Goal: Transaction & Acquisition: Purchase product/service

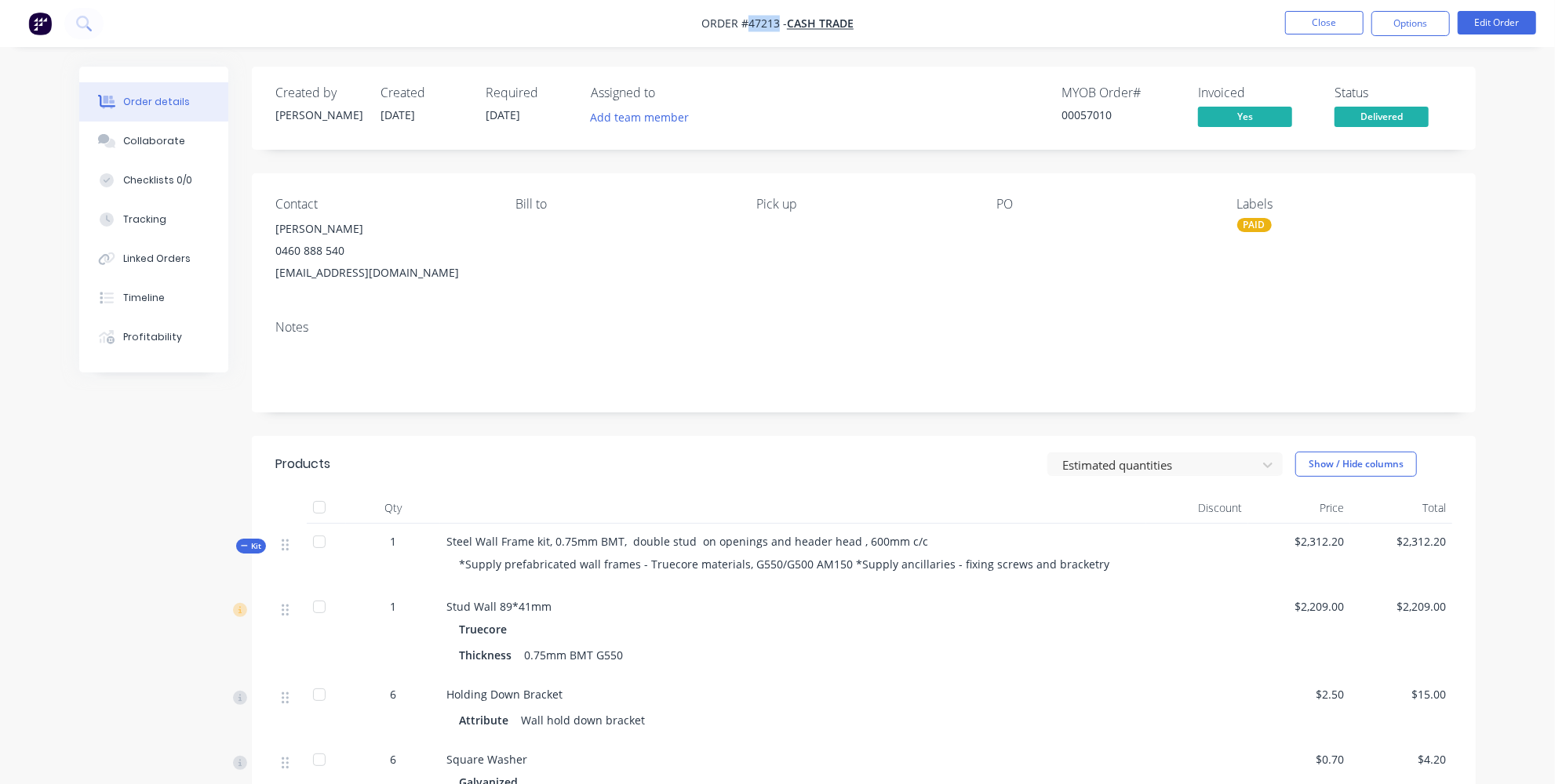
drag, startPoint x: 778, startPoint y: 26, endPoint x: 748, endPoint y: 25, distance: 30.0
click at [748, 25] on span "Order #47213 -" at bounding box center [744, 24] width 85 height 15
copy span "47213"
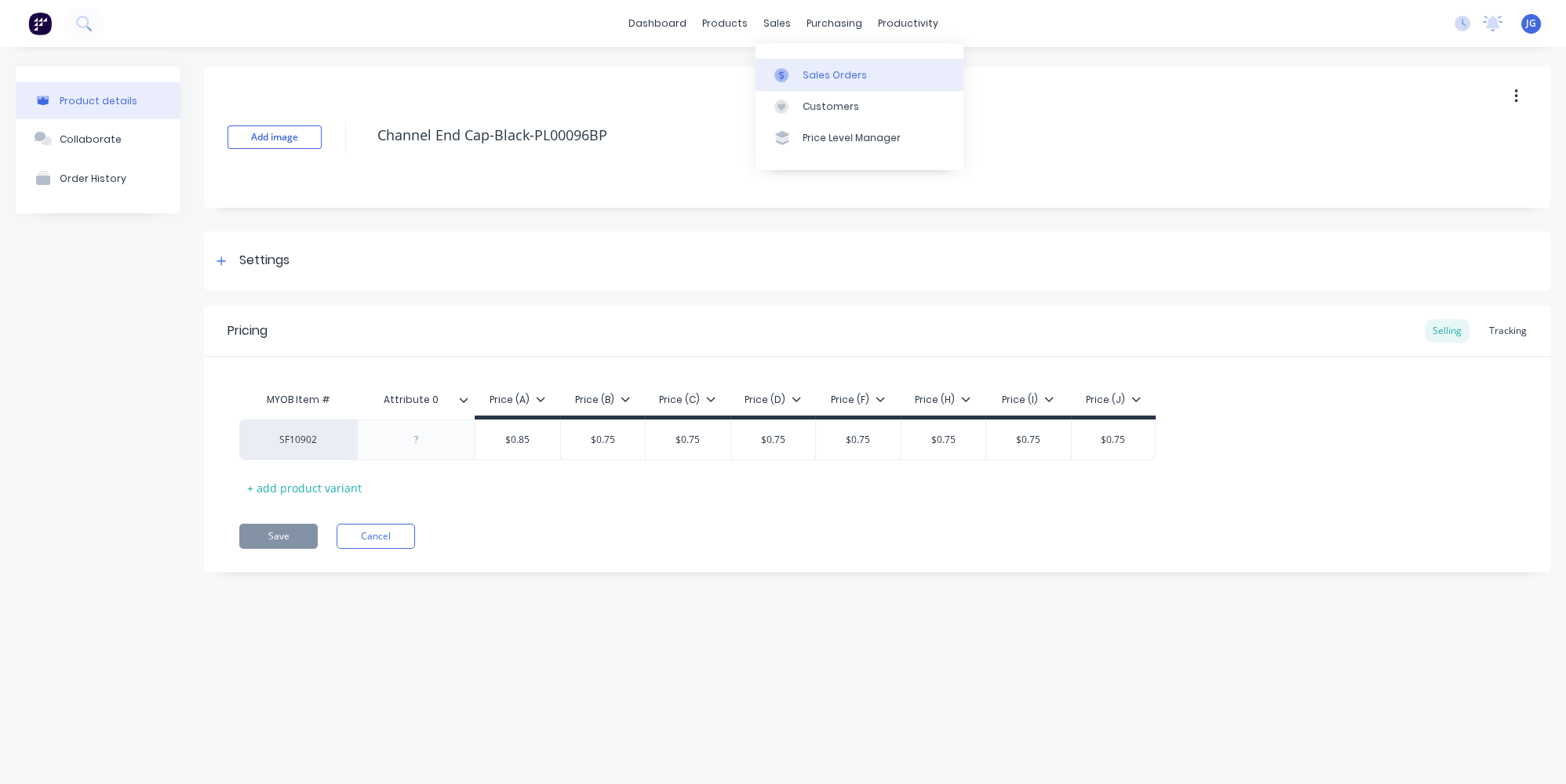
click at [790, 63] on link "Sales Orders" at bounding box center [860, 74] width 208 height 31
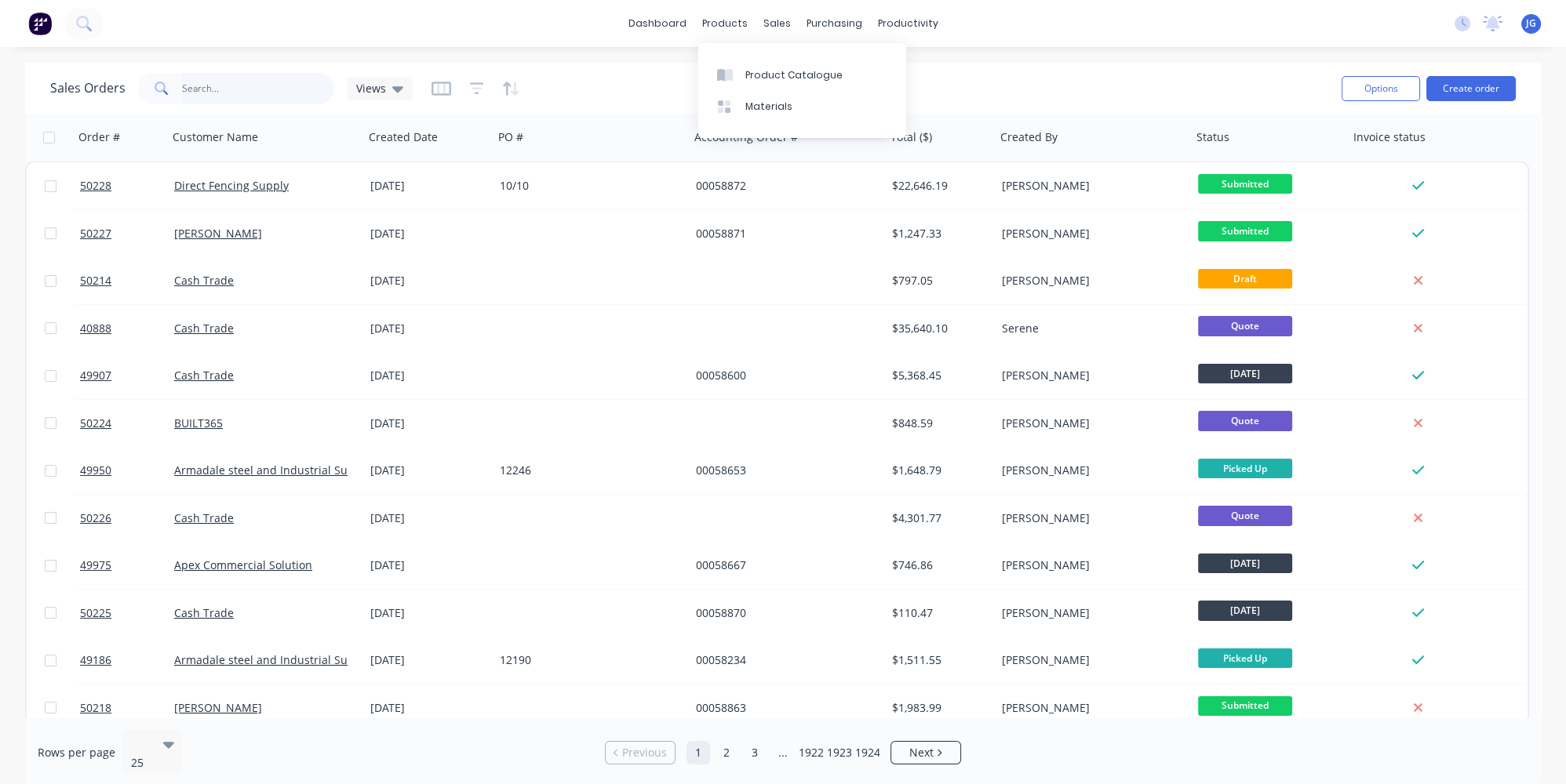
click at [265, 82] on input "text" at bounding box center [258, 89] width 153 height 31
paste input "47213"
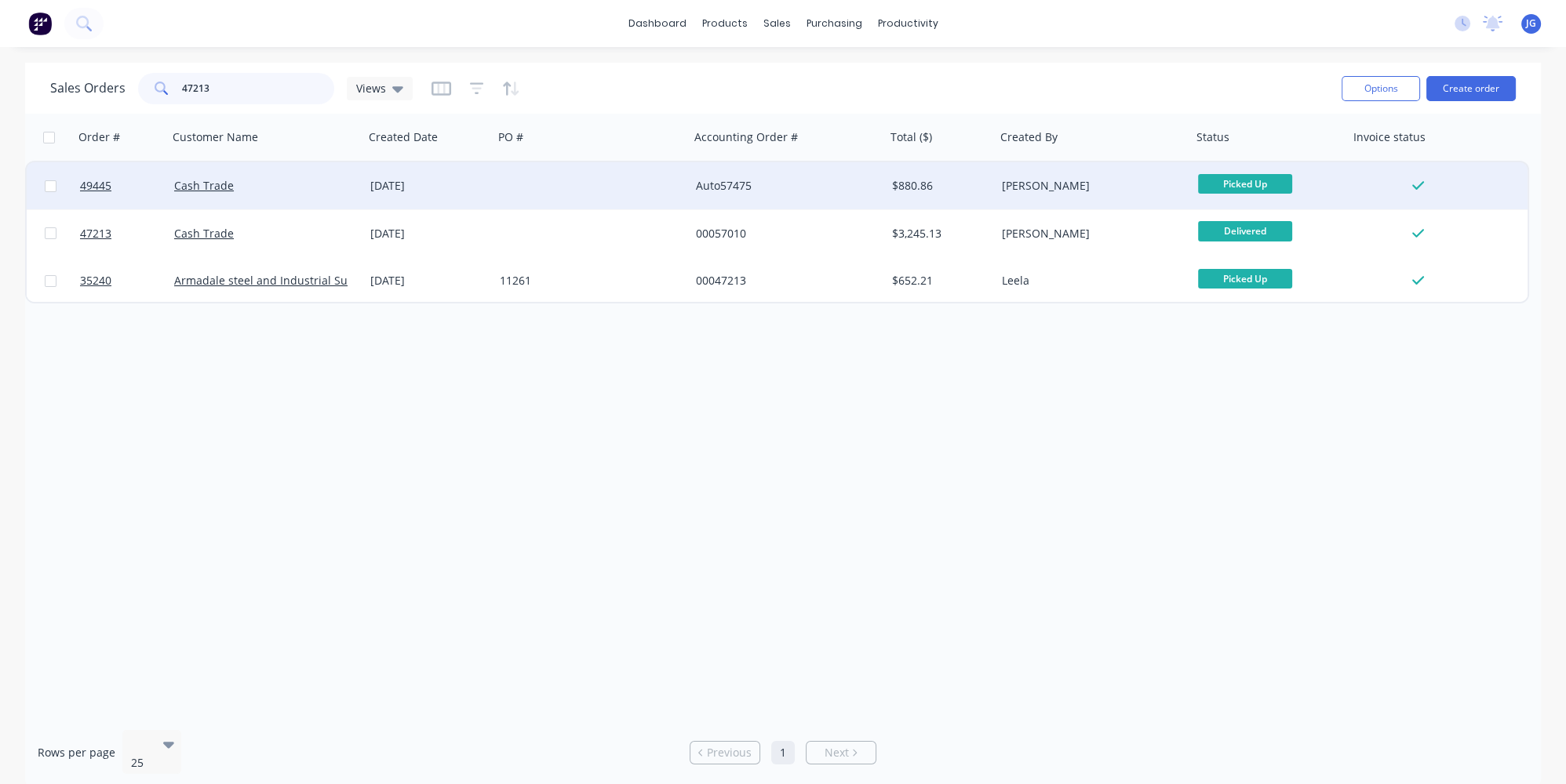
type input "47213"
click at [276, 189] on div "Cash Trade" at bounding box center [261, 185] width 174 height 16
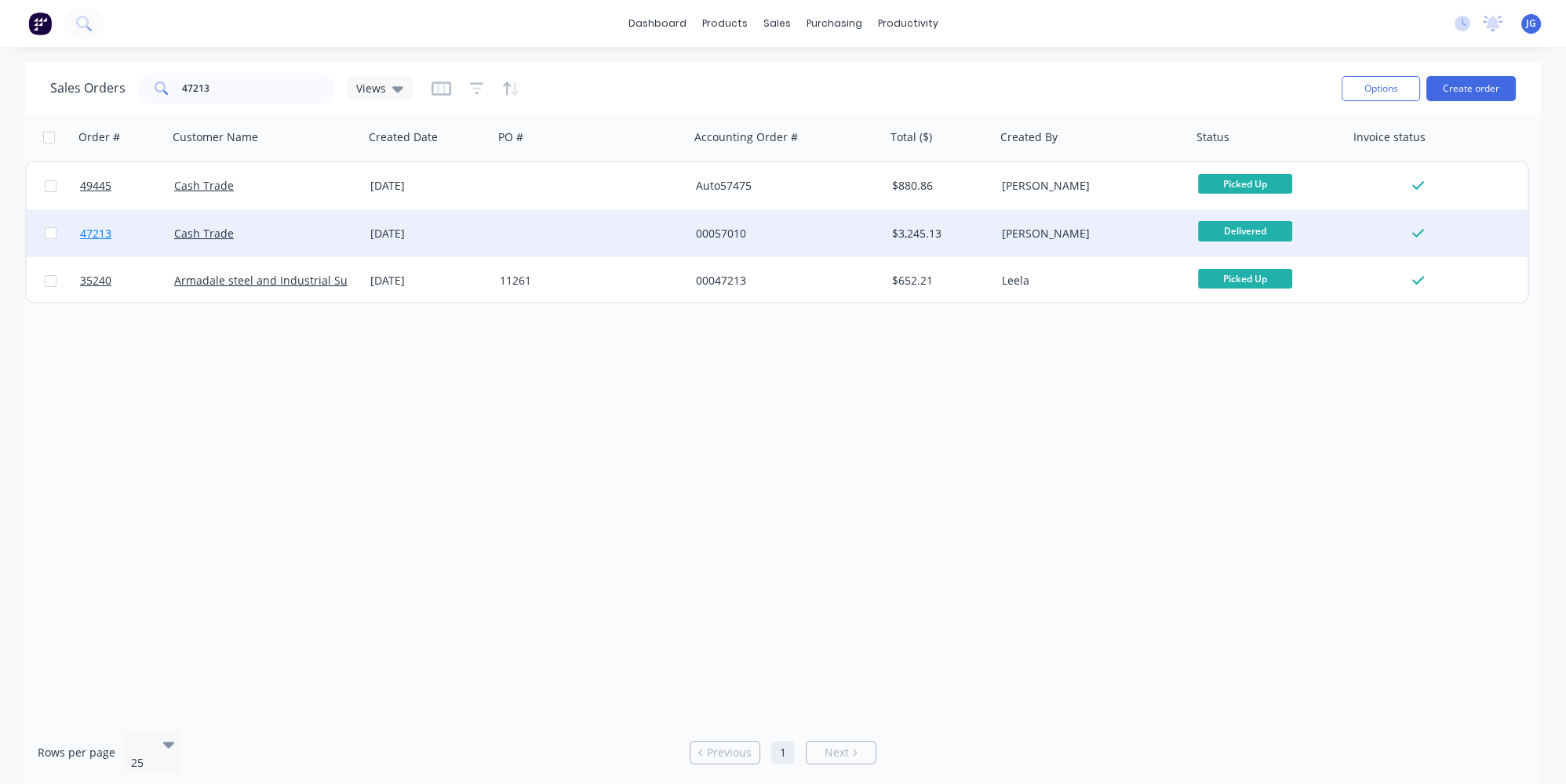
click at [143, 217] on link "47213" at bounding box center [126, 234] width 94 height 47
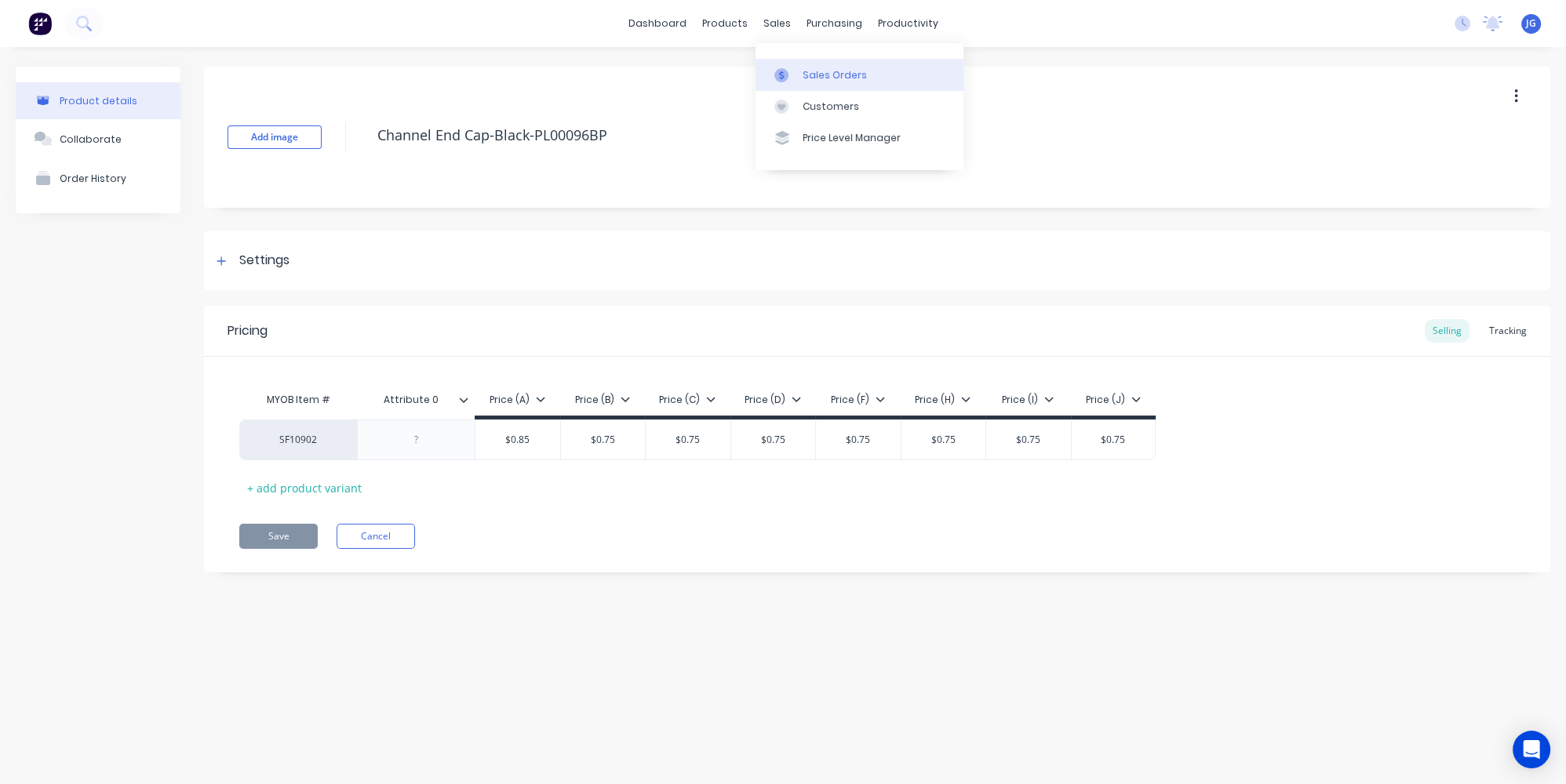
click at [790, 88] on link "Sales Orders" at bounding box center [860, 74] width 208 height 31
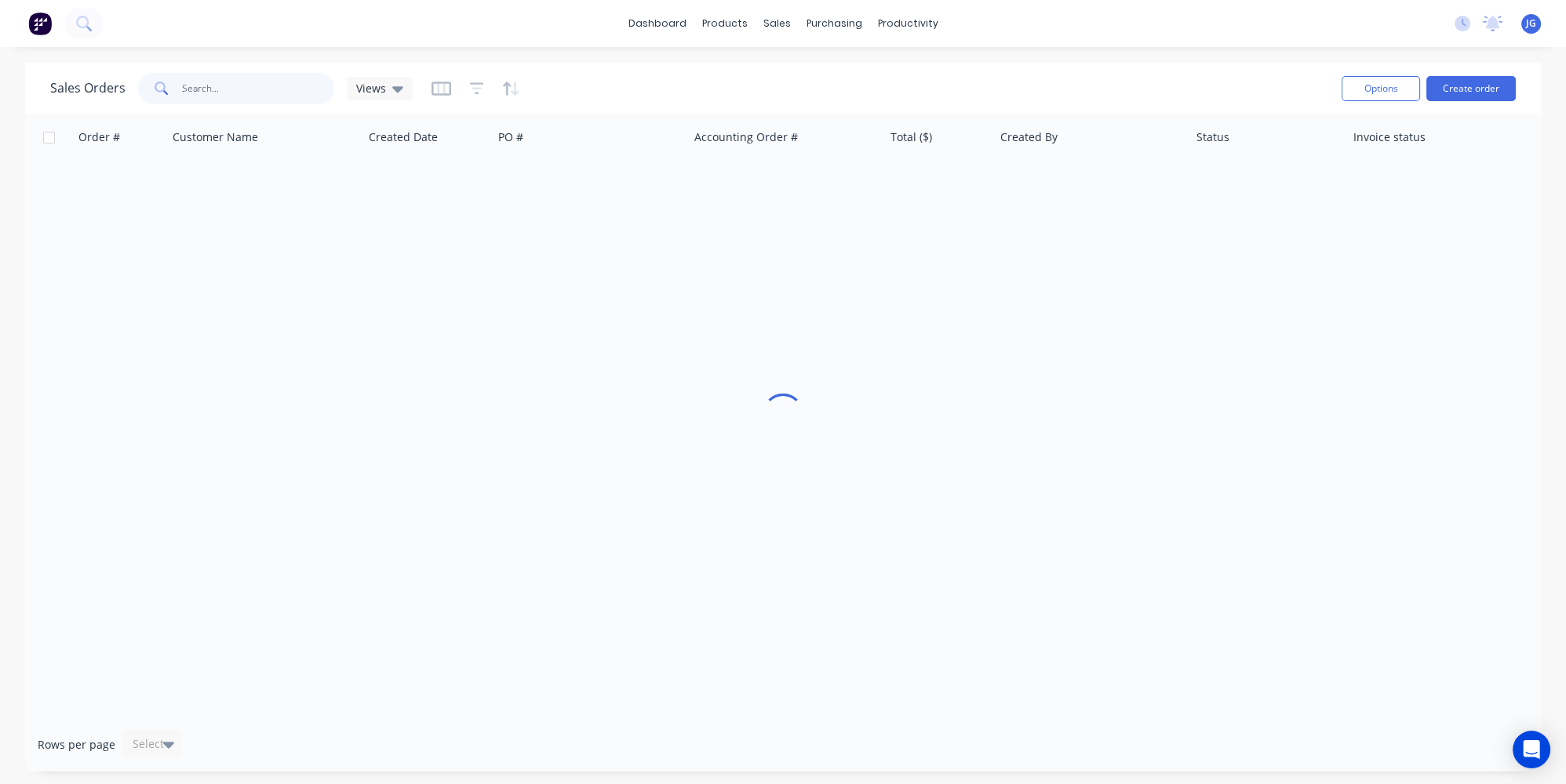
click at [240, 94] on input "text" at bounding box center [258, 89] width 153 height 31
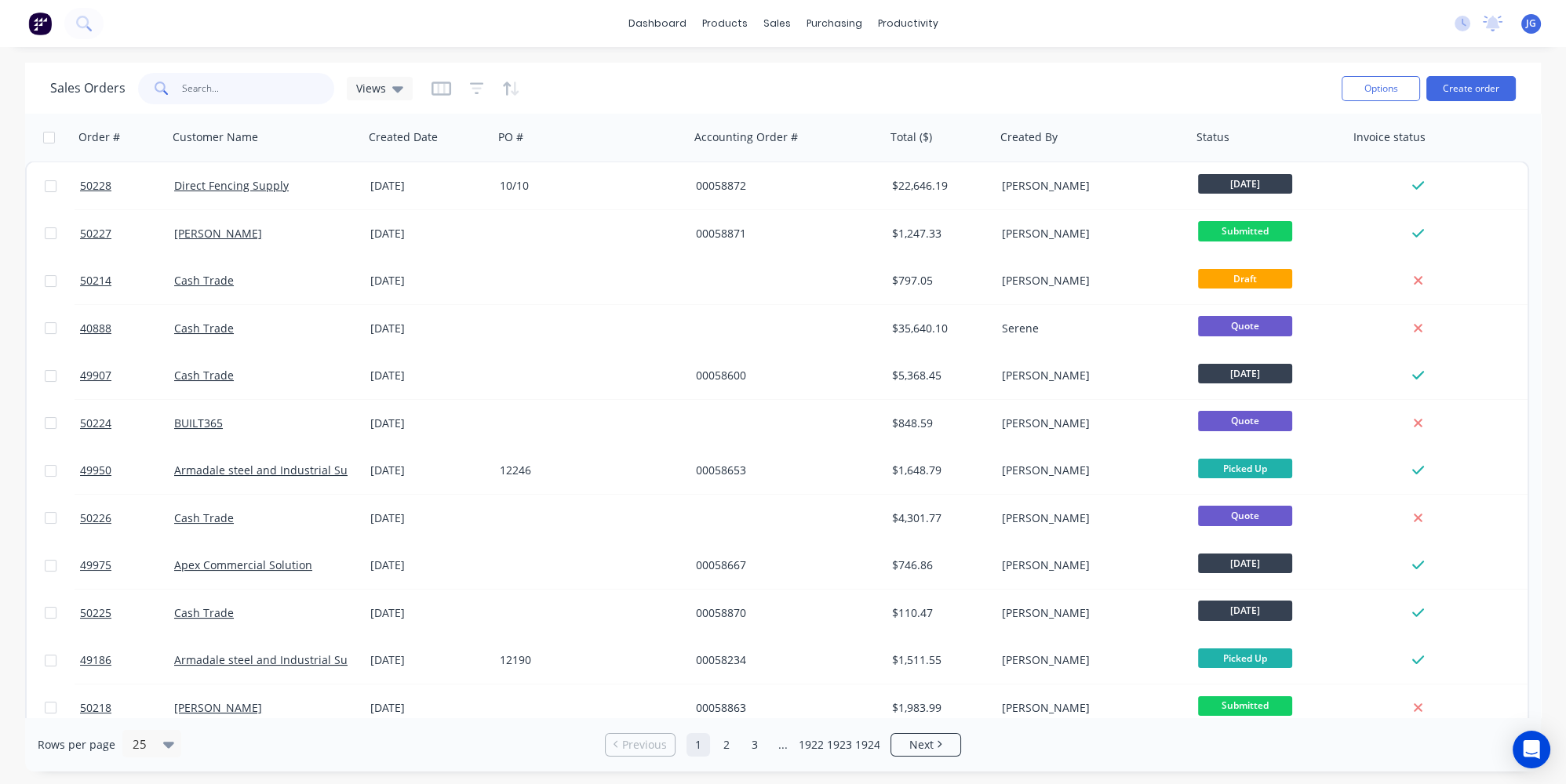
click at [227, 82] on input "text" at bounding box center [258, 89] width 153 height 31
paste input "50035"
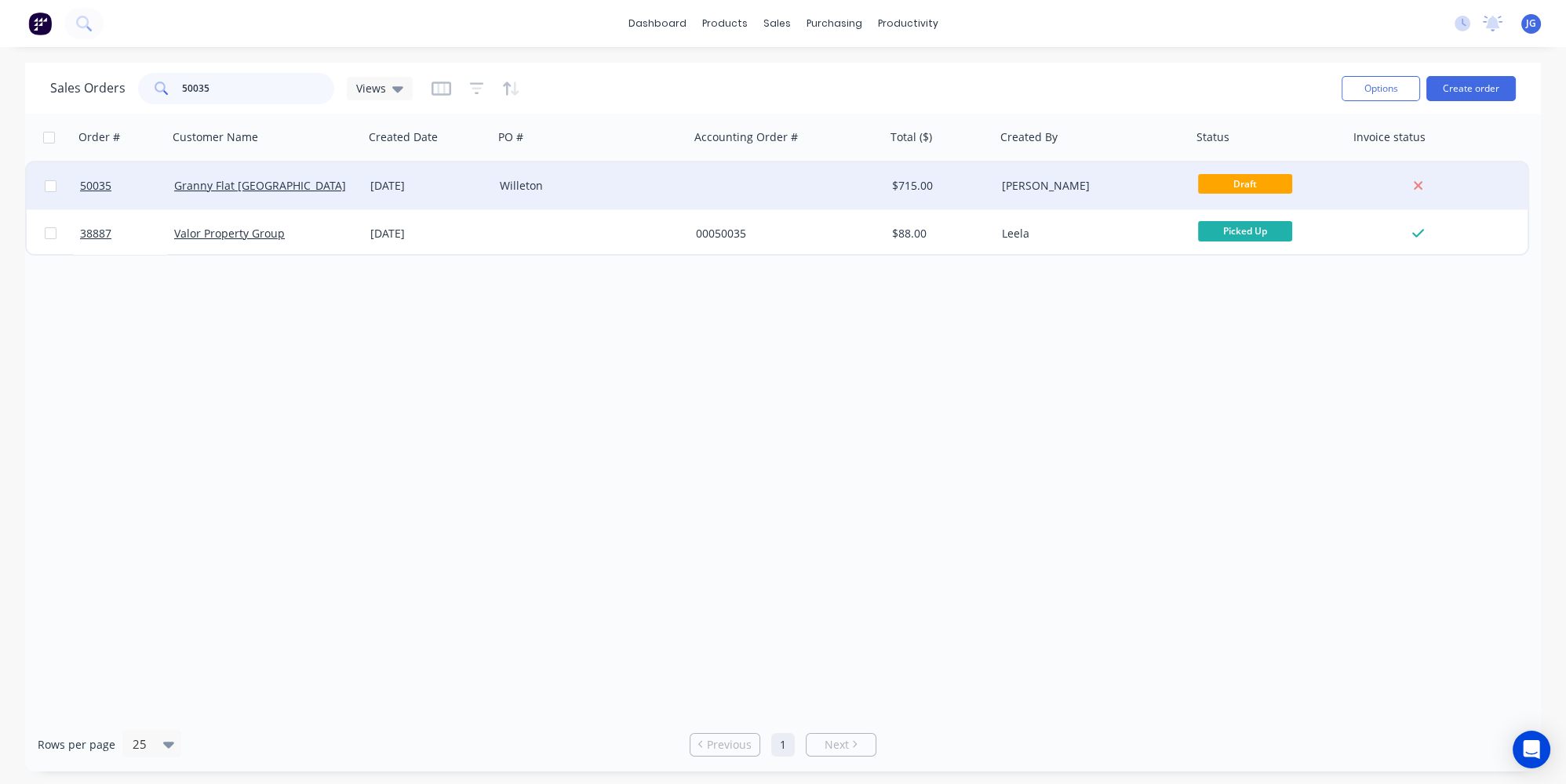
type input "50035"
click at [319, 187] on div "Granny Flat [GEOGRAPHIC_DATA]" at bounding box center [261, 185] width 174 height 16
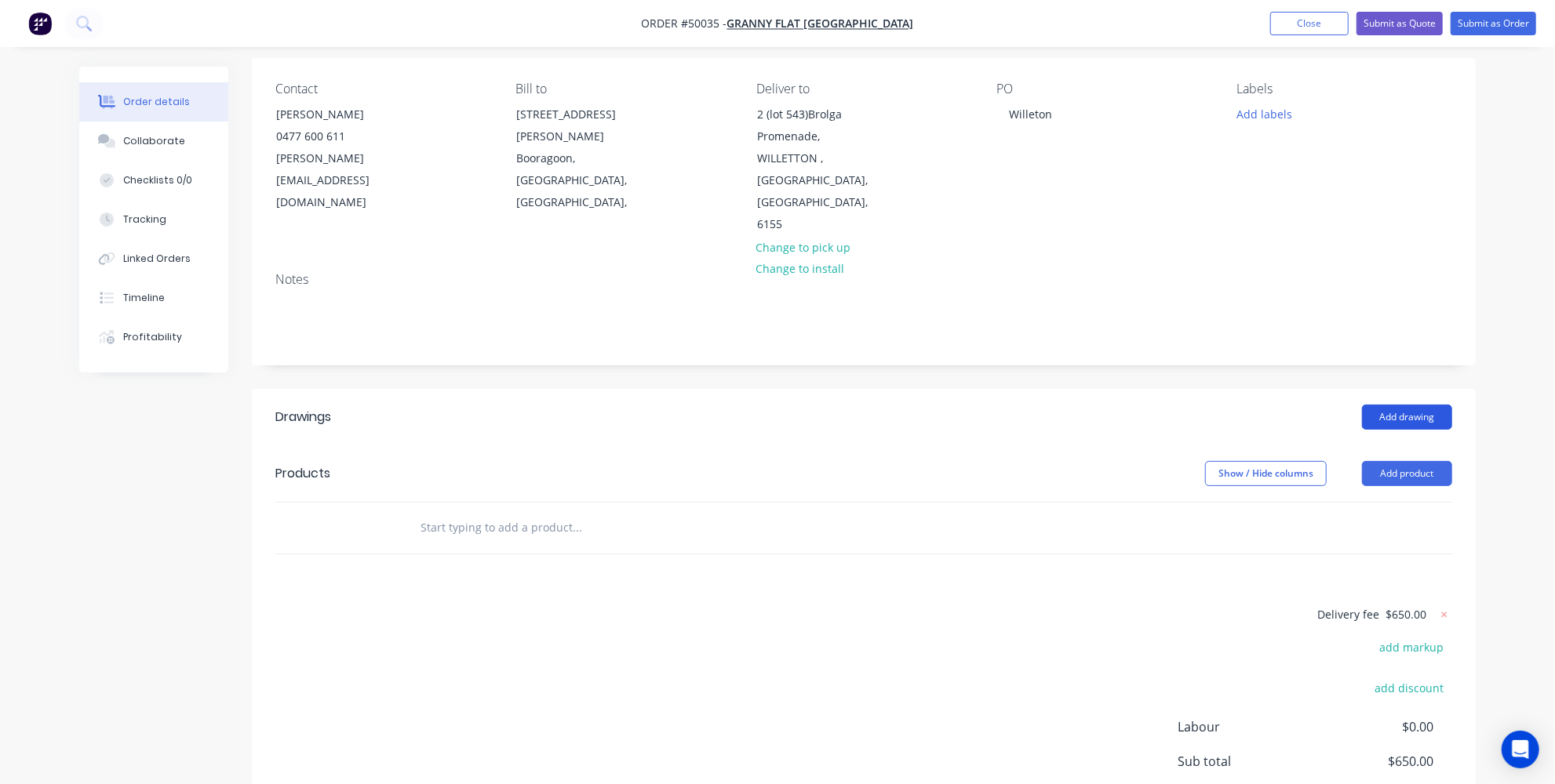
scroll to position [54, 0]
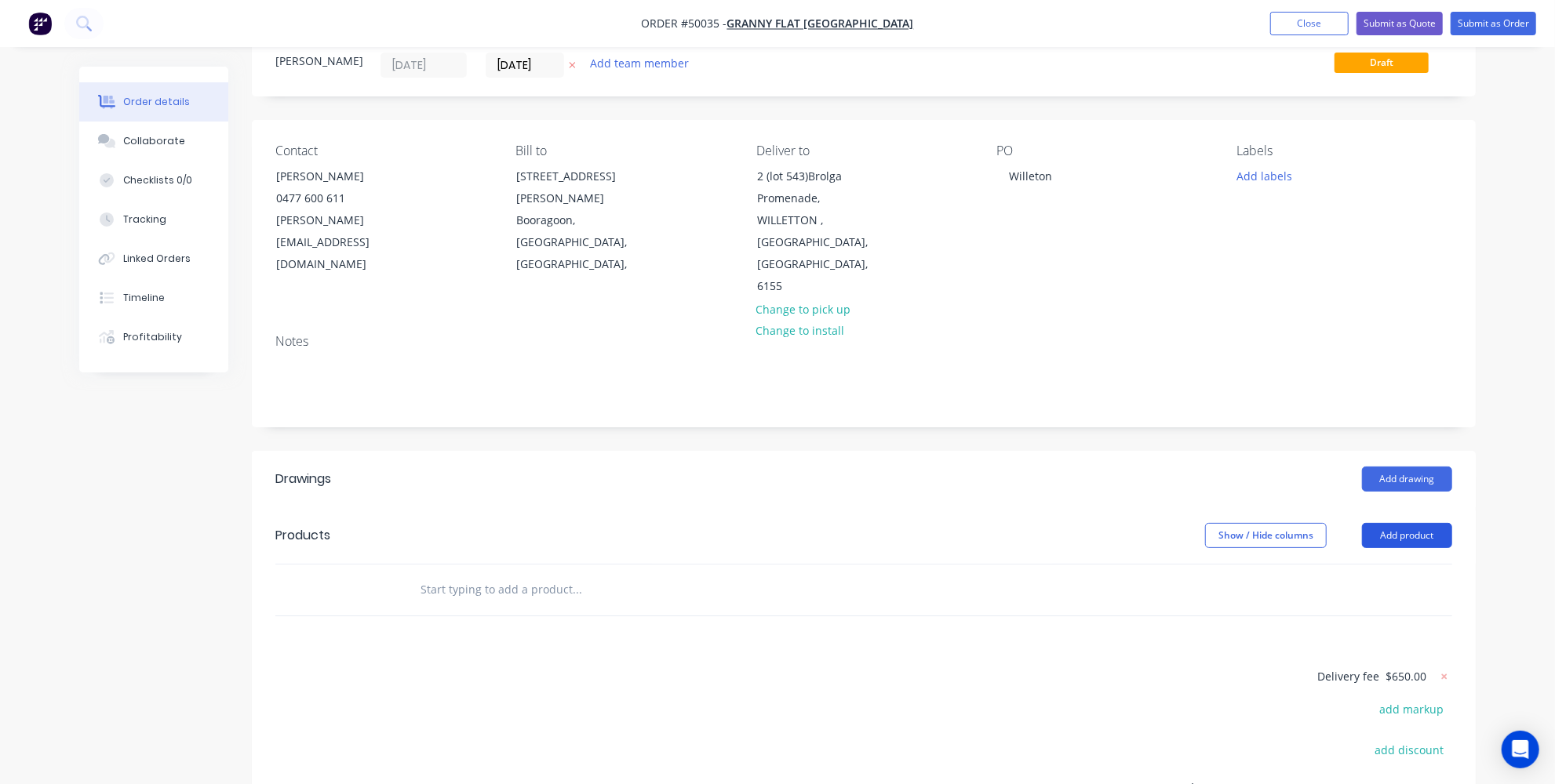
click at [1401, 523] on button "Add product" at bounding box center [1407, 535] width 90 height 25
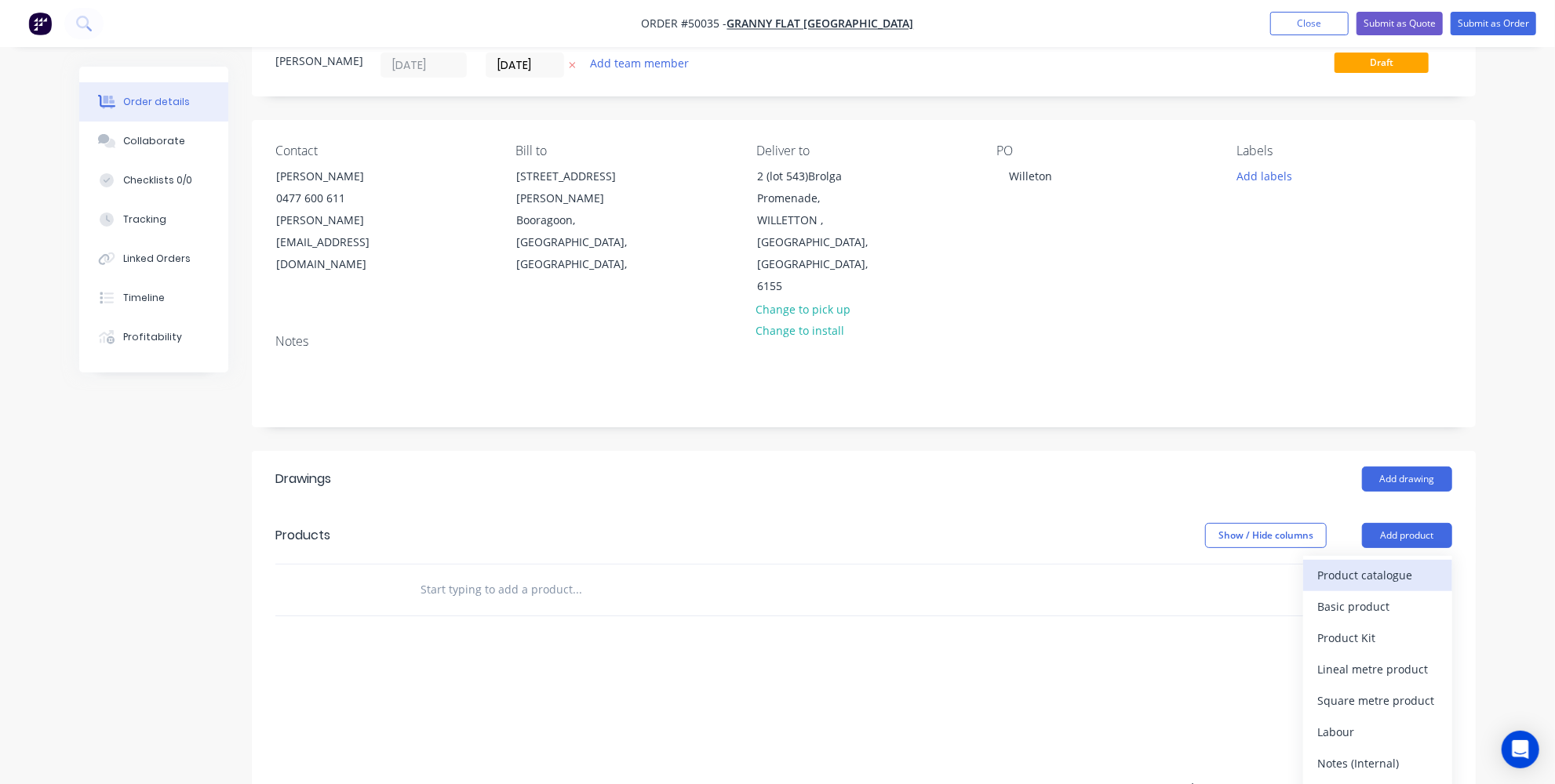
click at [1380, 564] on div "Product catalogue" at bounding box center [1378, 575] width 121 height 23
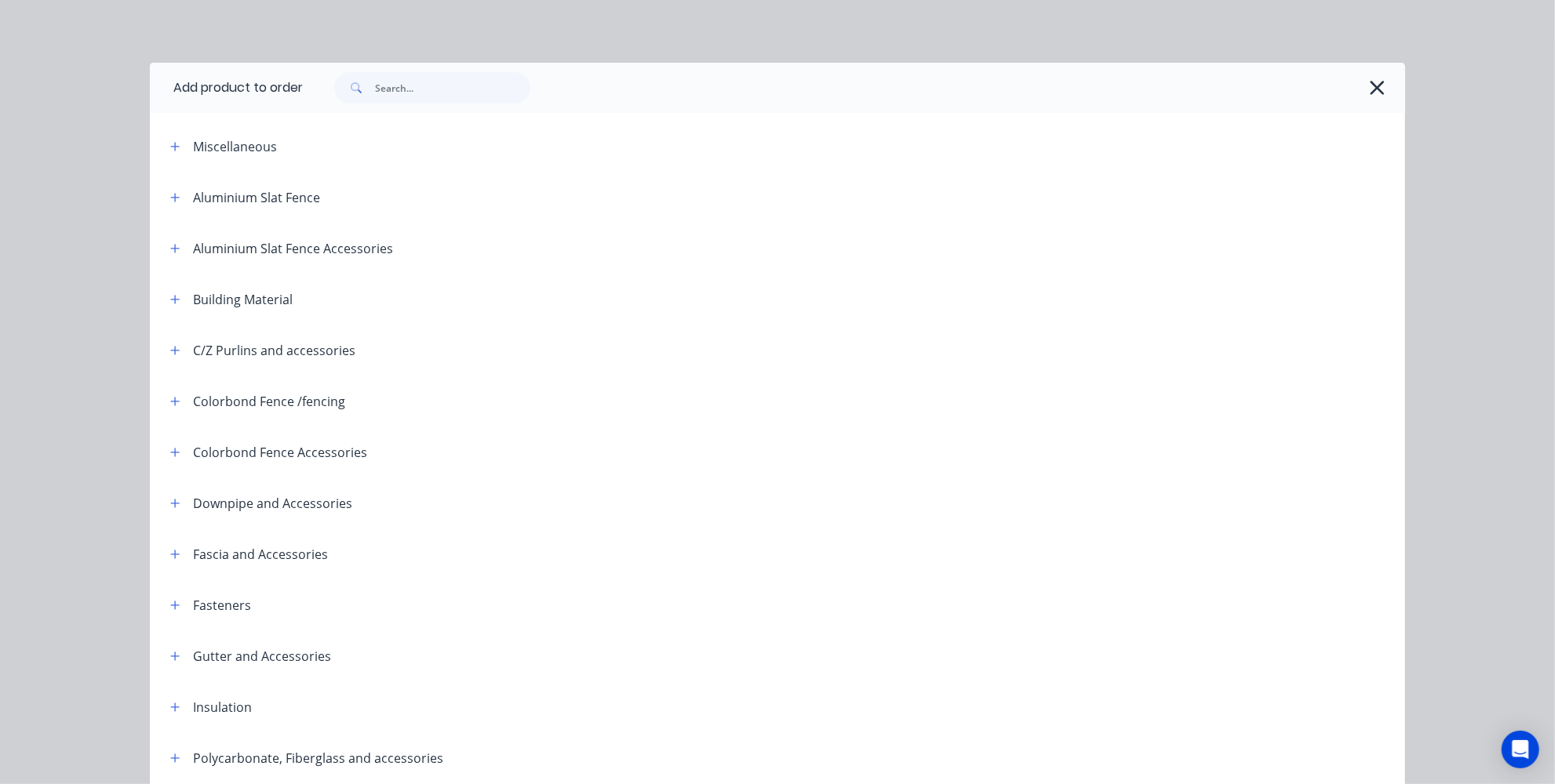
click at [497, 71] on div at bounding box center [854, 88] width 1102 height 50
click at [490, 73] on input "text" at bounding box center [453, 88] width 156 height 31
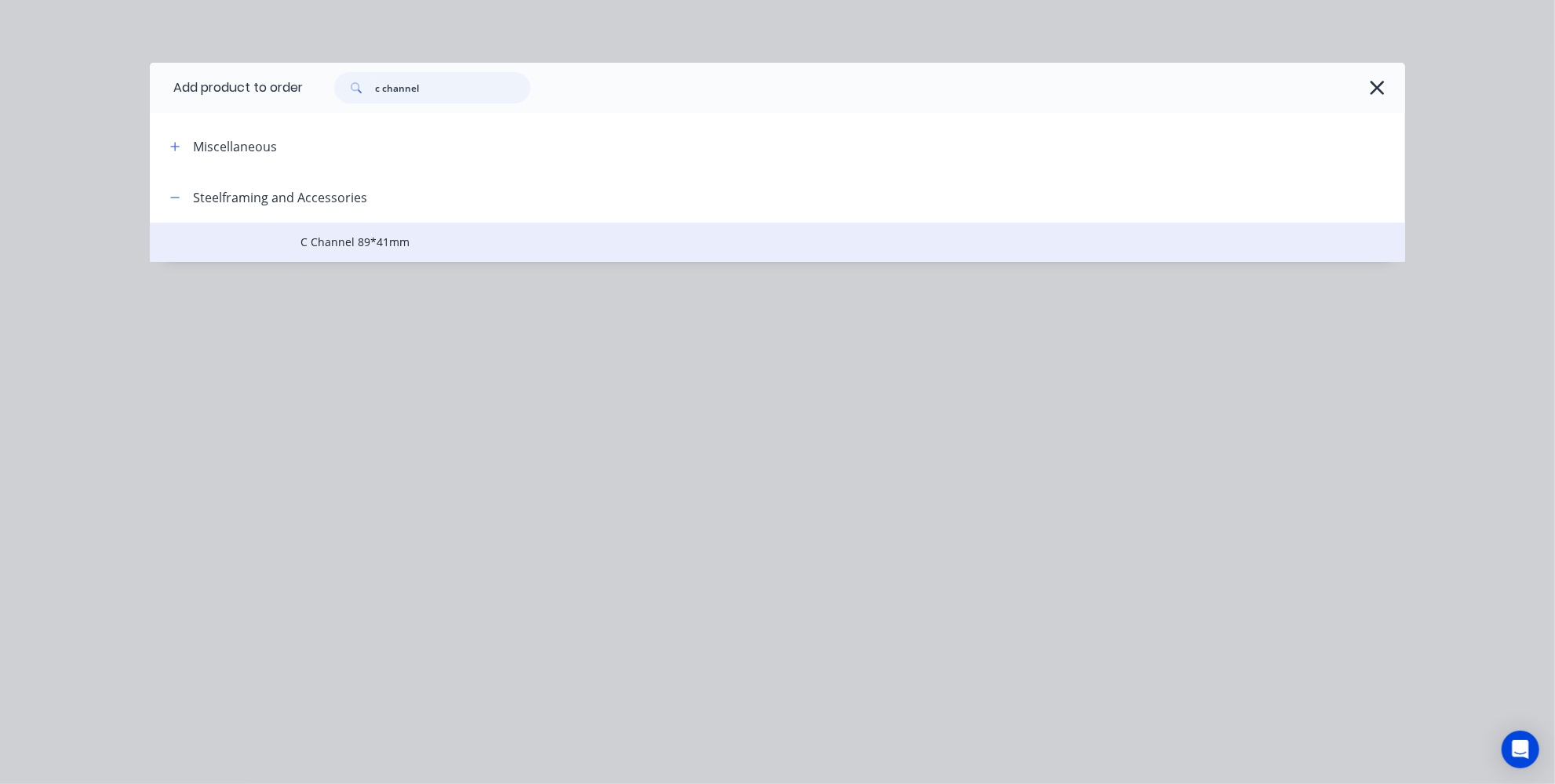
type input "c channel"
click at [389, 252] on td "C Channel 89*41mm" at bounding box center [853, 242] width 1105 height 39
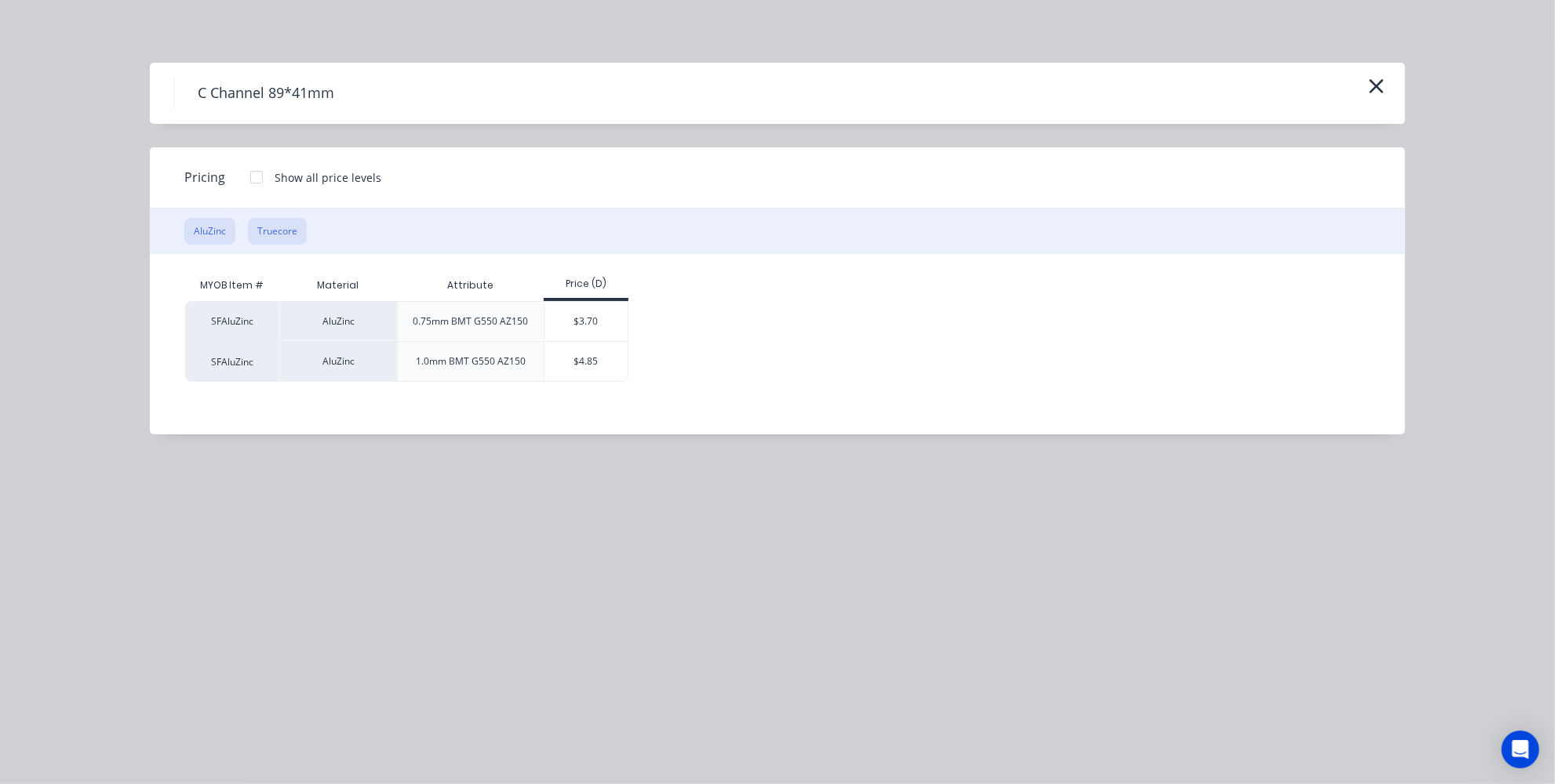
click at [273, 234] on button "Truecore" at bounding box center [278, 231] width 59 height 27
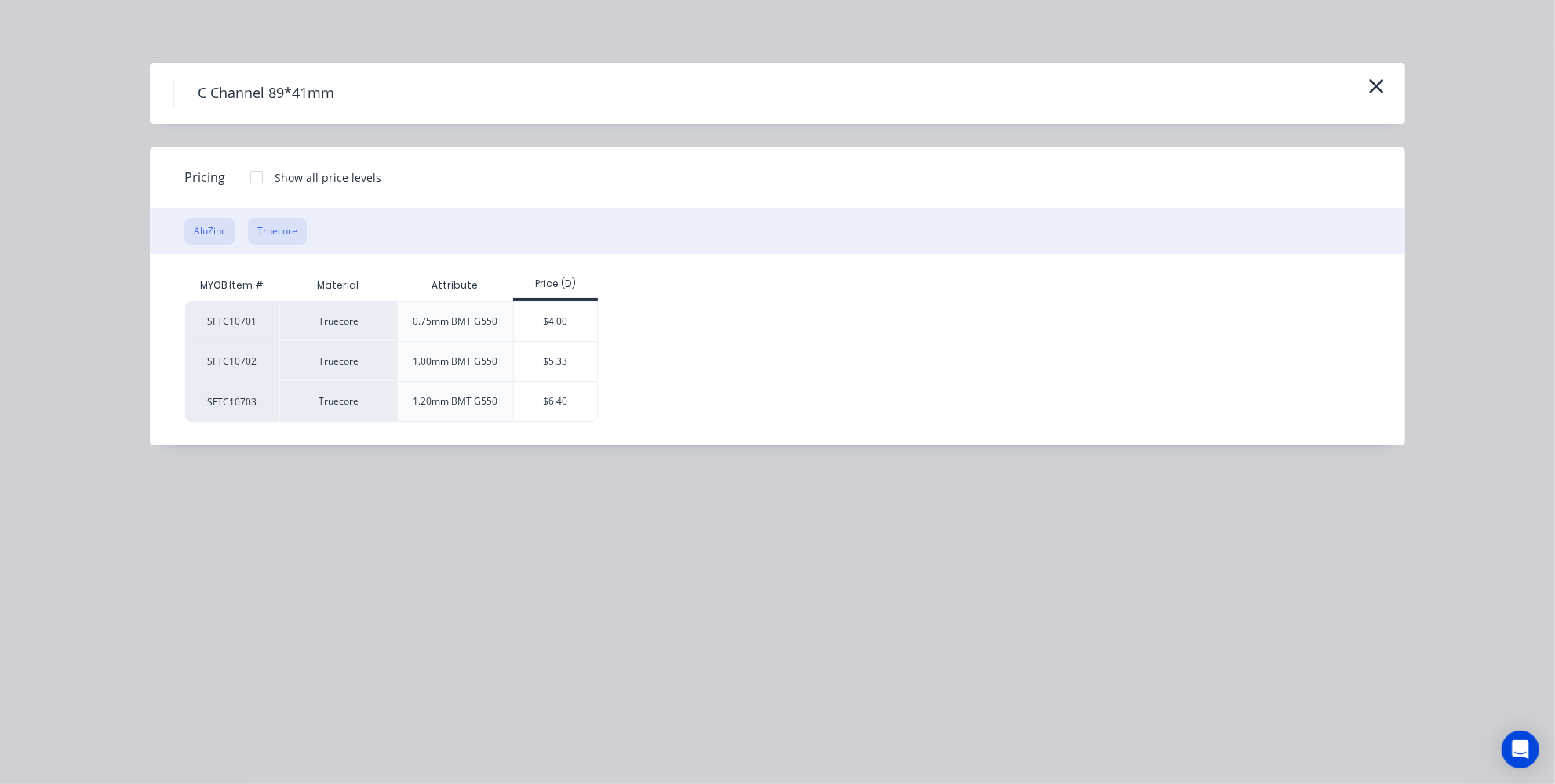
click at [229, 232] on button "AluZinc" at bounding box center [210, 231] width 51 height 27
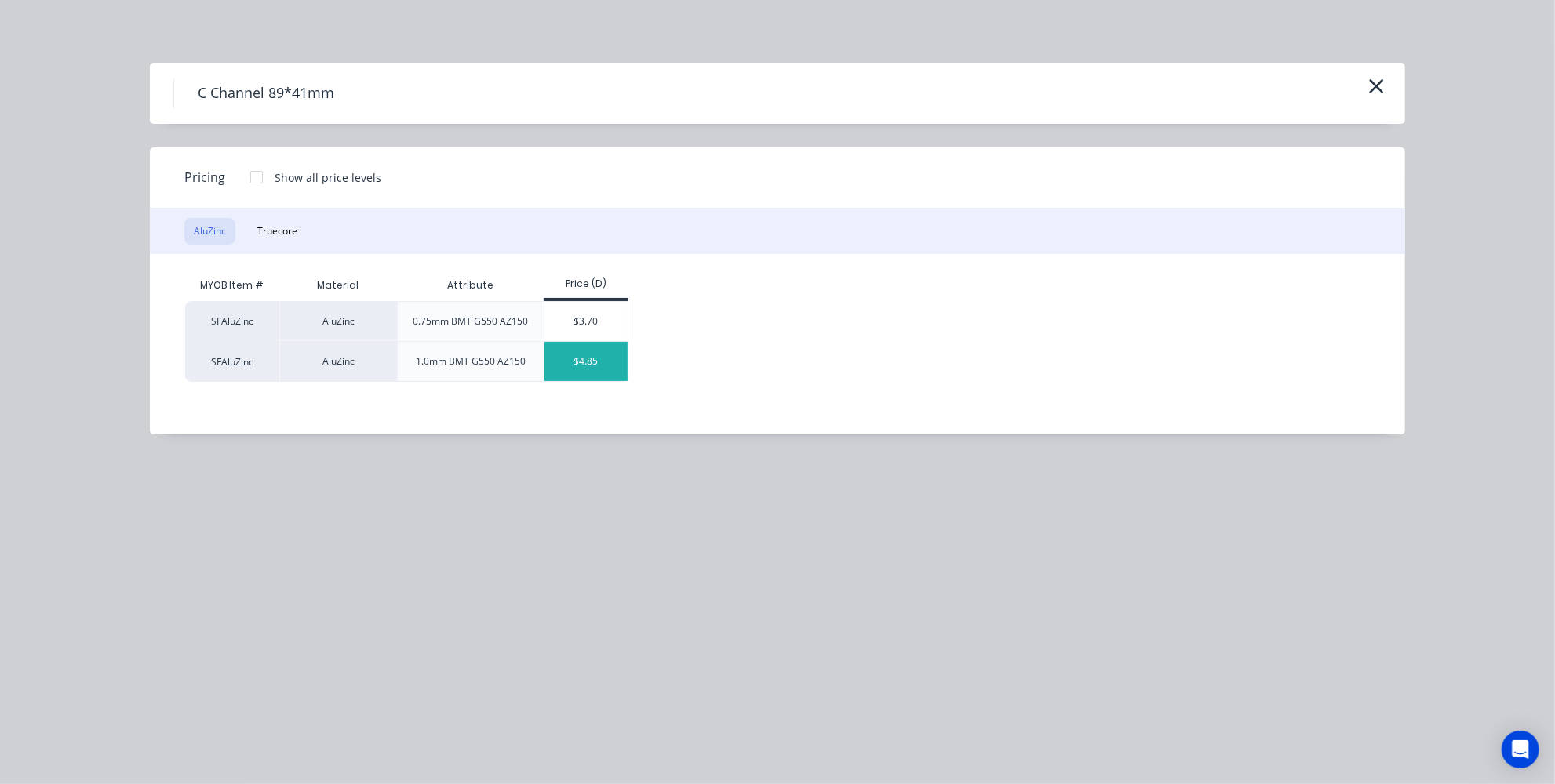
click at [569, 354] on div "$4.85" at bounding box center [586, 361] width 84 height 39
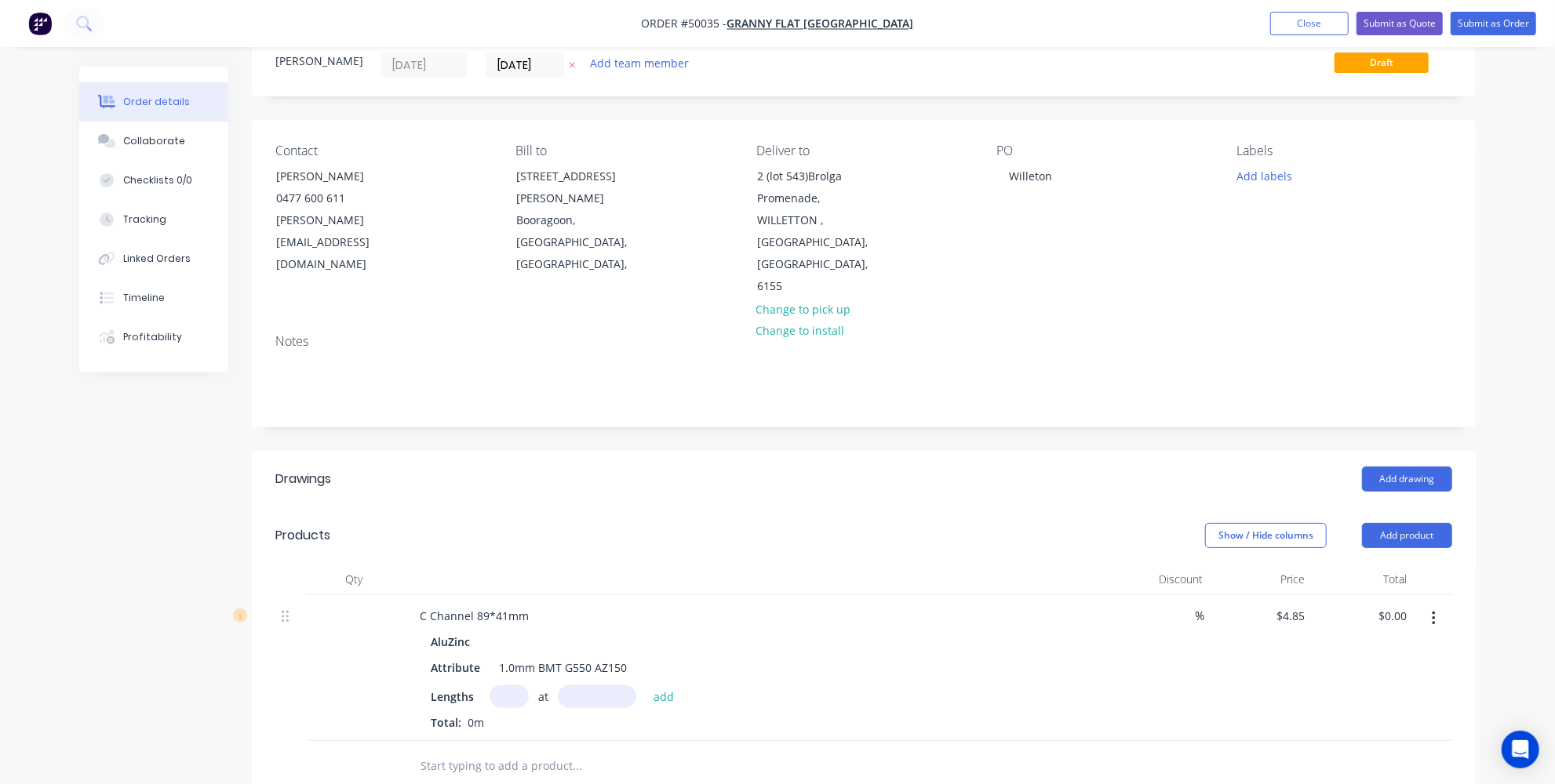
click at [587, 685] on div "Lengths at add Total: 0m" at bounding box center [754, 708] width 647 height 46
click at [590, 685] on input "text" at bounding box center [597, 696] width 79 height 23
paste input "859.26"
click at [598, 685] on input "859.26" at bounding box center [597, 696] width 79 height 23
click at [626, 685] on input "85926" at bounding box center [597, 696] width 79 height 23
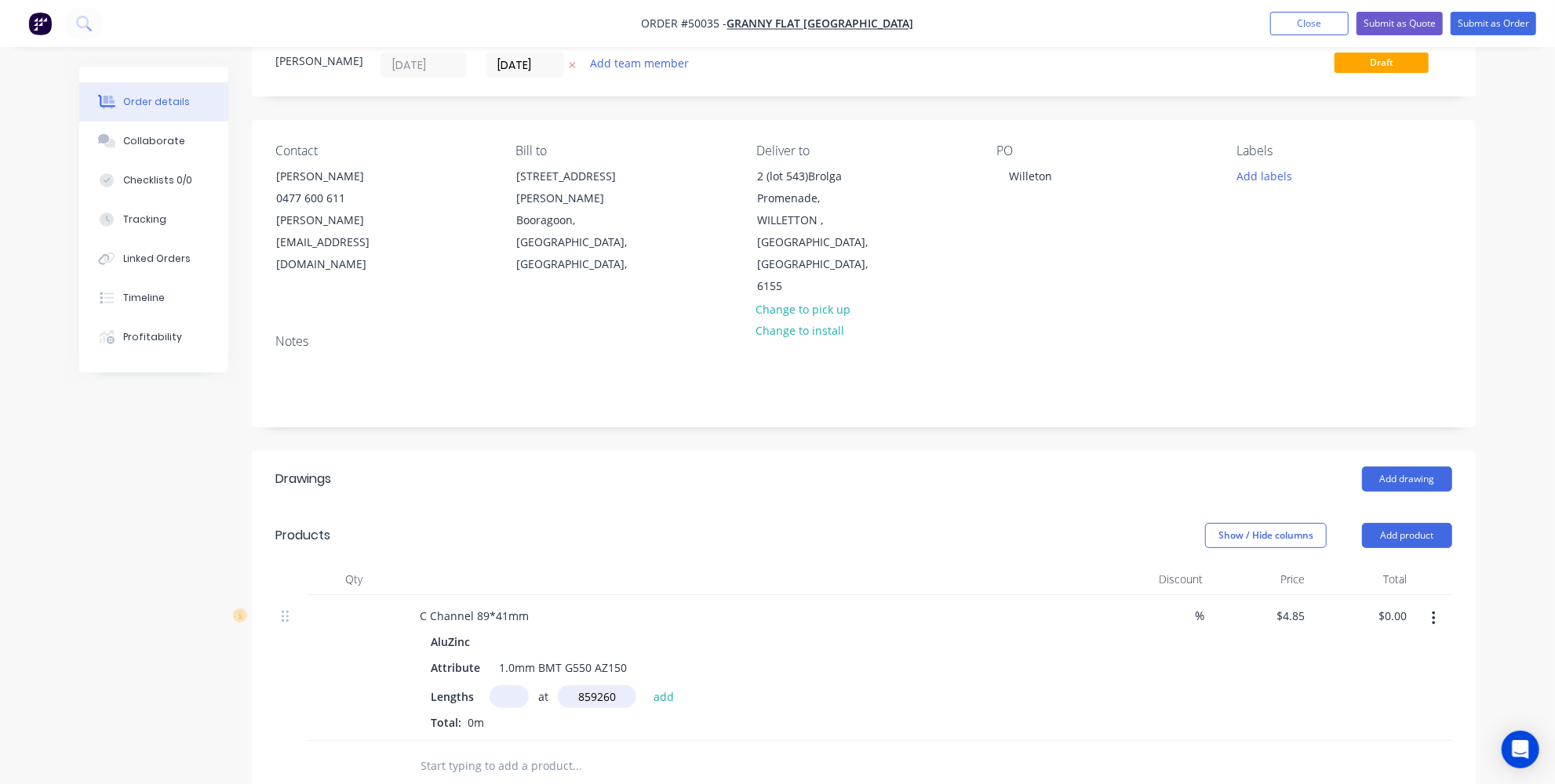
type input "859260mm"
click at [522, 685] on input "text" at bounding box center [509, 696] width 39 height 23
type input "1"
click at [663, 685] on button "add" at bounding box center [664, 695] width 37 height 21
type input "$4,167.41"
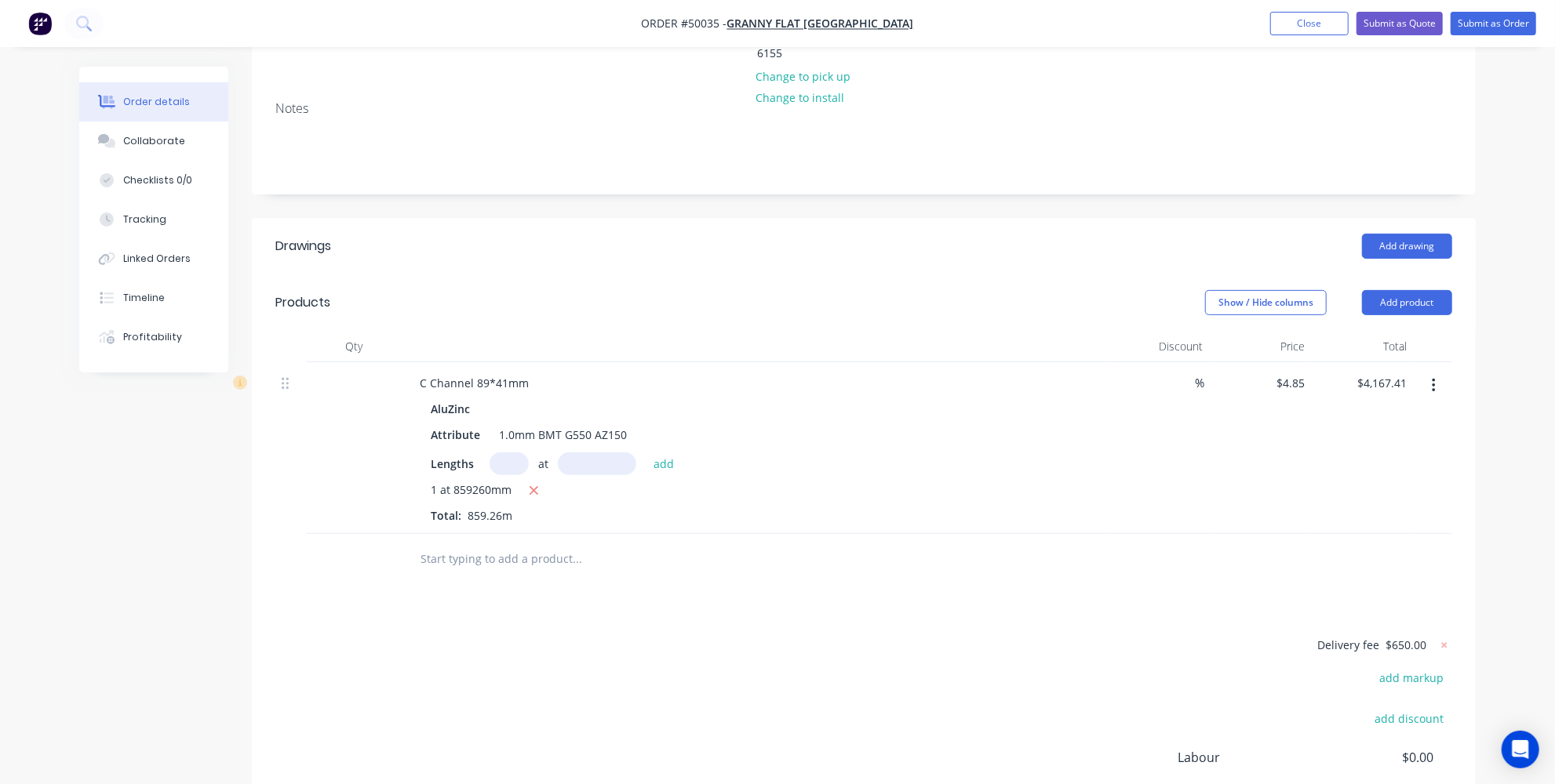
scroll to position [267, 0]
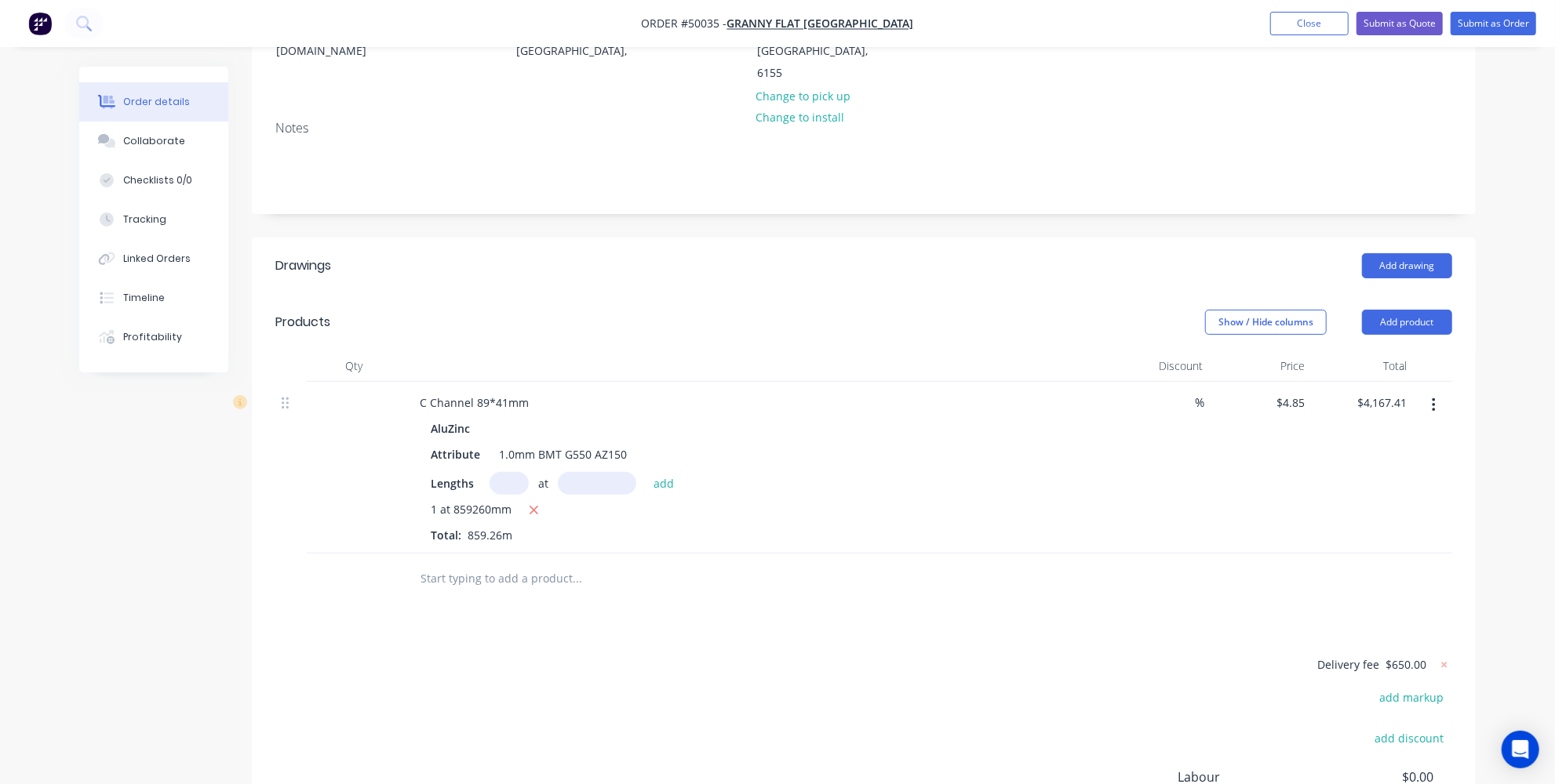
drag, startPoint x: 717, startPoint y: 746, endPoint x: 719, endPoint y: 725, distance: 21.1
click at [717, 746] on div "Delivery fee $650.00 add markup add discount Labour $0.00 Sub total $4,817.41 T…" at bounding box center [864, 785] width 1177 height 260
click at [1296, 391] on input "4.85" at bounding box center [1296, 402] width 30 height 23
type input "$5.85"
type input "$5,026.67"
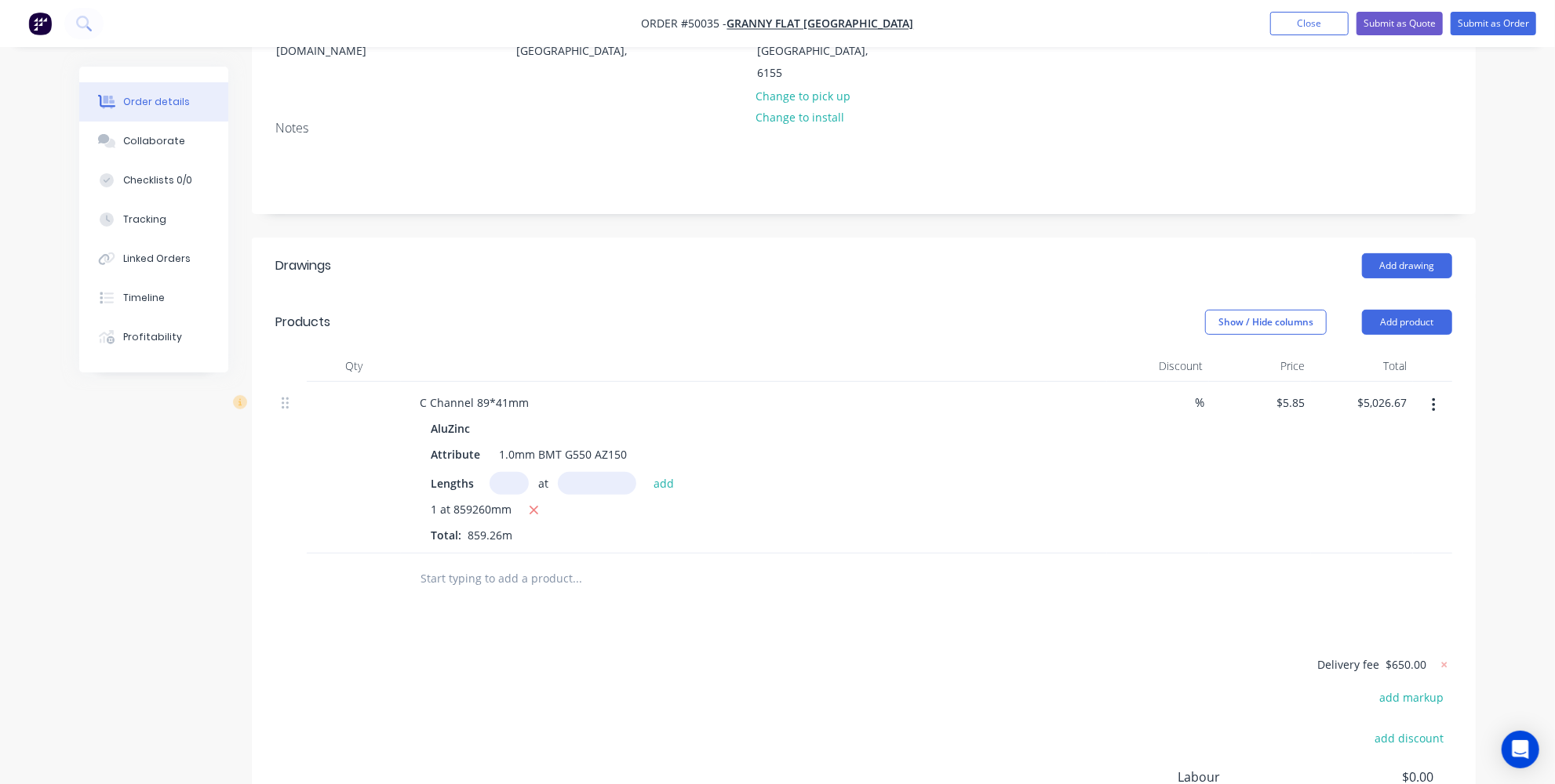
click at [1072, 576] on div "Drawings Add drawing Products Show / Hide columns Add product Qty Discount Pric…" at bounding box center [864, 588] width 1224 height 702
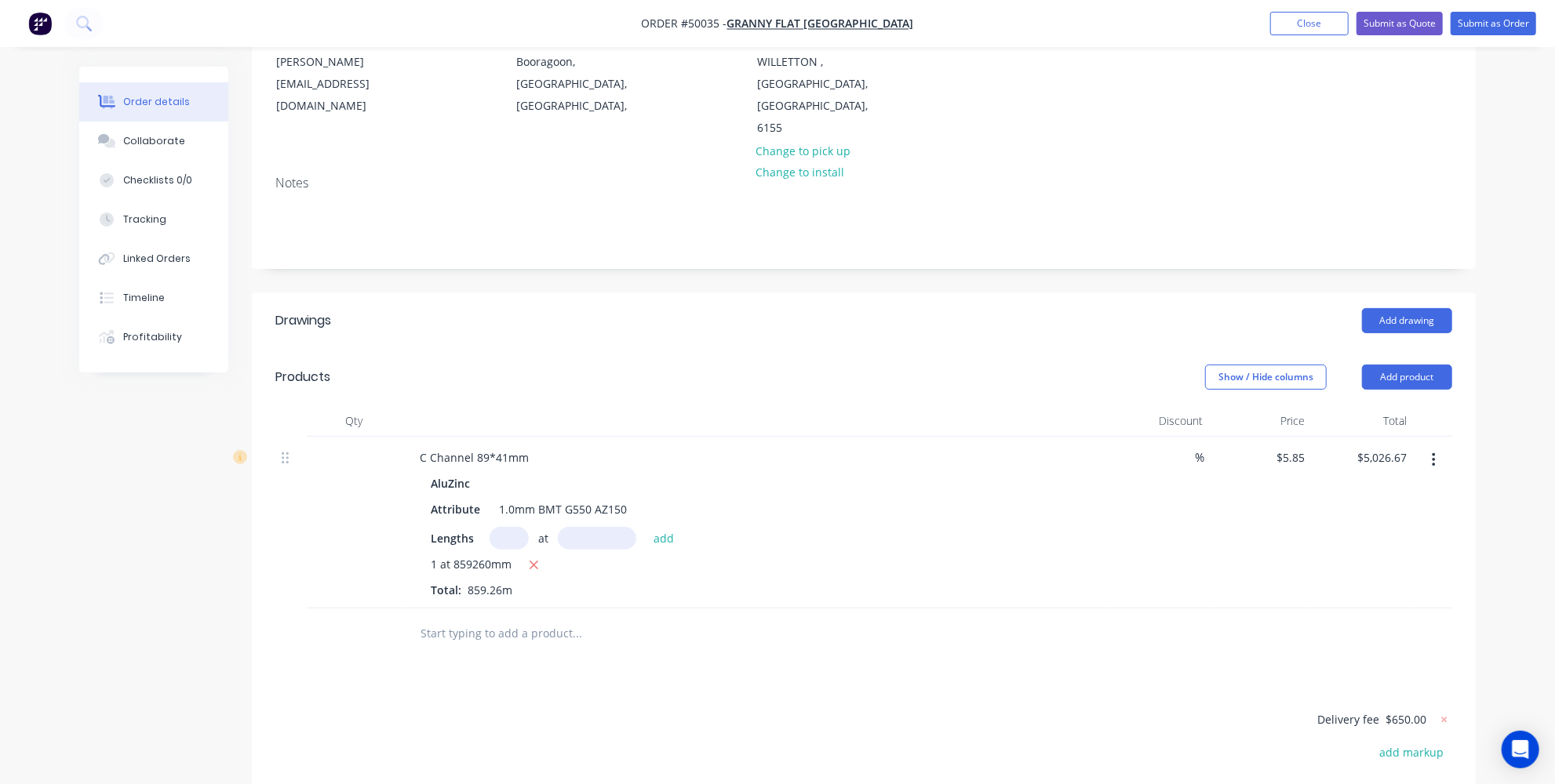
scroll to position [184, 0]
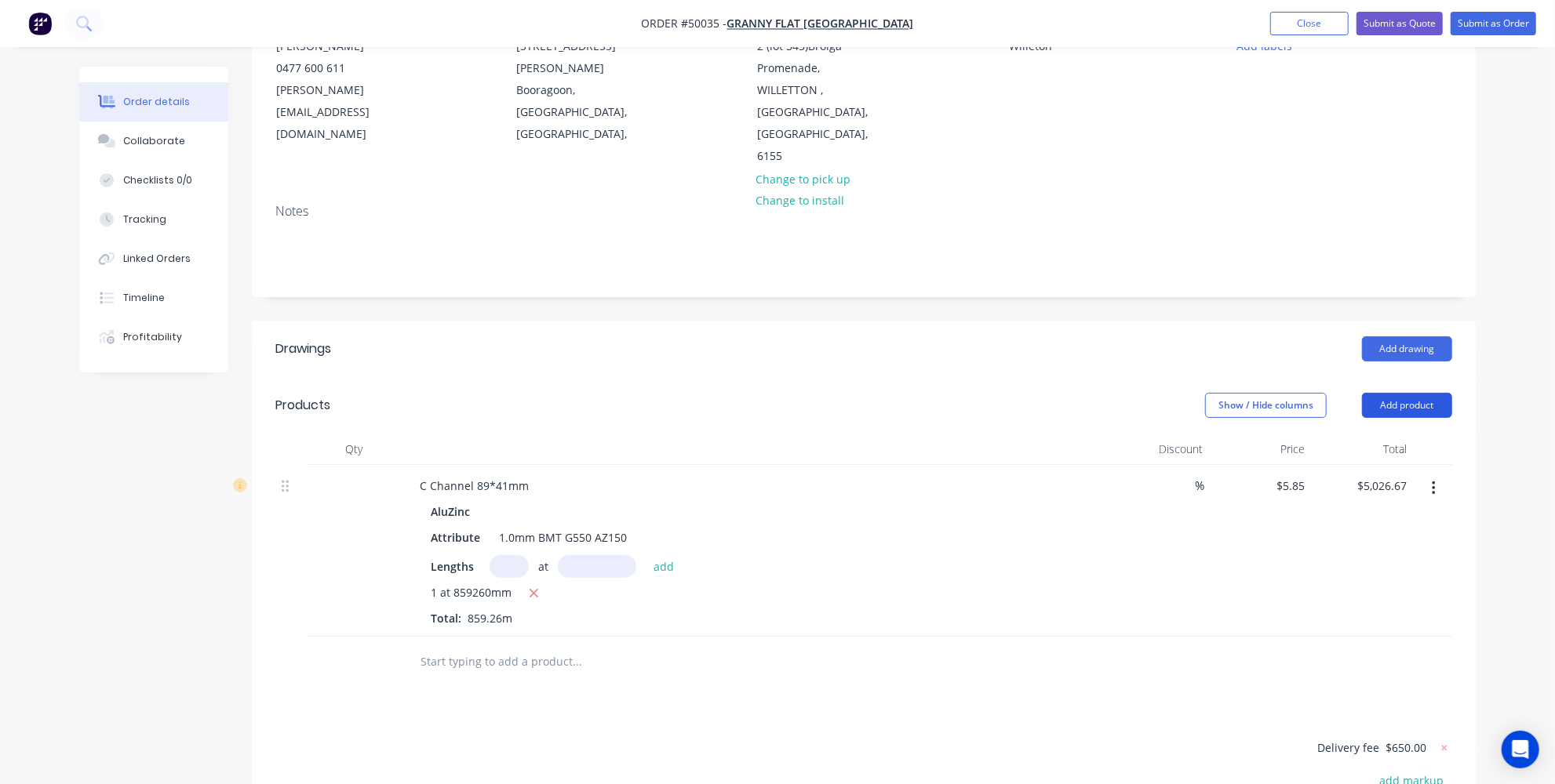
click at [1412, 393] on button "Add product" at bounding box center [1407, 405] width 90 height 25
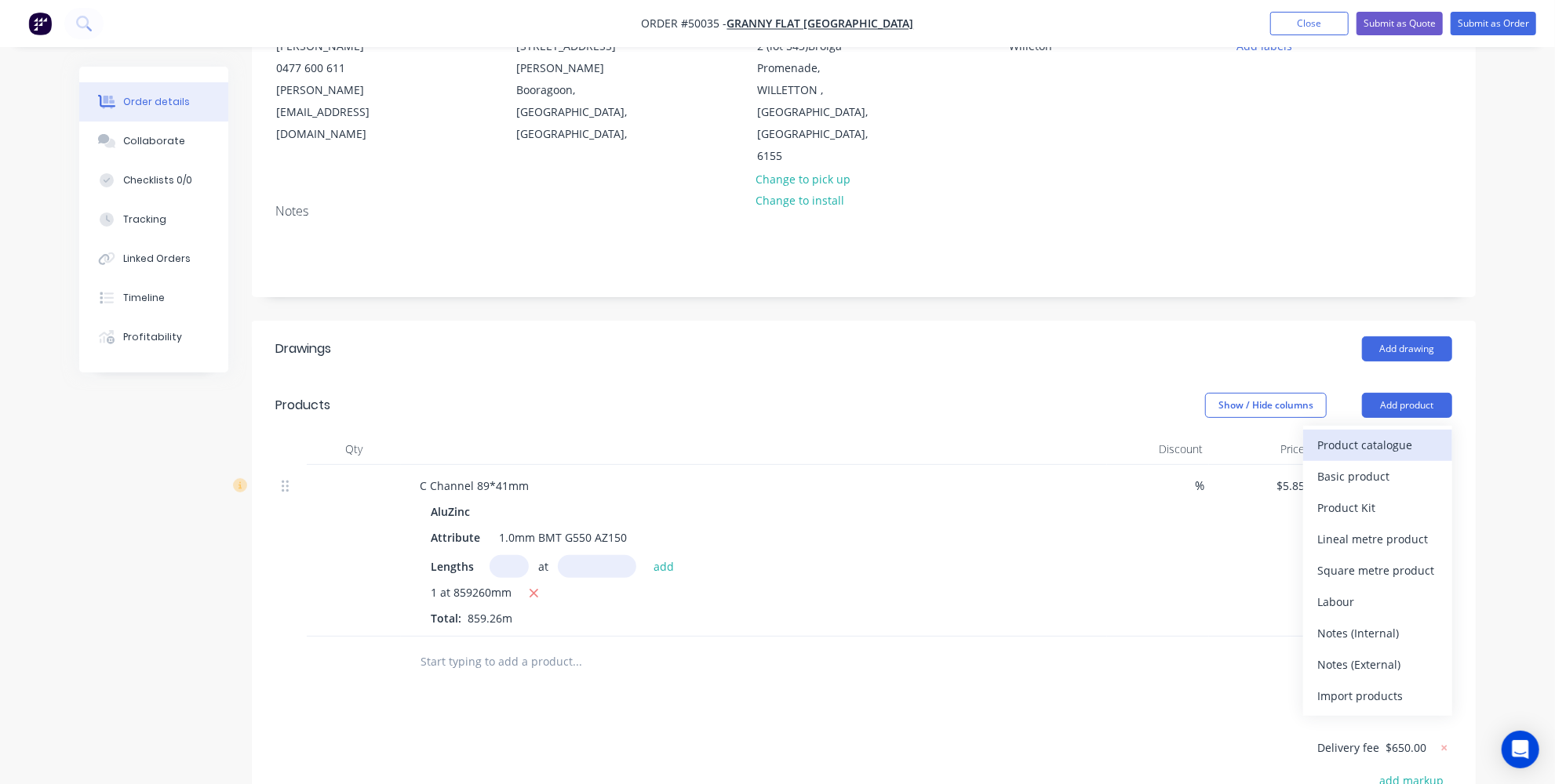
click at [1385, 434] on div "Product catalogue" at bounding box center [1378, 445] width 121 height 23
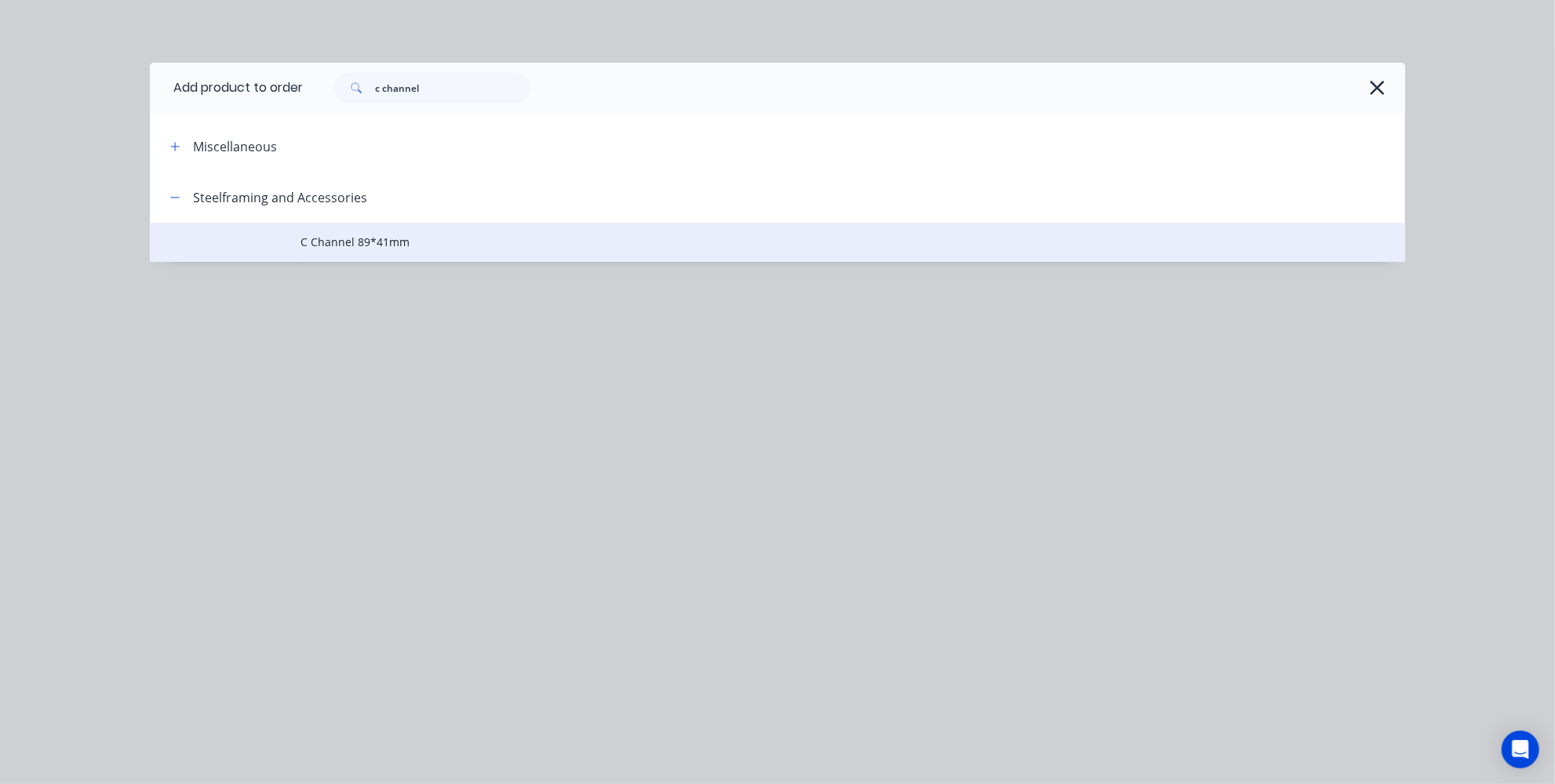
click at [294, 238] on td at bounding box center [225, 242] width 150 height 39
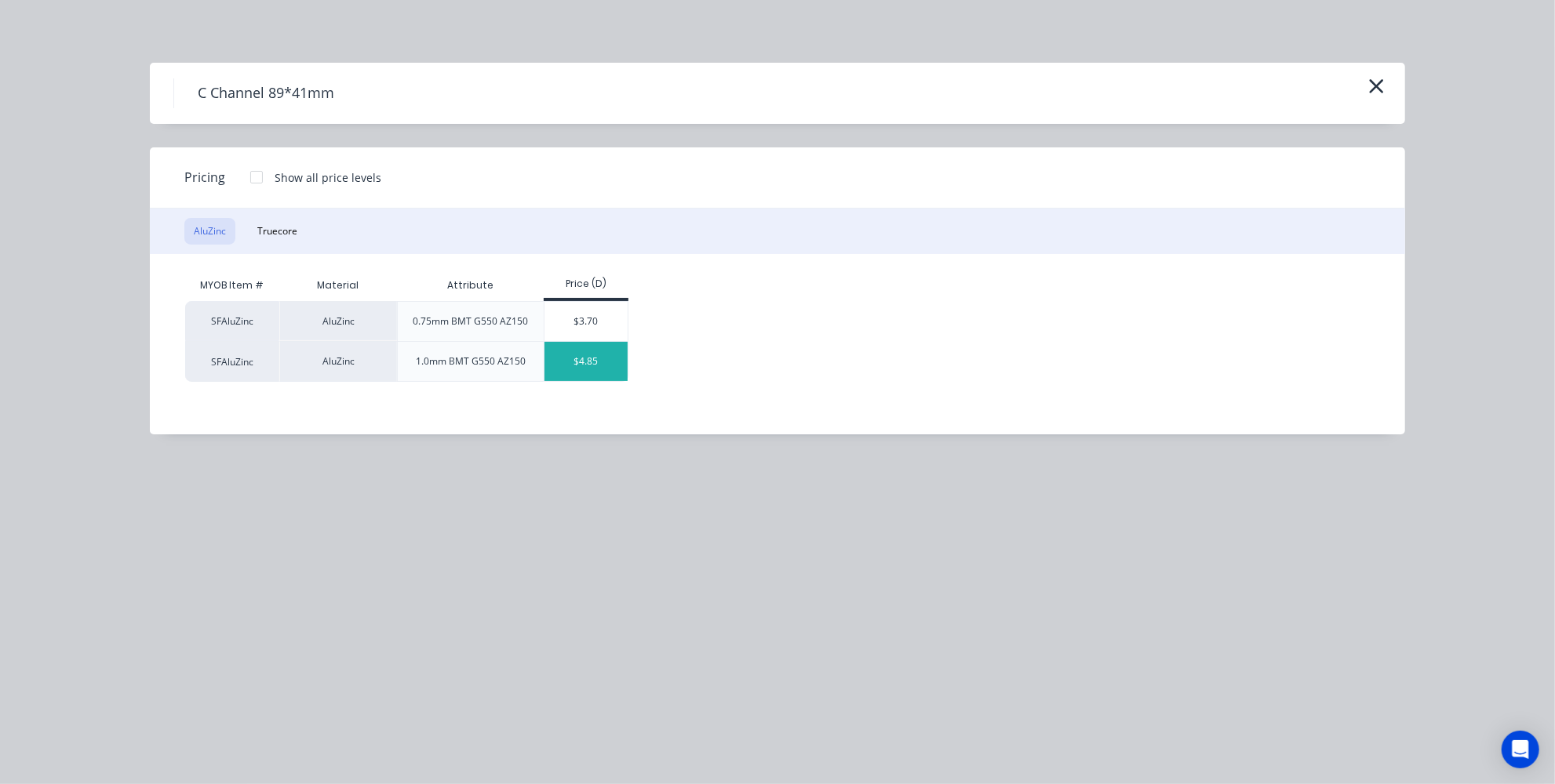
click at [593, 359] on div "$4.85" at bounding box center [586, 361] width 84 height 39
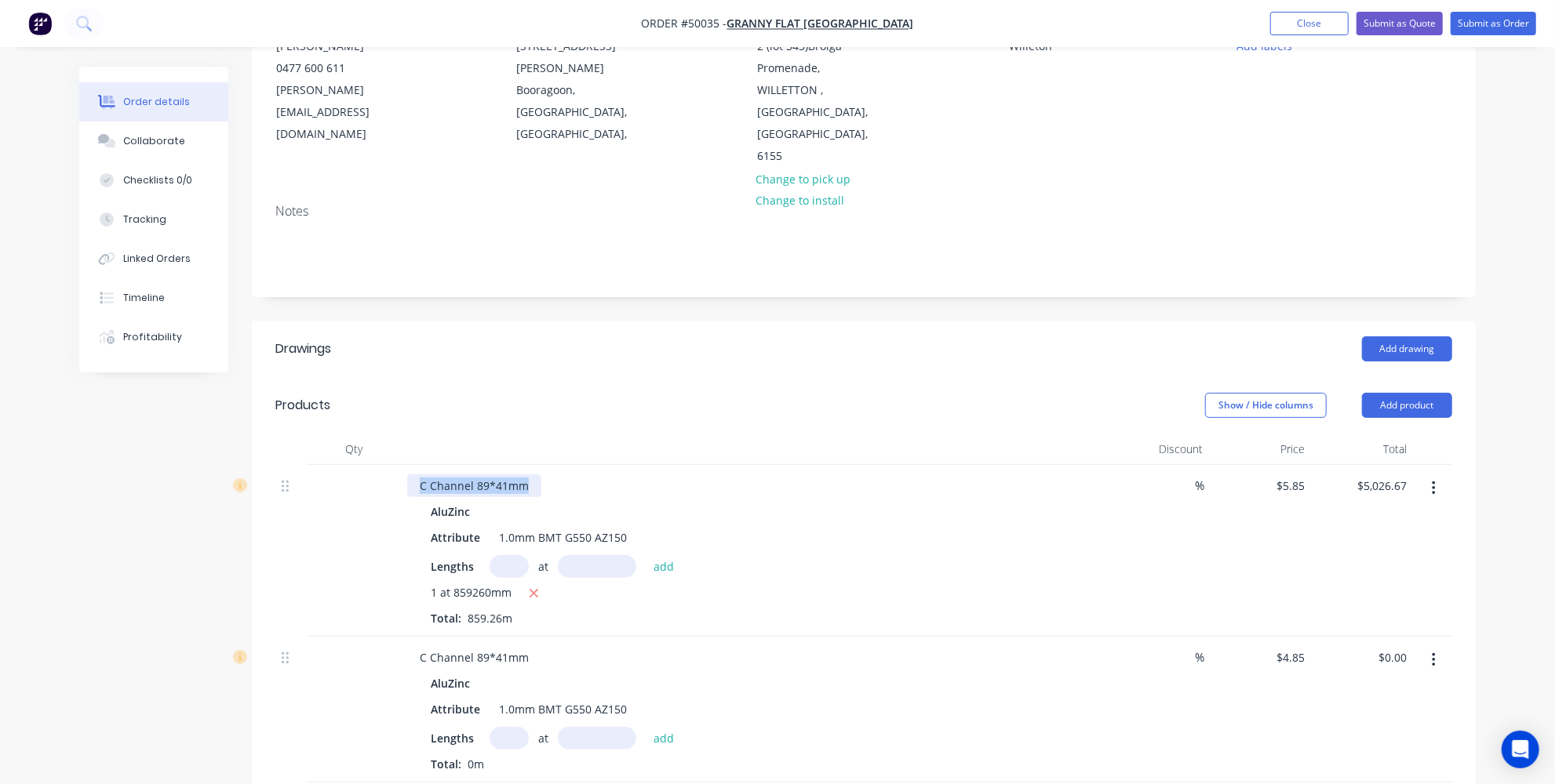
drag, startPoint x: 531, startPoint y: 434, endPoint x: 314, endPoint y: 434, distance: 217.0
click at [314, 465] on div "C Channel 89*41mm AluZinc Attribute 1.0mm BMT G550 AZ150 Lengths at add 1 at 85…" at bounding box center [864, 551] width 1177 height 172
click at [549, 378] on header "Products Show / Hide columns Add product" at bounding box center [864, 406] width 1224 height 57
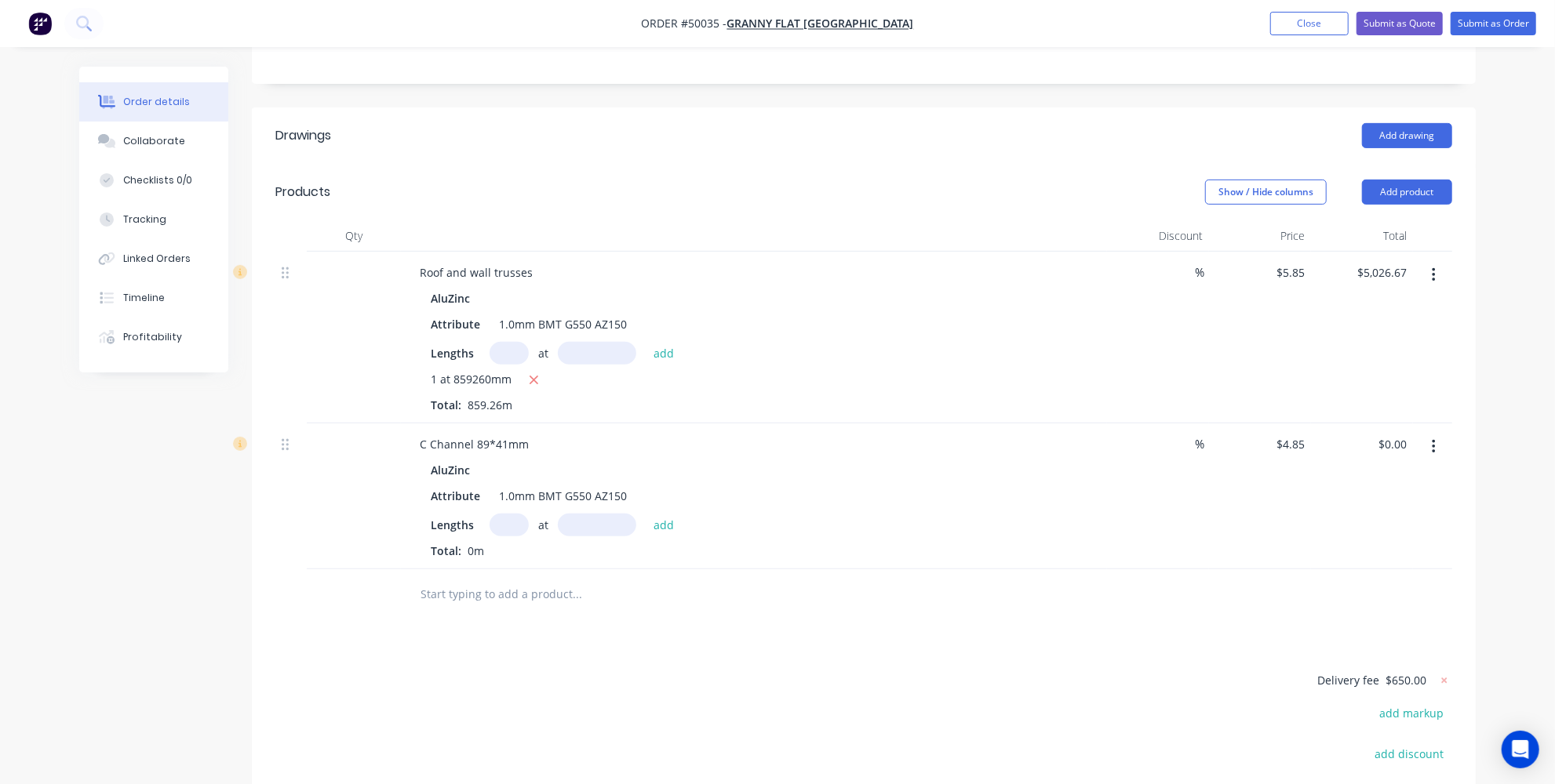
scroll to position [327, 0]
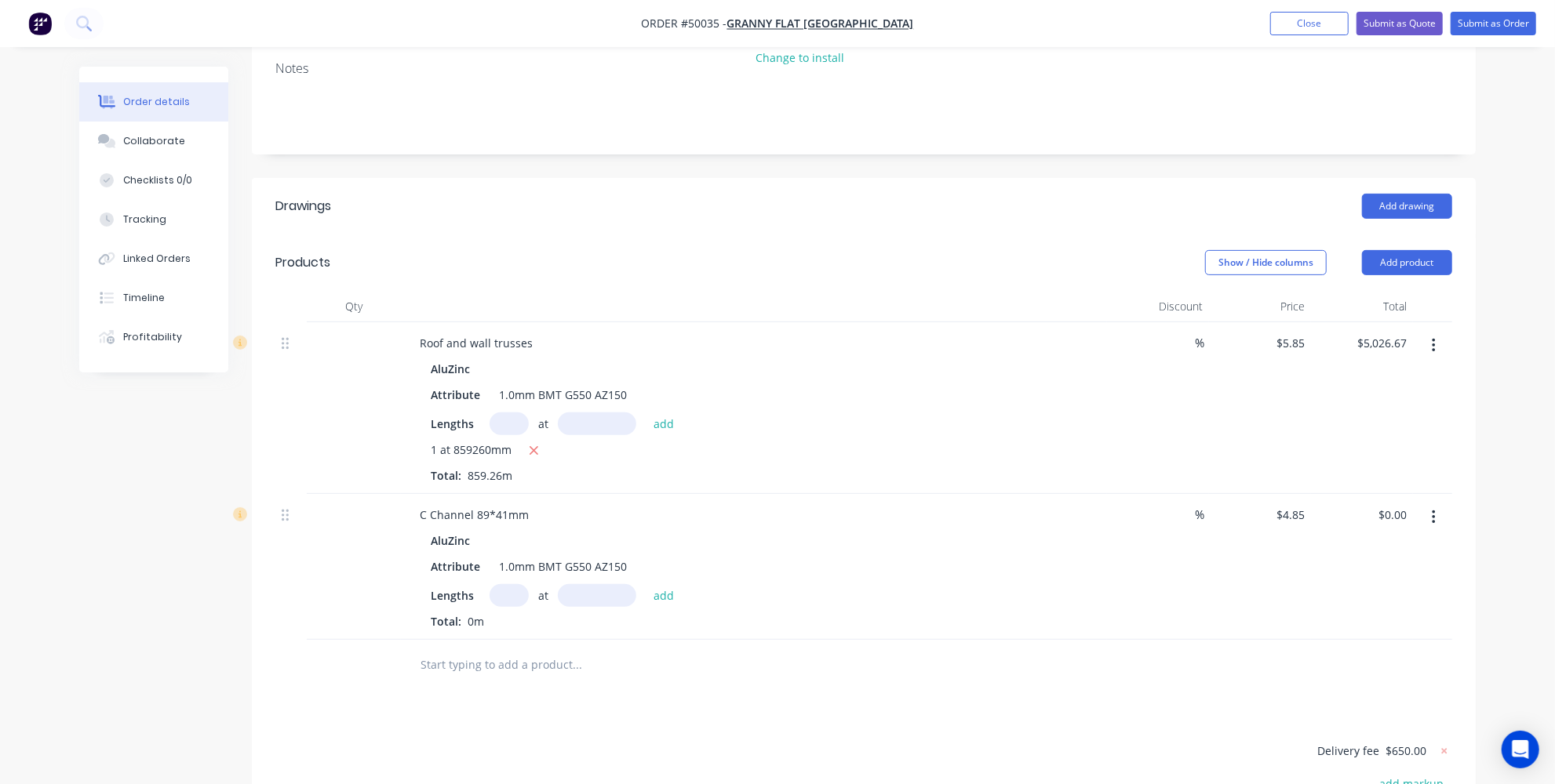
click at [505, 584] on input "text" at bounding box center [509, 595] width 39 height 23
click at [577, 584] on input "text" at bounding box center [597, 595] width 79 height 23
paste input "2635"
type input "2635mm"
click at [516, 584] on input "text" at bounding box center [509, 595] width 39 height 23
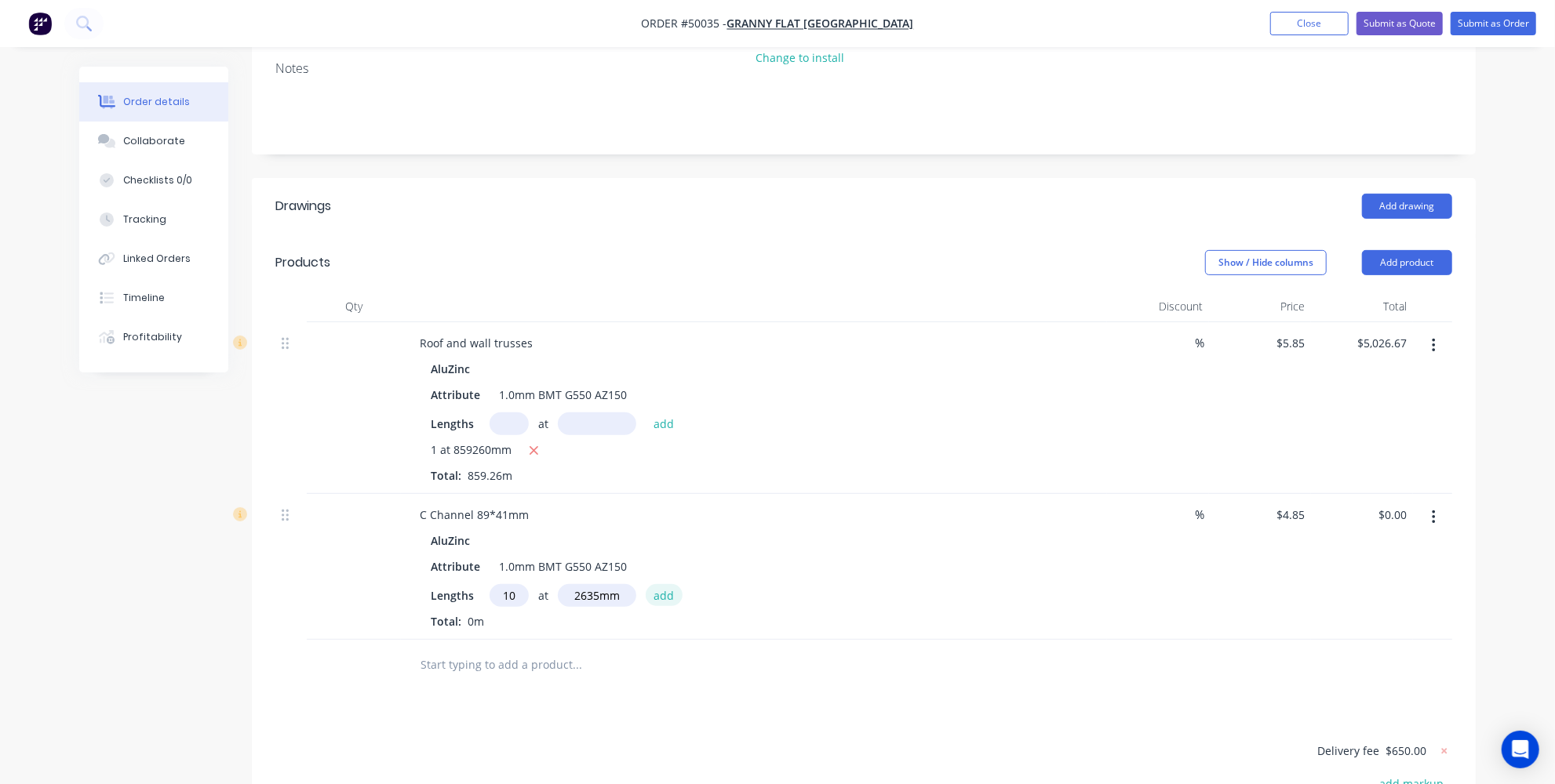
type input "10"
click at [652, 584] on button "add" at bounding box center [664, 594] width 37 height 21
type input "$127.80"
click at [531, 332] on div "Roof and wall trusses" at bounding box center [476, 343] width 138 height 23
drag, startPoint x: 538, startPoint y: 300, endPoint x: 492, endPoint y: 296, distance: 46.2
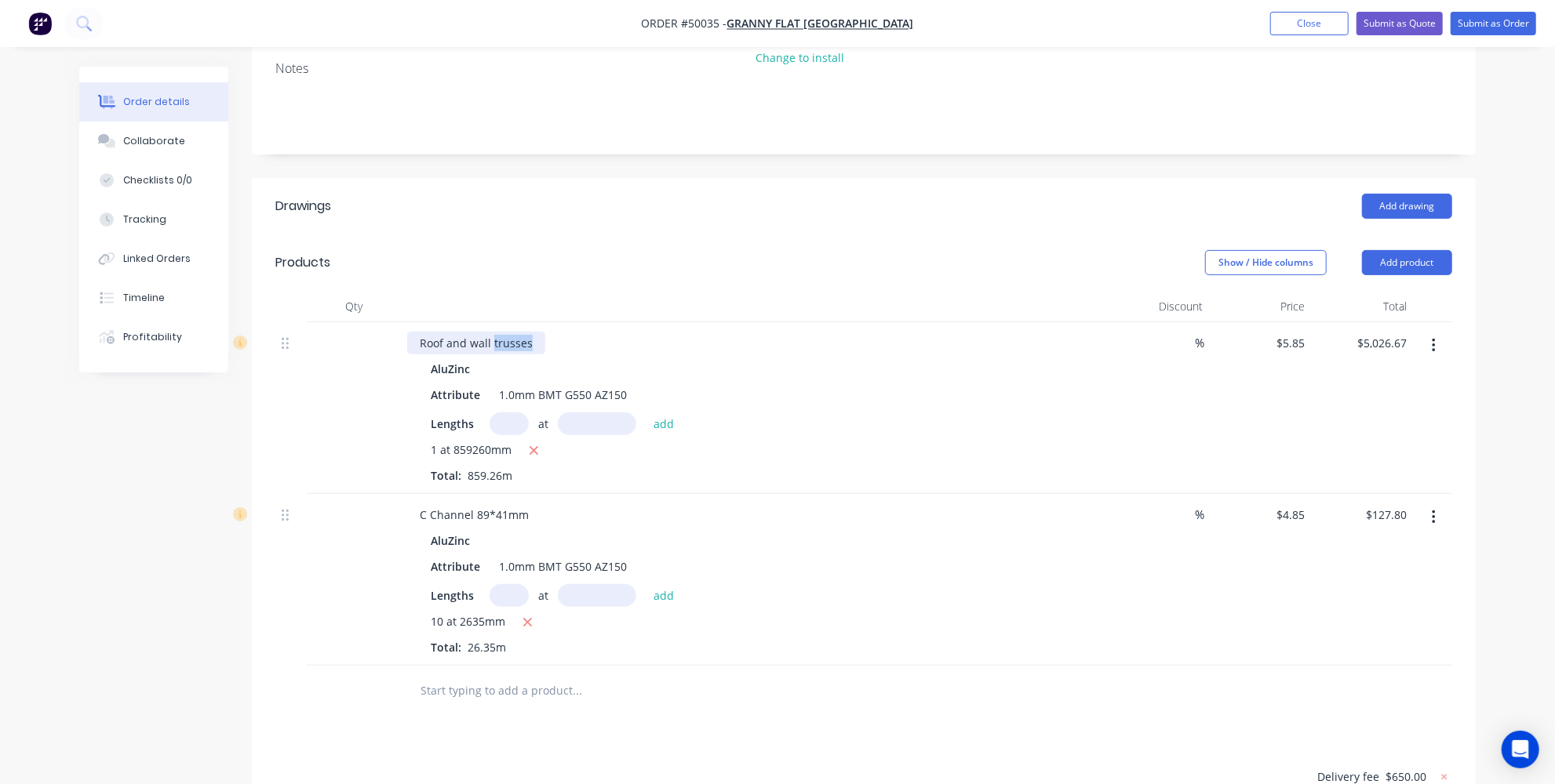
click at [492, 332] on div "Roof and wall trusses" at bounding box center [476, 343] width 138 height 23
click at [1062, 555] on div "Attribute 1.0mm BMT G550 AZ150" at bounding box center [750, 566] width 652 height 23
click at [1413, 250] on button "Add product" at bounding box center [1407, 262] width 90 height 25
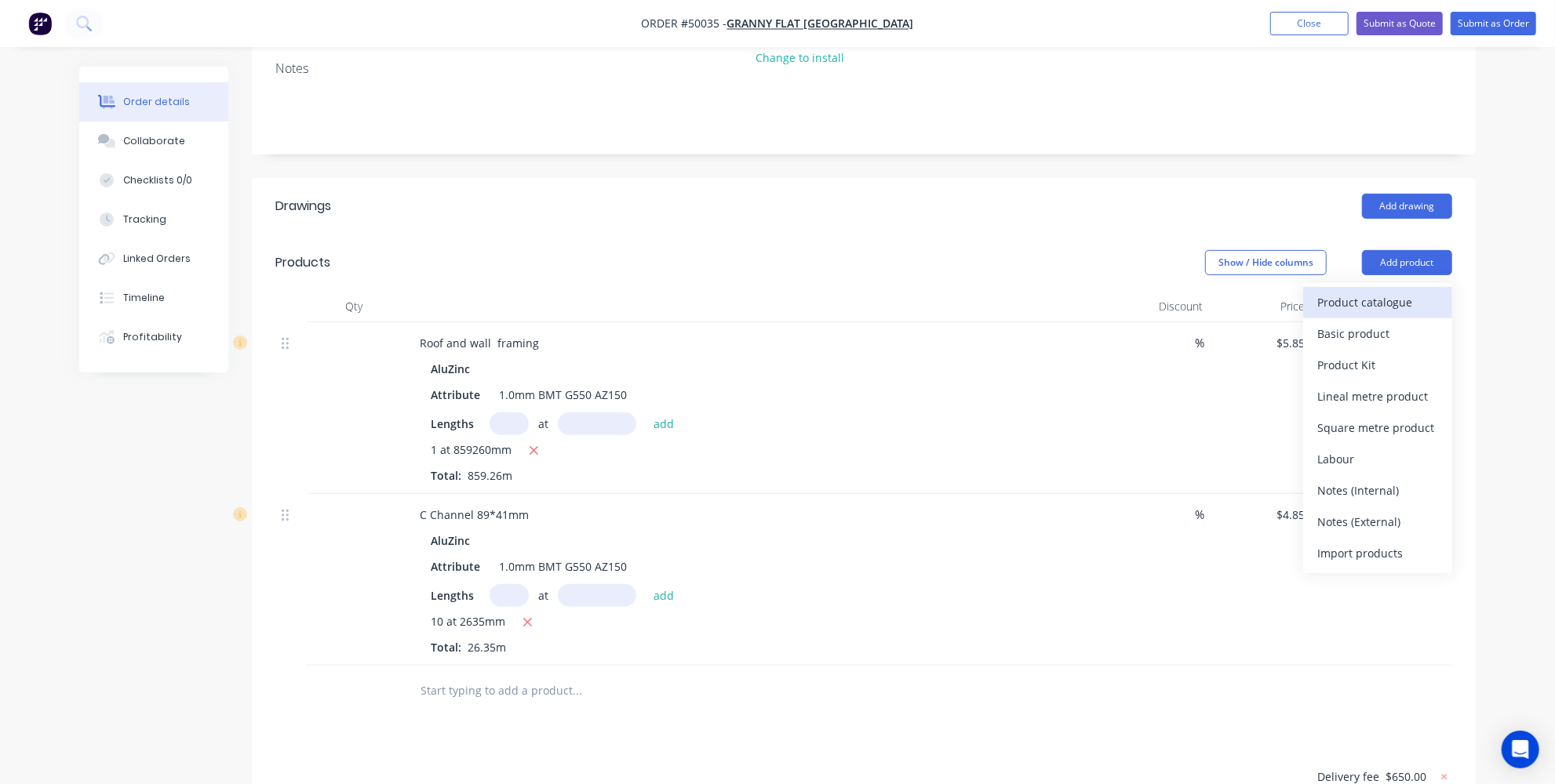
click at [1362, 287] on button "Product catalogue" at bounding box center [1377, 302] width 149 height 31
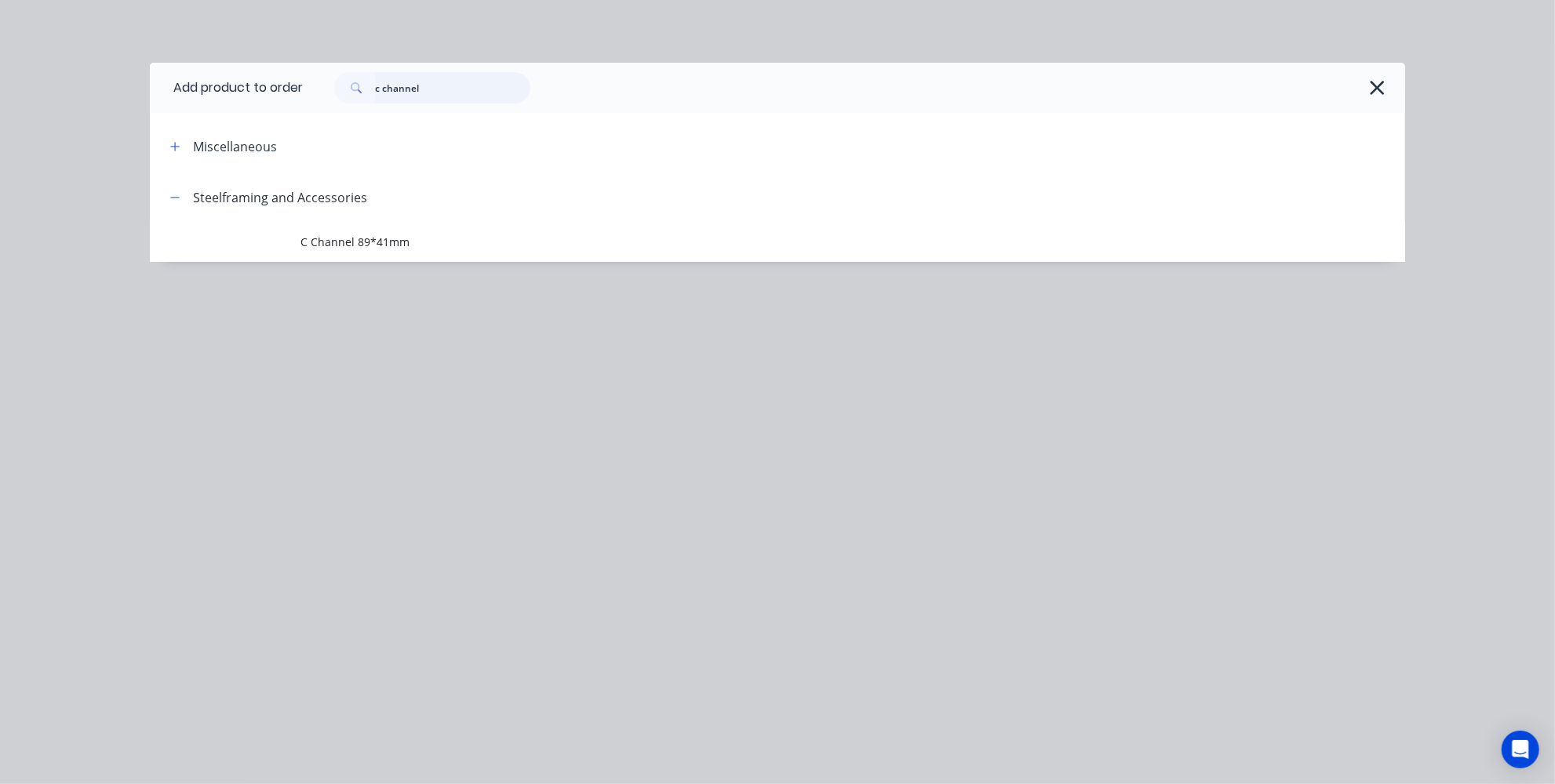
drag, startPoint x: 434, startPoint y: 84, endPoint x: 361, endPoint y: 83, distance: 73.0
click at [376, 85] on input "c channel" at bounding box center [453, 88] width 156 height 31
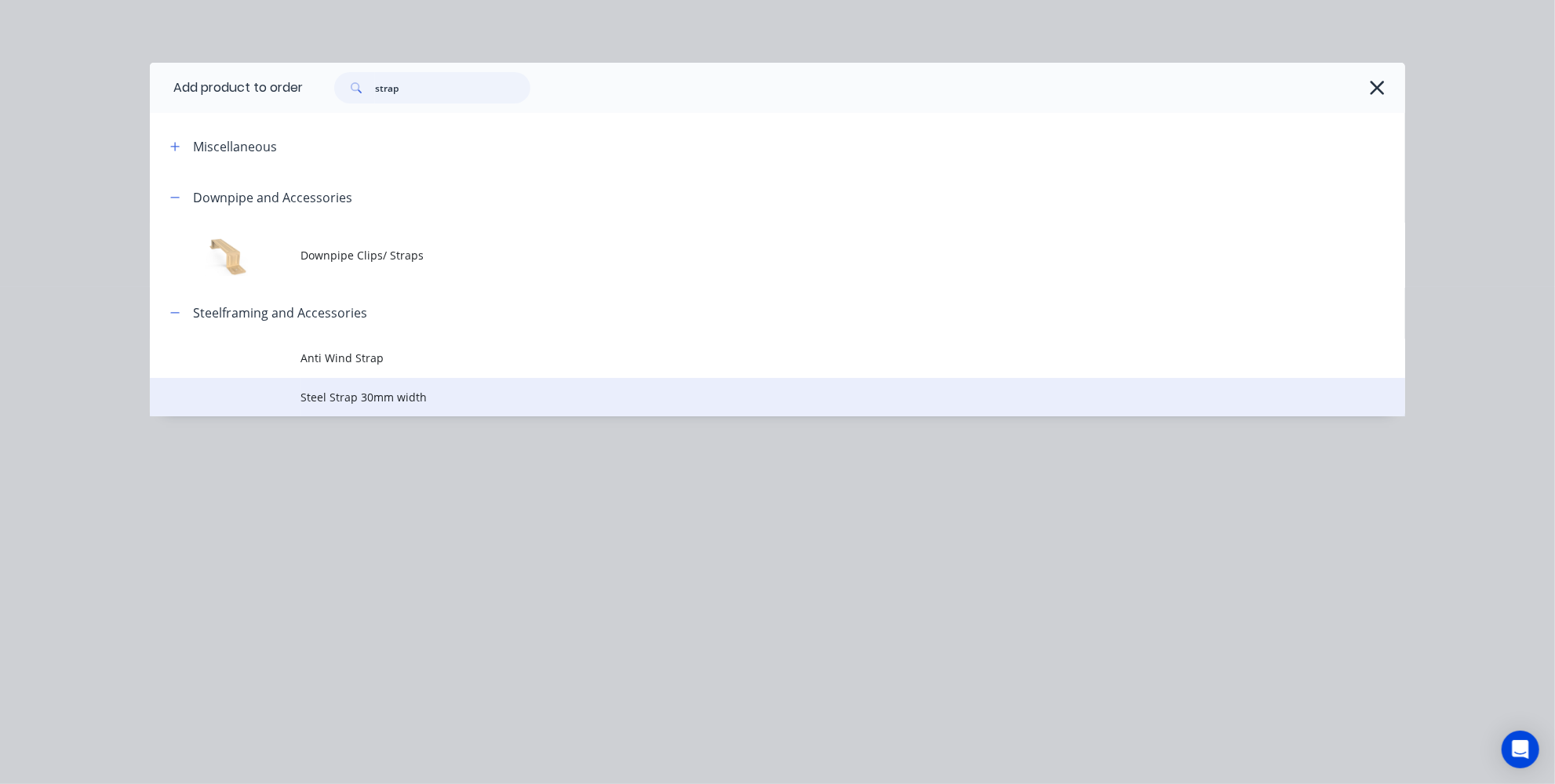
type input "strap"
click at [383, 398] on span "Steel Strap 30mm width" at bounding box center [742, 397] width 883 height 16
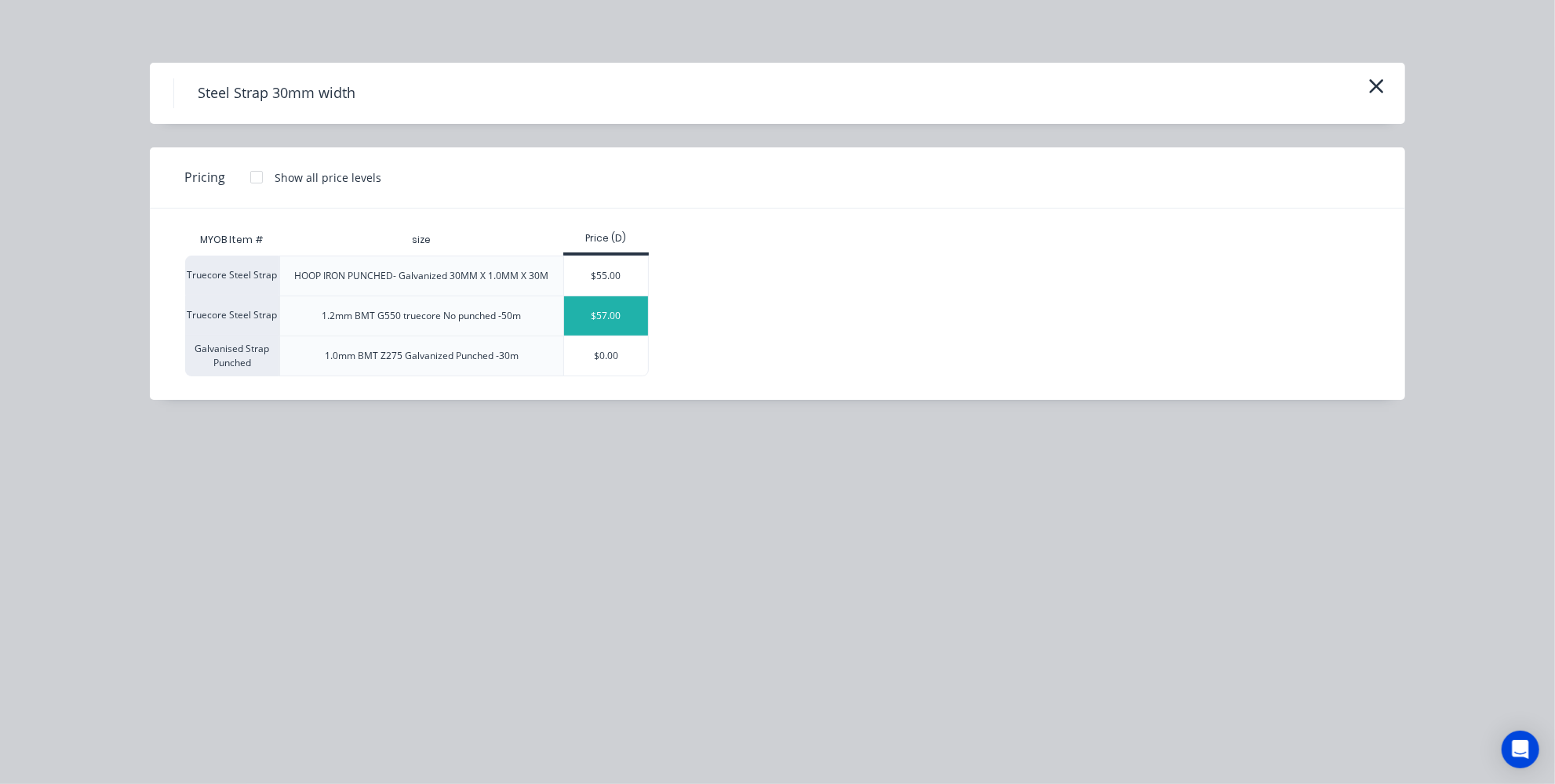
click at [623, 308] on div "$57.00" at bounding box center [607, 316] width 84 height 39
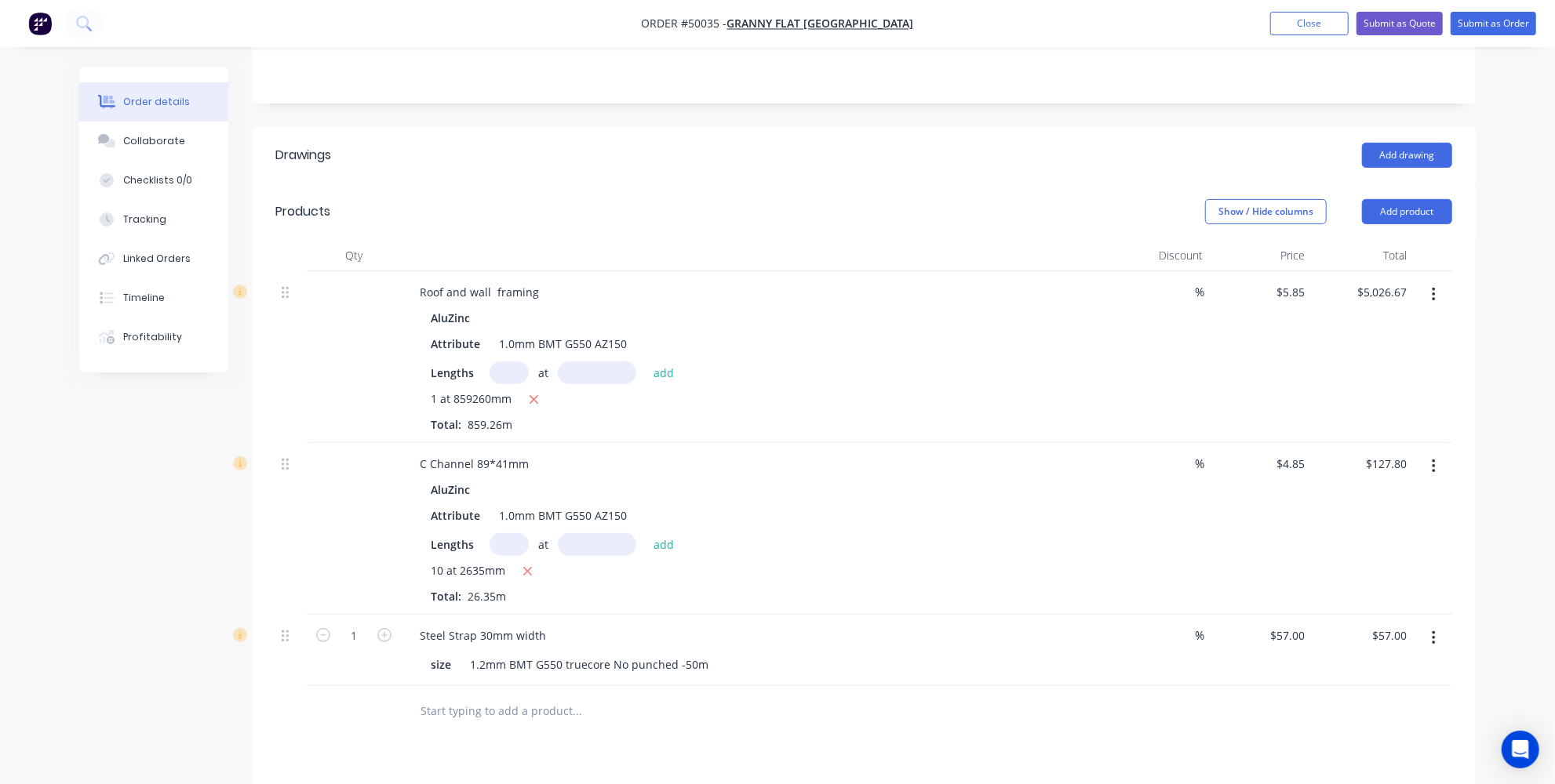
scroll to position [398, 0]
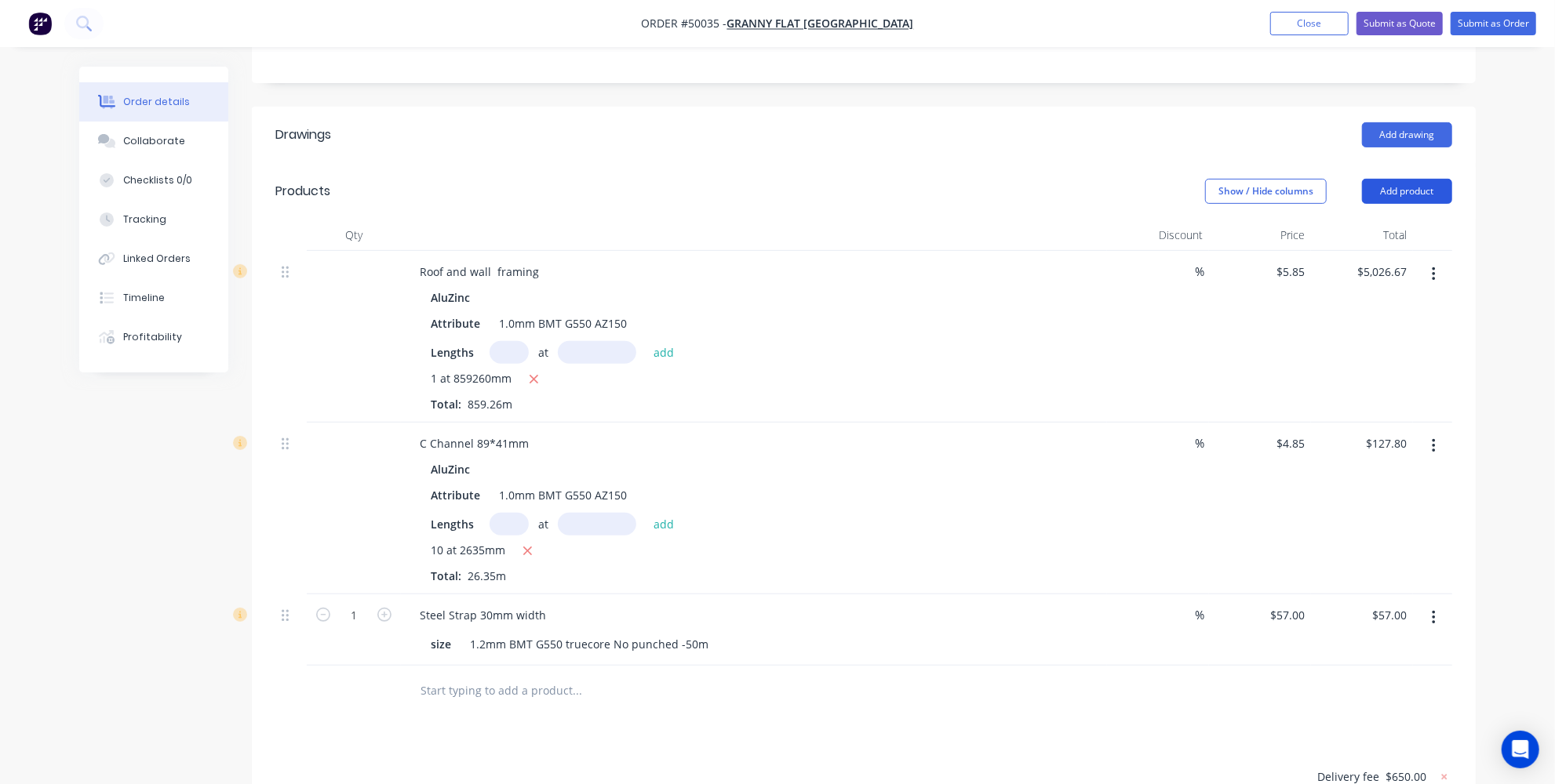
click at [1434, 179] on button "Add product" at bounding box center [1407, 191] width 90 height 25
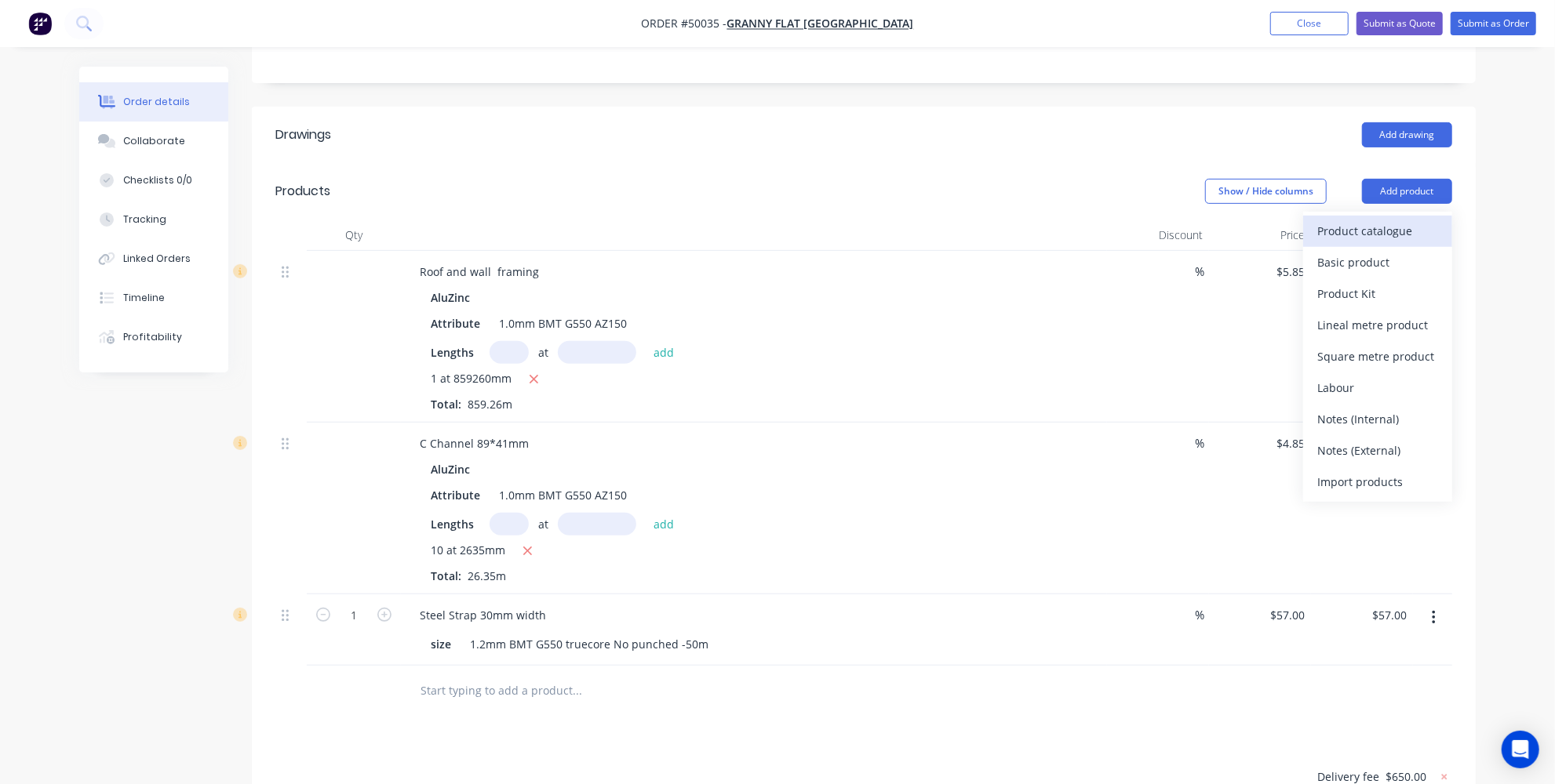
click at [1413, 220] on div "Product catalogue" at bounding box center [1378, 231] width 121 height 23
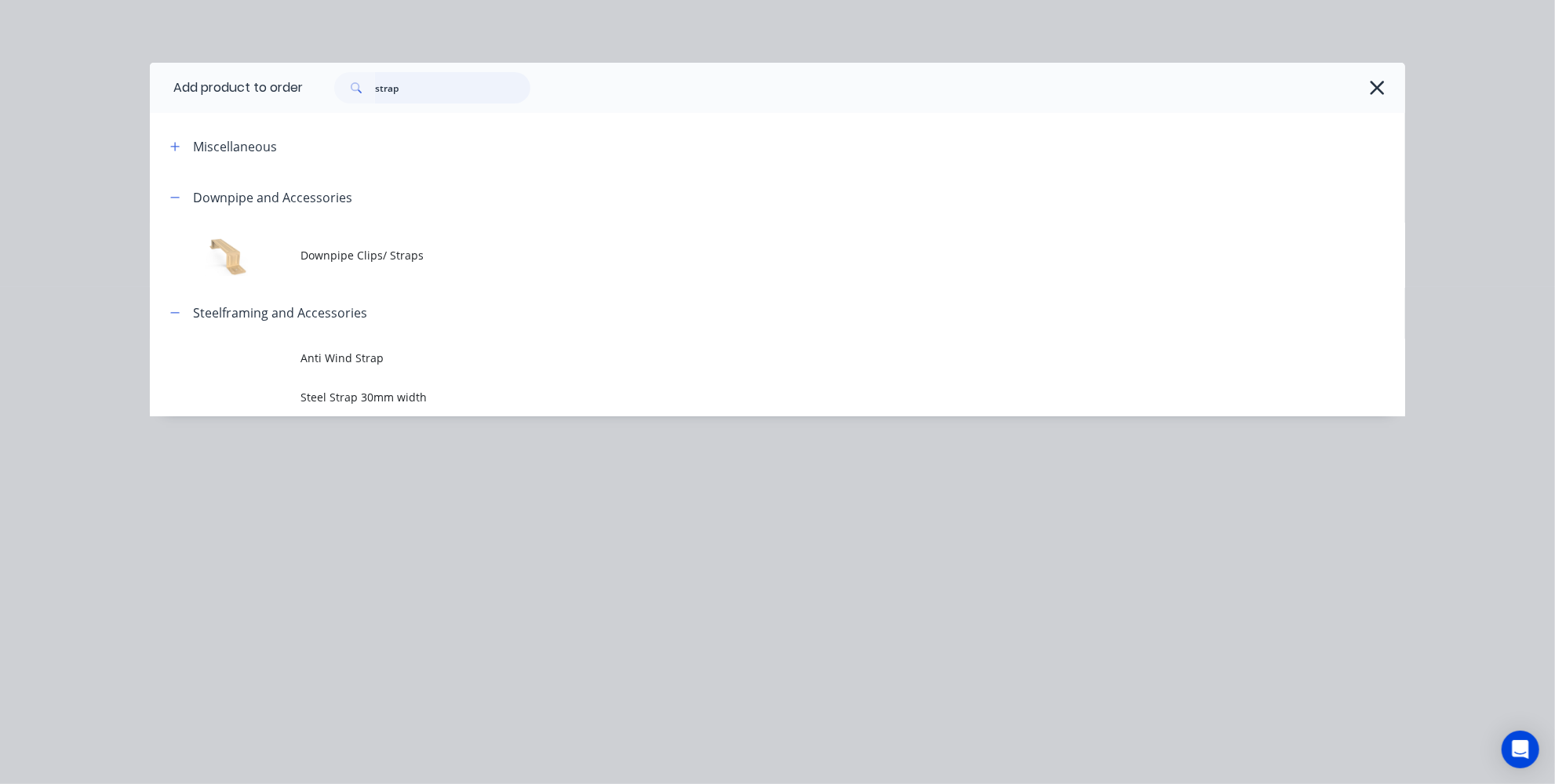
drag, startPoint x: 476, startPoint y: 82, endPoint x: 123, endPoint y: 46, distance: 354.8
click at [144, 52] on div "Add product to order strap Miscellaneous Downpipe and Accessories Downpipe Clip…" at bounding box center [777, 392] width 1555 height 784
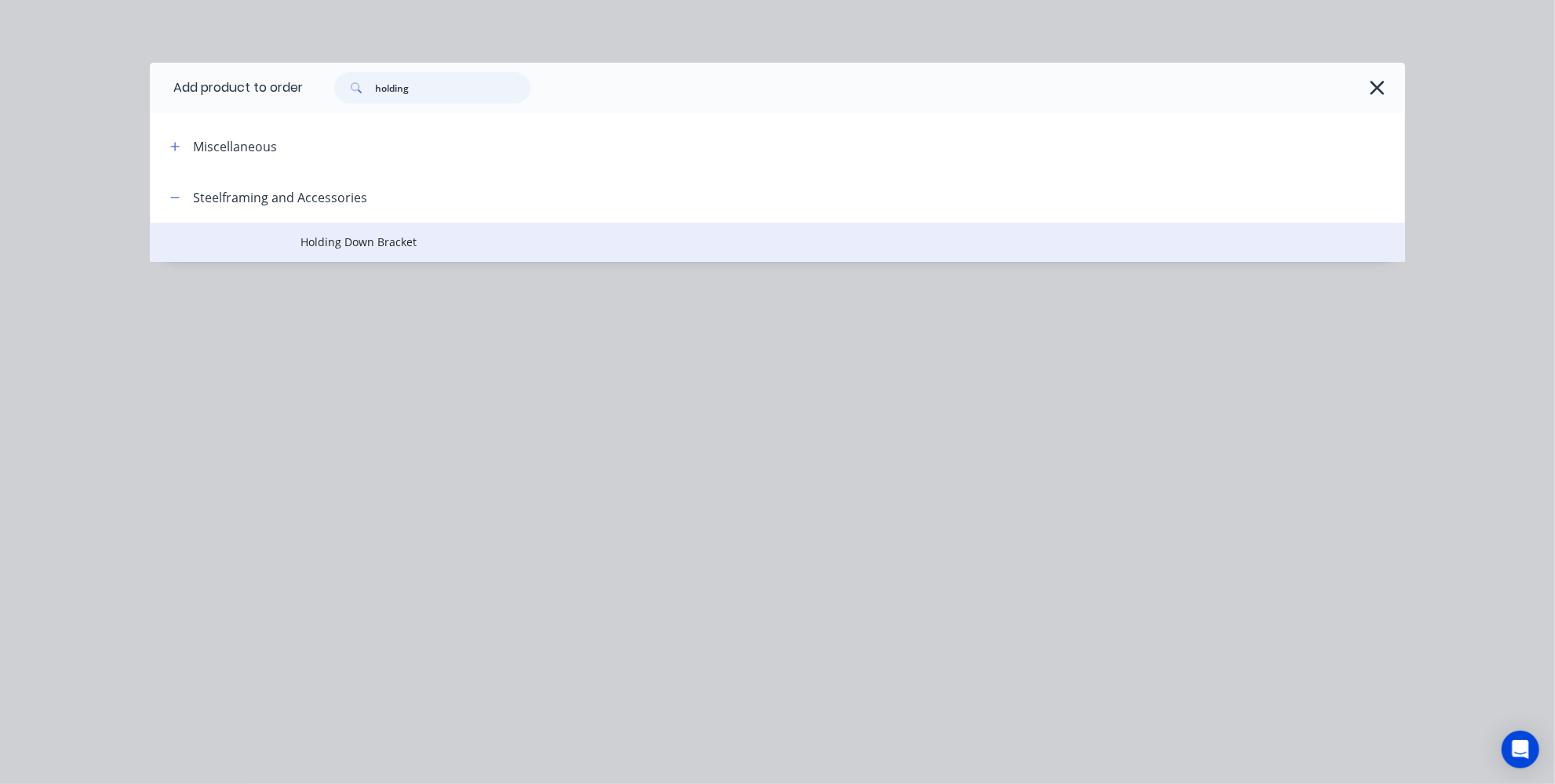
type input "holding"
click at [394, 228] on td "Holding Down Bracket" at bounding box center [853, 242] width 1105 height 39
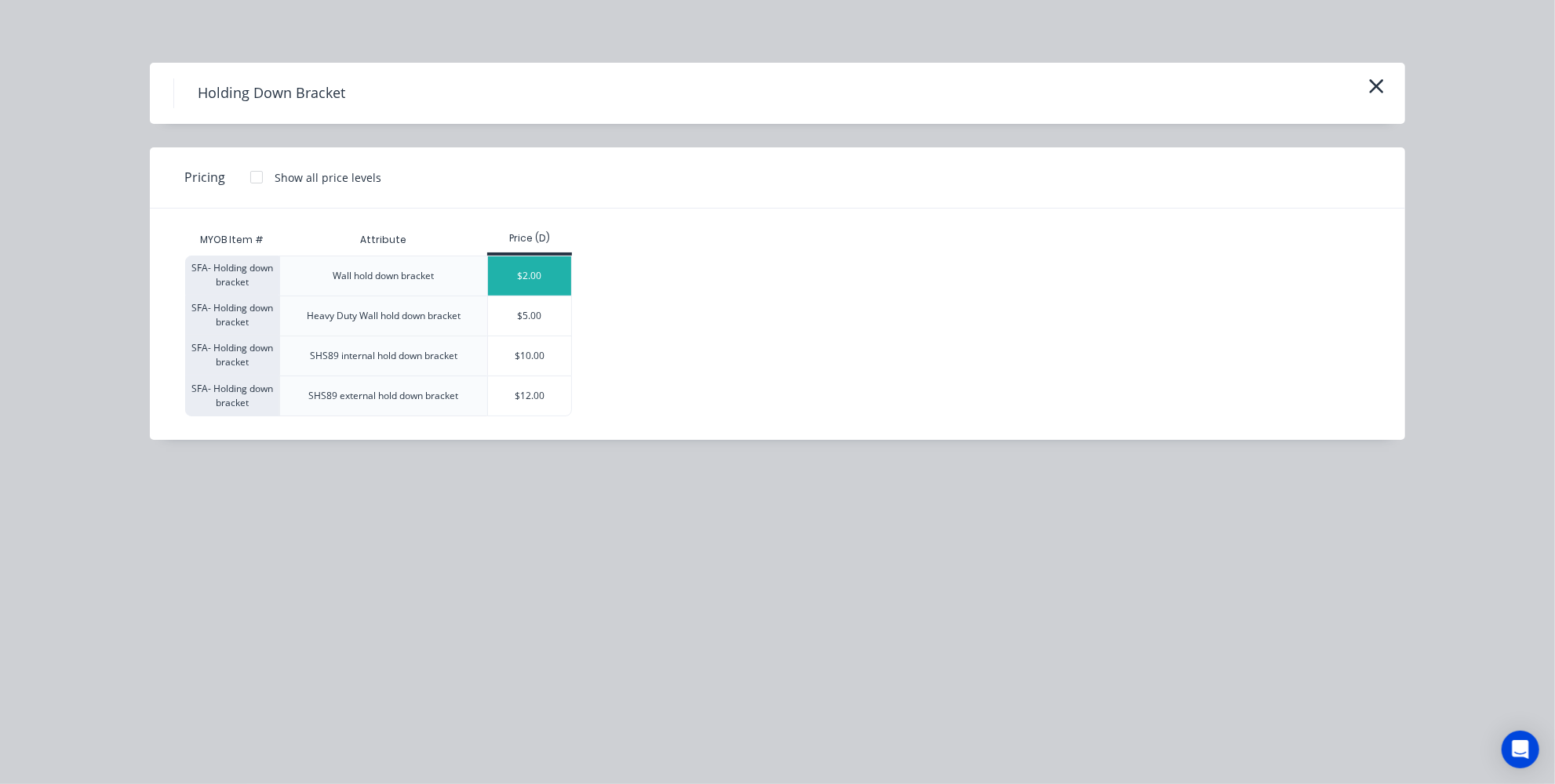
click at [524, 274] on div "$2.00" at bounding box center [531, 276] width 84 height 39
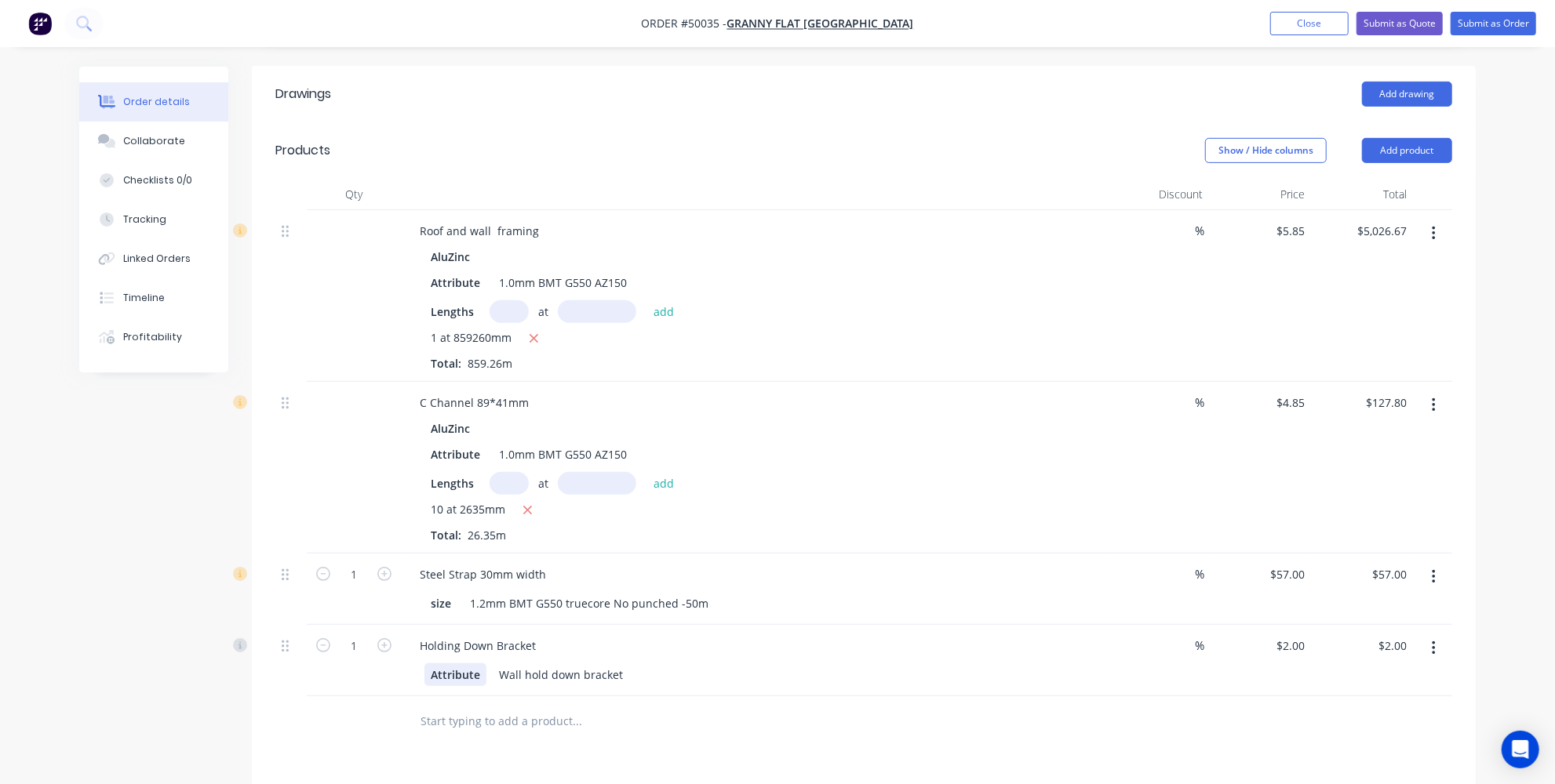
scroll to position [469, 0]
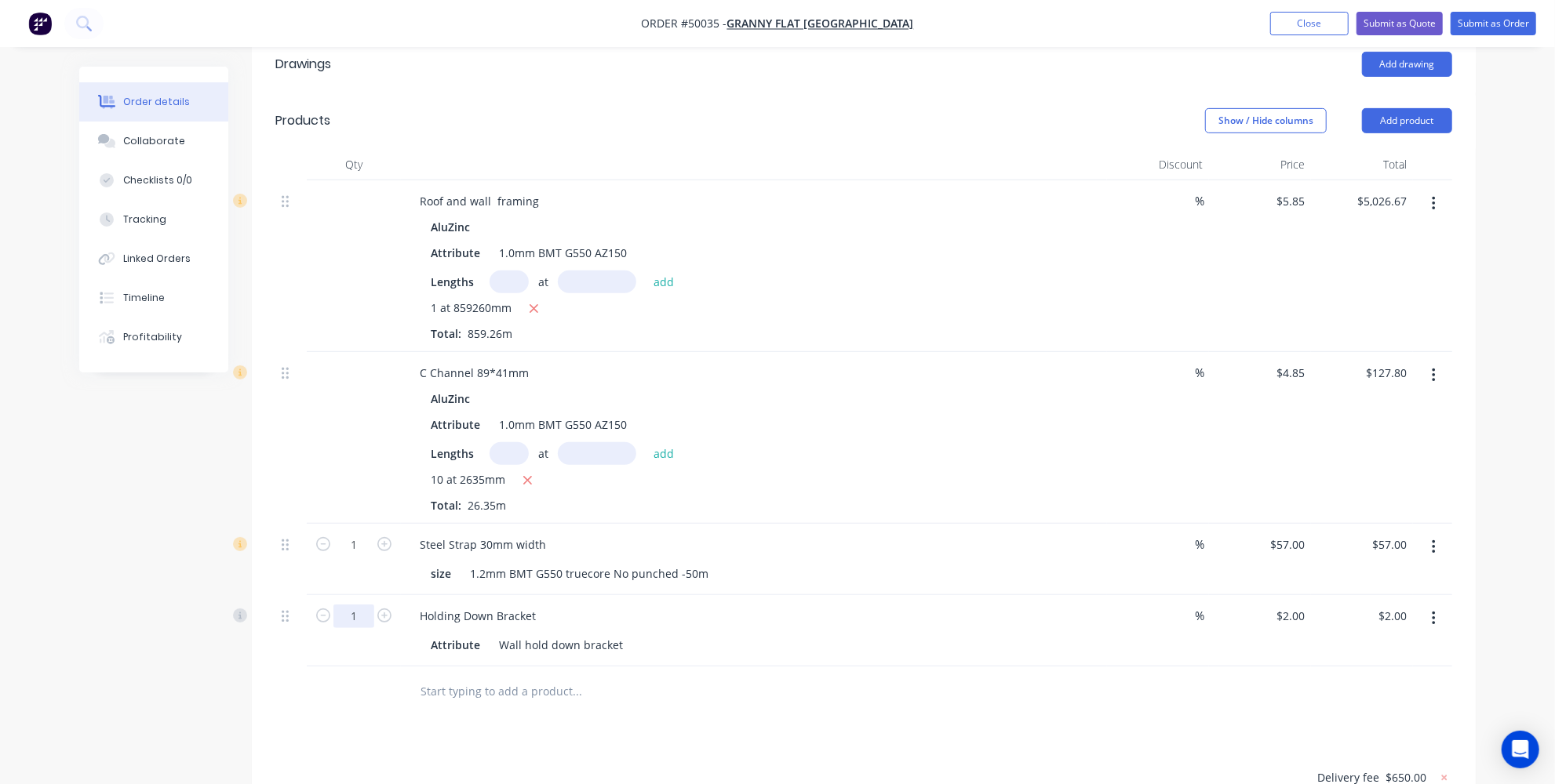
click at [363, 604] on input "1" at bounding box center [354, 616] width 41 height 24
type input "15"
type input "$30.00"
click at [585, 676] on div "Drawings Add drawing Products Show / Hide columns Add product Qty Discount Pric…" at bounding box center [864, 543] width 1224 height 1016
click at [1397, 108] on button "Add product" at bounding box center [1407, 120] width 90 height 25
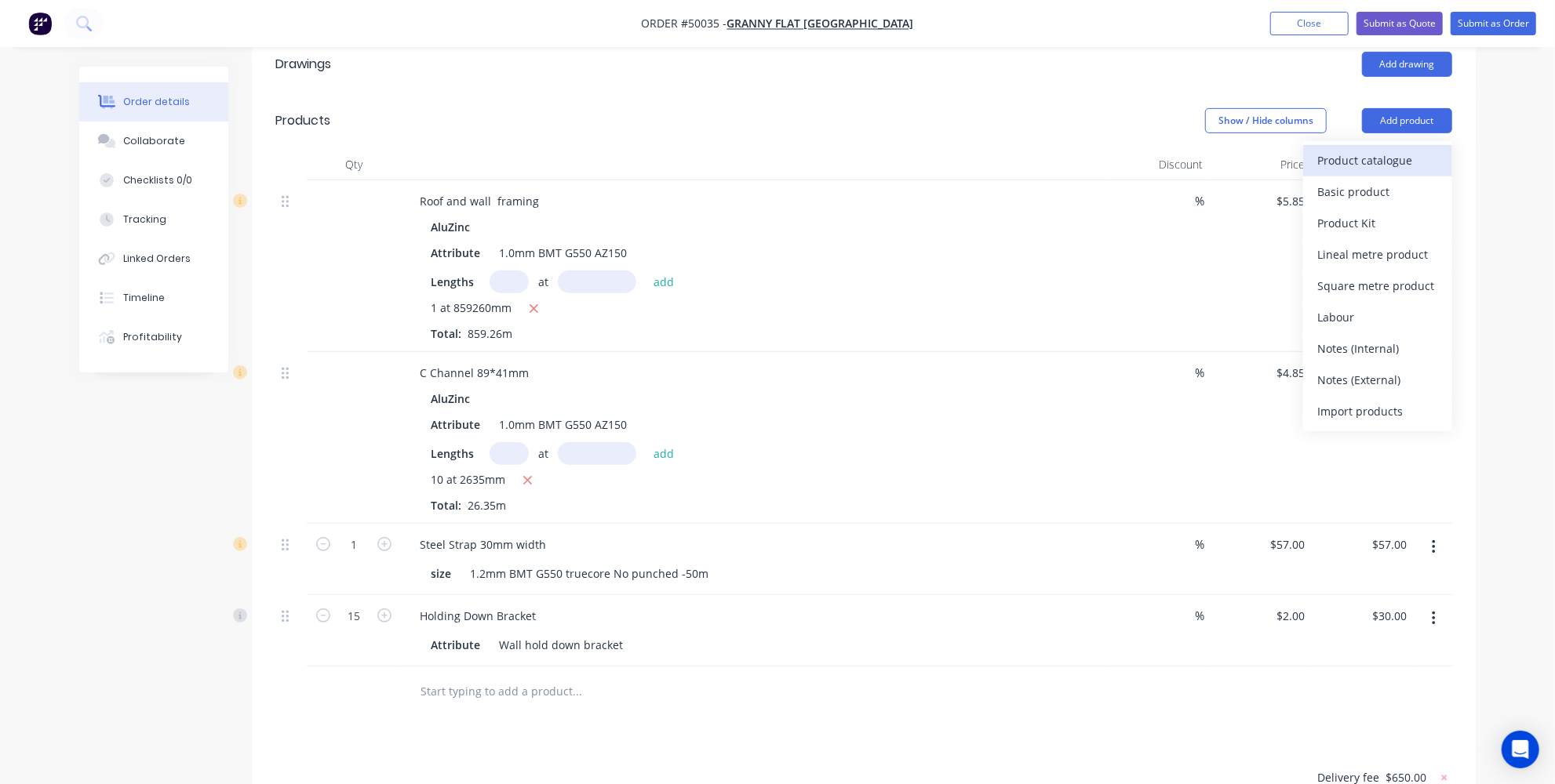
click at [1394, 149] on div "Product catalogue" at bounding box center [1378, 160] width 121 height 23
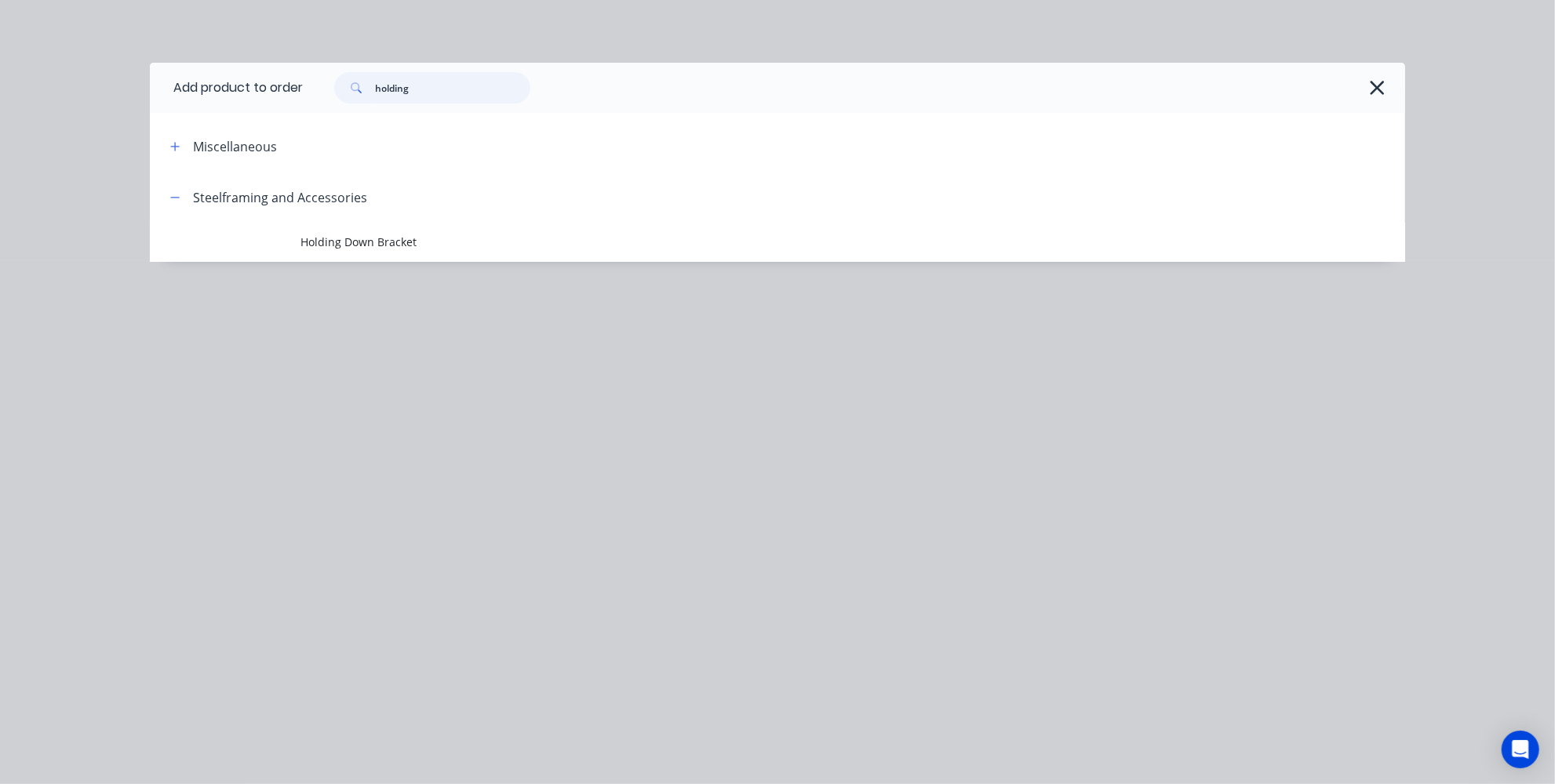
drag, startPoint x: 467, startPoint y: 82, endPoint x: 49, endPoint y: 63, distance: 418.4
click at [93, 71] on div "Add product to order holding Miscellaneous Steelframing and Accessories Holding…" at bounding box center [777, 392] width 1555 height 784
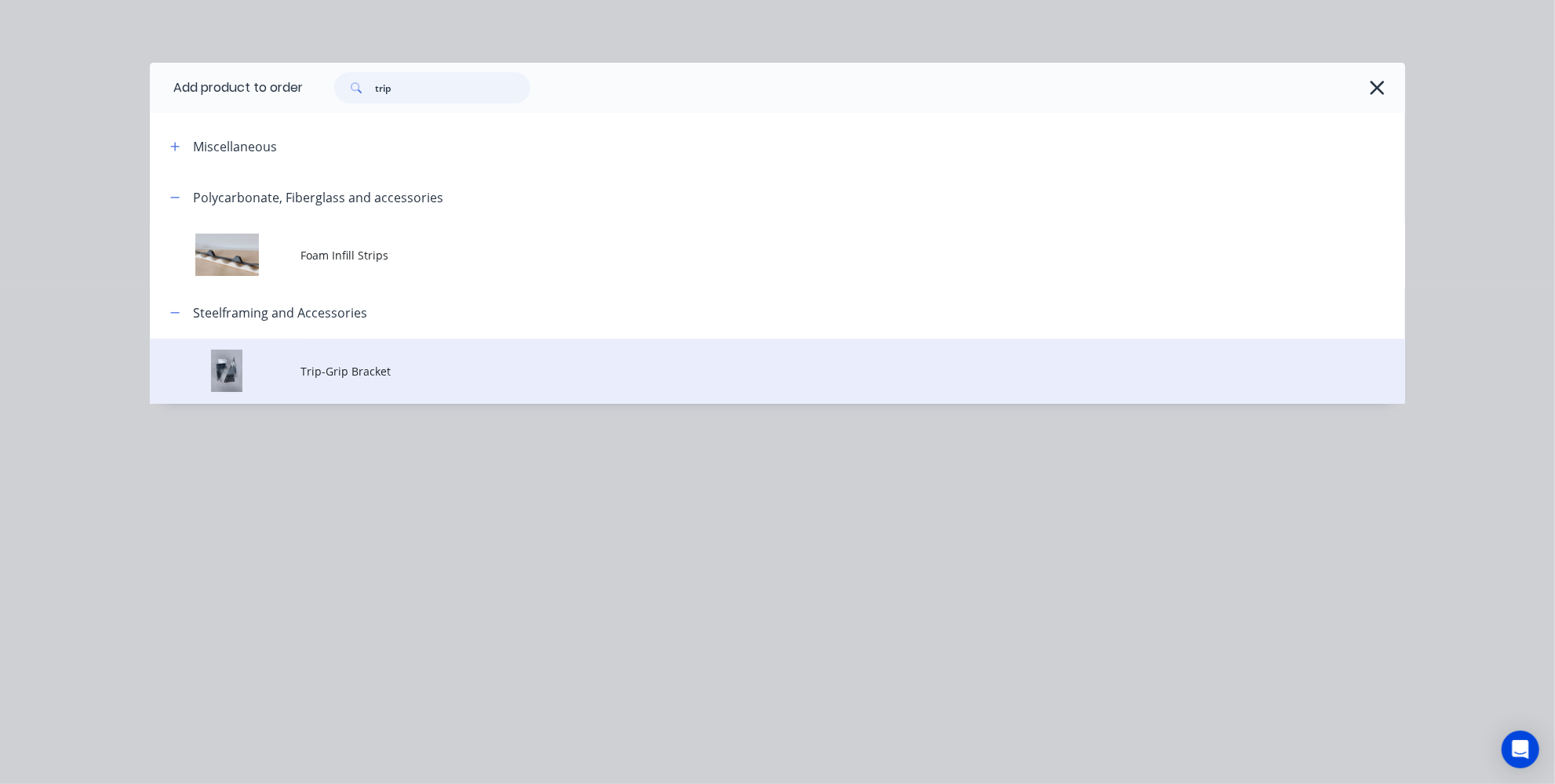
type input "trip"
click at [348, 369] on span "Trip-Grip Bracket" at bounding box center [742, 371] width 883 height 16
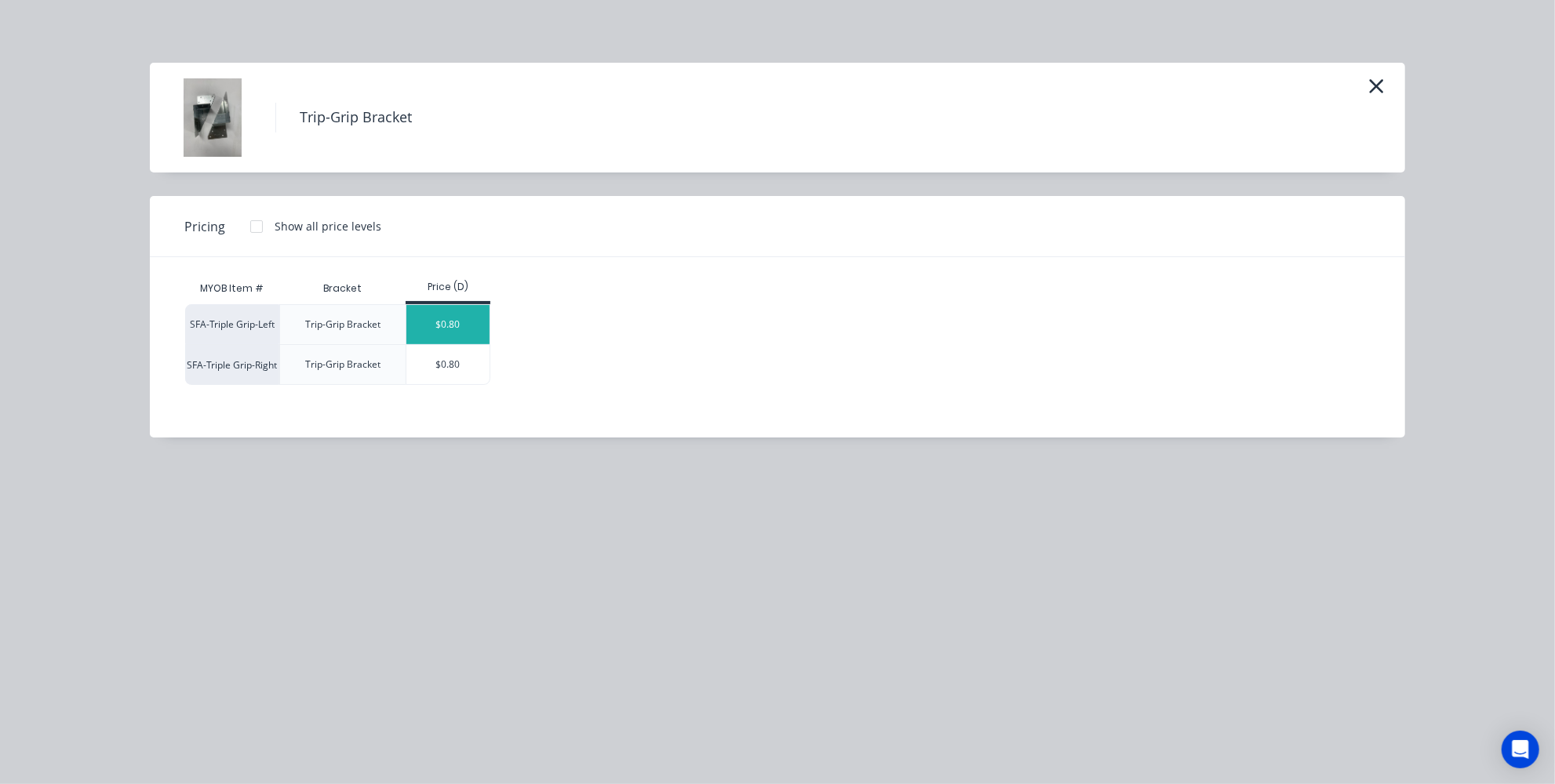
click at [436, 310] on div "$0.80" at bounding box center [449, 324] width 84 height 39
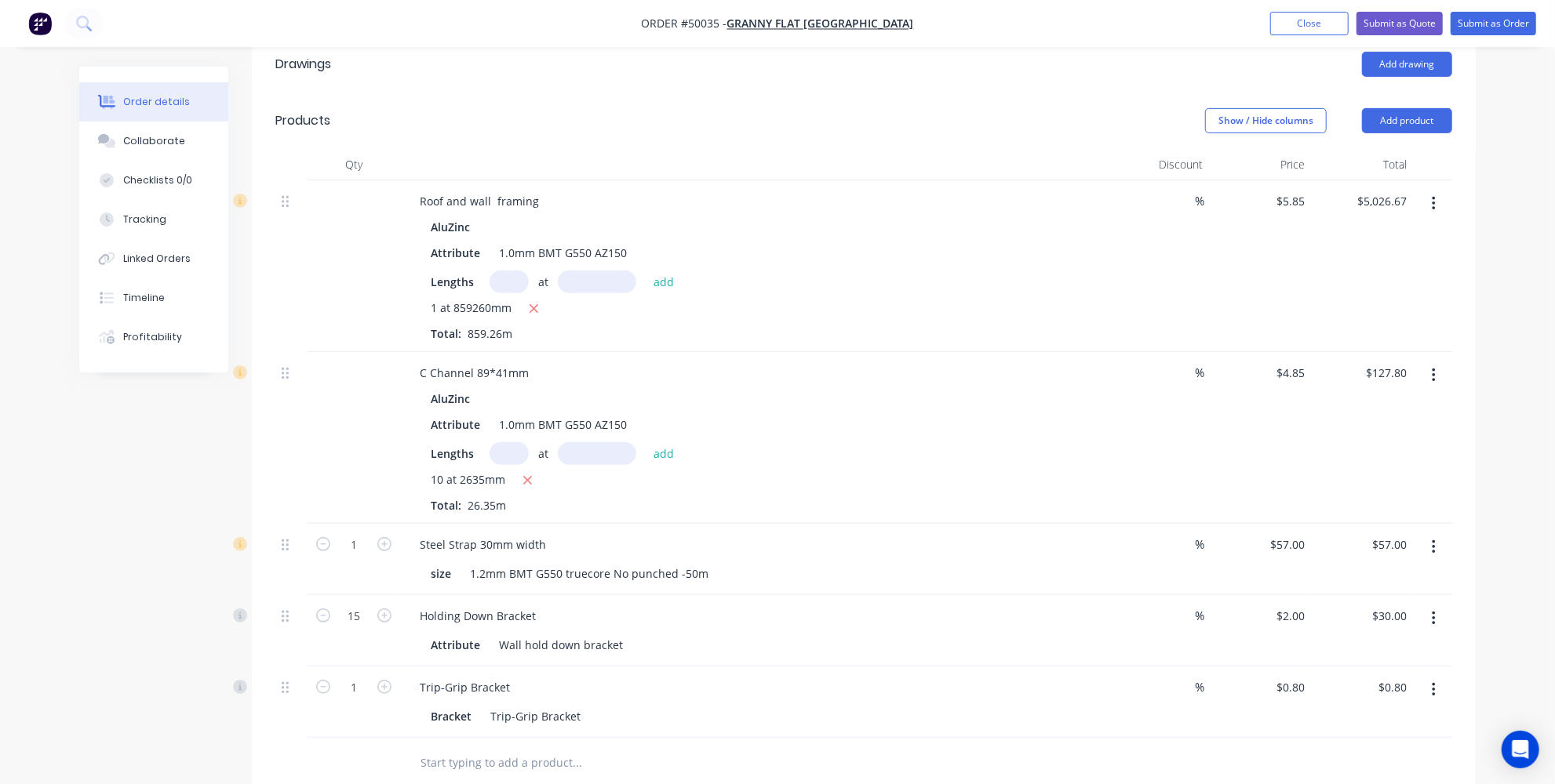
click at [1401, 93] on header "Products Show / Hide columns Add product" at bounding box center [864, 121] width 1224 height 57
click at [1380, 108] on button "Add product" at bounding box center [1407, 120] width 90 height 25
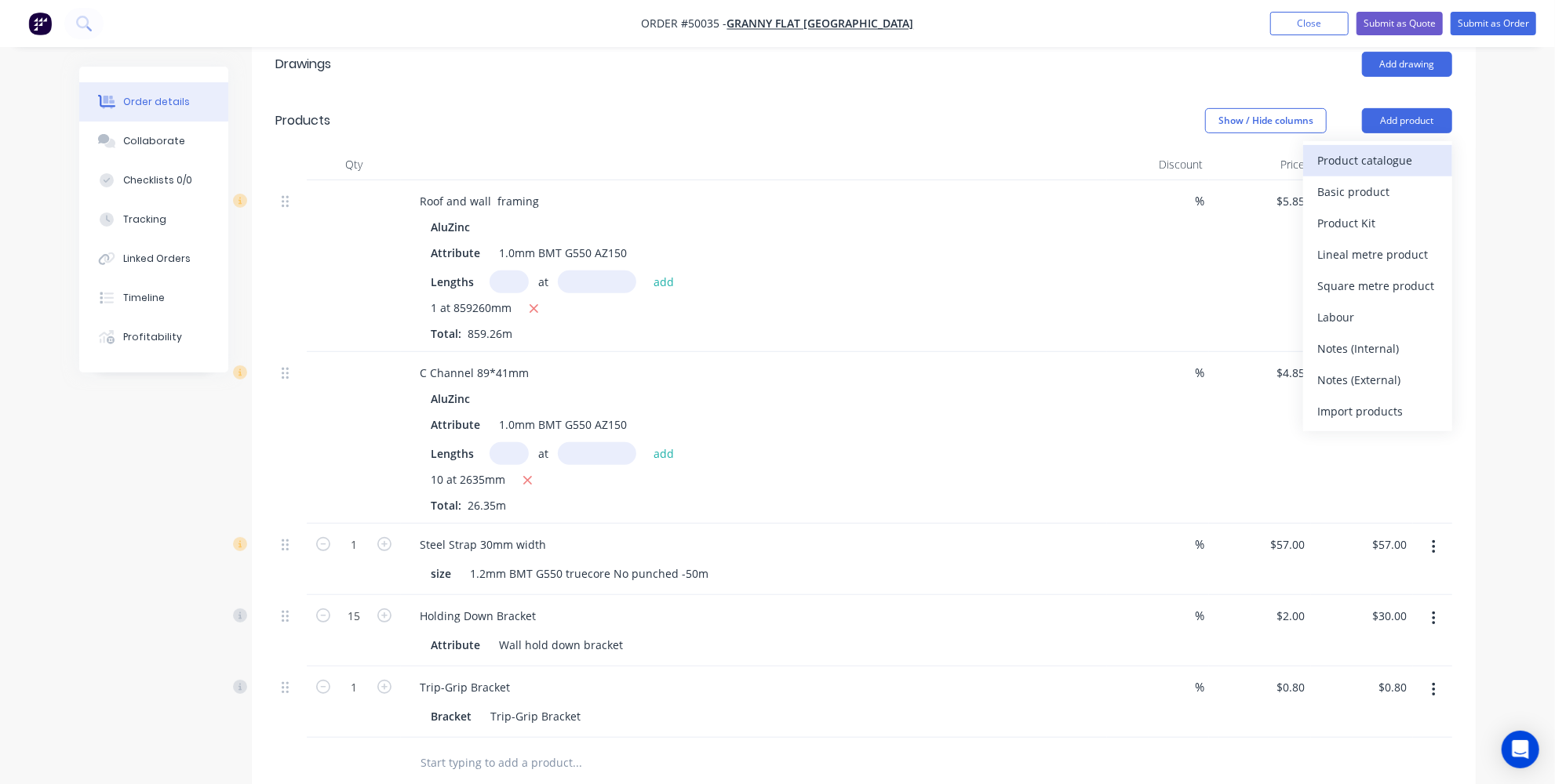
click at [1342, 149] on div "Product catalogue" at bounding box center [1378, 160] width 121 height 23
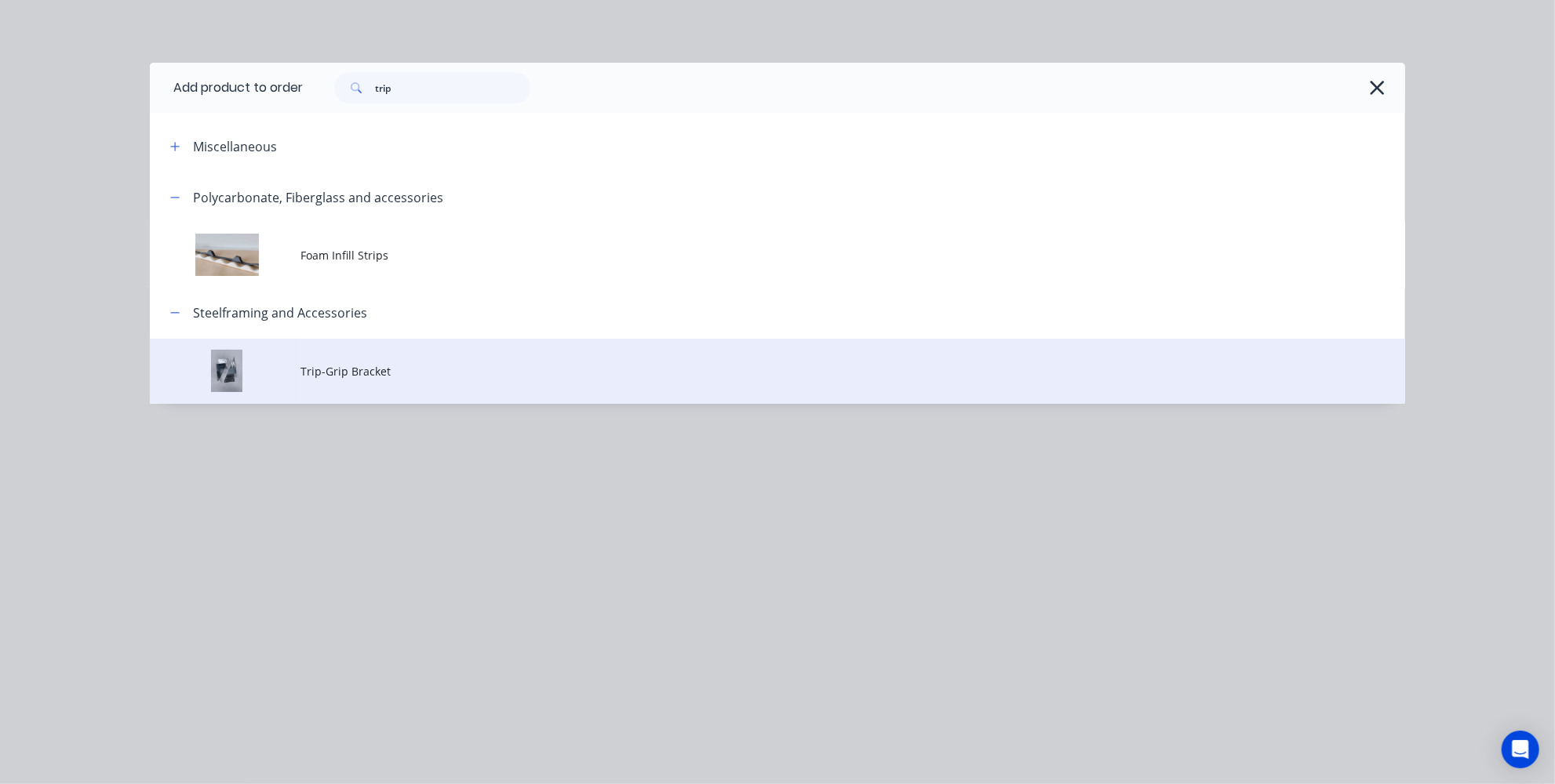
click at [279, 367] on td at bounding box center [225, 371] width 150 height 65
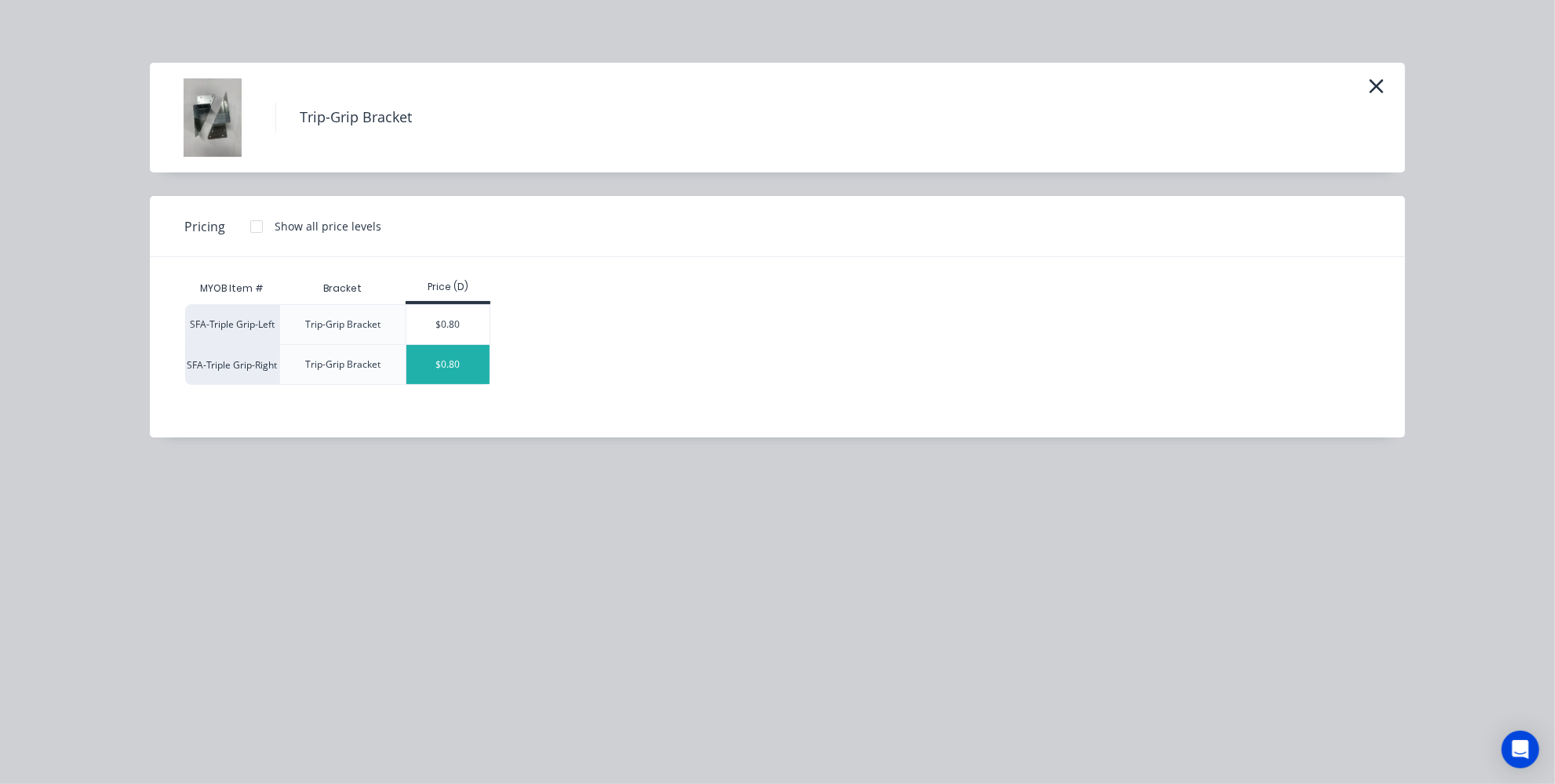
click at [432, 361] on div "$0.80" at bounding box center [449, 365] width 84 height 39
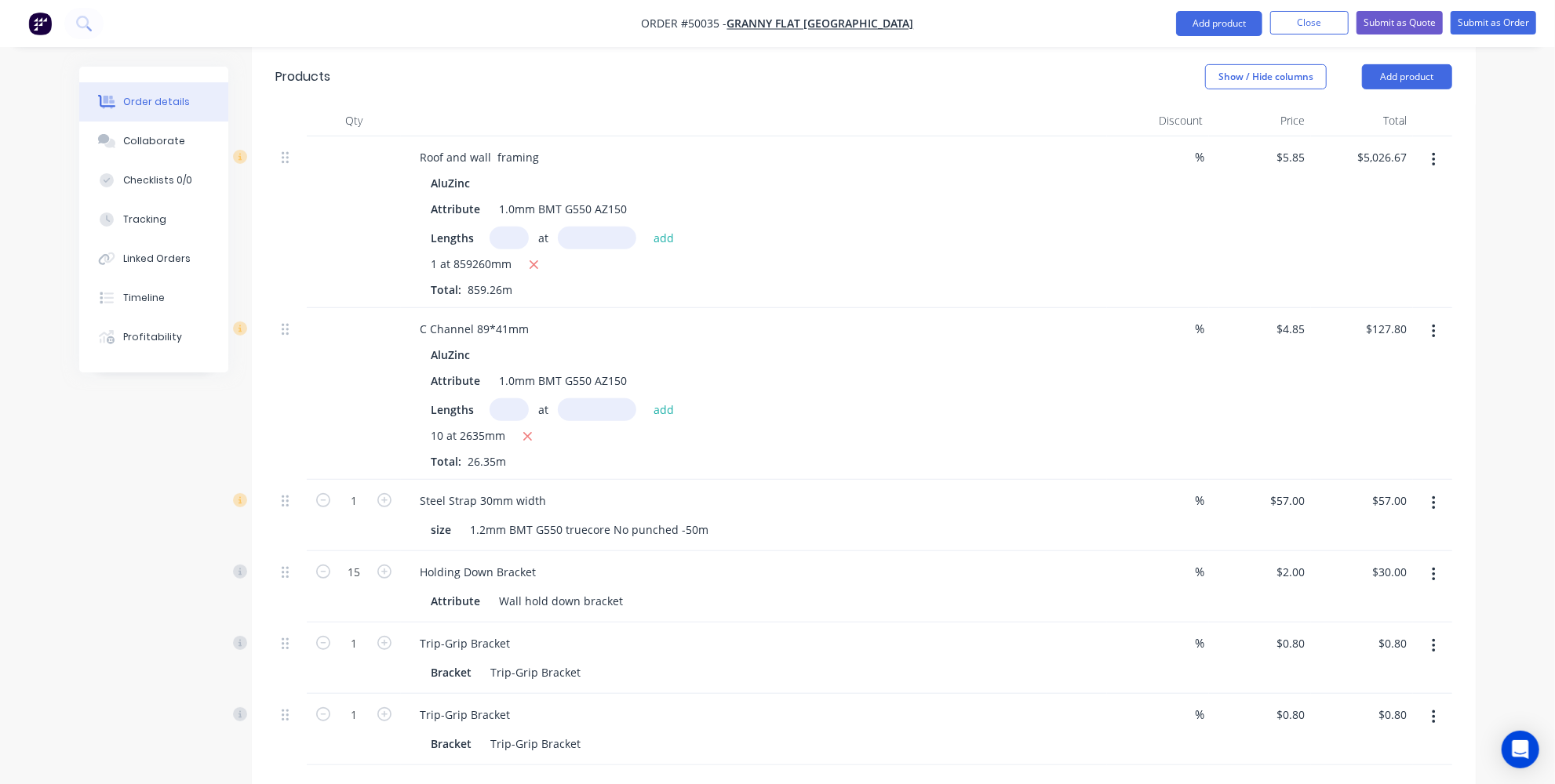
scroll to position [540, 0]
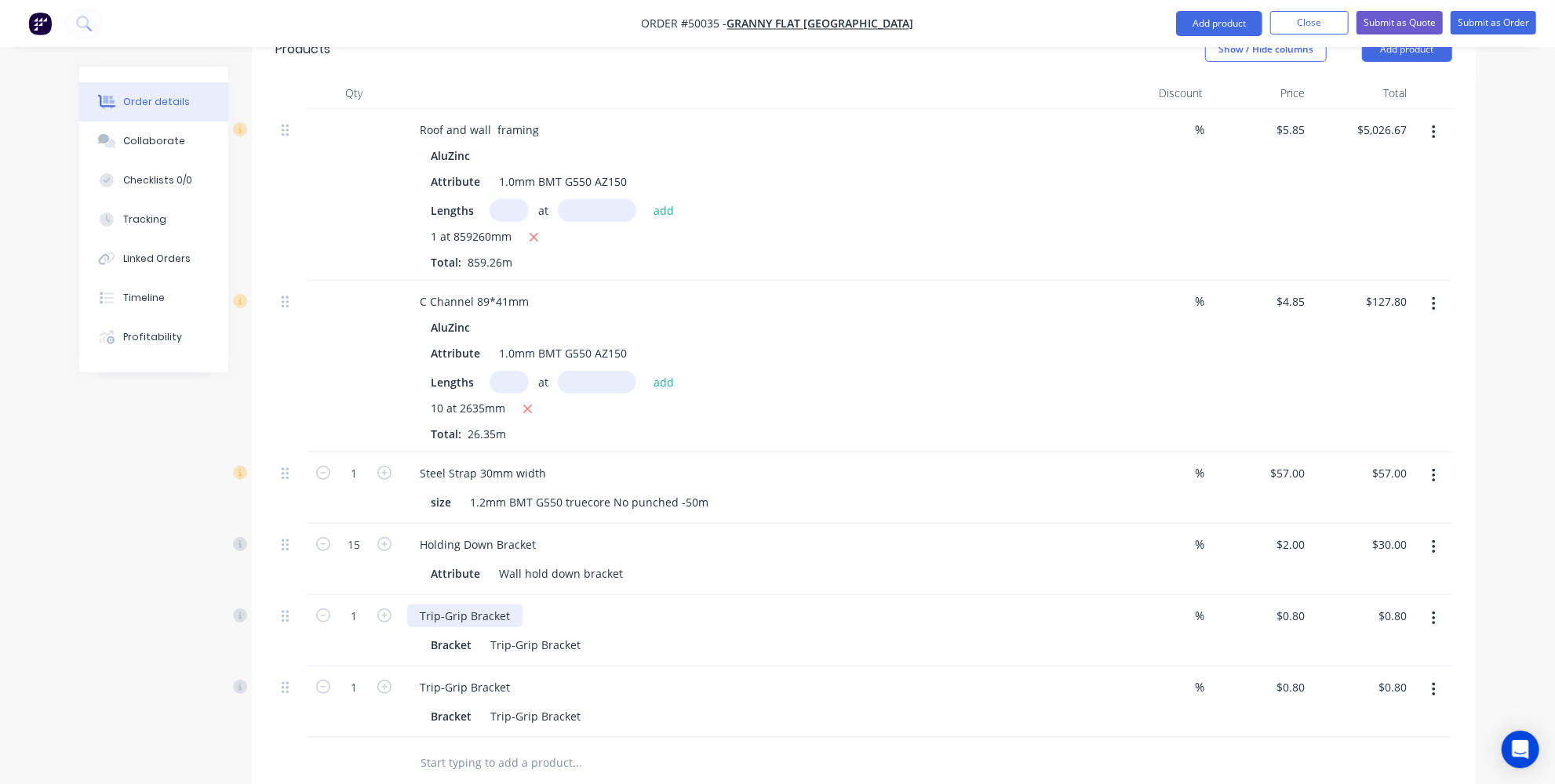
click at [516, 604] on div "Trip-Grip Bracket" at bounding box center [465, 615] width 115 height 23
click at [511, 676] on div "Trip-Grip Bracket" at bounding box center [465, 687] width 115 height 23
click at [370, 604] on input "1" at bounding box center [354, 616] width 41 height 24
type input "20"
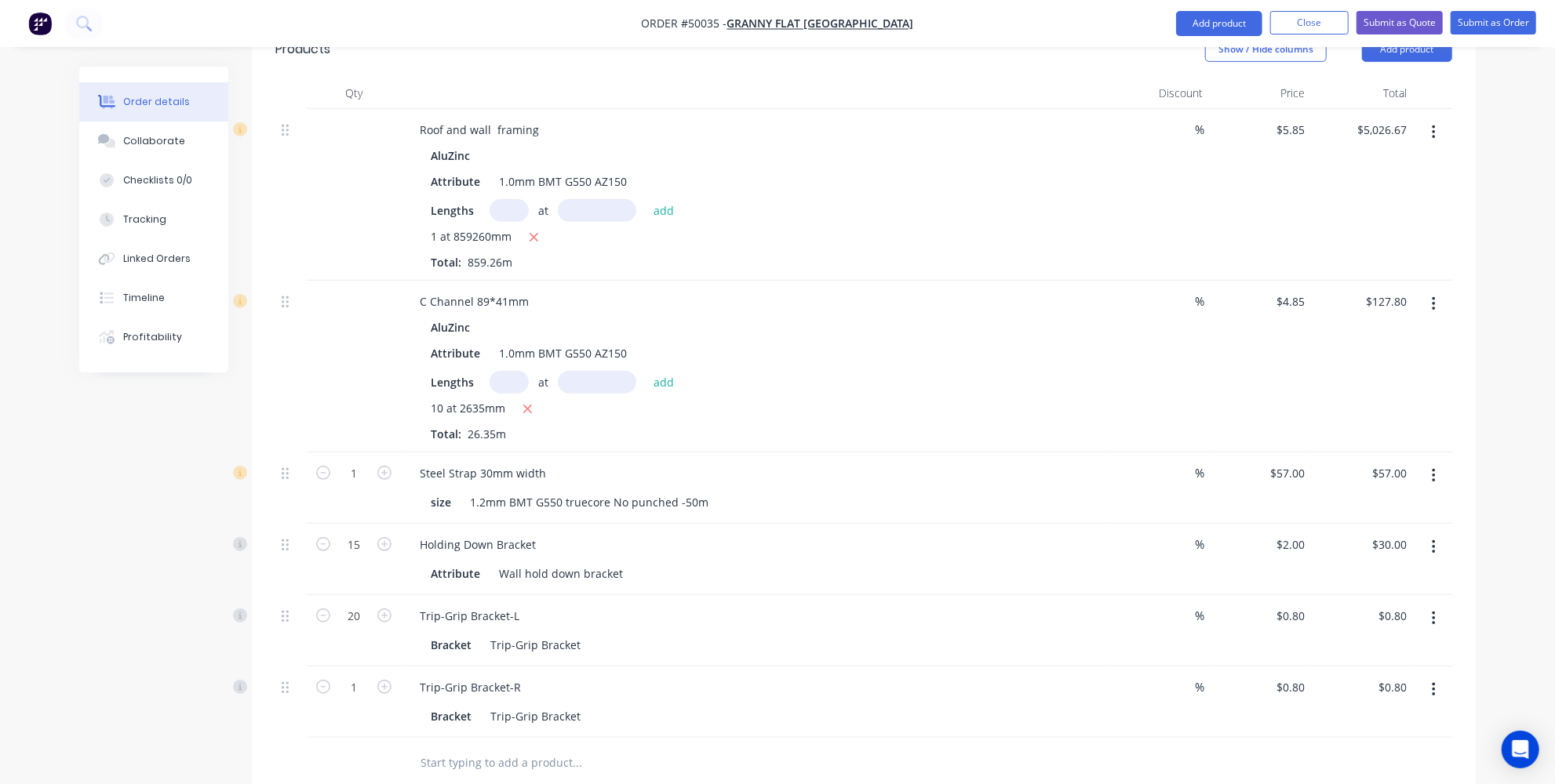
type input "$16.00"
drag, startPoint x: 395, startPoint y: 676, endPoint x: 389, endPoint y: 650, distance: 26.7
click at [395, 677] on div "1" at bounding box center [354, 702] width 94 height 71
click at [348, 676] on input "1" at bounding box center [354, 688] width 41 height 24
type input "20"
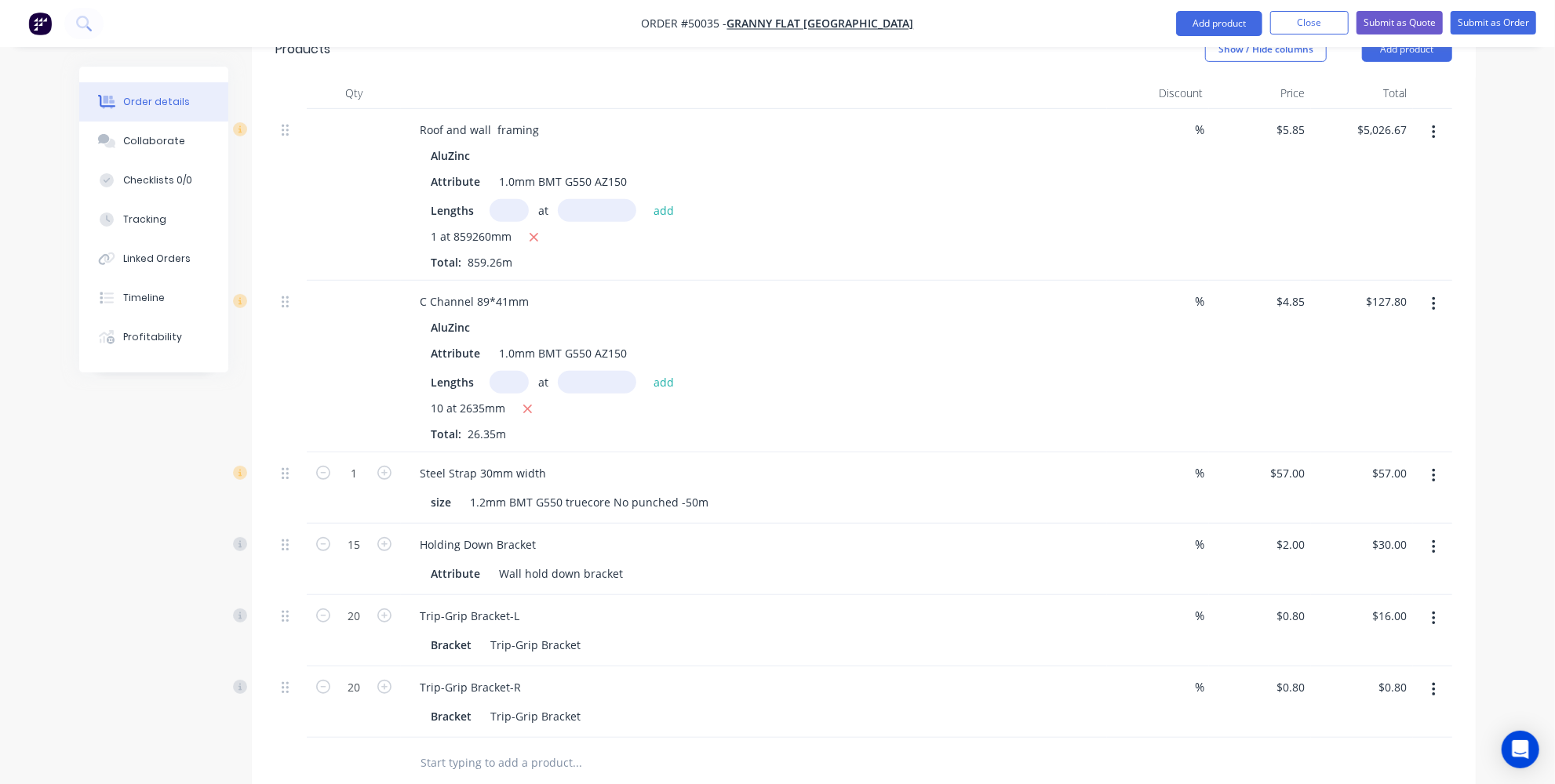
type input "$16.00"
click at [589, 747] on input "text" at bounding box center [576, 763] width 314 height 31
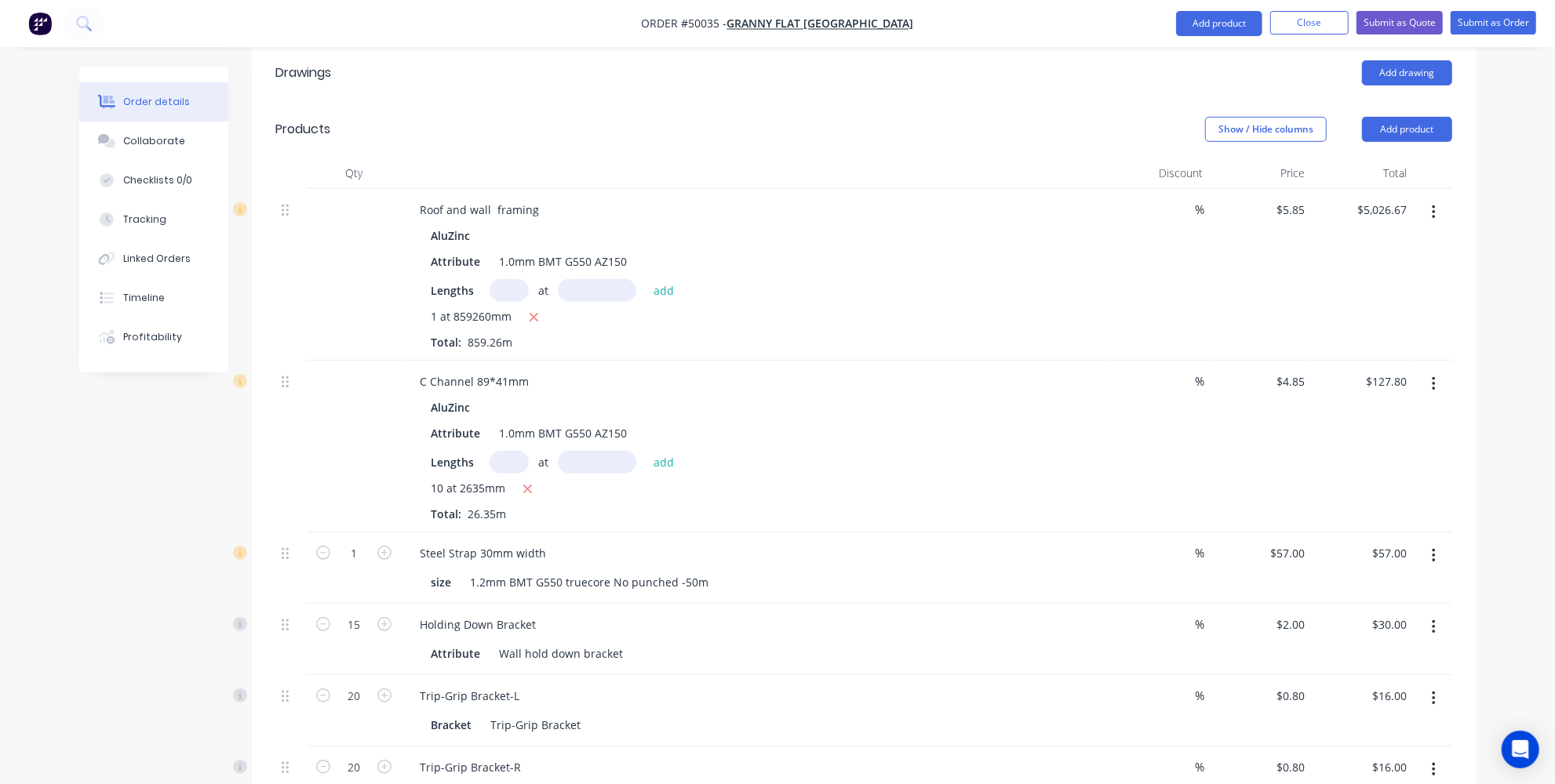
scroll to position [398, 0]
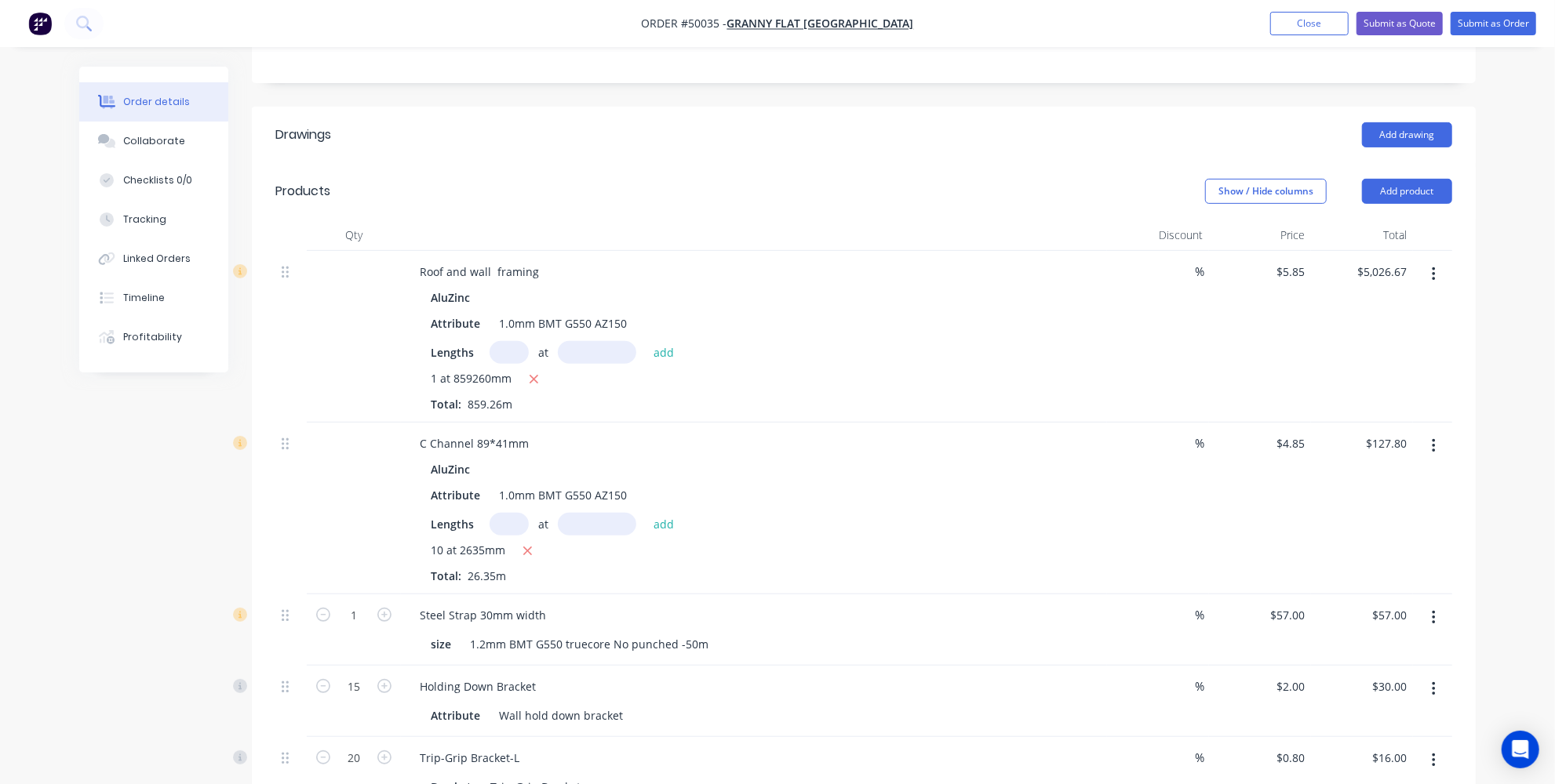
click at [1462, 163] on header "Products Show / Hide columns Add product" at bounding box center [864, 191] width 1224 height 57
click at [1429, 179] on button "Add product" at bounding box center [1407, 191] width 90 height 25
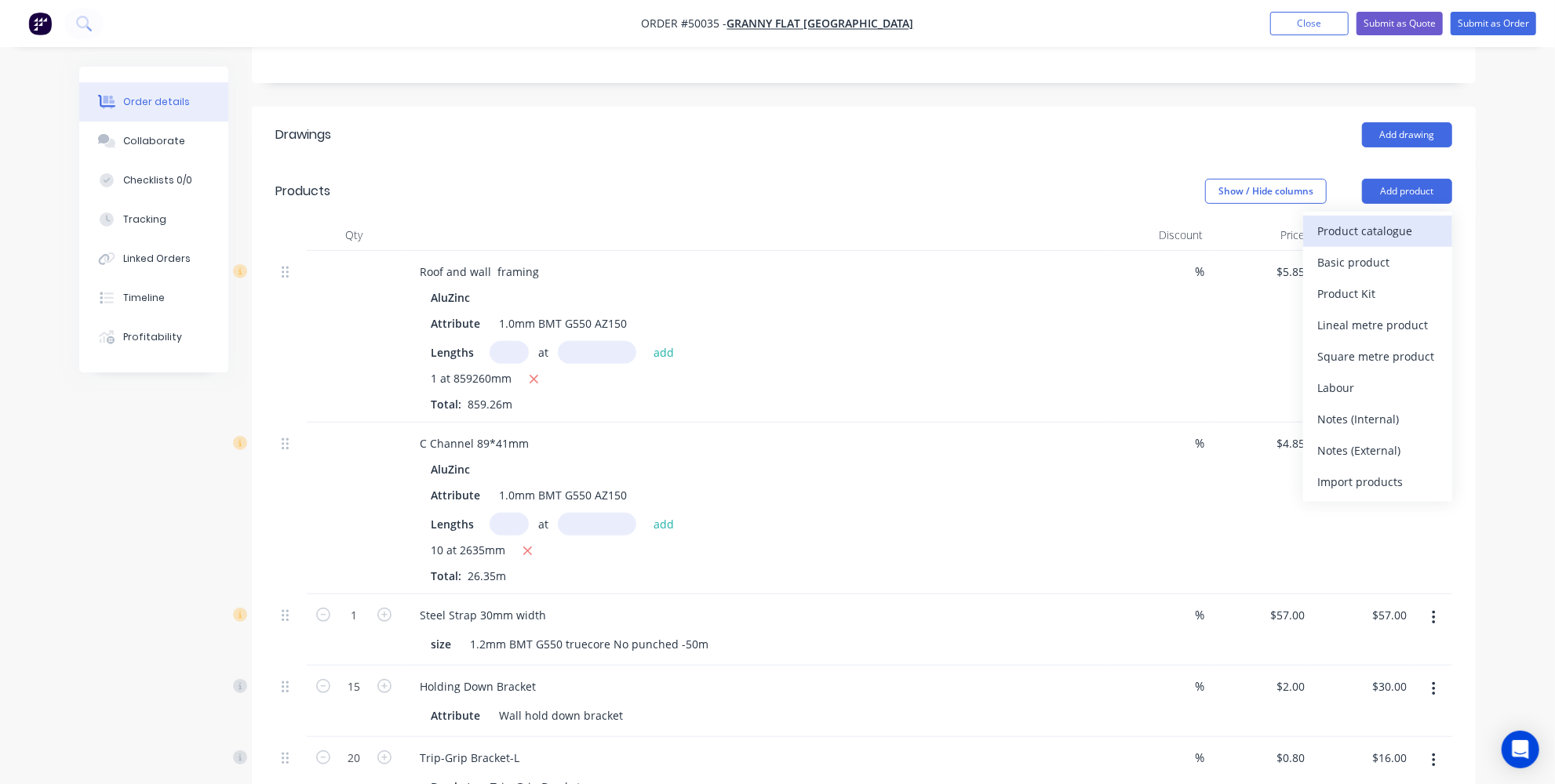
click at [1410, 220] on div "Product catalogue" at bounding box center [1378, 231] width 121 height 23
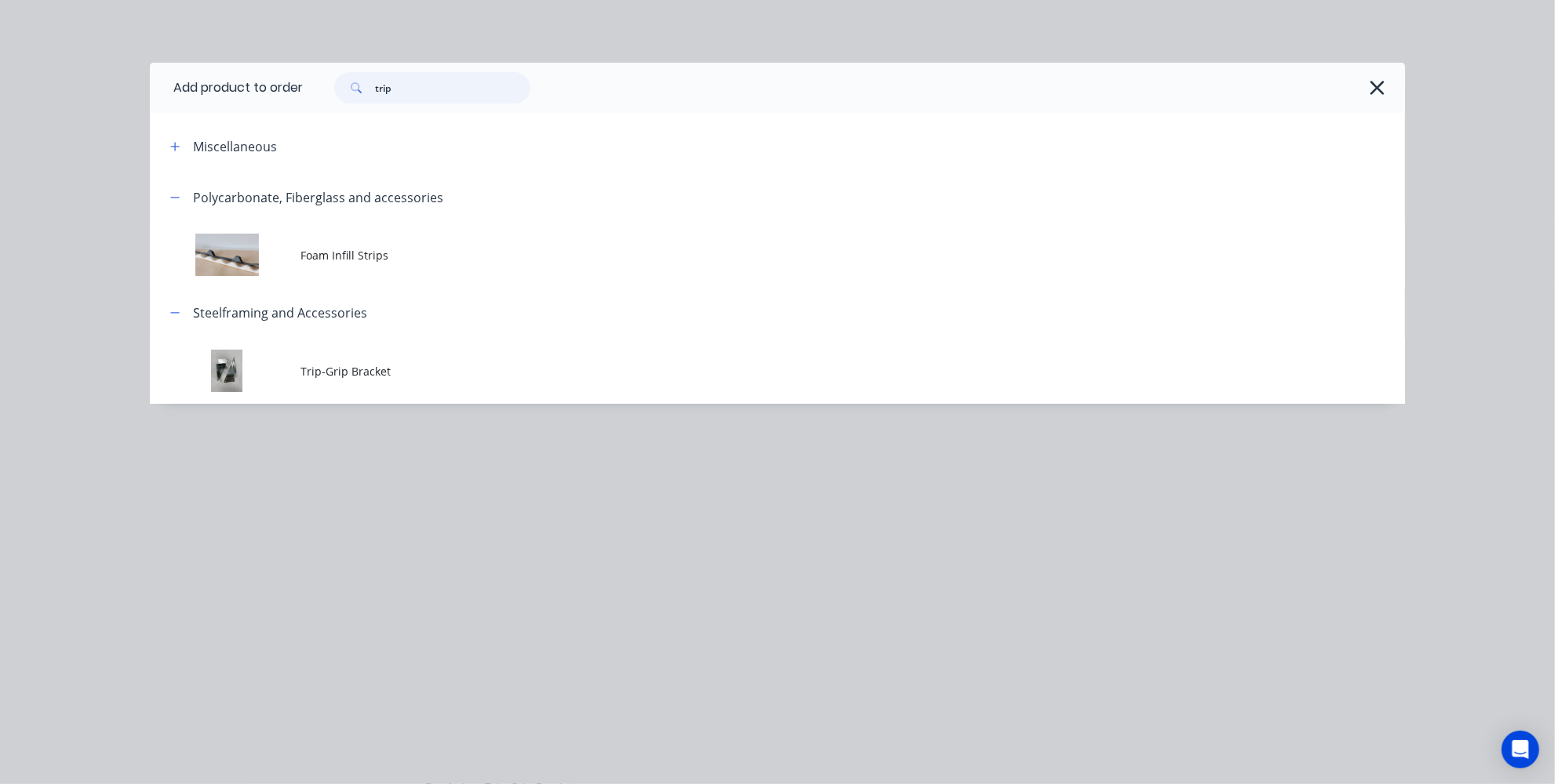
drag, startPoint x: 489, startPoint y: 89, endPoint x: 115, endPoint y: 61, distance: 375.0
click at [117, 61] on div "Add product to order trip Miscellaneous Polycarbonate, Fiberglass and accessori…" at bounding box center [777, 392] width 1555 height 784
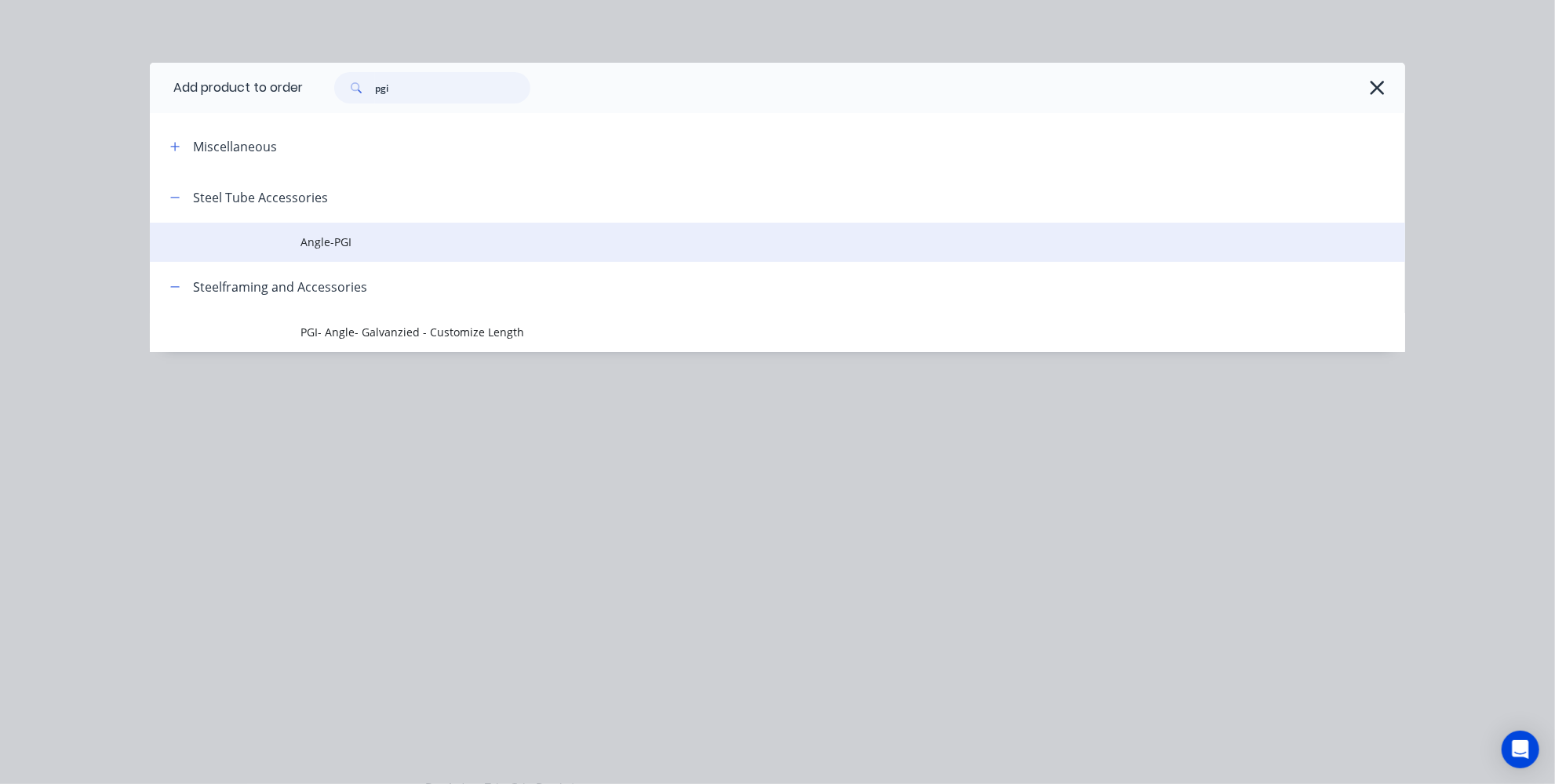
type input "pgi"
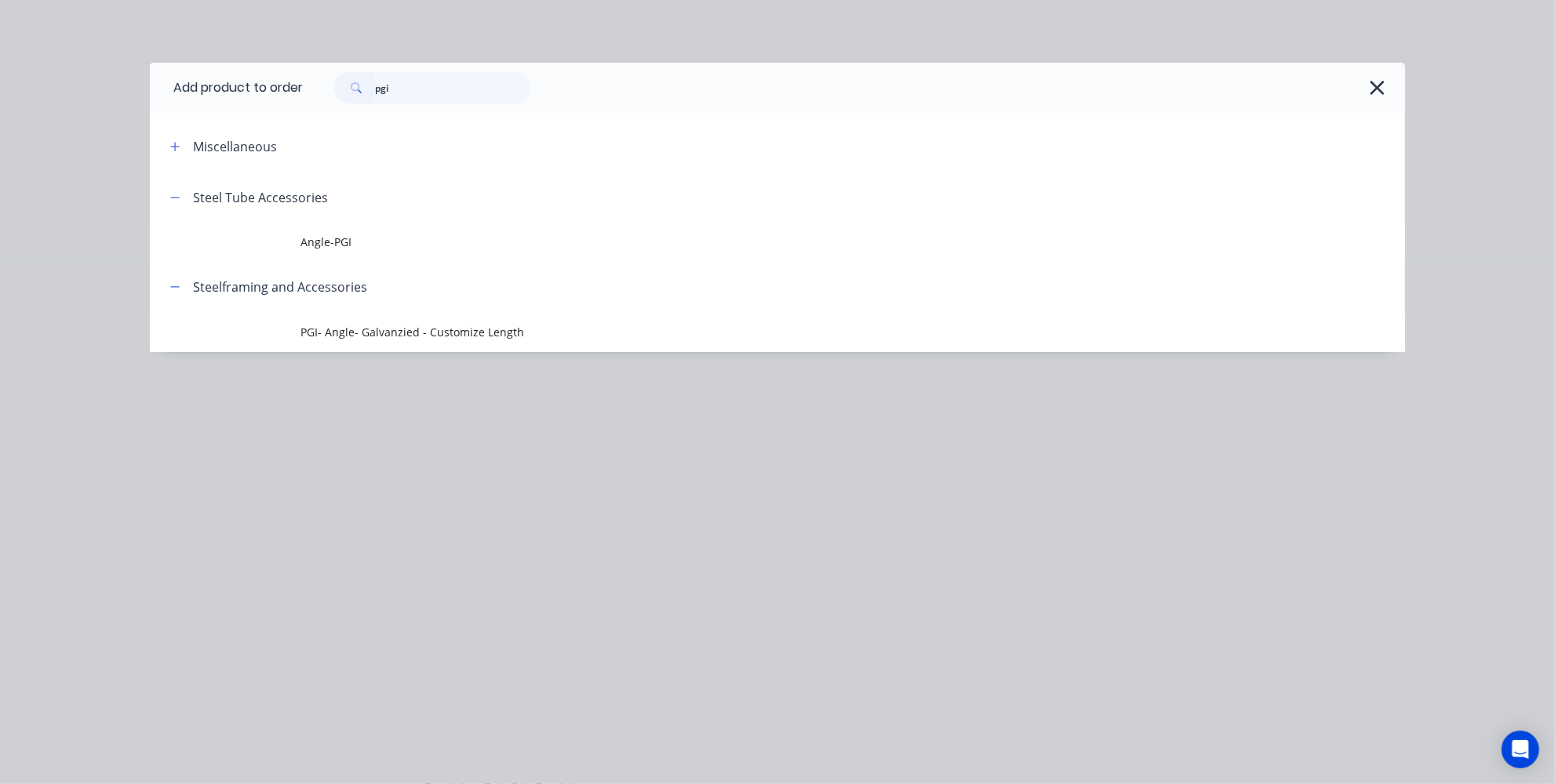
click at [373, 241] on span "Angle-PGI" at bounding box center [742, 242] width 883 height 16
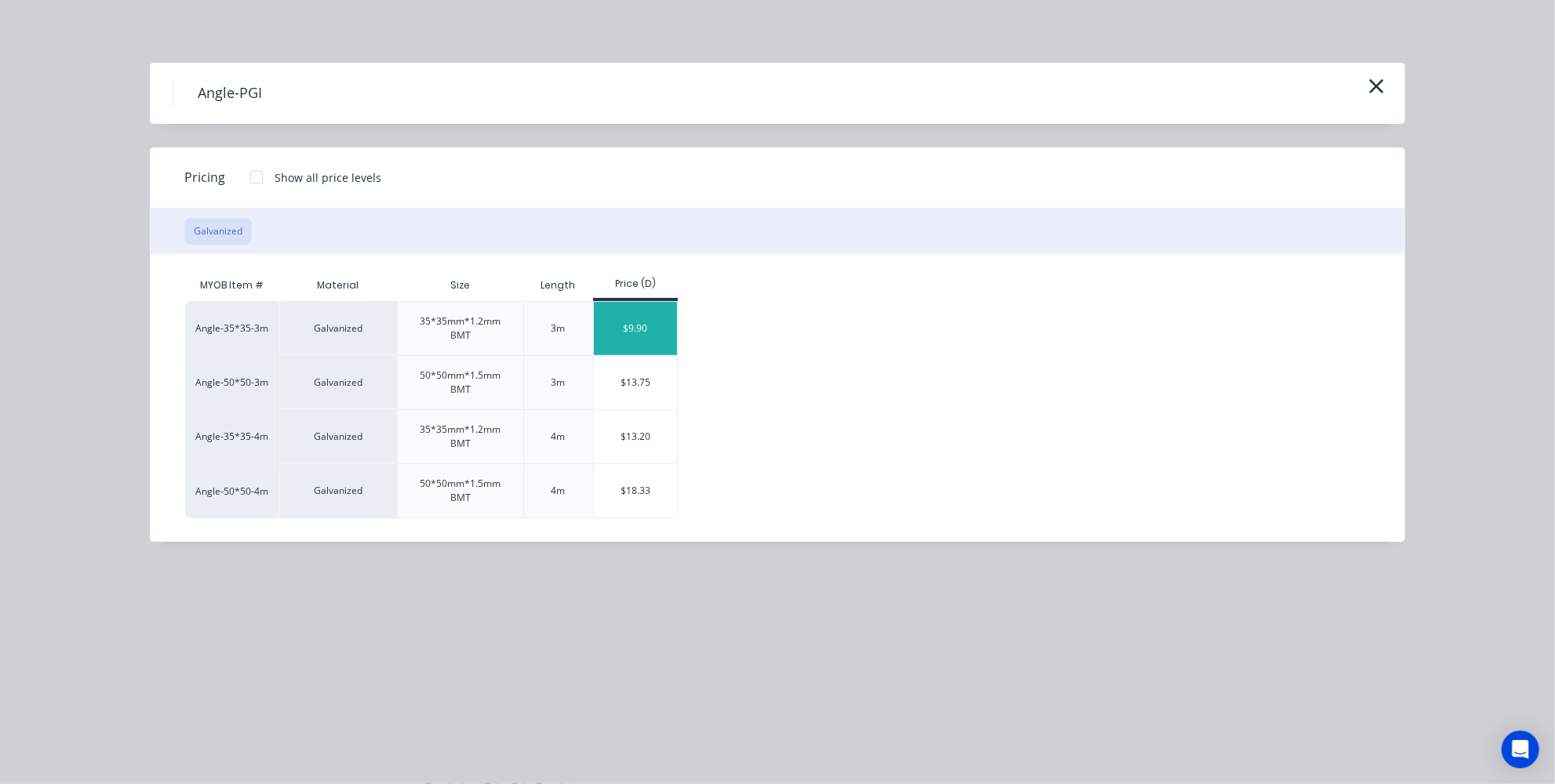
click at [622, 320] on div "$9.90" at bounding box center [636, 329] width 84 height 53
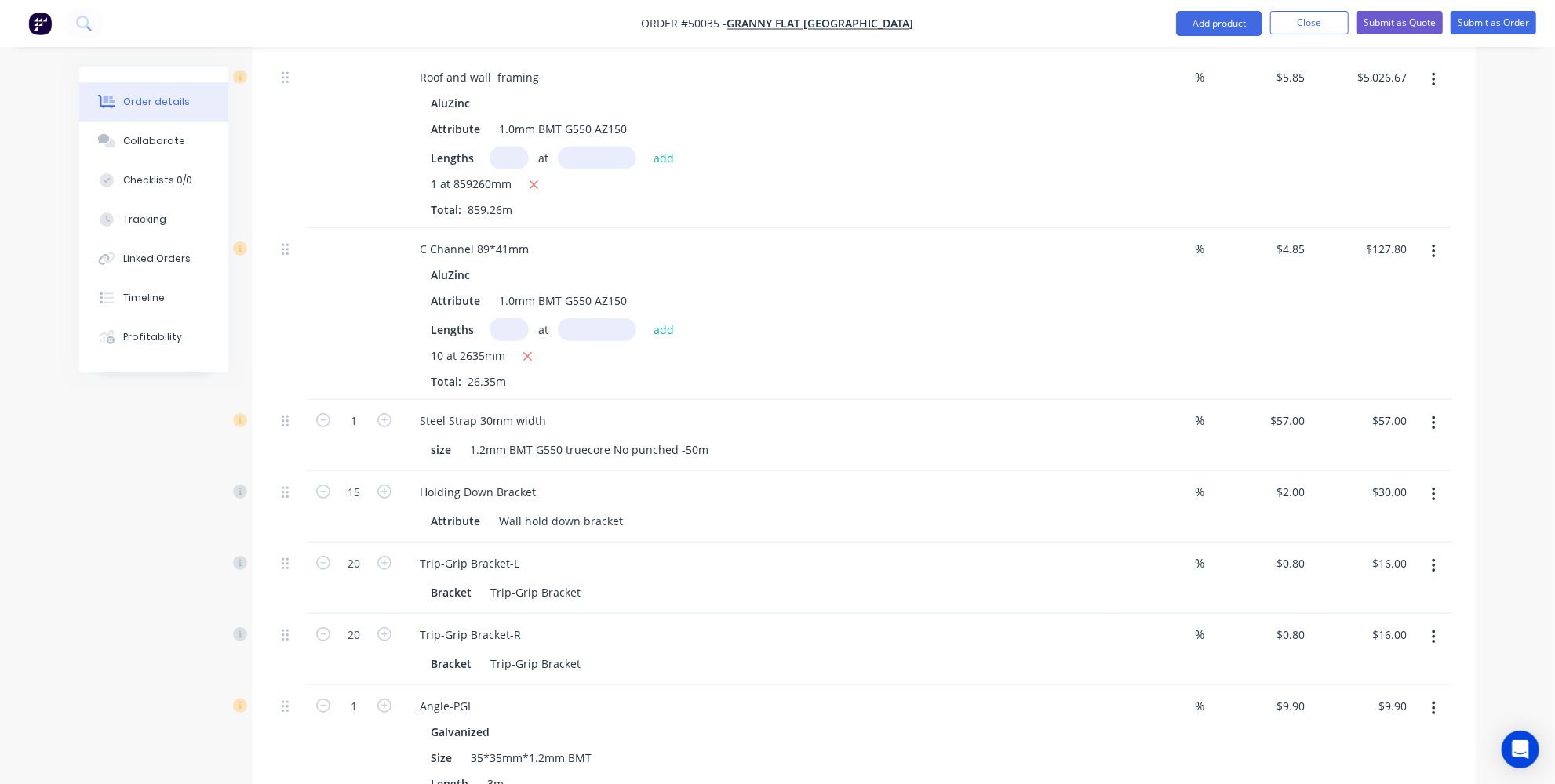
scroll to position [755, 0]
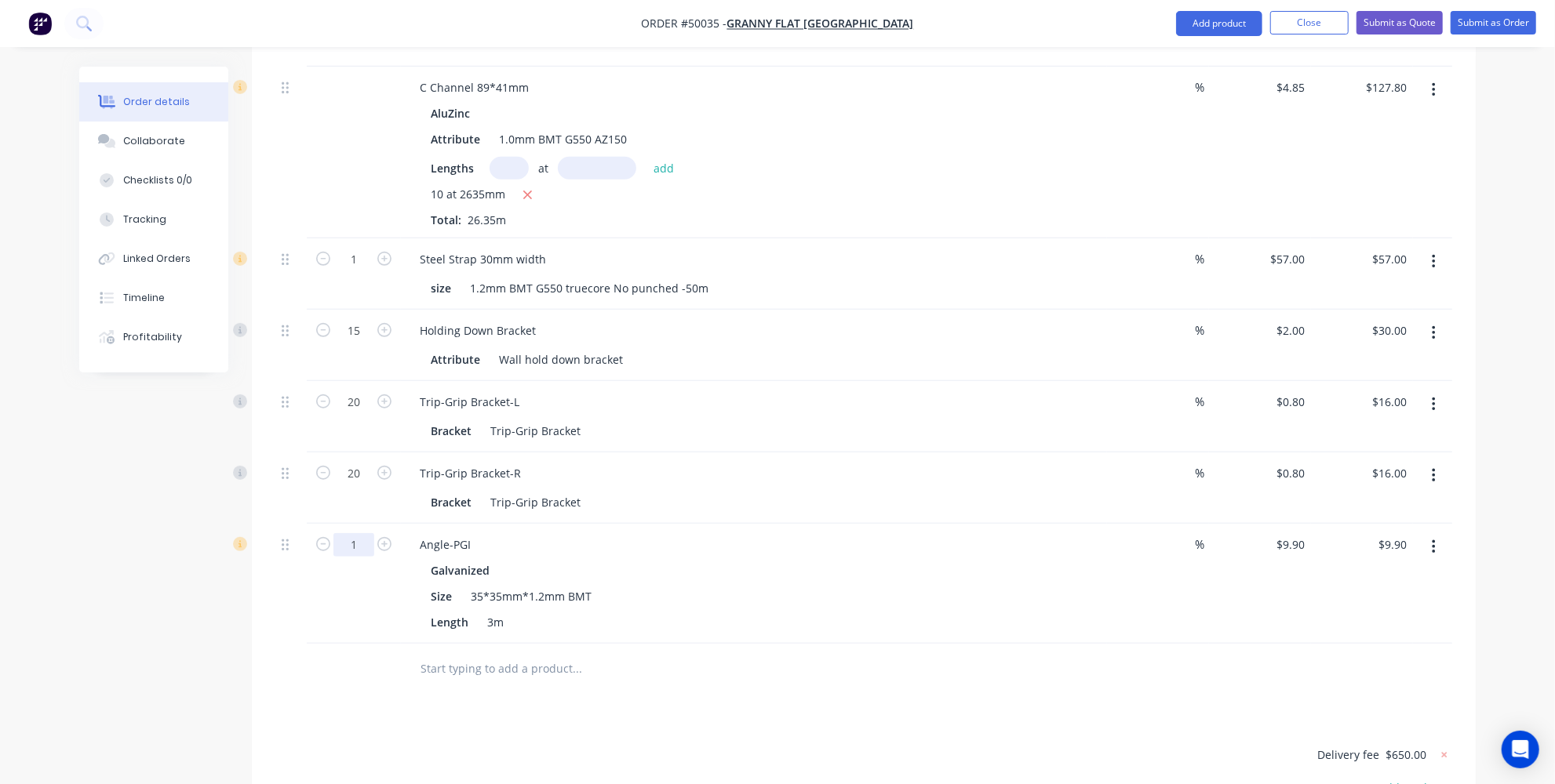
click at [357, 533] on input "1" at bounding box center [354, 545] width 41 height 24
type input "10"
type input "$99.00"
drag, startPoint x: 633, startPoint y: 642, endPoint x: 619, endPoint y: 626, distance: 21.3
click at [633, 644] on div at bounding box center [684, 670] width 565 height 51
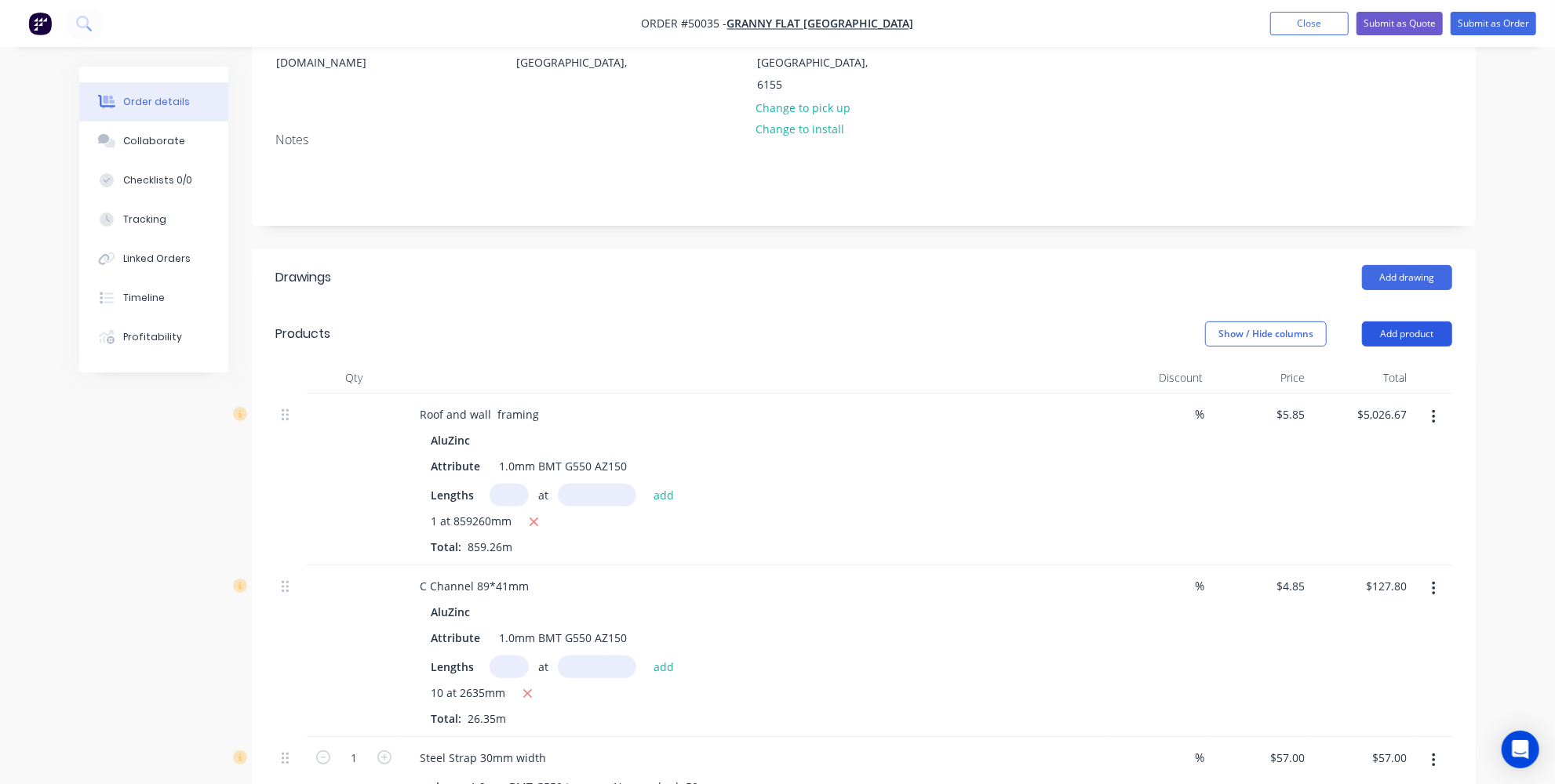
drag, startPoint x: 1409, startPoint y: 285, endPoint x: 1402, endPoint y: 293, distance: 10.6
click at [1409, 321] on button "Add product" at bounding box center [1407, 333] width 90 height 25
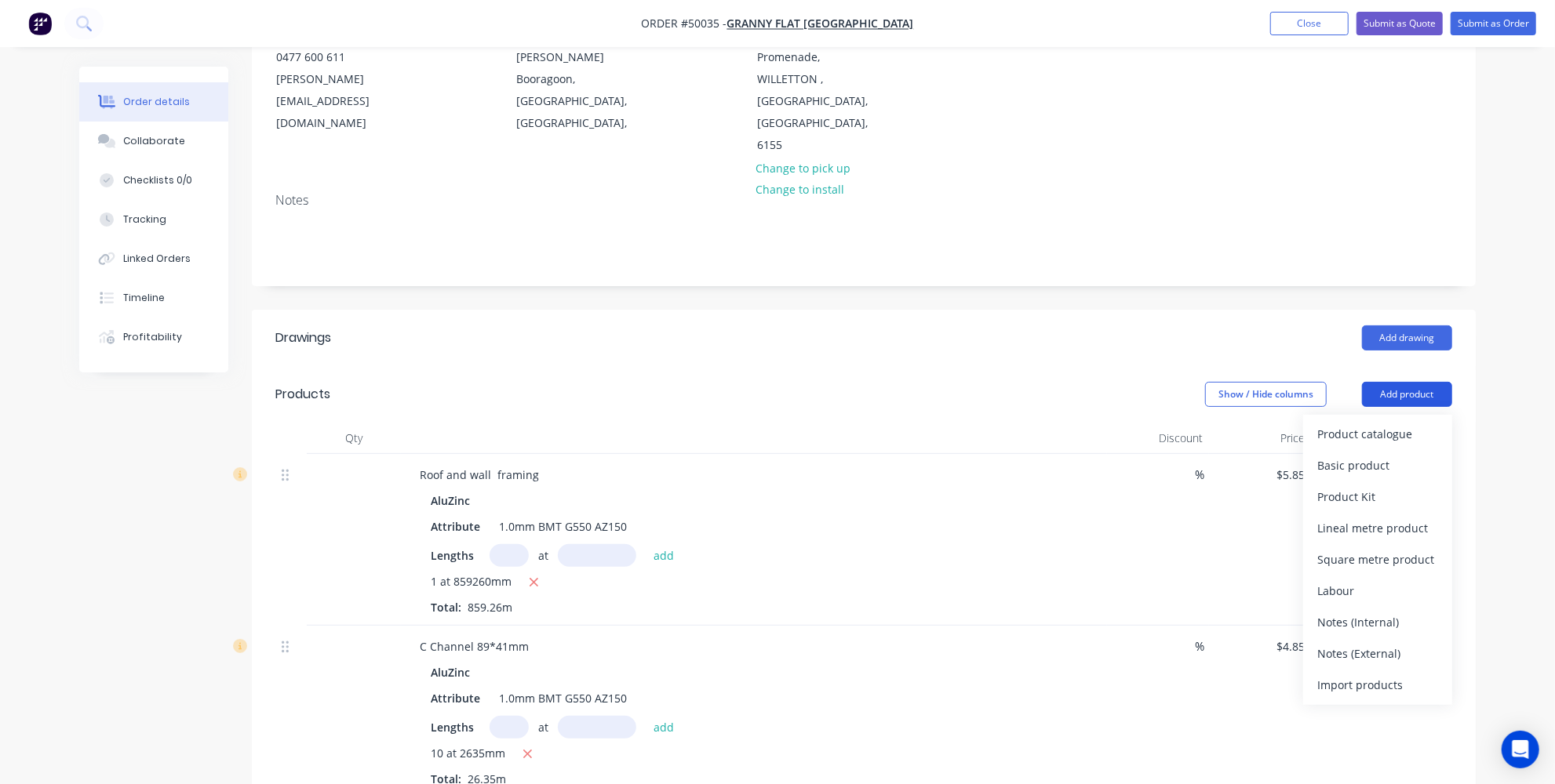
scroll to position [184, 0]
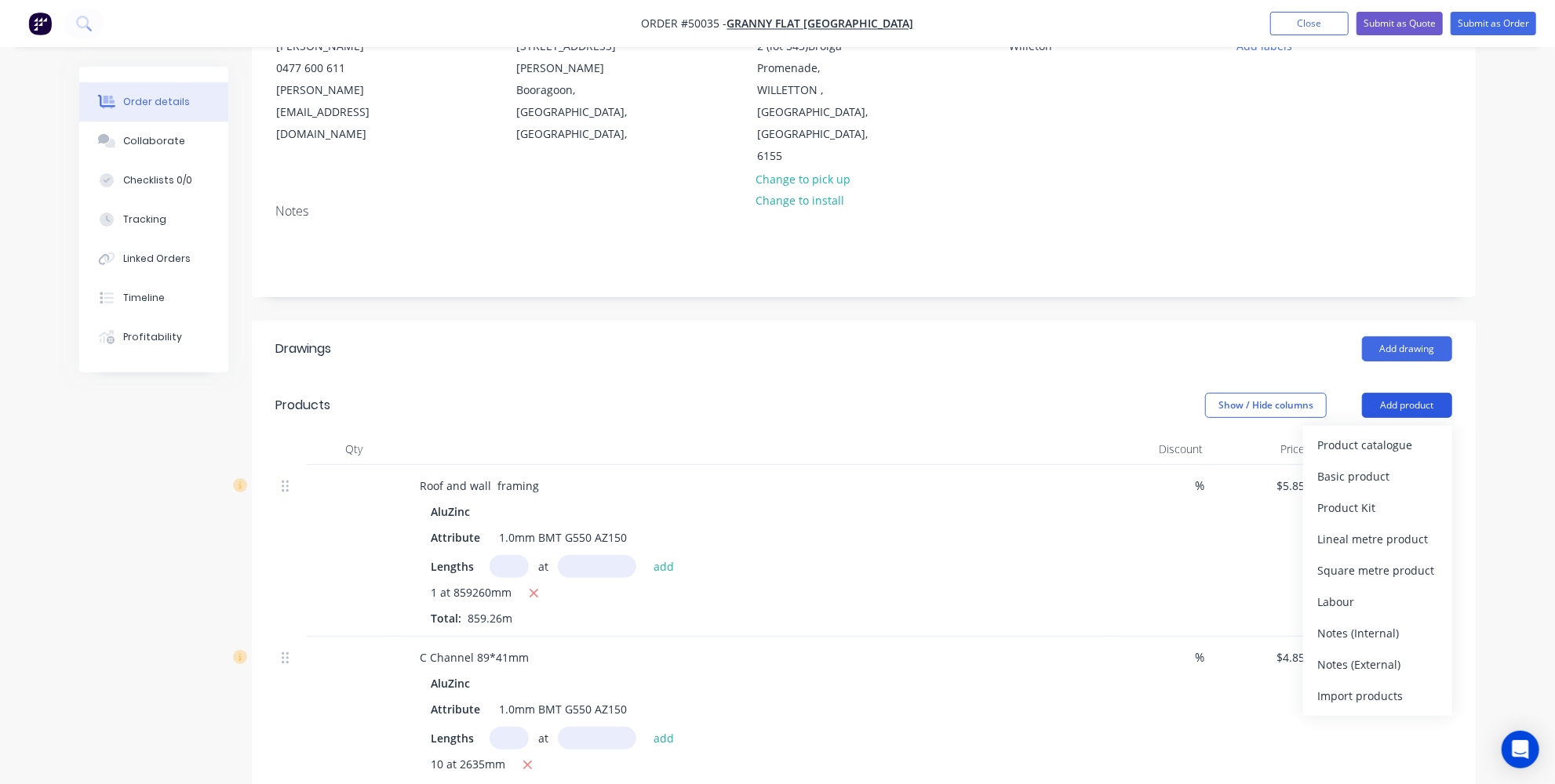
click at [1384, 328] on header "Drawings Add drawing" at bounding box center [864, 349] width 1224 height 57
click at [1379, 393] on button "Add product" at bounding box center [1407, 405] width 90 height 25
click at [1368, 434] on div "Product catalogue" at bounding box center [1378, 445] width 121 height 23
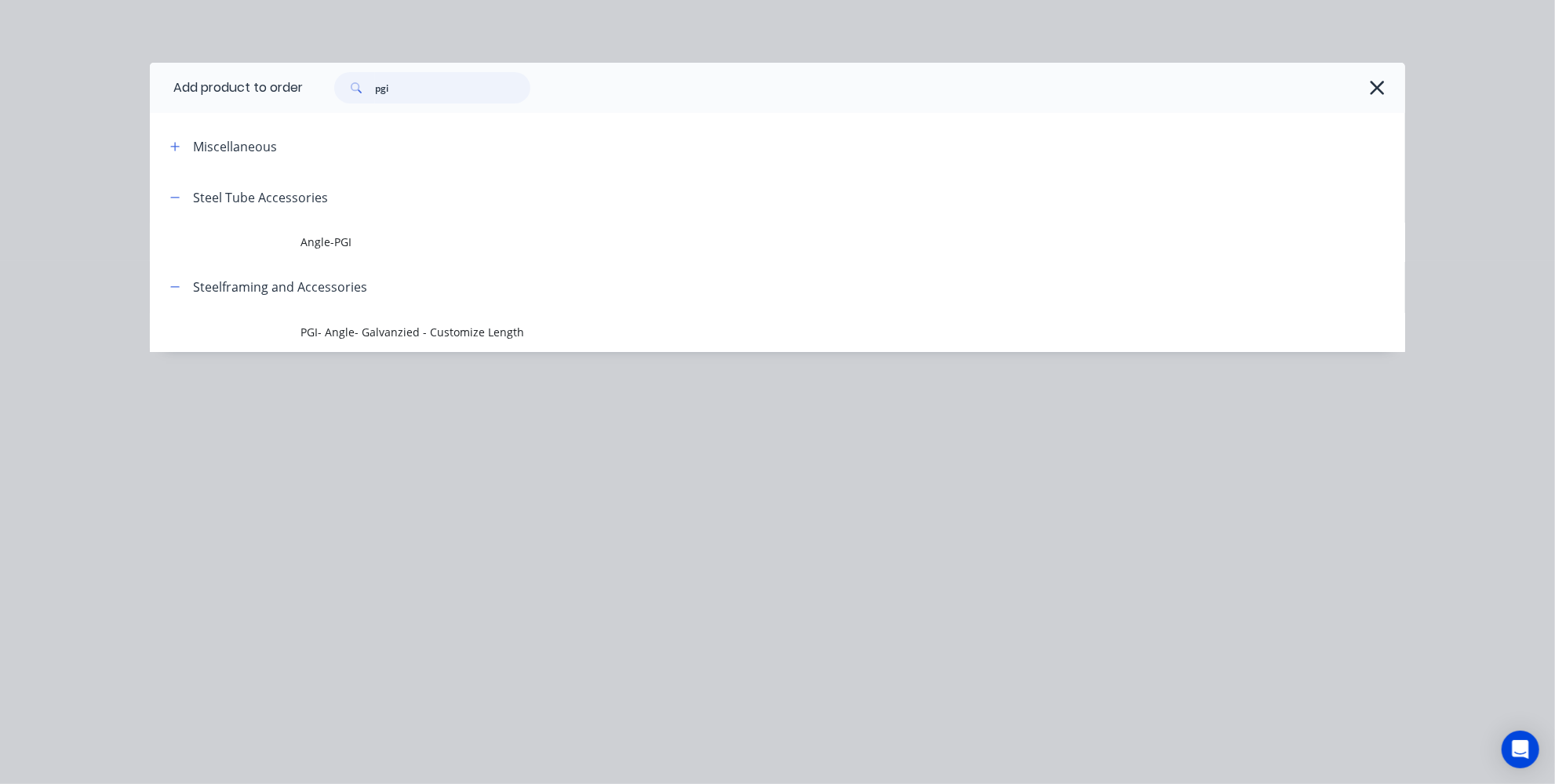
drag, startPoint x: 489, startPoint y: 81, endPoint x: 123, endPoint y: 78, distance: 366.0
click at [251, 82] on header "Add product to order pgi" at bounding box center [778, 88] width 1255 height 50
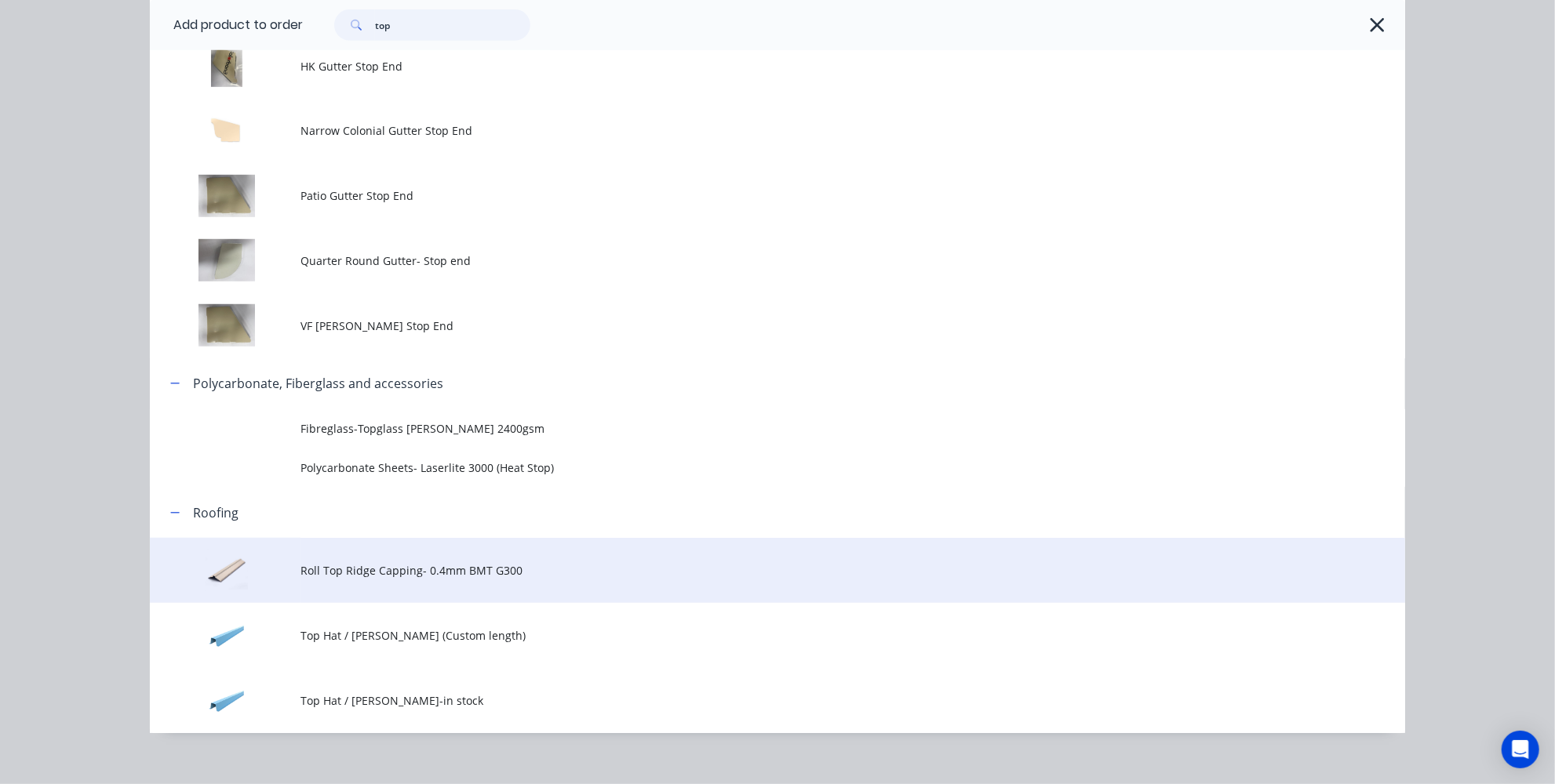
scroll to position [723, 0]
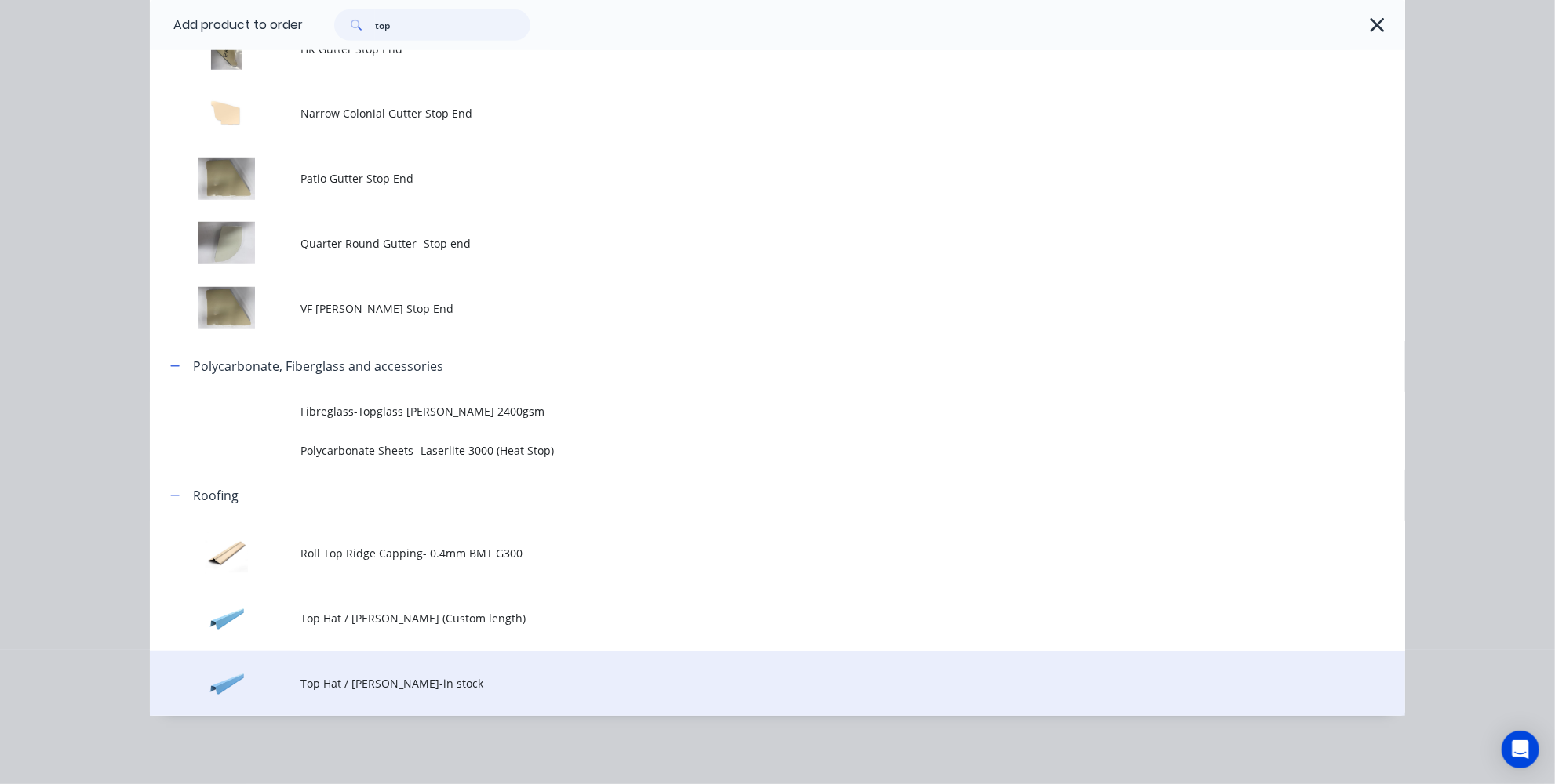
type input "top"
click at [374, 686] on span "Top Hat / [PERSON_NAME]-in stock" at bounding box center [742, 683] width 883 height 16
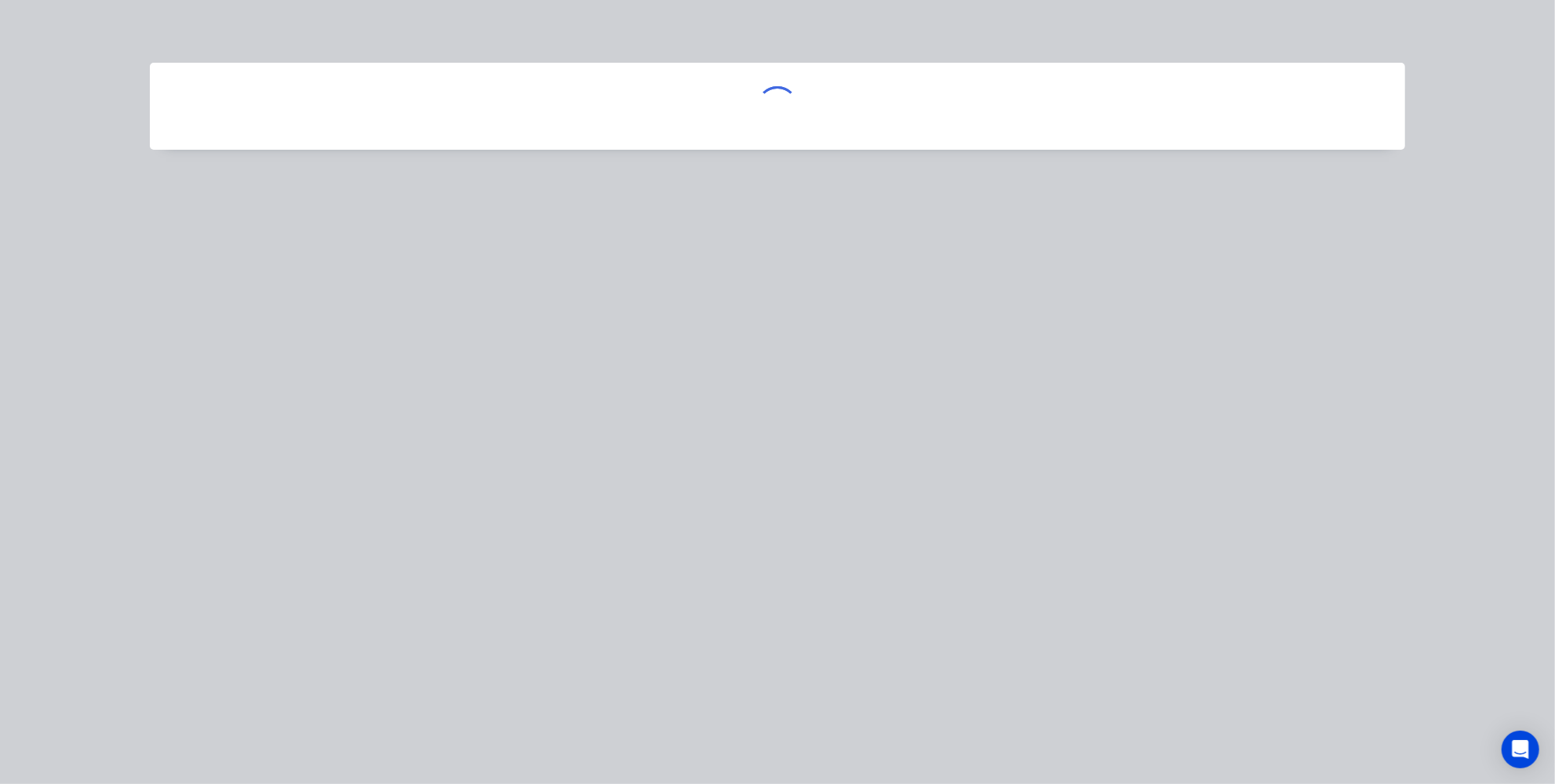
scroll to position [0, 0]
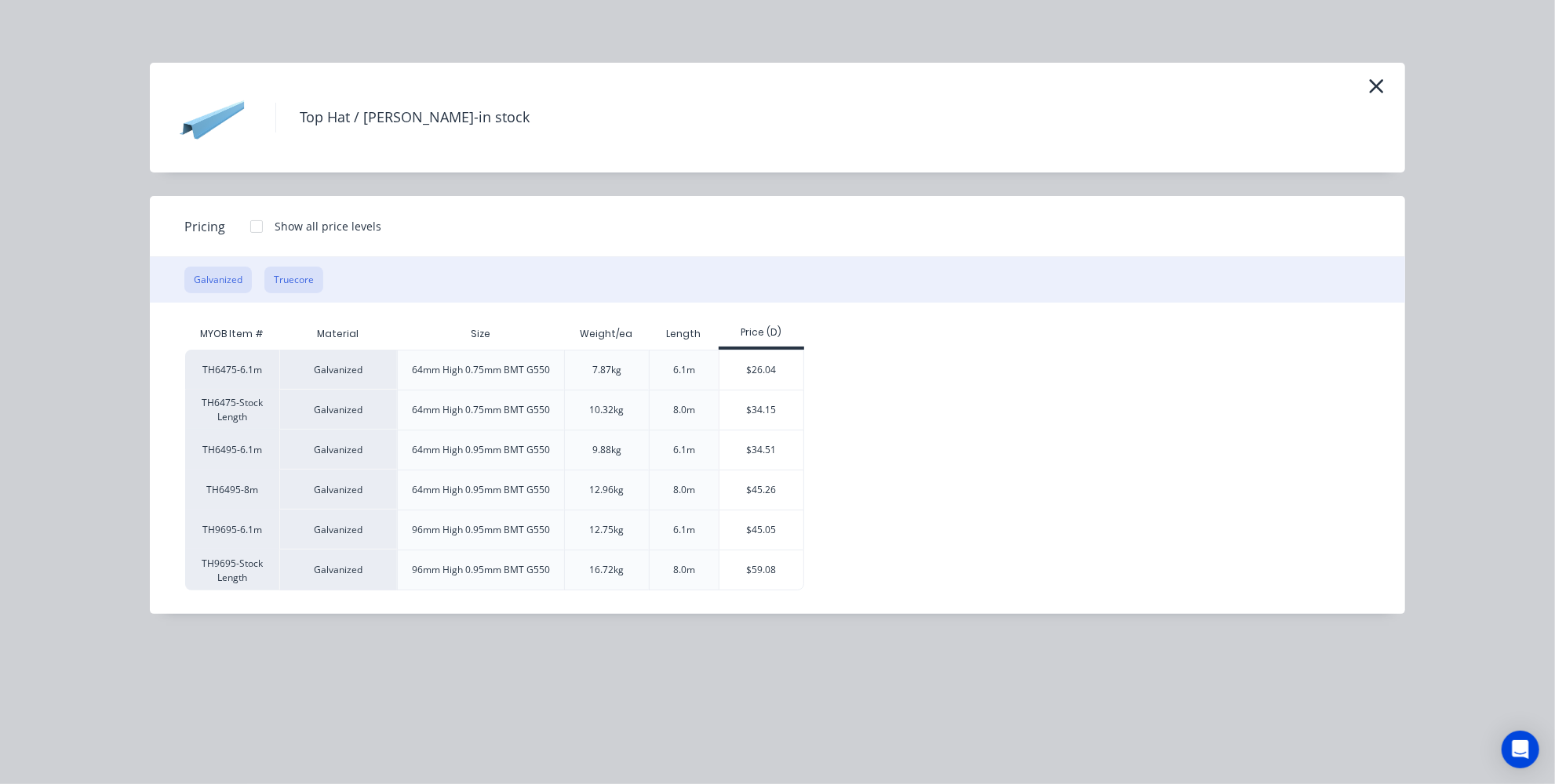
click at [296, 275] on button "Truecore" at bounding box center [294, 279] width 59 height 27
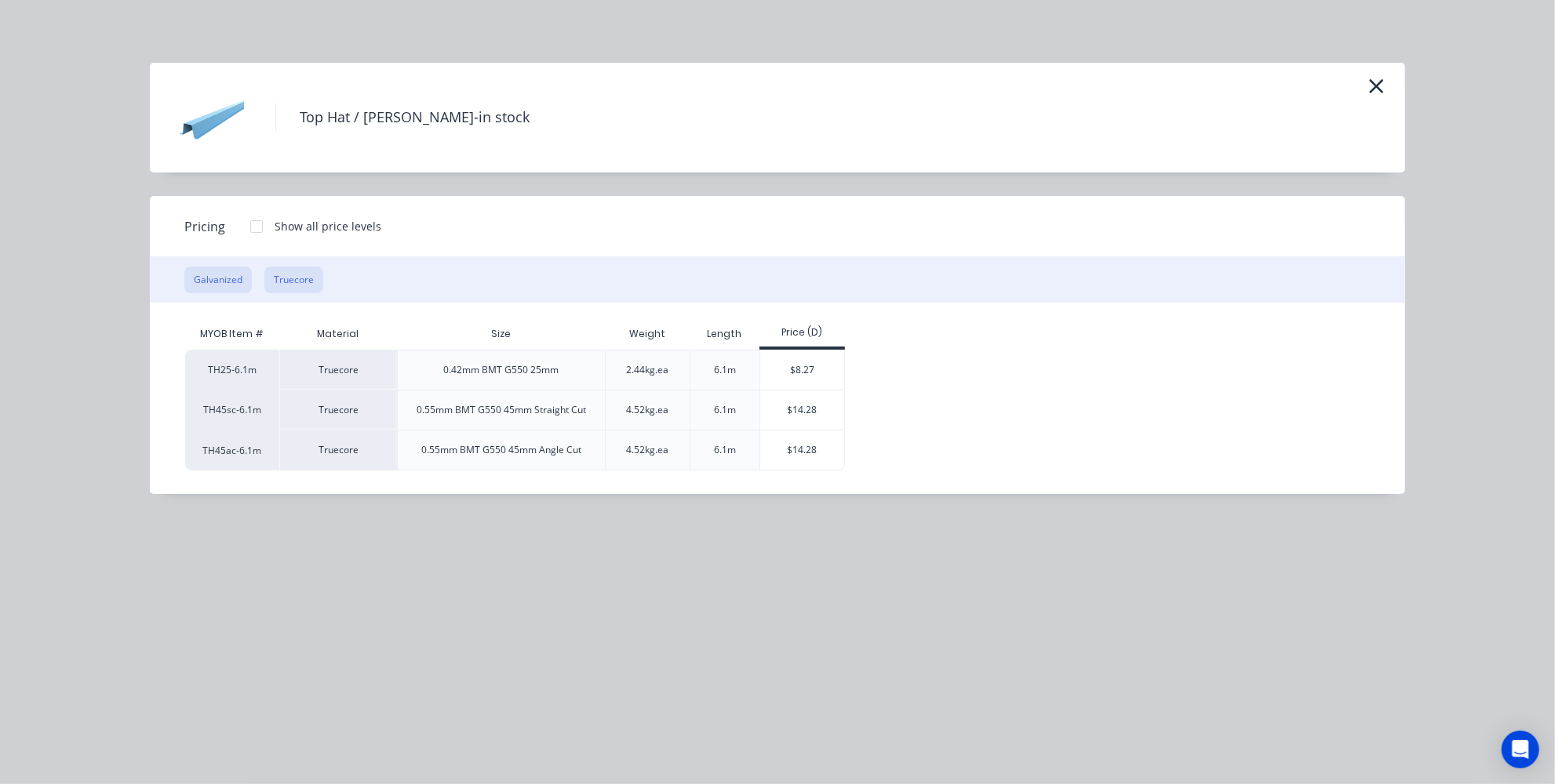
click at [223, 281] on button "Galvanized" at bounding box center [218, 279] width 68 height 27
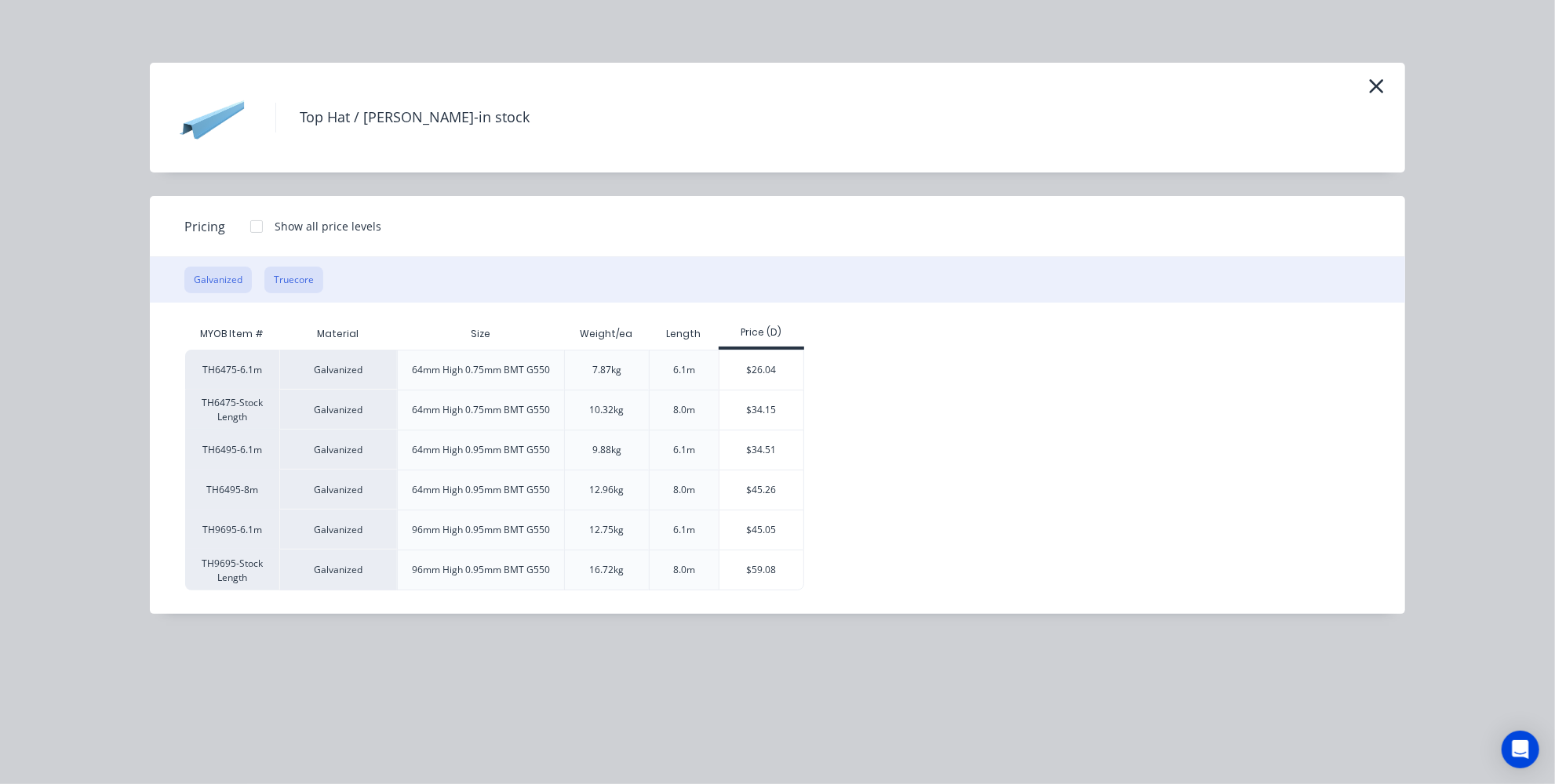
click at [270, 278] on button "Truecore" at bounding box center [294, 279] width 59 height 27
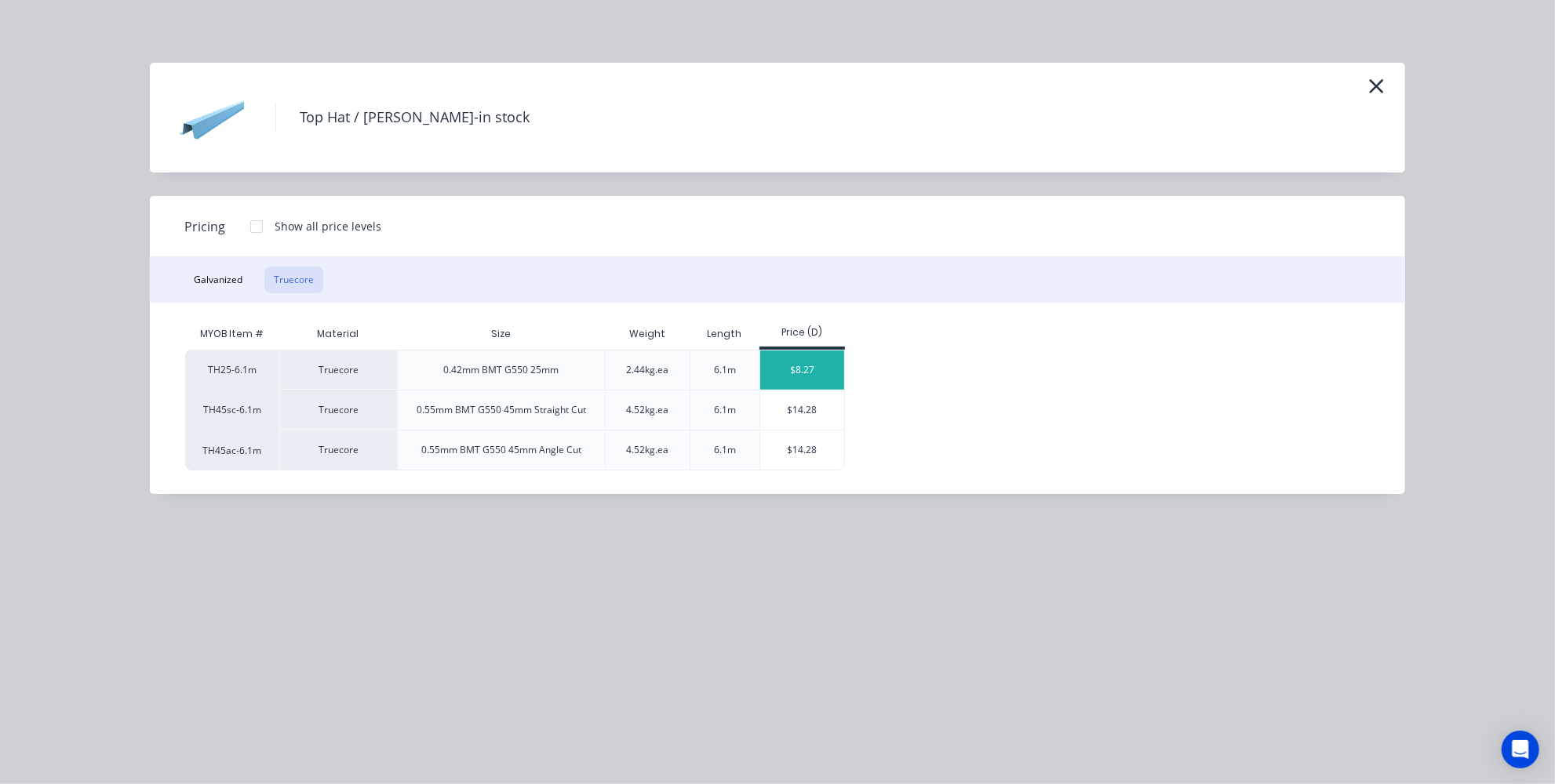
click at [799, 359] on div "$8.27" at bounding box center [803, 370] width 84 height 39
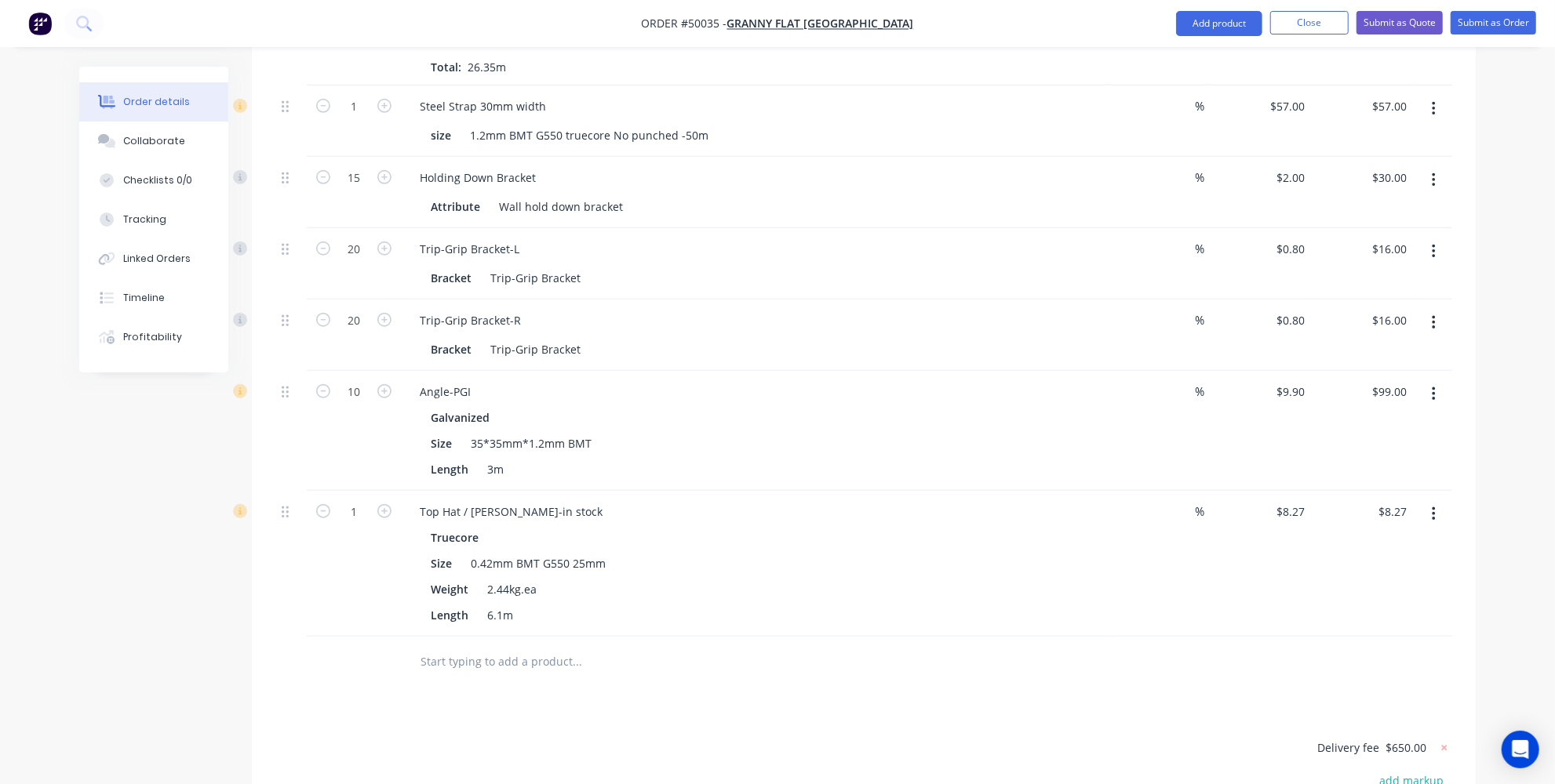
scroll to position [1118, 0]
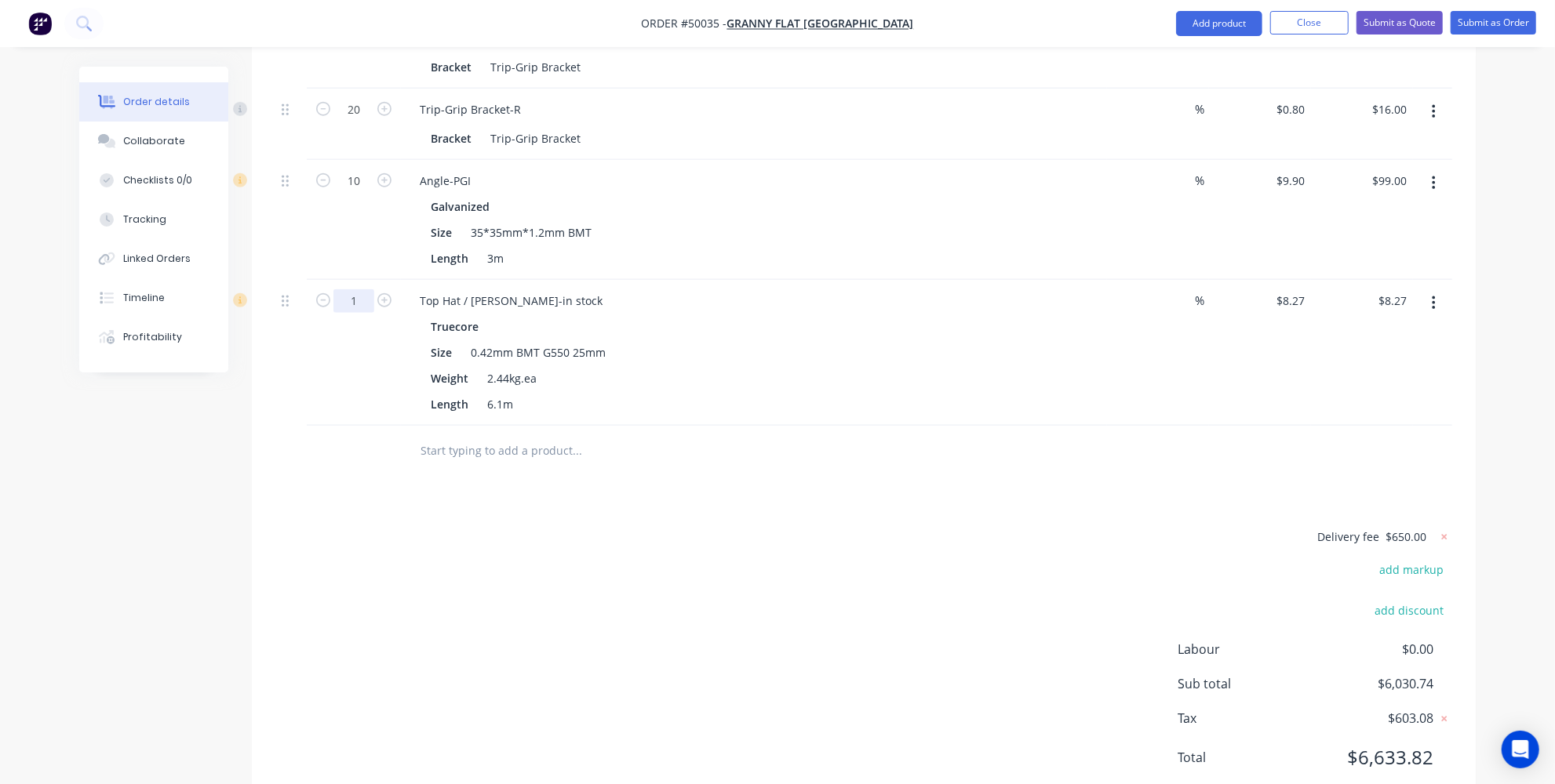
click at [363, 289] on input "1" at bounding box center [354, 301] width 41 height 24
type input "30"
type input "$248.10"
click at [514, 548] on div "Delivery fee $650.00 add markup add discount Labour $0.00 Sub total $6,030.74 T…" at bounding box center [864, 657] width 1177 height 260
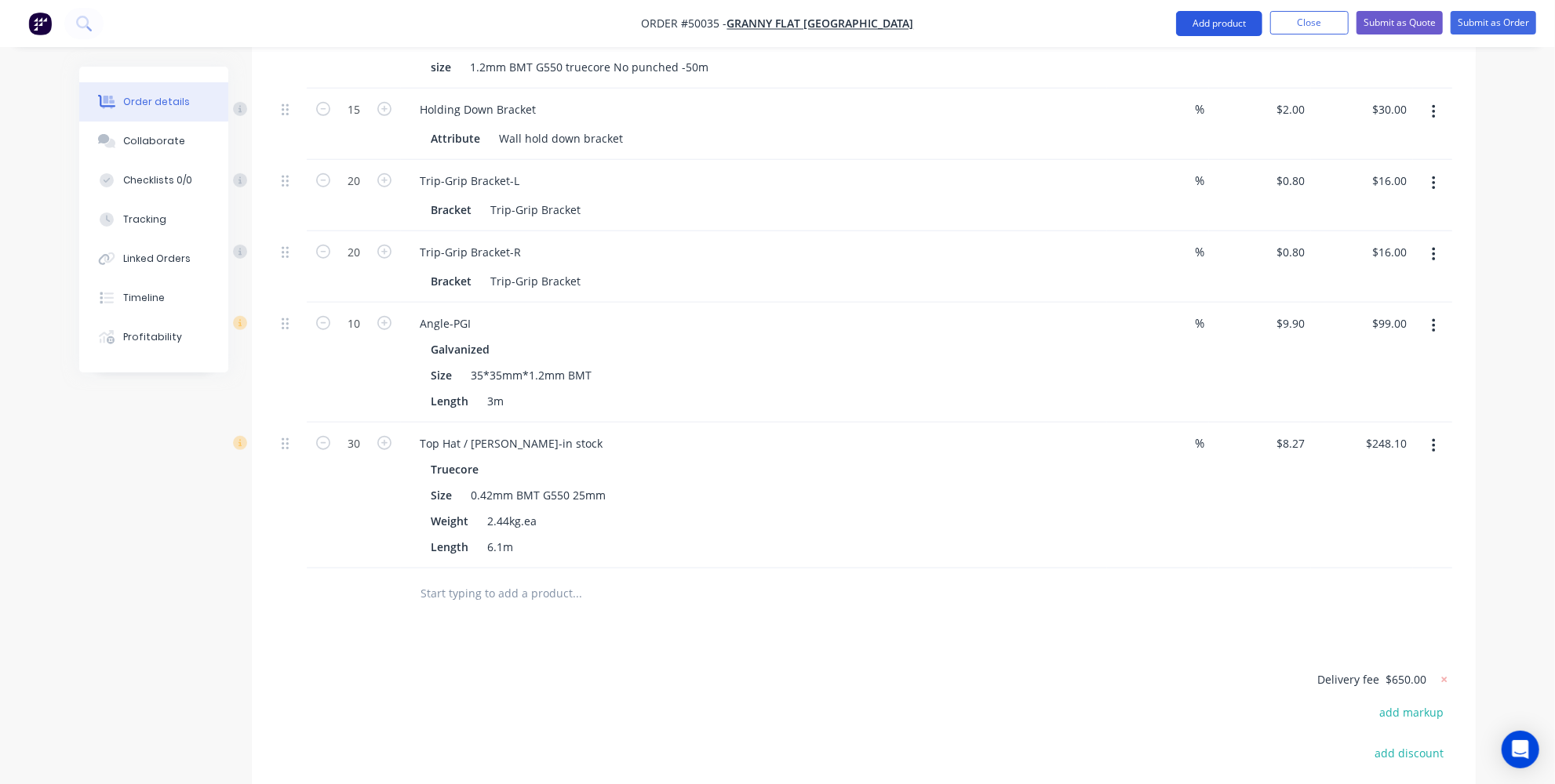
click at [1221, 21] on button "Add product" at bounding box center [1220, 23] width 86 height 25
click at [1194, 60] on div "Product catalogue" at bounding box center [1188, 63] width 121 height 23
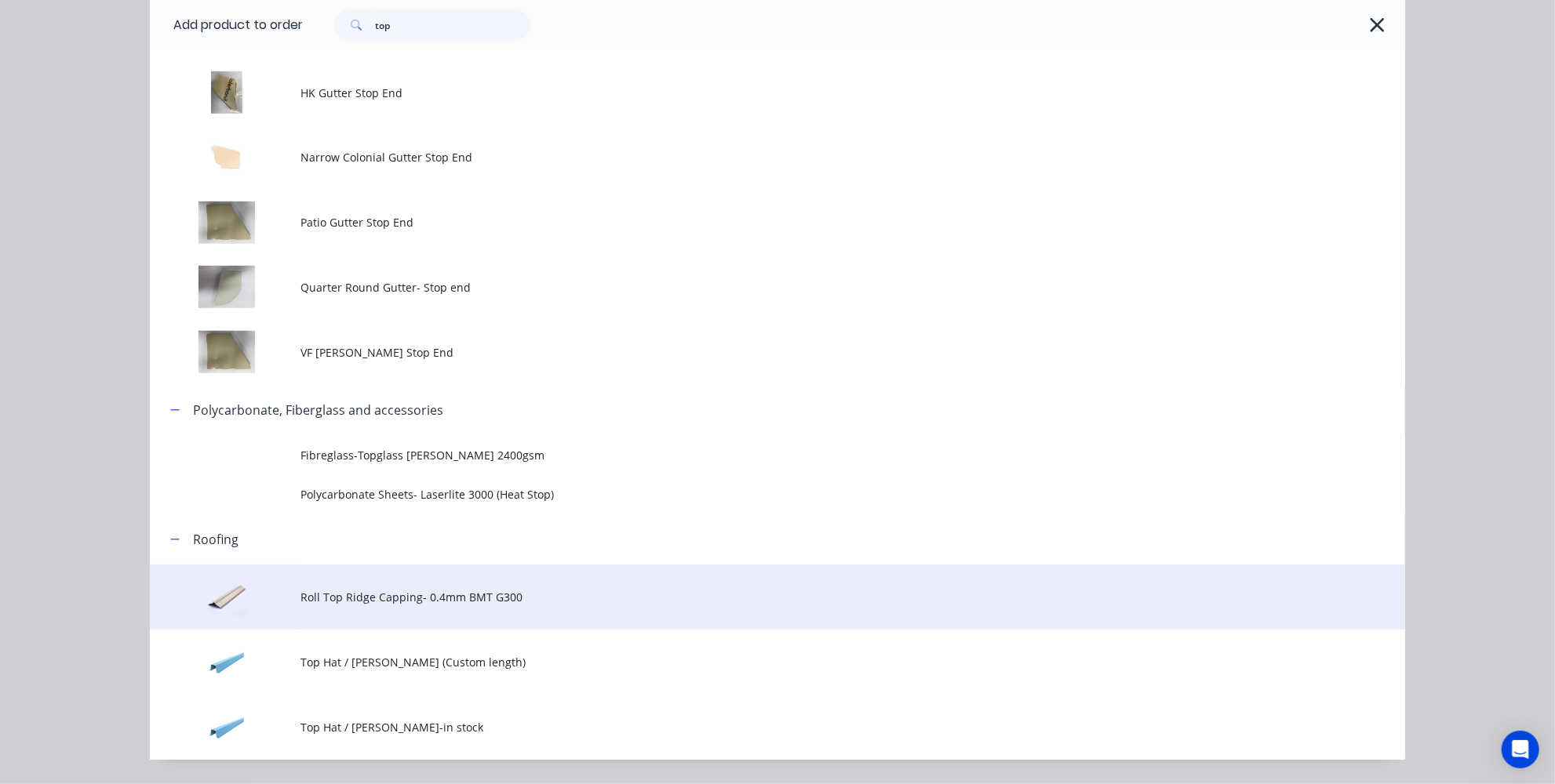
scroll to position [723, 0]
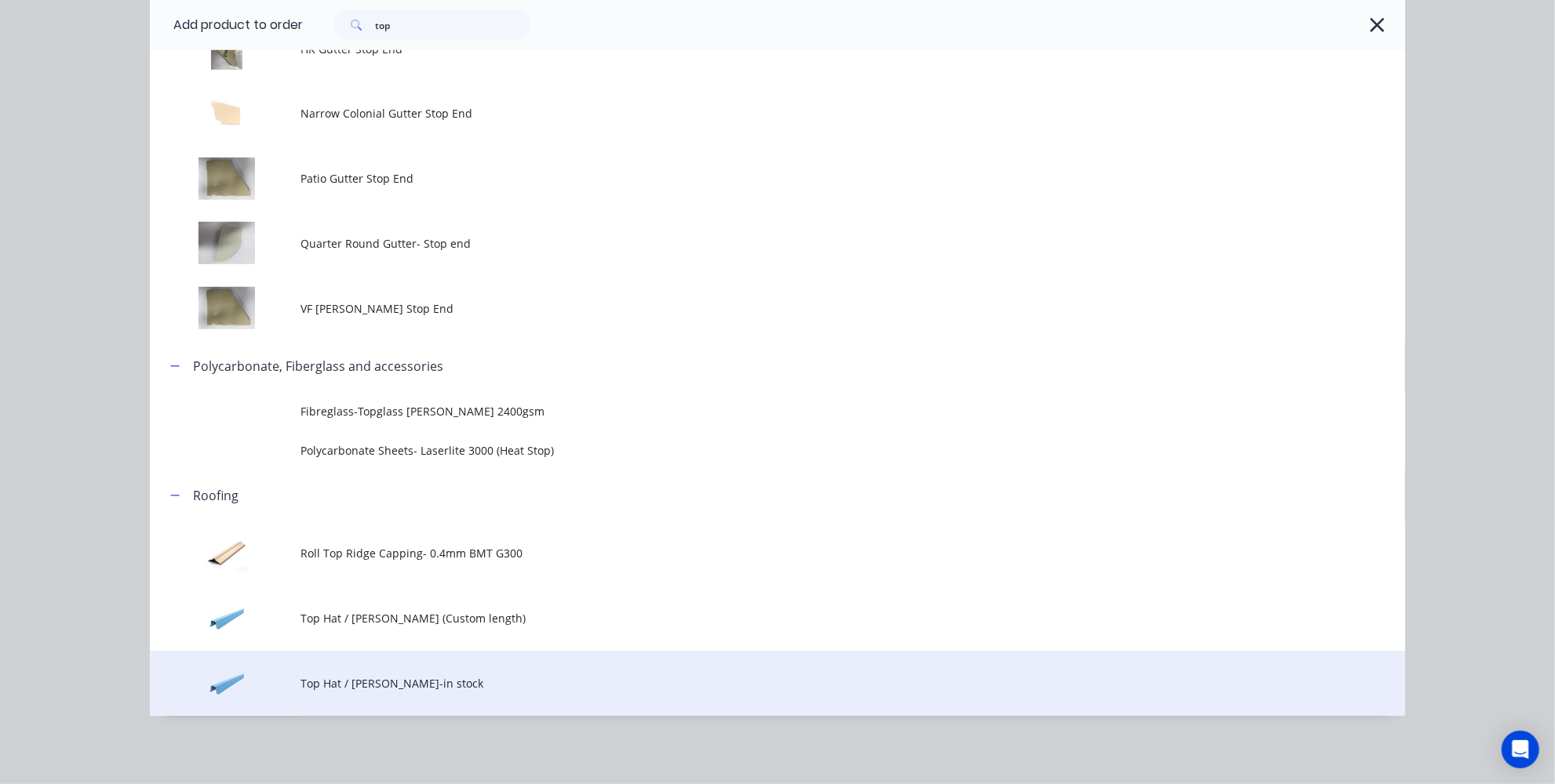
click at [337, 682] on span "Top Hat / [PERSON_NAME]-in stock" at bounding box center [742, 683] width 883 height 16
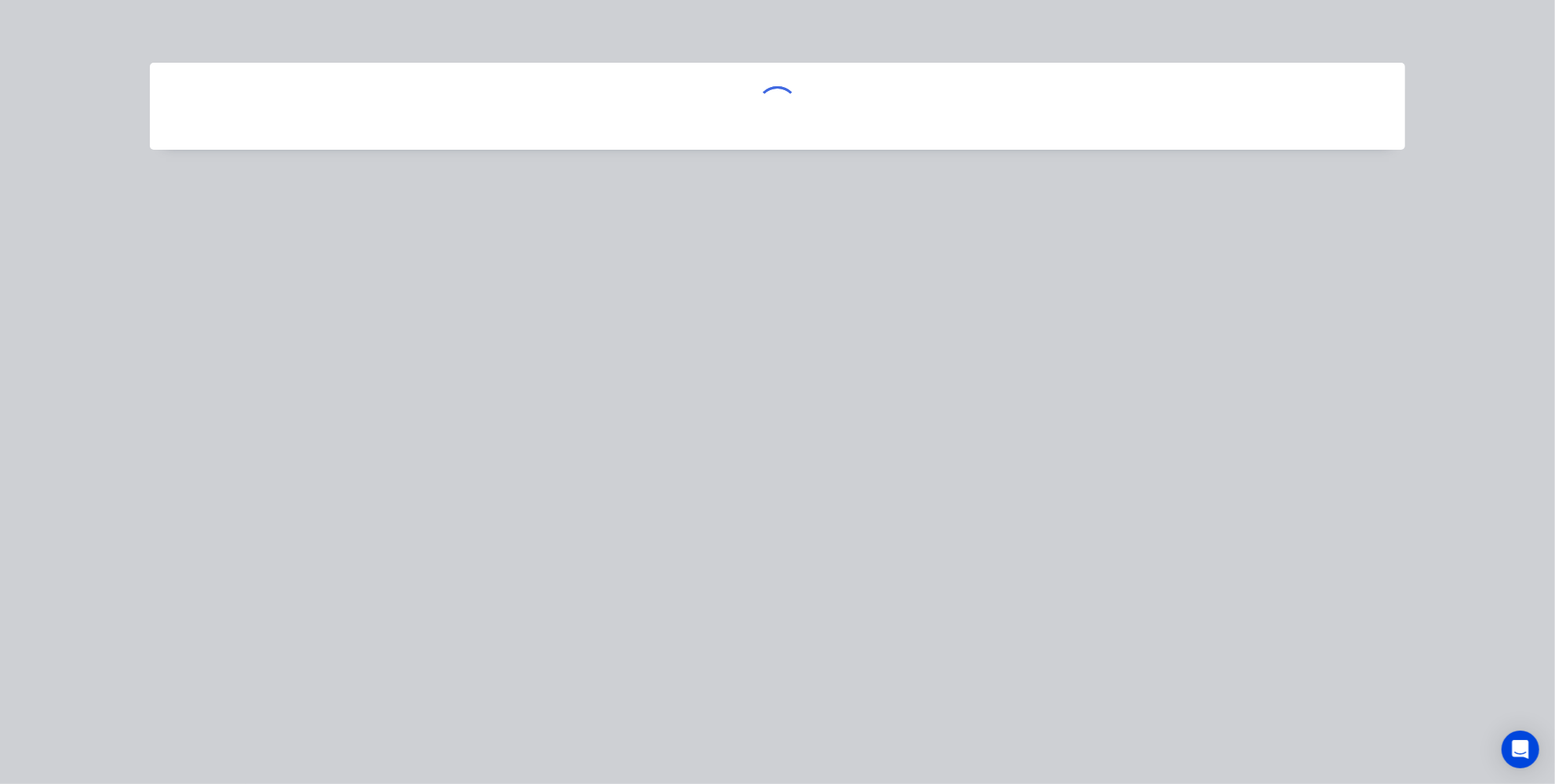
scroll to position [0, 0]
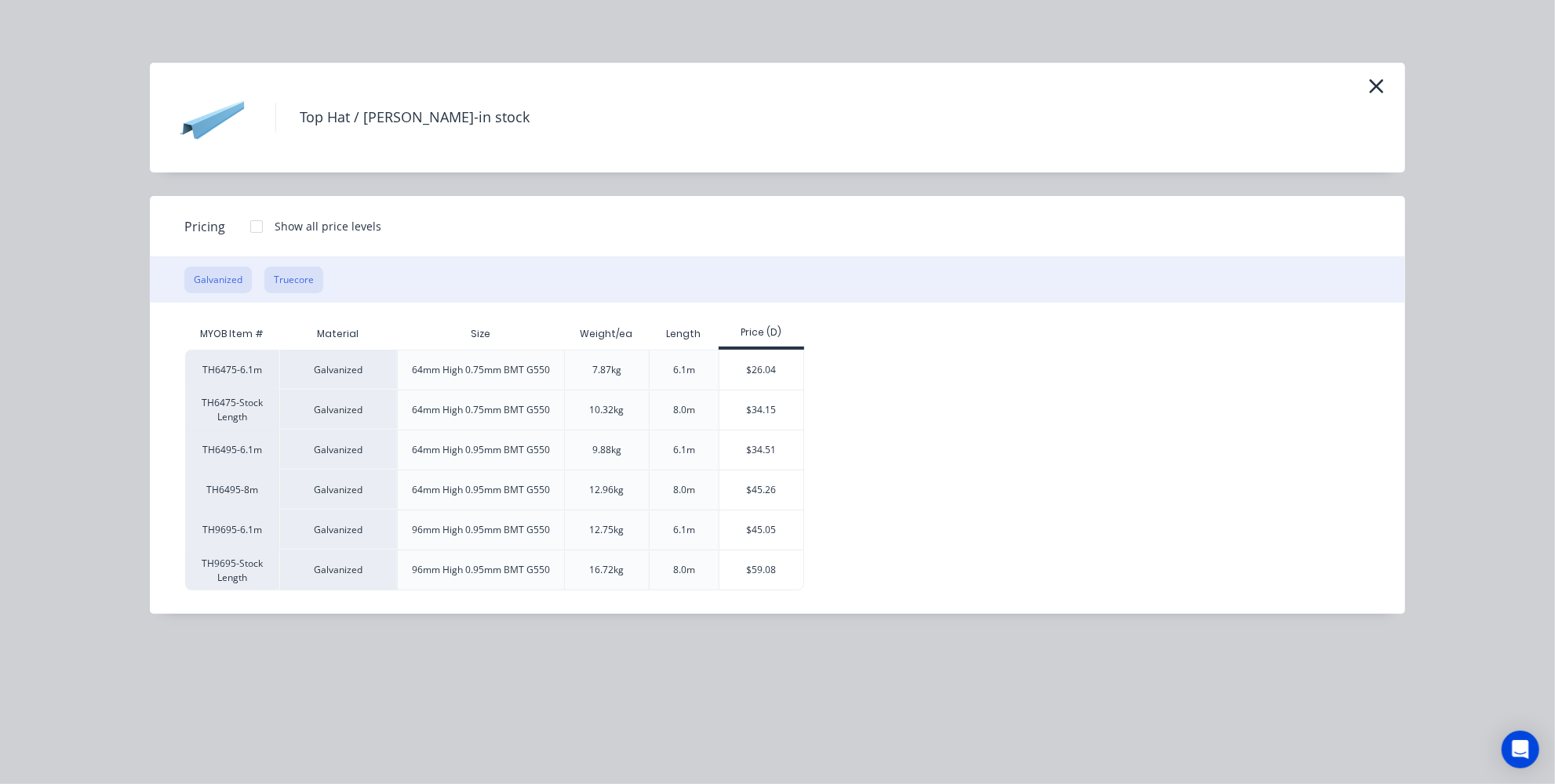
click at [301, 276] on button "Truecore" at bounding box center [294, 279] width 59 height 27
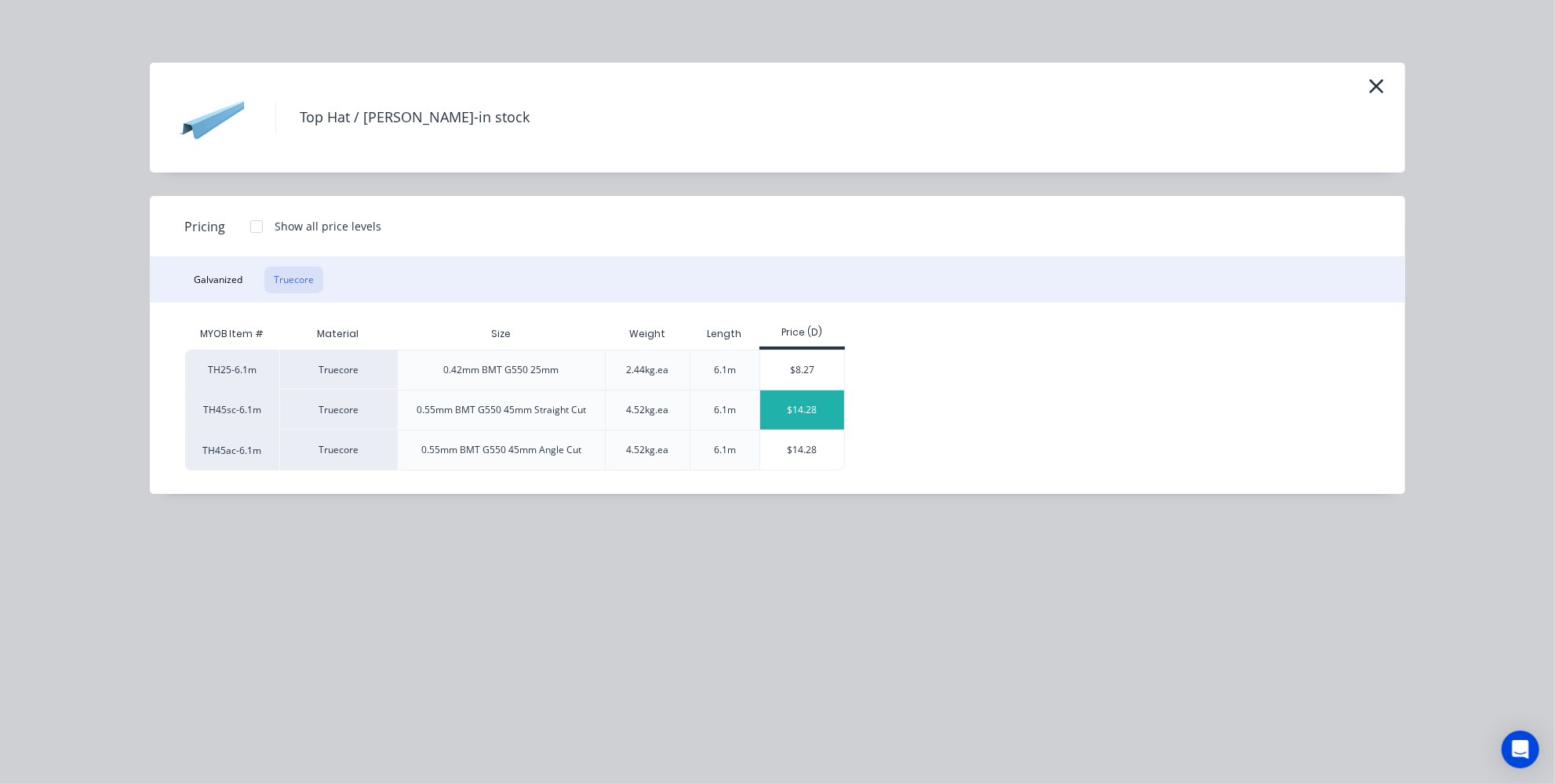
click at [784, 408] on div "$14.28" at bounding box center [803, 409] width 84 height 39
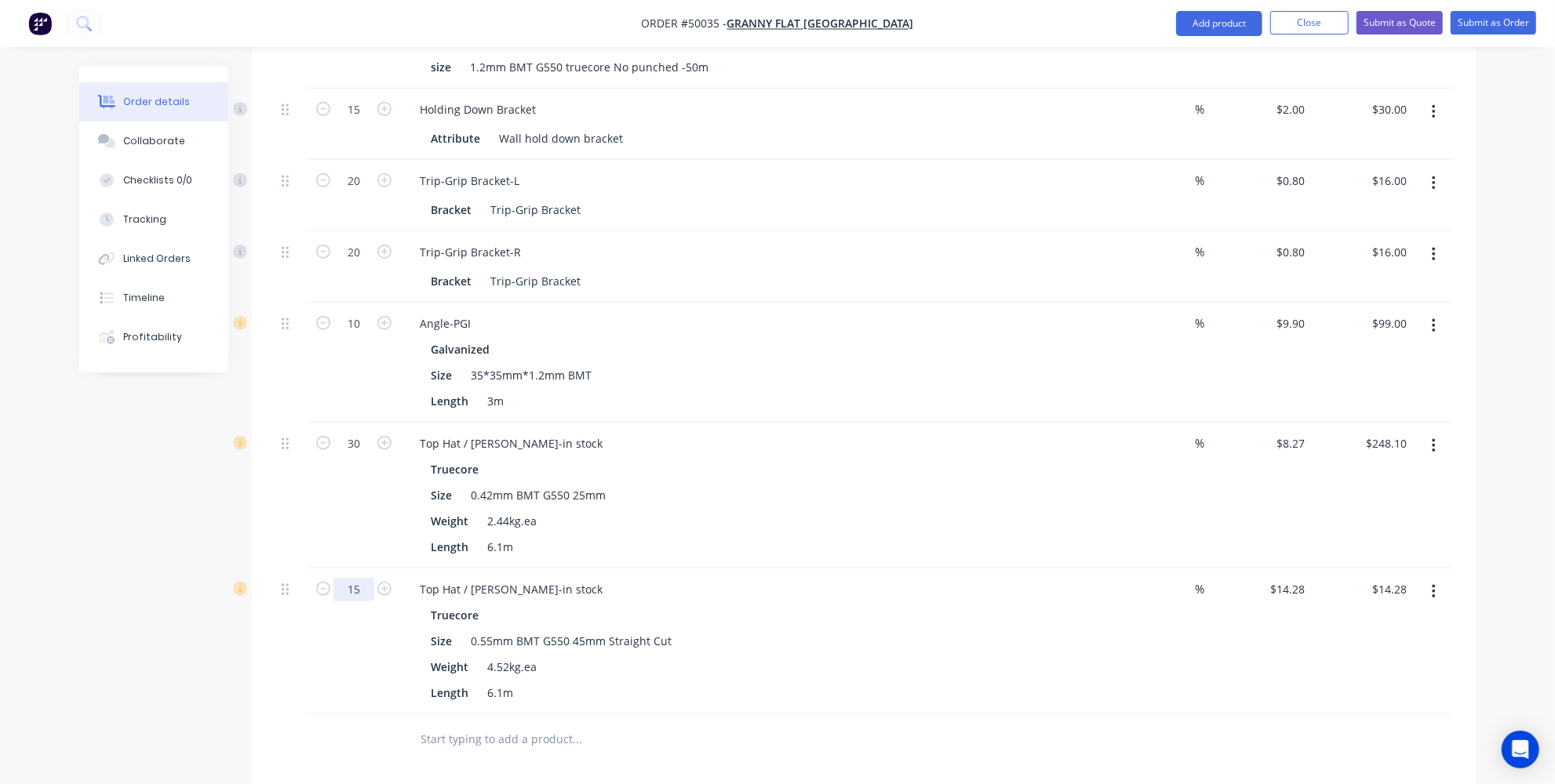
type input "15"
type input "$214.20"
click at [674, 714] on div at bounding box center [684, 740] width 565 height 51
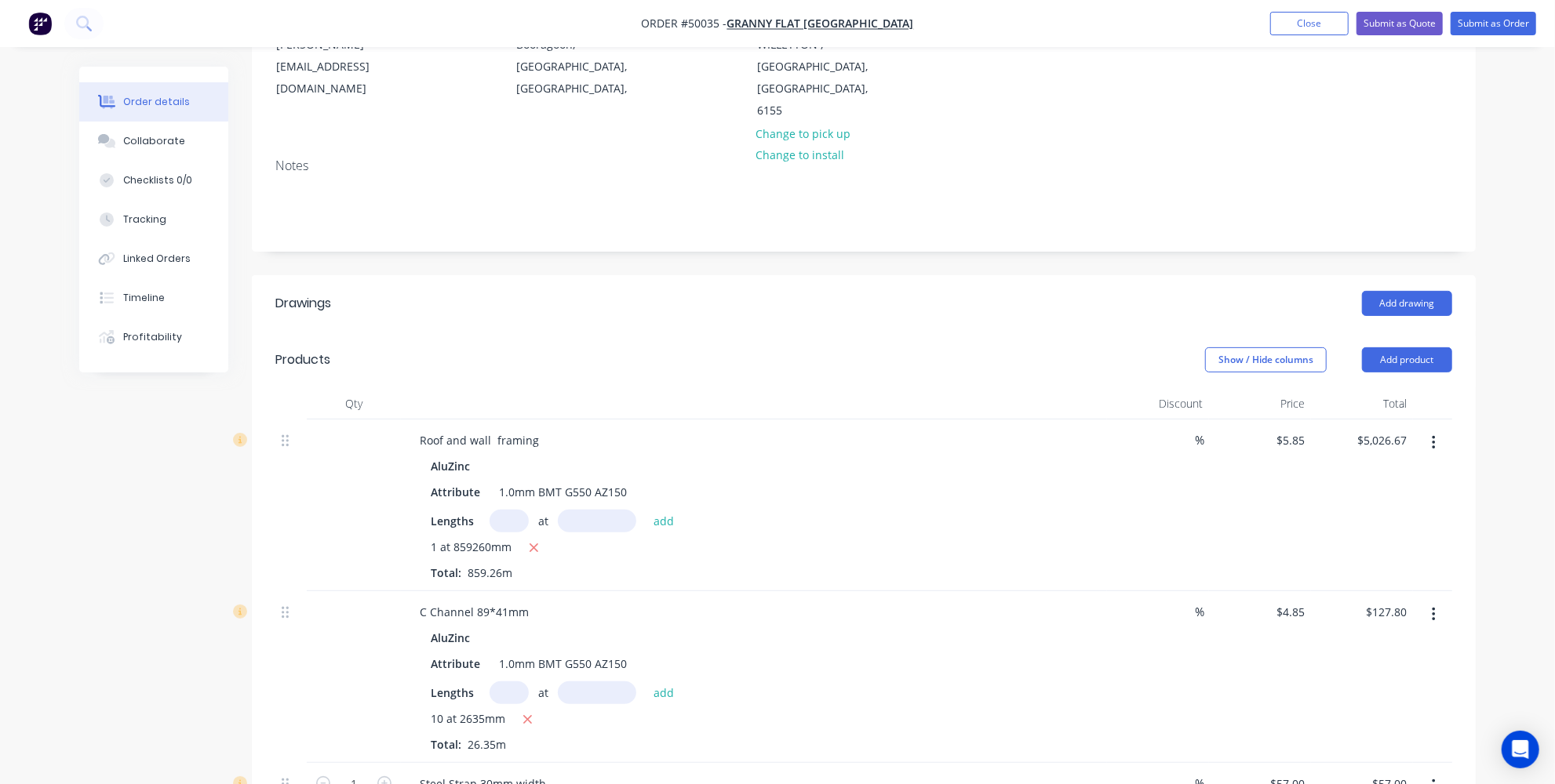
scroll to position [123, 0]
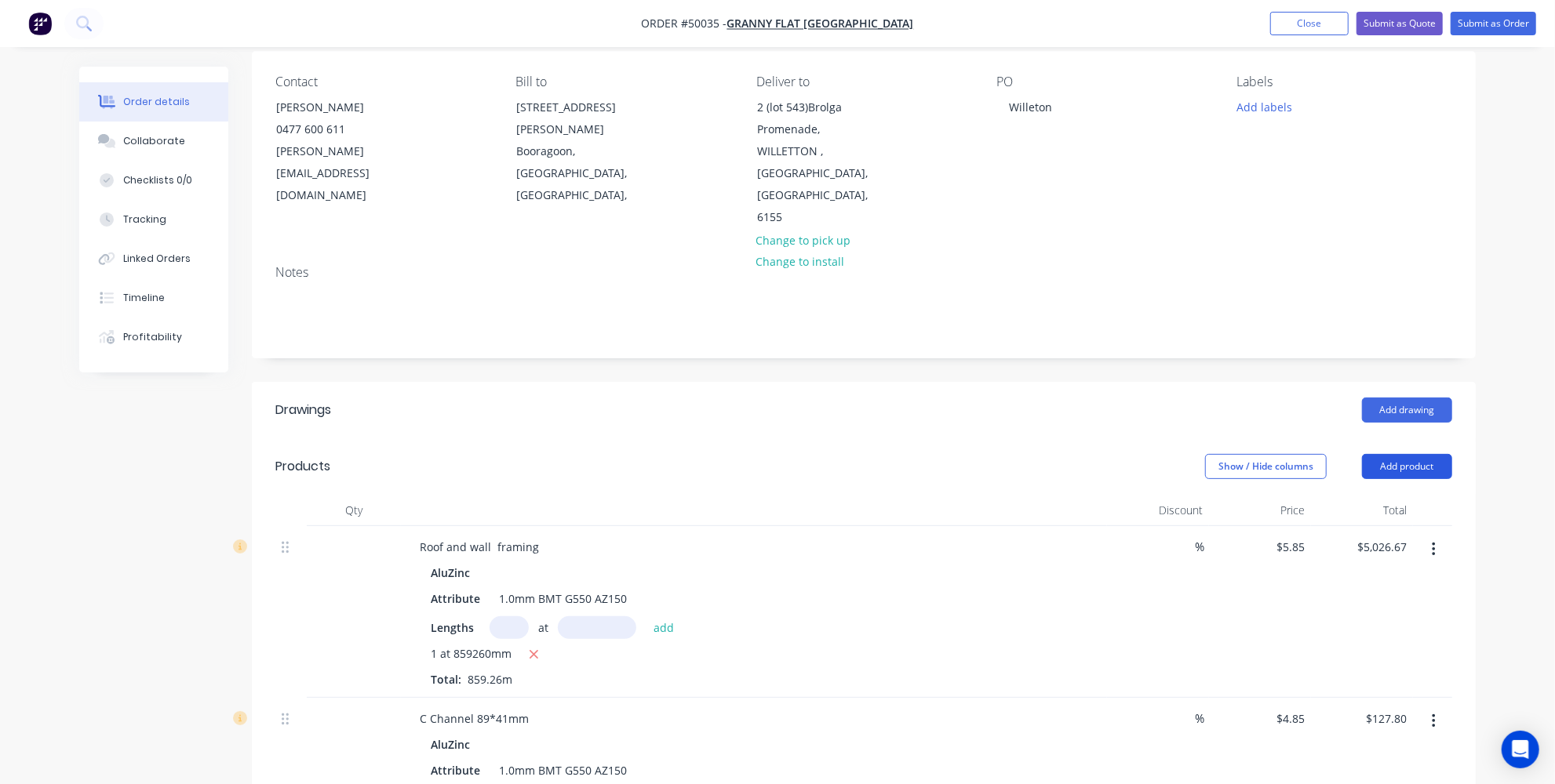
click at [1392, 454] on button "Add product" at bounding box center [1407, 466] width 90 height 25
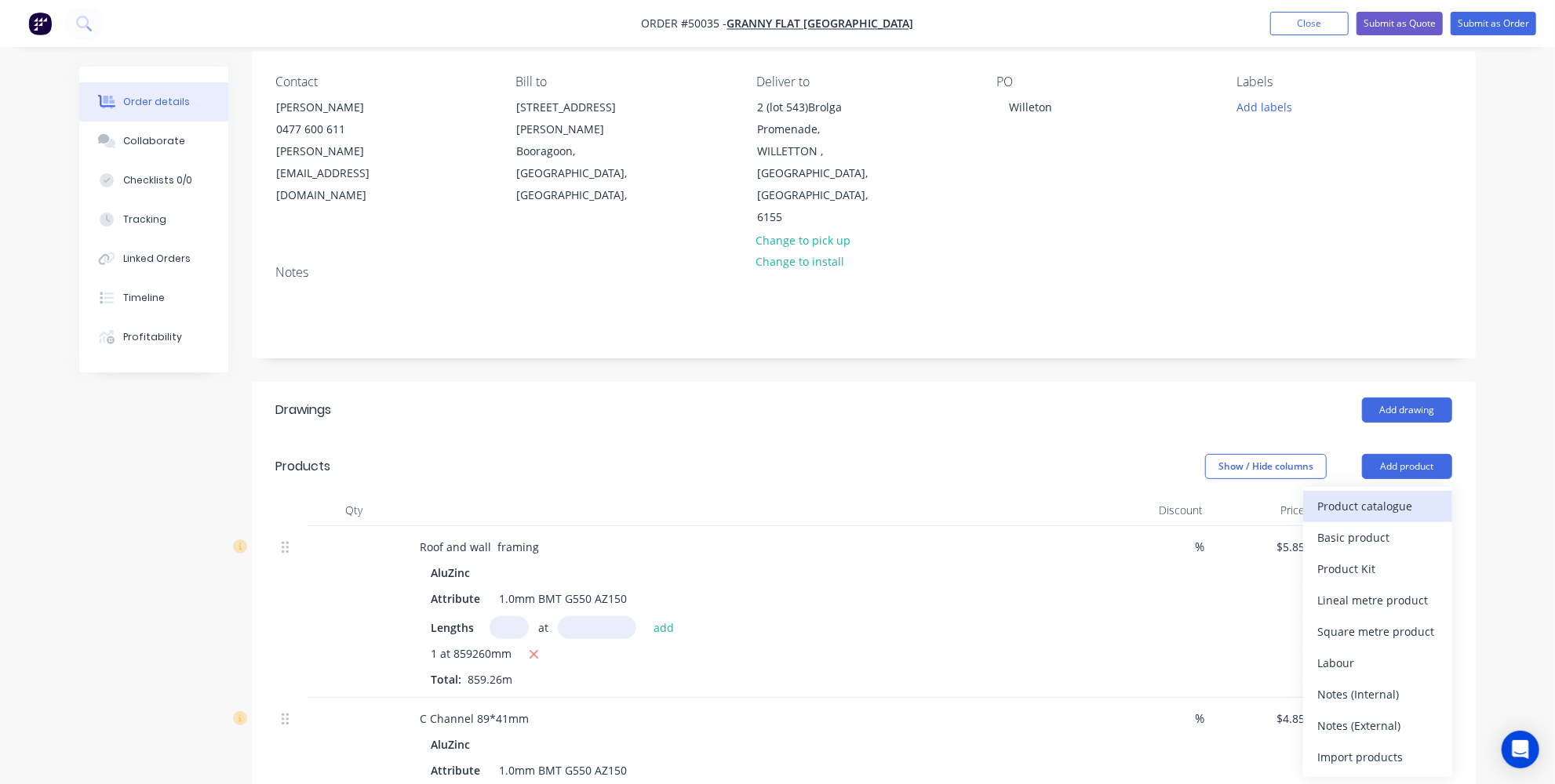
click at [1320, 495] on div "Product catalogue" at bounding box center [1378, 506] width 121 height 23
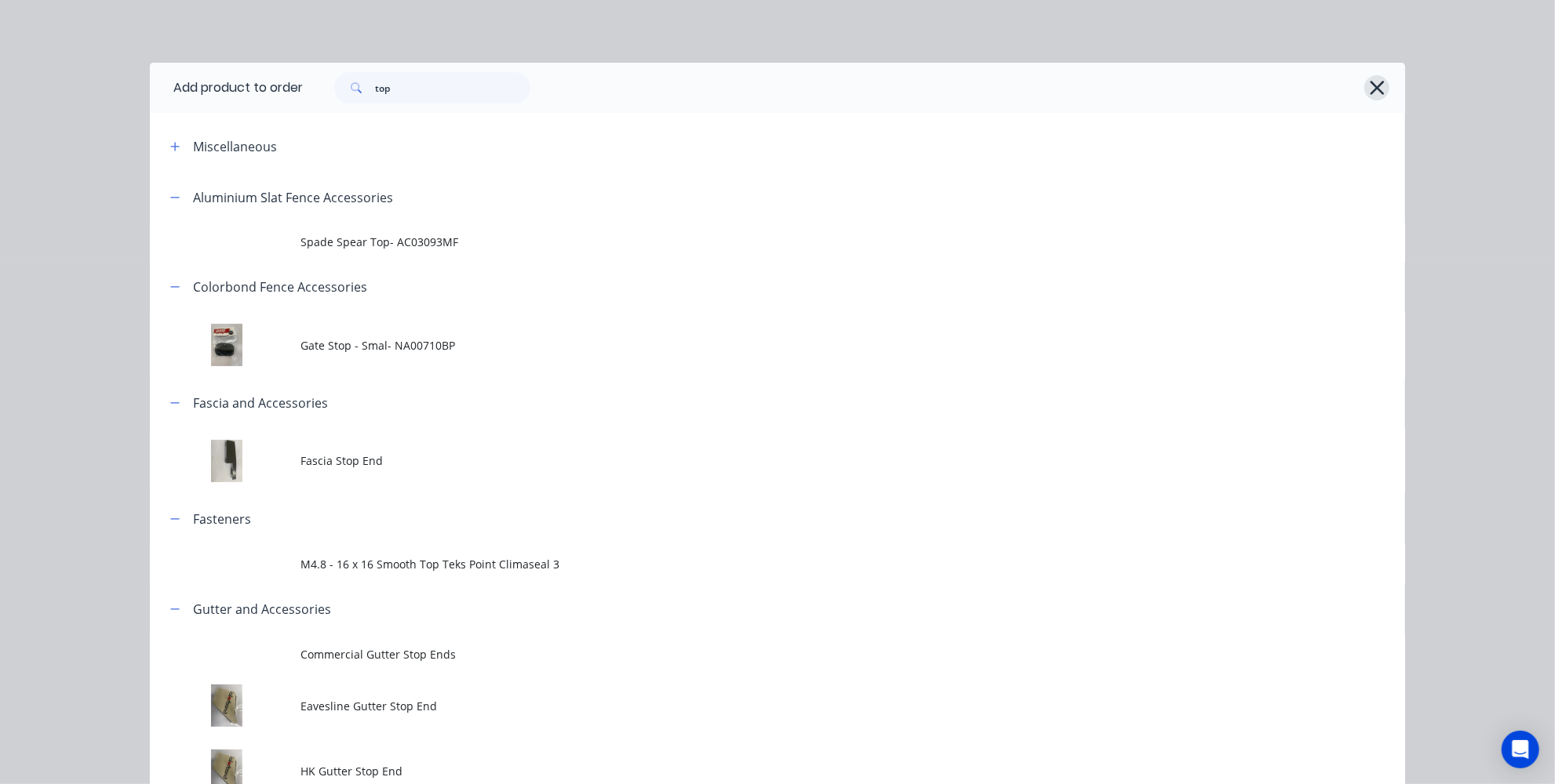
click at [1370, 82] on icon "button" at bounding box center [1377, 88] width 16 height 22
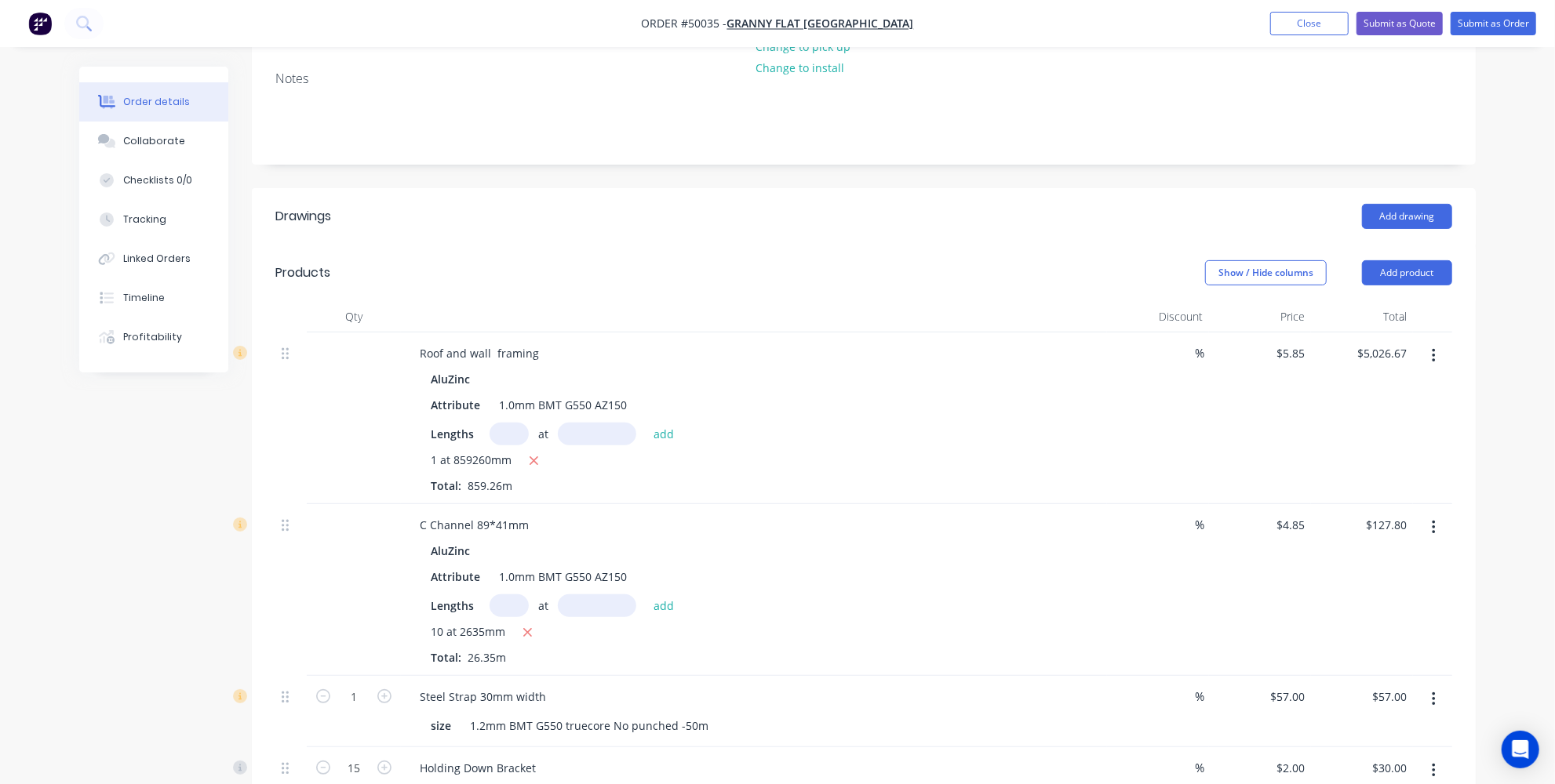
scroll to position [337, 0]
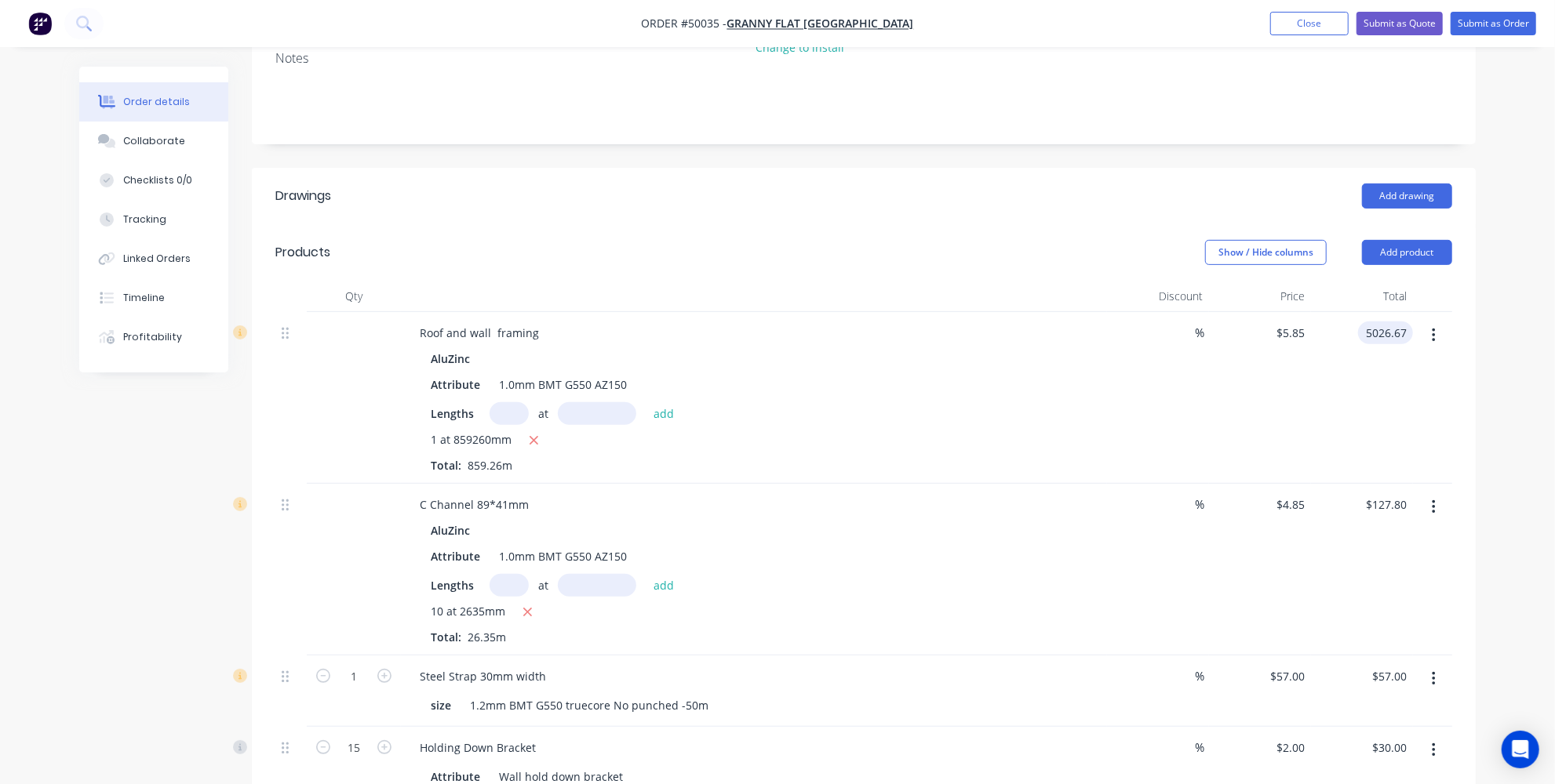
type input "$5,026.67"
click at [1509, 365] on div "Order details Collaborate Checklists 0/0 Tracking Linked Orders Timeline Profit…" at bounding box center [777, 713] width 1555 height 2099
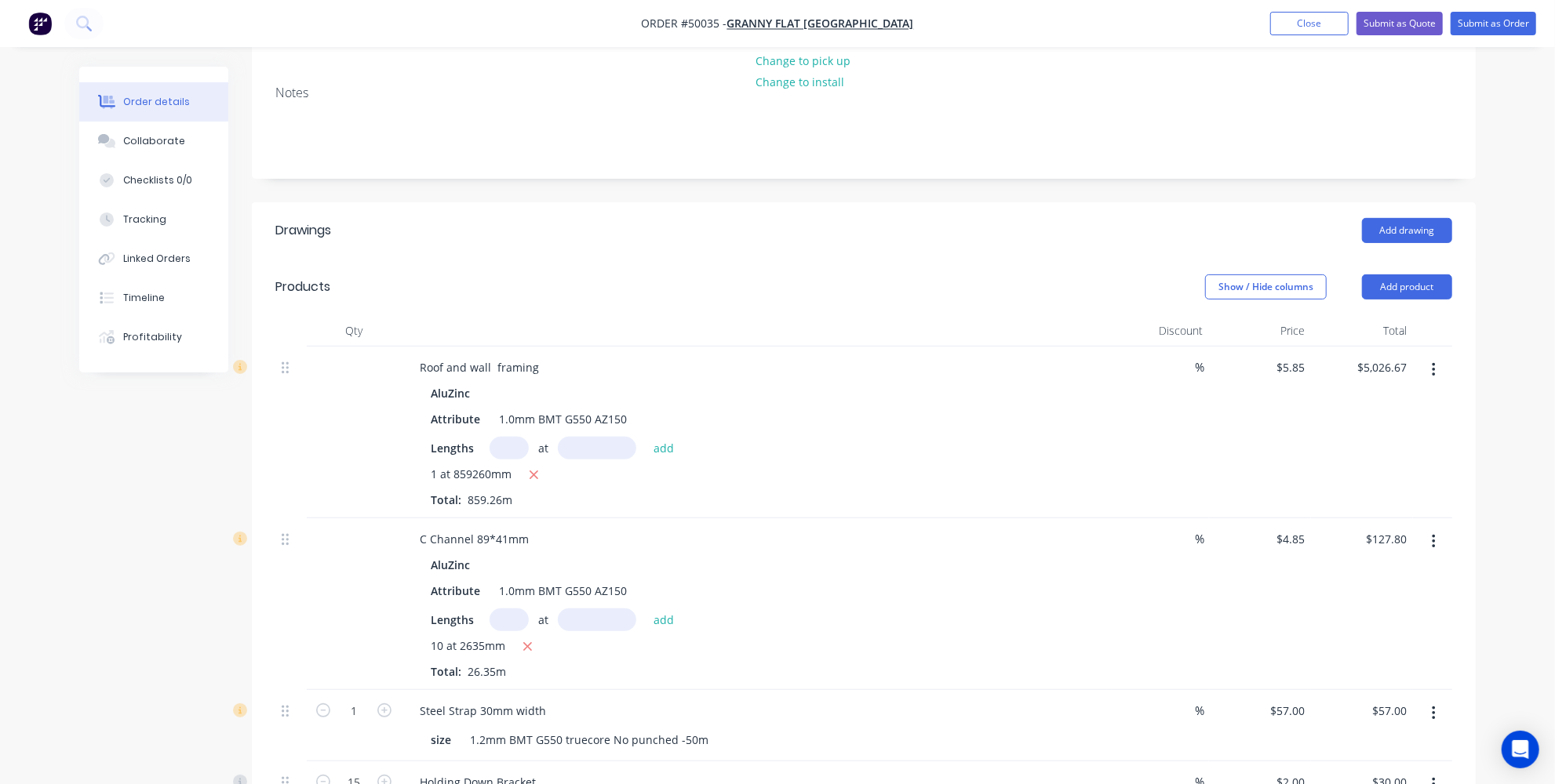
scroll to position [194, 0]
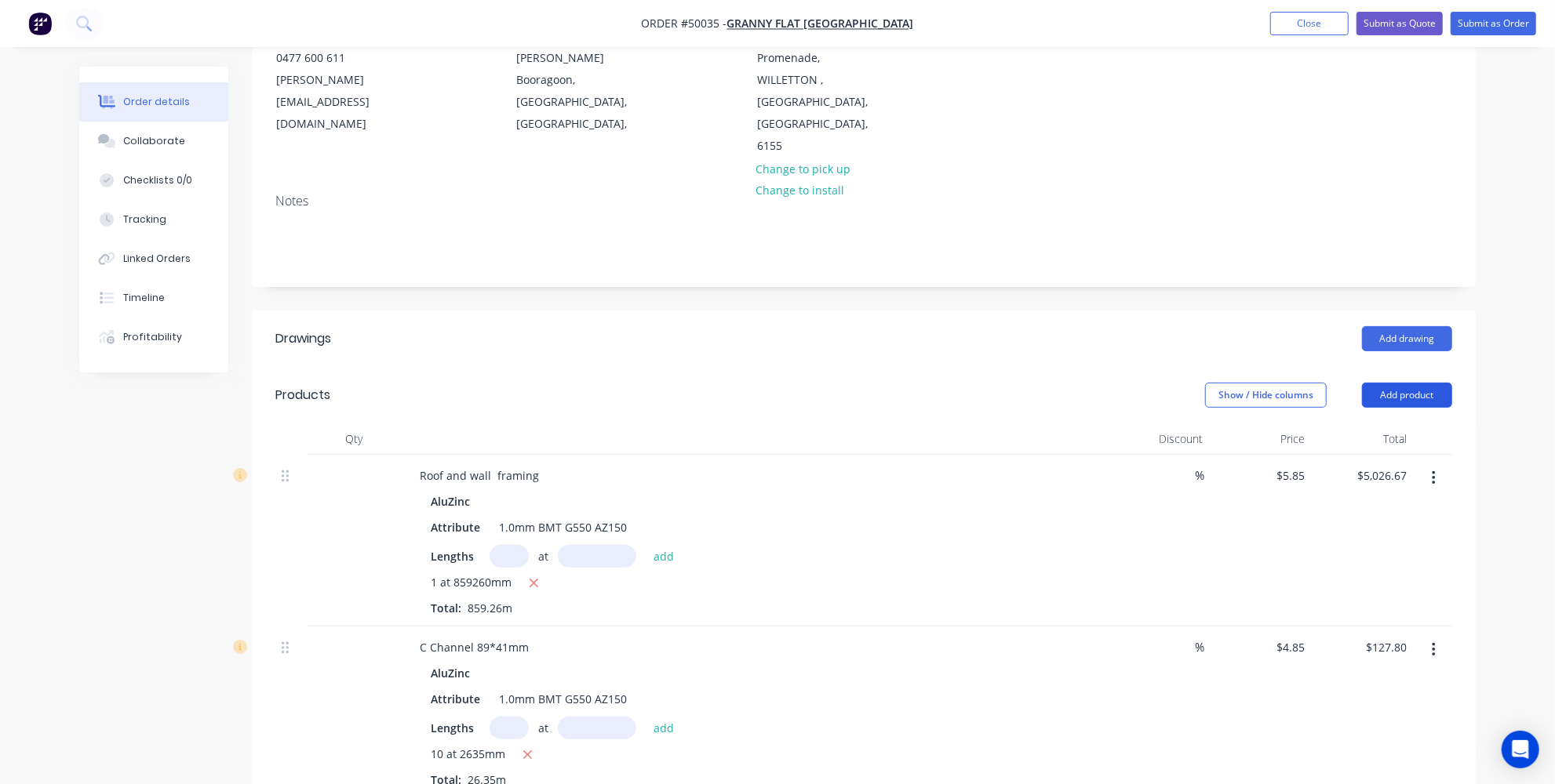
click at [1407, 383] on button "Add product" at bounding box center [1407, 395] width 90 height 25
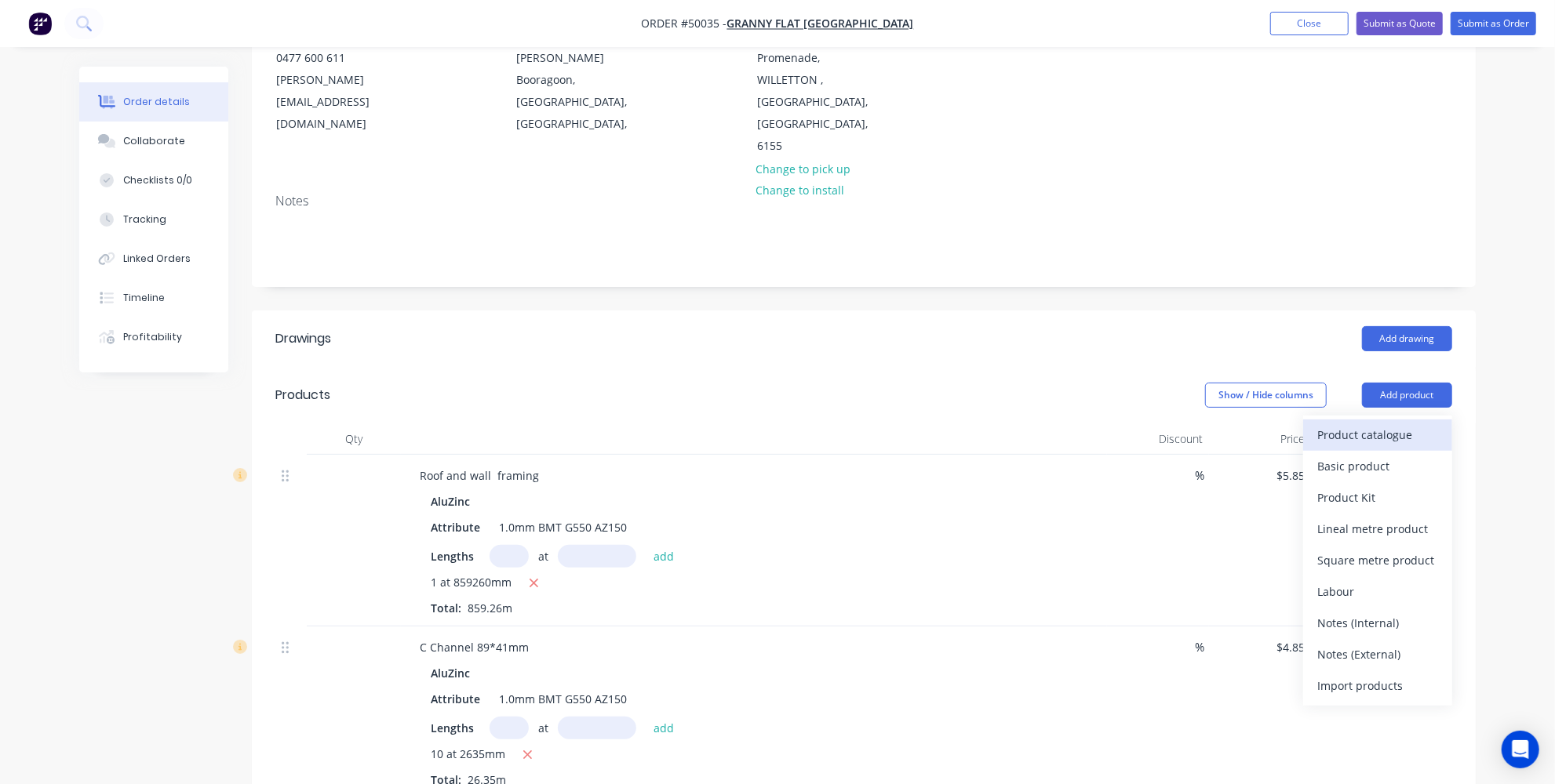
click at [1371, 423] on div "Product catalogue" at bounding box center [1378, 434] width 121 height 23
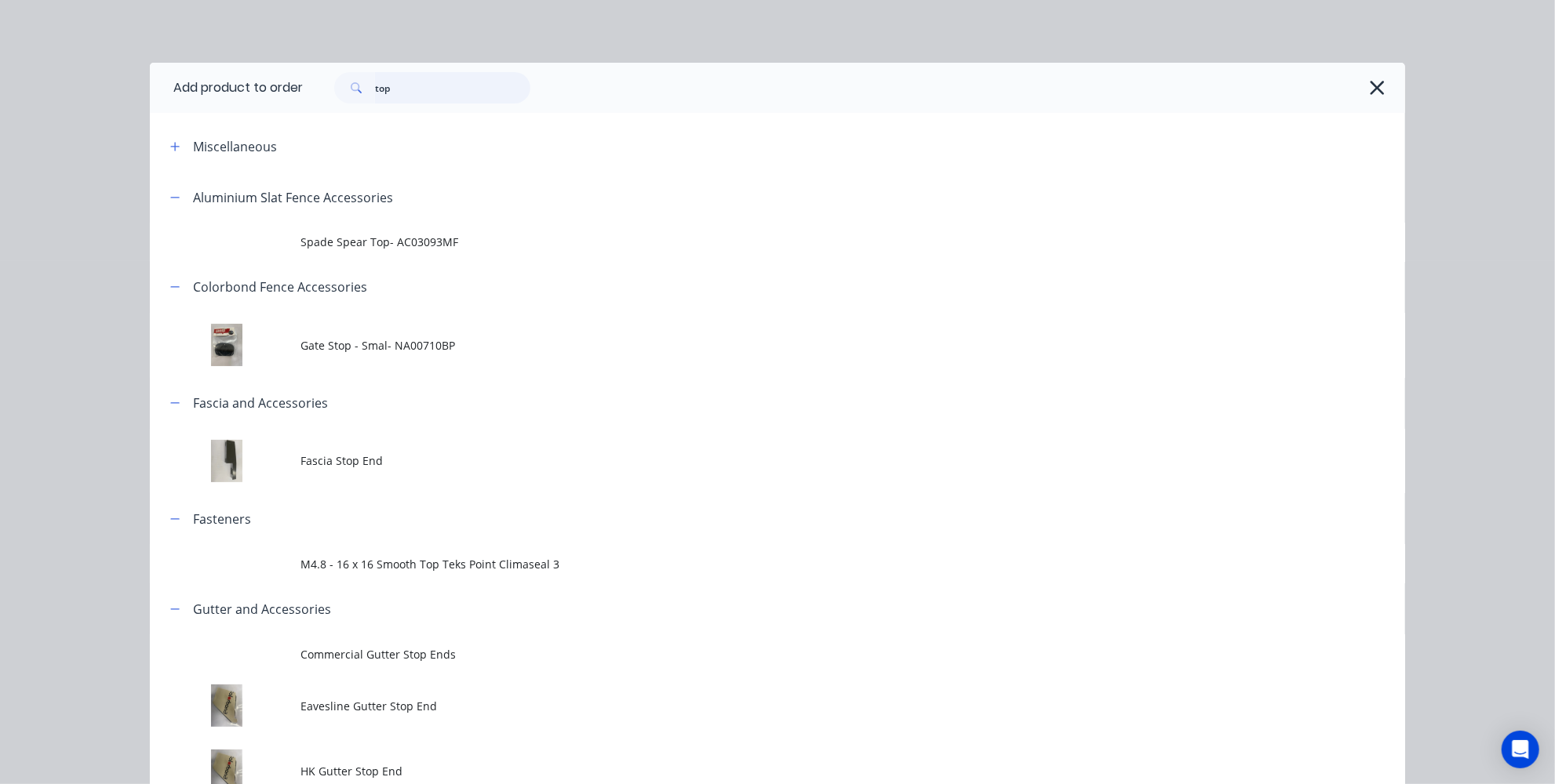
drag, startPoint x: 515, startPoint y: 97, endPoint x: 170, endPoint y: 98, distance: 345.0
click at [173, 95] on header "Add product to order top" at bounding box center [778, 88] width 1255 height 50
type input "roof"
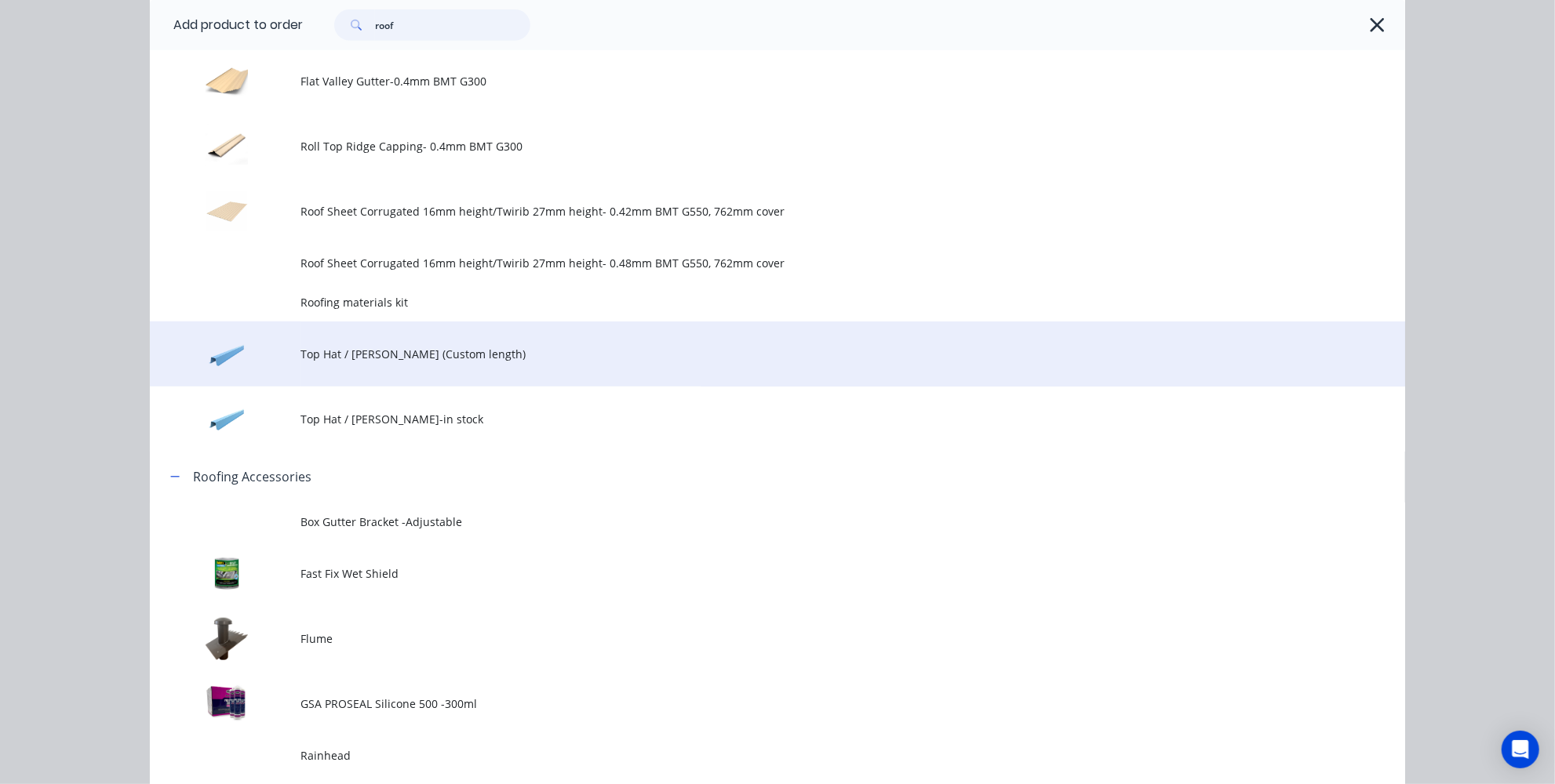
scroll to position [596, 0]
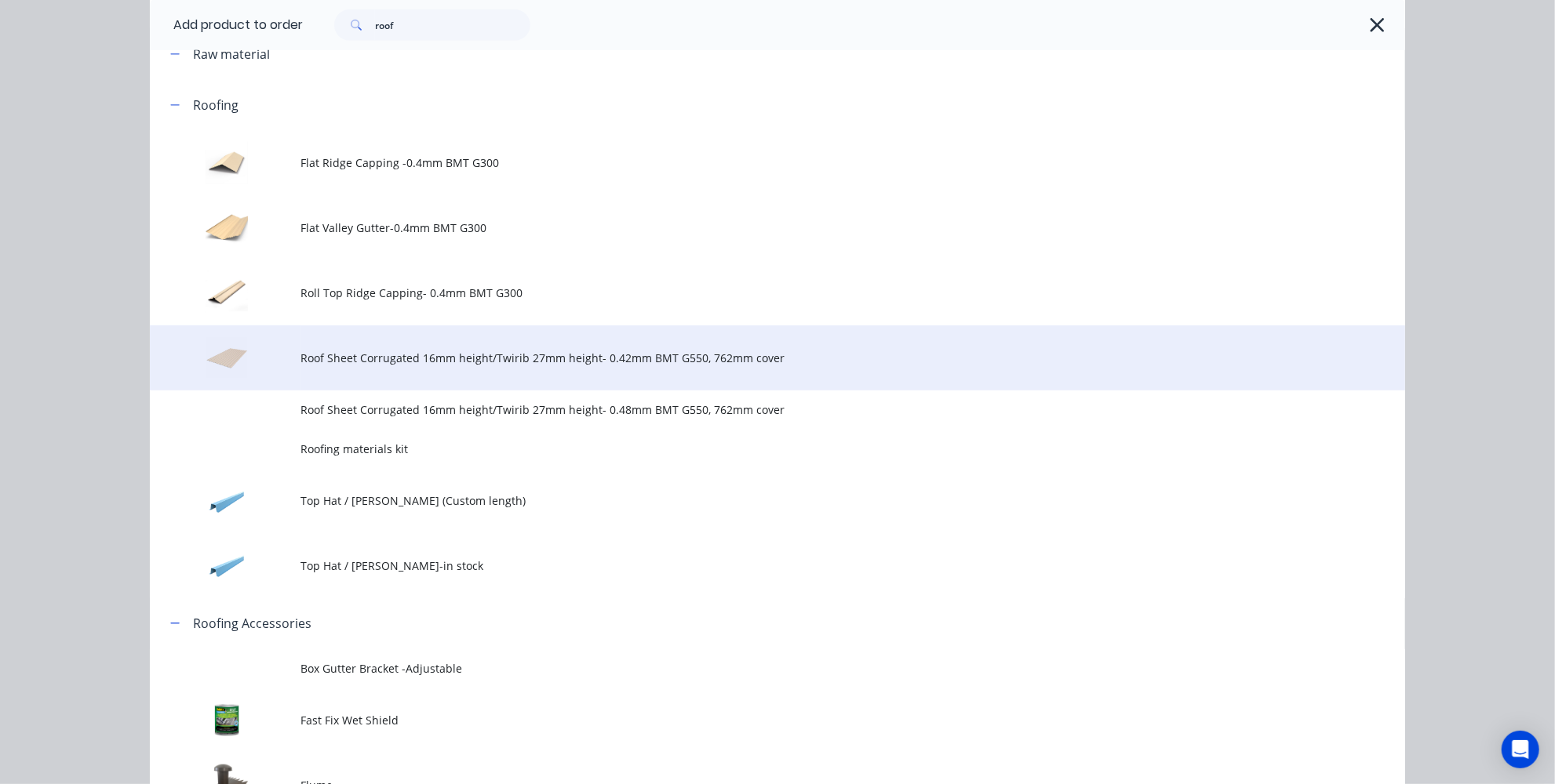
click at [458, 353] on span "Roof Sheet Corrugated 16mm height/Twirib 27mm height- 0.42mm BMT G550, 762mm co…" at bounding box center [742, 358] width 883 height 16
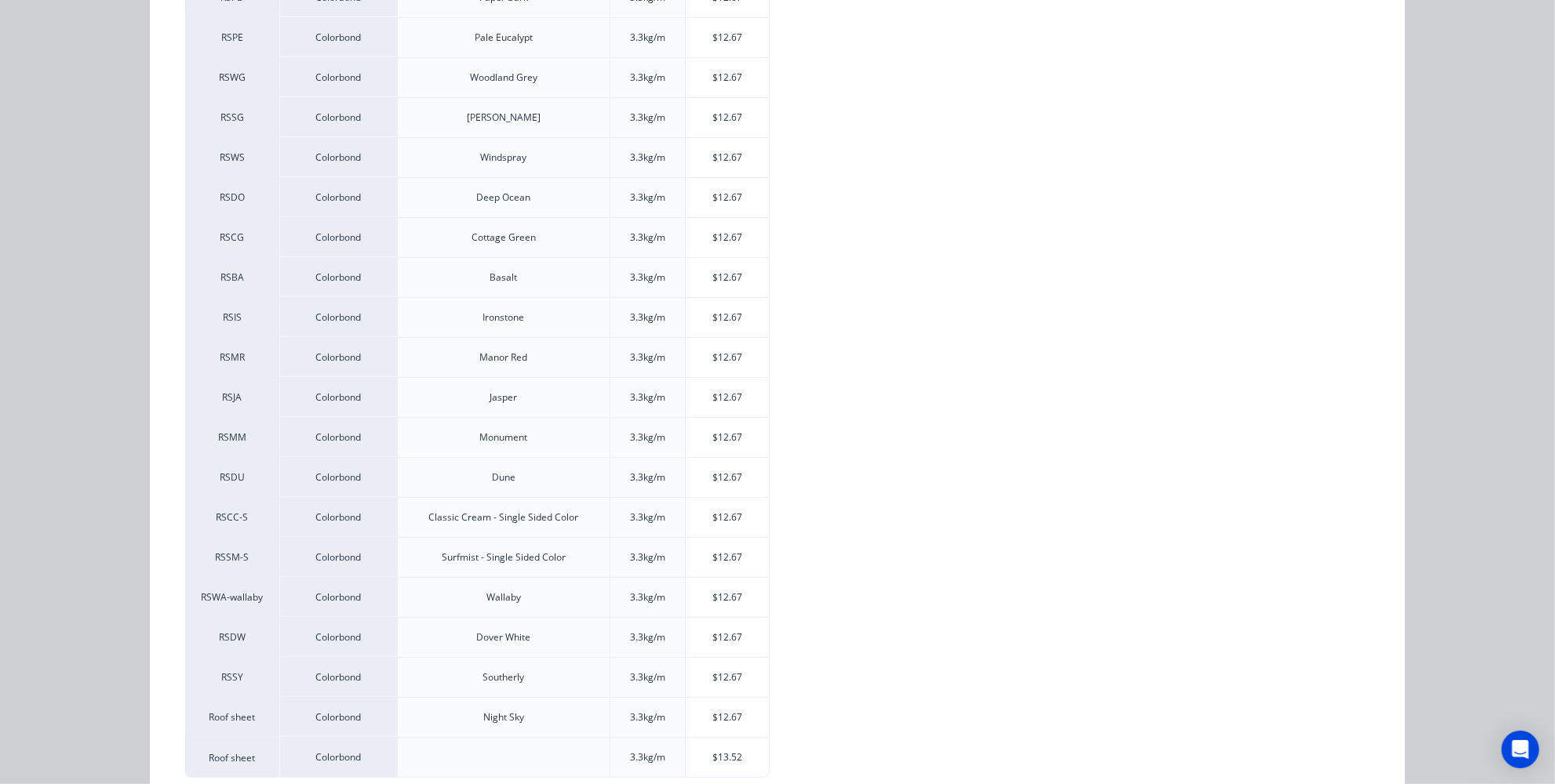
scroll to position [402, 0]
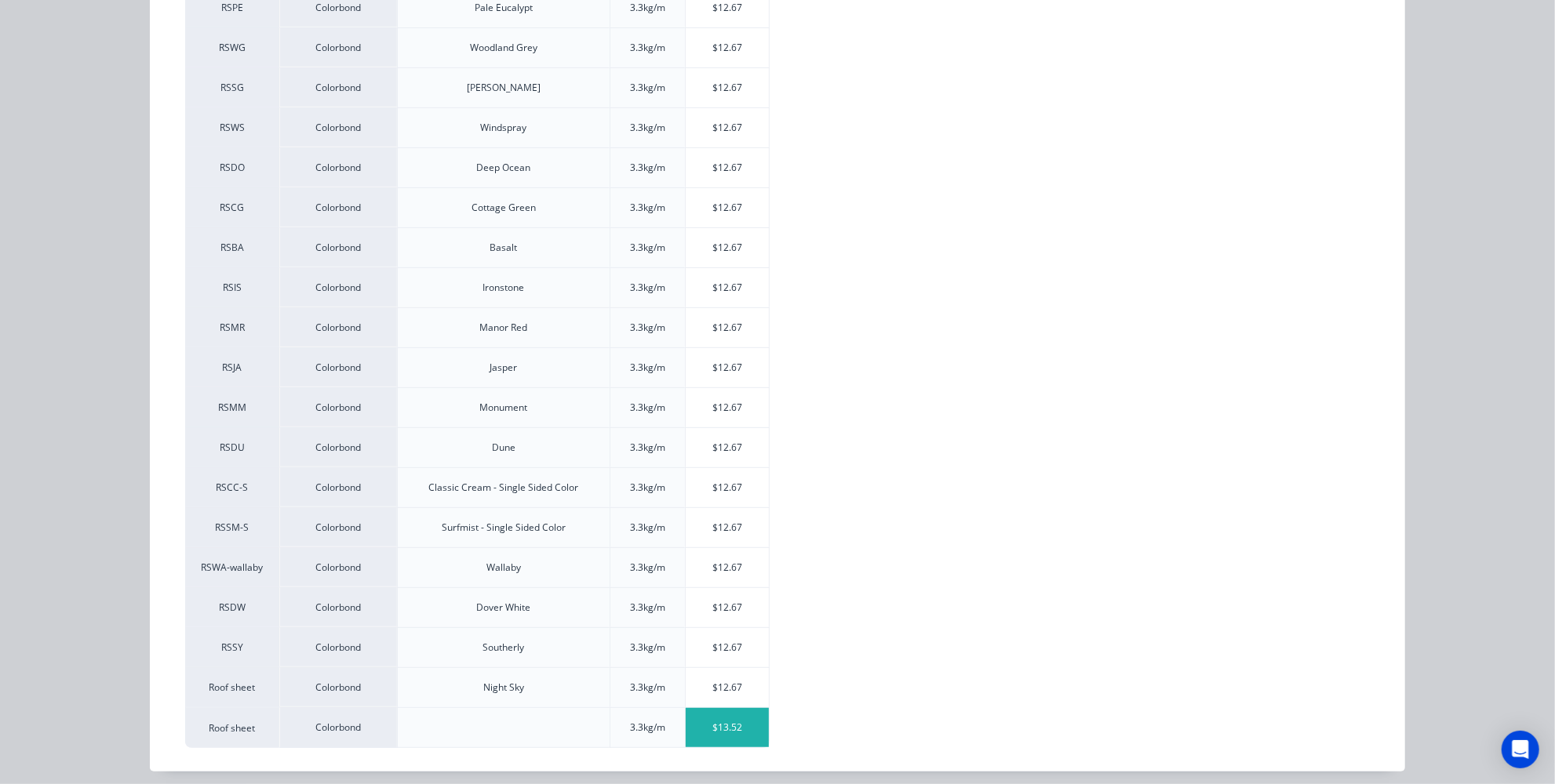
click at [724, 718] on div "$13.52" at bounding box center [728, 727] width 84 height 39
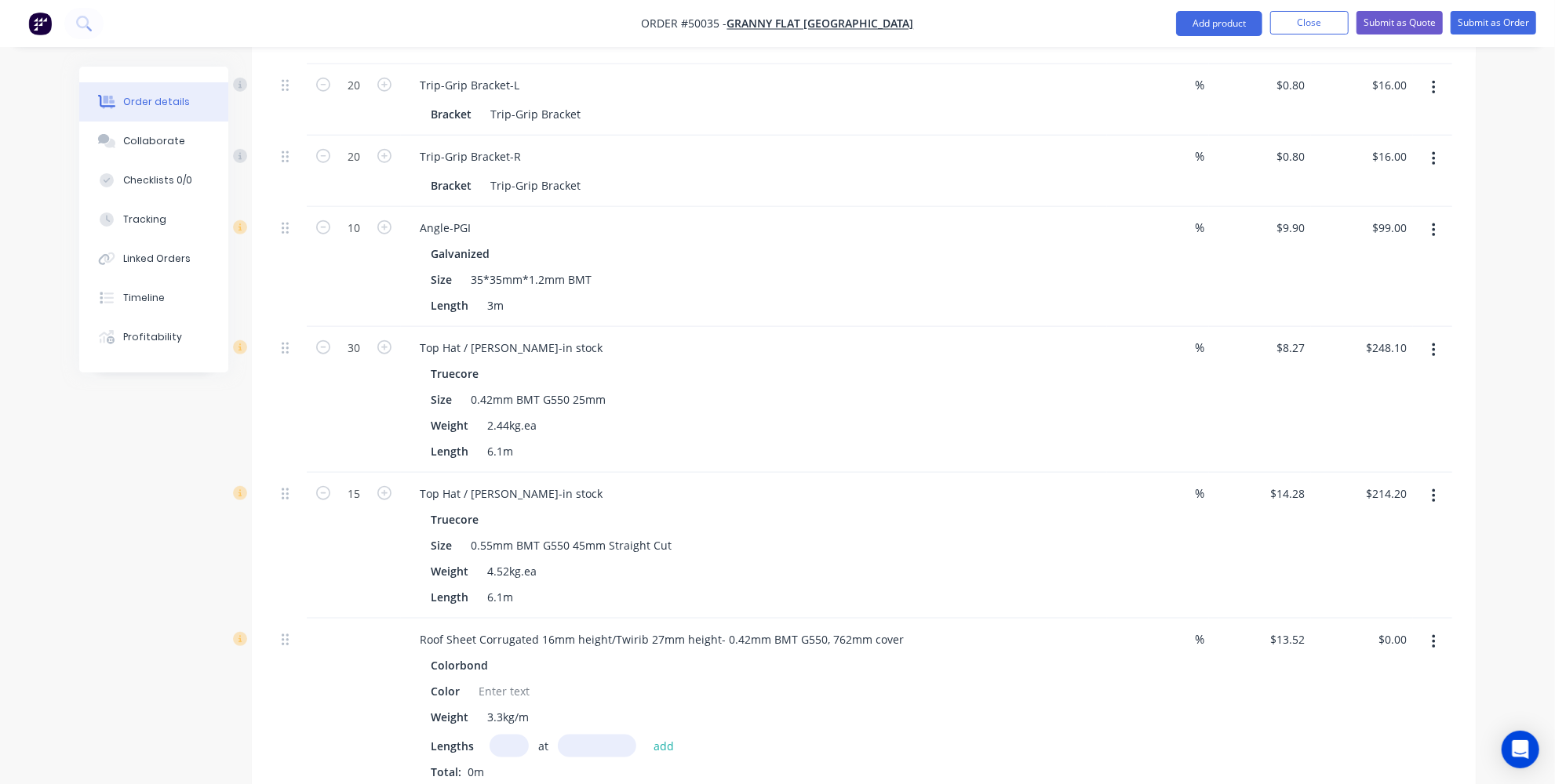
scroll to position [1289, 0]
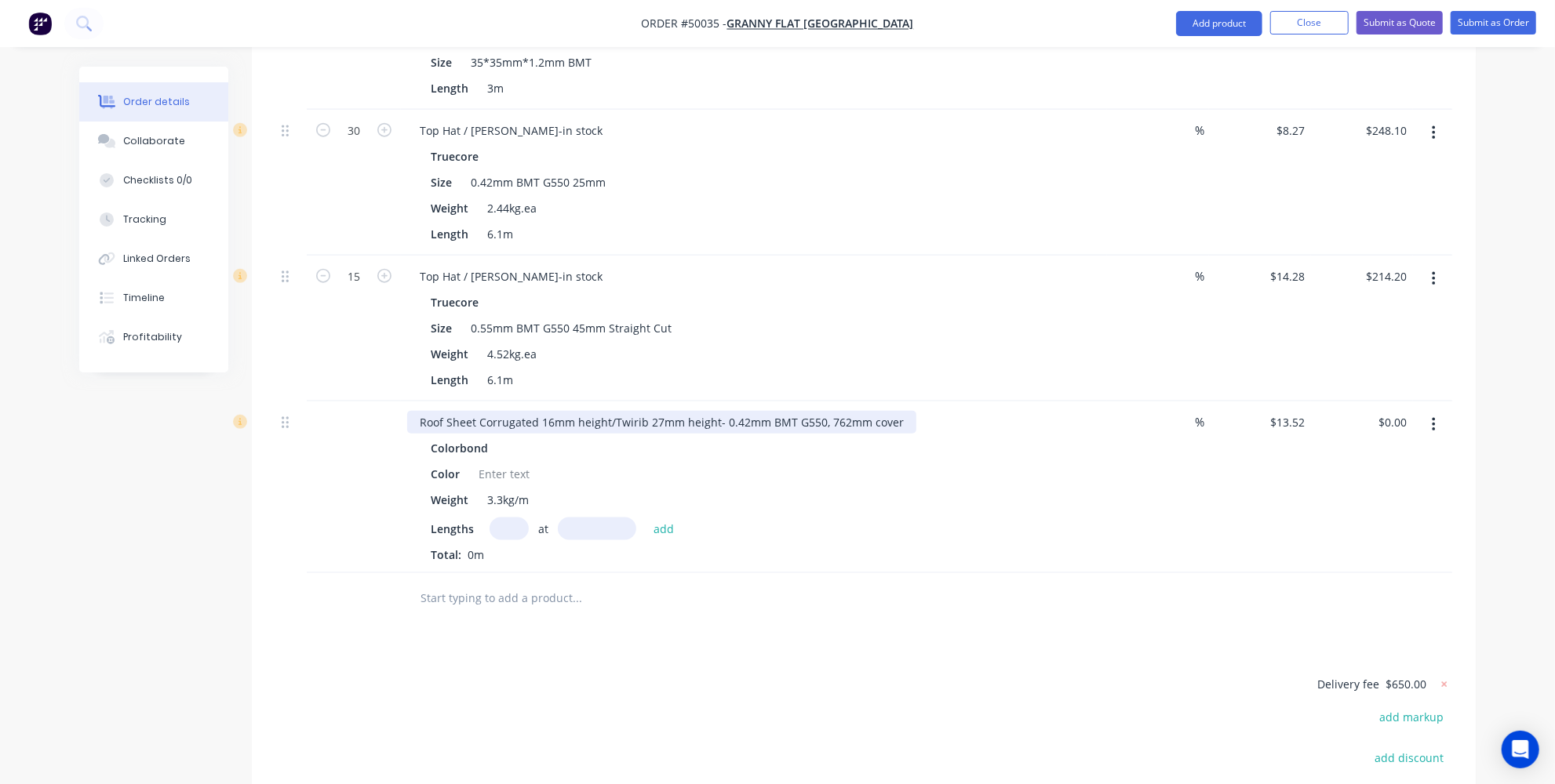
click at [907, 411] on div "Roof Sheet Corrugated 16mm height/Twirib 27mm height- 0.42mm BMT G550, 762mm co…" at bounding box center [753, 422] width 694 height 23
click at [900, 411] on div "Roof Sheet Corrugated 16mm height/Twirib 27mm height- 0.42mm BMT G550, 762mm co…" at bounding box center [662, 422] width 509 height 23
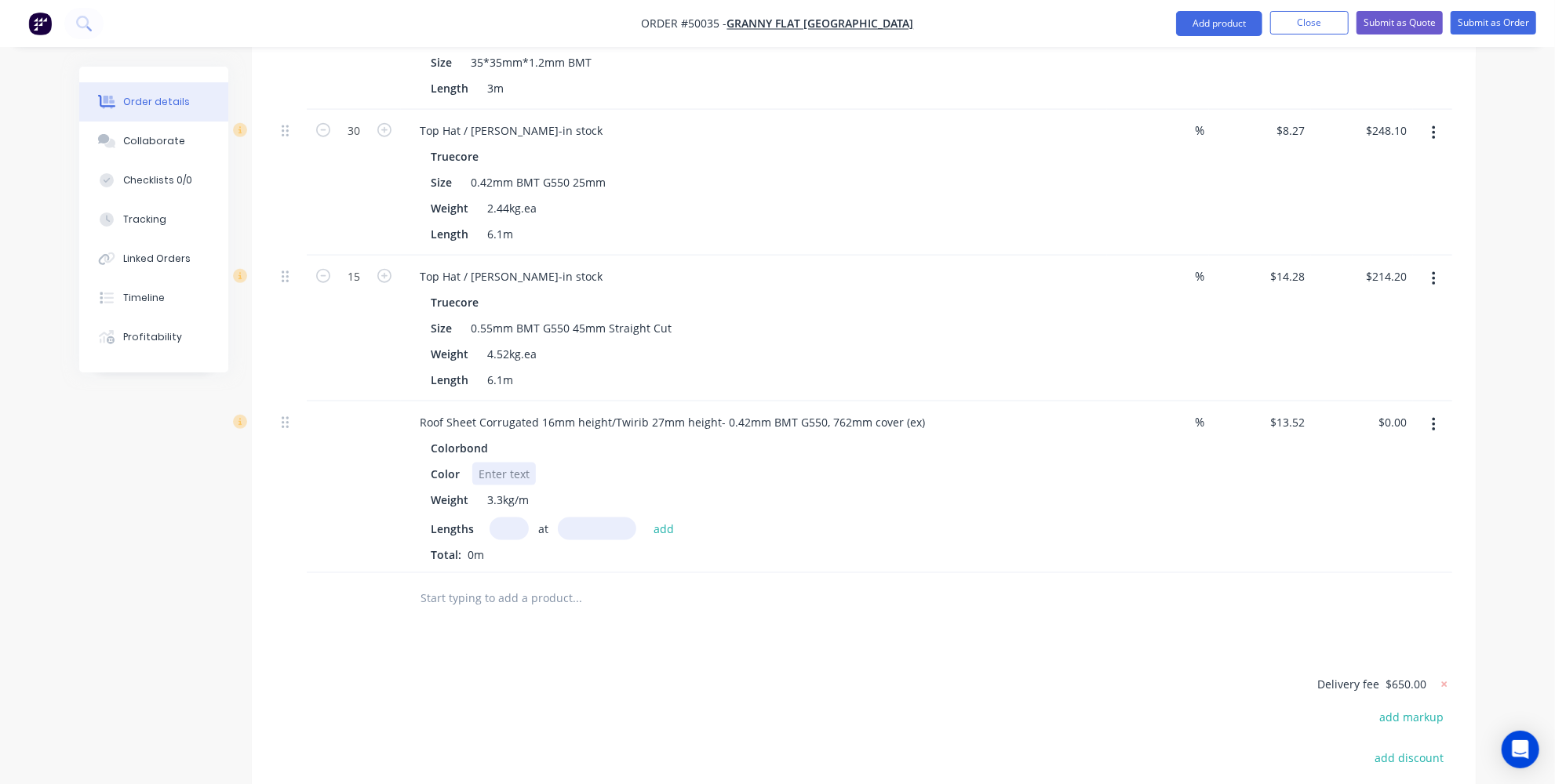
click at [506, 463] on div at bounding box center [504, 474] width 63 height 23
click at [503, 463] on div at bounding box center [504, 474] width 63 height 23
paste div
drag, startPoint x: 709, startPoint y: 374, endPoint x: 608, endPoint y: 363, distance: 101.6
click at [608, 411] on div "Roof Sheet Corrugated 16mm height/Twirib 27mm height- 0.42mm BMT G550, 762mm co…" at bounding box center [672, 422] width 531 height 23
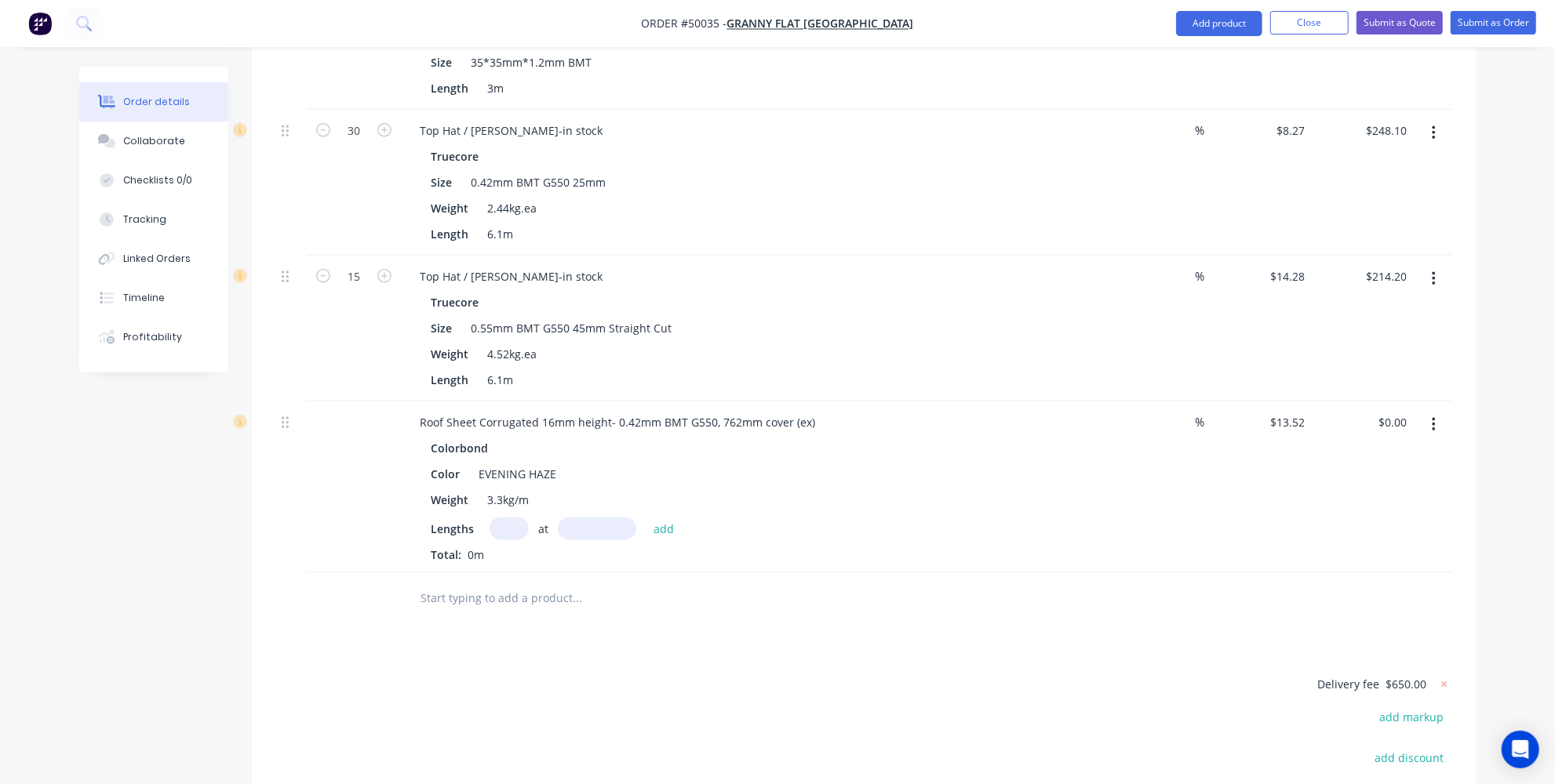
click at [516, 517] on input "text" at bounding box center [509, 528] width 39 height 23
type input "24"
click at [602, 517] on input "text" at bounding box center [597, 528] width 79 height 23
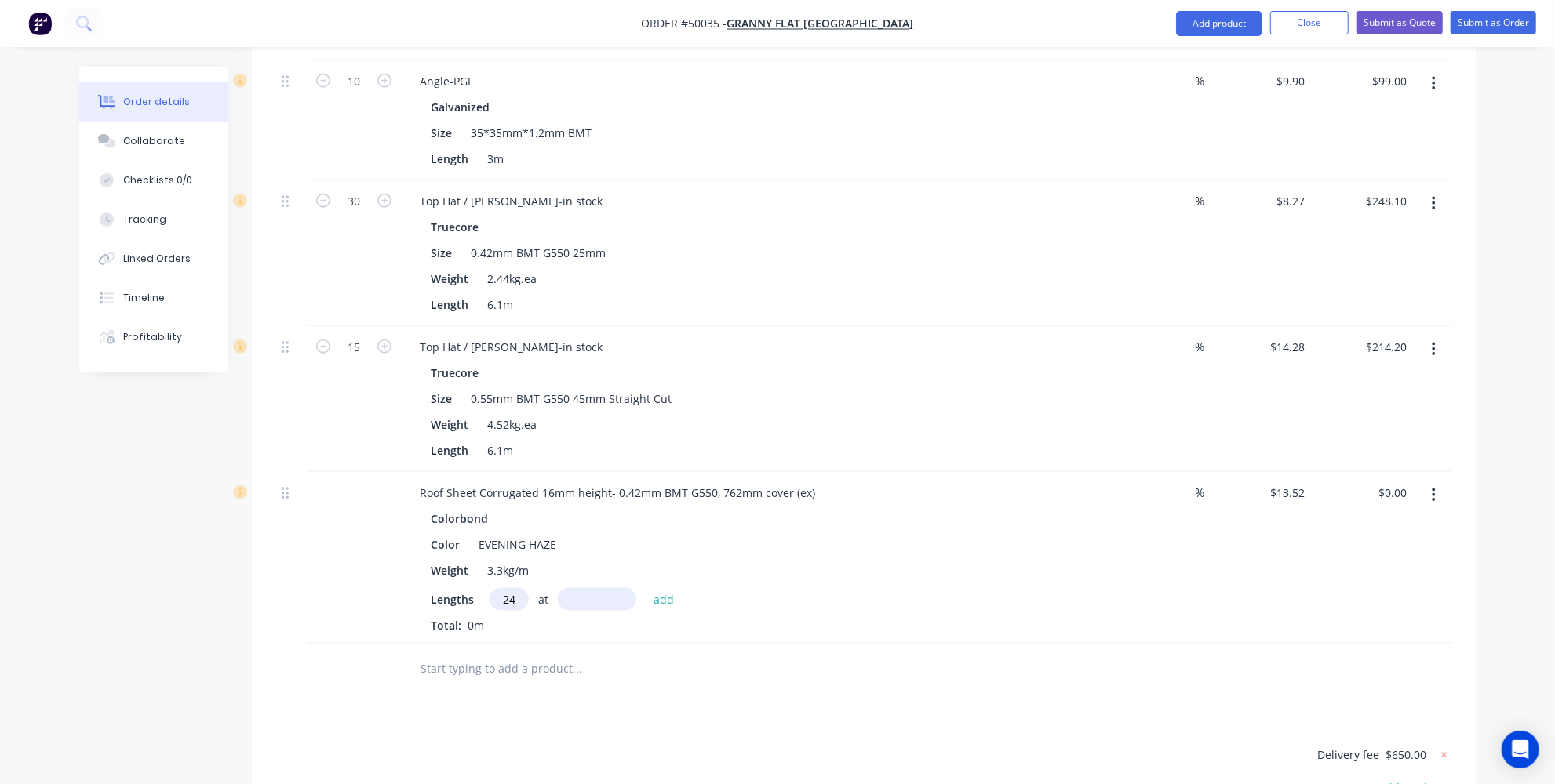
scroll to position [1146, 0]
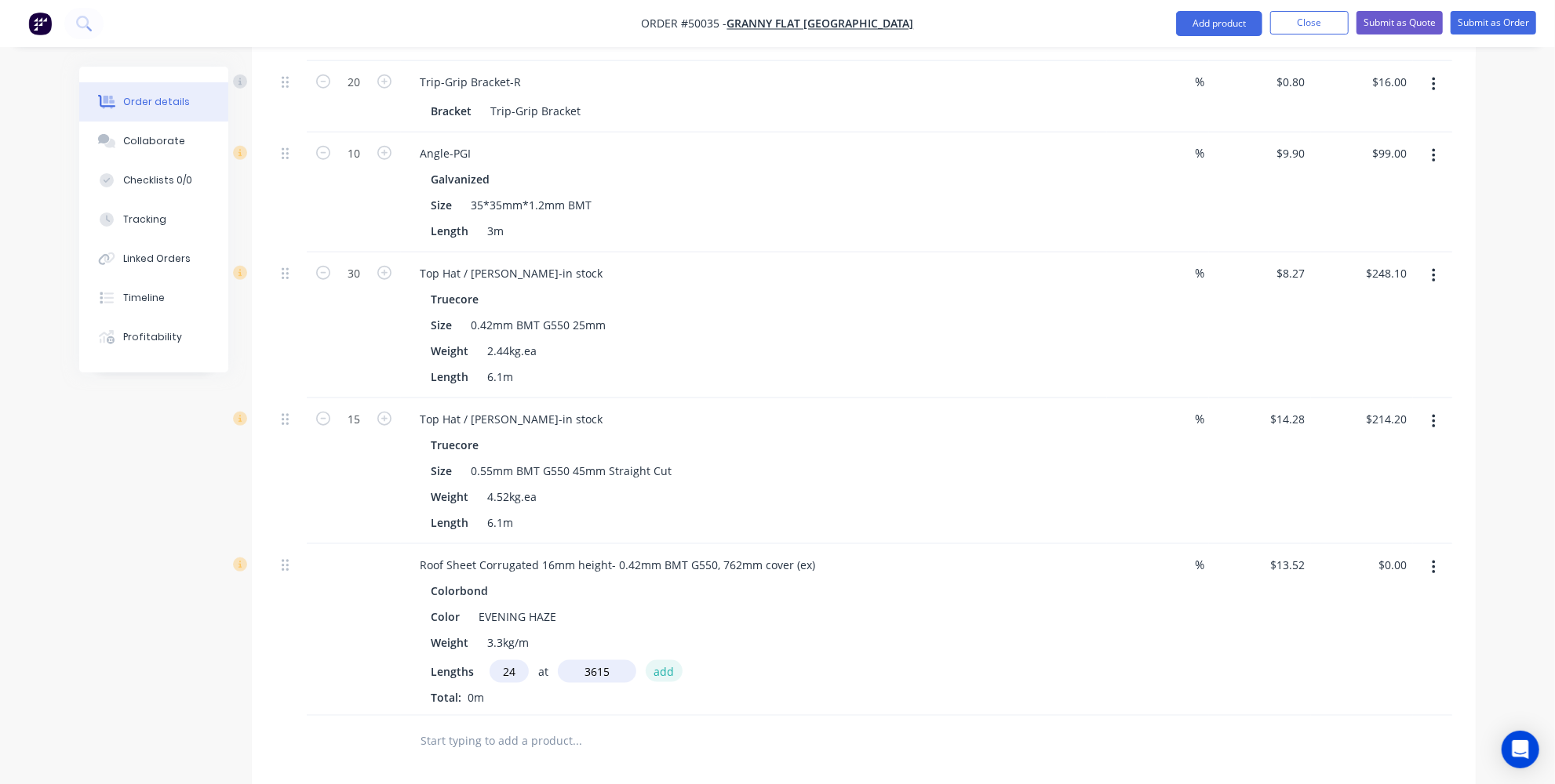
type input "3615mm"
click at [669, 660] on button "add" at bounding box center [664, 670] width 37 height 21
type input "$1,173.00"
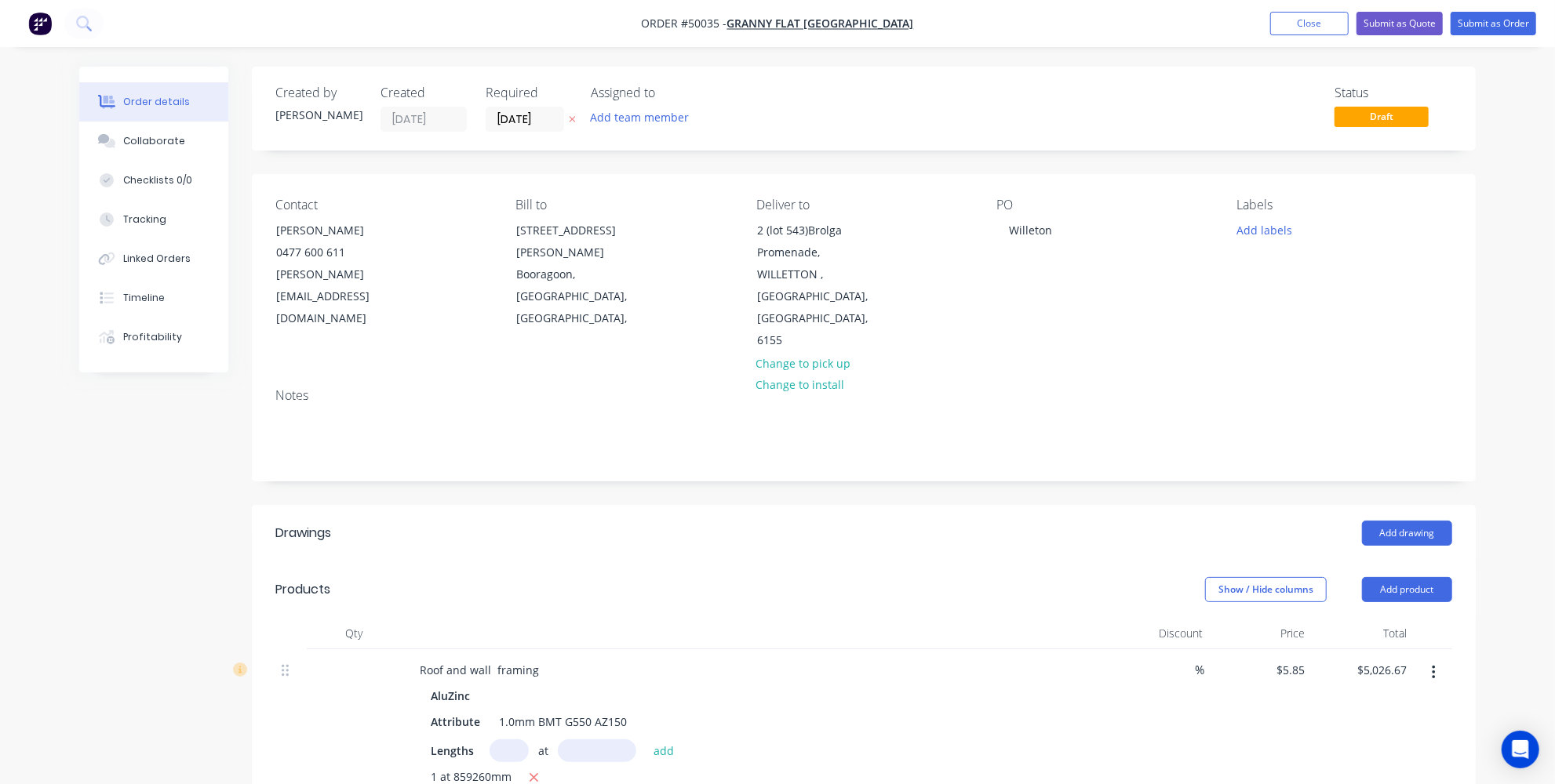
scroll to position [71, 0]
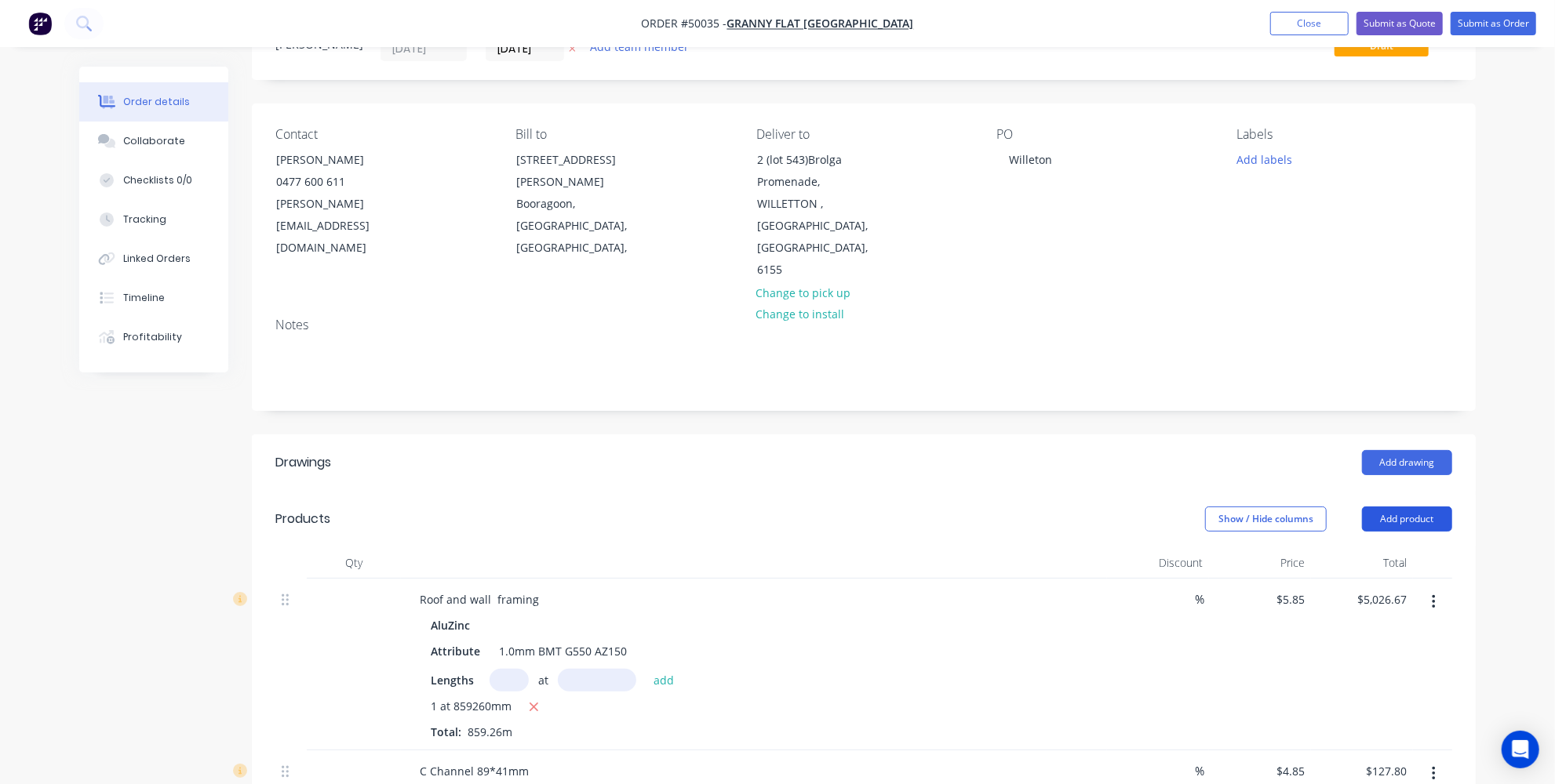
click at [1427, 506] on button "Add product" at bounding box center [1407, 518] width 90 height 25
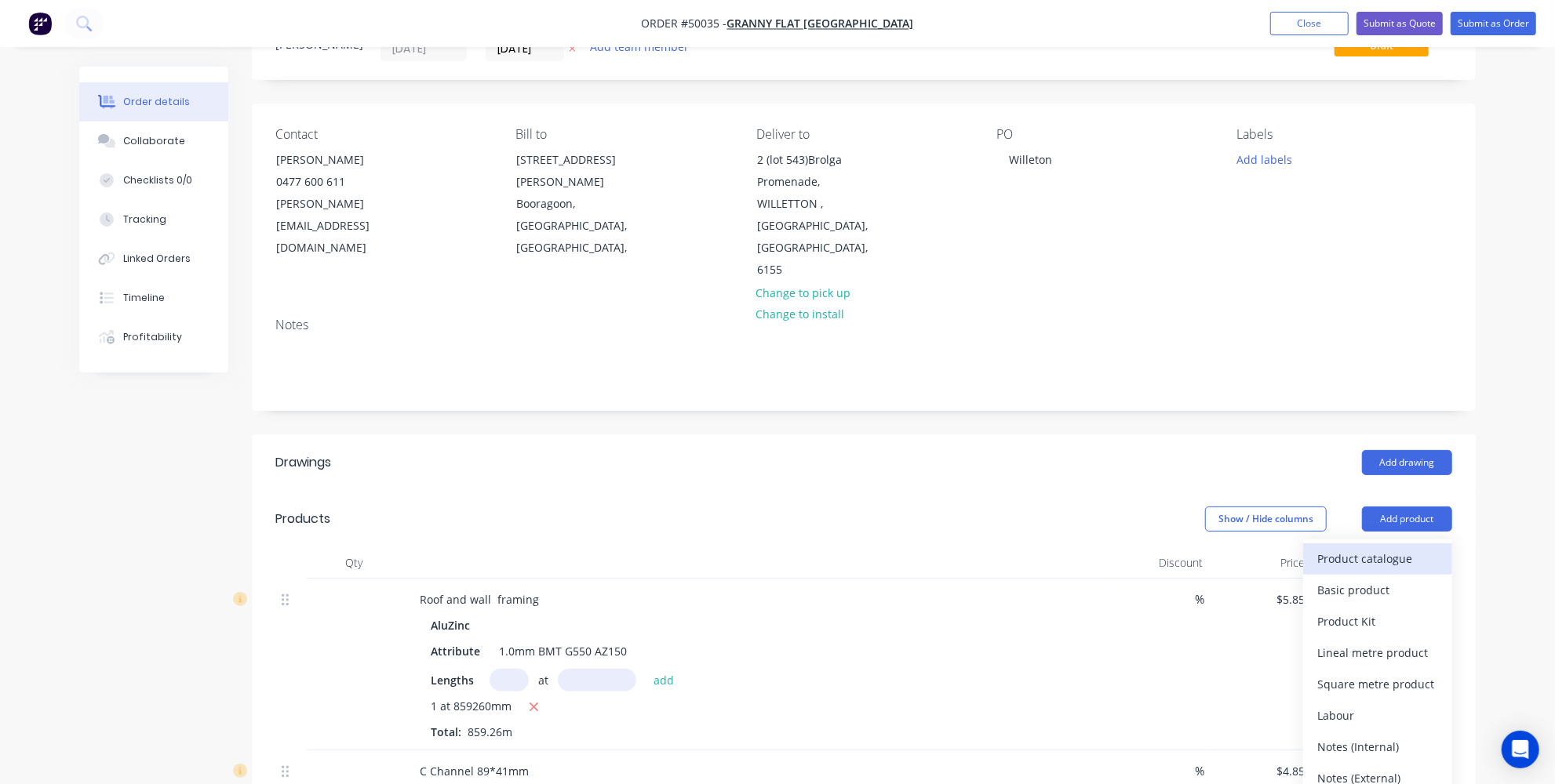
click at [1397, 548] on div "Product catalogue" at bounding box center [1378, 559] width 121 height 23
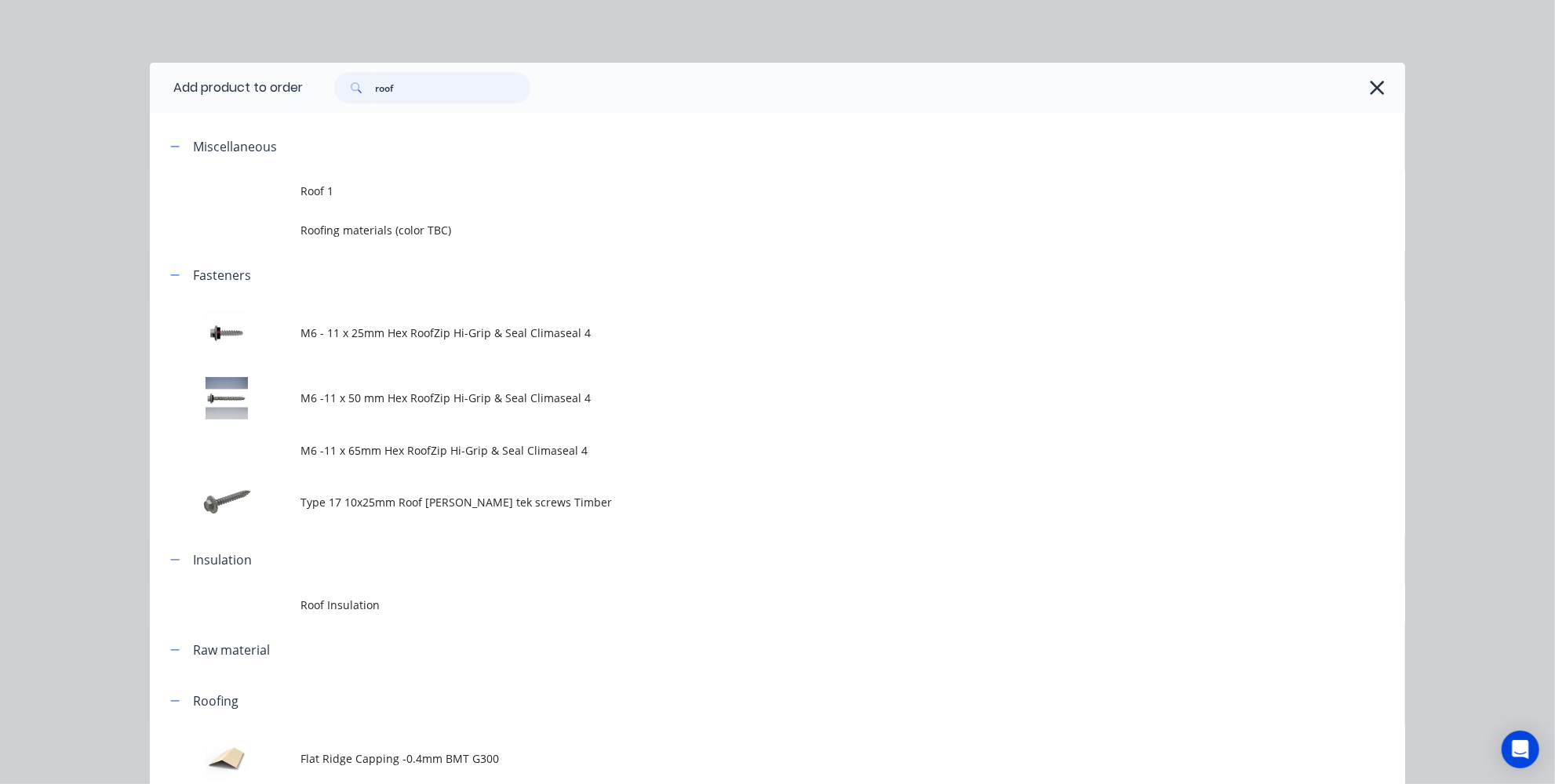
drag, startPoint x: 451, startPoint y: 100, endPoint x: 223, endPoint y: 89, distance: 228.3
click at [229, 90] on header "Add product to order roof" at bounding box center [778, 88] width 1255 height 50
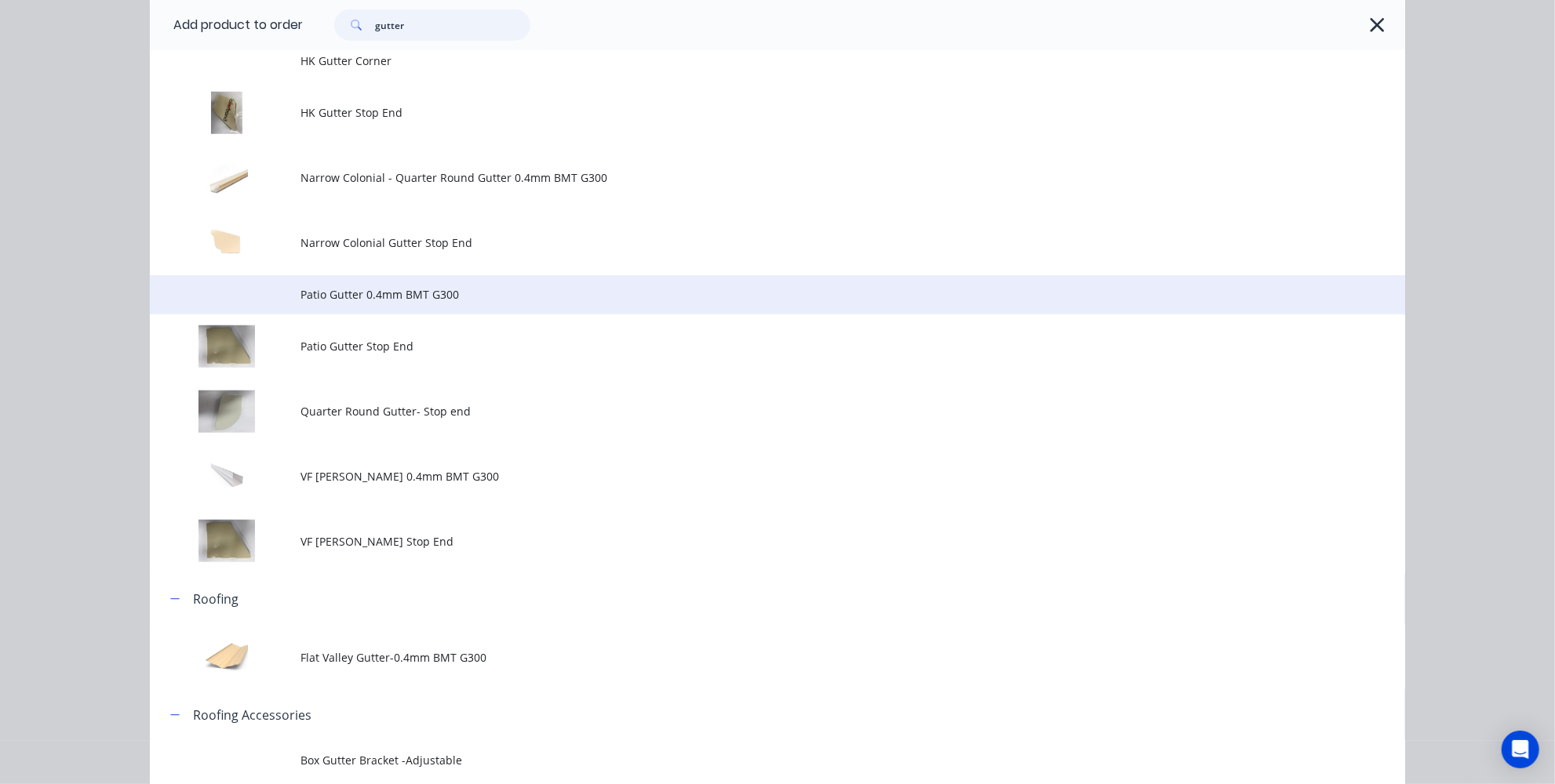
scroll to position [637, 0]
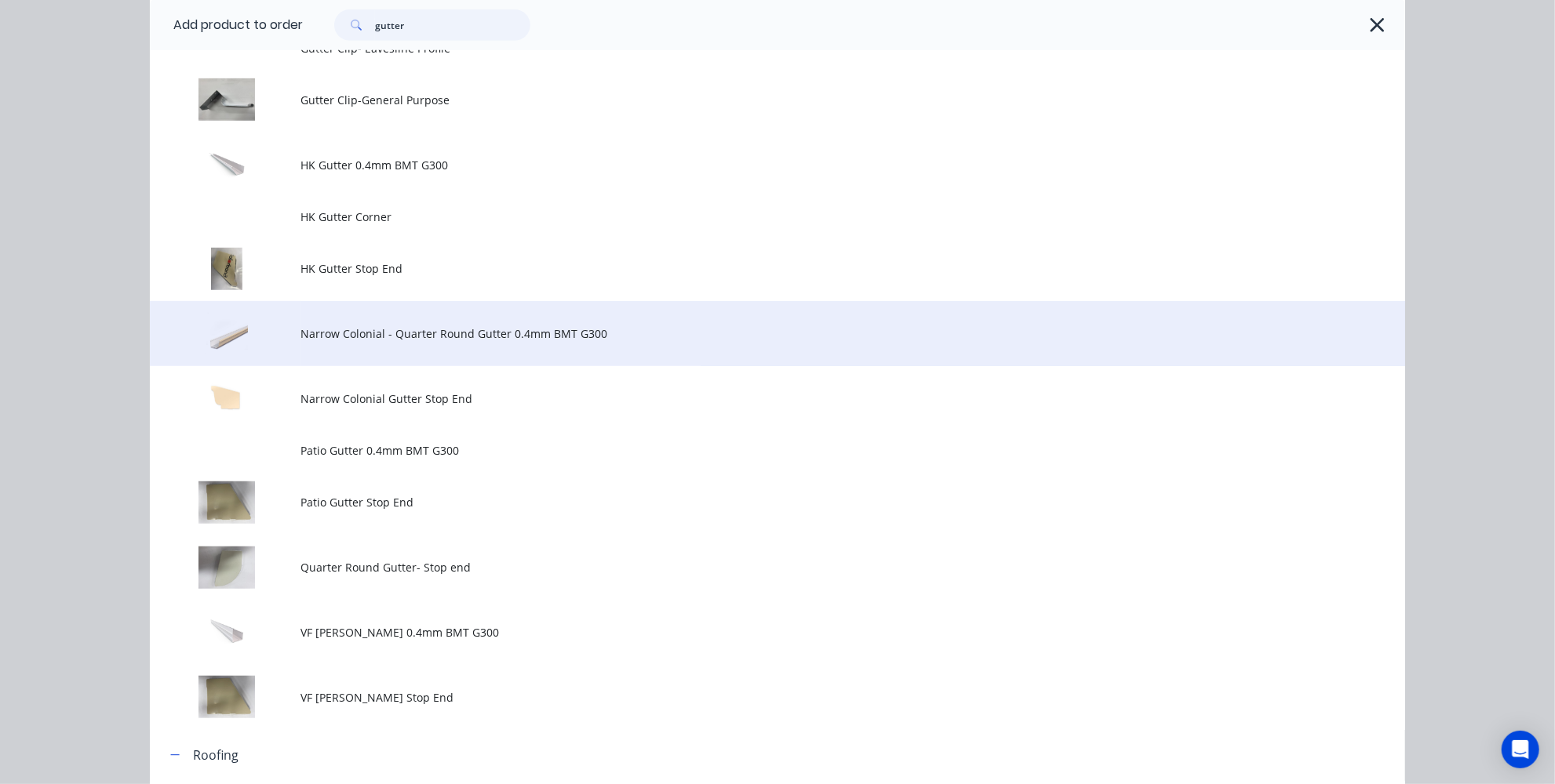
type input "gutter"
click at [454, 353] on td "Narrow Colonial - Quarter Round Gutter 0.4mm BMT G300" at bounding box center [853, 333] width 1105 height 65
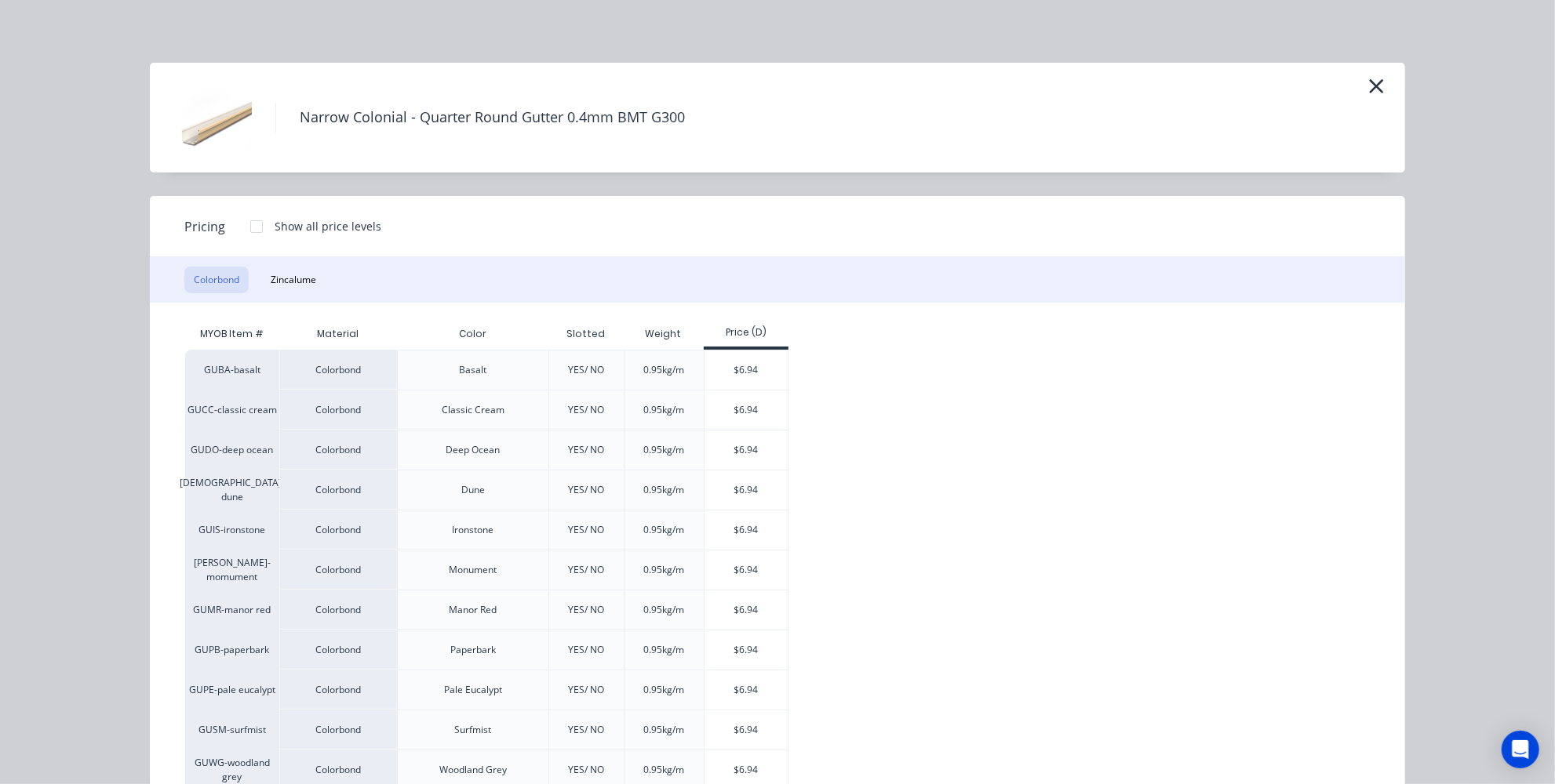
scroll to position [213, 0]
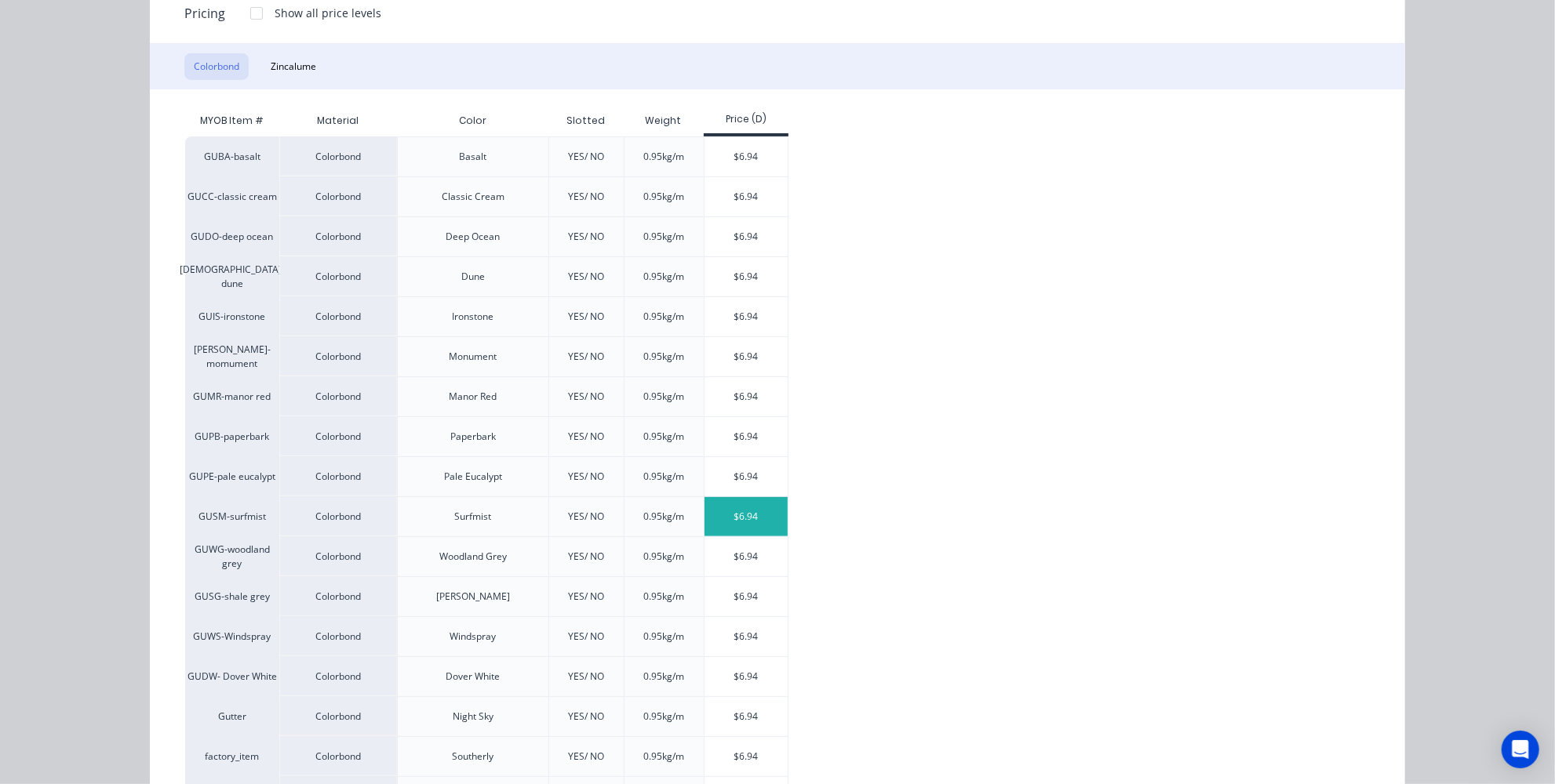
click at [751, 497] on div "$6.94" at bounding box center [747, 517] width 84 height 39
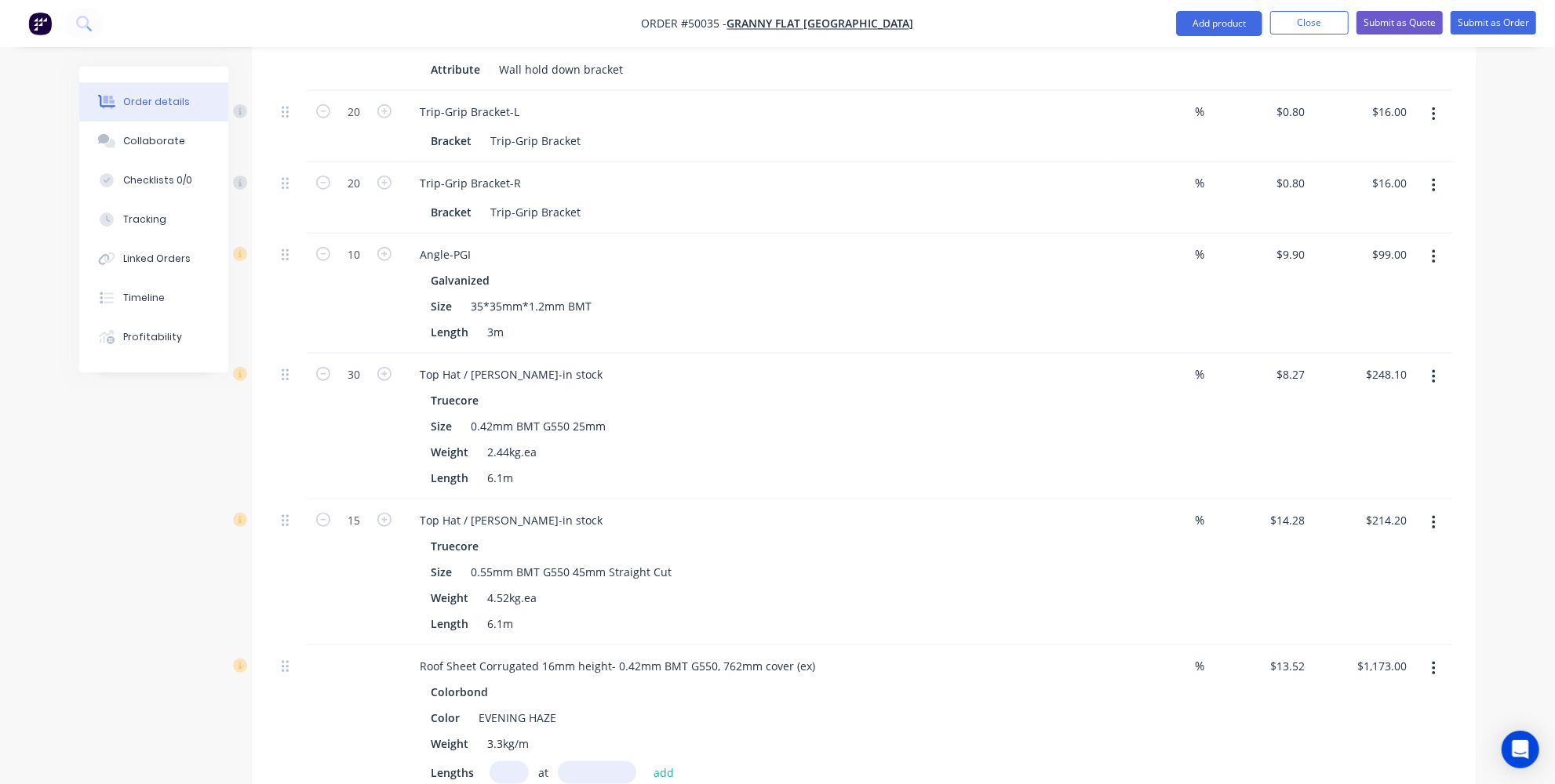
scroll to position [1355, 0]
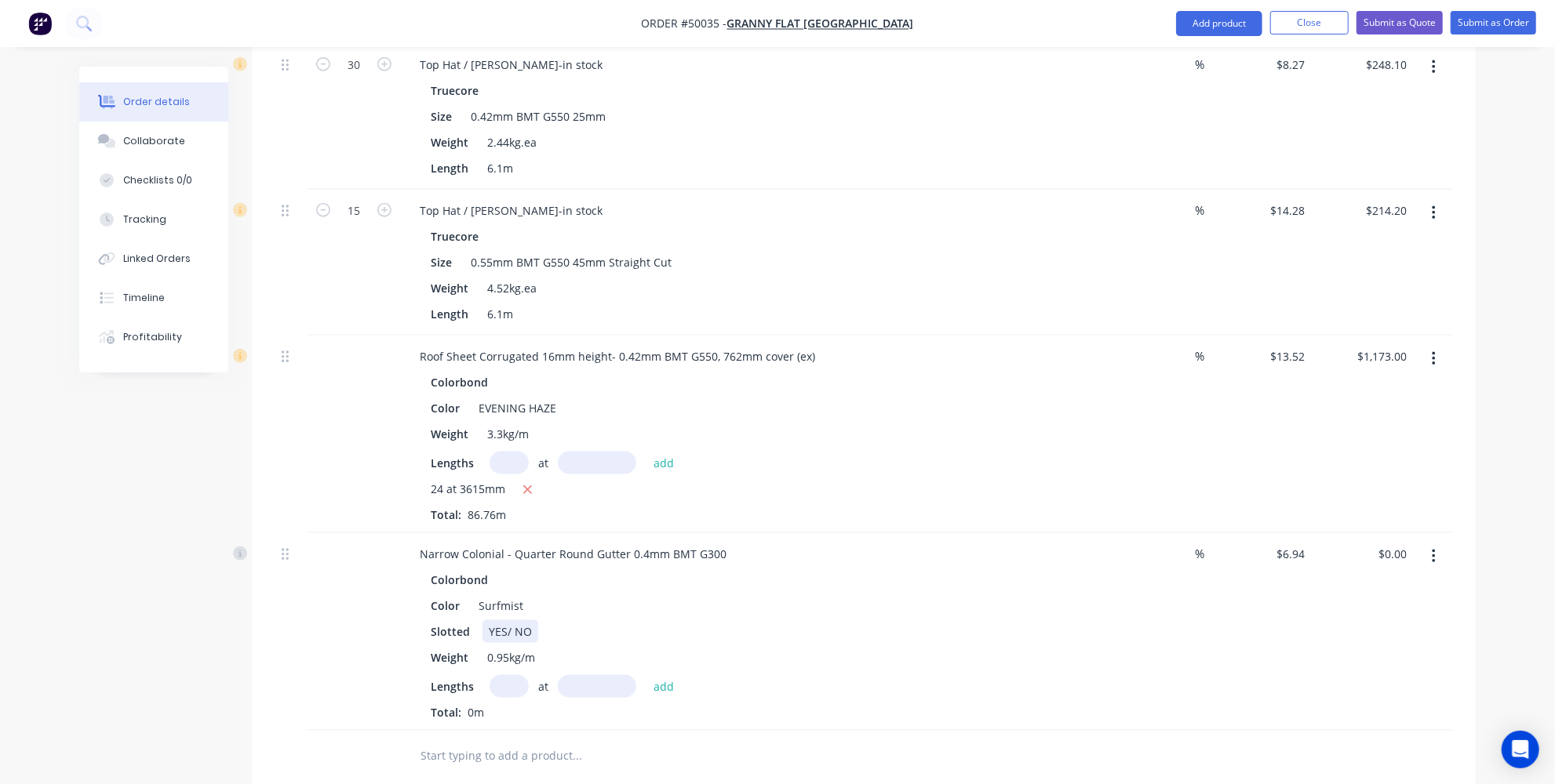
click at [529, 620] on div "YES/ NO" at bounding box center [510, 631] width 56 height 23
click at [592, 569] on div "Colorbond" at bounding box center [754, 580] width 647 height 23
drag, startPoint x: 588, startPoint y: 495, endPoint x: 499, endPoint y: 498, distance: 89.1
click at [499, 543] on div "Narrow Colonial - Quarter Round Gutter 0.4mm BMT G300" at bounding box center [573, 554] width 332 height 23
click at [578, 620] on div "Slotted YES" at bounding box center [750, 631] width 652 height 23
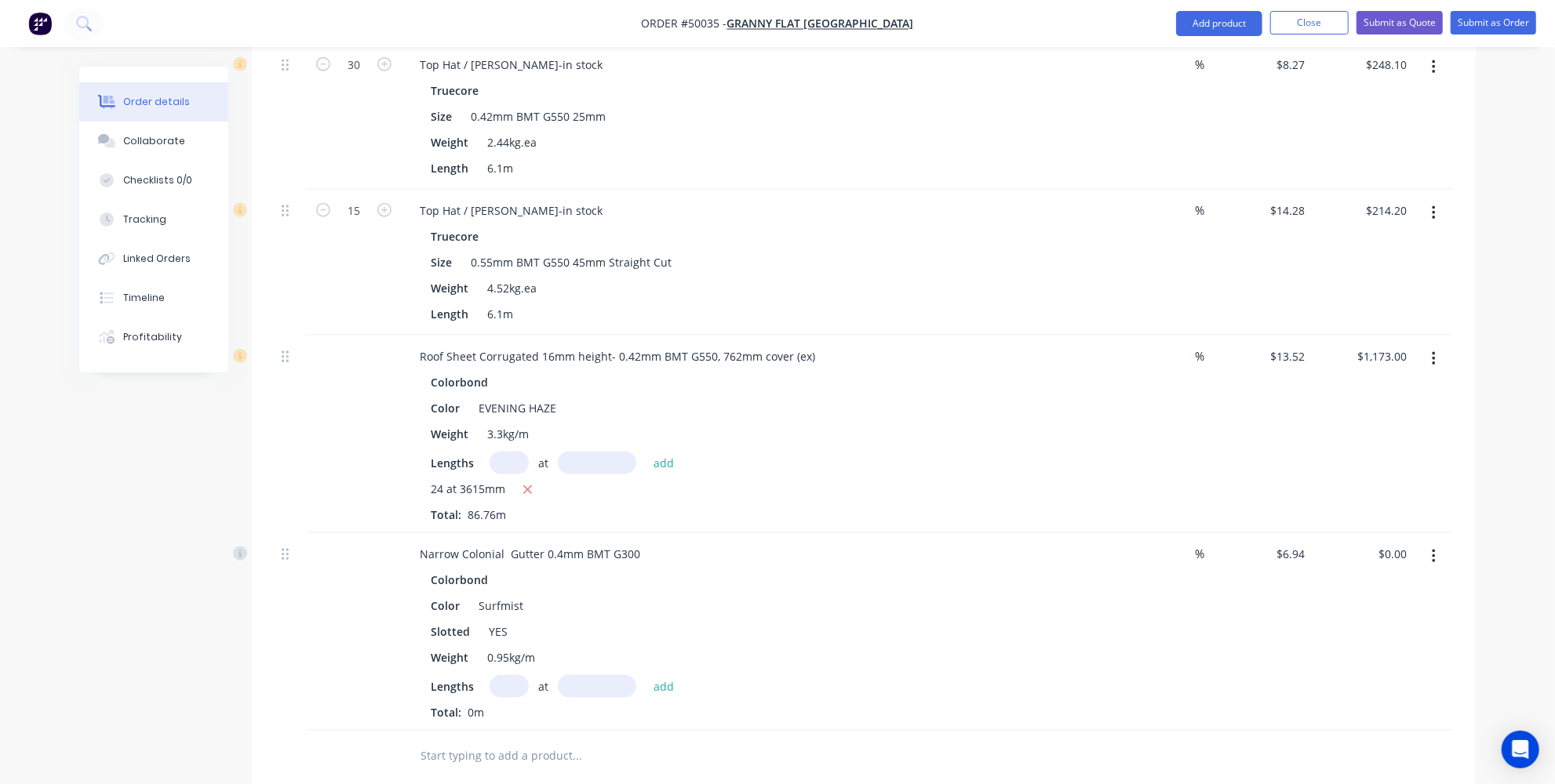
click at [516, 621] on div "Colorbond Color Surfmist Slotted YES Weight 0.95kg/m Lengths at add Total: 0m" at bounding box center [753, 645] width 694 height 152
click at [497, 675] on input "text" at bounding box center [509, 686] width 39 height 23
type input "2"
type input "4"
click at [605, 675] on input "text" at bounding box center [597, 686] width 79 height 23
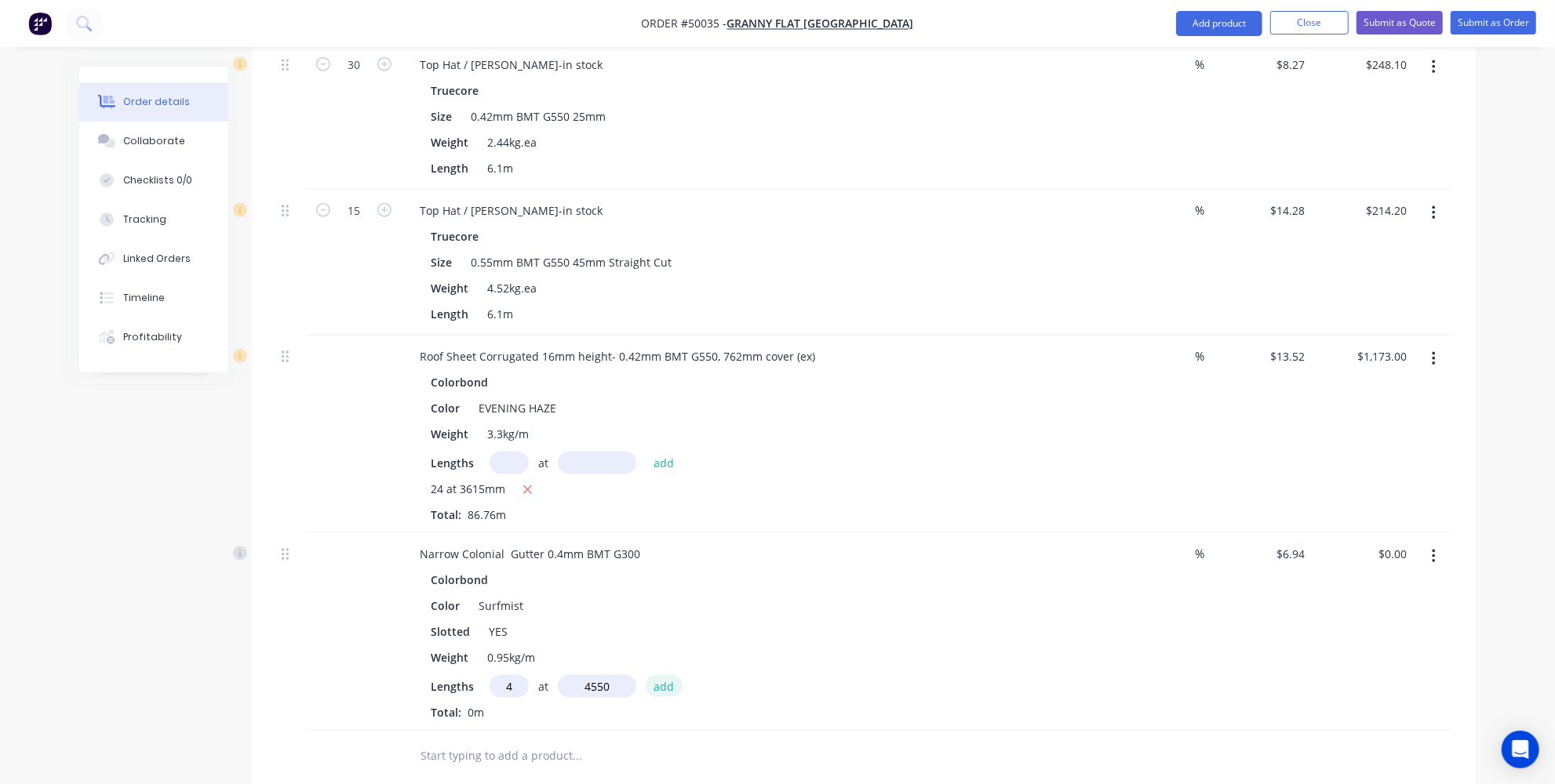
type input "4550mm"
click at [670, 675] on button "add" at bounding box center [664, 685] width 37 height 21
type input "$126.31"
click at [1207, 29] on button "Add product" at bounding box center [1220, 23] width 86 height 25
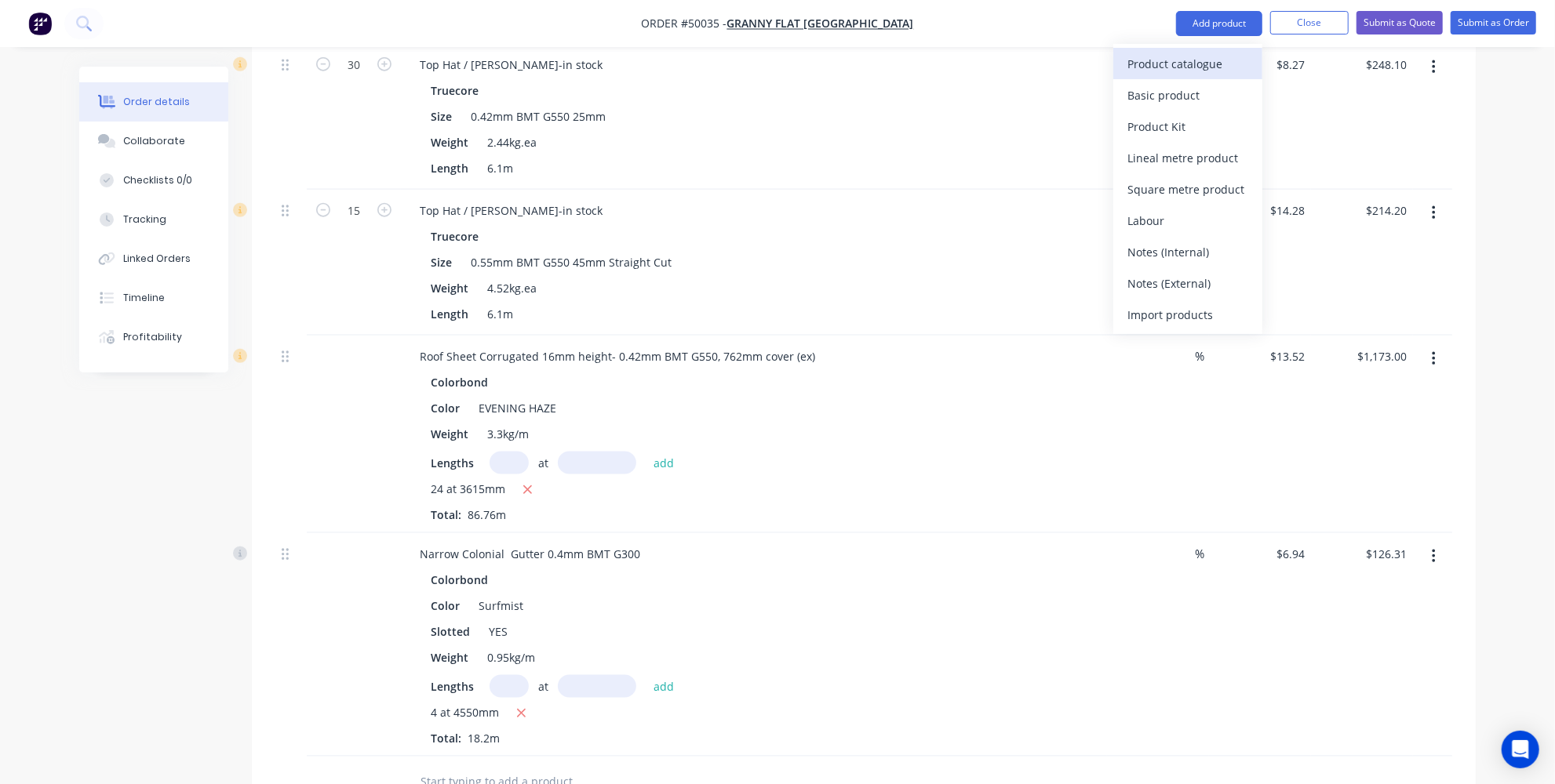
click at [1197, 57] on div "Product catalogue" at bounding box center [1188, 63] width 121 height 23
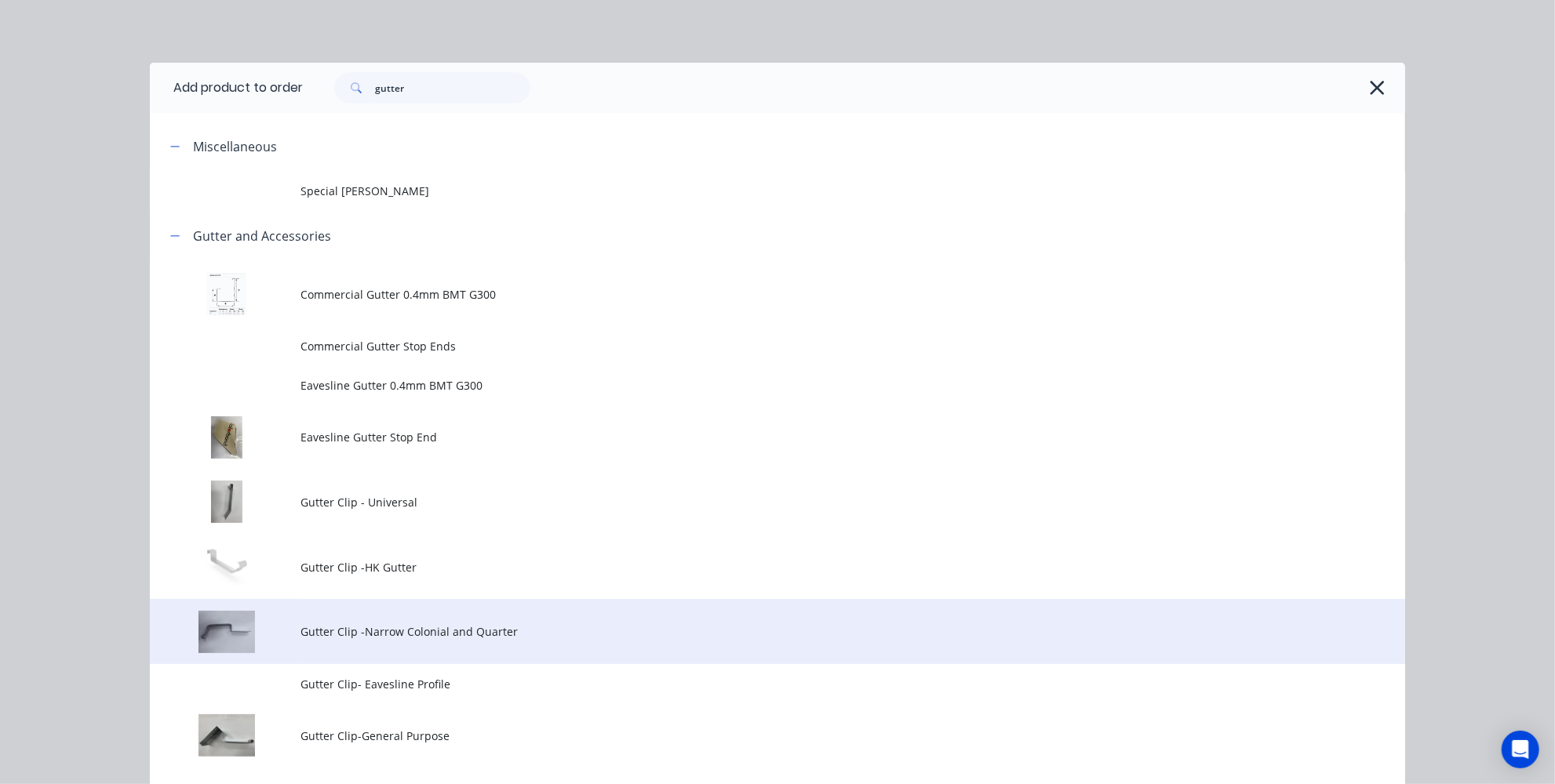
click at [448, 631] on span "Gutter Clip -Narrow Colonial and Quarter" at bounding box center [742, 632] width 883 height 16
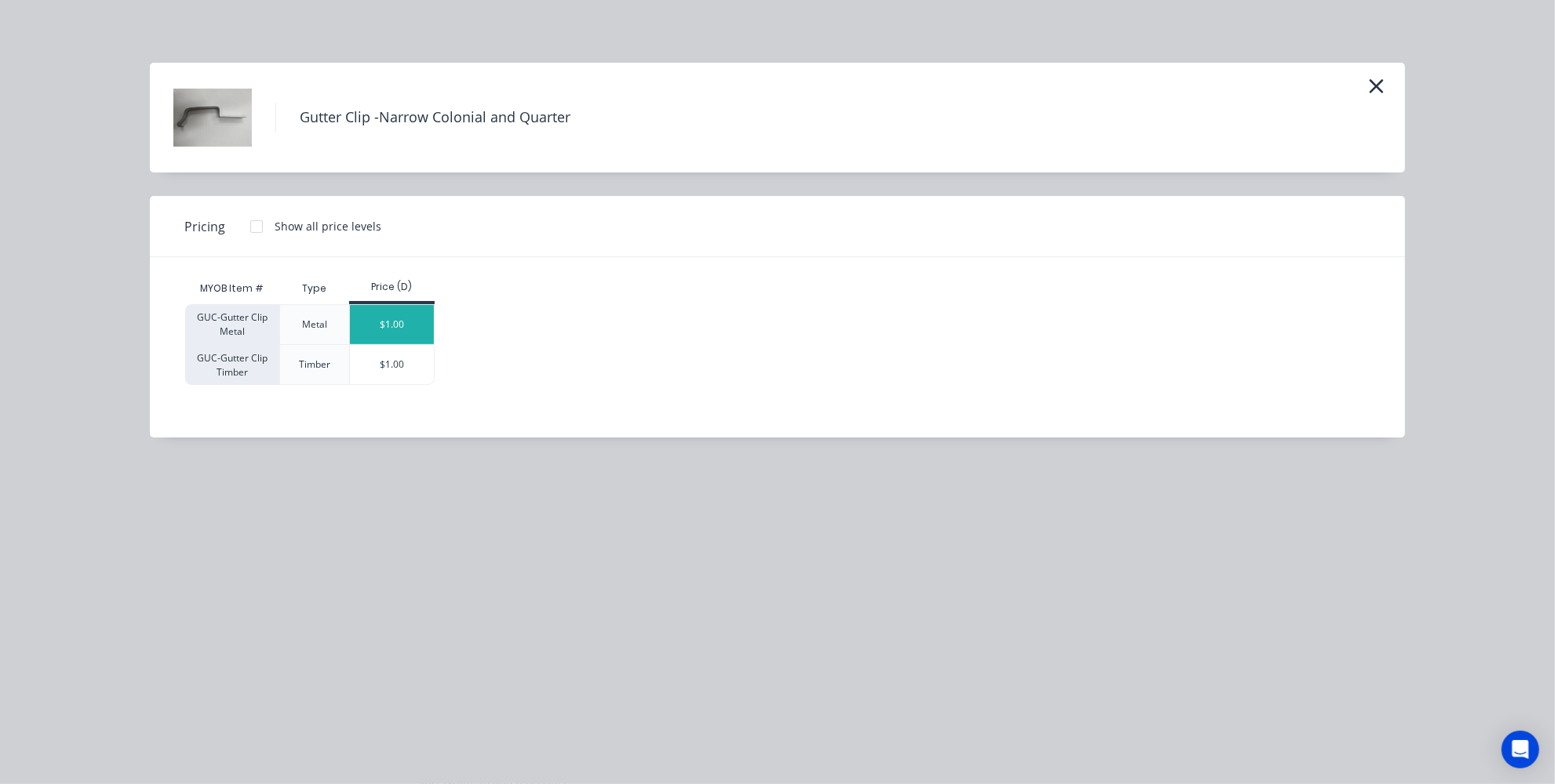
click at [378, 317] on div "$1.00" at bounding box center [392, 324] width 84 height 39
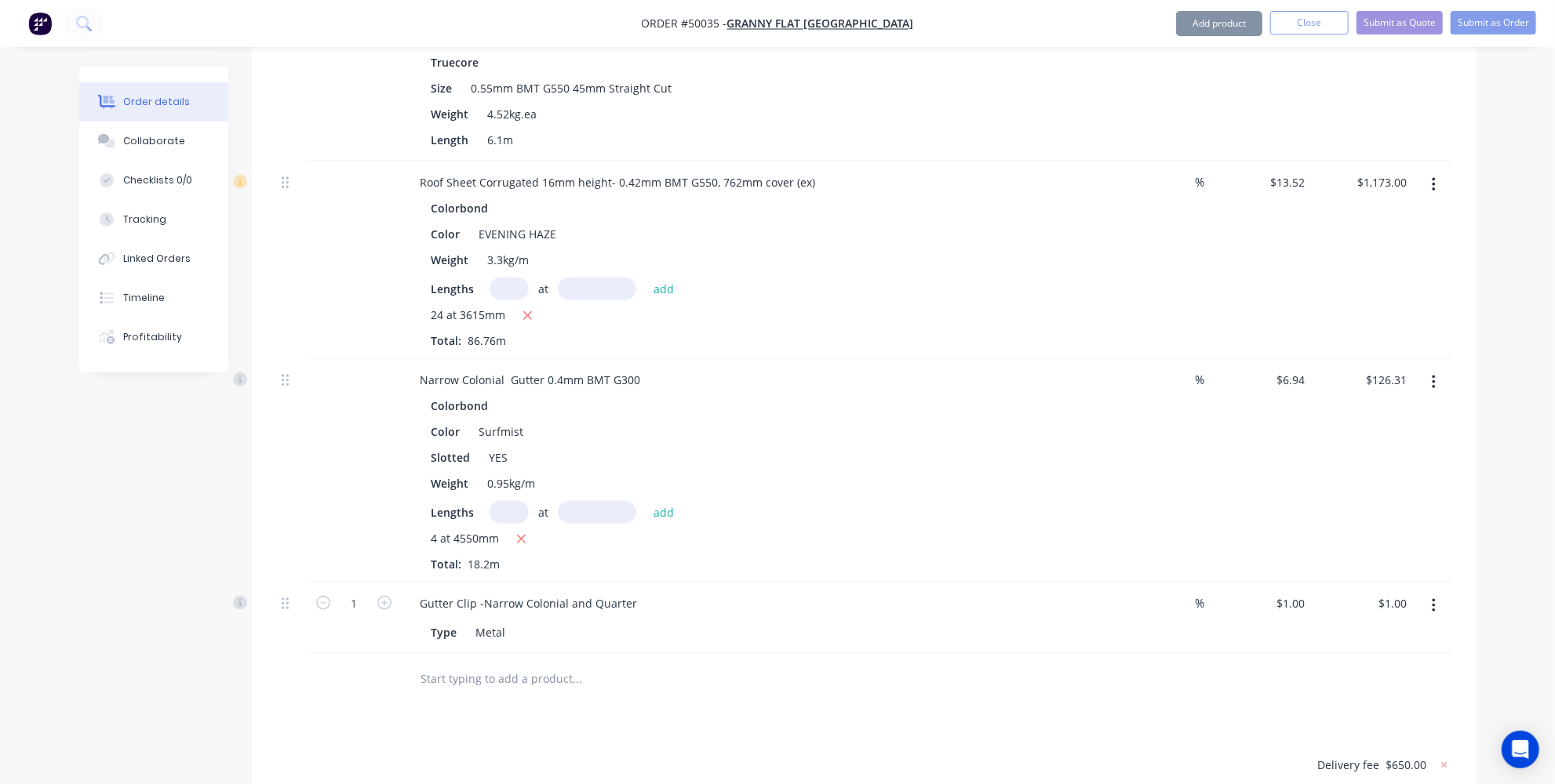
scroll to position [1568, 0]
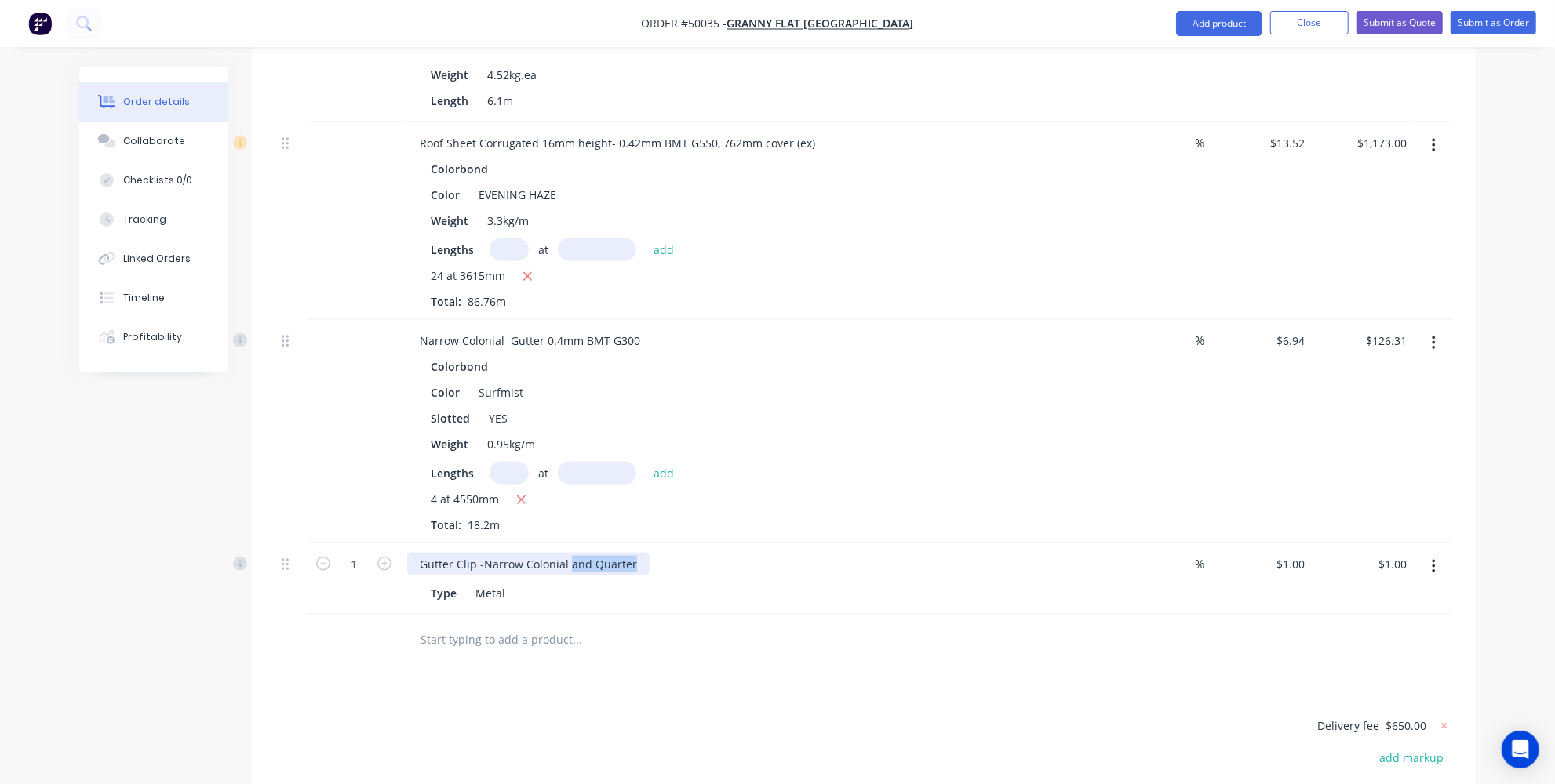
drag, startPoint x: 640, startPoint y: 510, endPoint x: 567, endPoint y: 516, distance: 73.2
click at [567, 553] on div "Gutter Clip -Narrow Colonial and Quarter" at bounding box center [528, 564] width 243 height 23
click at [546, 625] on input "text" at bounding box center [576, 640] width 314 height 31
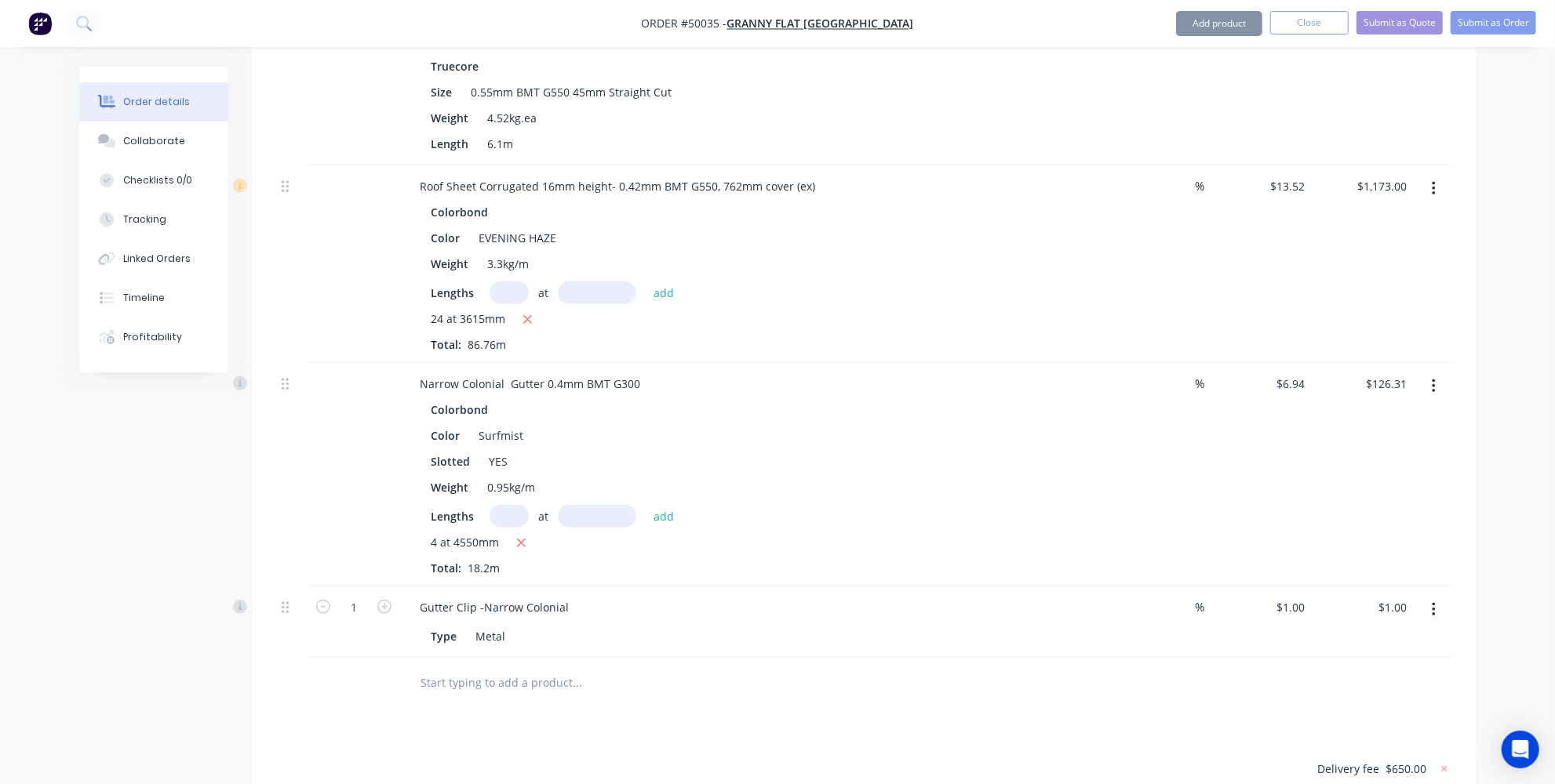
scroll to position [1497, 0]
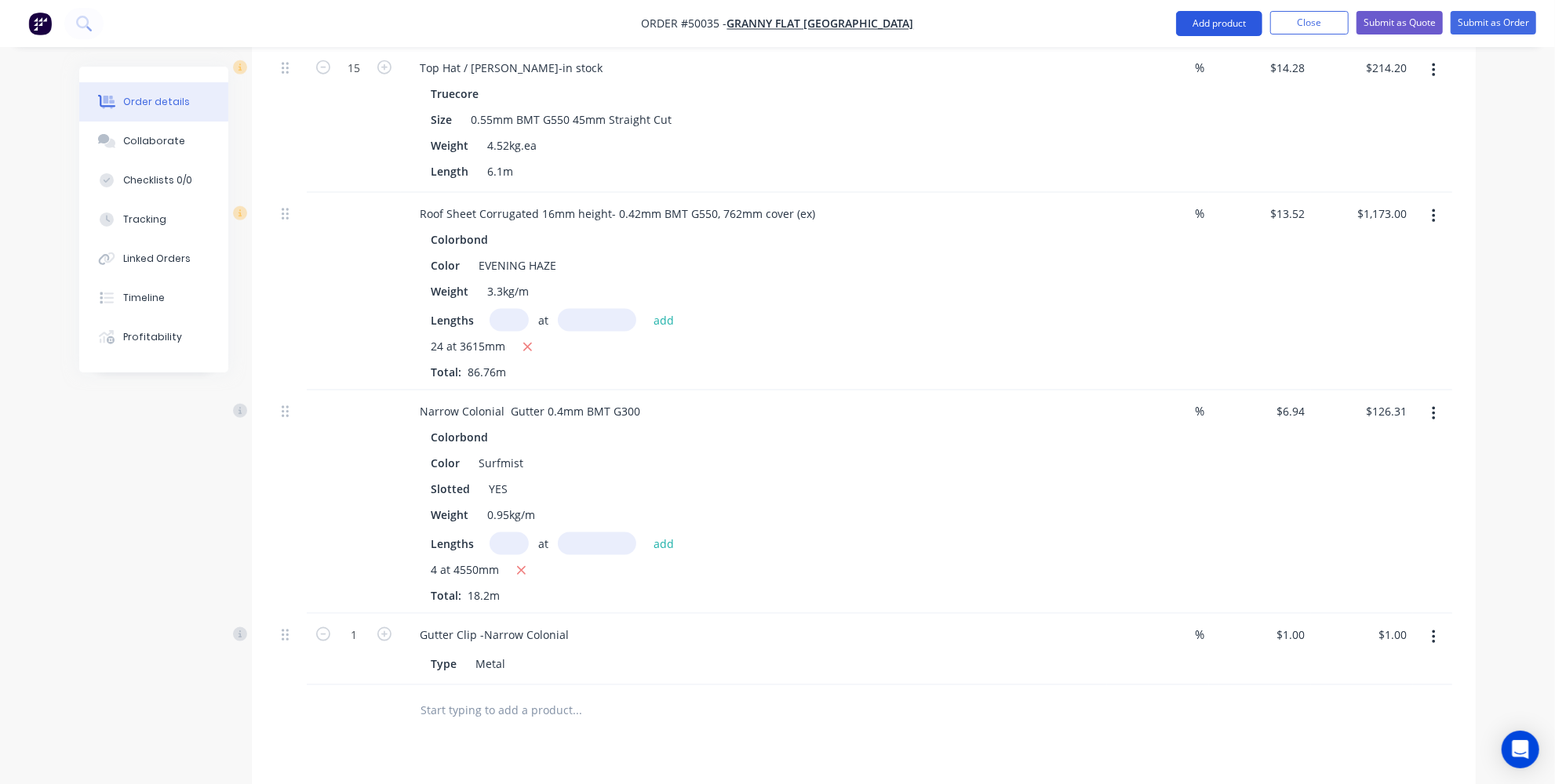
click at [1217, 19] on button "Add product" at bounding box center [1220, 23] width 86 height 25
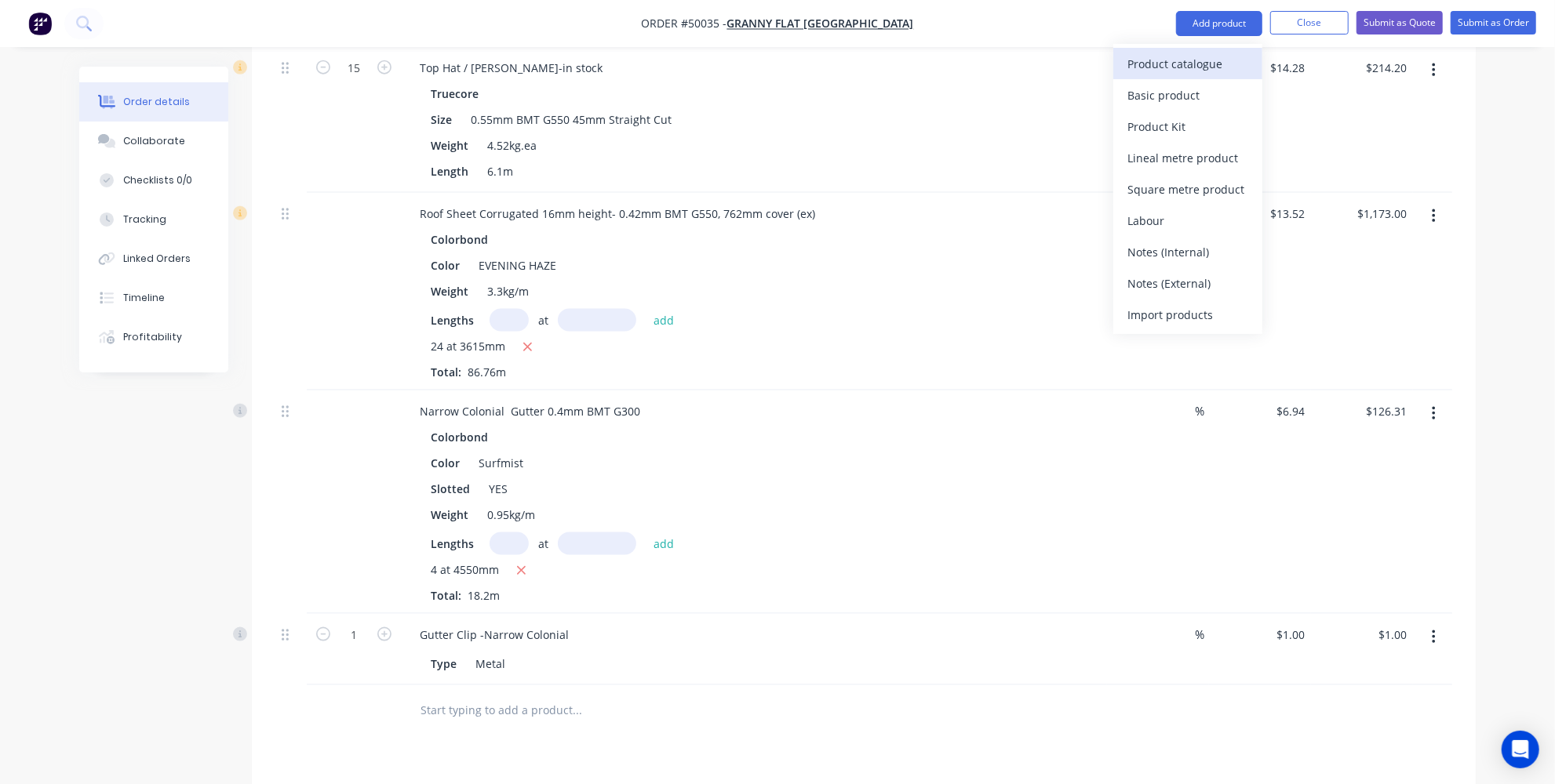
click at [1196, 56] on div "Product catalogue" at bounding box center [1188, 63] width 121 height 23
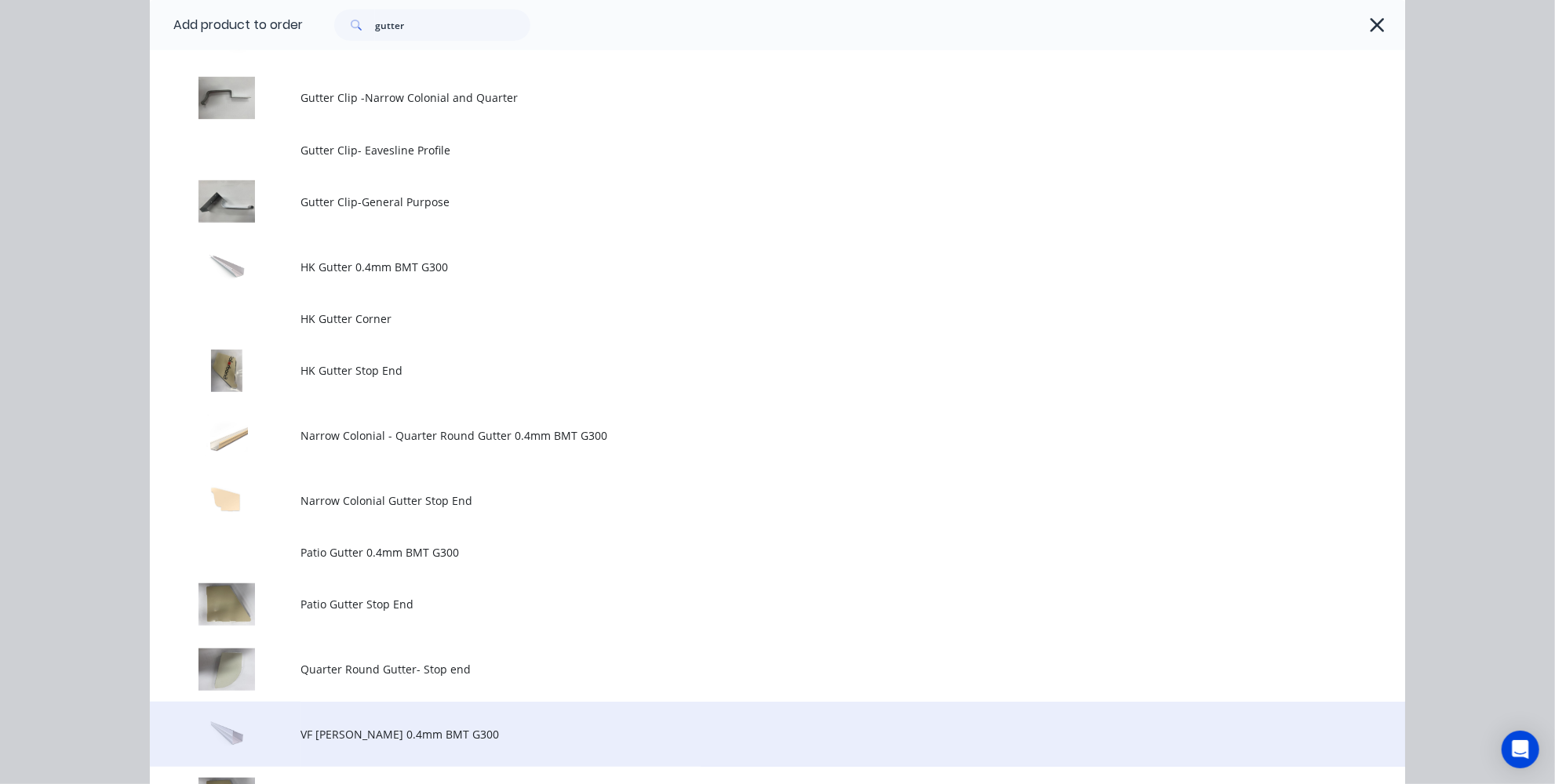
scroll to position [571, 0]
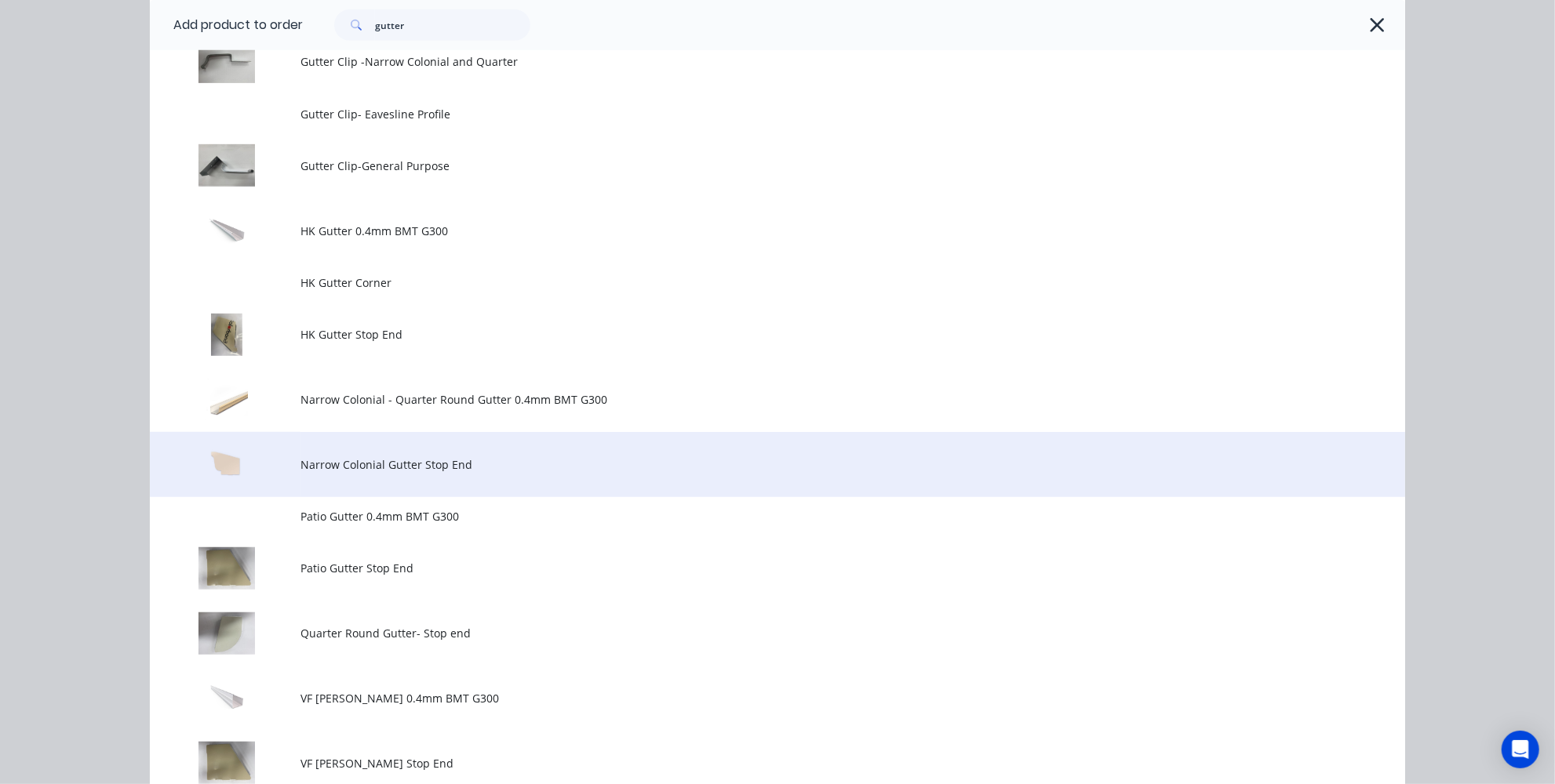
click at [384, 466] on span "Narrow Colonial Gutter Stop End" at bounding box center [742, 464] width 883 height 16
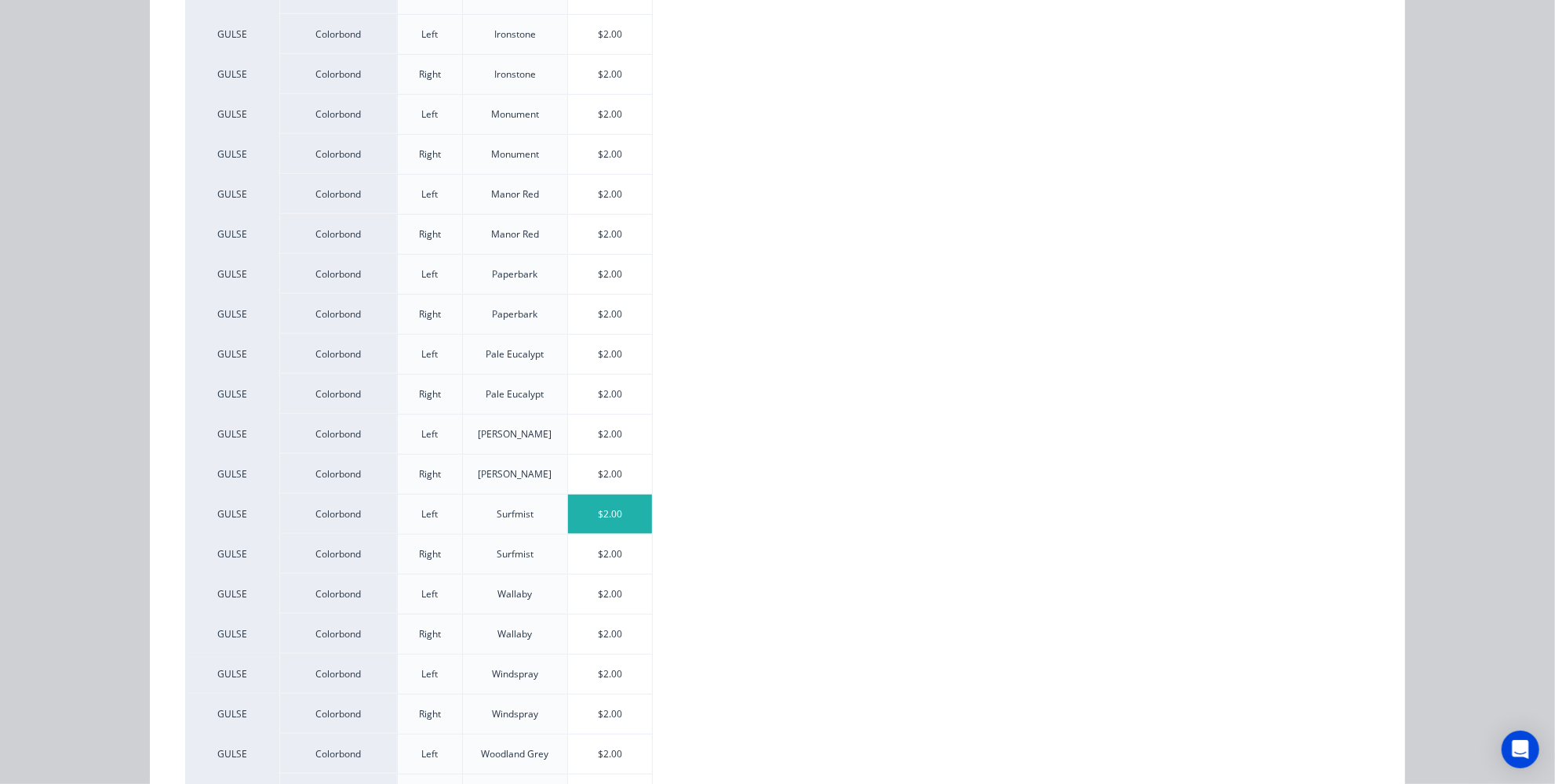
scroll to position [799, 0]
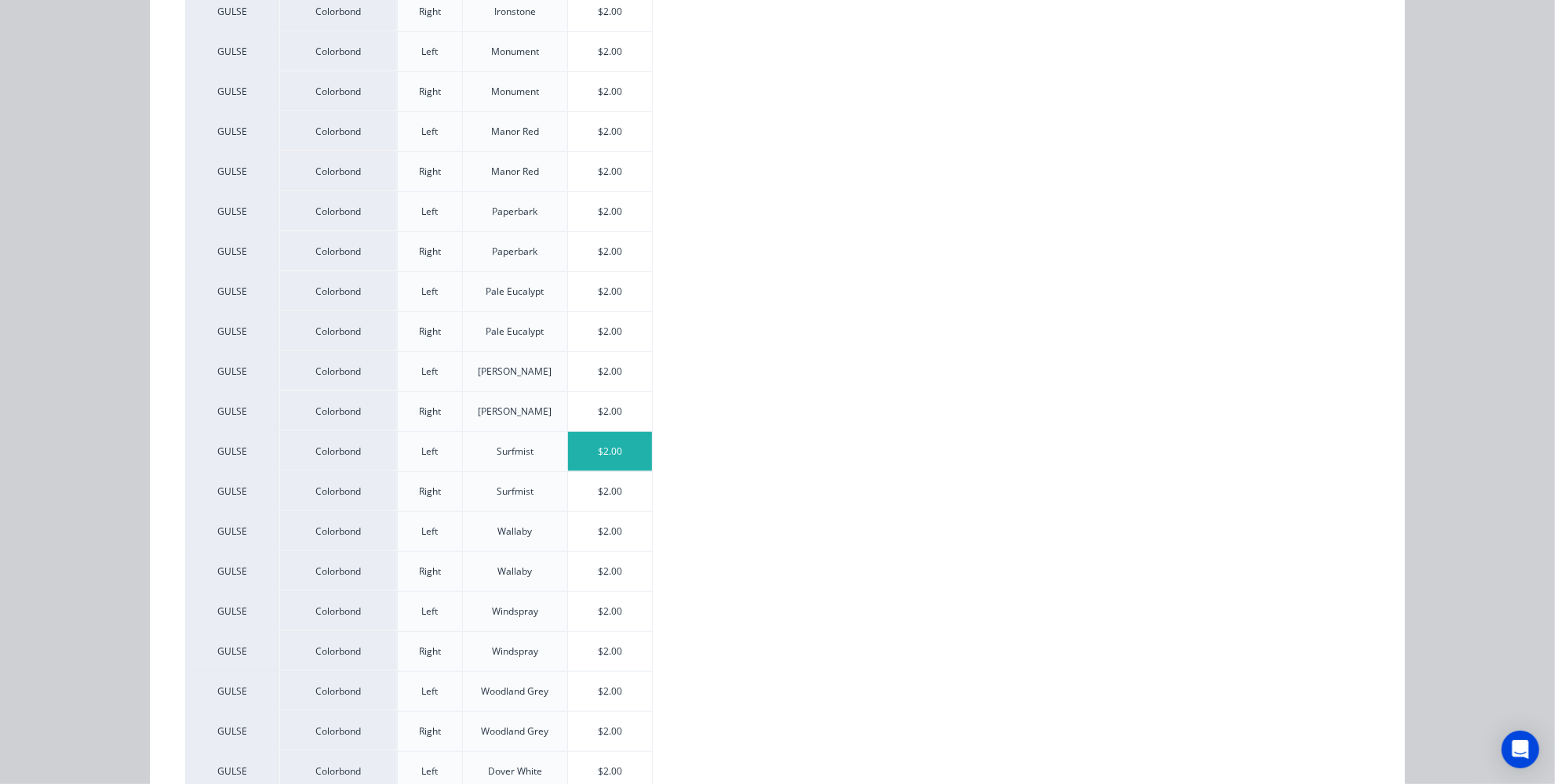
click at [618, 437] on div "$2.00" at bounding box center [610, 452] width 84 height 39
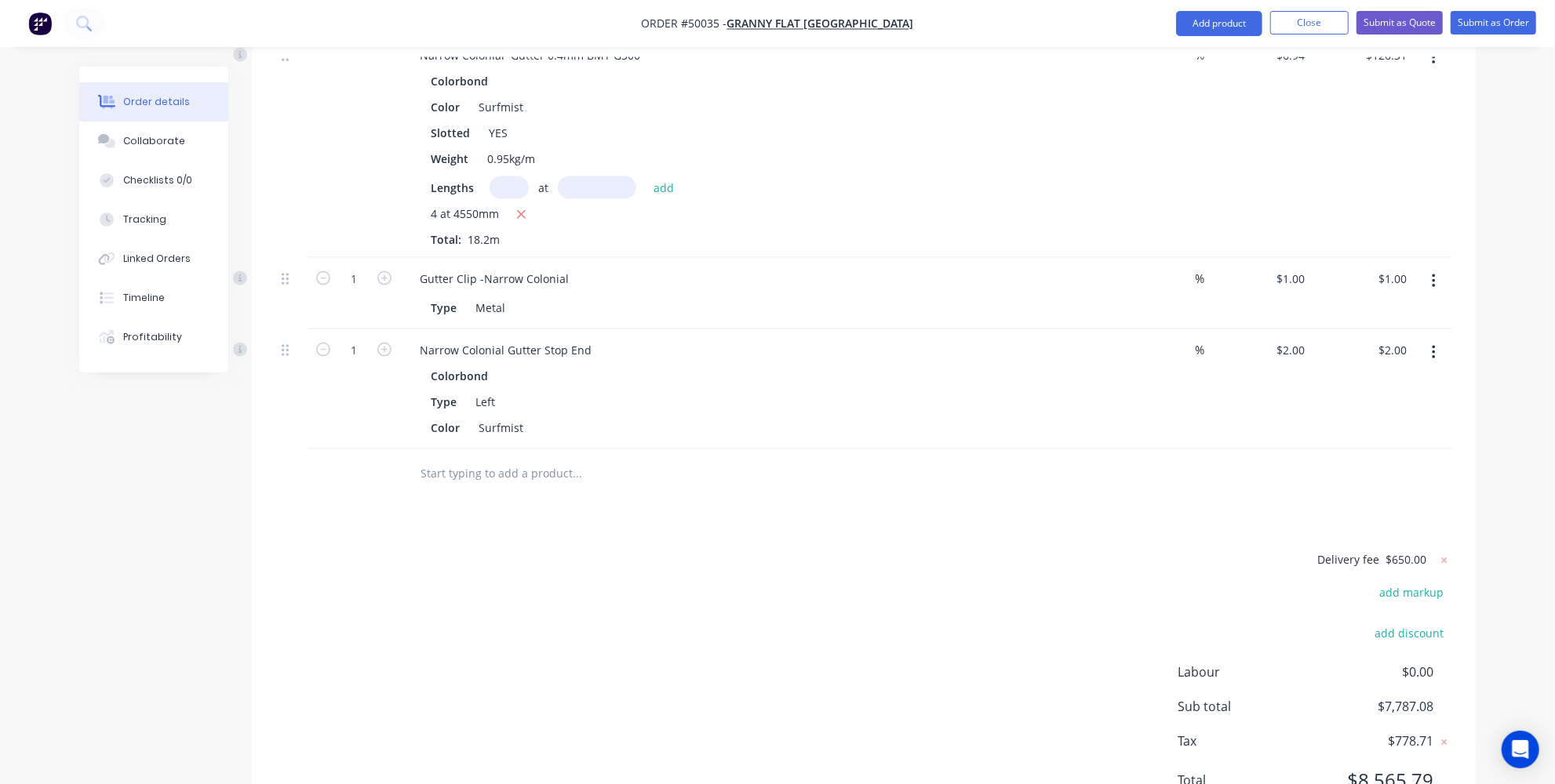
scroll to position [1711, 0]
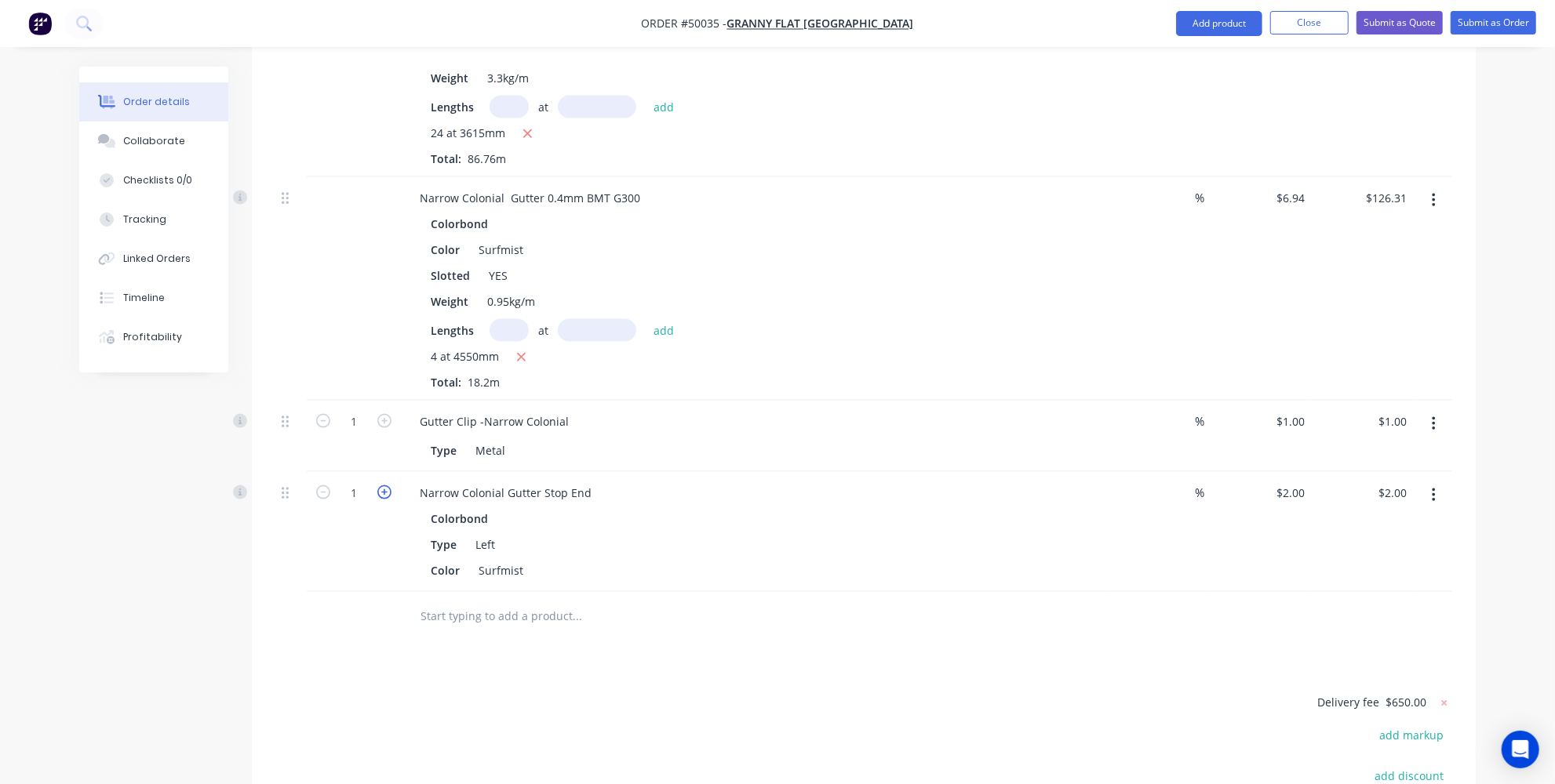
click at [390, 485] on icon "button" at bounding box center [384, 492] width 14 height 14
type input "2"
type input "$4.00"
click at [1221, 27] on button "Add product" at bounding box center [1220, 23] width 86 height 25
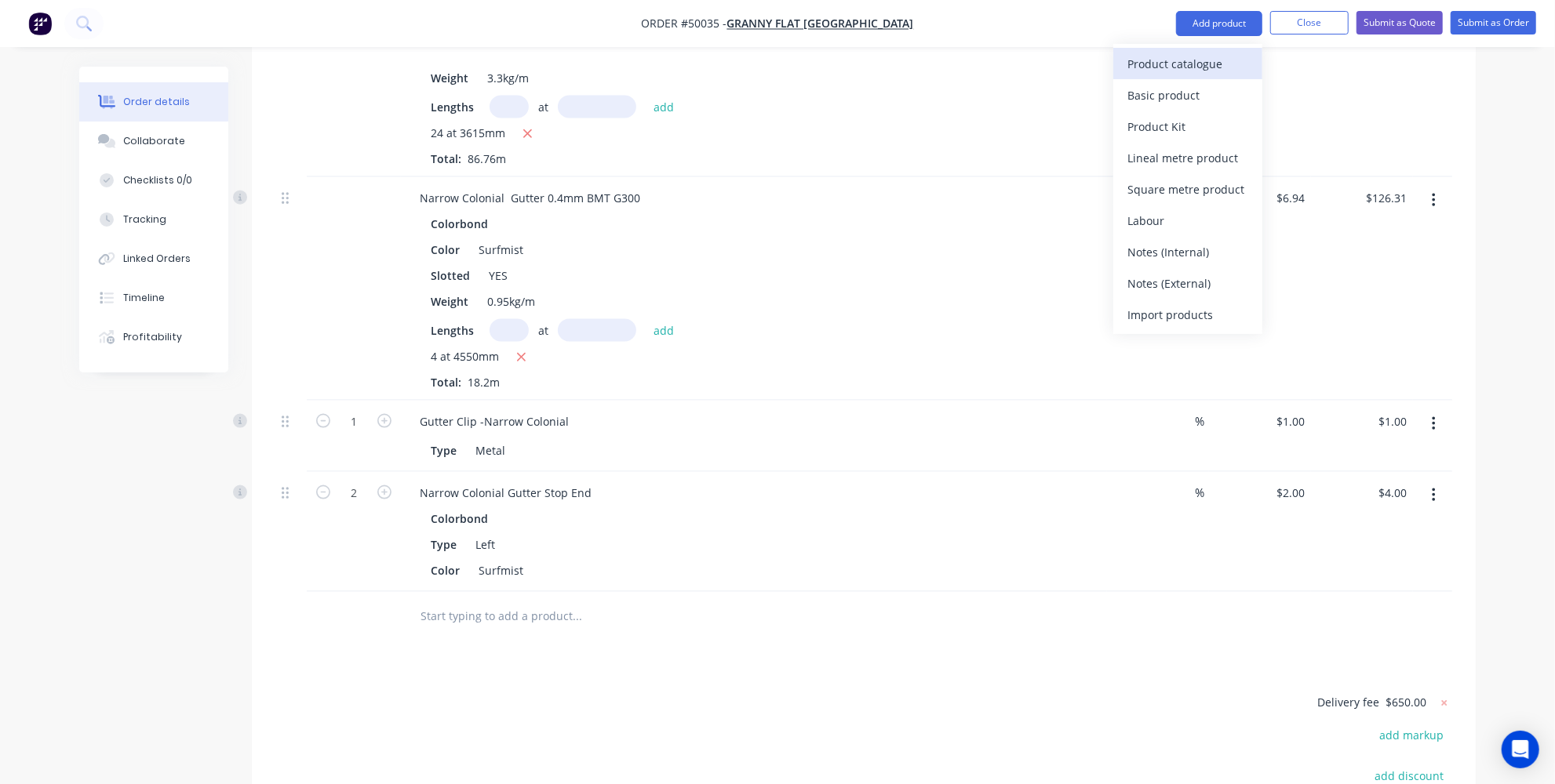
click at [1164, 73] on div "Product catalogue" at bounding box center [1188, 63] width 121 height 23
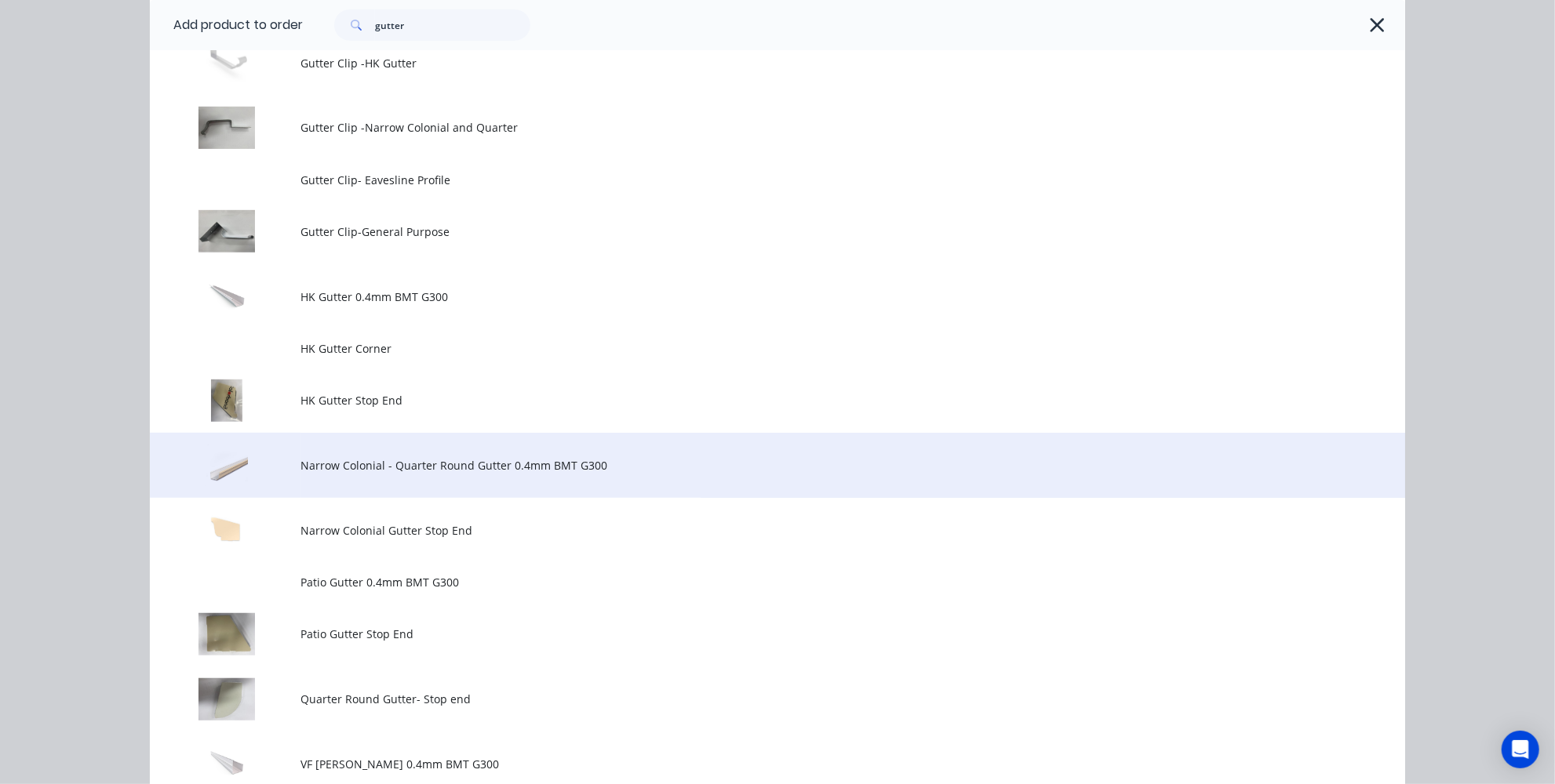
scroll to position [642, 0]
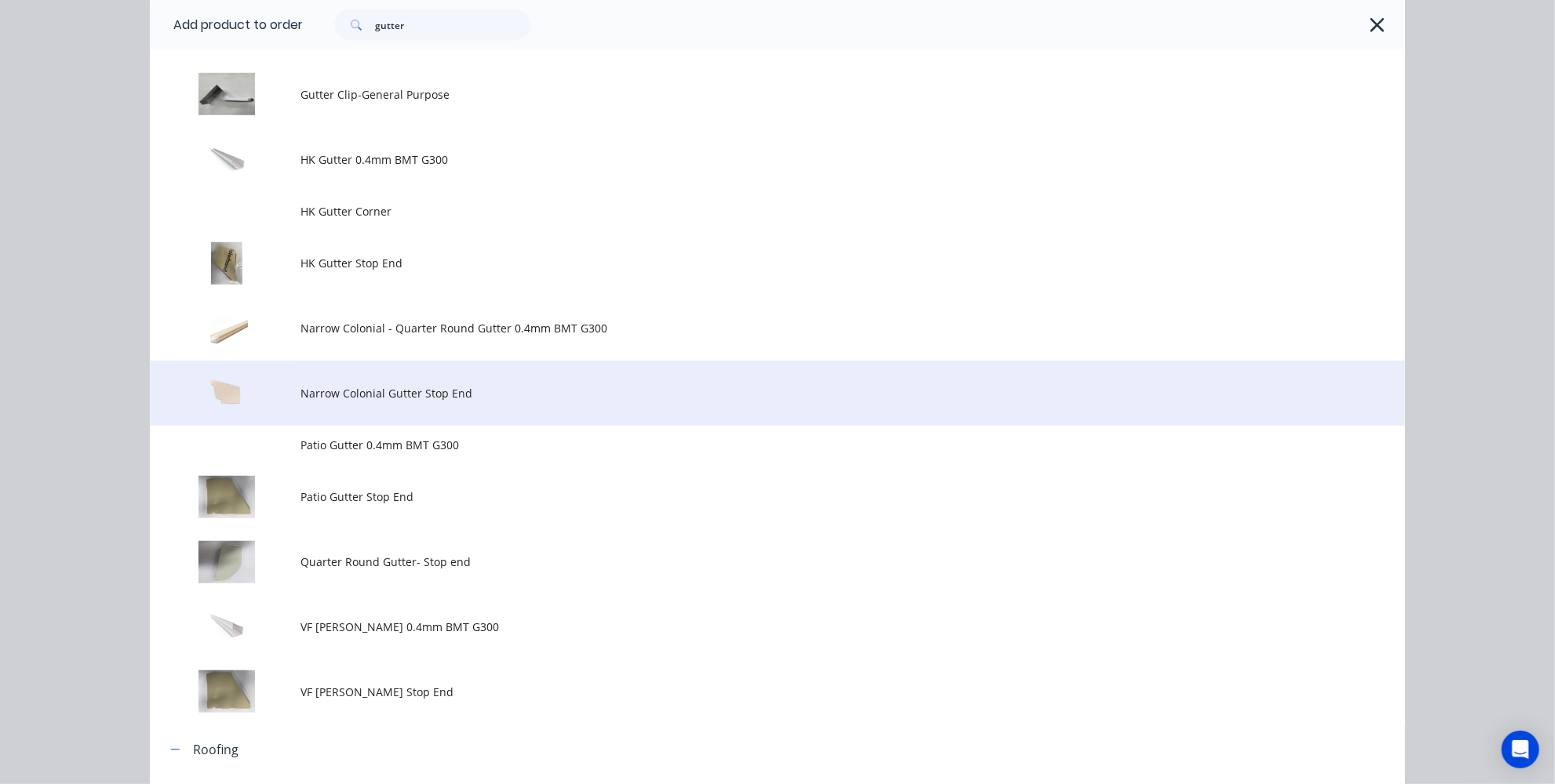
click at [487, 406] on td "Narrow Colonial Gutter Stop End" at bounding box center [853, 393] width 1105 height 65
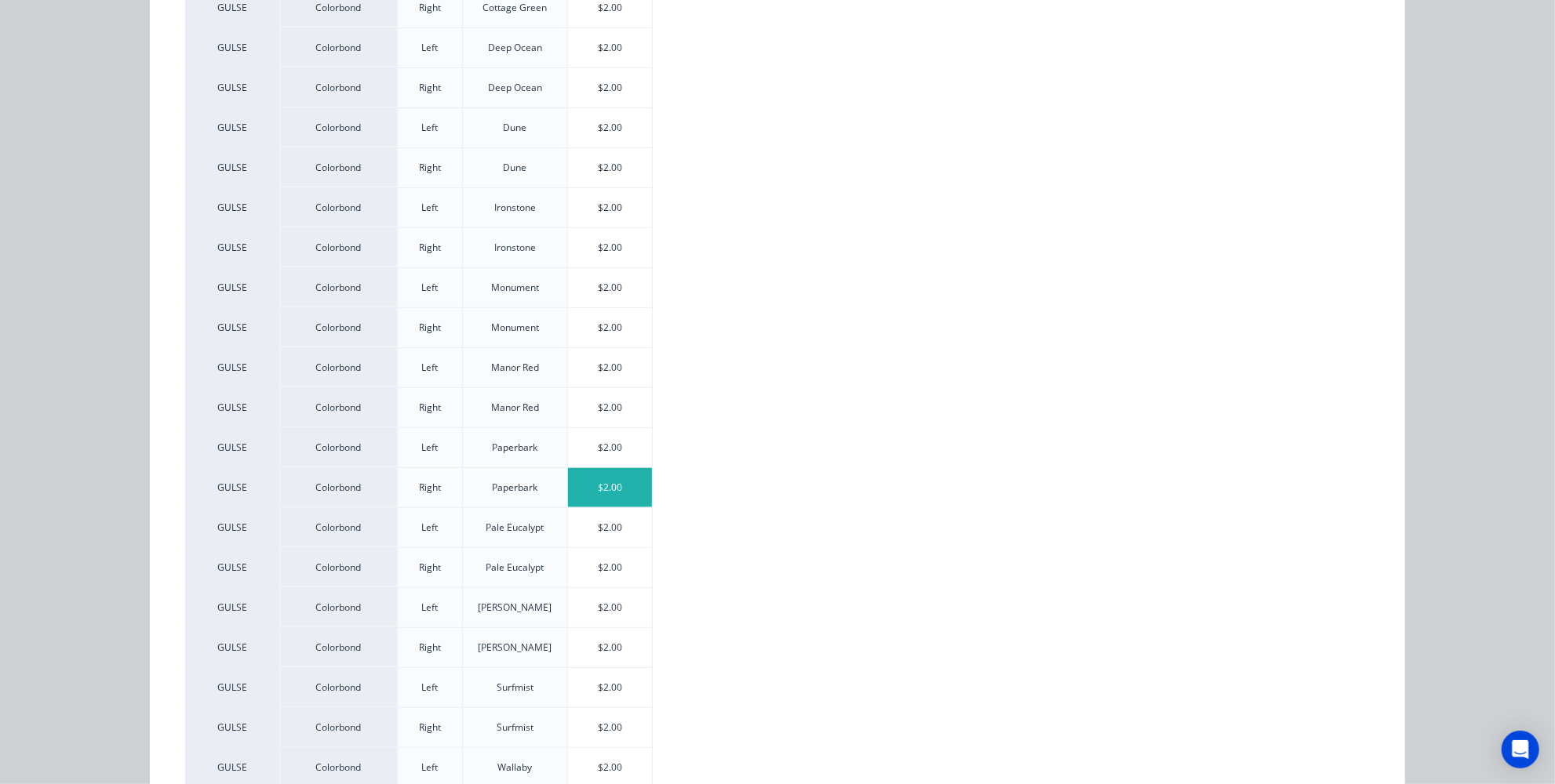
scroll to position [656, 0]
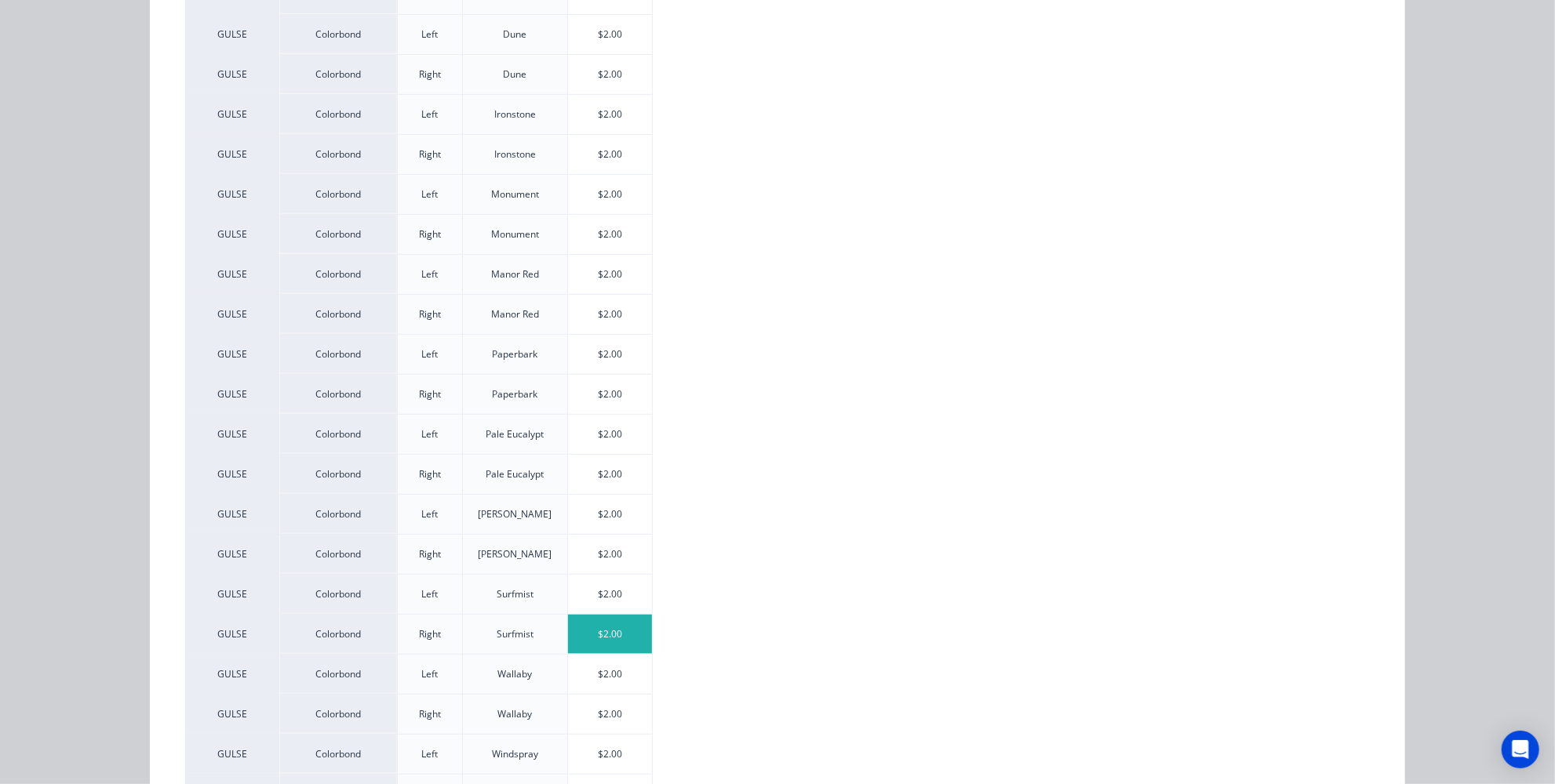
click at [592, 615] on div "$2.00" at bounding box center [610, 634] width 84 height 39
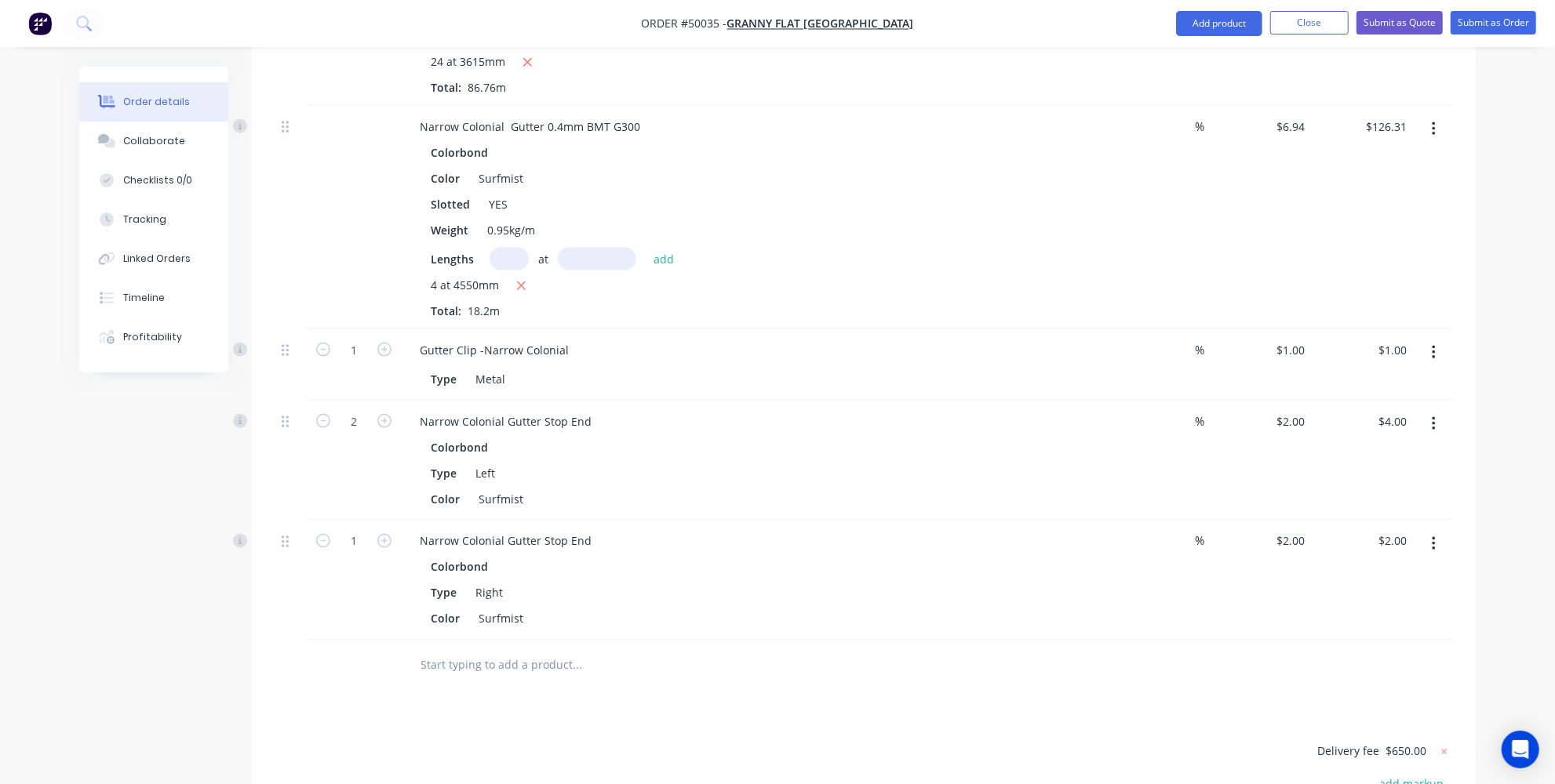
scroll to position [1711, 0]
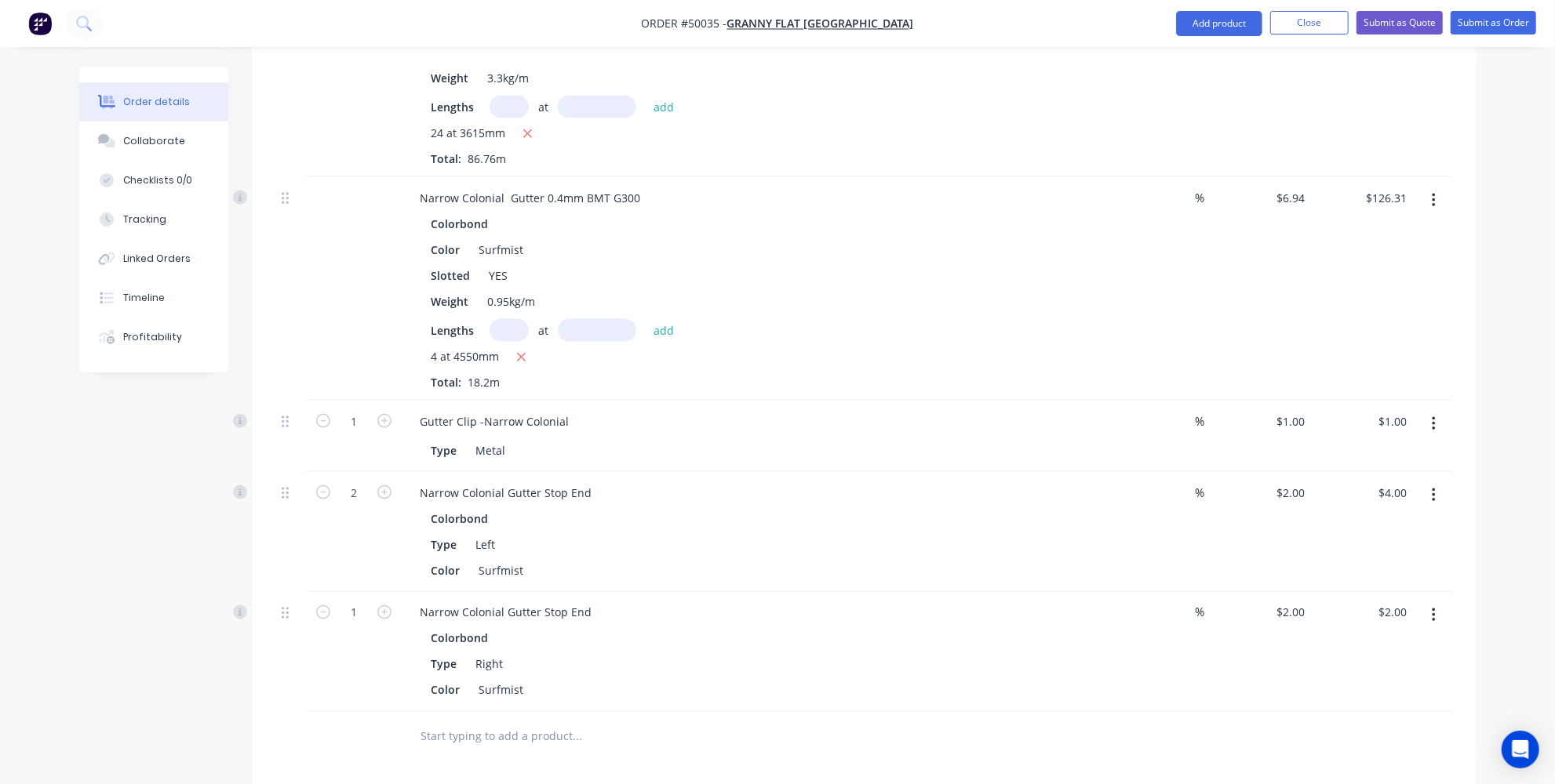
click at [392, 604] on button "button" at bounding box center [384, 612] width 20 height 16
type input "2"
type input "$4.00"
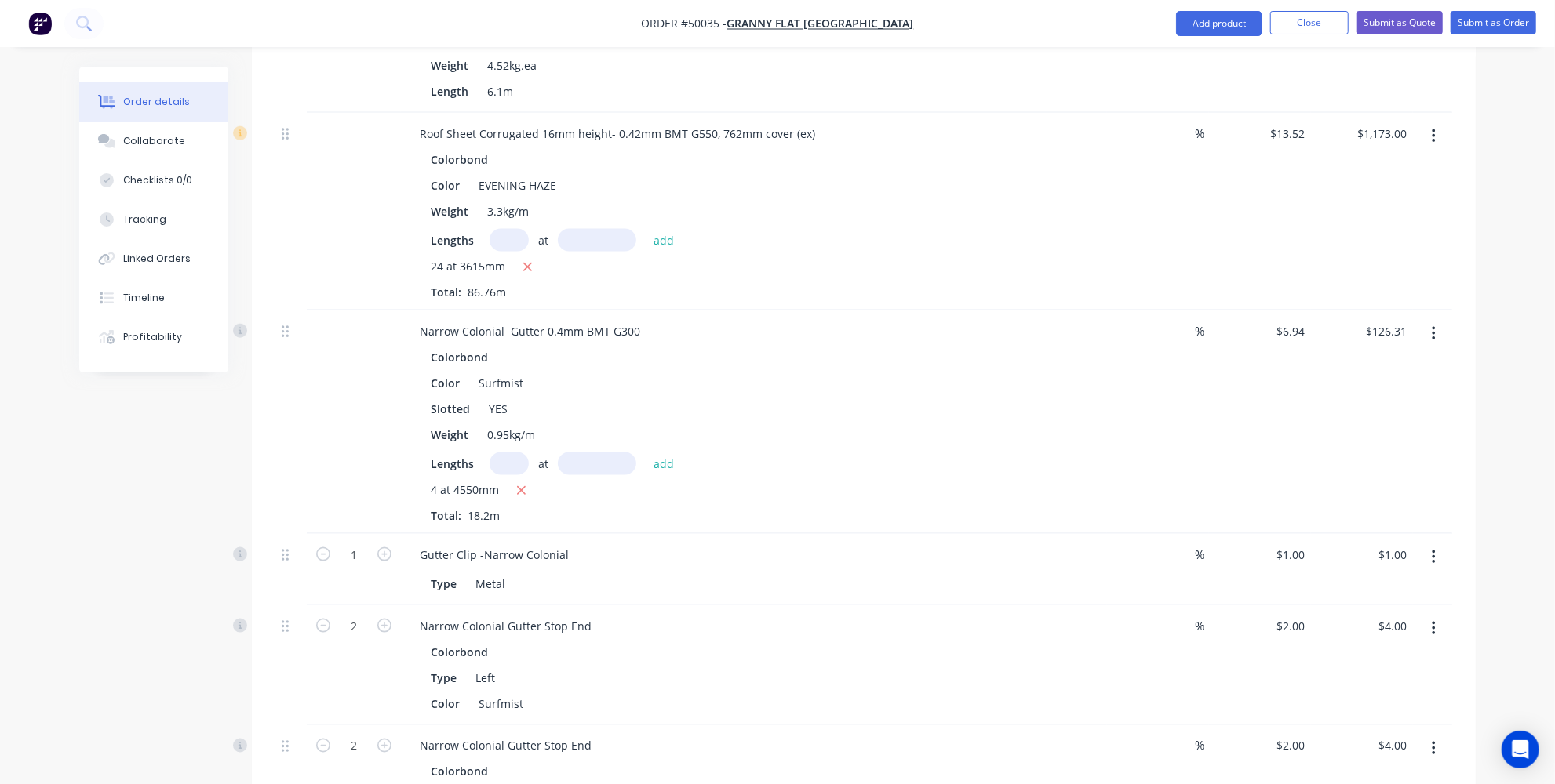
scroll to position [1568, 0]
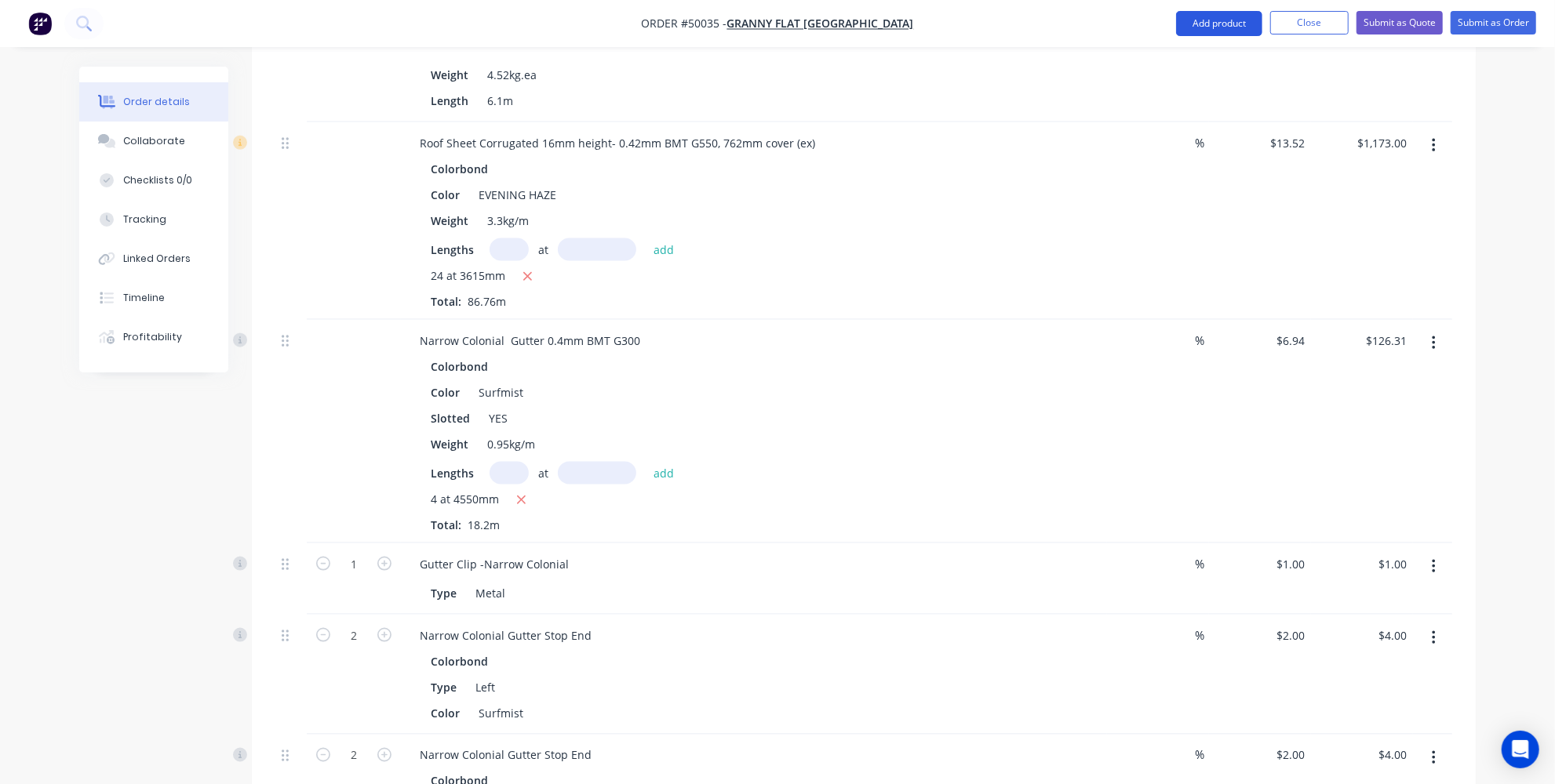
click at [1209, 25] on button "Add product" at bounding box center [1220, 23] width 86 height 25
click at [1172, 69] on div "Product catalogue" at bounding box center [1188, 63] width 121 height 23
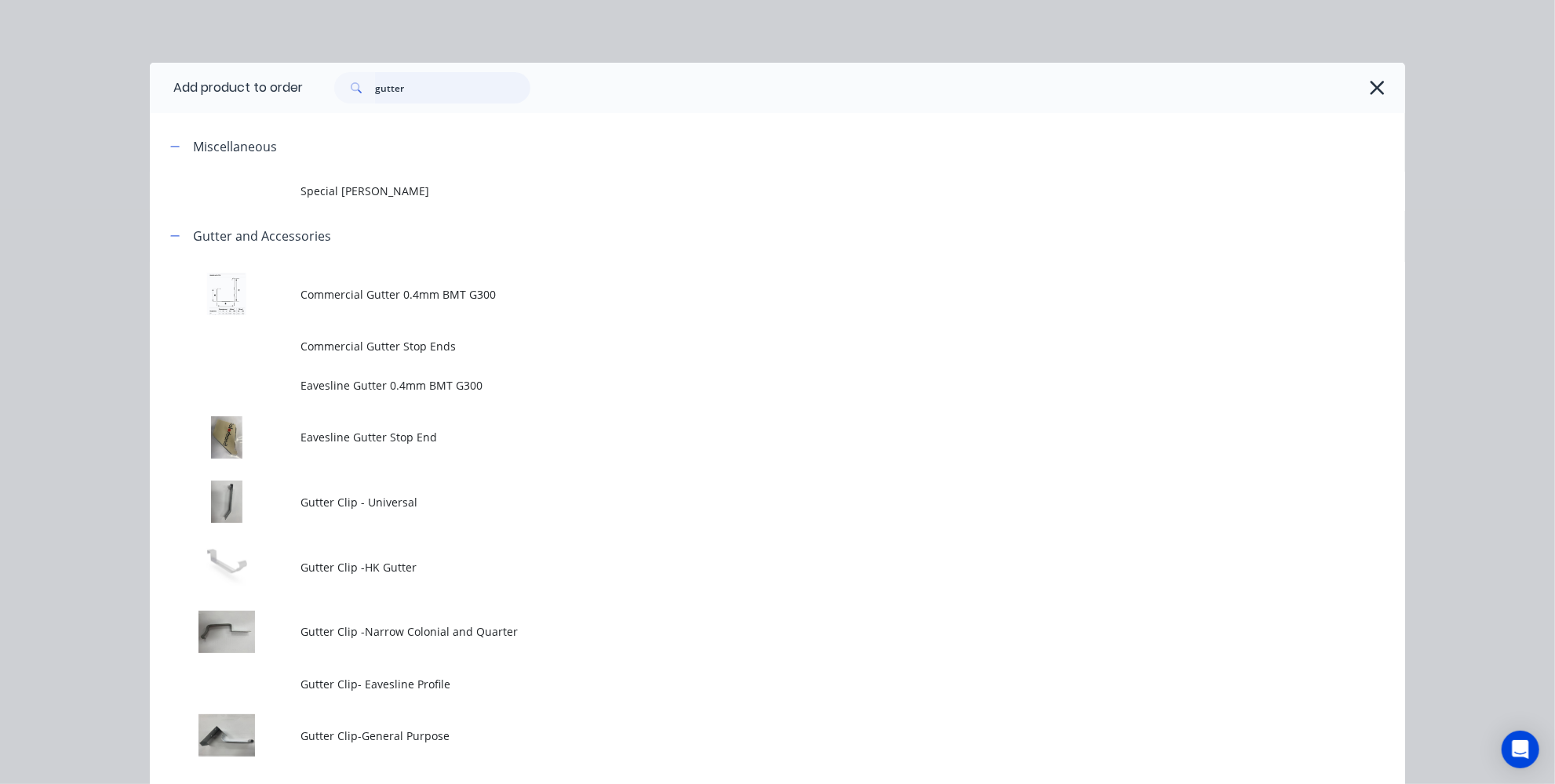
drag, startPoint x: 476, startPoint y: 98, endPoint x: 256, endPoint y: 93, distance: 220.1
click at [256, 93] on header "Add product to order gutter" at bounding box center [778, 88] width 1255 height 50
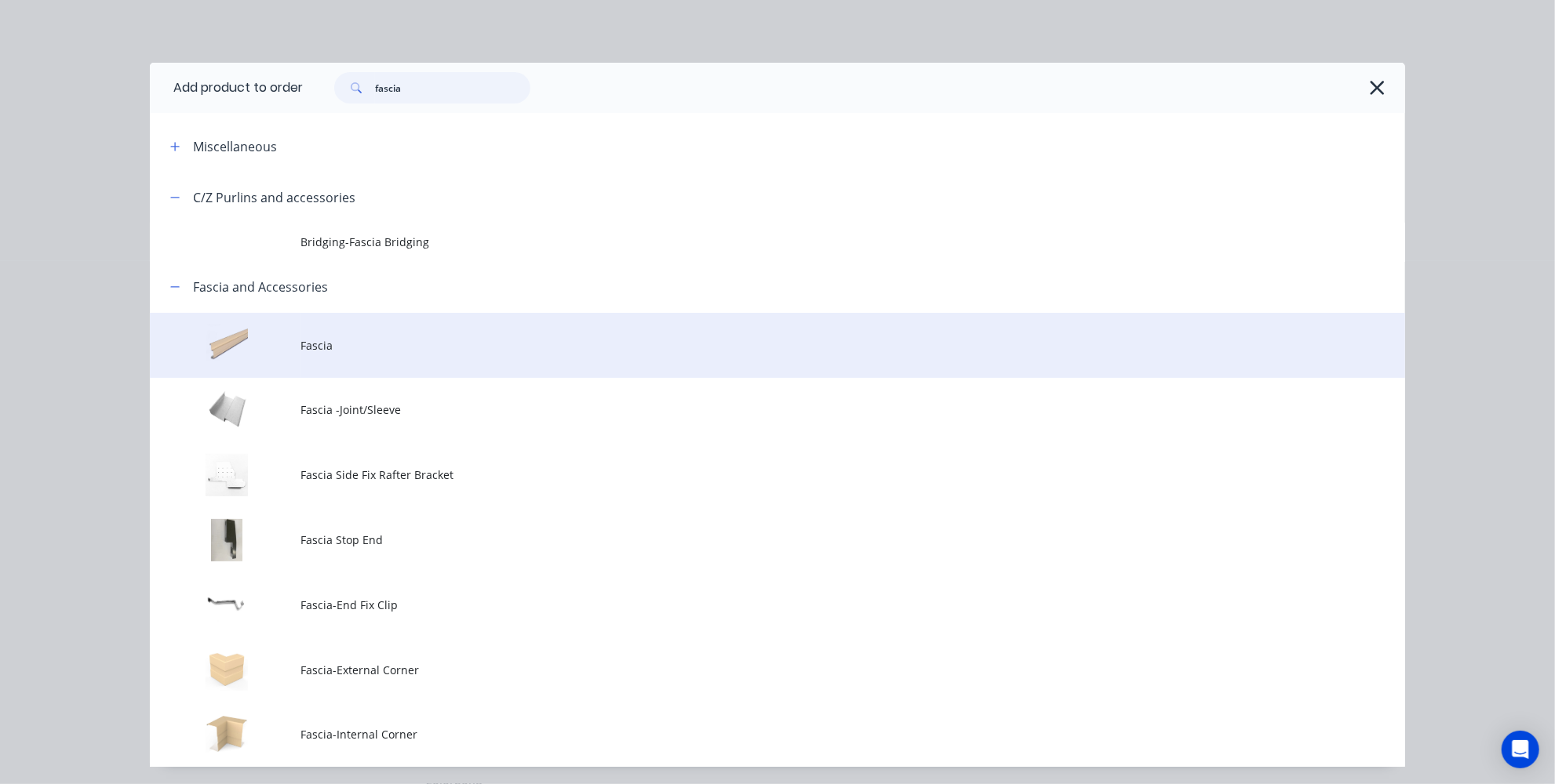
type input "fascia"
click at [403, 354] on td "Fascia" at bounding box center [853, 345] width 1105 height 65
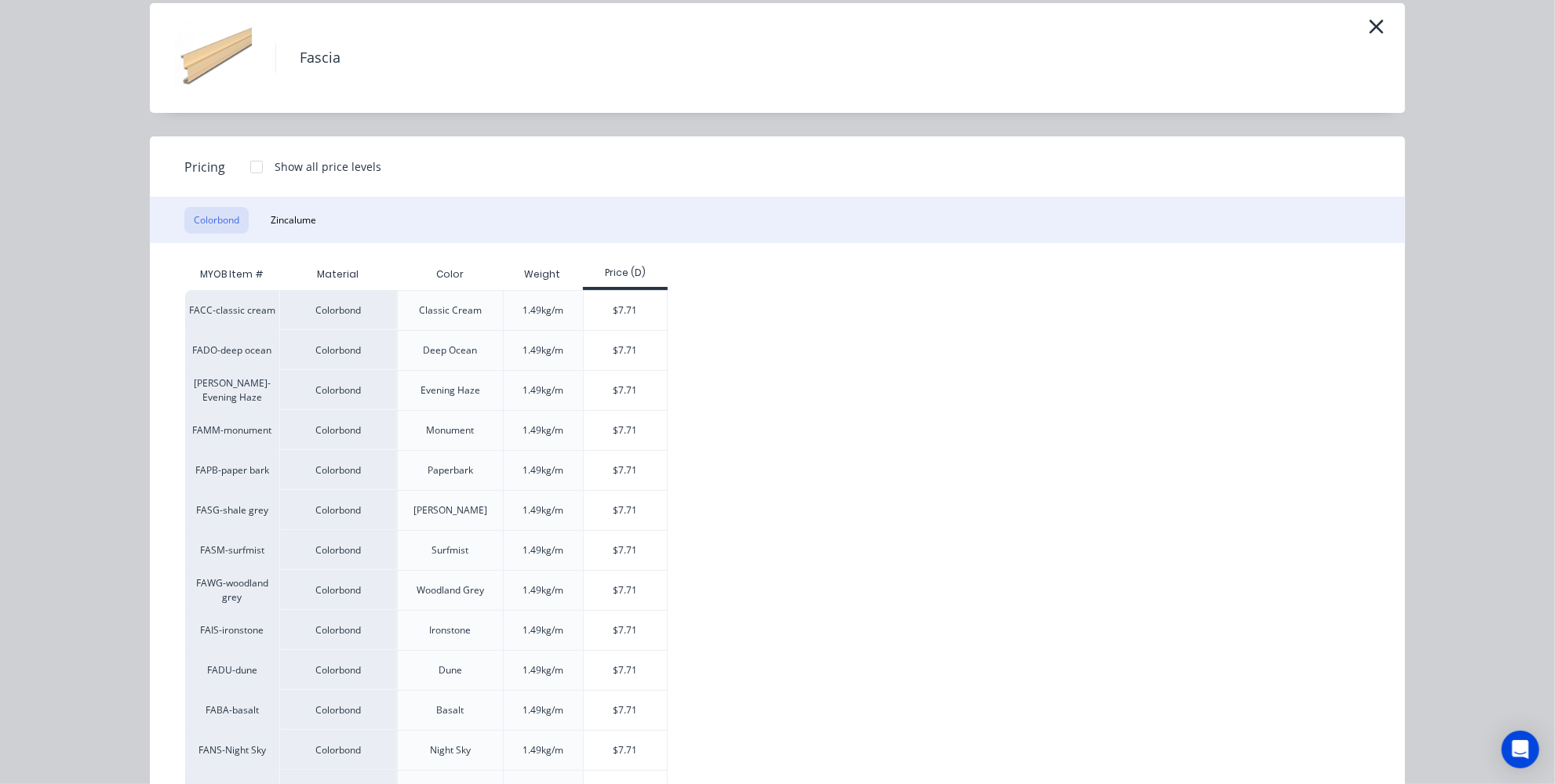
scroll to position [125, 0]
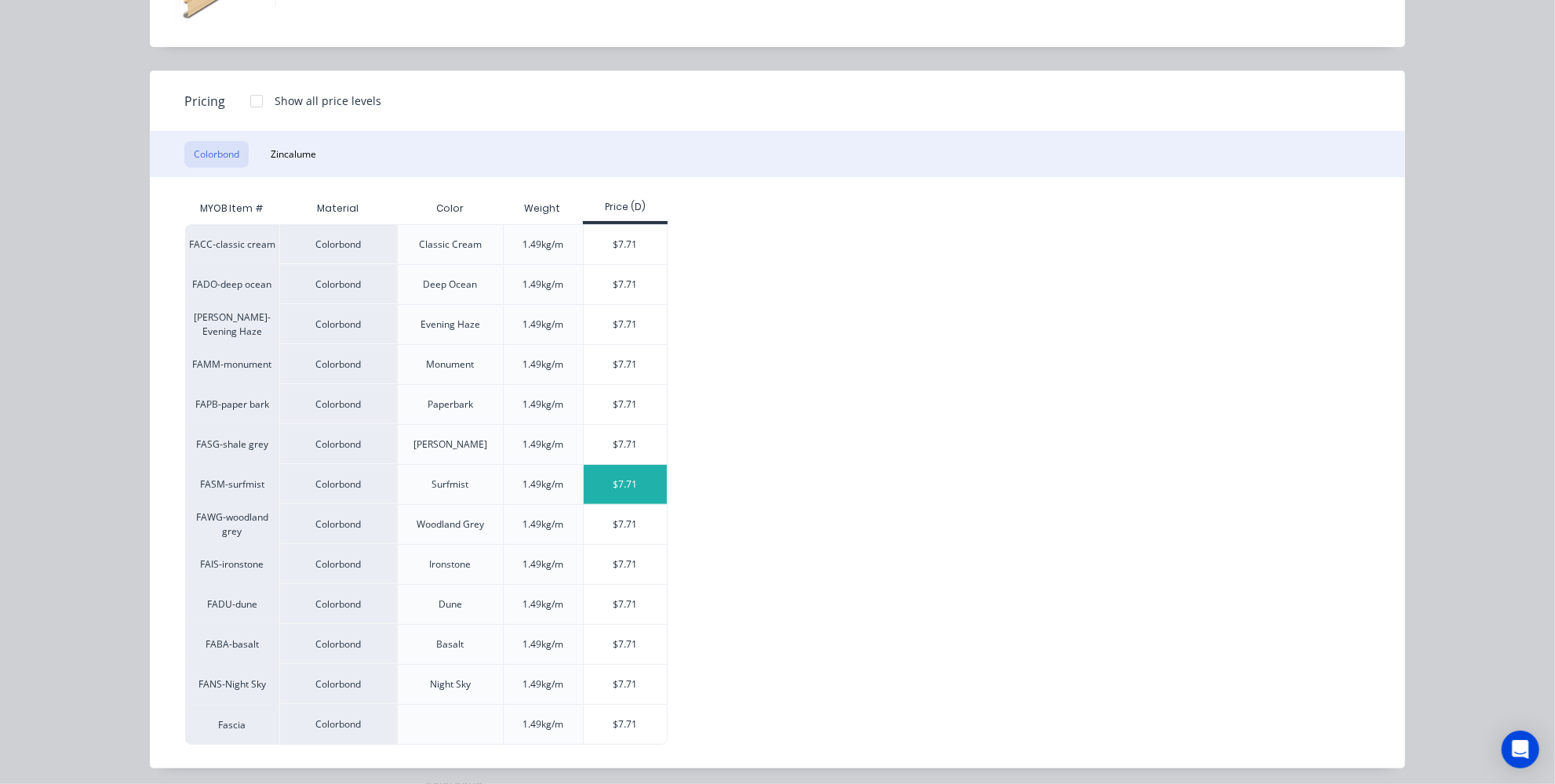
click at [633, 477] on div "$7.71" at bounding box center [626, 485] width 84 height 39
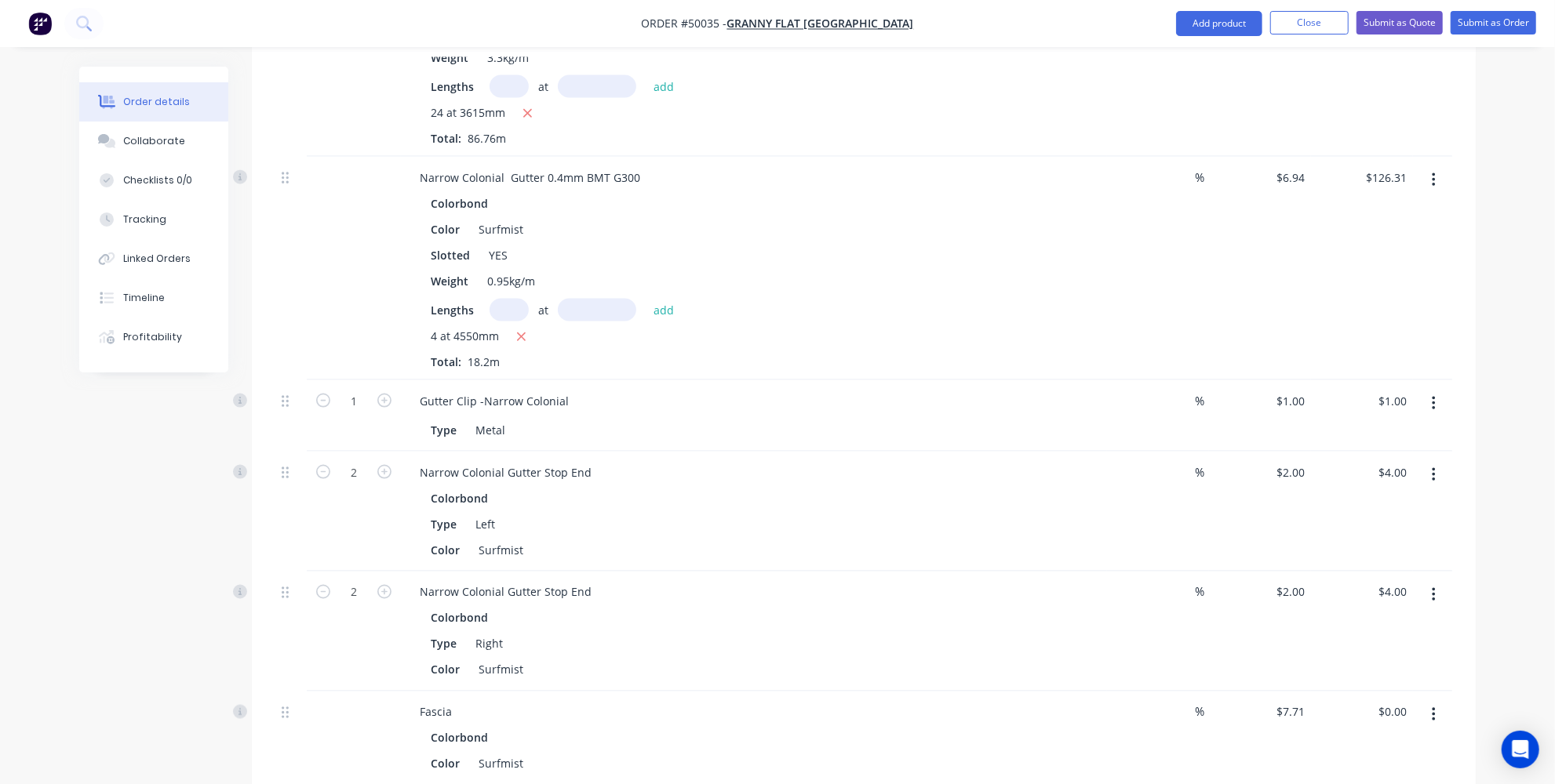
scroll to position [1925, 0]
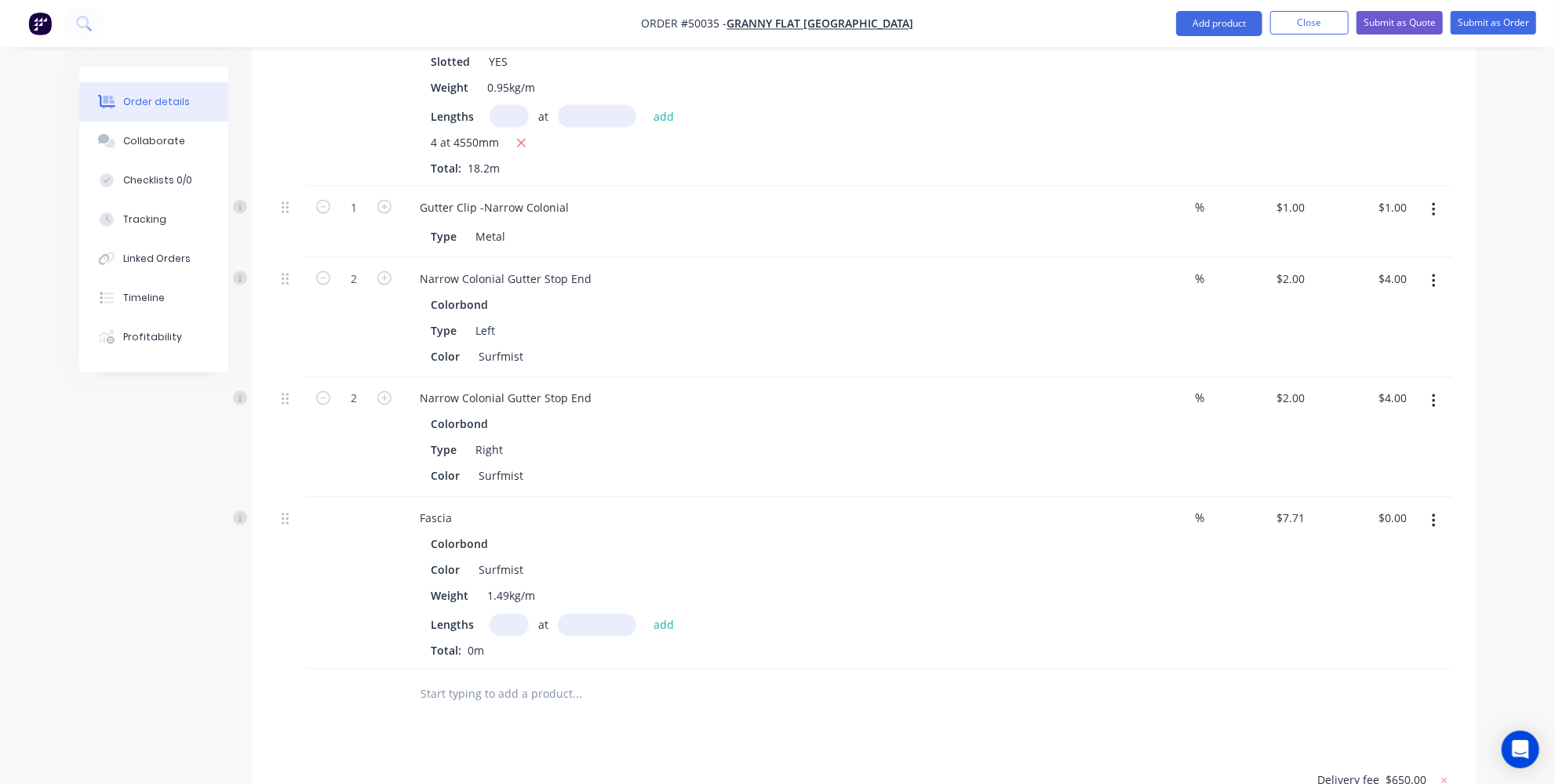
click at [501, 615] on input "text" at bounding box center [509, 626] width 39 height 23
type input "4"
click at [593, 615] on input "text" at bounding box center [597, 626] width 79 height 23
type input "4450mm"
click at [669, 615] on button "add" at bounding box center [664, 625] width 37 height 21
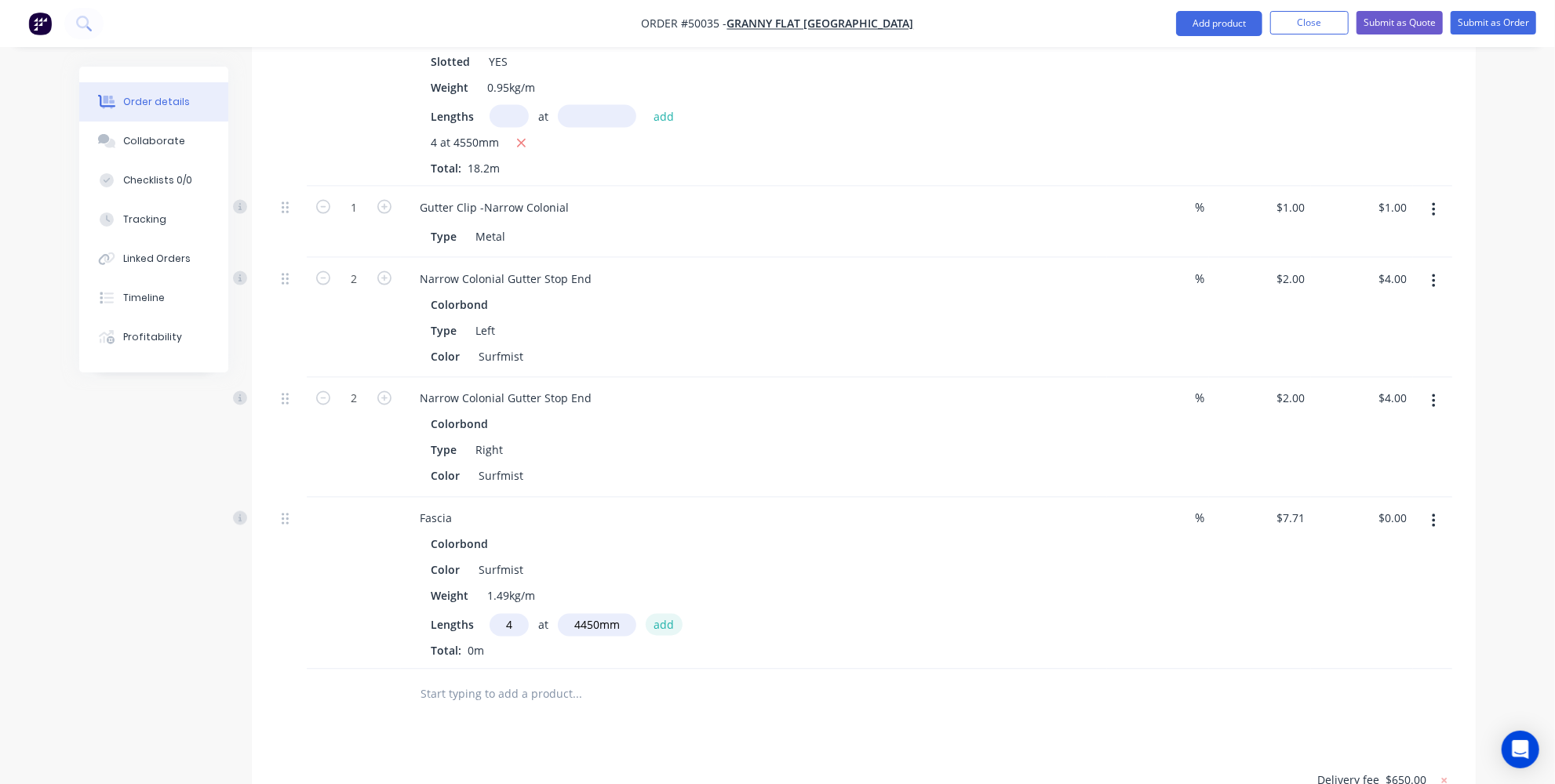
type input "$137.24"
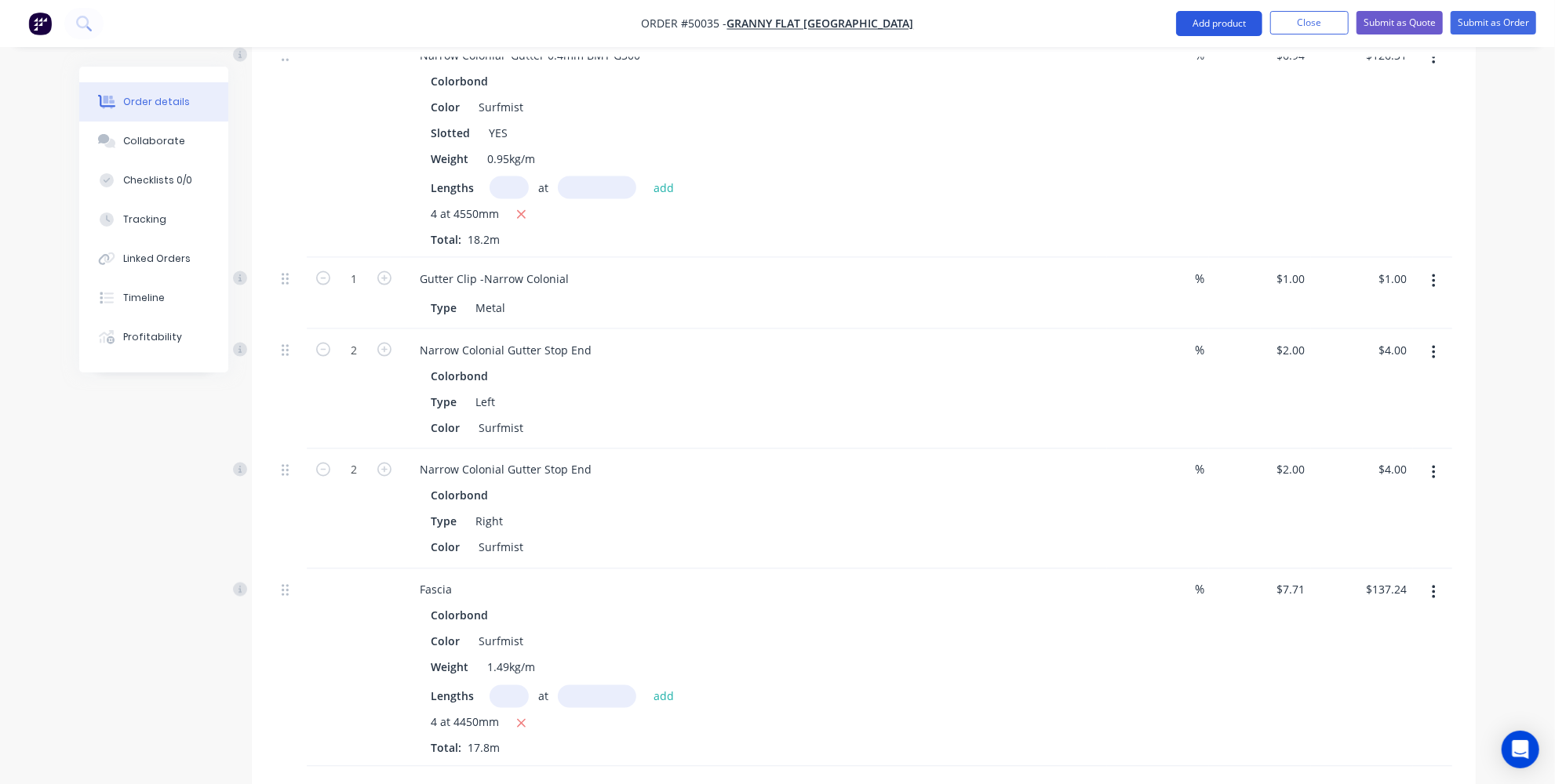
click at [1232, 19] on button "Add product" at bounding box center [1220, 23] width 86 height 25
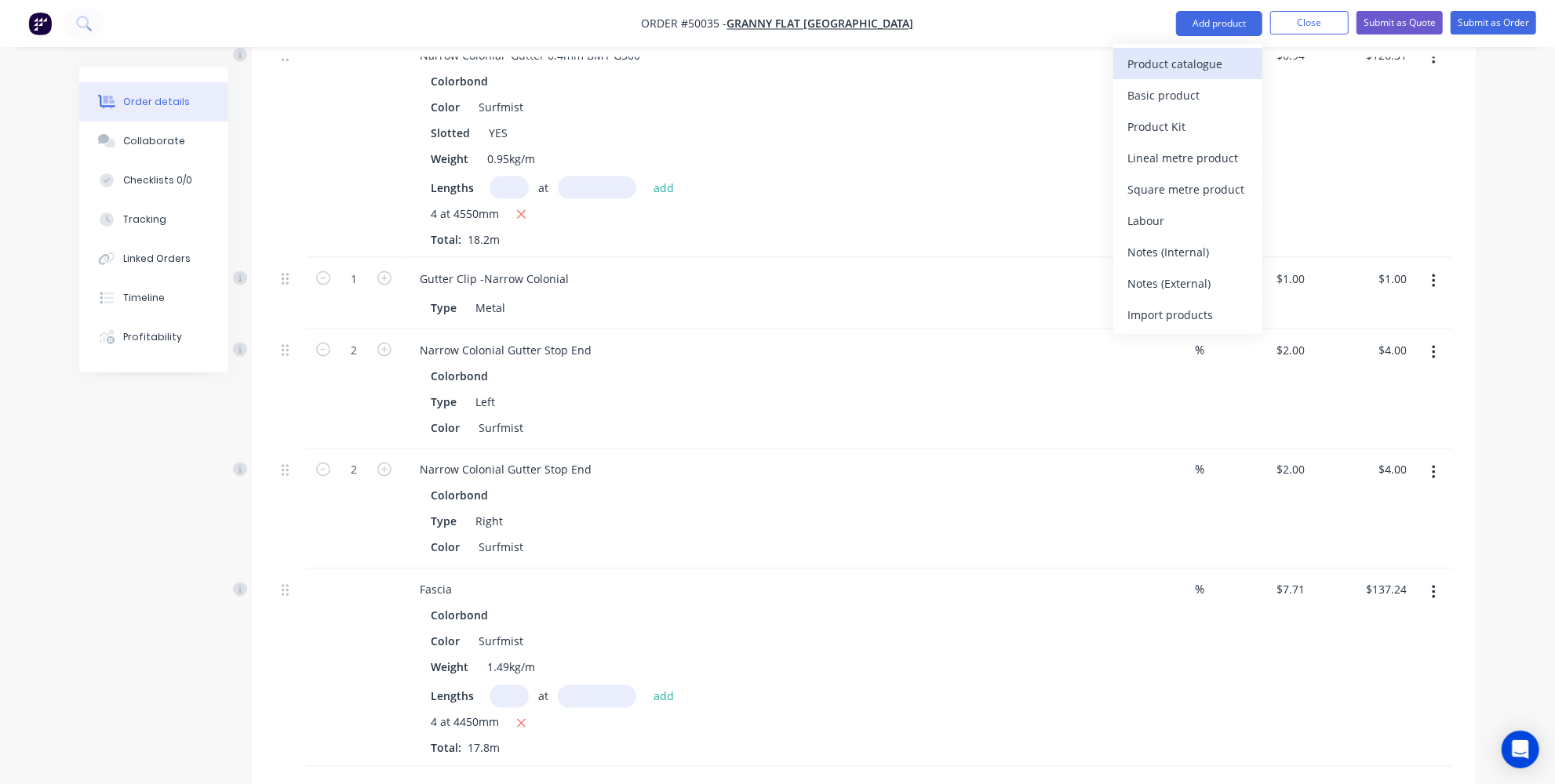
click at [1201, 57] on div "Product catalogue" at bounding box center [1188, 63] width 121 height 23
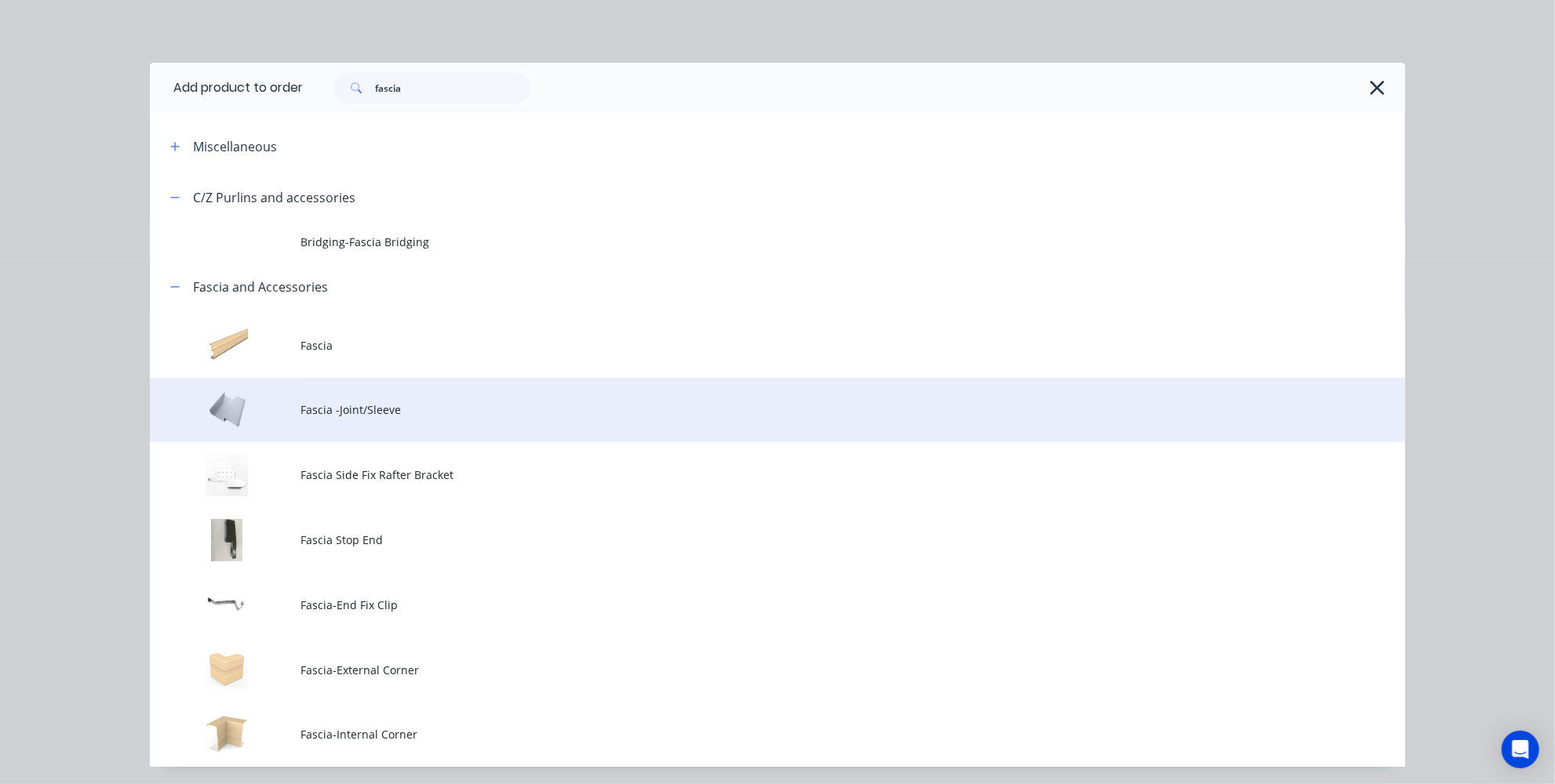
click at [306, 412] on span "Fascia -Joint/Sleeve" at bounding box center [742, 409] width 883 height 16
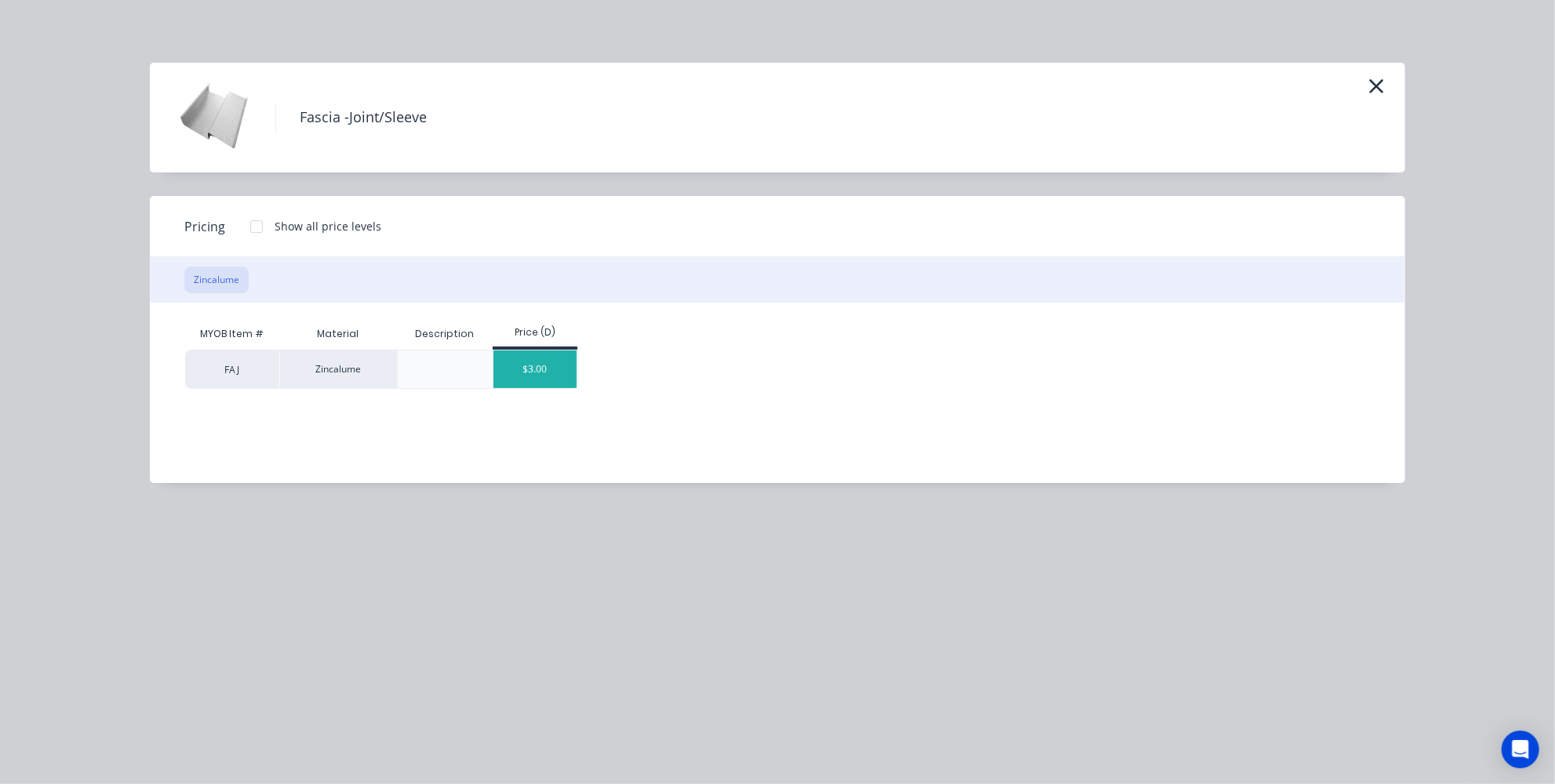
click at [536, 355] on div "$3.00" at bounding box center [536, 369] width 84 height 38
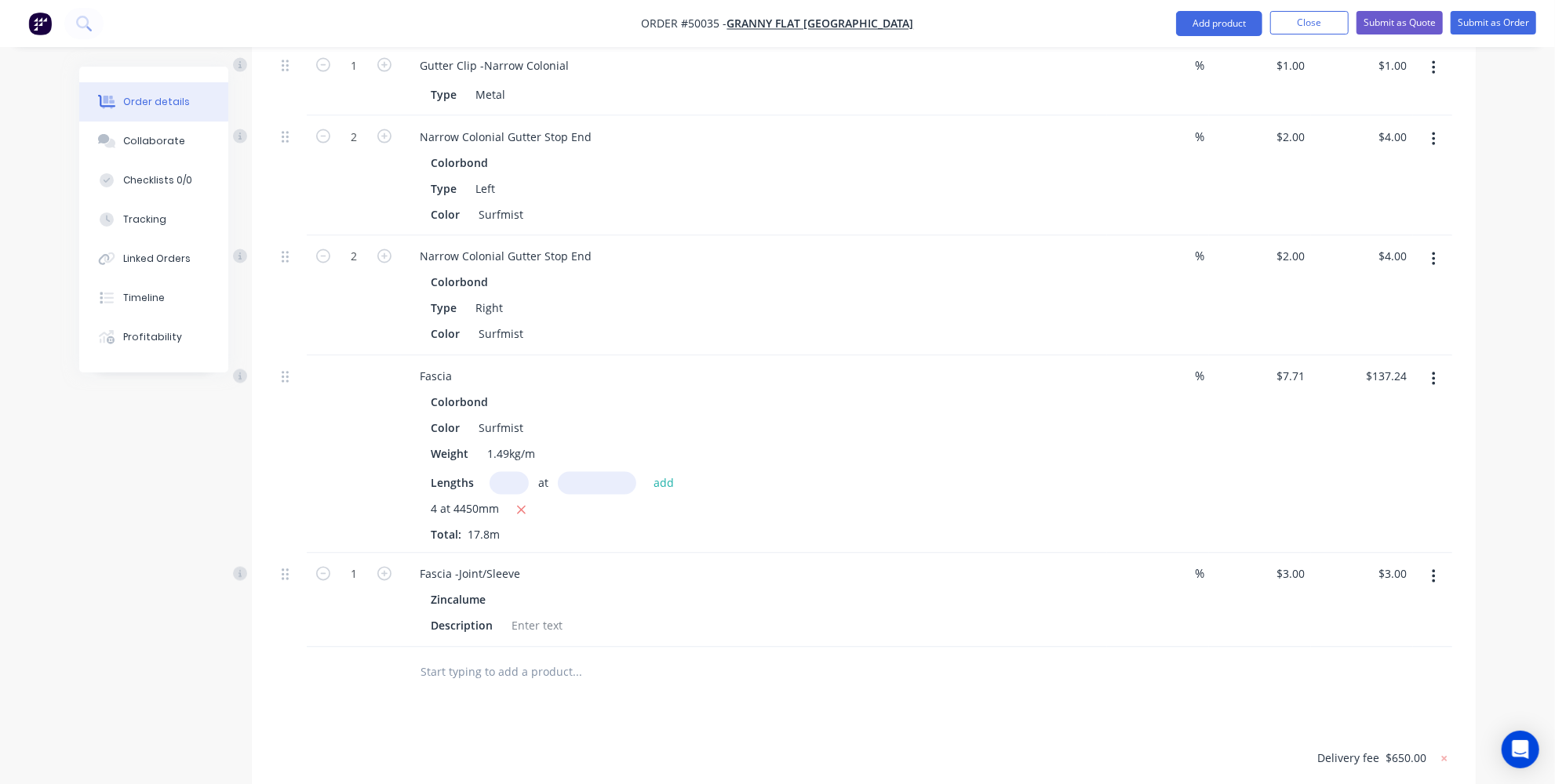
scroll to position [2067, 0]
click at [381, 566] on icon "button" at bounding box center [384, 572] width 14 height 14
type input "2"
type input "$6.00"
click at [1255, 19] on button "Add product" at bounding box center [1220, 23] width 86 height 25
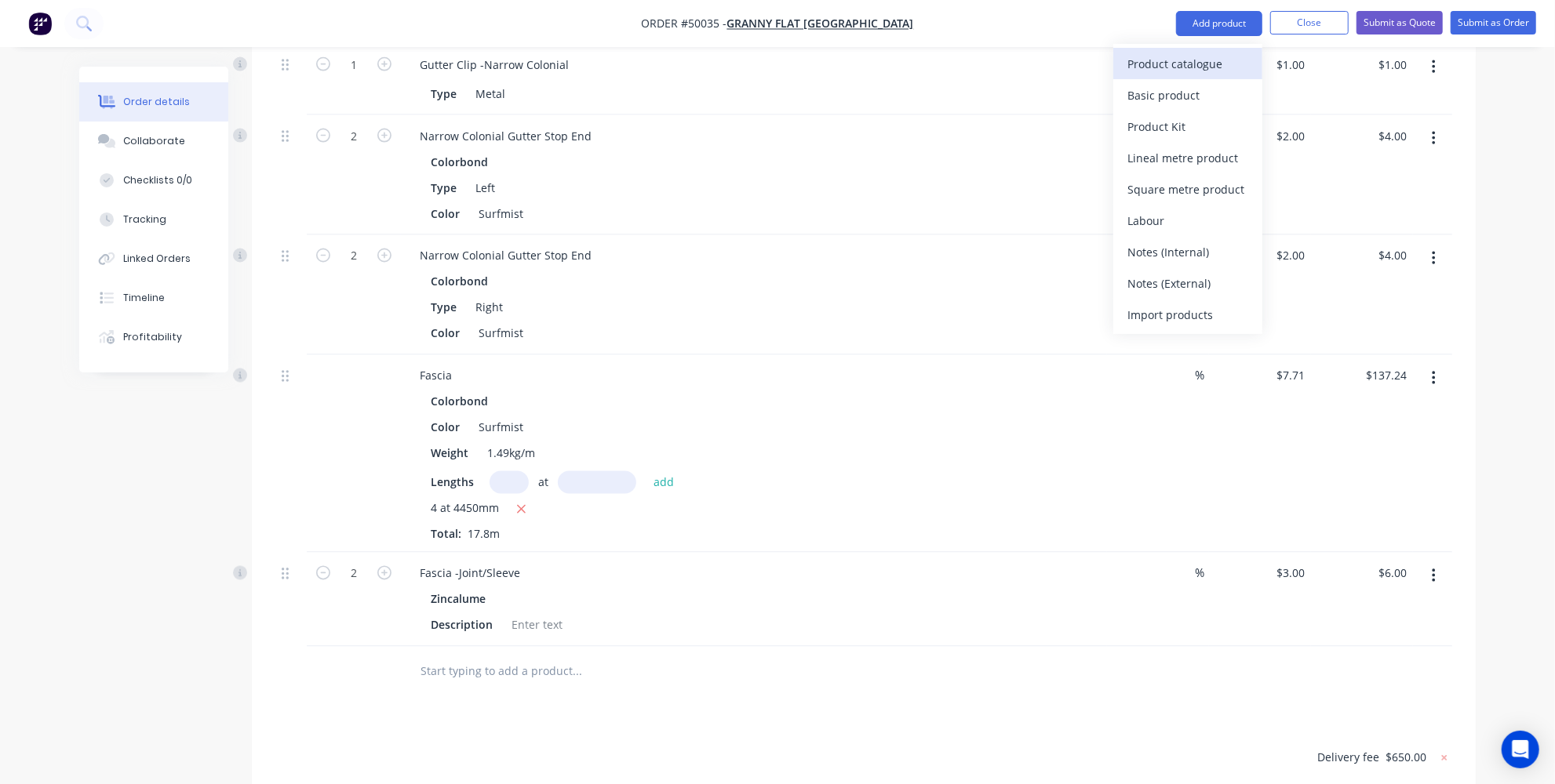
click at [1188, 73] on div "Product catalogue" at bounding box center [1188, 63] width 121 height 23
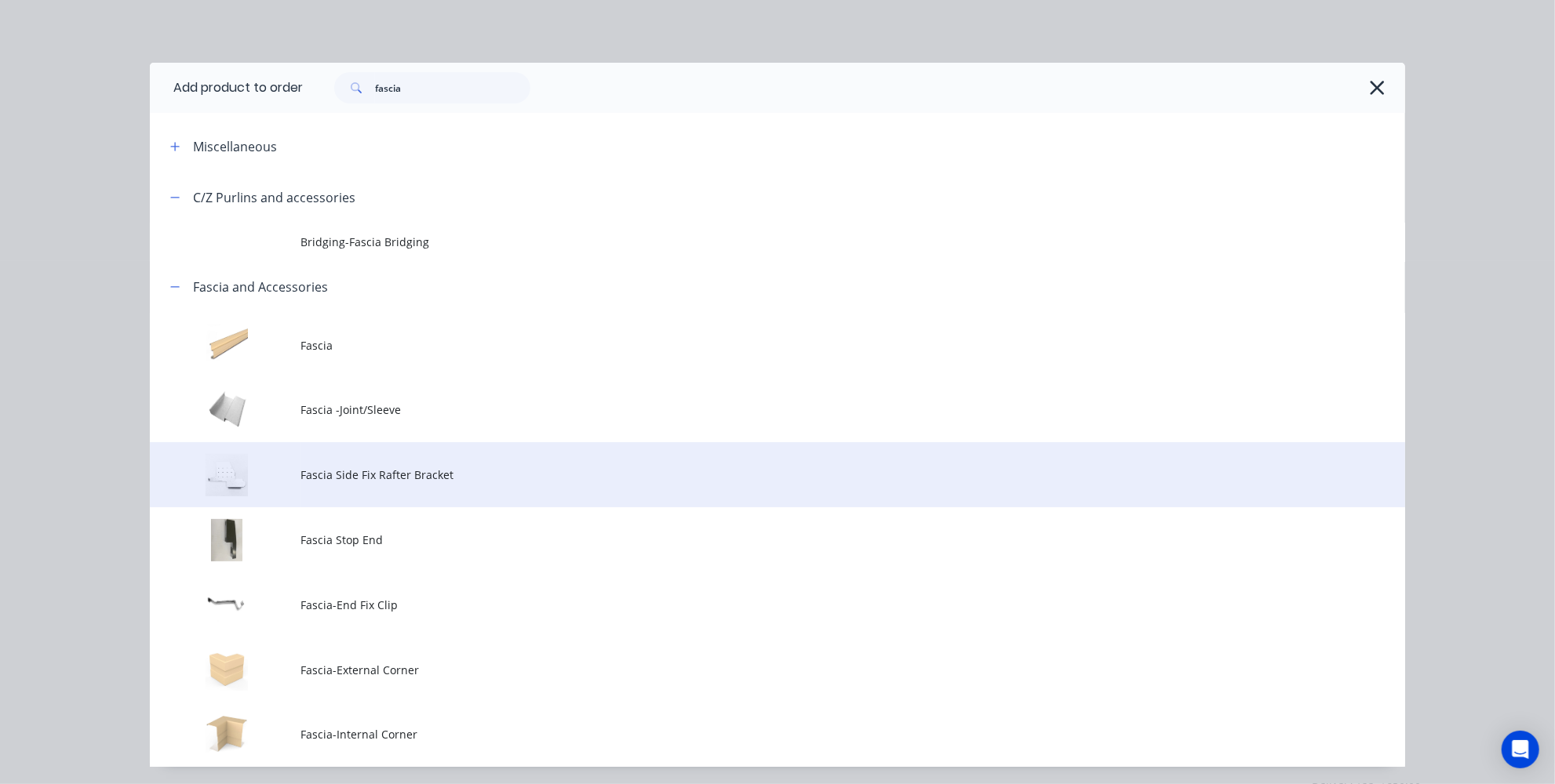
click at [323, 487] on td "Fascia Side Fix Rafter Bracket" at bounding box center [853, 474] width 1105 height 65
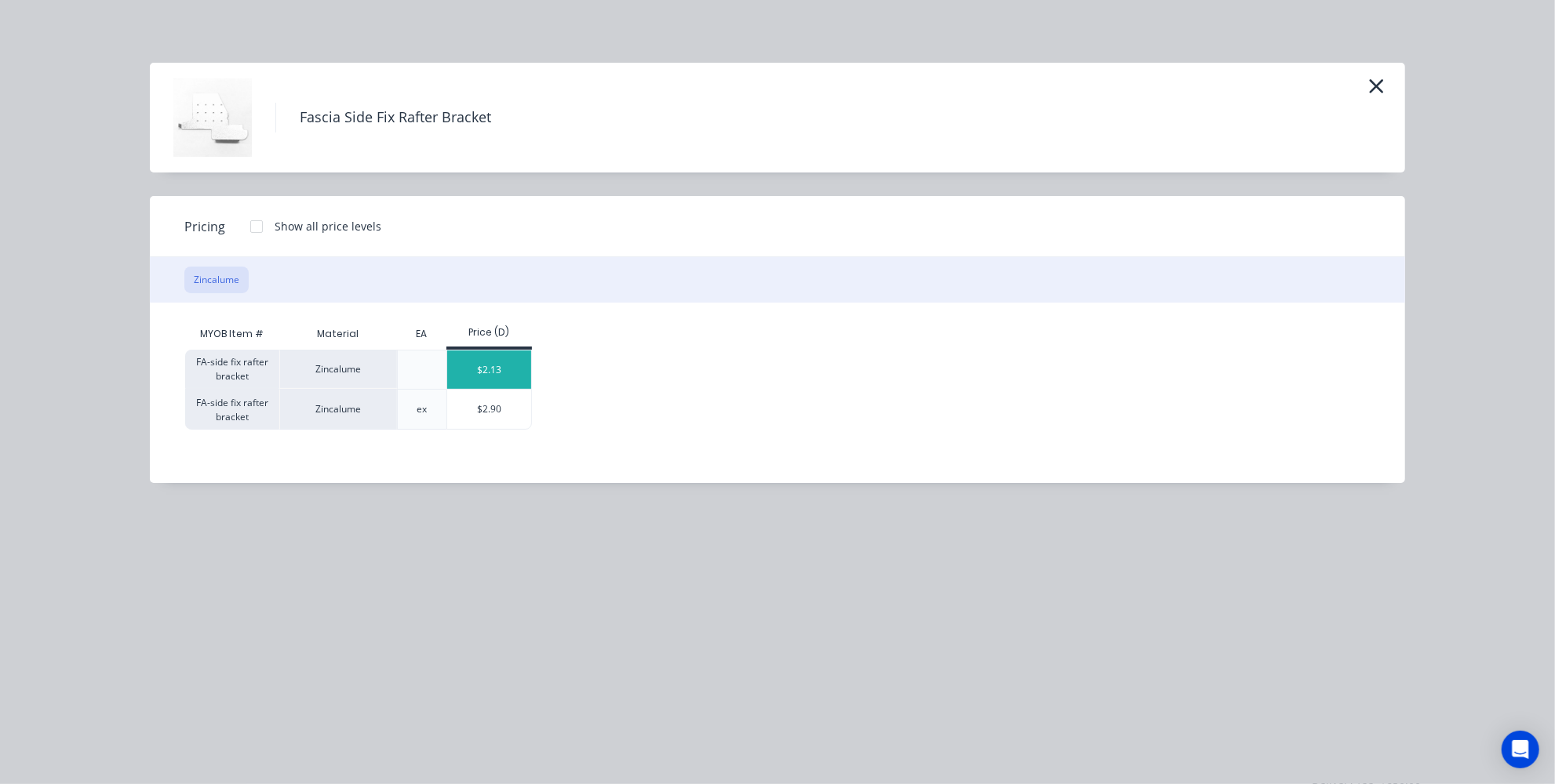
click at [476, 367] on div "$2.13" at bounding box center [489, 370] width 84 height 38
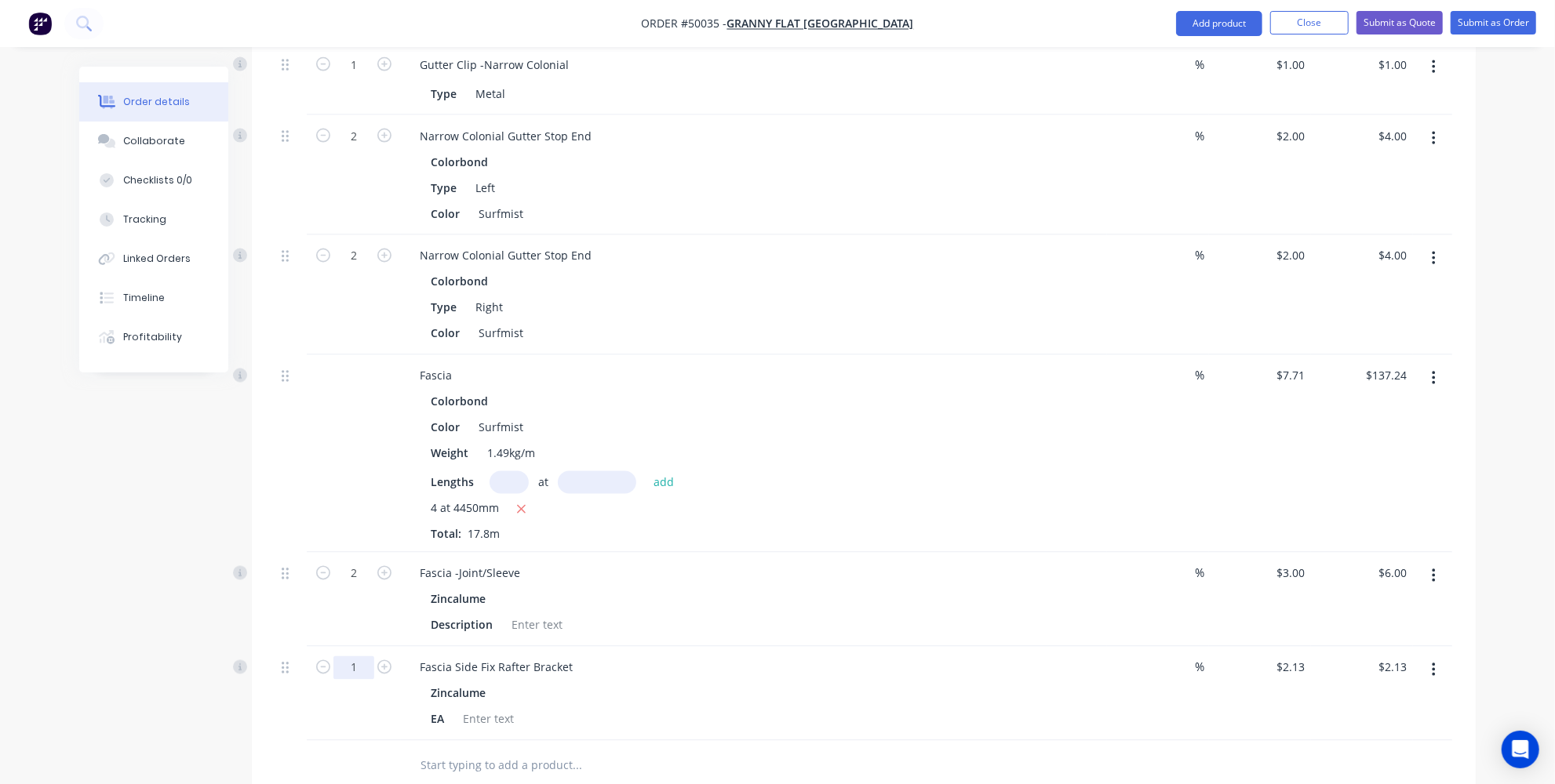
click at [368, 657] on input "1" at bounding box center [354, 669] width 41 height 24
type input "20"
type input "$42.60"
click at [583, 751] on input "text" at bounding box center [576, 767] width 314 height 31
click at [1226, 24] on button "Add product" at bounding box center [1220, 23] width 86 height 25
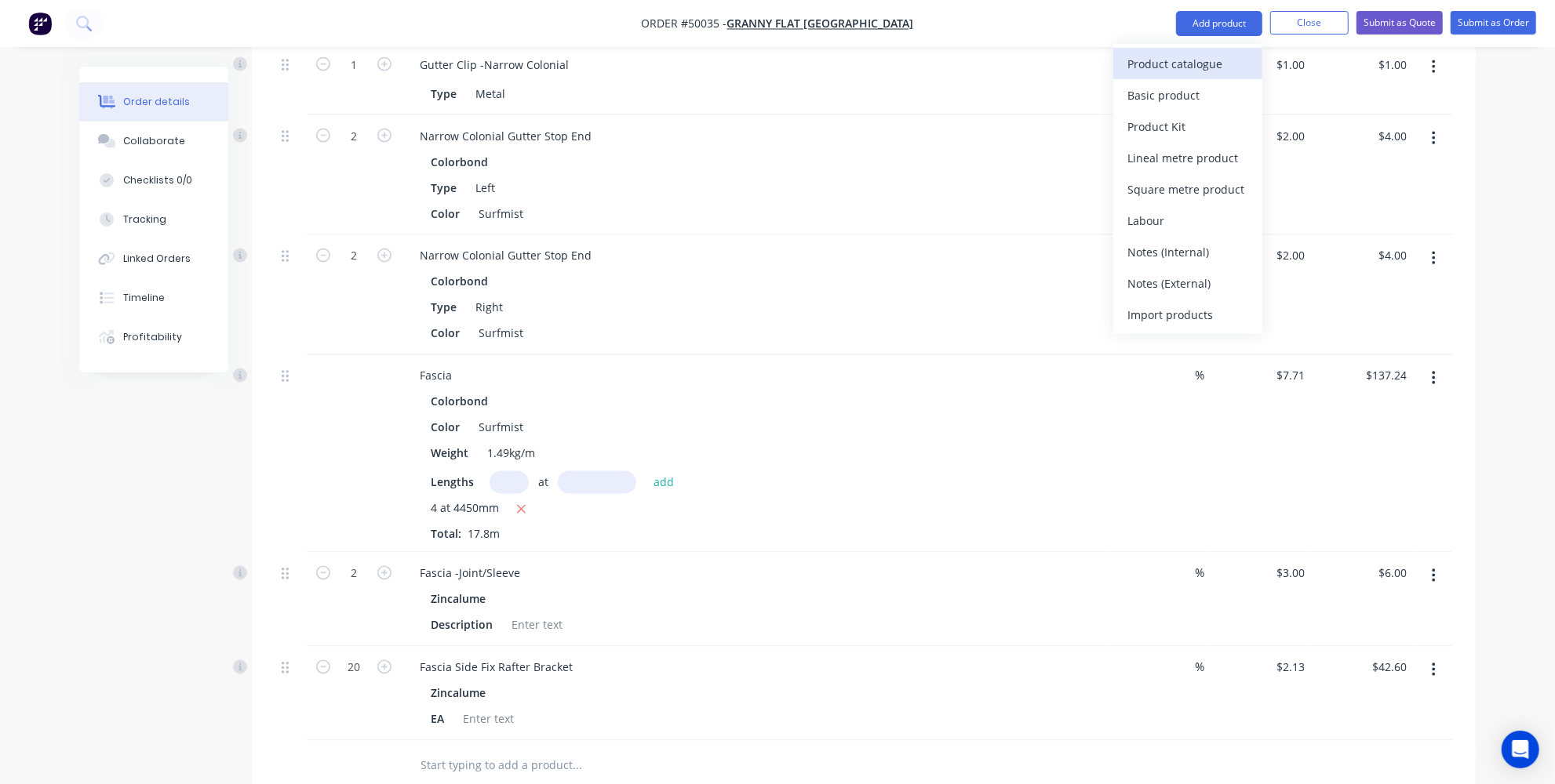
click at [1204, 49] on button "Product catalogue" at bounding box center [1188, 63] width 149 height 31
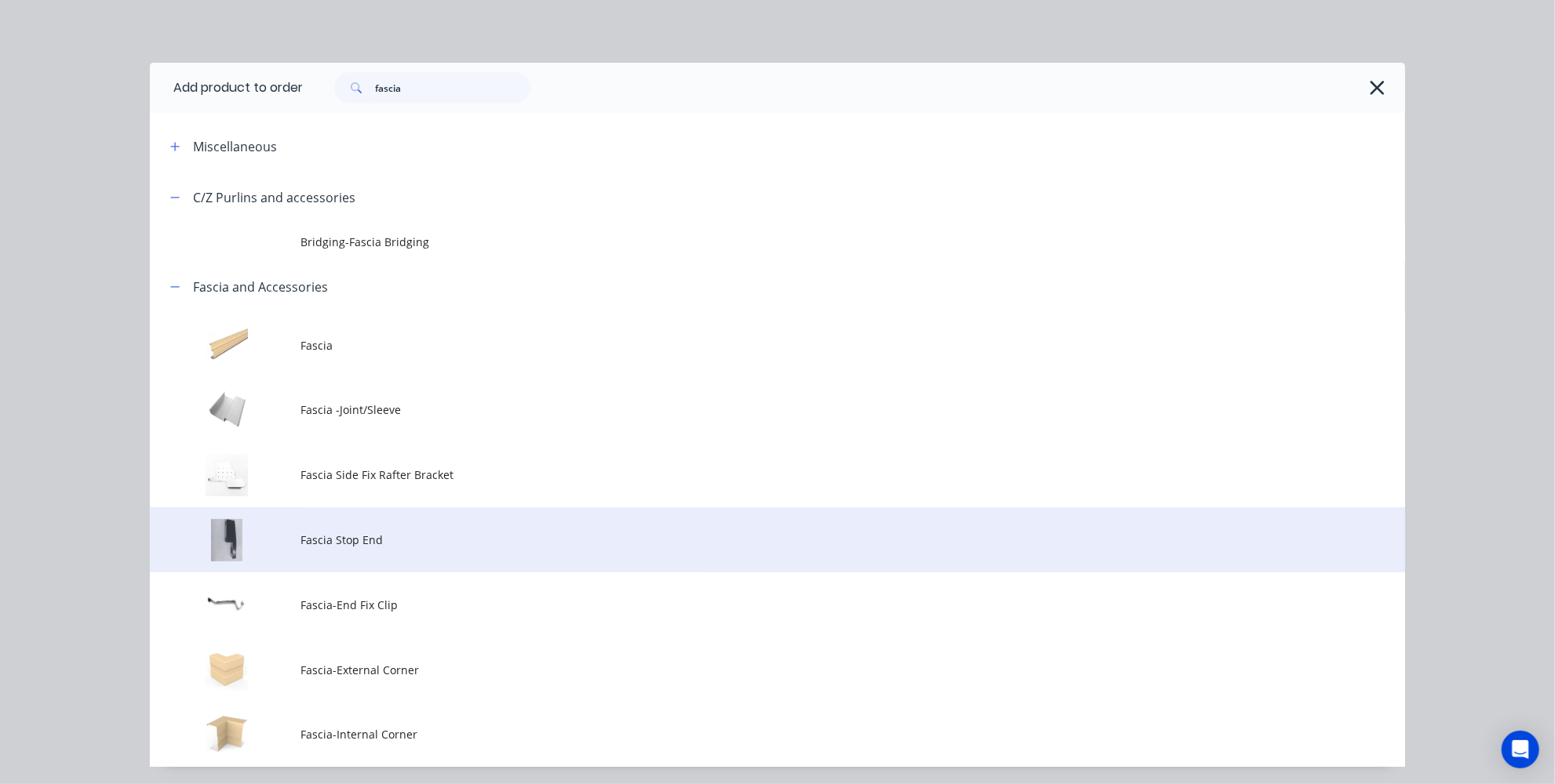
click at [320, 539] on span "Fascia Stop End" at bounding box center [742, 540] width 883 height 16
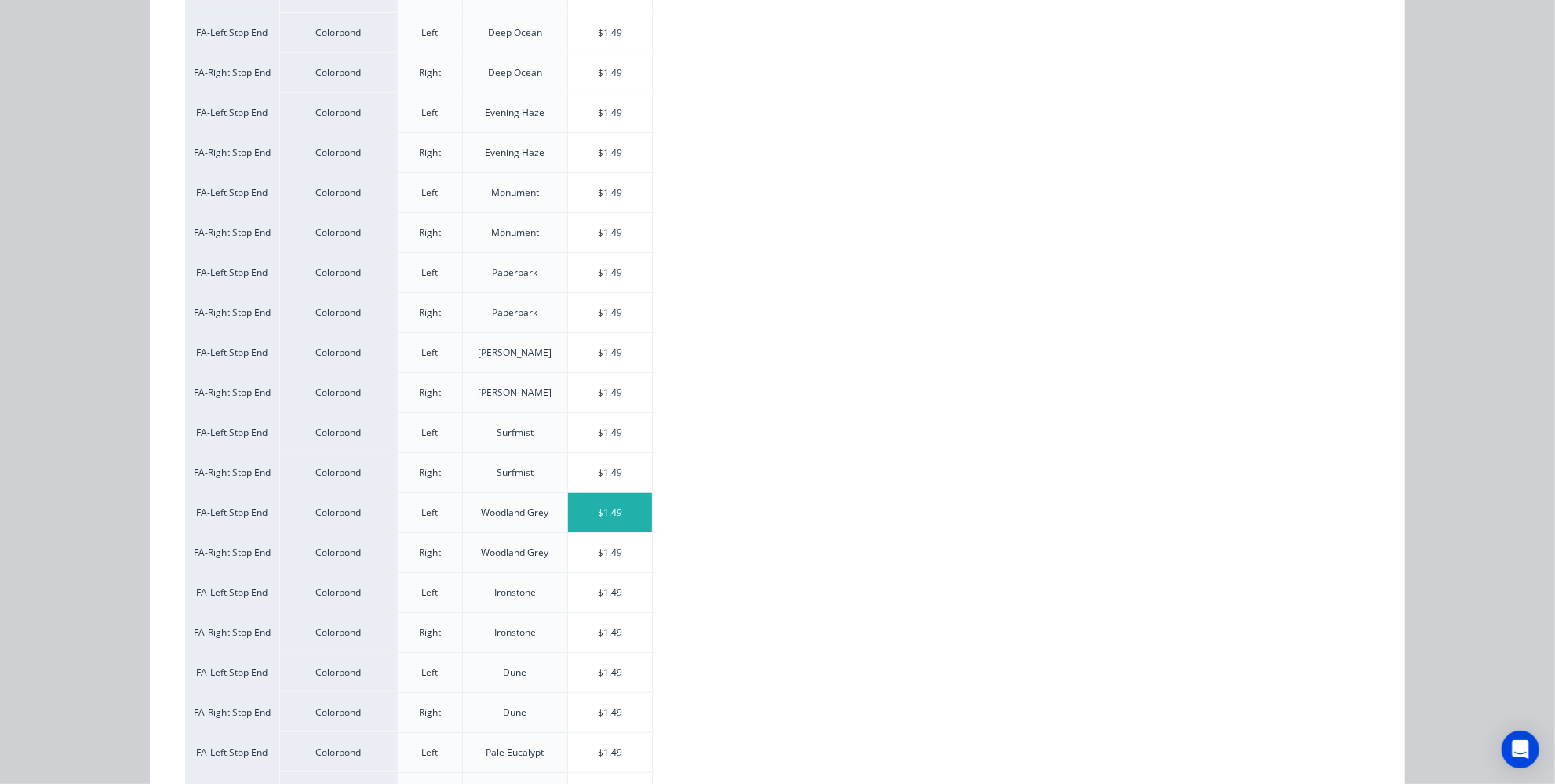
scroll to position [499, 0]
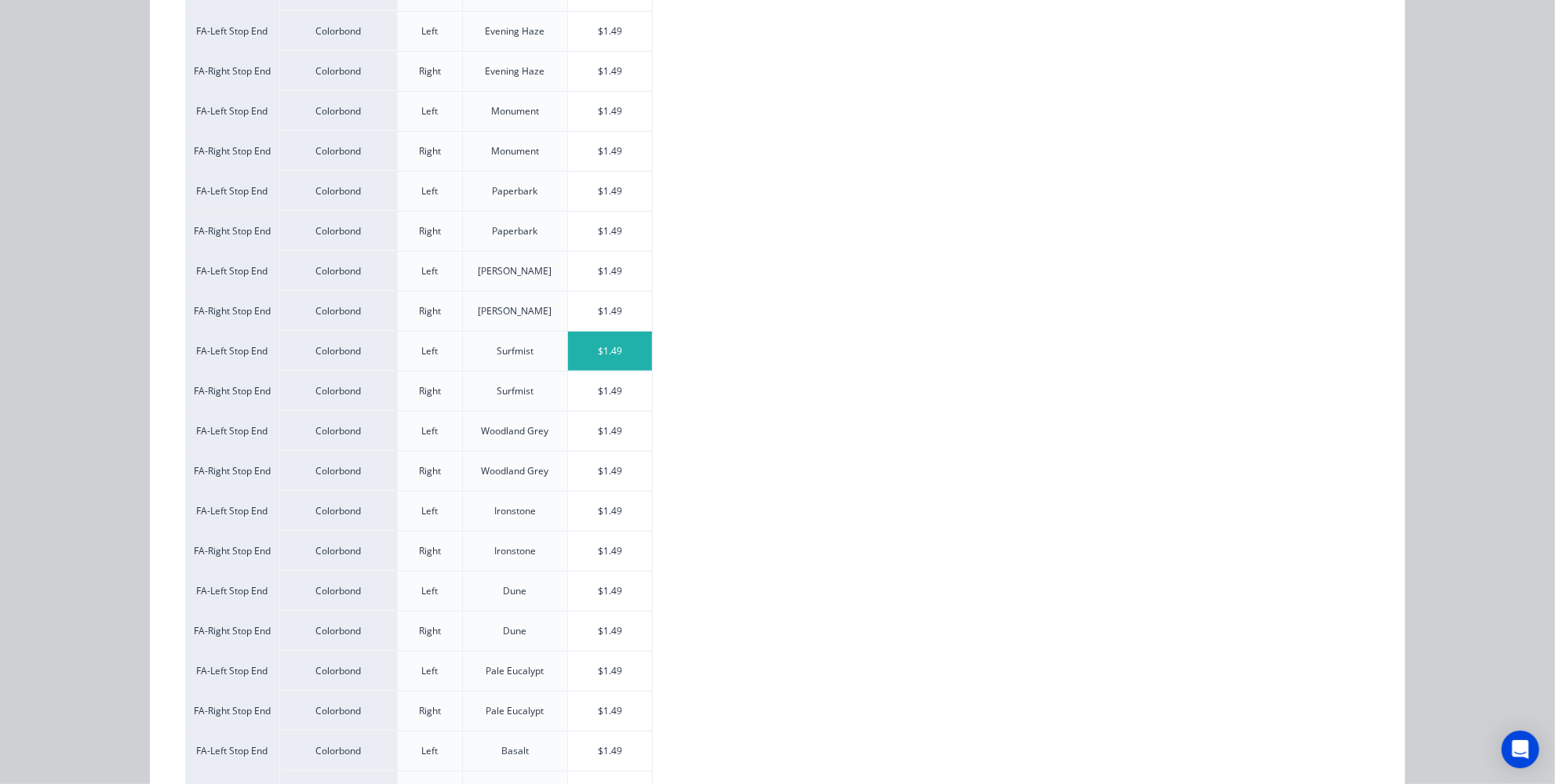
click at [589, 355] on div "$1.49" at bounding box center [610, 351] width 84 height 39
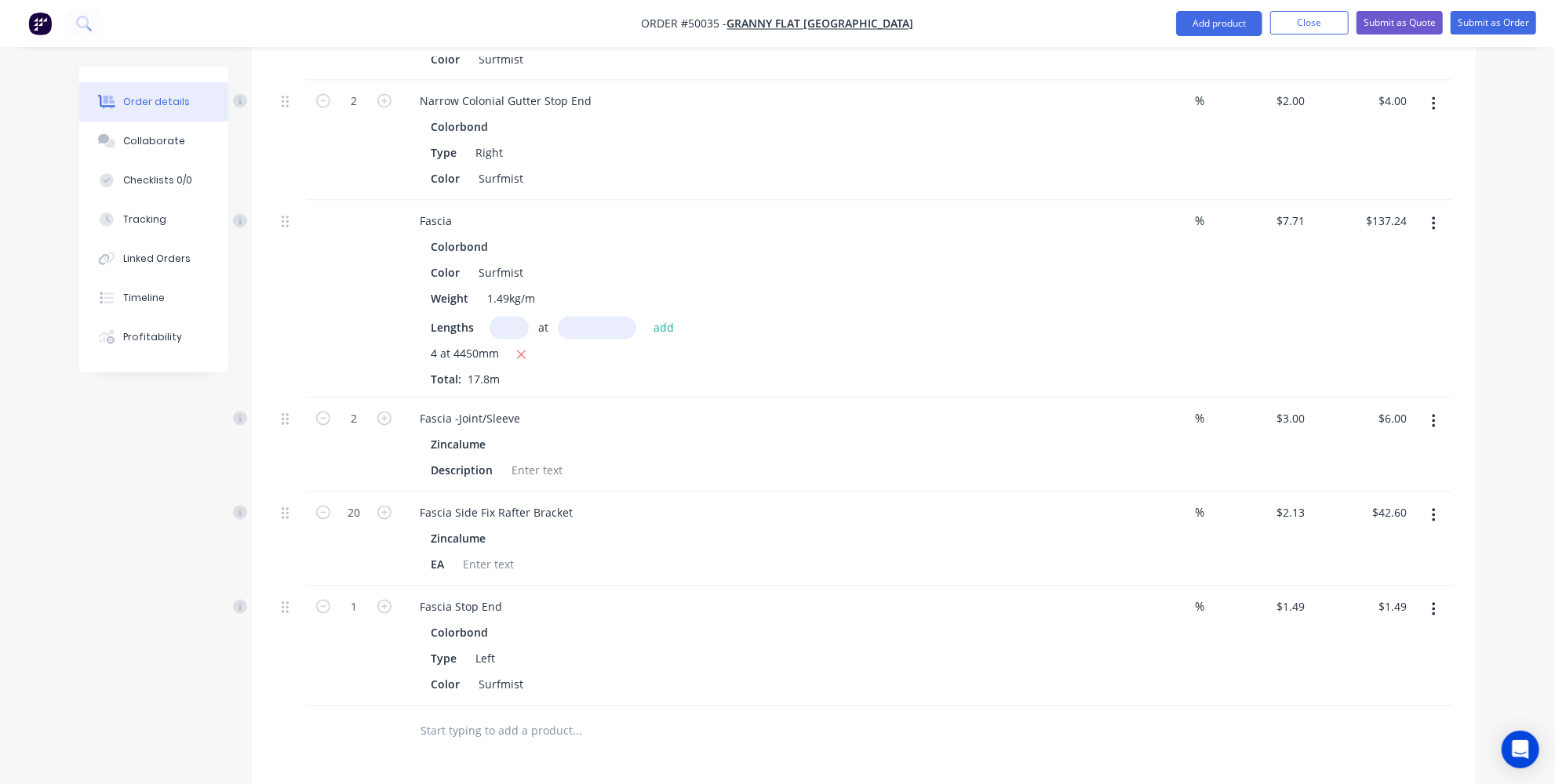
scroll to position [2353, 0]
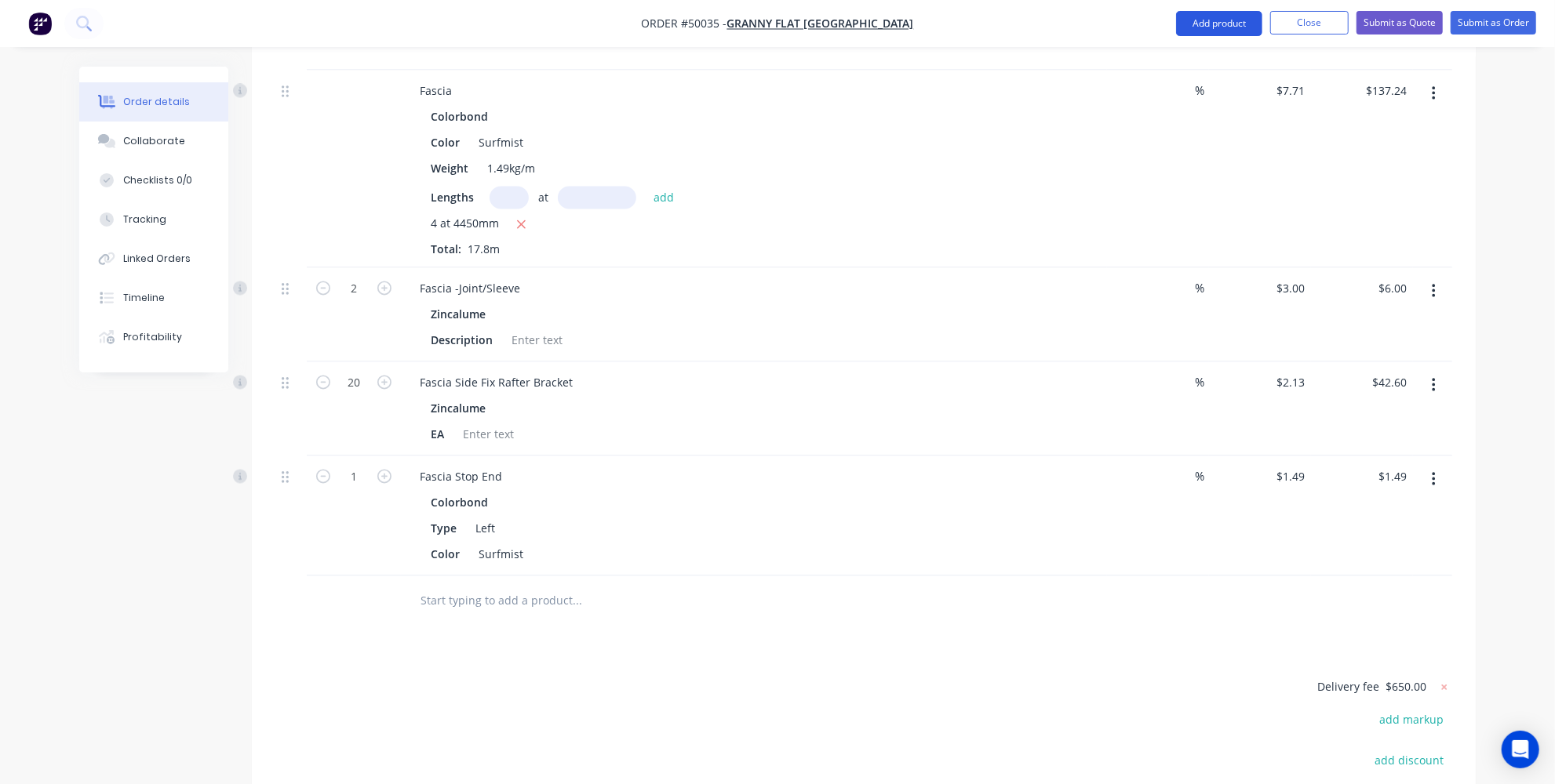
click at [1207, 15] on button "Add product" at bounding box center [1220, 23] width 86 height 25
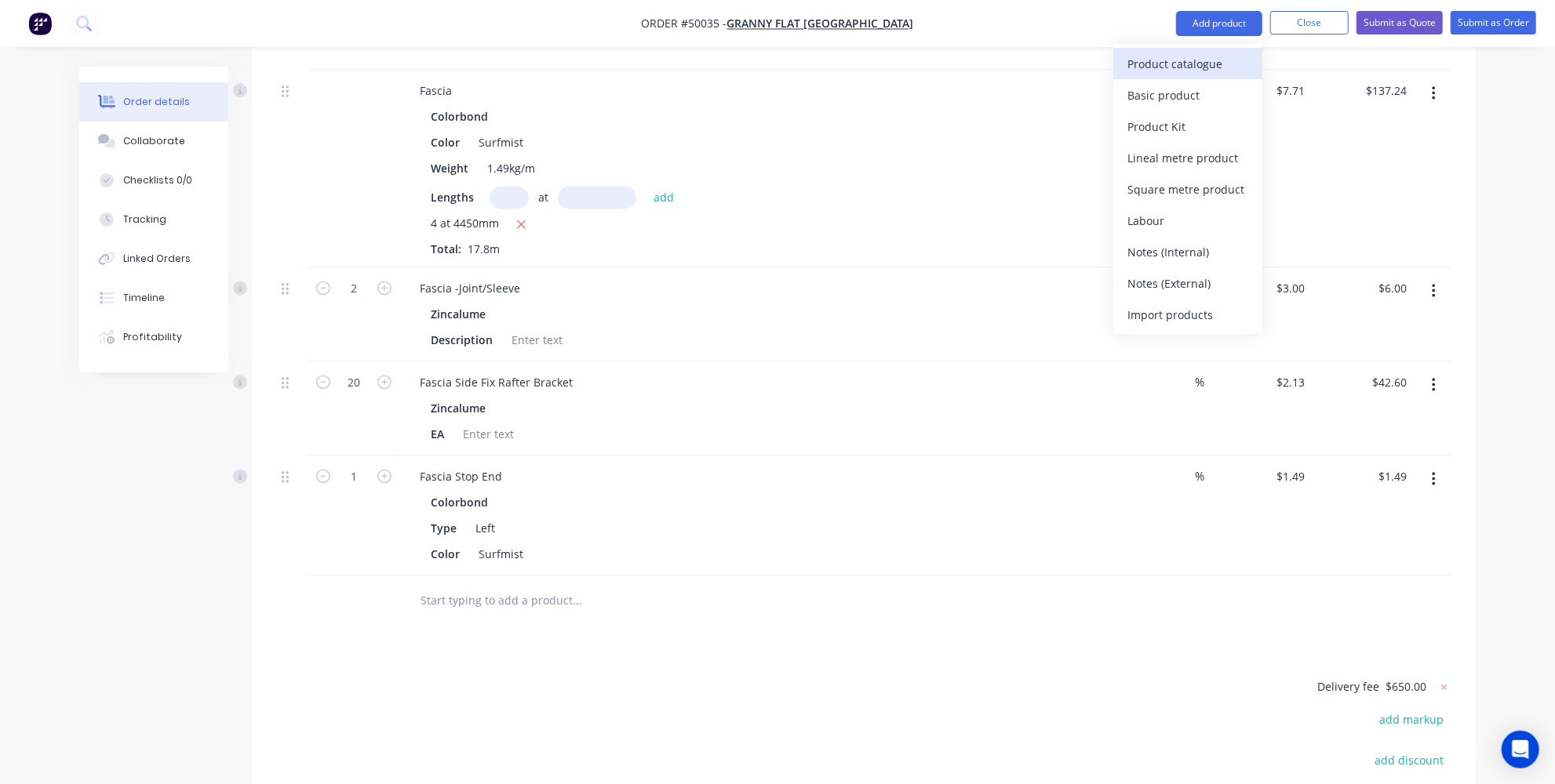
click at [1148, 58] on div "Product catalogue" at bounding box center [1188, 63] width 121 height 23
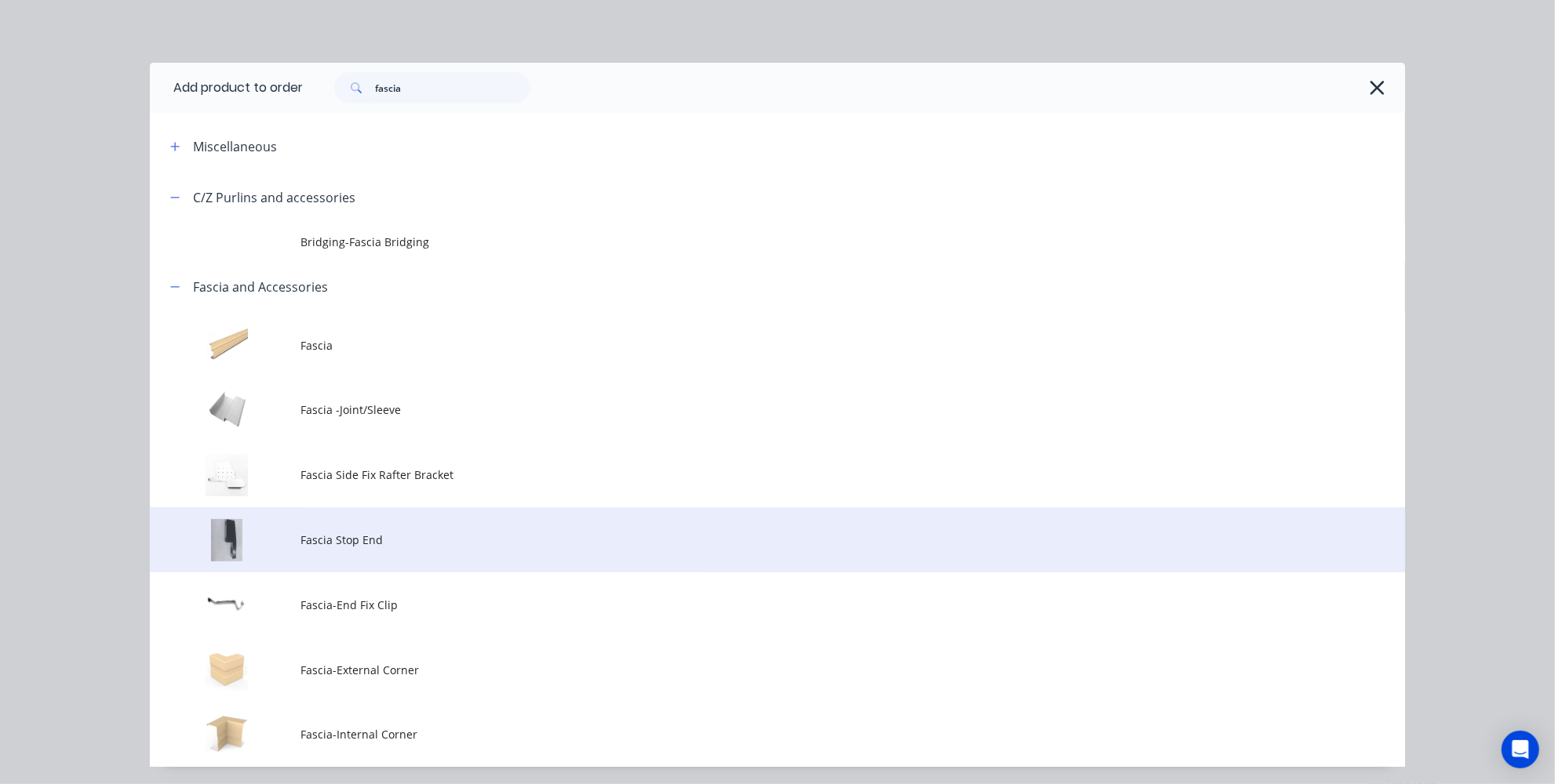
click at [327, 555] on td "Fascia Stop End" at bounding box center [853, 539] width 1105 height 65
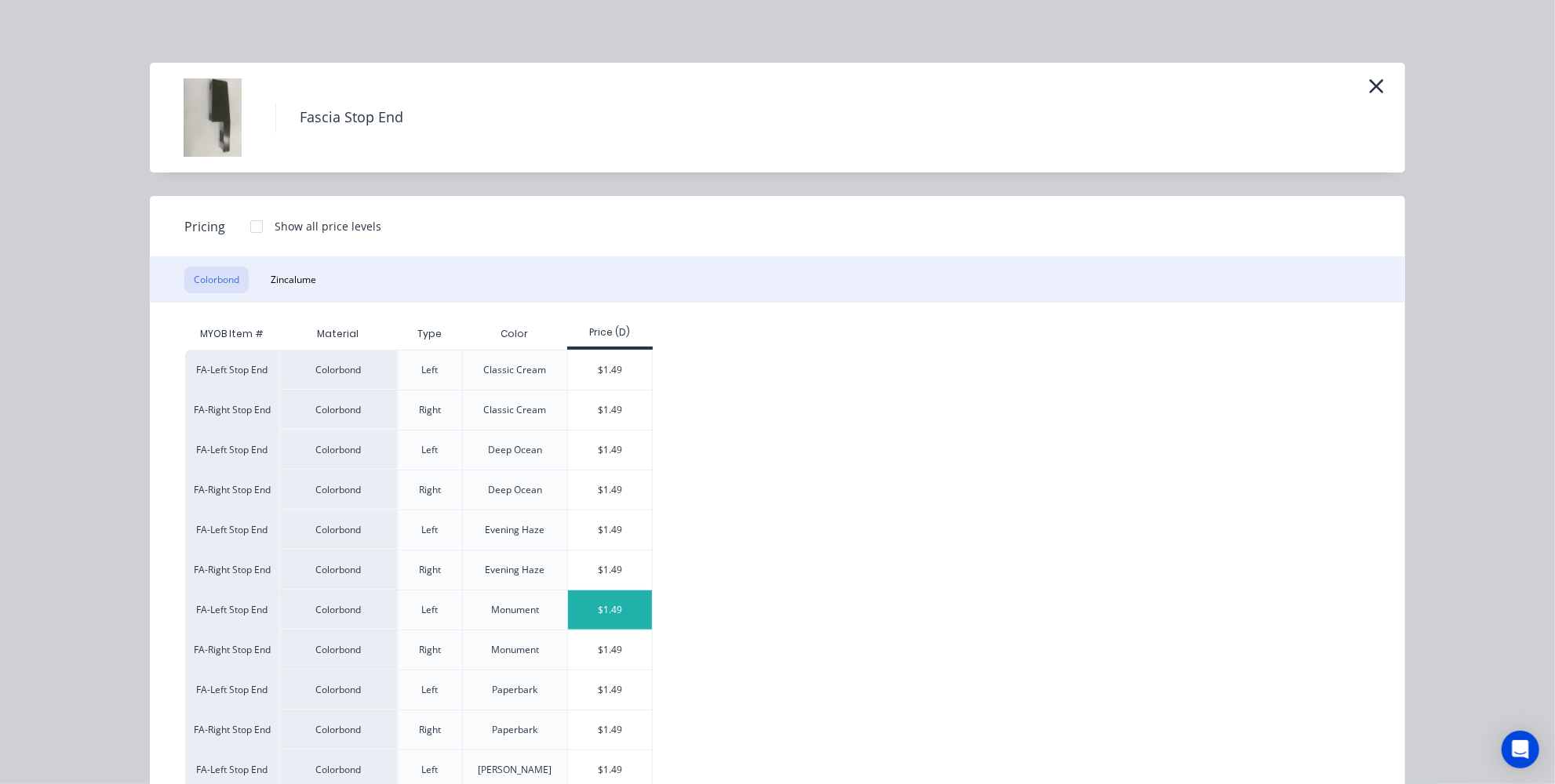
scroll to position [428, 0]
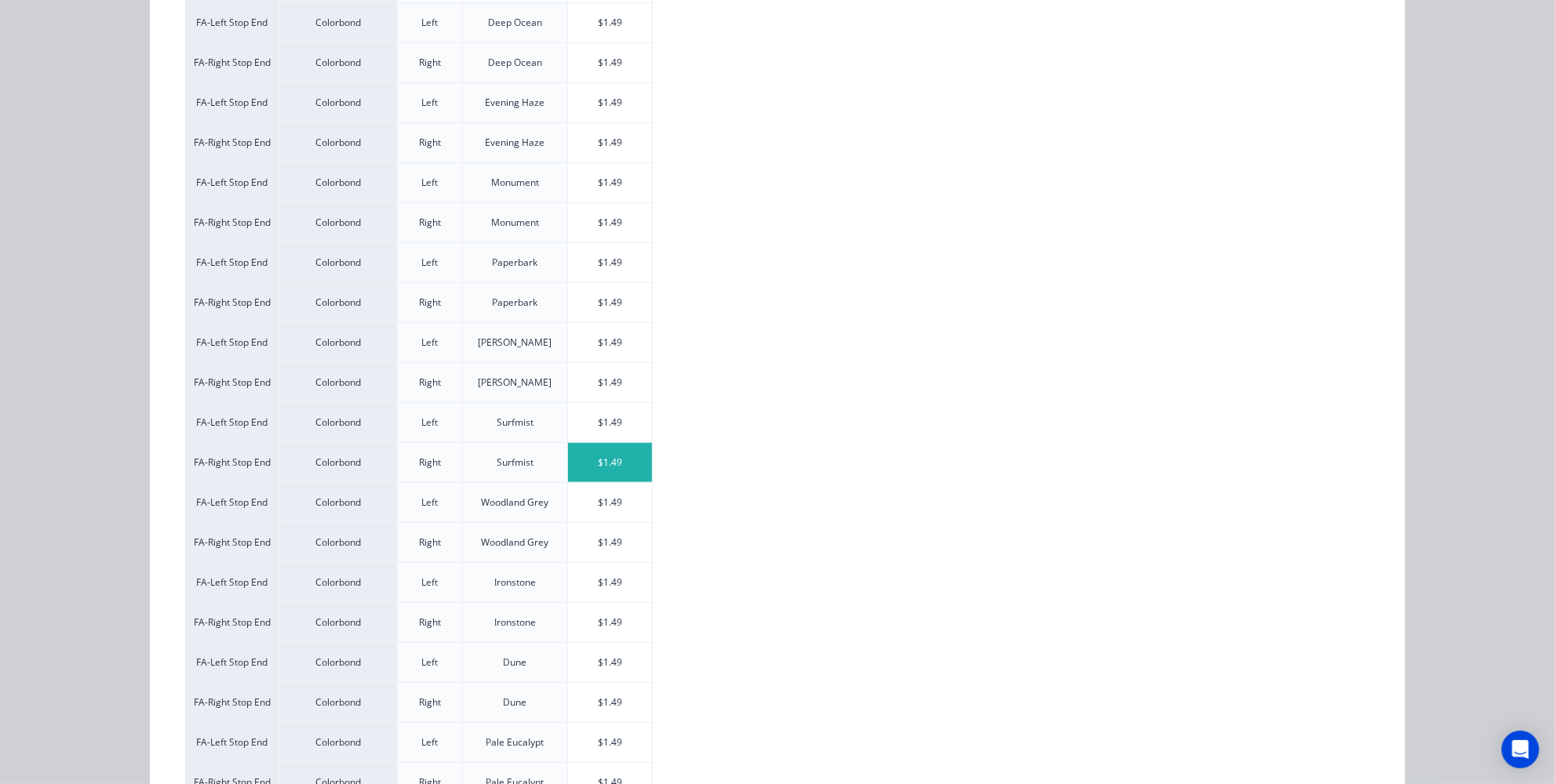
click at [597, 462] on div "$1.49" at bounding box center [610, 463] width 84 height 39
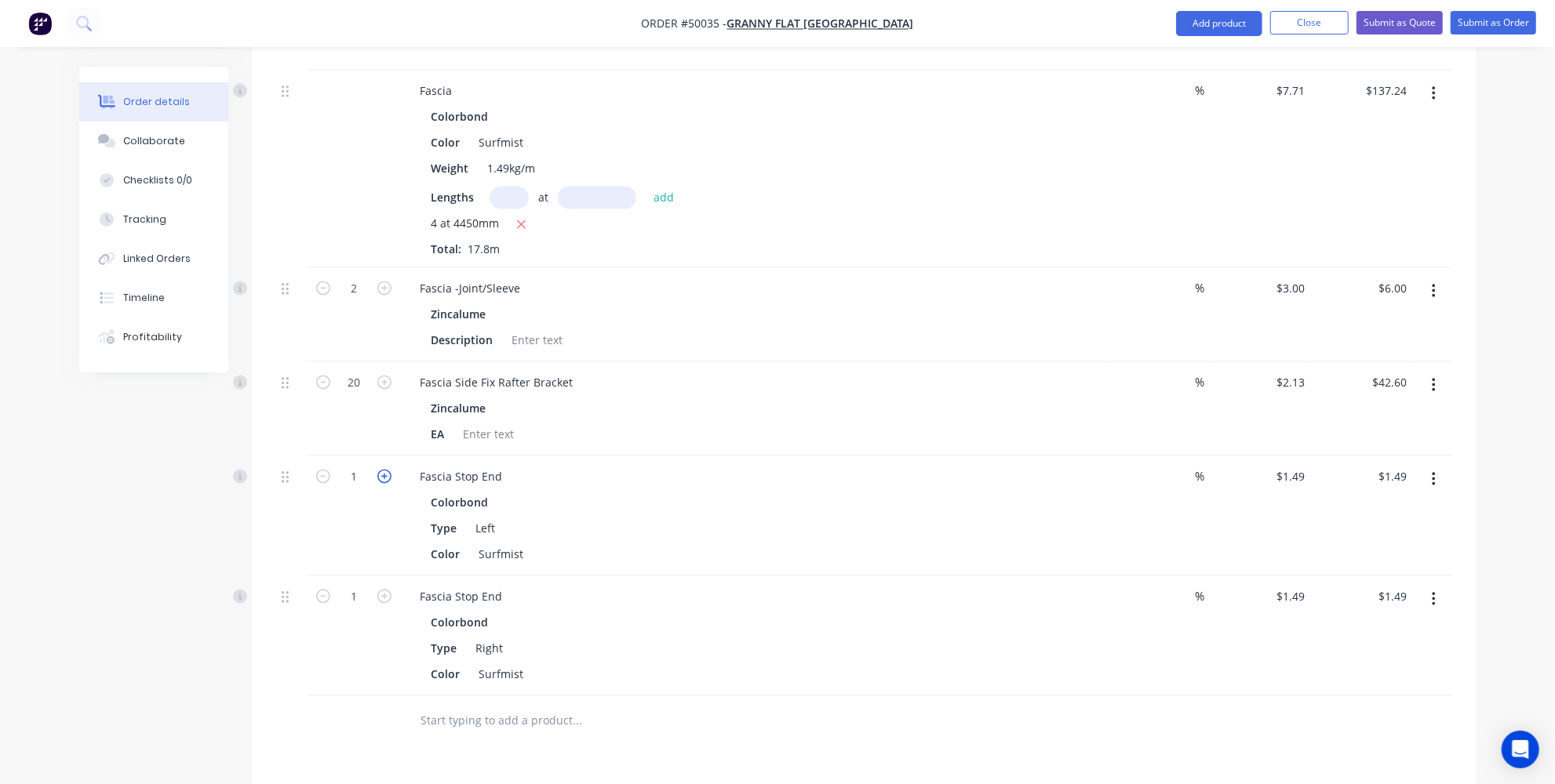
click at [386, 469] on icon "button" at bounding box center [384, 475] width 14 height 14
type input "2"
type input "$2.98"
click at [388, 589] on icon "button" at bounding box center [384, 595] width 14 height 14
type input "2"
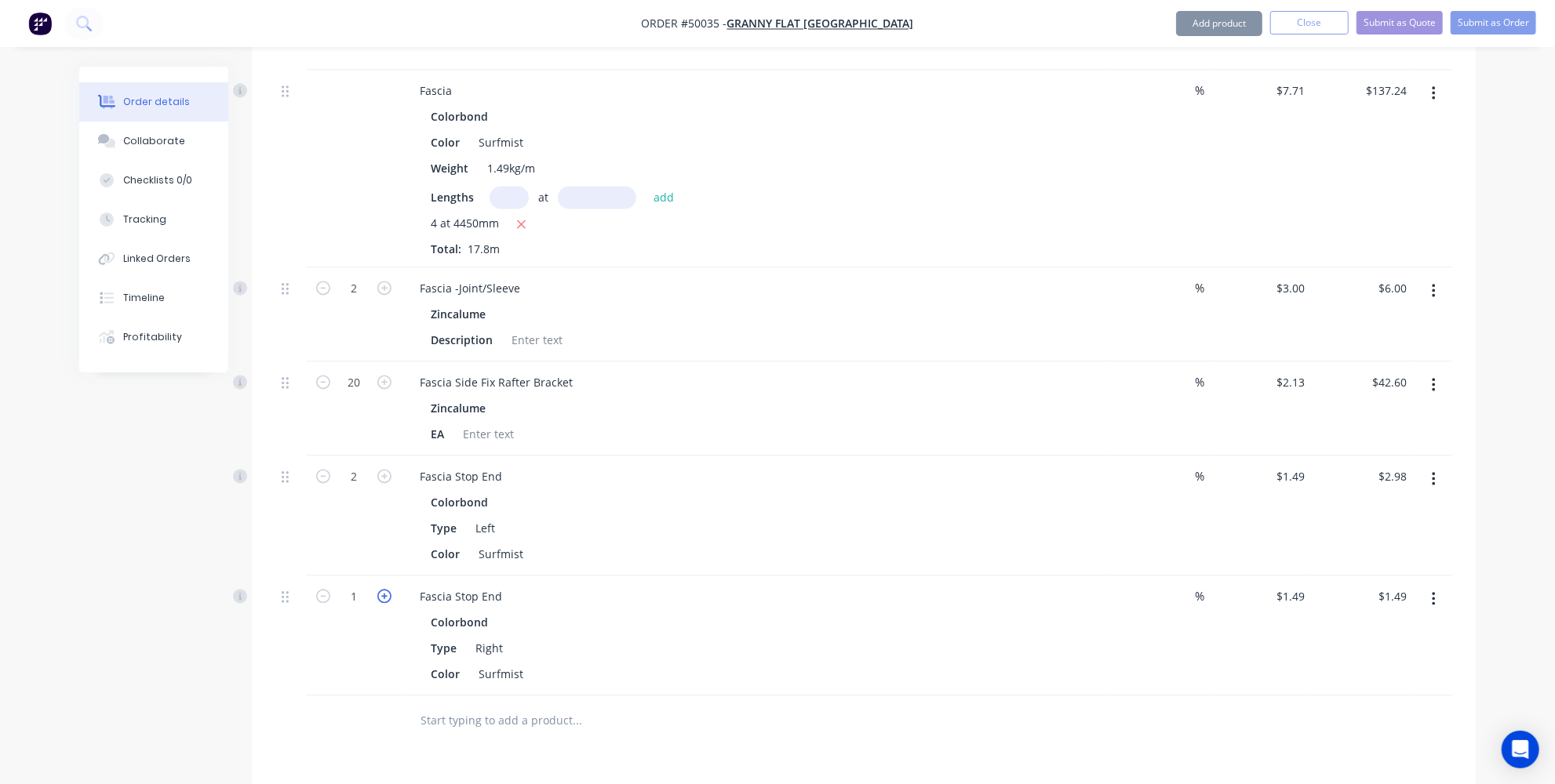
type input "$2.98"
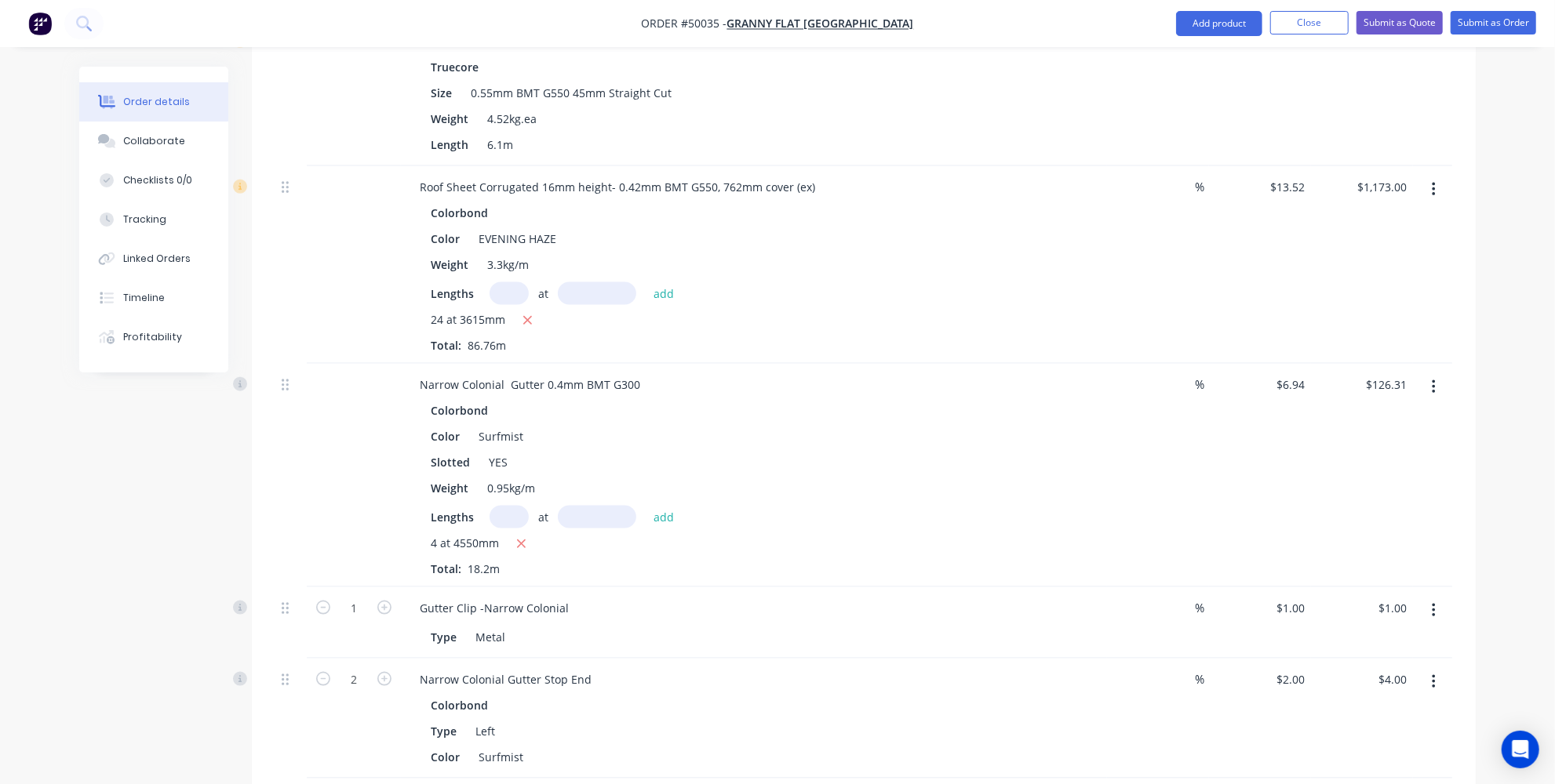
scroll to position [1497, 0]
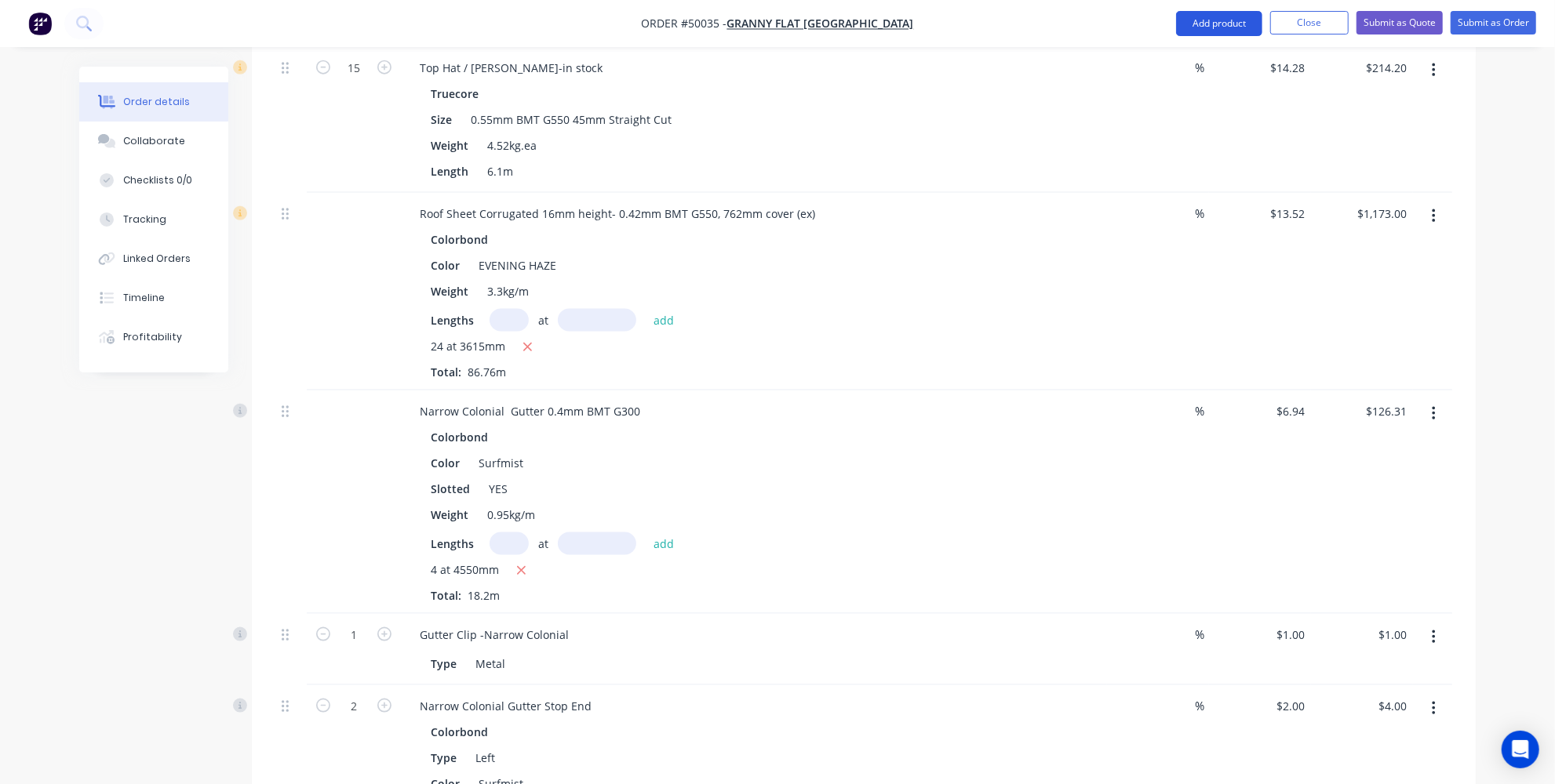
click at [1216, 20] on button "Add product" at bounding box center [1220, 23] width 86 height 25
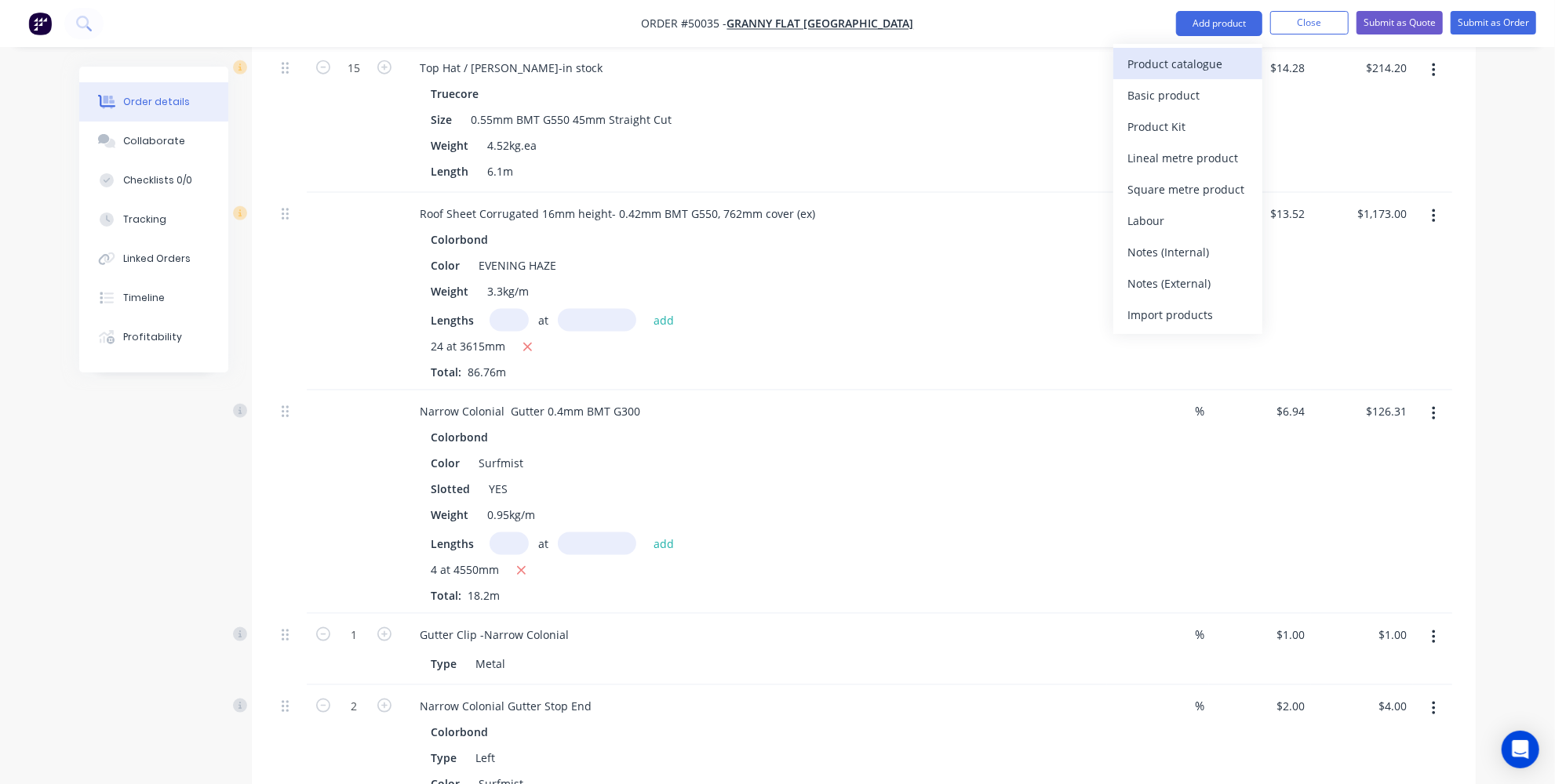
click at [1188, 62] on div "Product catalogue" at bounding box center [1188, 63] width 121 height 23
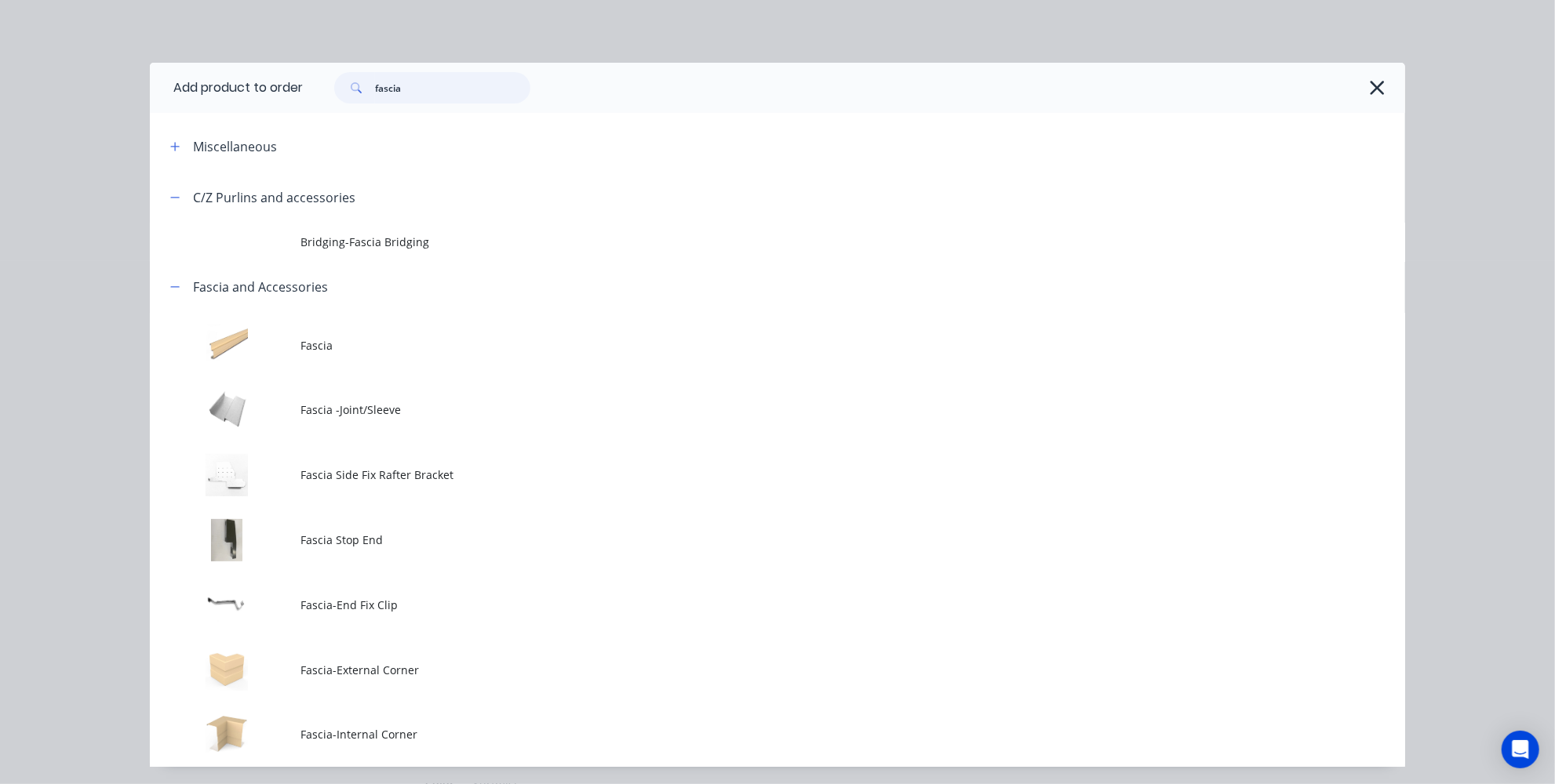
drag, startPoint x: 462, startPoint y: 84, endPoint x: 165, endPoint y: 69, distance: 297.4
click at [200, 74] on header "Add product to order fascia" at bounding box center [778, 88] width 1255 height 50
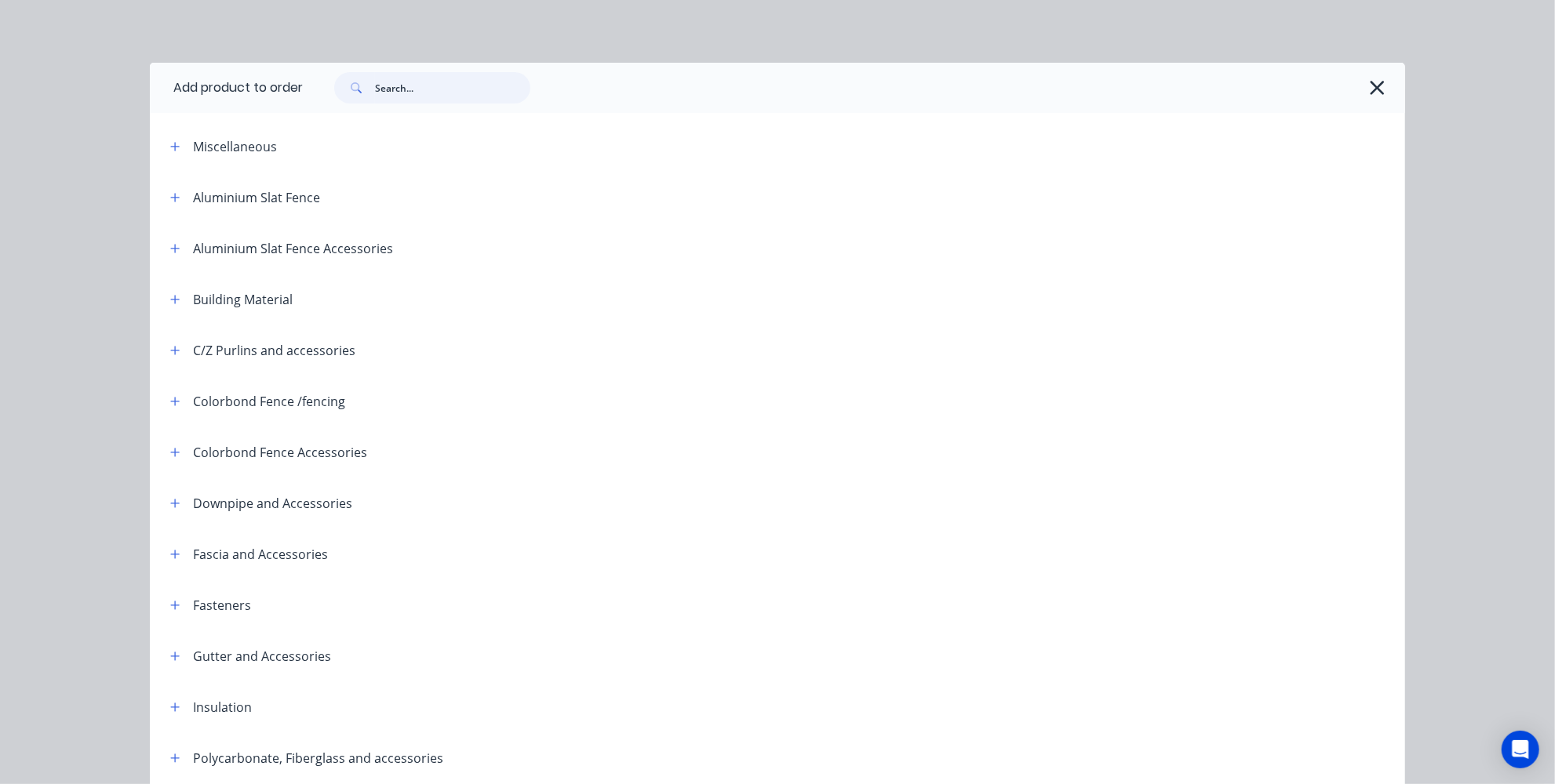
click at [391, 88] on input "text" at bounding box center [453, 88] width 156 height 31
type input "r"
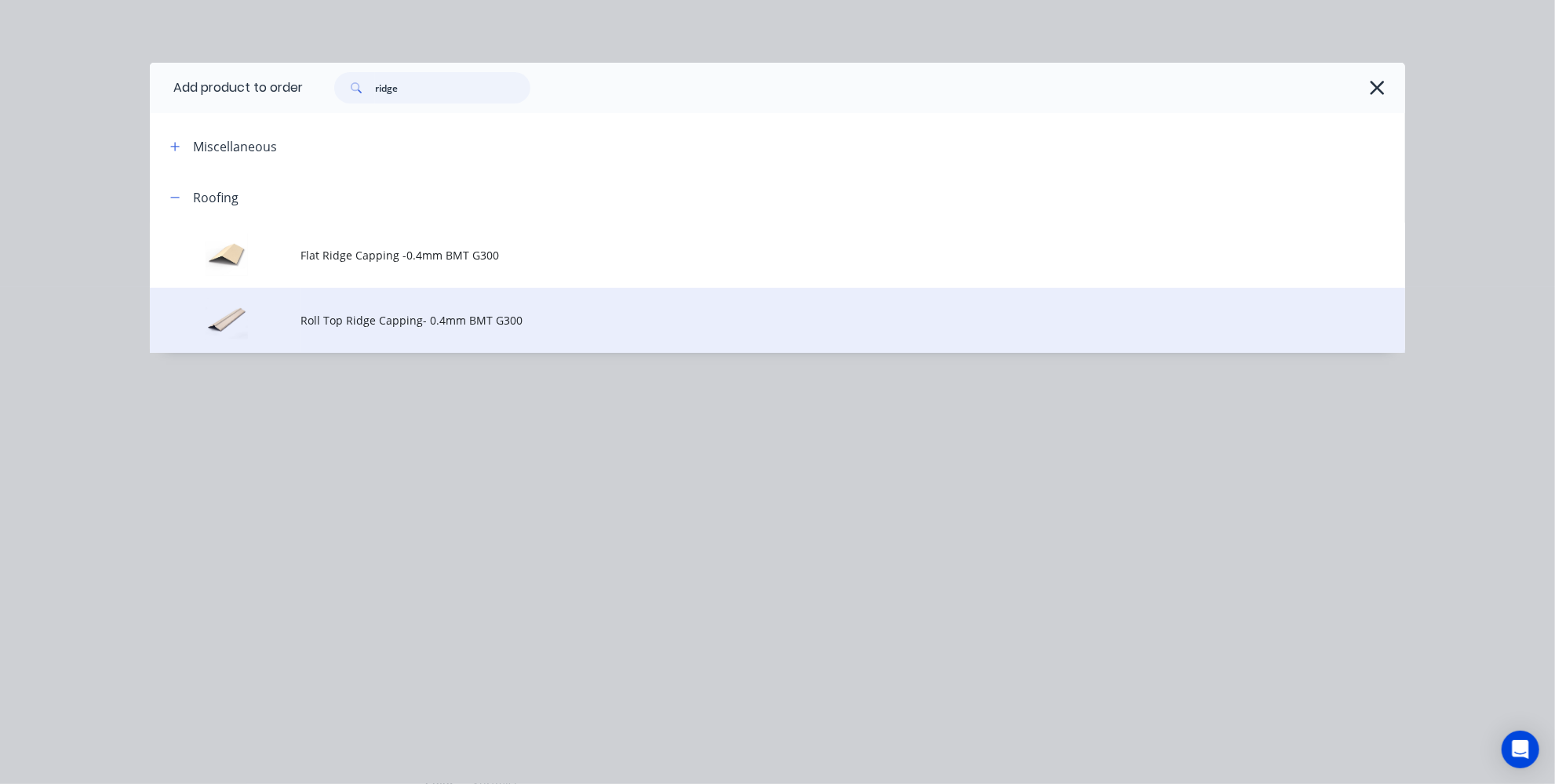
type input "ridge"
click at [455, 320] on span "Roll Top Ridge Capping- 0.4mm BMT G300" at bounding box center [742, 321] width 883 height 16
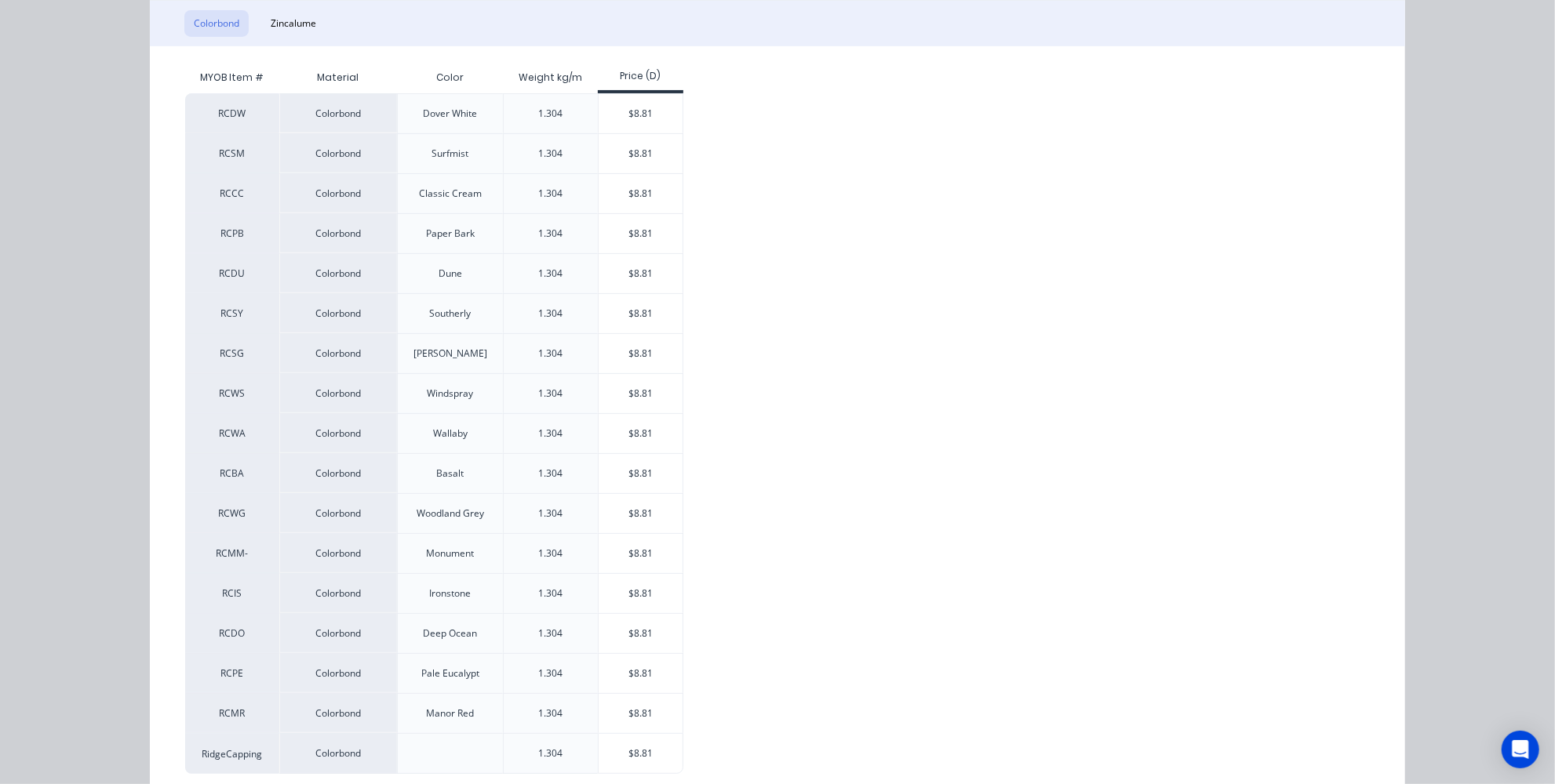
scroll to position [284, 0]
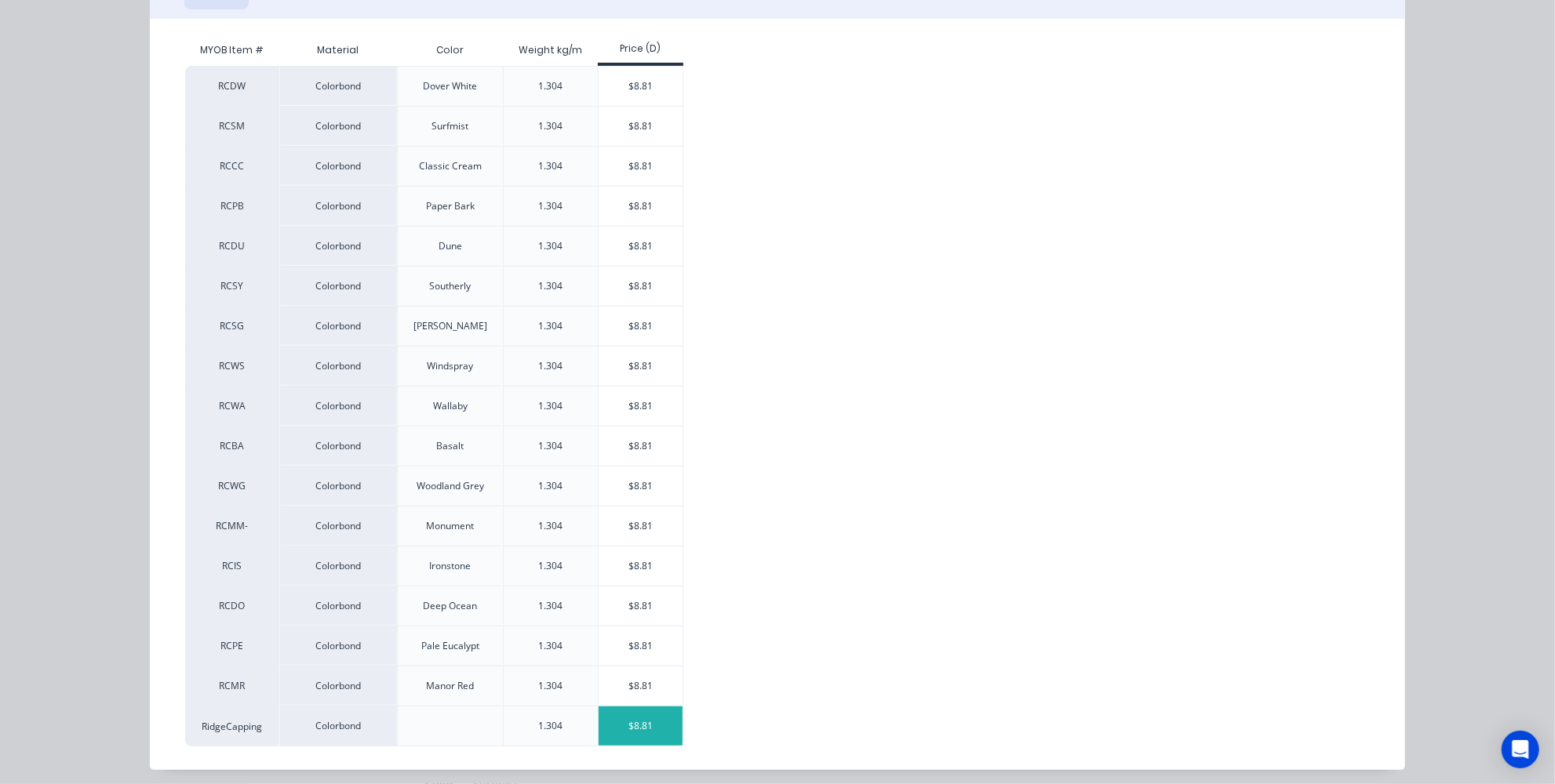
click at [641, 707] on div "$8.81" at bounding box center [641, 726] width 84 height 39
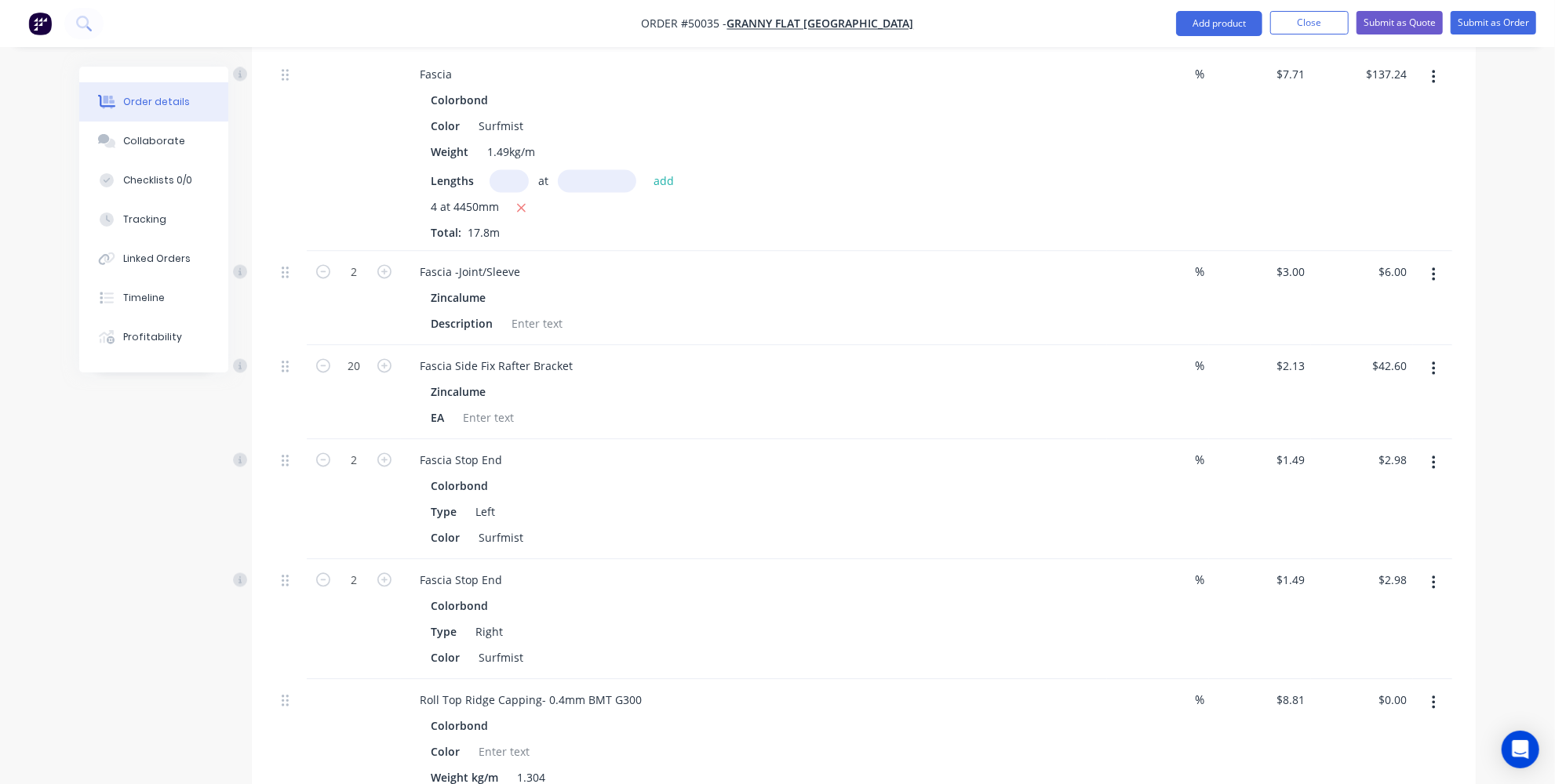
scroll to position [2638, 0]
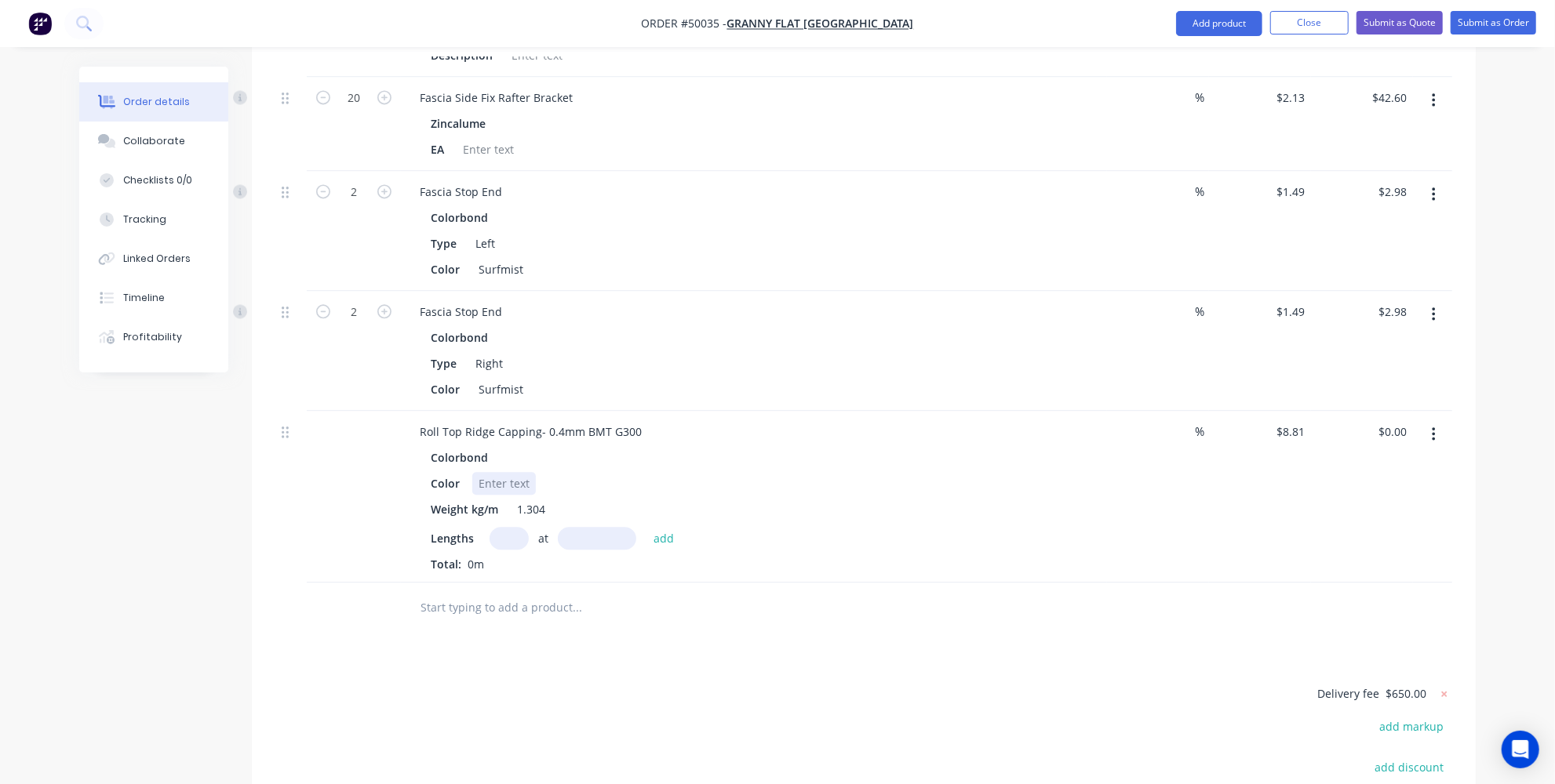
click at [499, 473] on div at bounding box center [504, 484] width 63 height 23
click at [504, 473] on div at bounding box center [504, 484] width 63 height 23
paste div
click at [643, 420] on div "Roll Top Ridge Capping- 0.4mm BMT G300" at bounding box center [531, 431] width 247 height 23
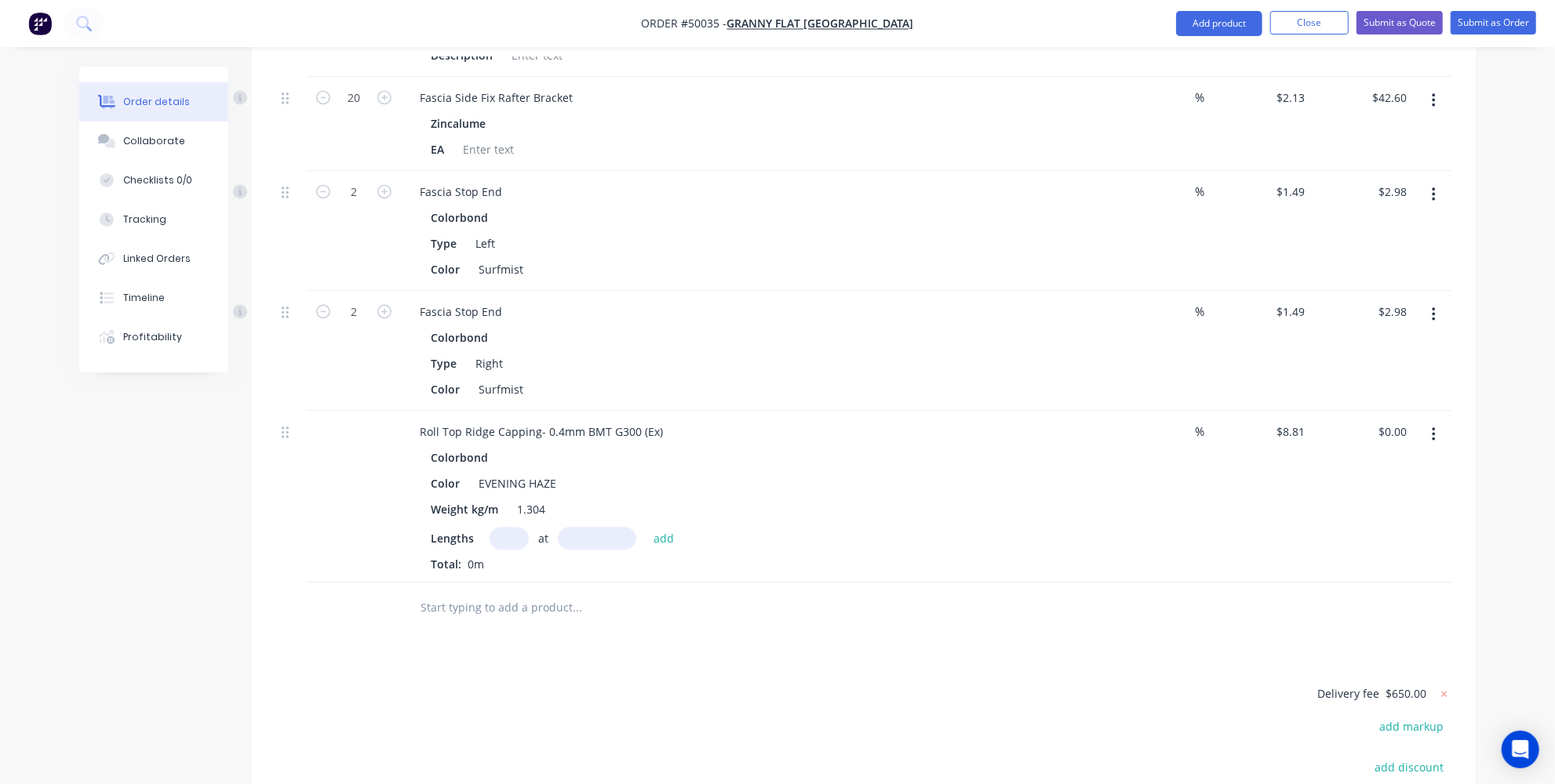
click at [496, 527] on input "text" at bounding box center [509, 538] width 39 height 23
type input "2"
click at [580, 527] on input "text" at bounding box center [597, 538] width 79 height 23
type input "4450mm"
click at [660, 527] on button "add" at bounding box center [664, 537] width 37 height 21
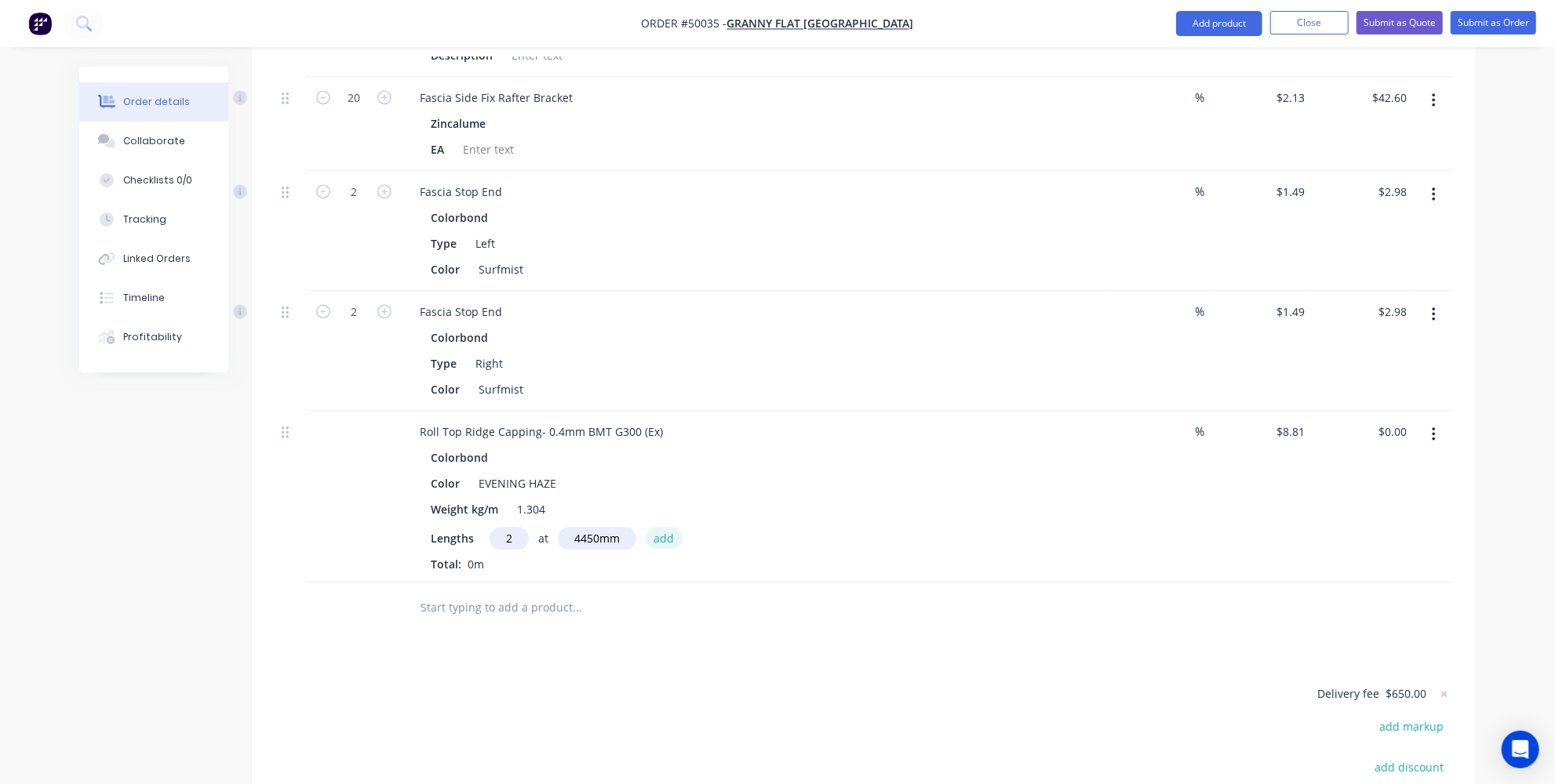
type input "$78.41"
click at [1212, 12] on button "Add product" at bounding box center [1220, 23] width 86 height 25
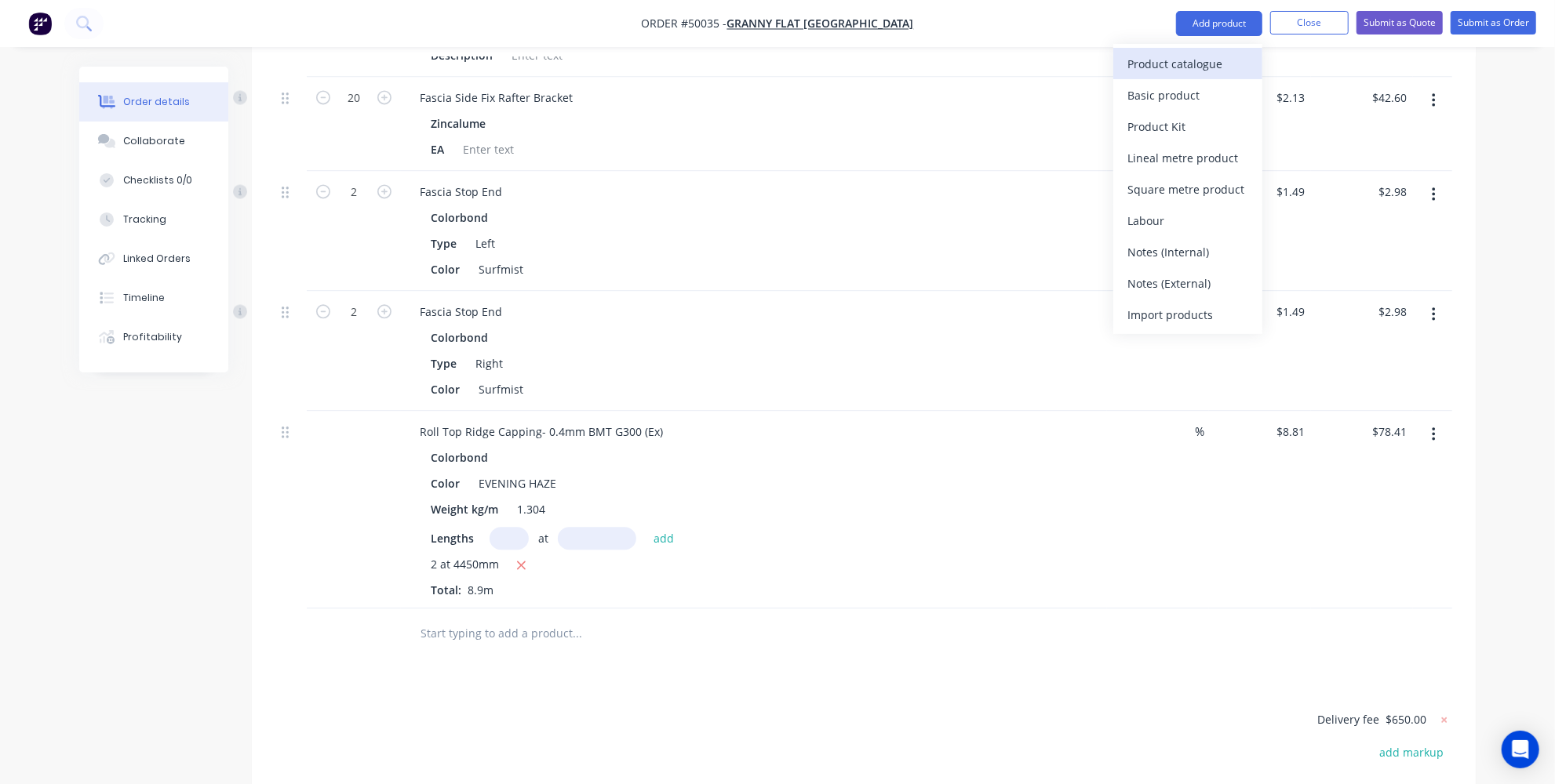
click at [1198, 57] on div "Product catalogue" at bounding box center [1188, 63] width 121 height 23
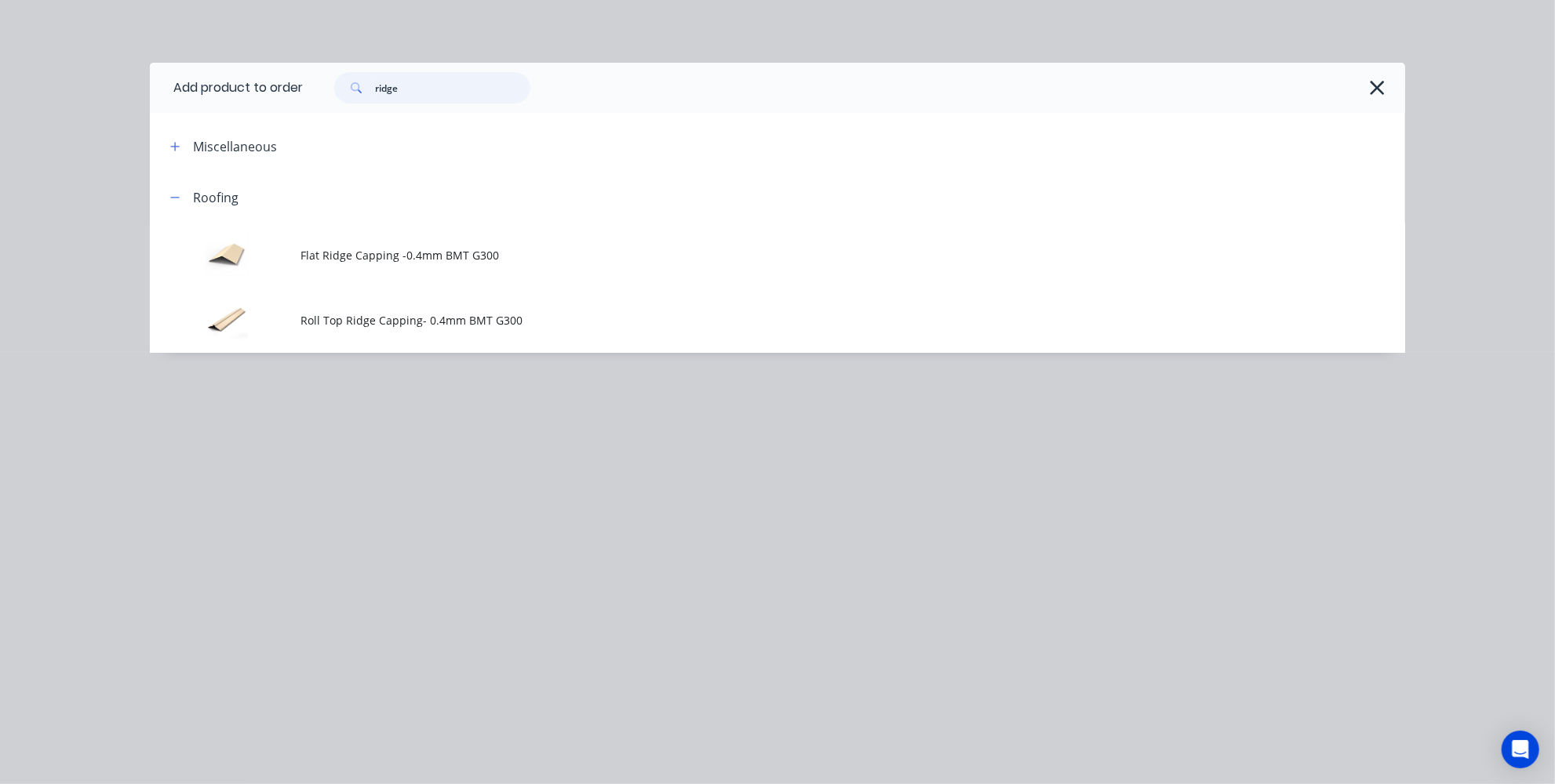
drag, startPoint x: 347, startPoint y: 93, endPoint x: 123, endPoint y: 71, distance: 225.1
click at [171, 82] on header "Add product to order ridge" at bounding box center [778, 88] width 1255 height 50
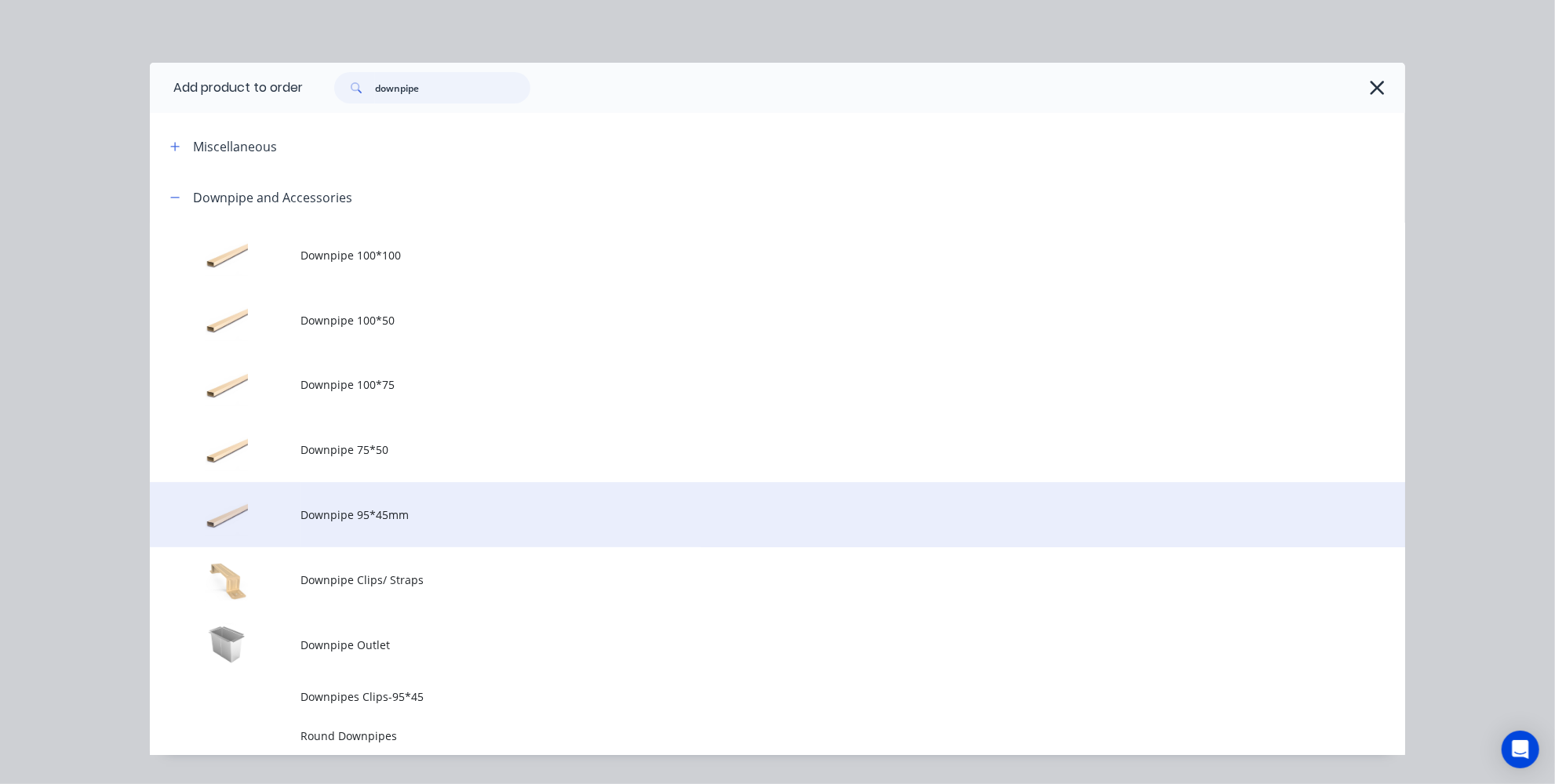
type input "downpipe"
click at [392, 516] on span "Downpipe 95*45mm" at bounding box center [742, 515] width 883 height 16
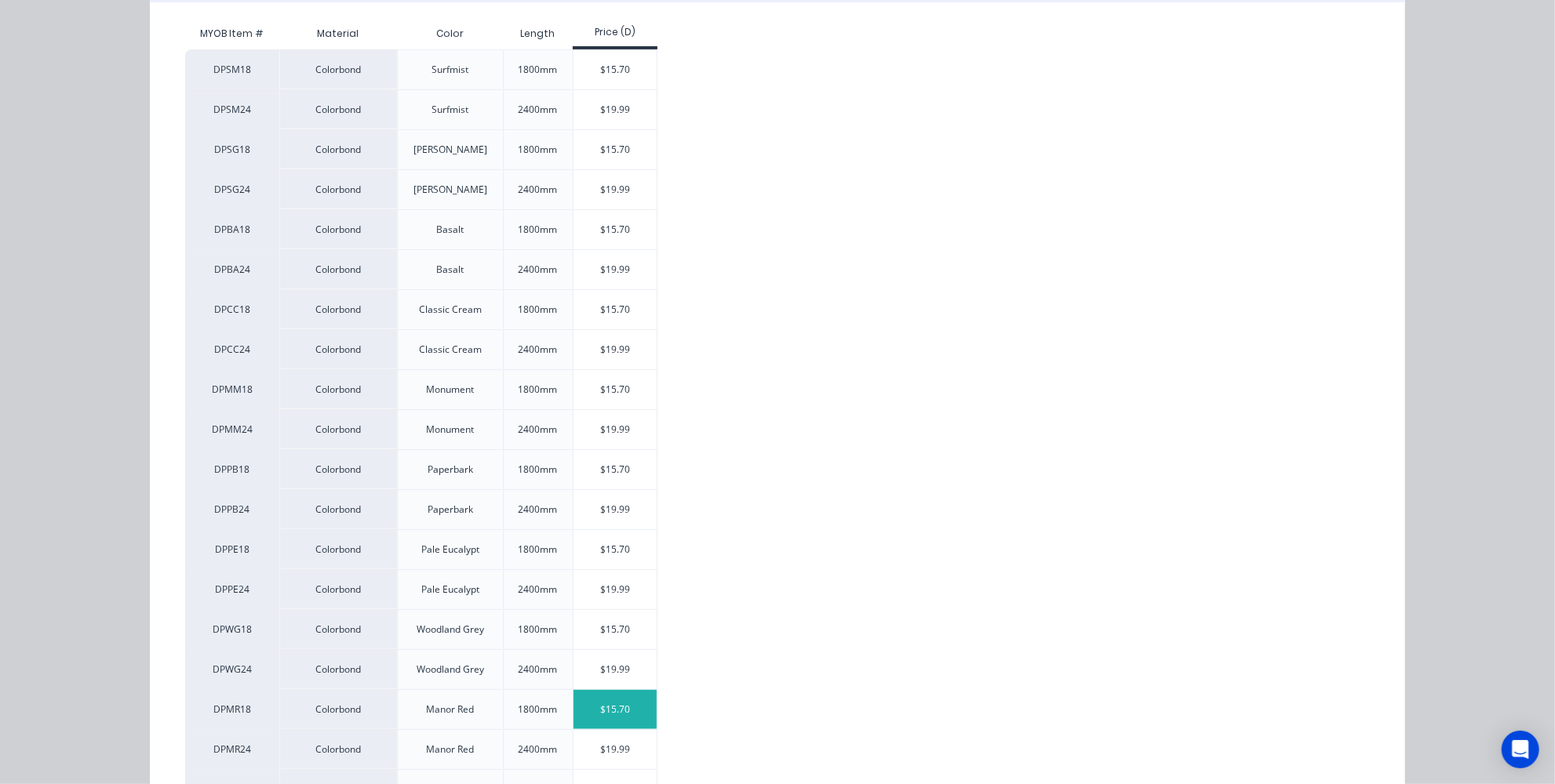
scroll to position [356, 0]
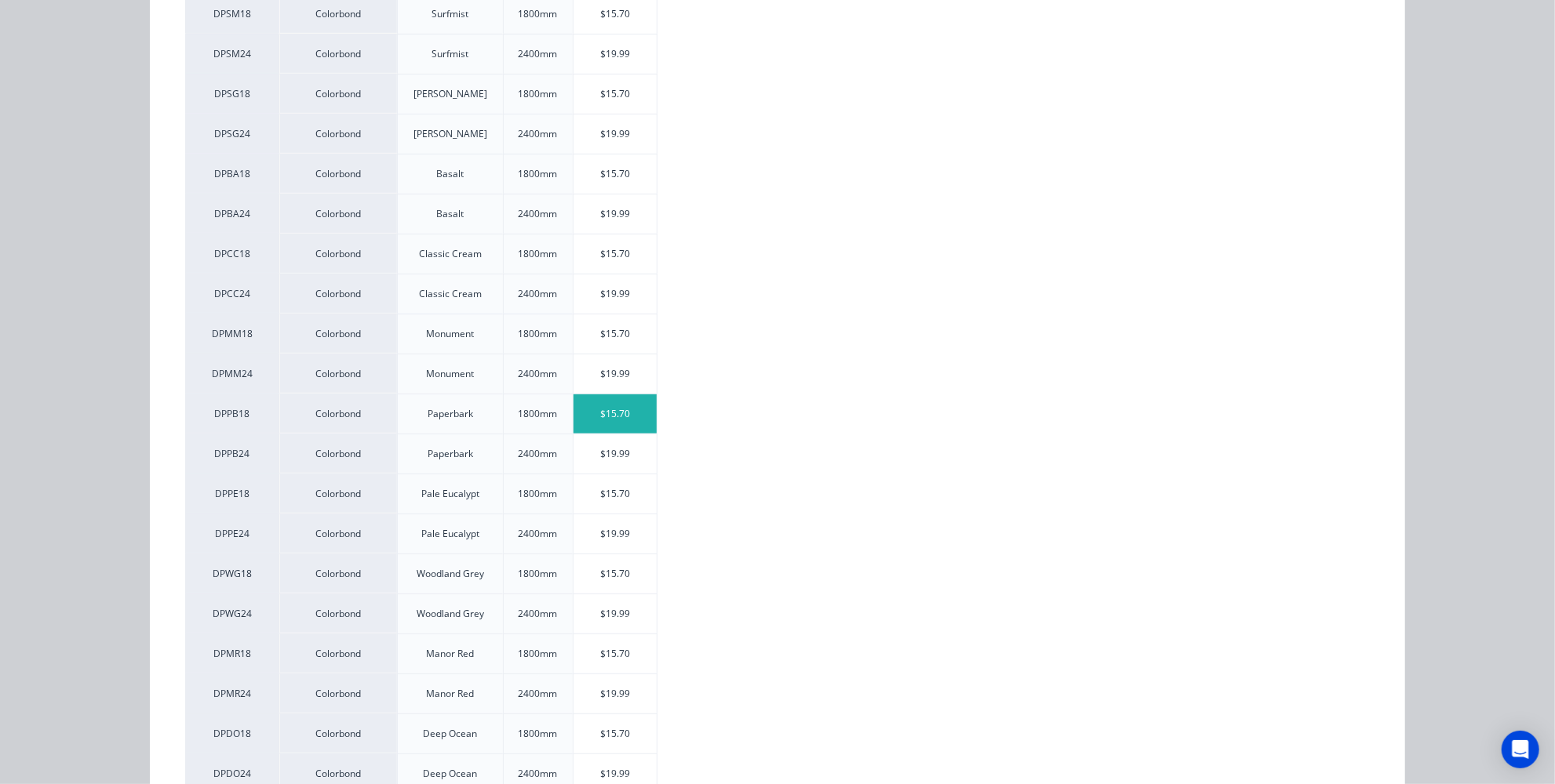
click at [615, 411] on div "$15.70" at bounding box center [616, 414] width 84 height 39
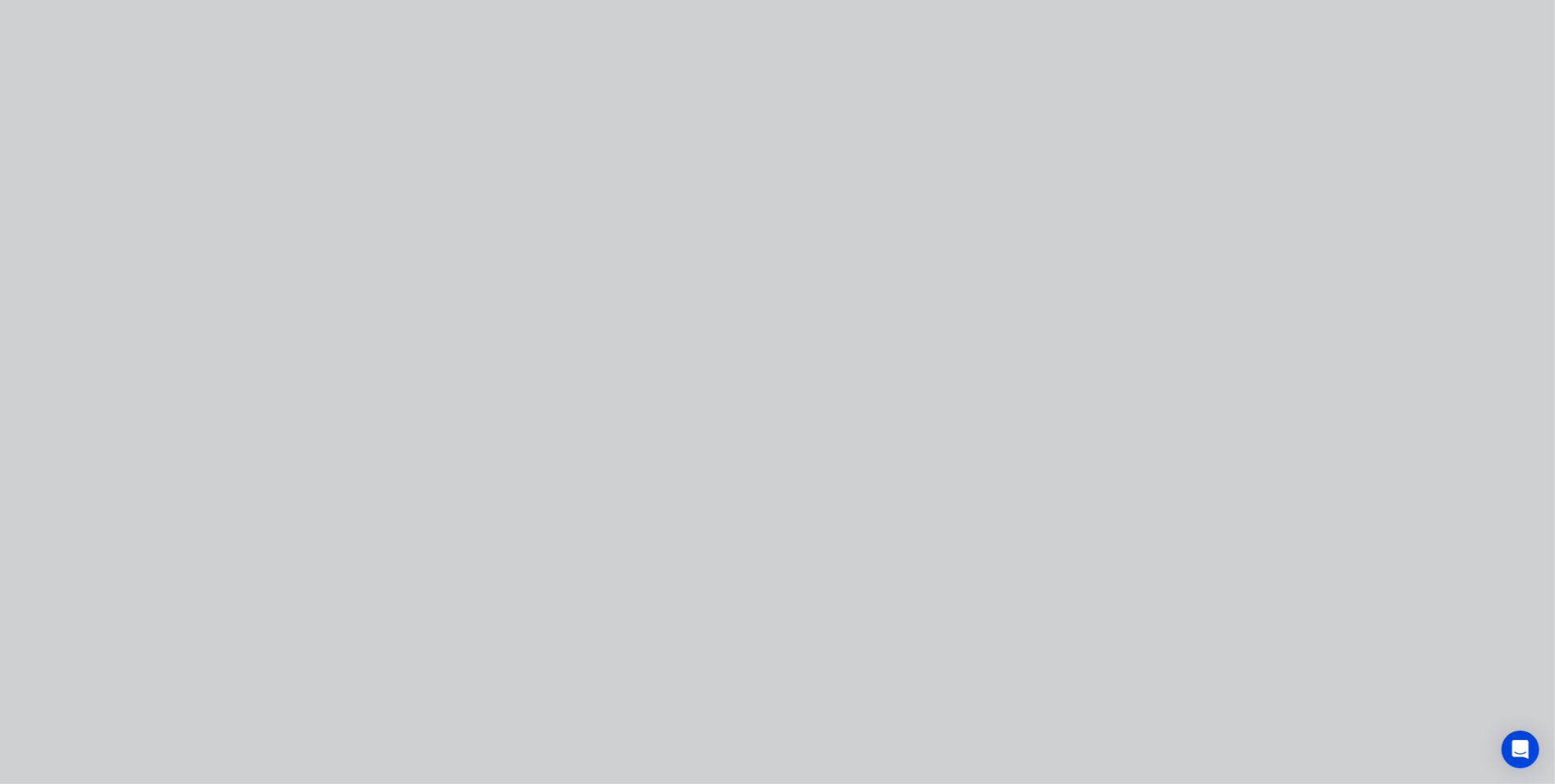
scroll to position [0, 0]
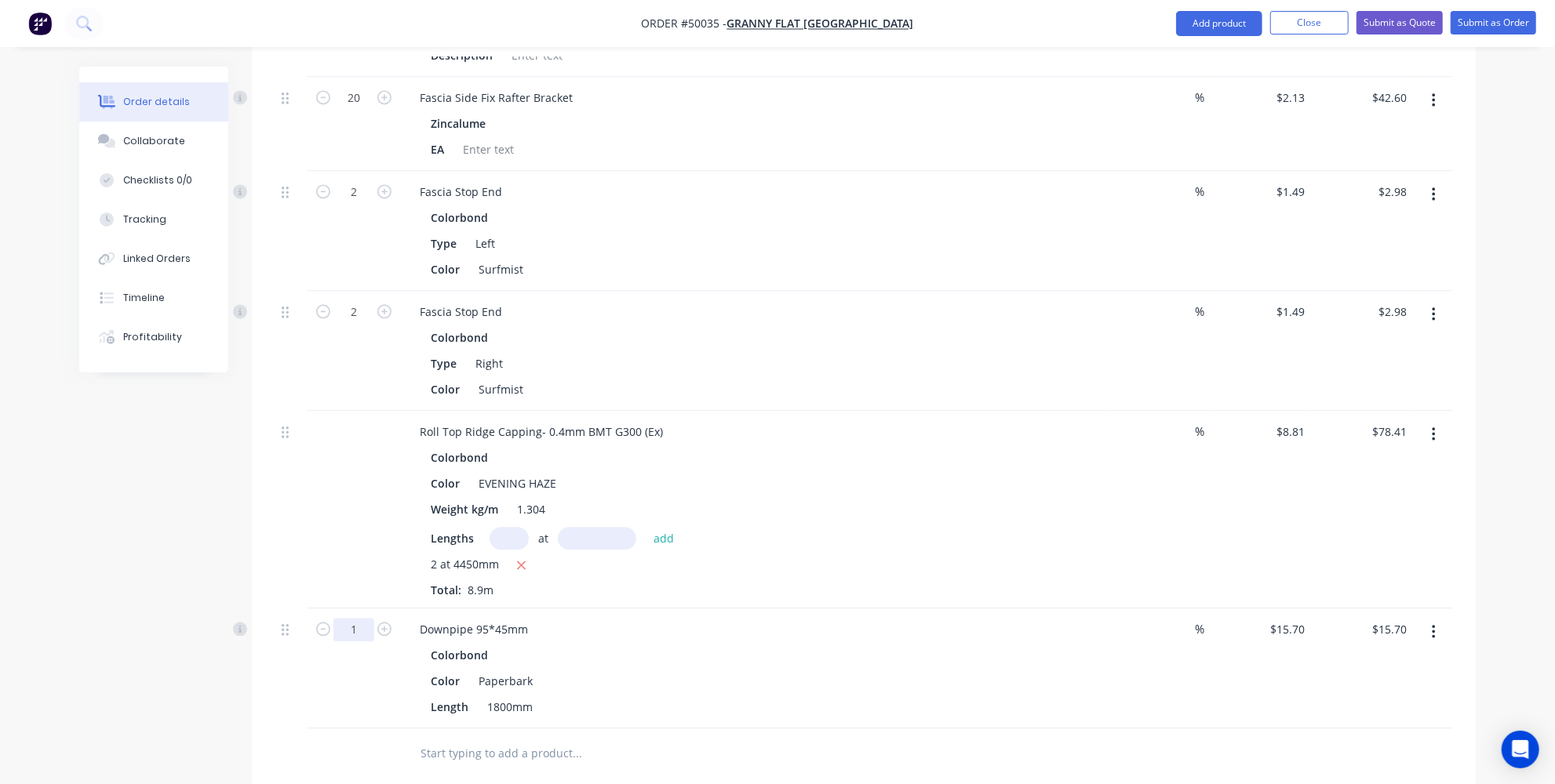
click at [336, 618] on input "1" at bounding box center [354, 630] width 41 height 24
type input "8"
type input "$125.60"
click at [1226, 30] on button "Add product" at bounding box center [1220, 23] width 86 height 25
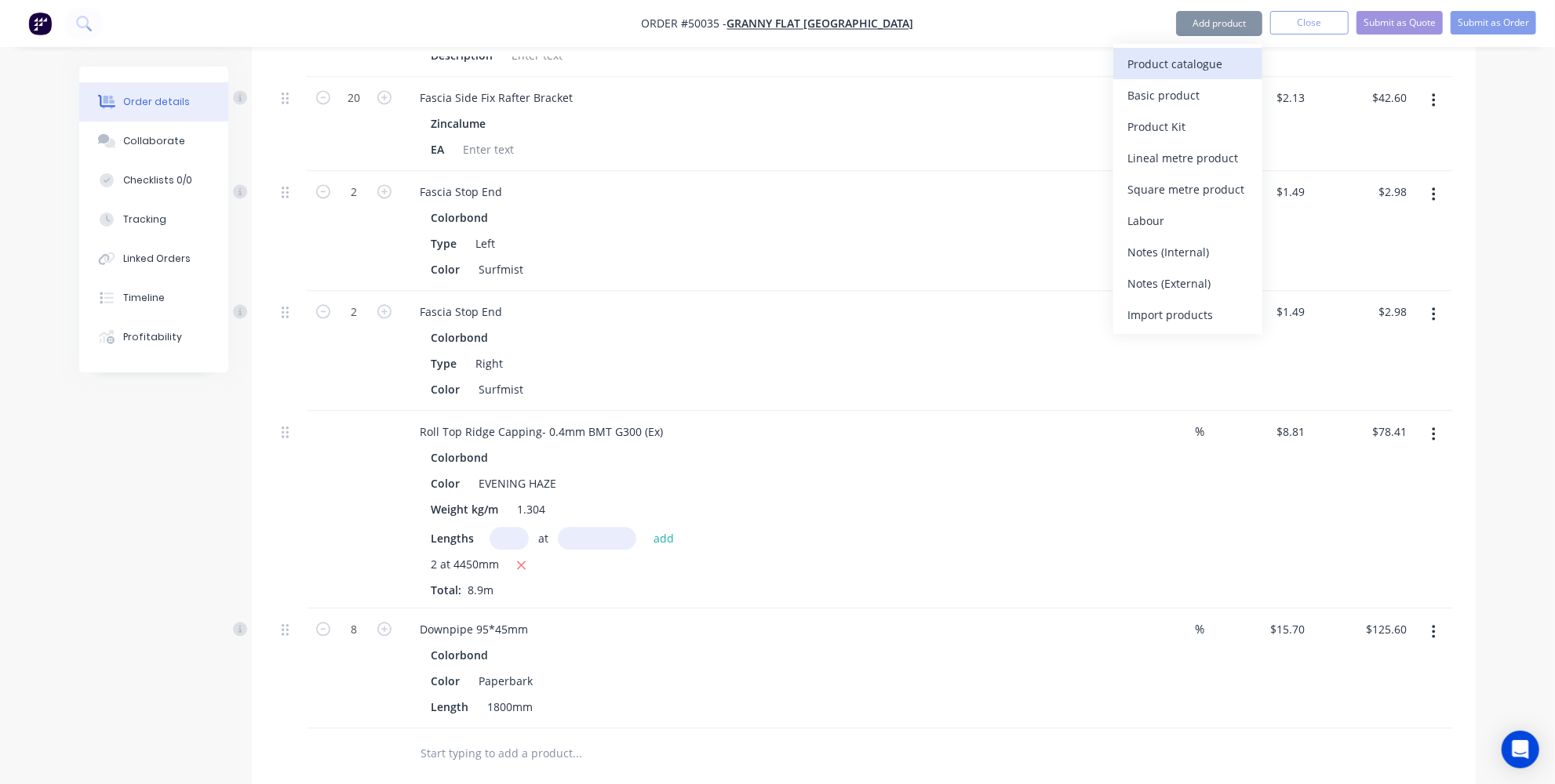
click at [1210, 53] on div "Product catalogue" at bounding box center [1188, 63] width 121 height 23
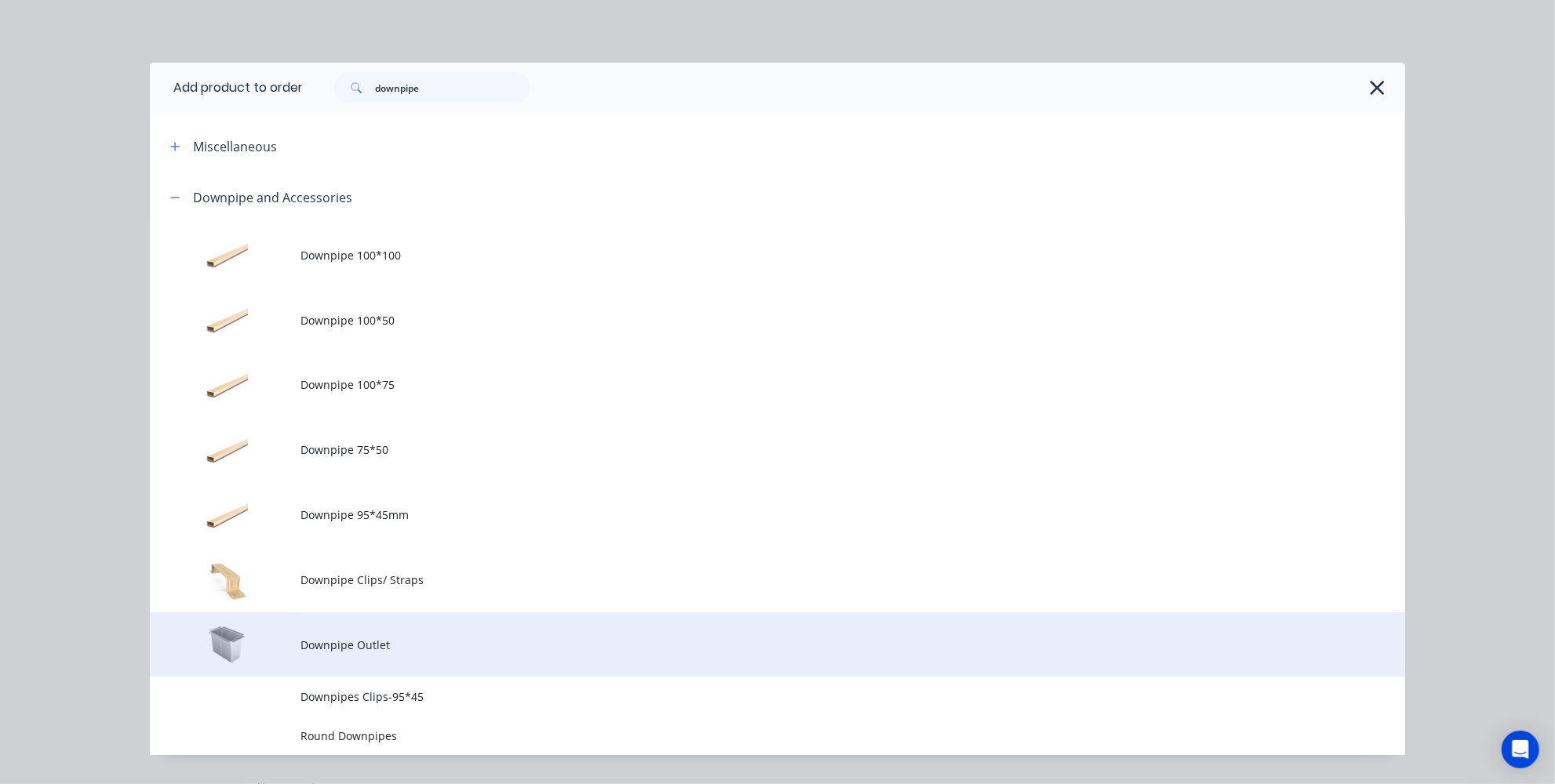
click at [358, 666] on td "Downpipe Outlet" at bounding box center [853, 645] width 1105 height 65
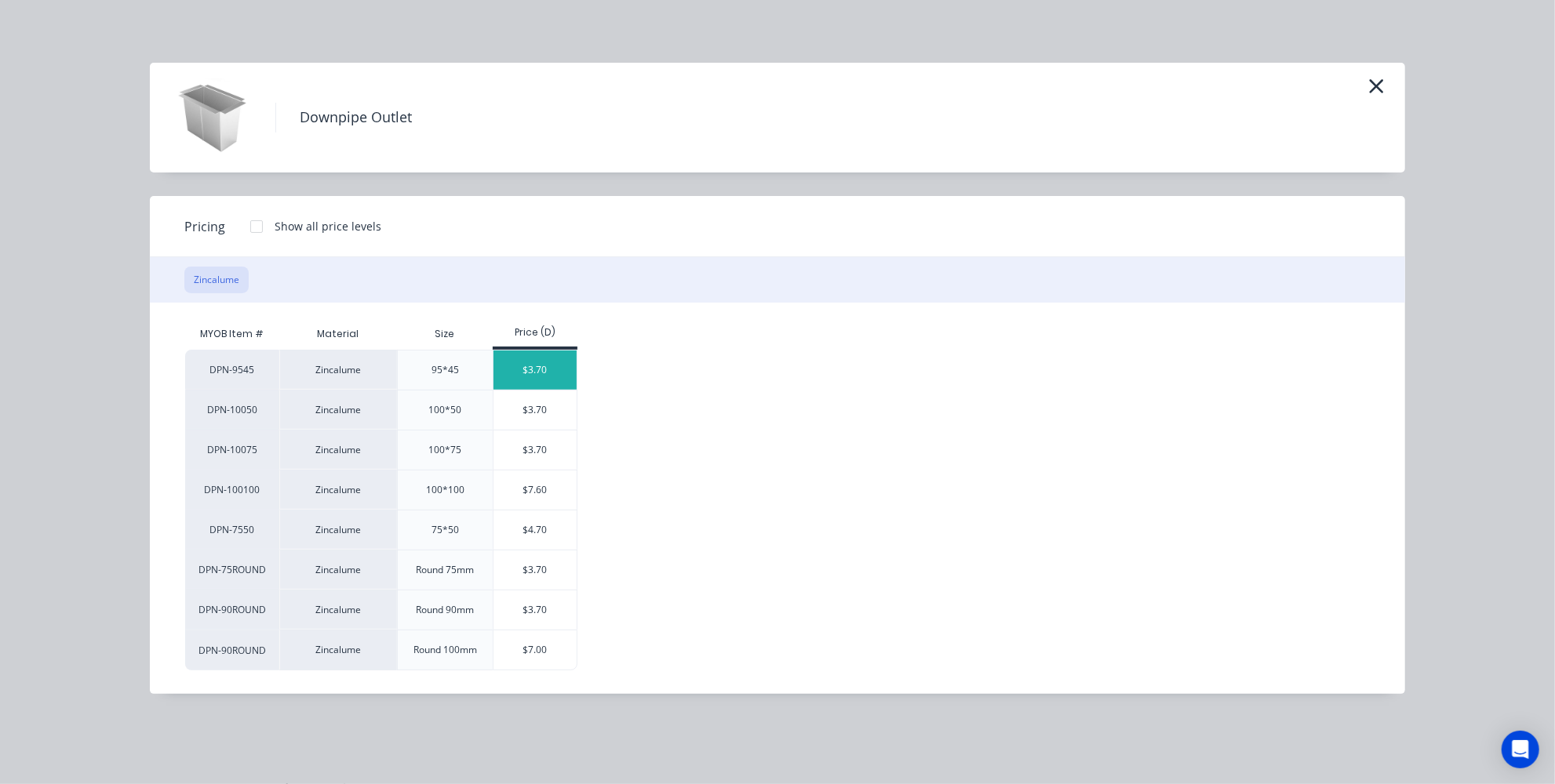
click at [537, 353] on div "$3.70" at bounding box center [536, 370] width 84 height 39
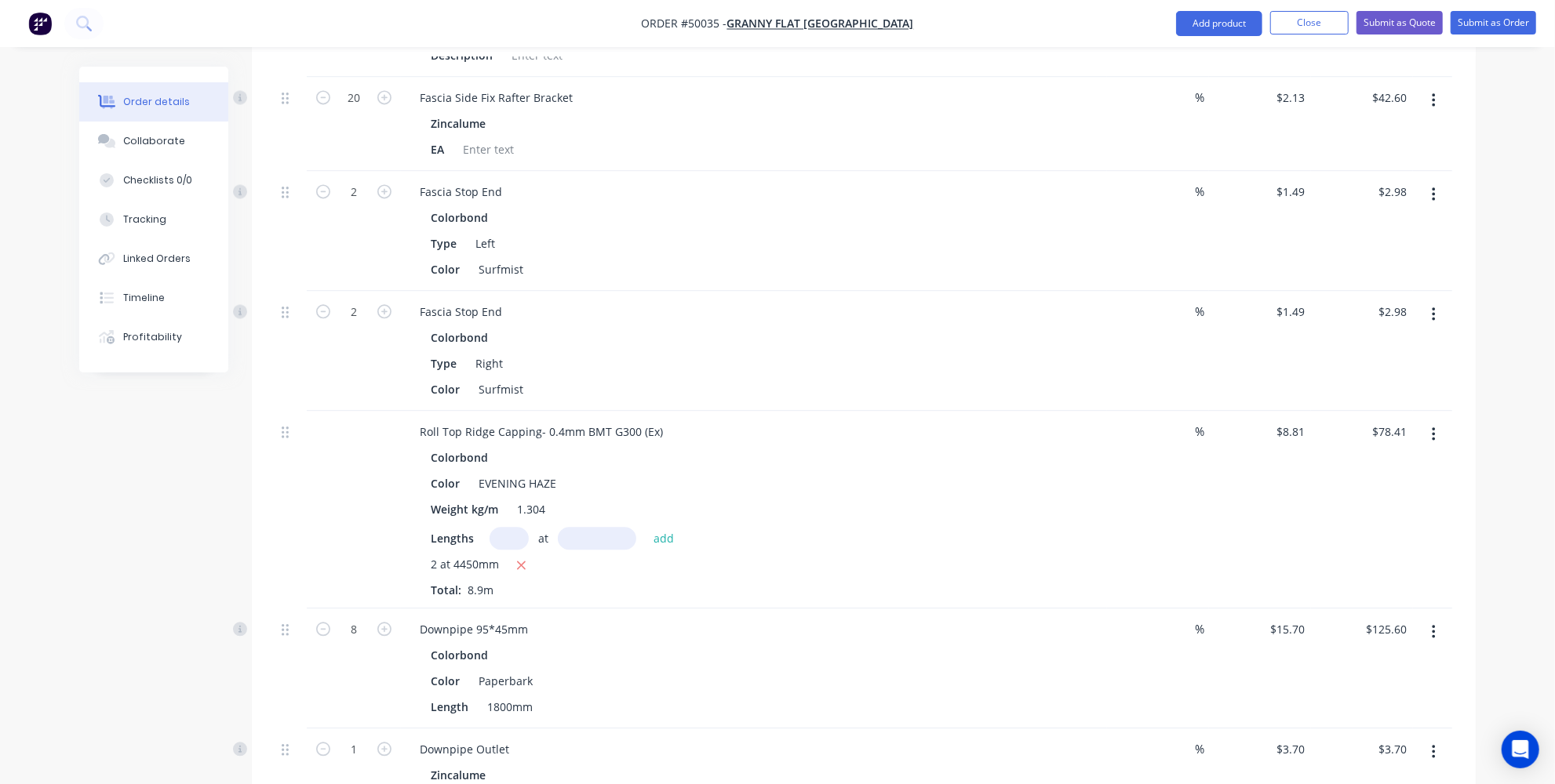
click at [353, 736] on div "1" at bounding box center [354, 748] width 41 height 24
click at [362, 738] on input "1" at bounding box center [354, 750] width 41 height 24
type input "4"
type input "$14.80"
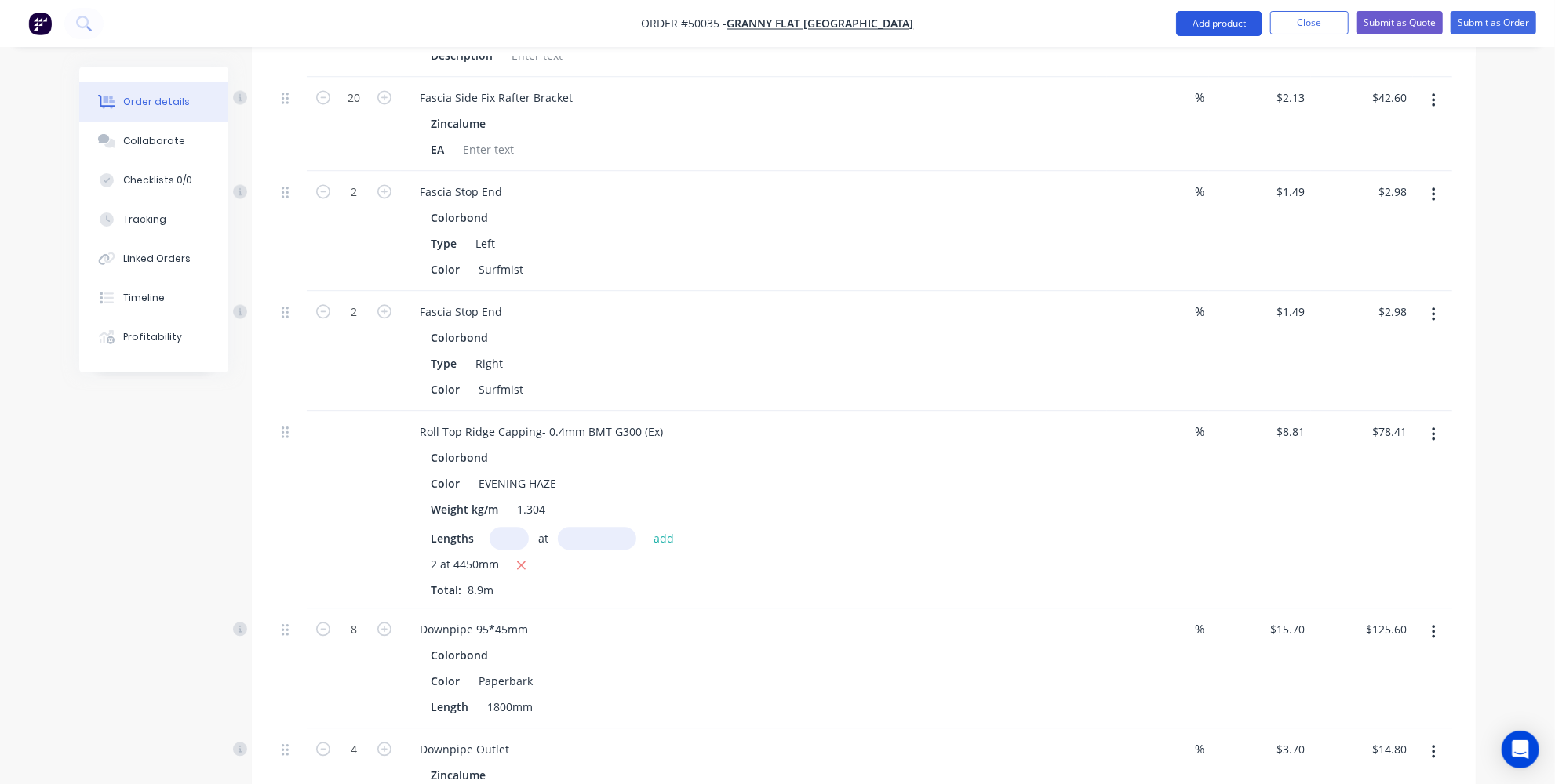
click at [1248, 20] on button "Add product" at bounding box center [1220, 23] width 86 height 25
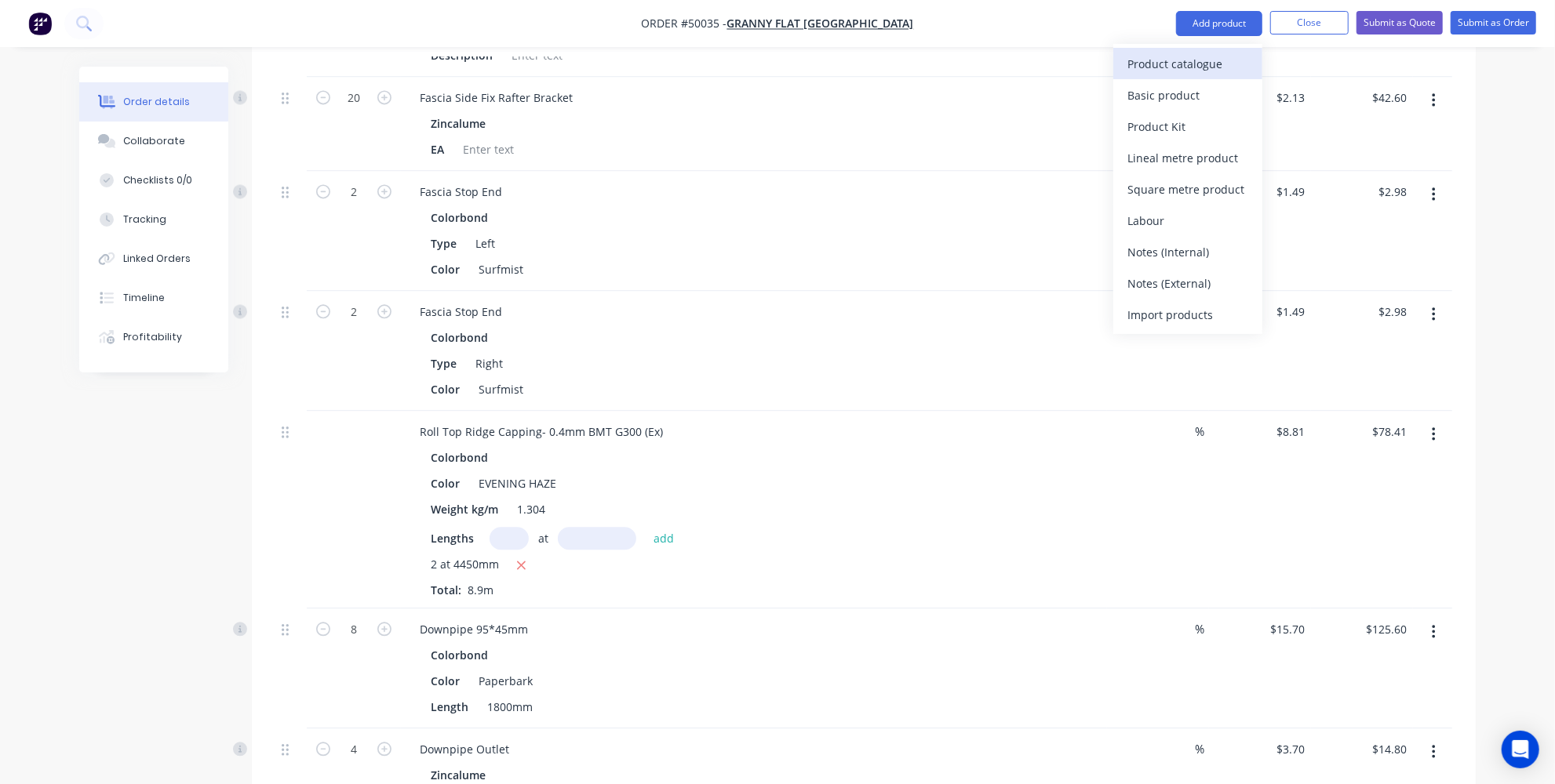
click at [1205, 60] on div "Product catalogue" at bounding box center [1188, 63] width 121 height 23
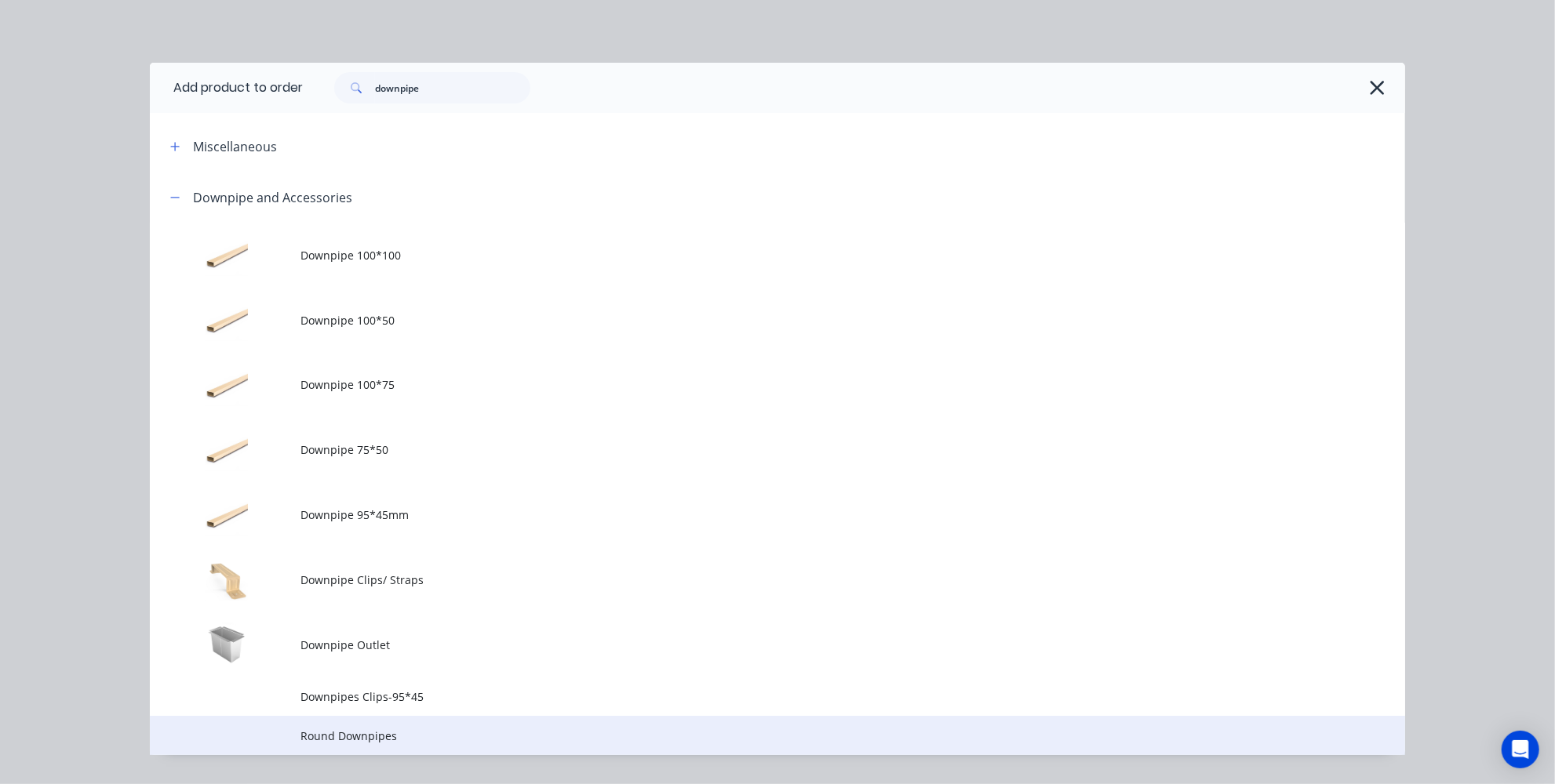
click at [349, 719] on td "Round Downpipes" at bounding box center [853, 735] width 1105 height 39
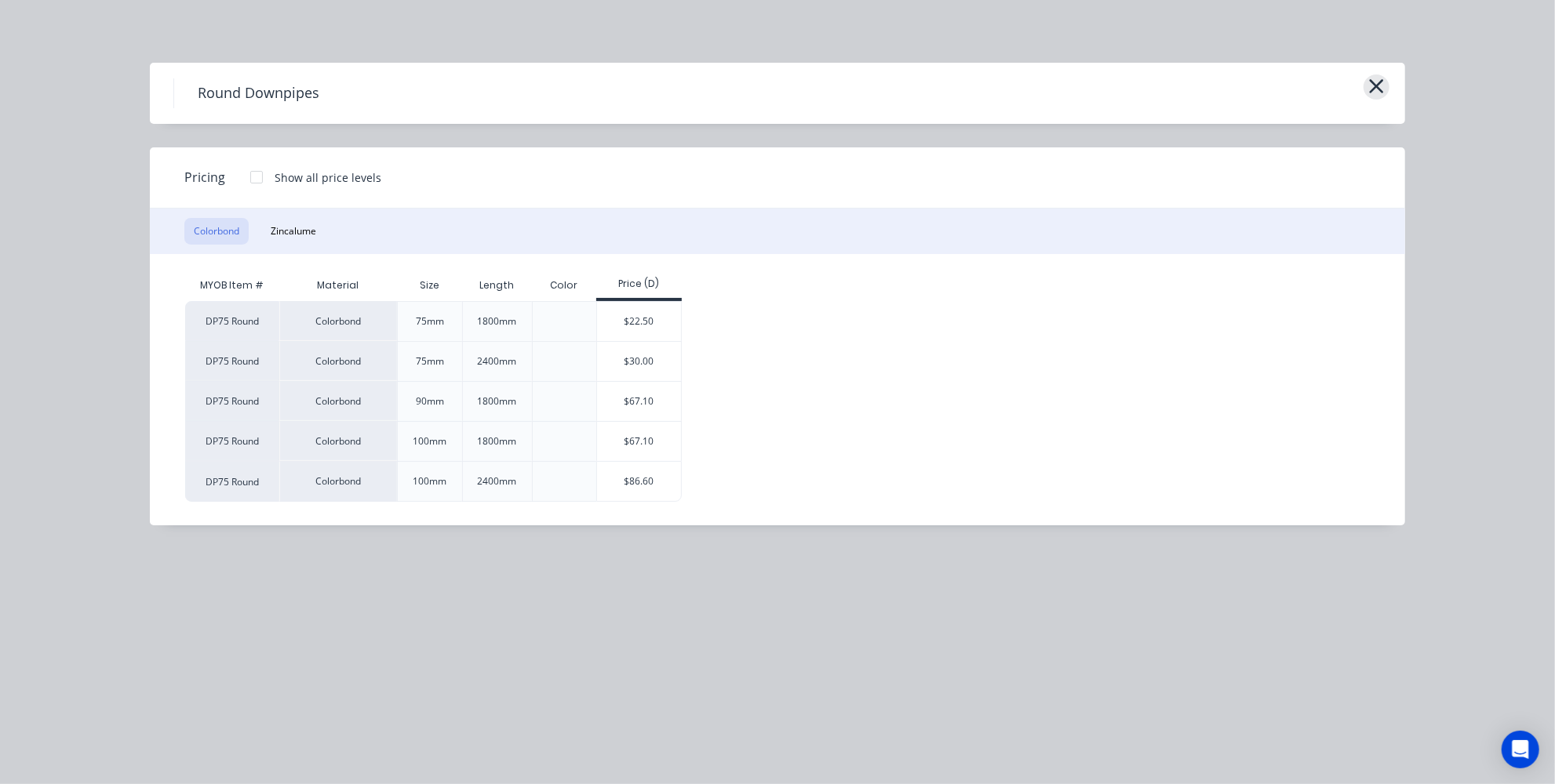
click at [1385, 76] on icon "button" at bounding box center [1376, 86] width 16 height 22
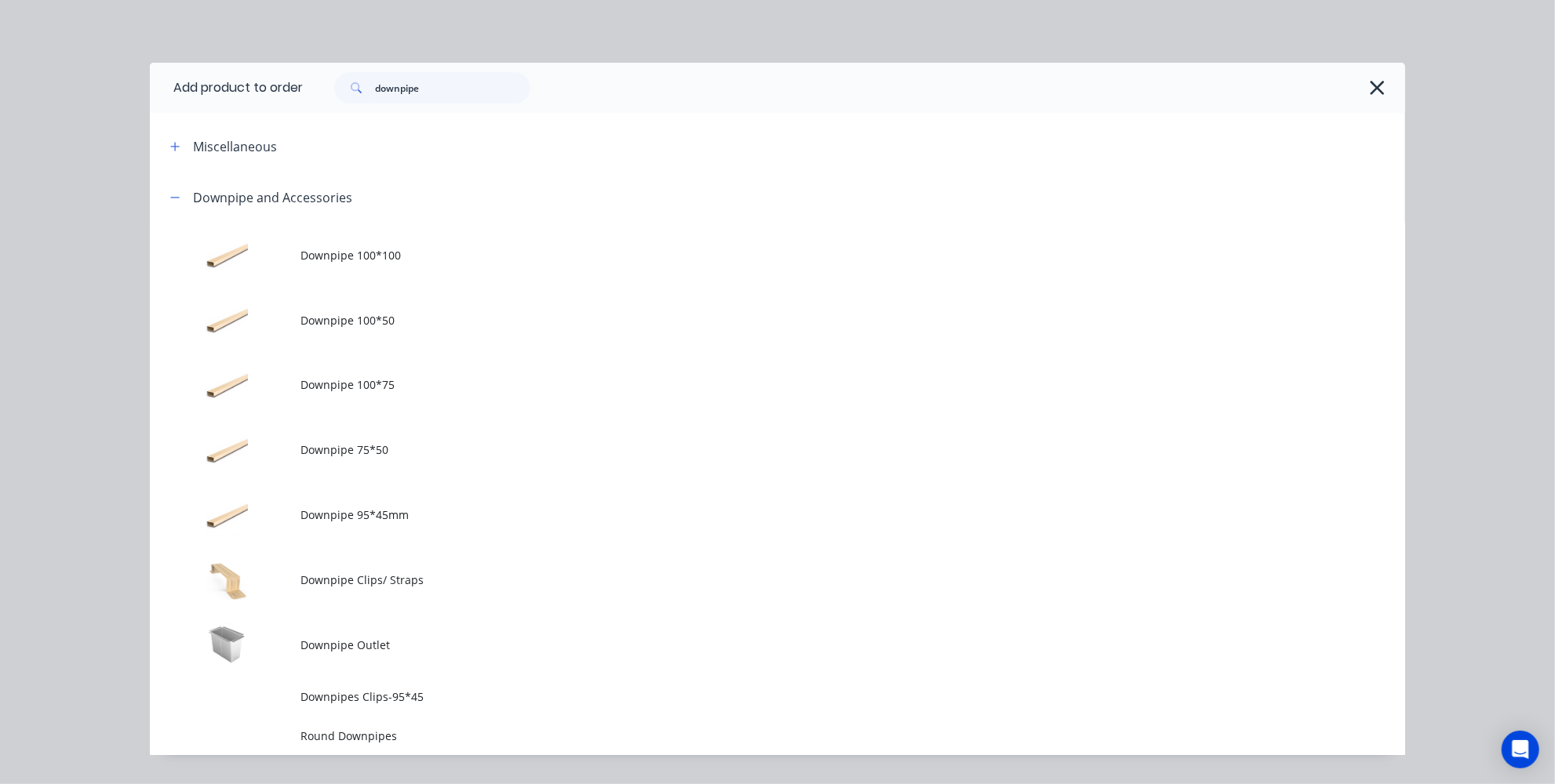
scroll to position [39, 0]
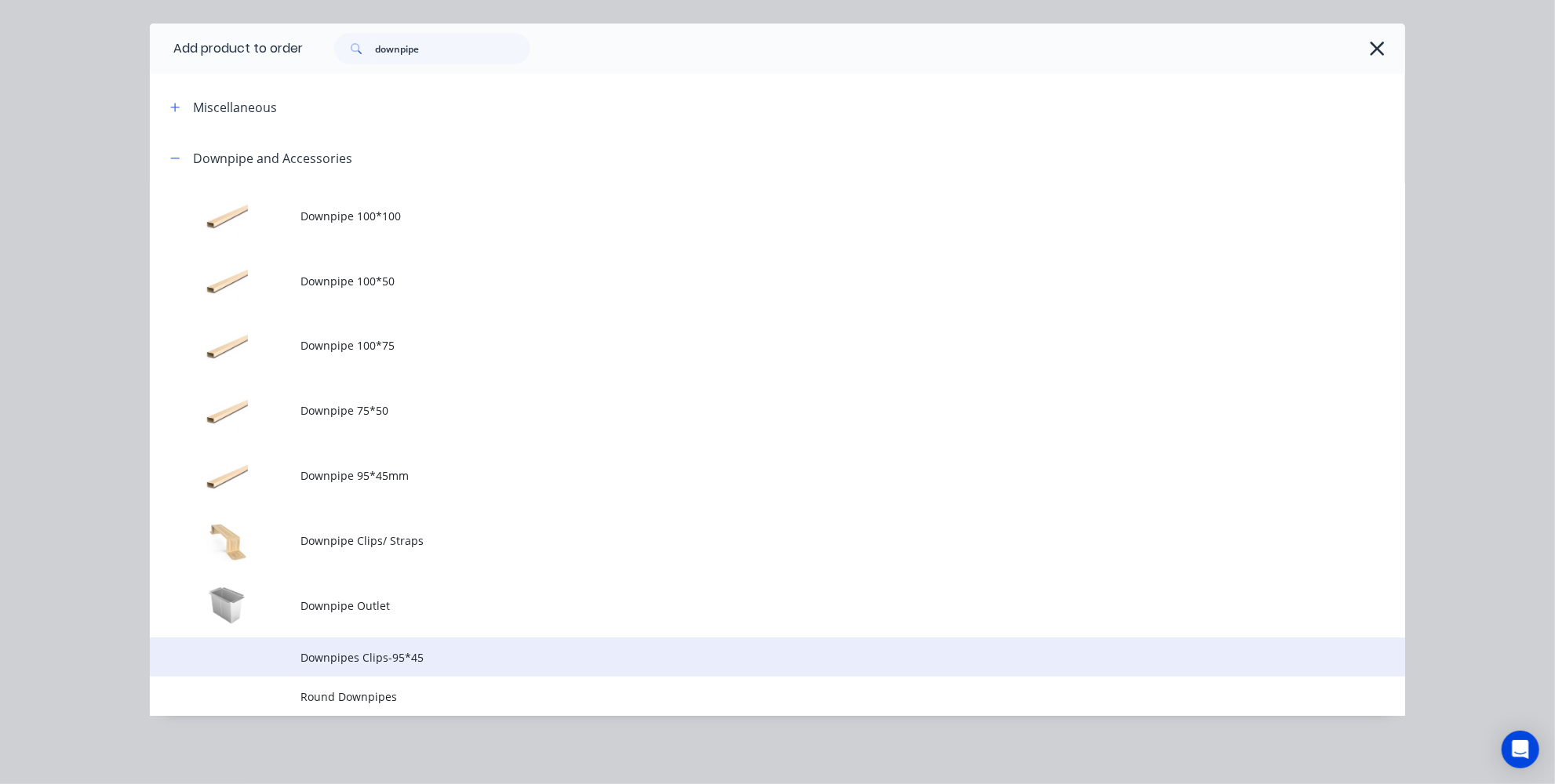
click at [322, 668] on td "Downpipes Clips-95*45" at bounding box center [853, 657] width 1105 height 39
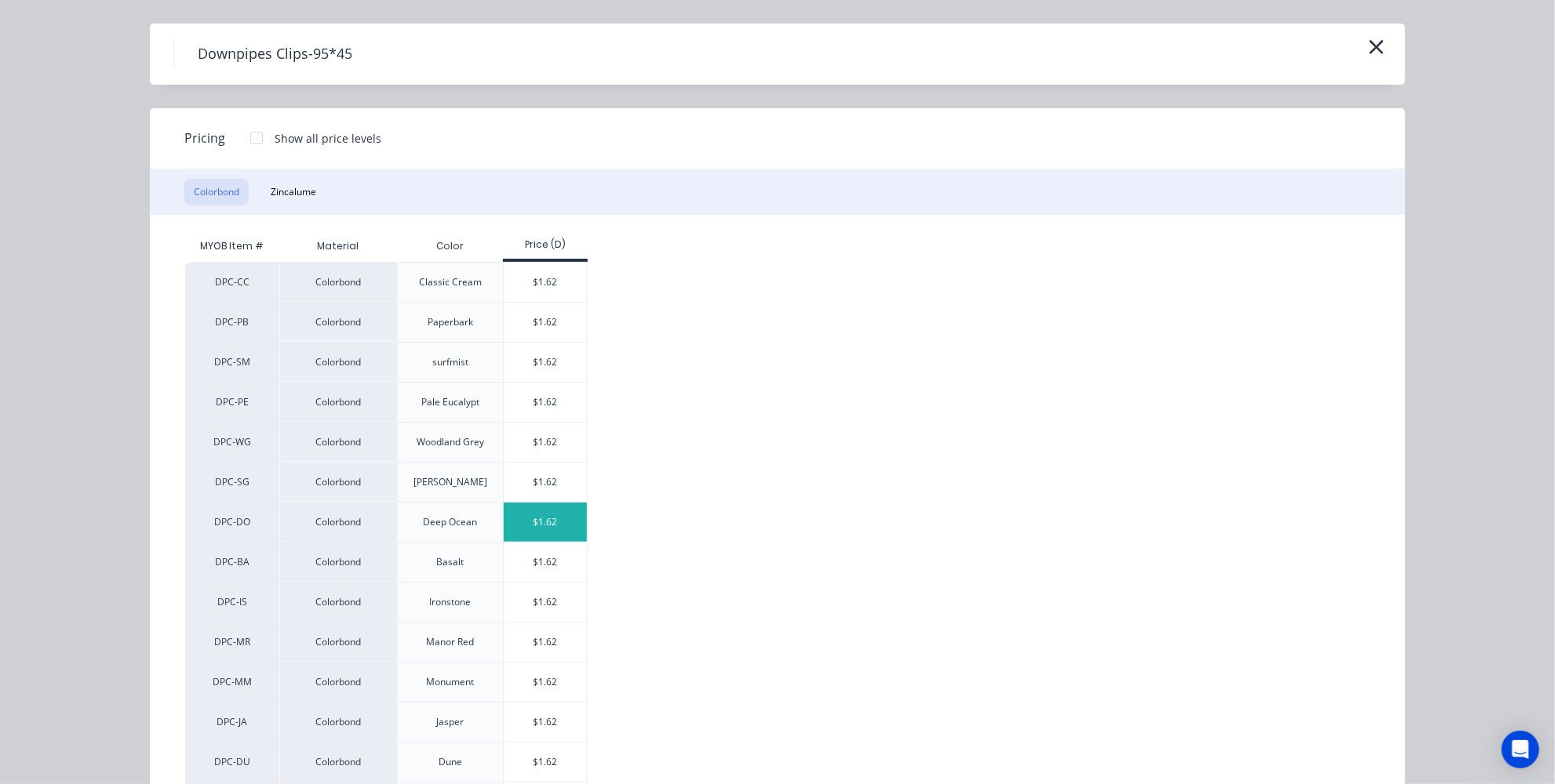
scroll to position [36, 0]
click at [543, 321] on div "$1.62" at bounding box center [546, 325] width 84 height 39
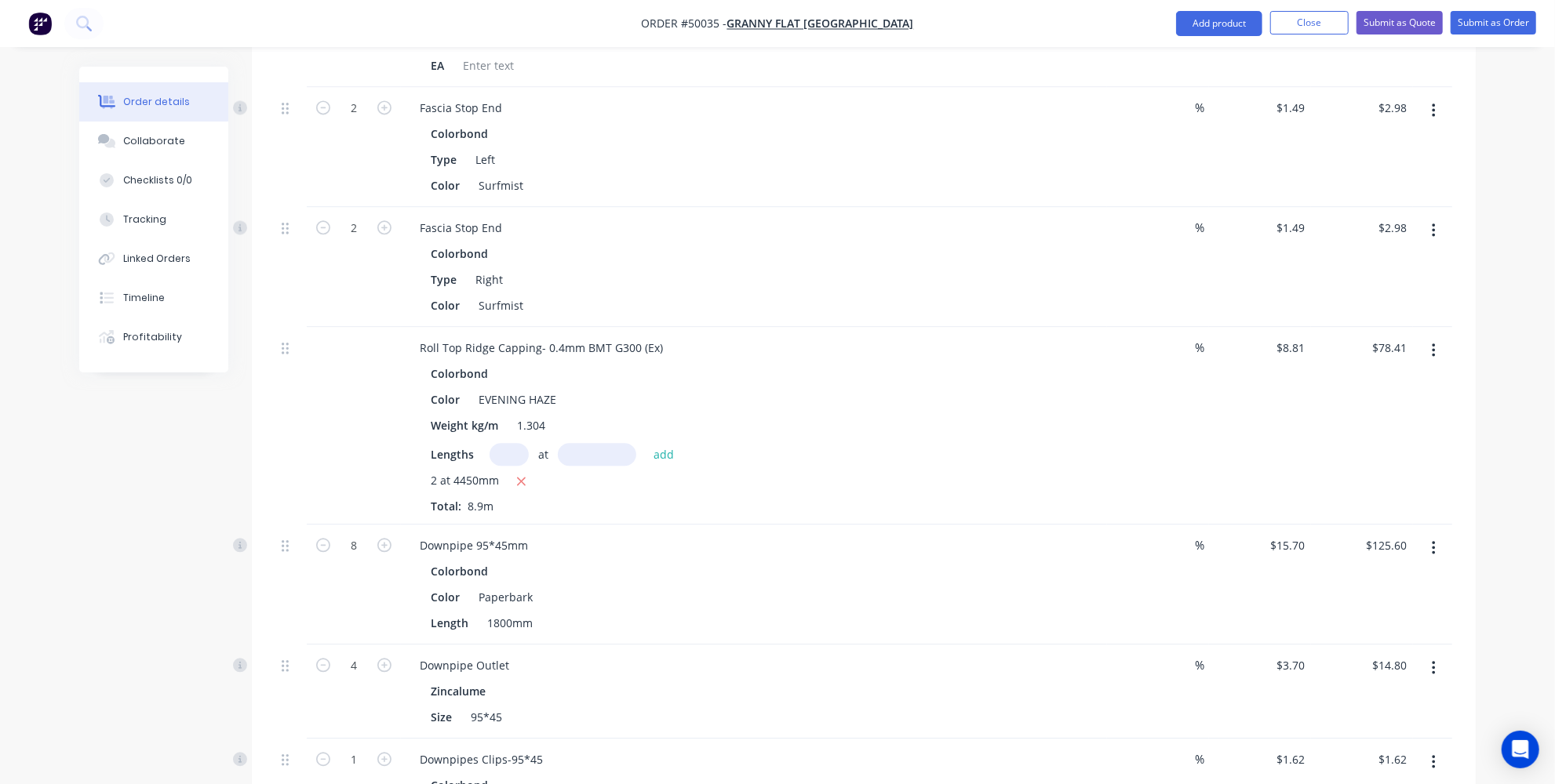
scroll to position [2781, 0]
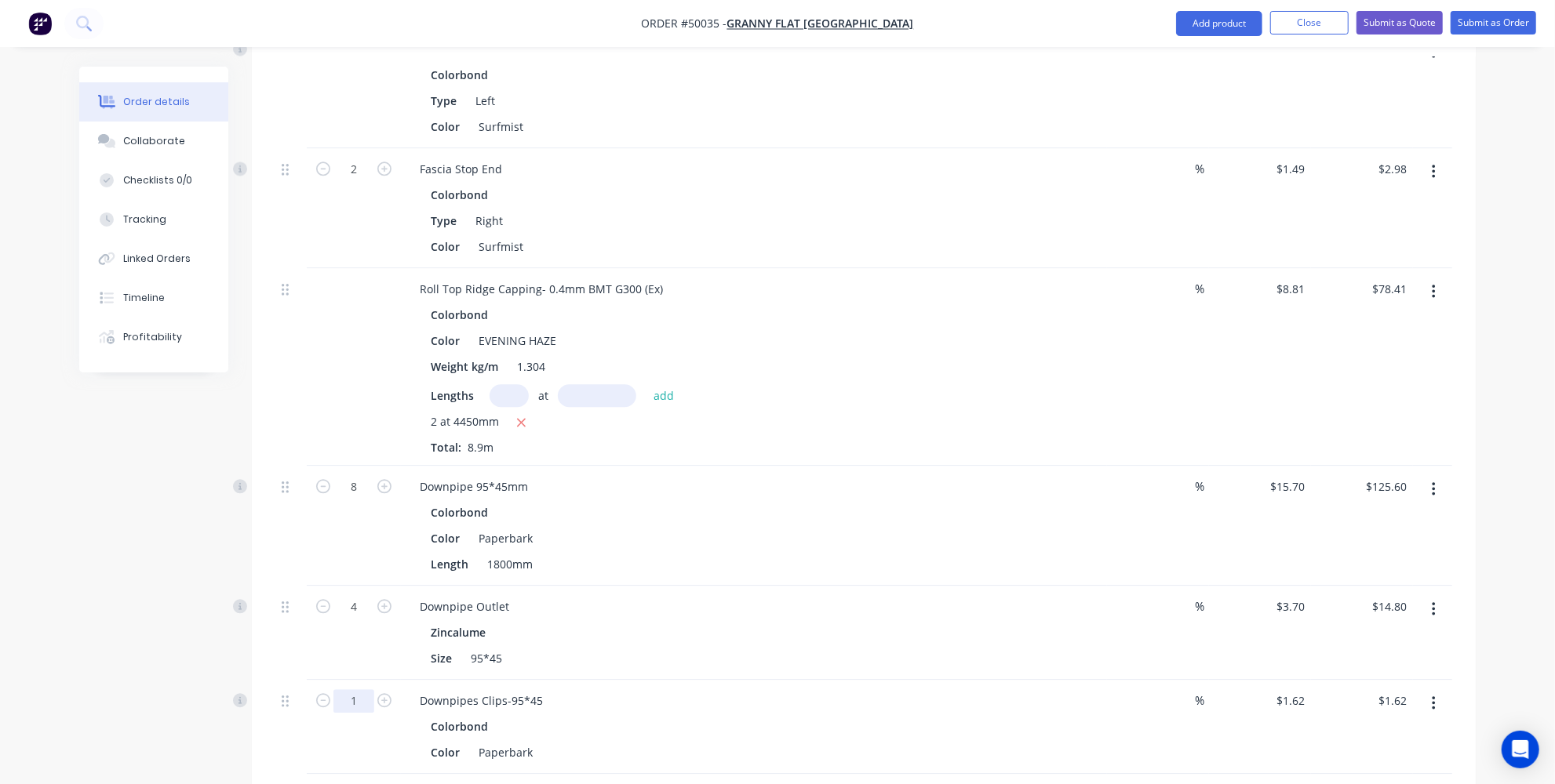
click at [363, 690] on input "1" at bounding box center [354, 702] width 41 height 24
type input "8"
type input "$12.96"
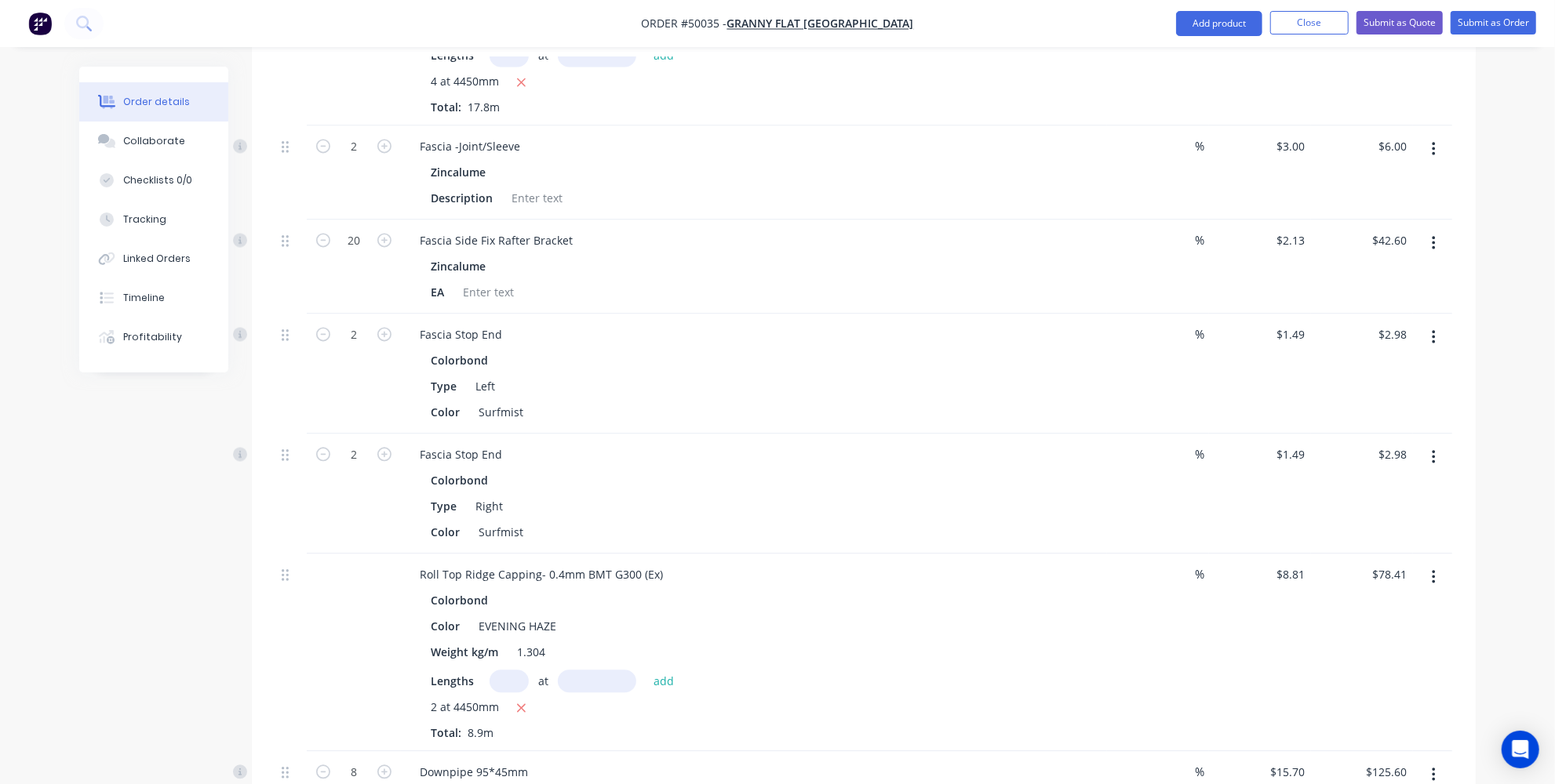
scroll to position [2423, 0]
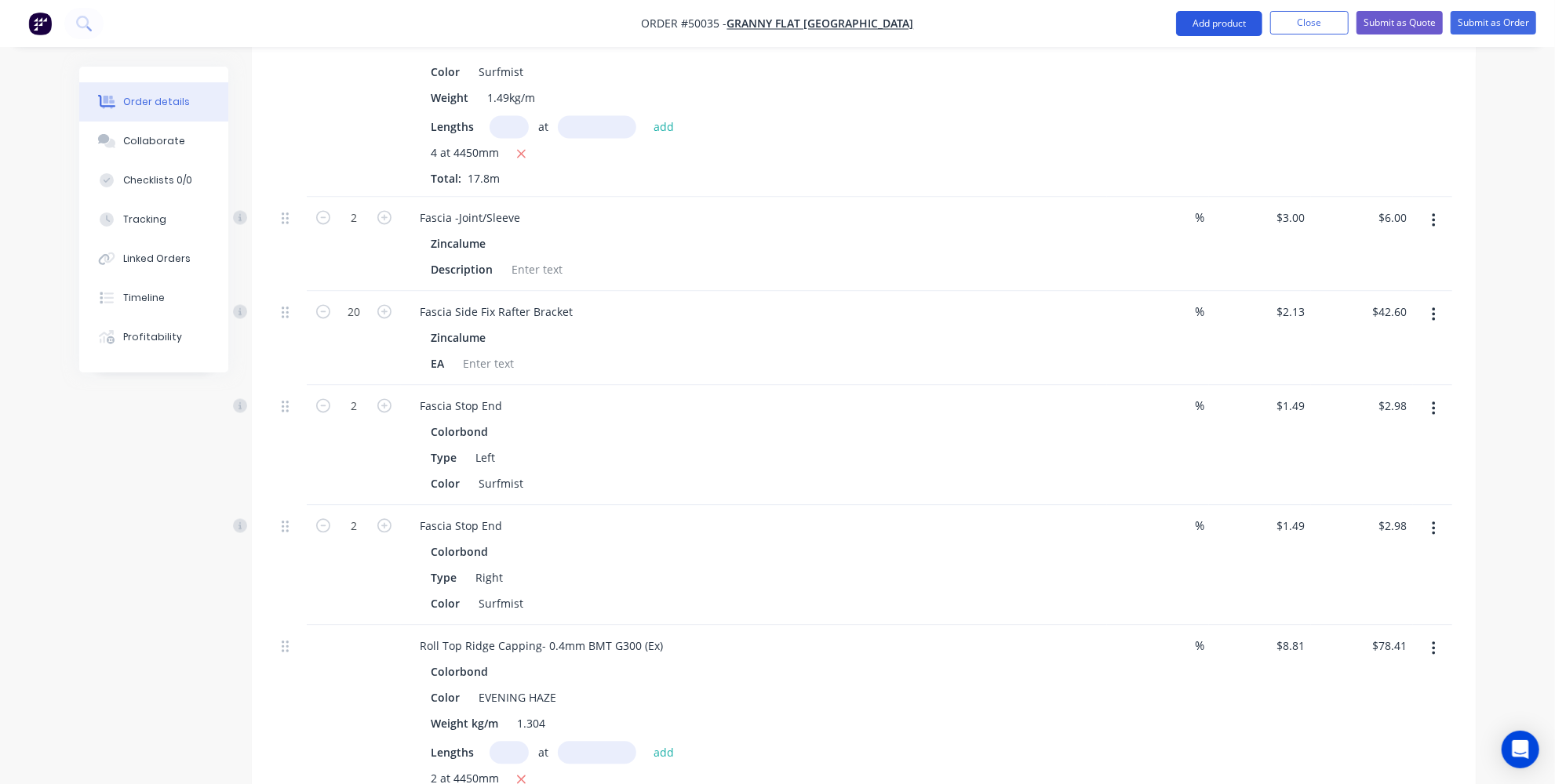
click at [1187, 15] on button "Add product" at bounding box center [1220, 23] width 86 height 25
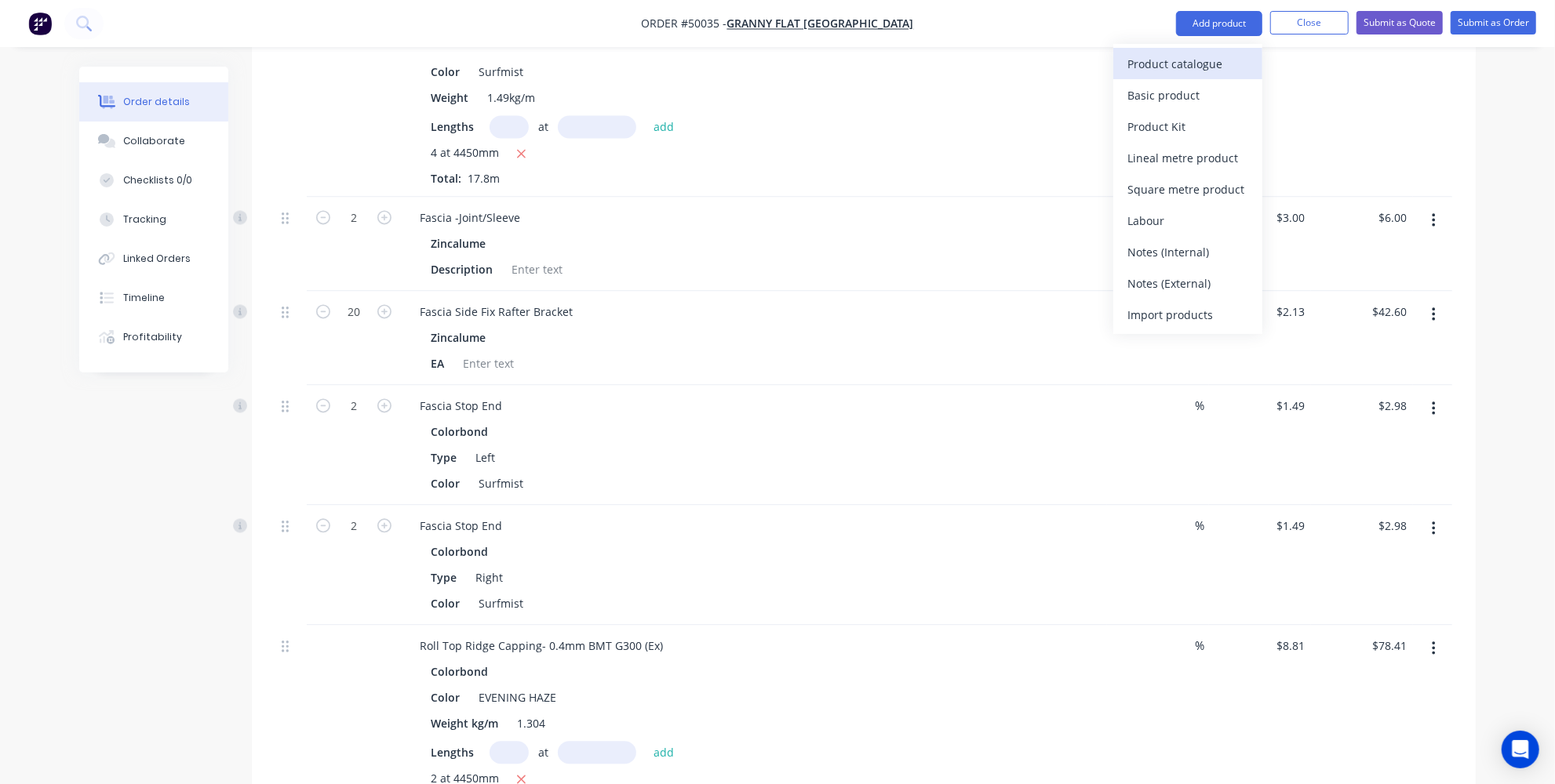
click at [1189, 65] on div "Product catalogue" at bounding box center [1188, 63] width 121 height 23
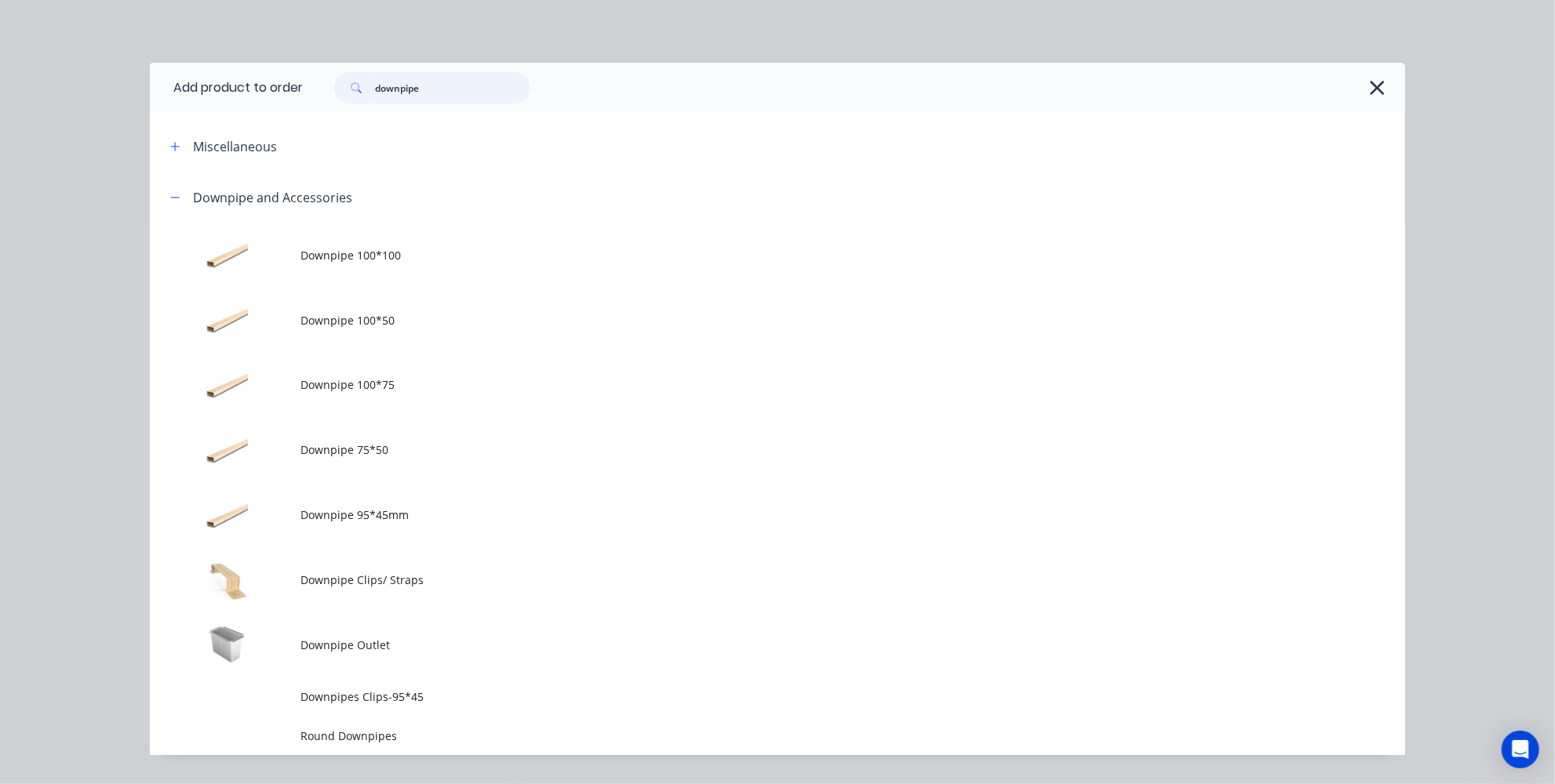
drag, startPoint x: 475, startPoint y: 84, endPoint x: 344, endPoint y: 88, distance: 131.1
click at [363, 88] on div "downpipe" at bounding box center [433, 88] width 196 height 31
type input "f"
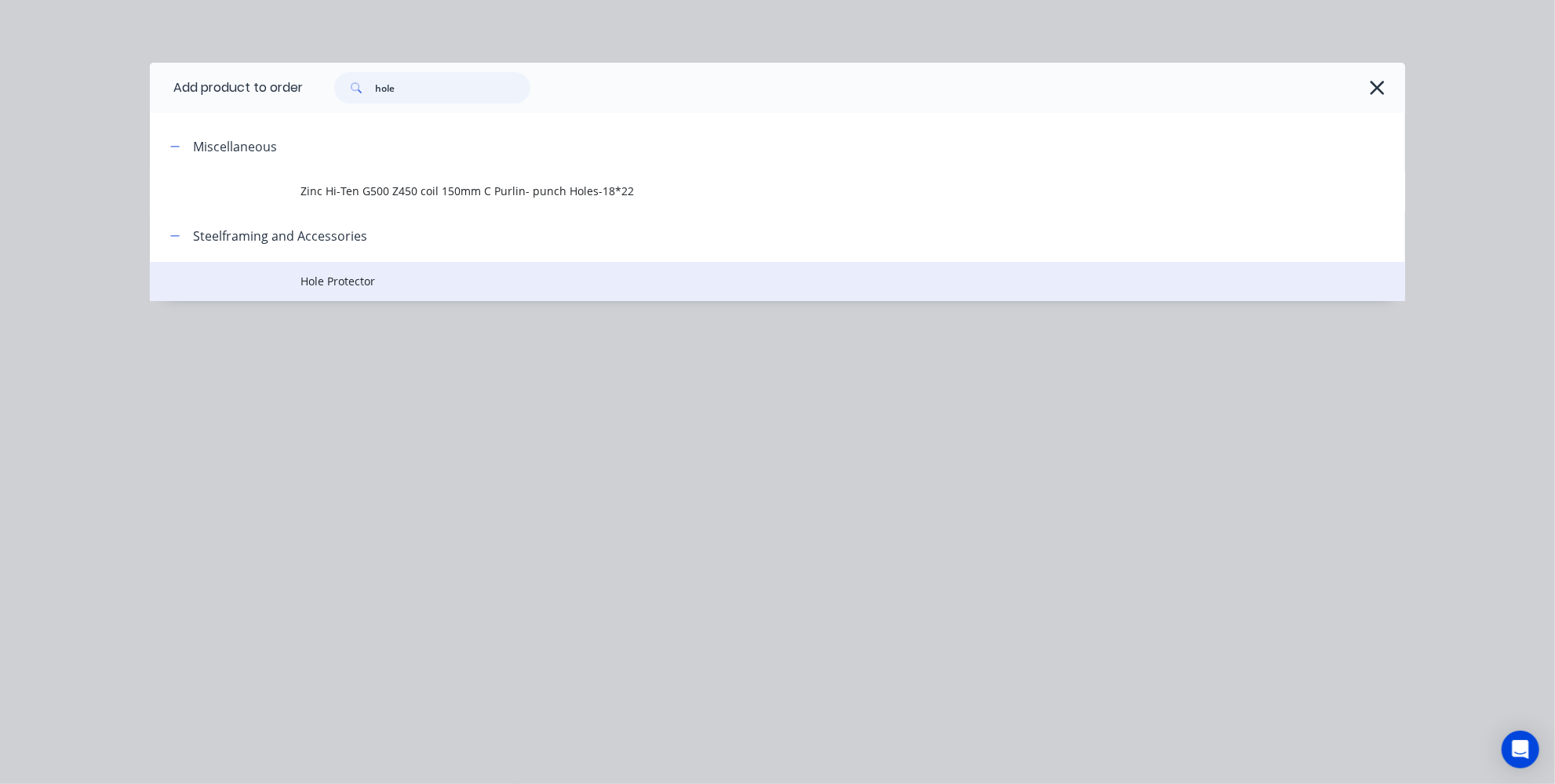
type input "hole"
click at [373, 262] on td "Hole Protector" at bounding box center [853, 281] width 1105 height 39
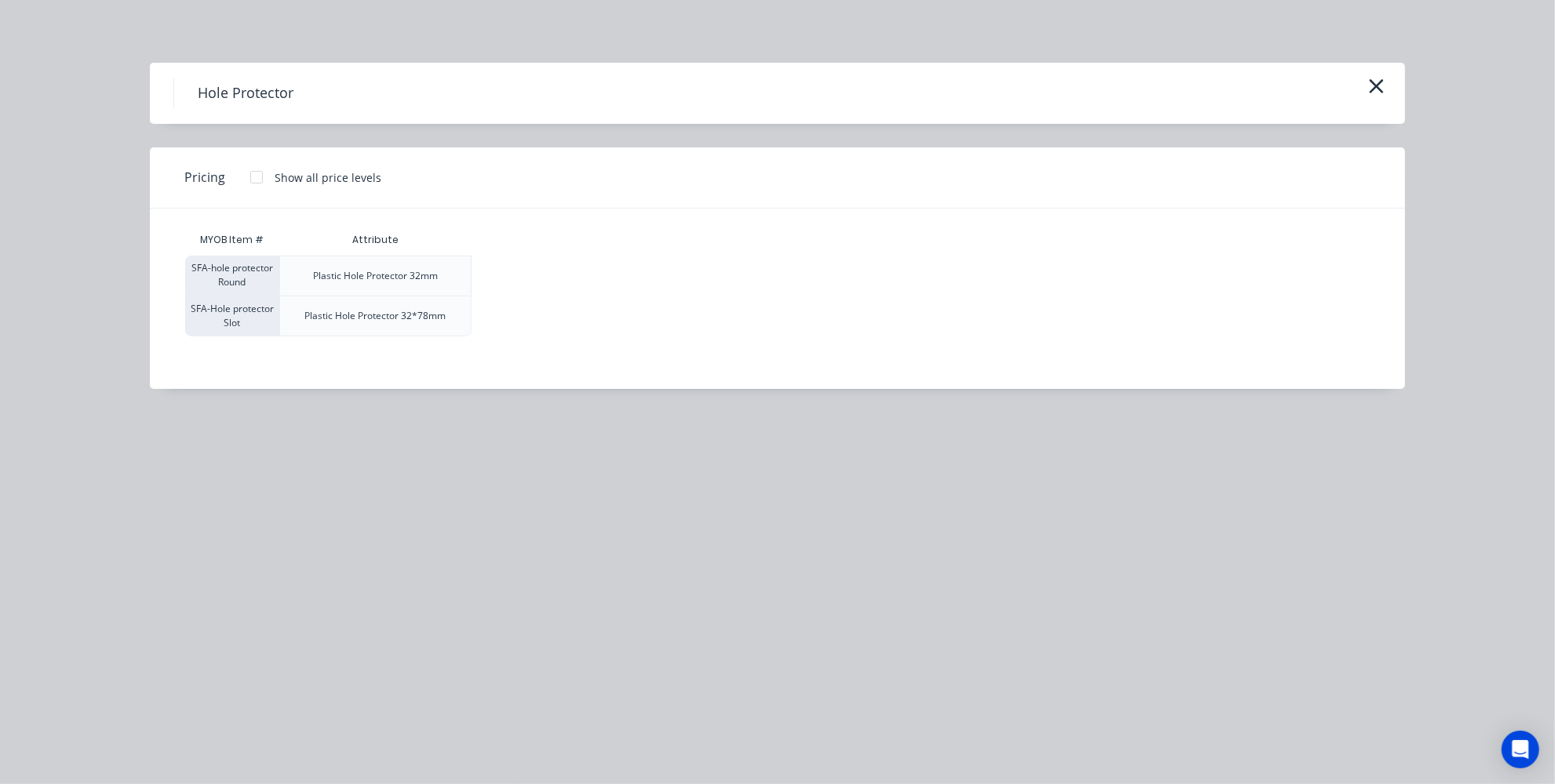
click at [259, 180] on div at bounding box center [257, 177] width 31 height 31
click at [546, 322] on div "$0.70" at bounding box center [515, 316] width 84 height 39
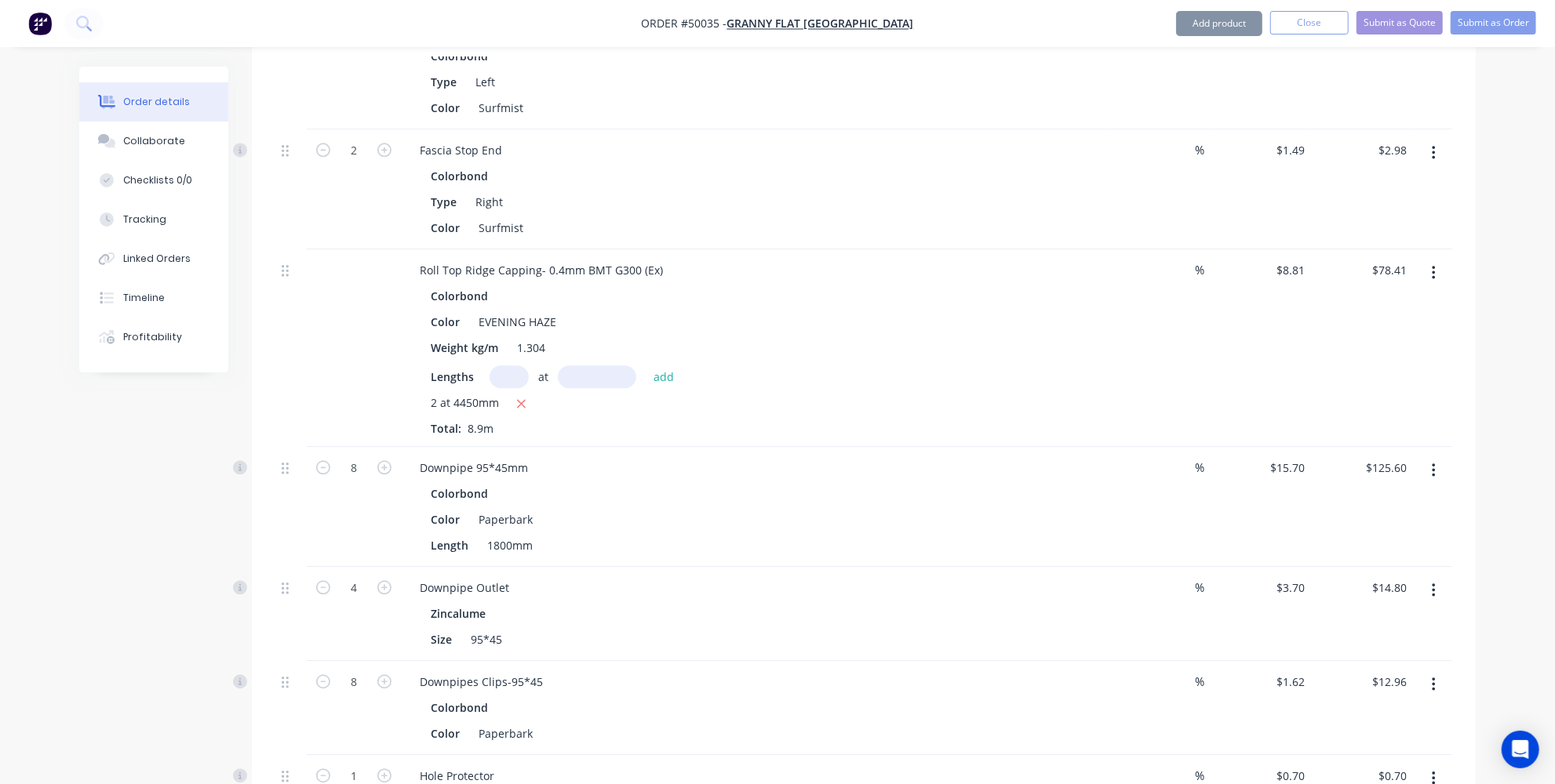
scroll to position [2924, 0]
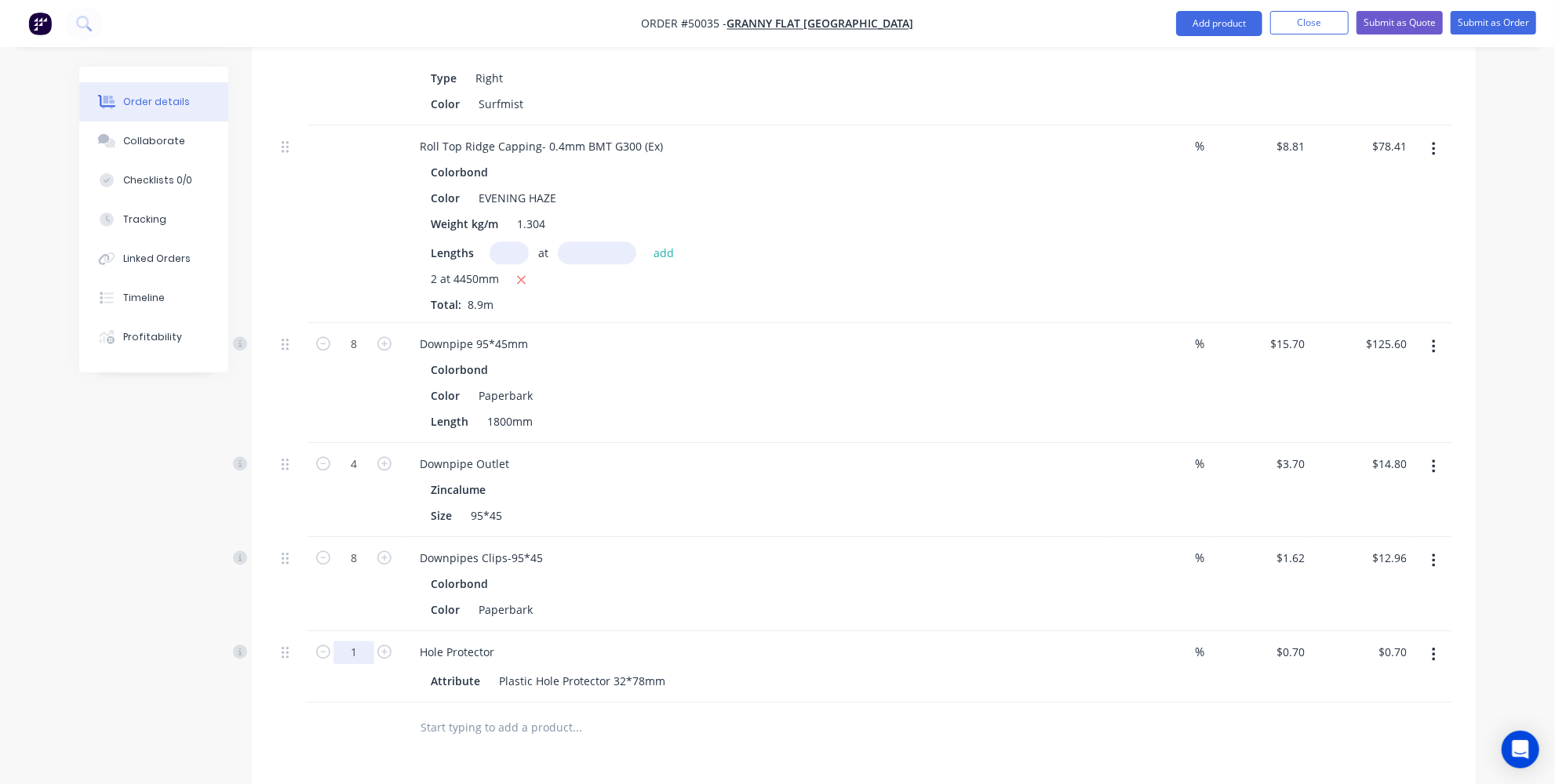
click at [358, 641] on input "1" at bounding box center [354, 653] width 41 height 24
type input "50"
type input "$35.00"
click at [473, 702] on div at bounding box center [684, 728] width 565 height 51
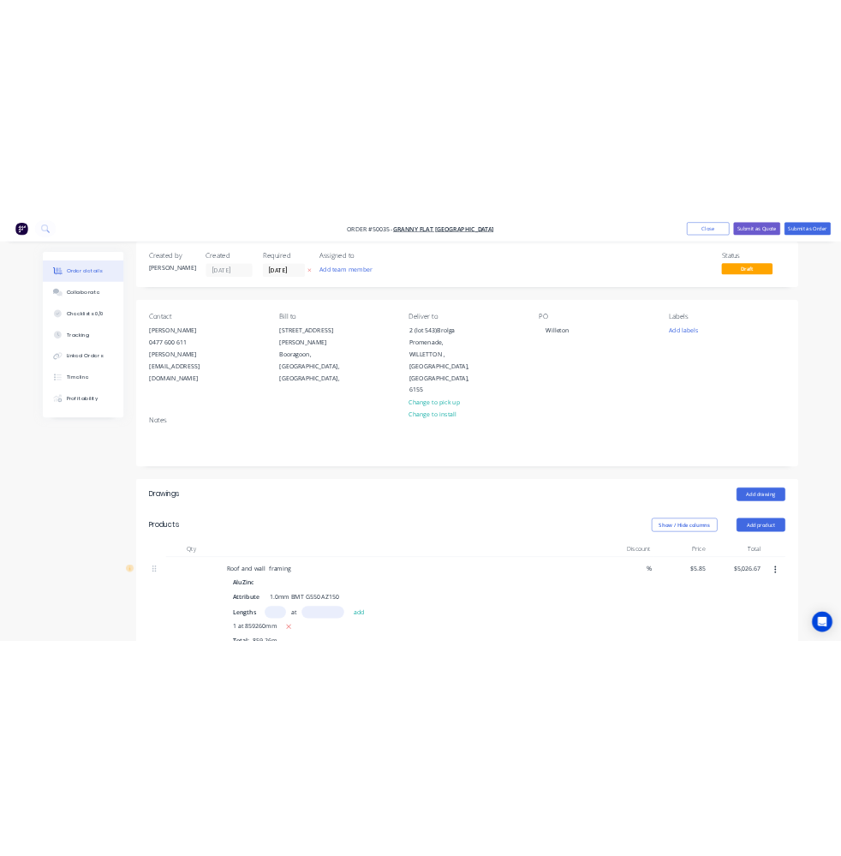
scroll to position [0, 0]
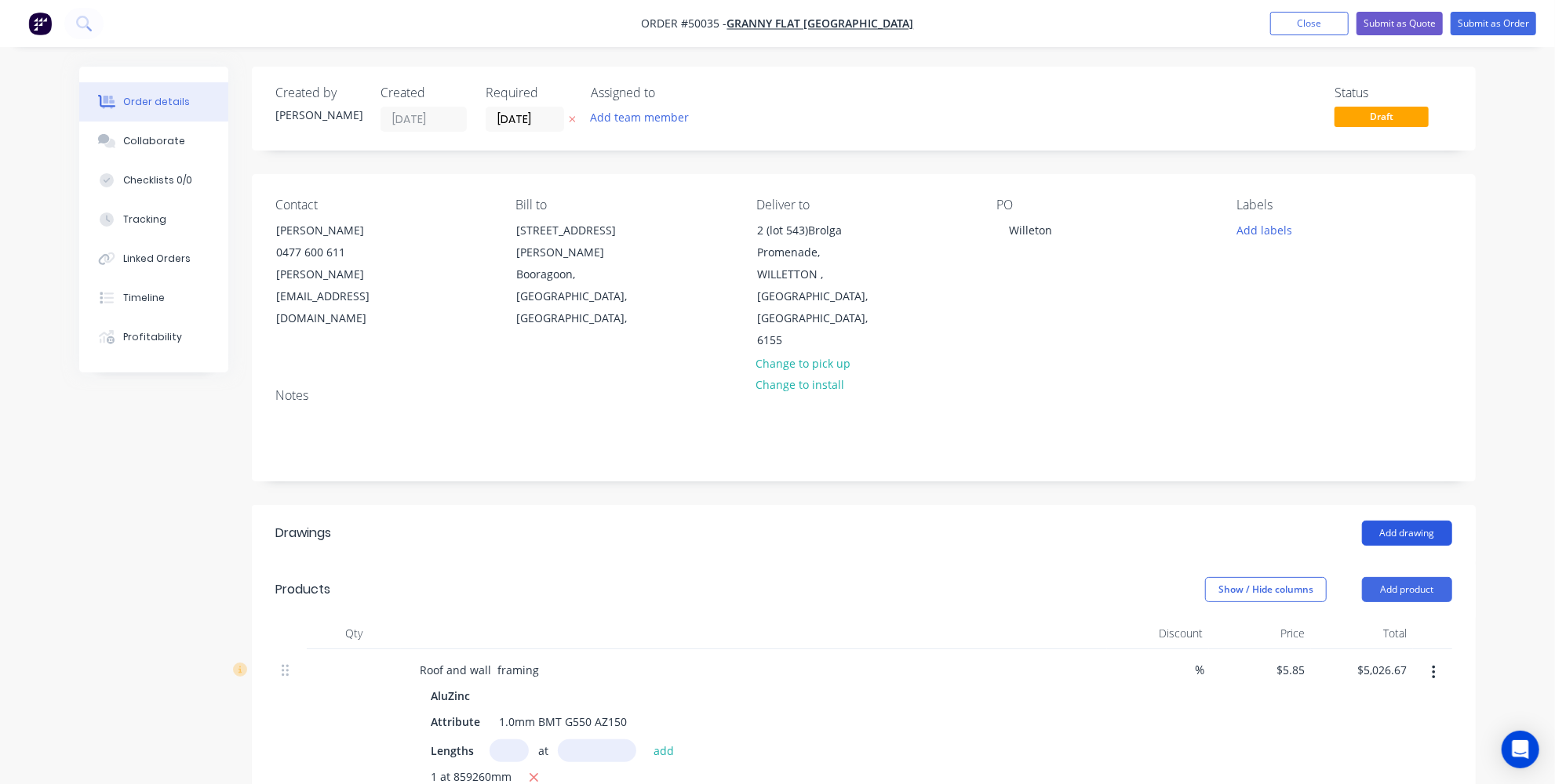
click at [1408, 521] on button "Add drawing" at bounding box center [1407, 533] width 90 height 25
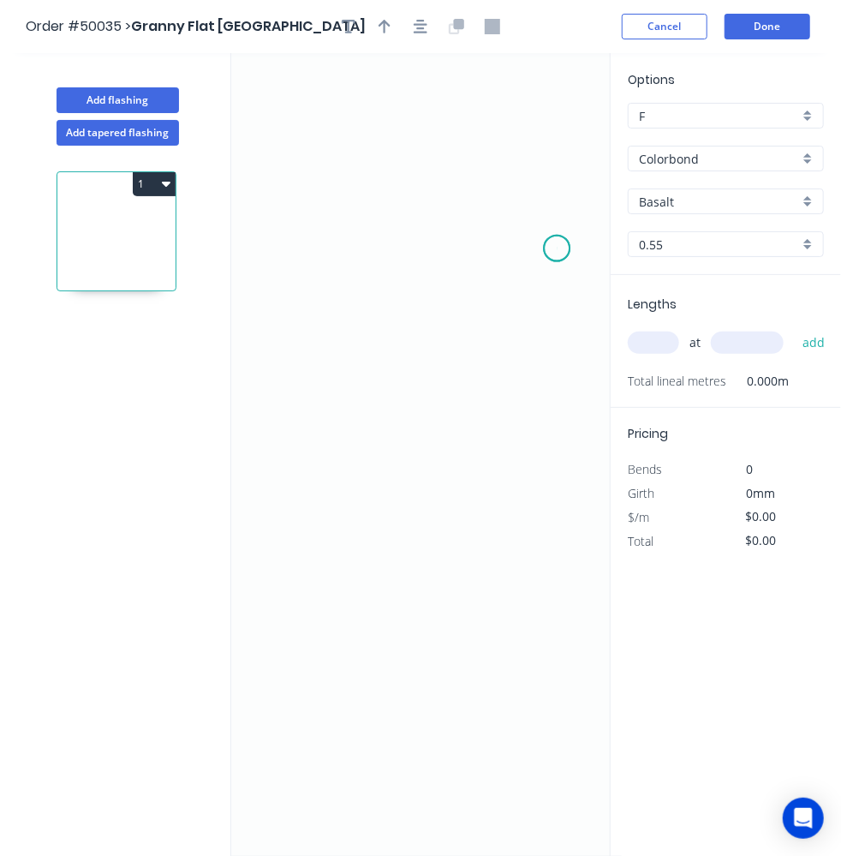
click at [554, 247] on icon "0" at bounding box center [426, 454] width 390 height 802
click at [526, 211] on icon "0" at bounding box center [426, 454] width 390 height 802
click at [293, 218] on icon "0 ?" at bounding box center [426, 454] width 390 height 802
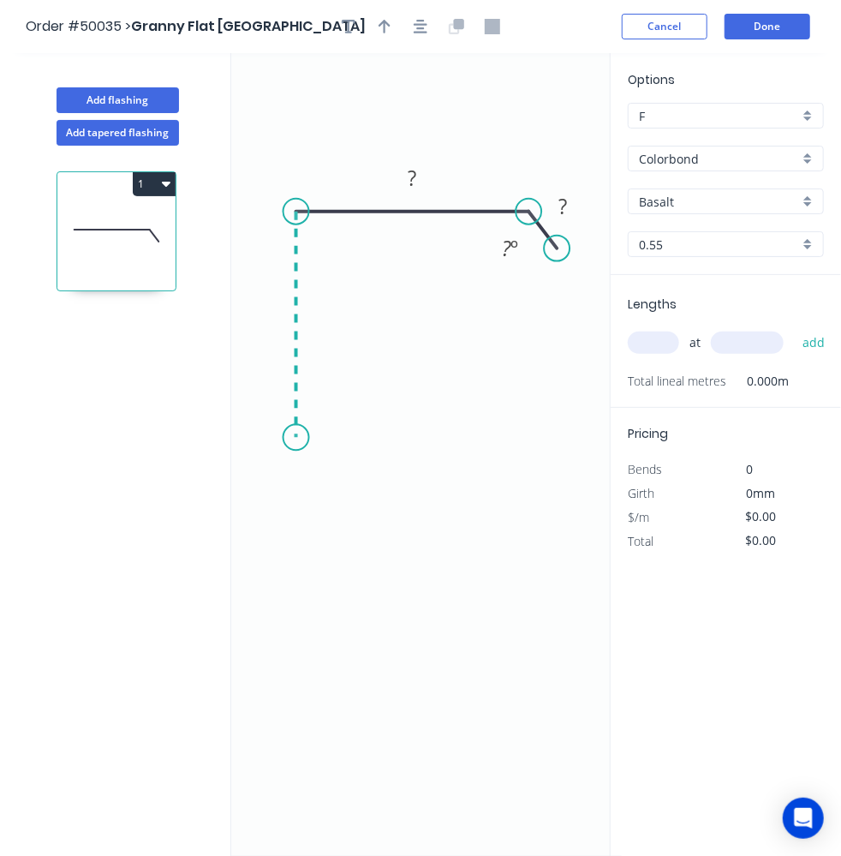
click at [298, 437] on icon "0 ? ? ? º" at bounding box center [426, 454] width 390 height 802
click at [343, 439] on icon "0 ? ? ? ? º" at bounding box center [426, 454] width 390 height 802
click at [339, 500] on icon "0 ? ? ? ? ? º" at bounding box center [426, 454] width 390 height 802
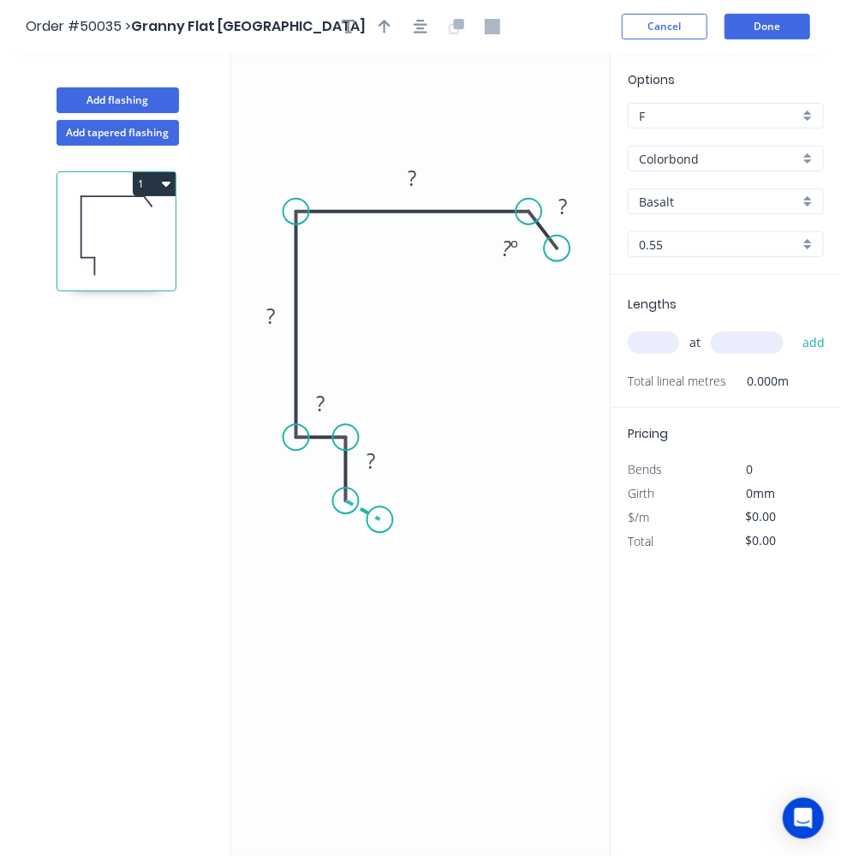
click at [377, 519] on icon "0 ? ? ? ? ? ? º" at bounding box center [426, 454] width 390 height 802
click at [408, 173] on tspan "?" at bounding box center [412, 178] width 9 height 28
click at [563, 202] on tspan "?" at bounding box center [563, 206] width 9 height 28
click at [565, 248] on circle at bounding box center [568, 251] width 26 height 26
click at [274, 315] on rect at bounding box center [270, 318] width 34 height 24
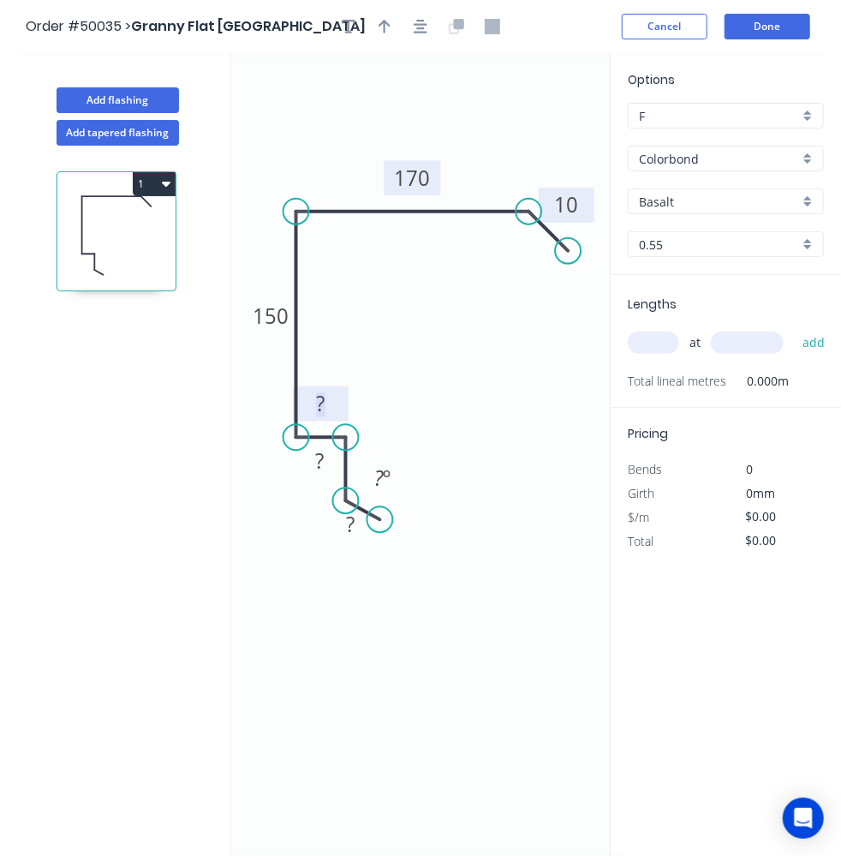
click at [317, 415] on tspan "?" at bounding box center [321, 404] width 9 height 28
click at [317, 444] on rect at bounding box center [320, 461] width 56 height 35
click at [325, 452] on rect at bounding box center [320, 462] width 34 height 24
click at [352, 525] on rect at bounding box center [350, 526] width 34 height 24
type input "$14.07"
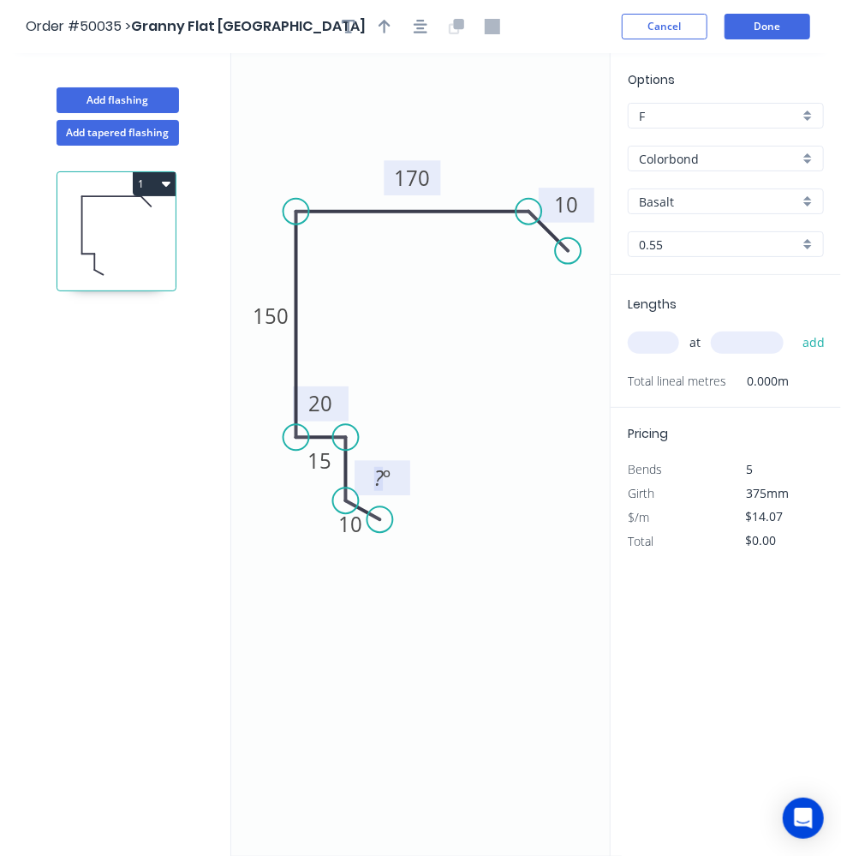
click at [366, 471] on rect at bounding box center [383, 479] width 34 height 24
click at [392, 520] on div "Hide angle" at bounding box center [454, 526] width 172 height 35
drag, startPoint x: 323, startPoint y: 475, endPoint x: 413, endPoint y: 486, distance: 90.5
click at [413, 486] on rect at bounding box center [411, 471] width 56 height 35
drag, startPoint x: 319, startPoint y: 417, endPoint x: 281, endPoint y: 497, distance: 88.5
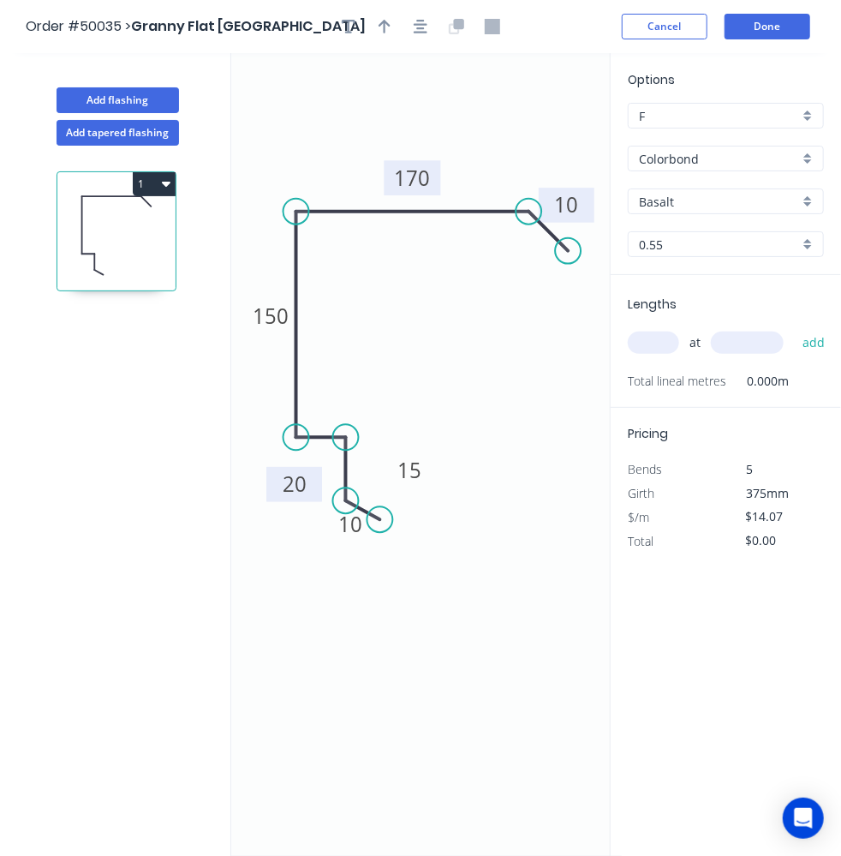
click at [283, 498] on rect at bounding box center [294, 484] width 56 height 35
click at [353, 586] on icon "0 10 15 20 150 170 10" at bounding box center [426, 454] width 390 height 802
click at [394, 30] on button "button" at bounding box center [385, 27] width 26 height 26
drag, startPoint x: 532, startPoint y: 140, endPoint x: 319, endPoint y: 169, distance: 215.2
click at [319, 169] on icon at bounding box center [321, 149] width 15 height 55
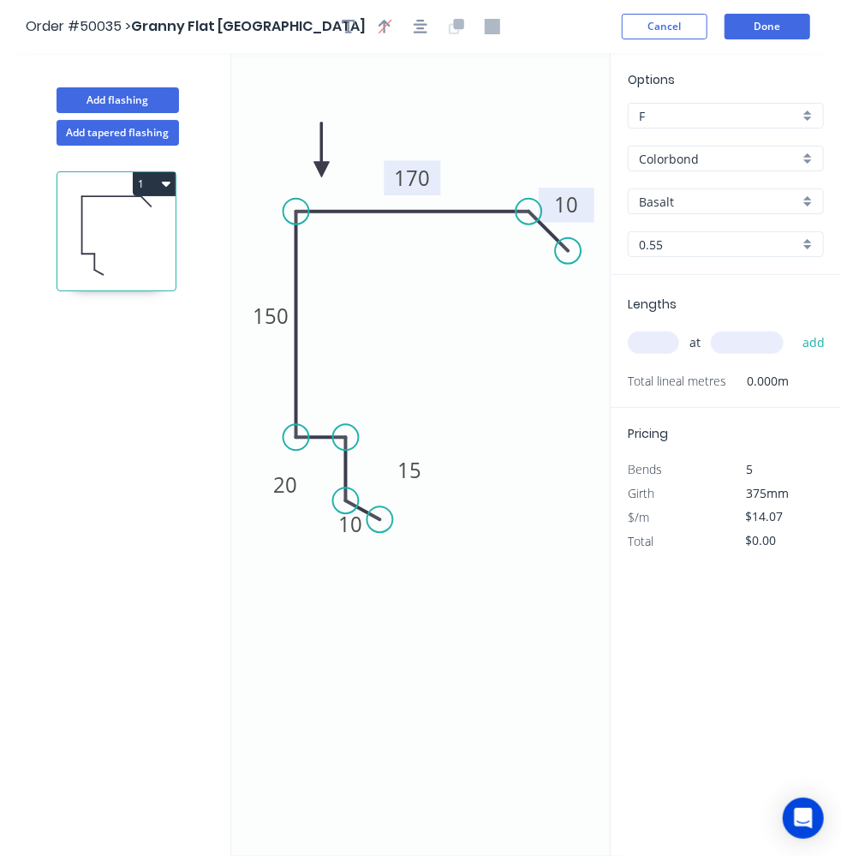
click at [803, 200] on div "Basalt" at bounding box center [726, 201] width 196 height 26
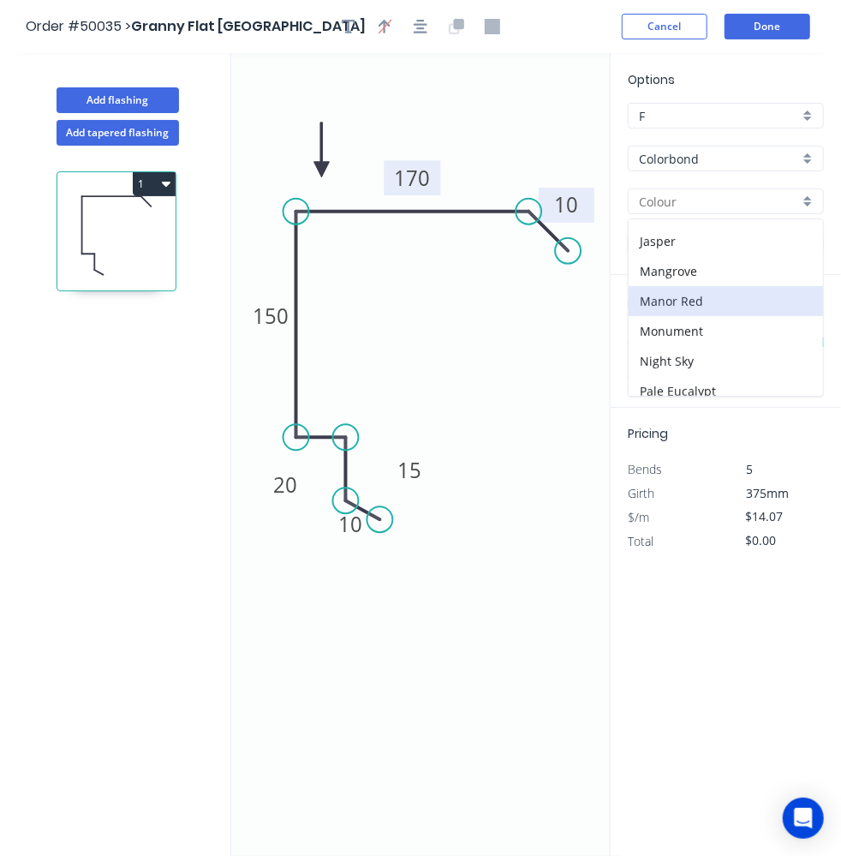
scroll to position [155, 0]
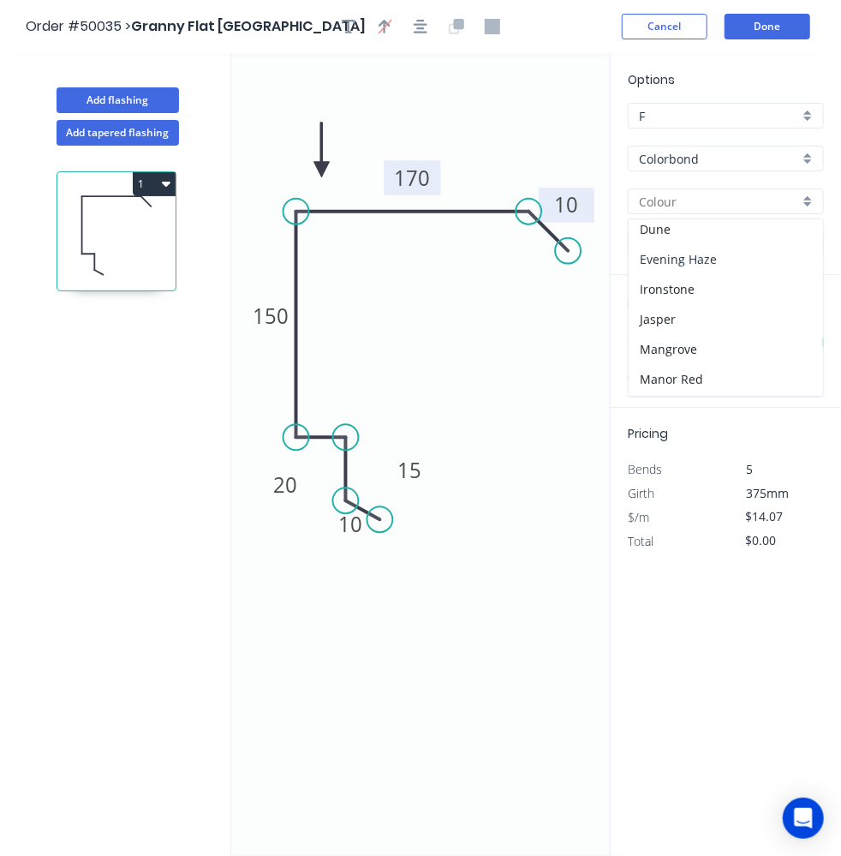
click at [692, 256] on div "Evening Haze" at bounding box center [726, 259] width 194 height 30
type input "Evening Haze"
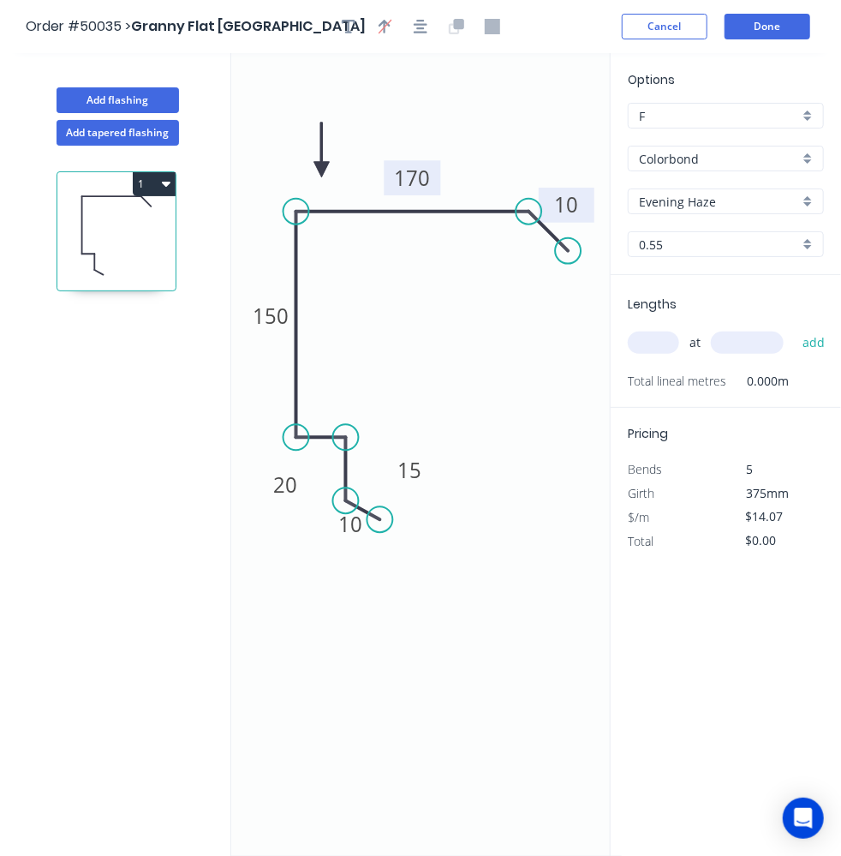
click at [545, 367] on icon "0 10 15 20 150 170 10" at bounding box center [426, 454] width 390 height 802
click at [723, 198] on input "Evening Haze" at bounding box center [719, 202] width 160 height 18
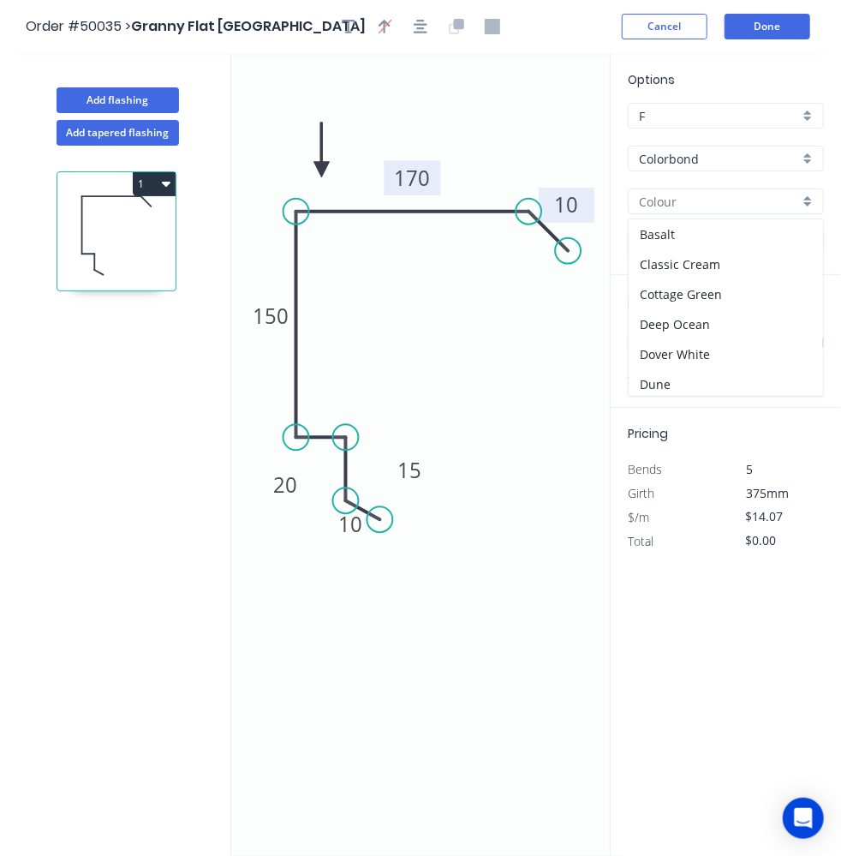
click at [543, 339] on icon "0 10 15 20 150 170 10" at bounding box center [426, 454] width 390 height 802
type input "Evening Haze"
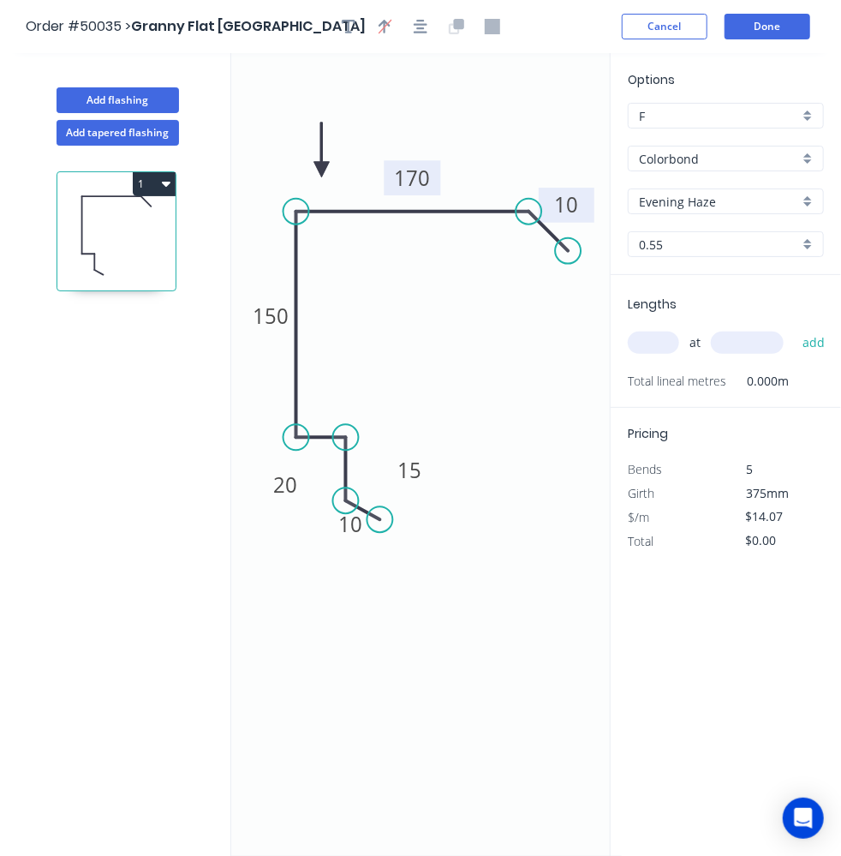
click at [648, 340] on input "text" at bounding box center [653, 342] width 51 height 22
type input "4"
click at [760, 321] on div "4 at add" at bounding box center [728, 342] width 200 height 46
click at [754, 334] on input "text" at bounding box center [747, 342] width 73 height 22
type input "3955"
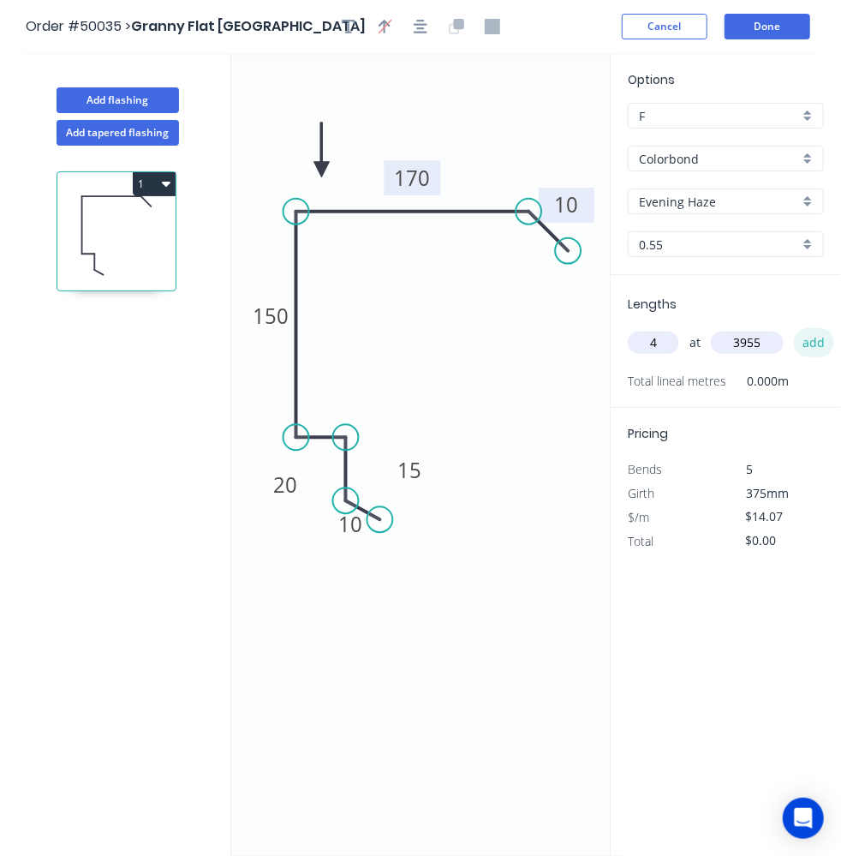
click at [827, 341] on button "add" at bounding box center [814, 342] width 40 height 29
type input "$222.59"
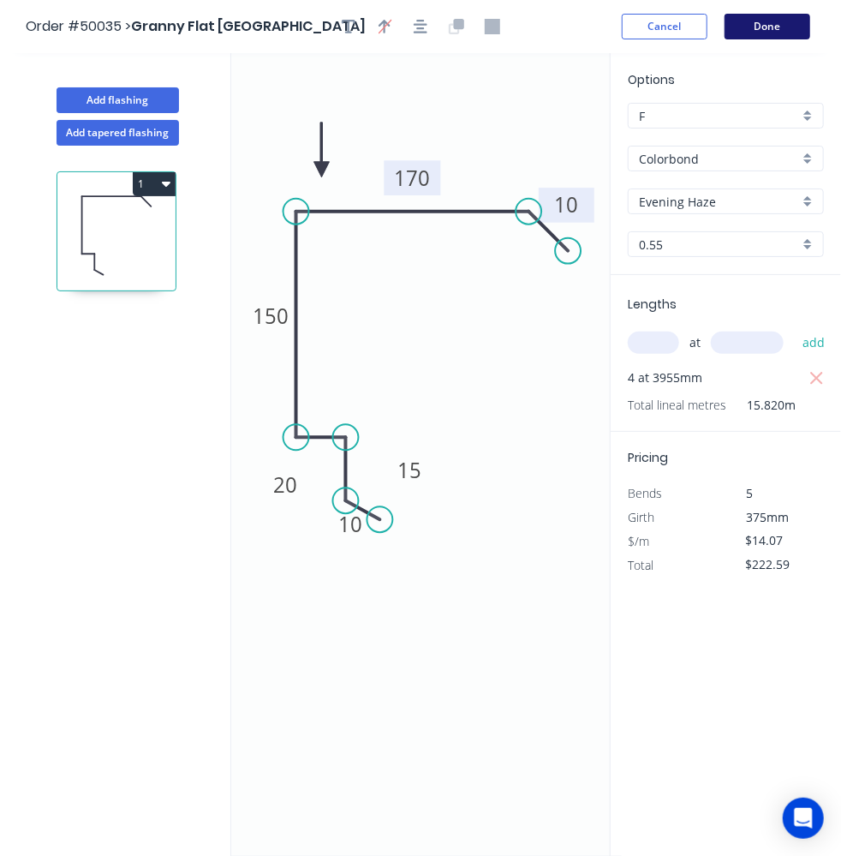
click at [778, 31] on button "Done" at bounding box center [767, 27] width 86 height 26
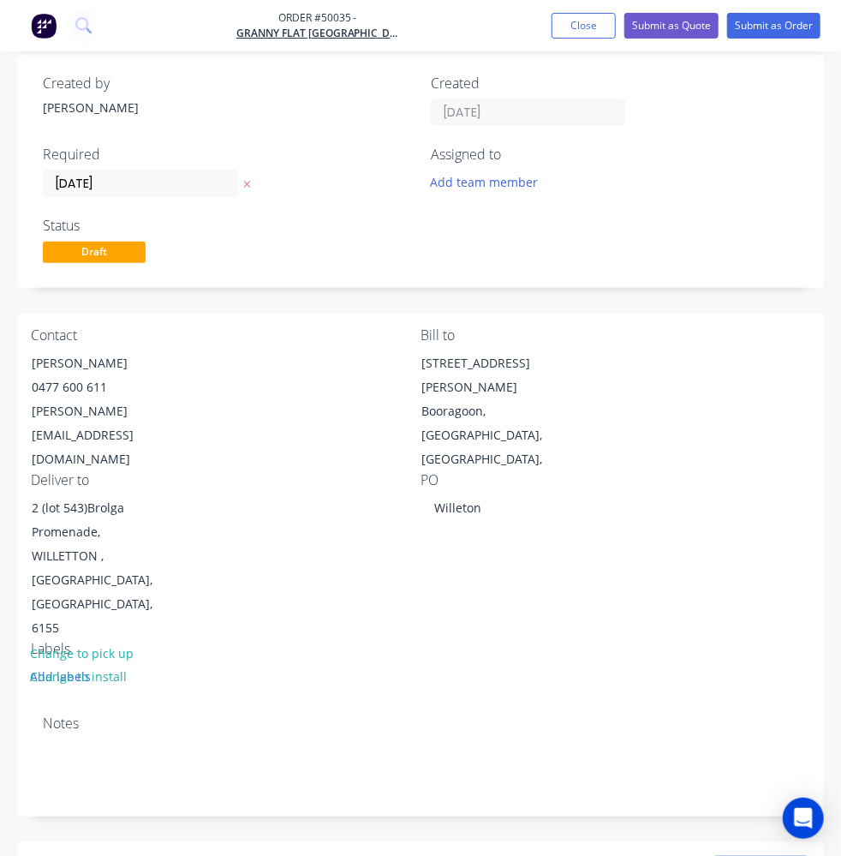
scroll to position [155, 0]
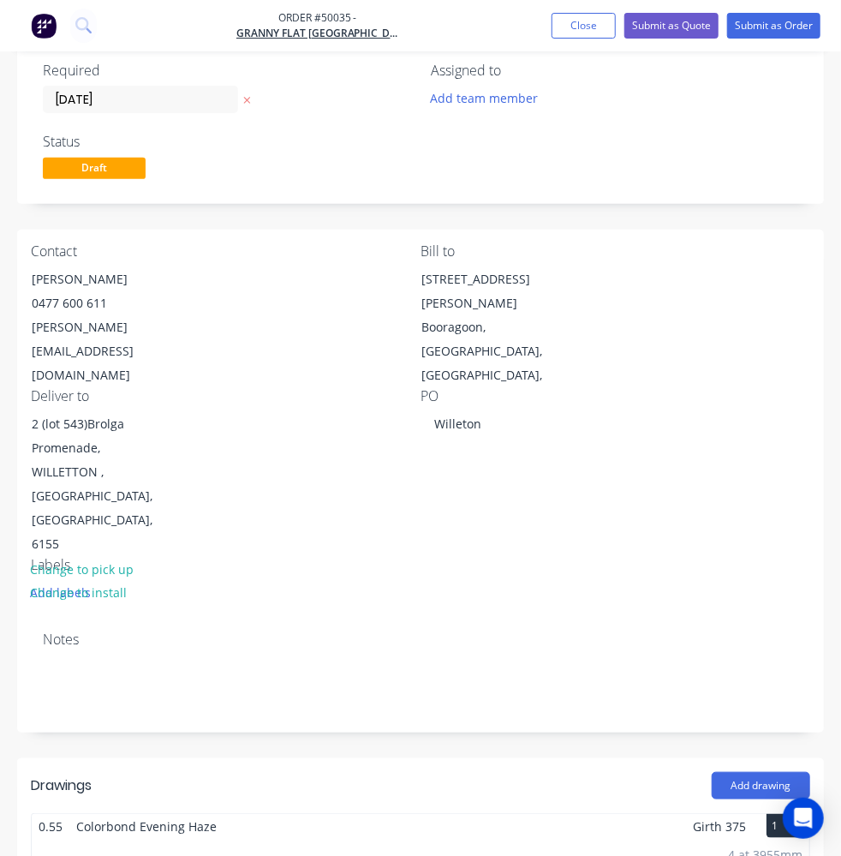
click at [224, 814] on span "Colorbond Evening Haze" at bounding box center [146, 826] width 154 height 25
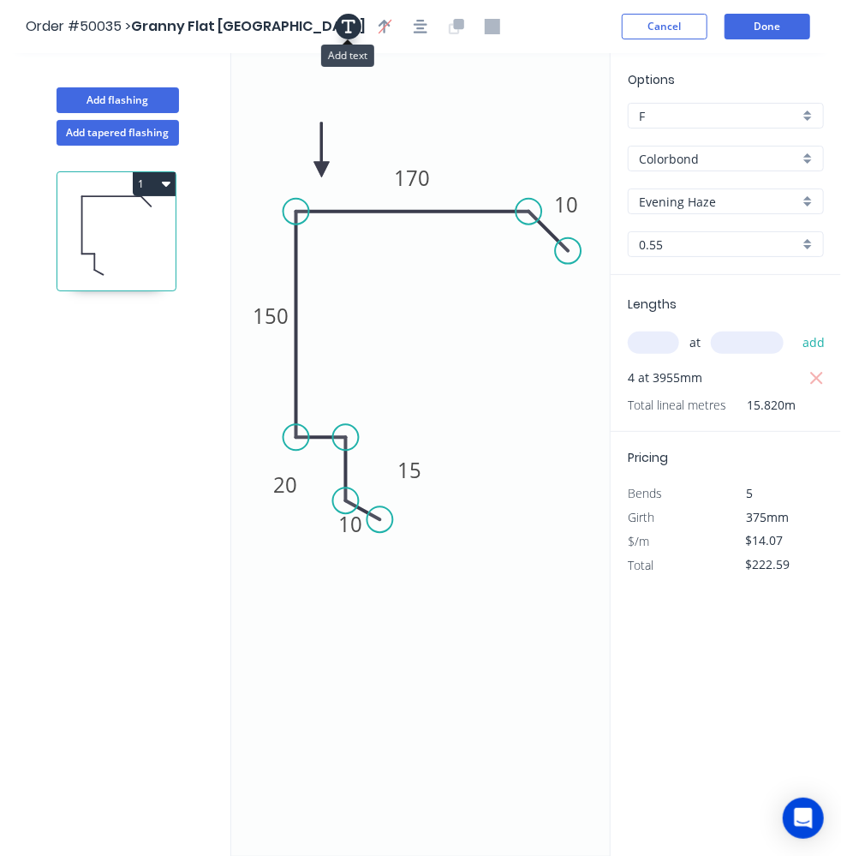
click at [349, 33] on button "button" at bounding box center [349, 27] width 26 height 26
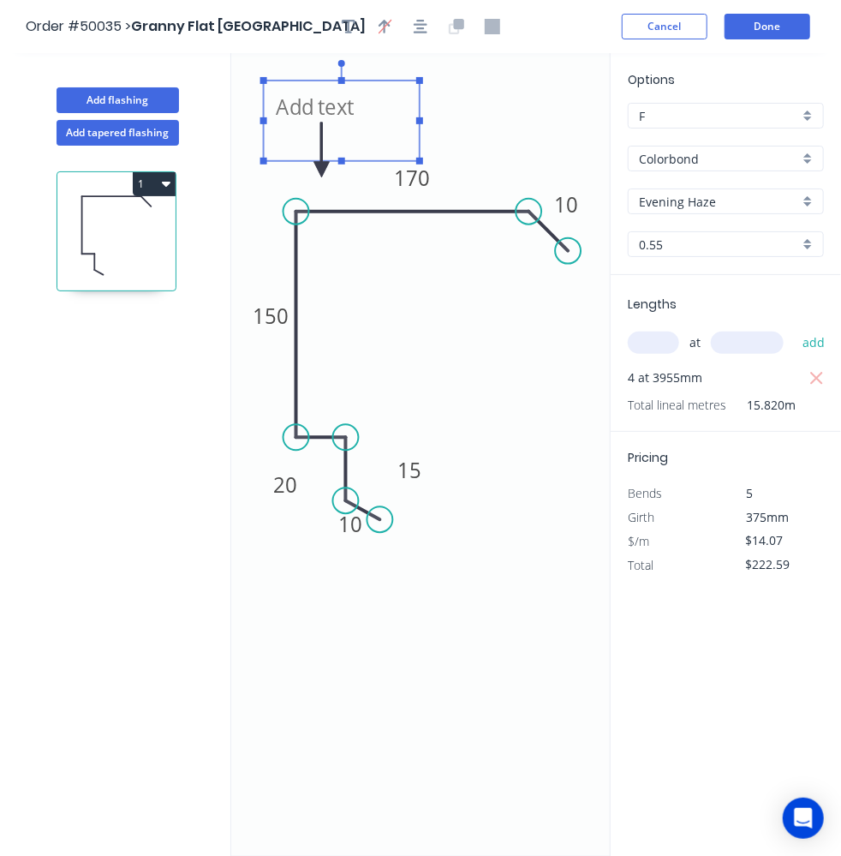
click at [326, 97] on textarea at bounding box center [341, 120] width 139 height 63
type textarea "ex"
click at [774, 21] on button "Done" at bounding box center [767, 27] width 86 height 26
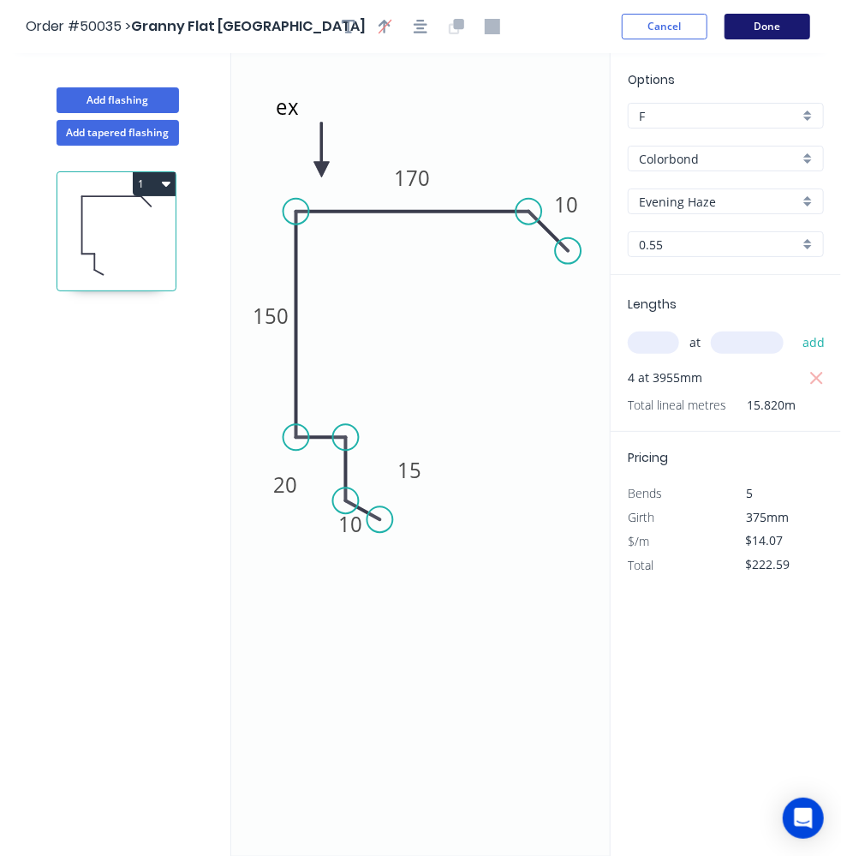
click at [756, 28] on button "Done" at bounding box center [767, 27] width 86 height 26
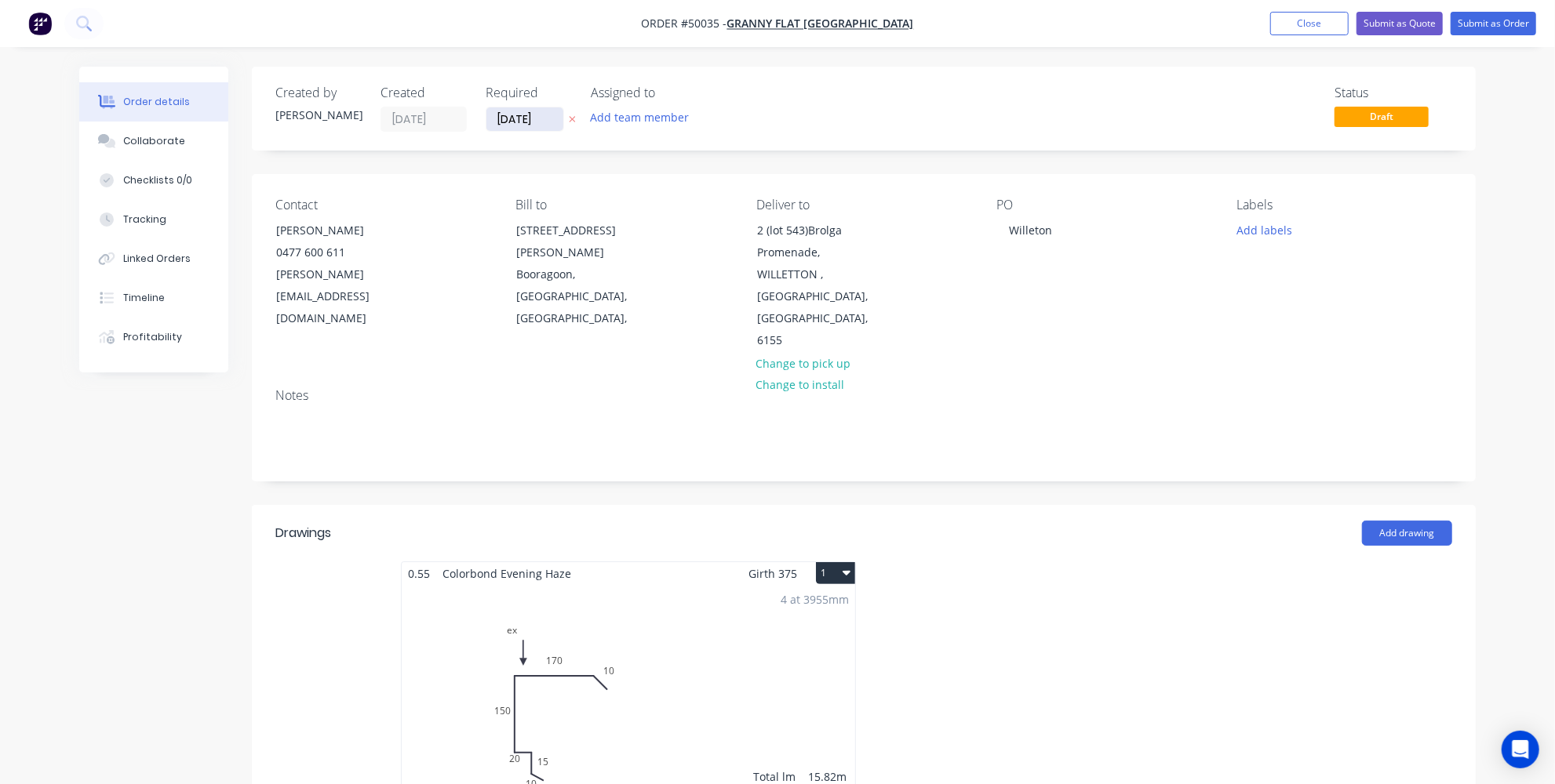
click at [516, 122] on input "06/10/25" at bounding box center [525, 119] width 77 height 24
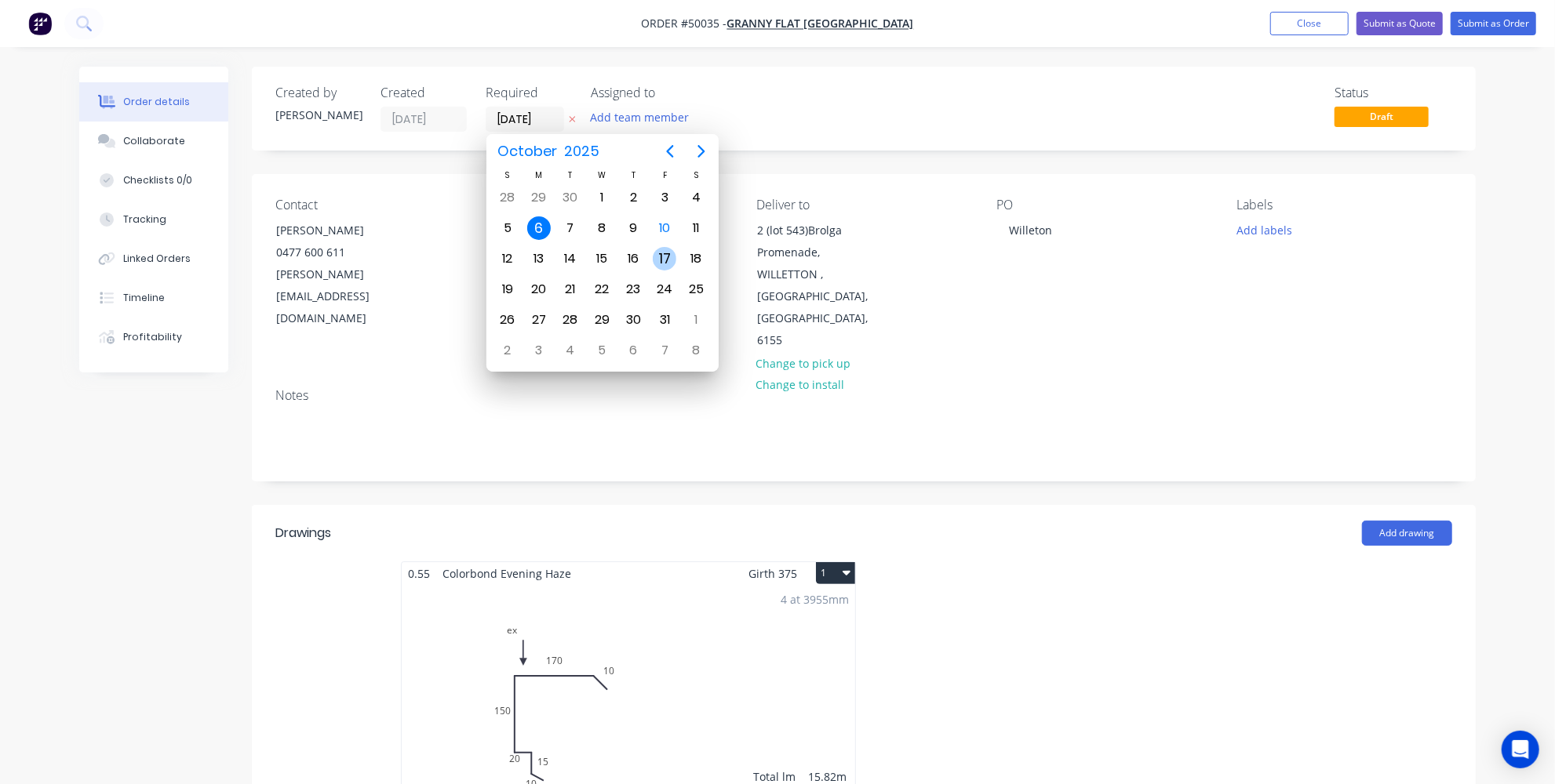
click at [656, 248] on div "17" at bounding box center [664, 259] width 24 height 24
type input "[DATE]"
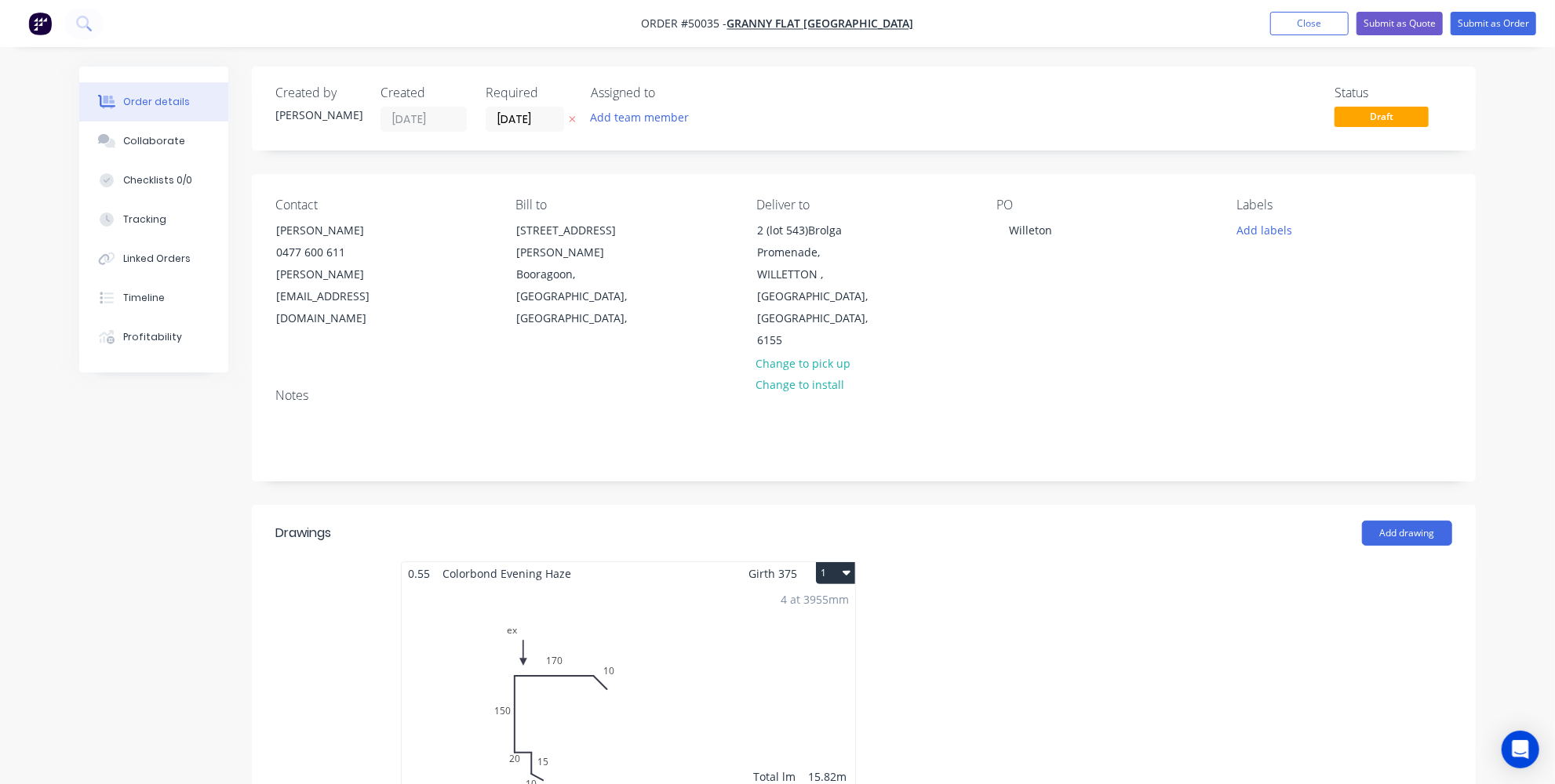
click at [1053, 521] on div "Add drawing" at bounding box center [989, 533] width 926 height 25
click at [1384, 27] on button "Submit as Quote" at bounding box center [1400, 24] width 86 height 24
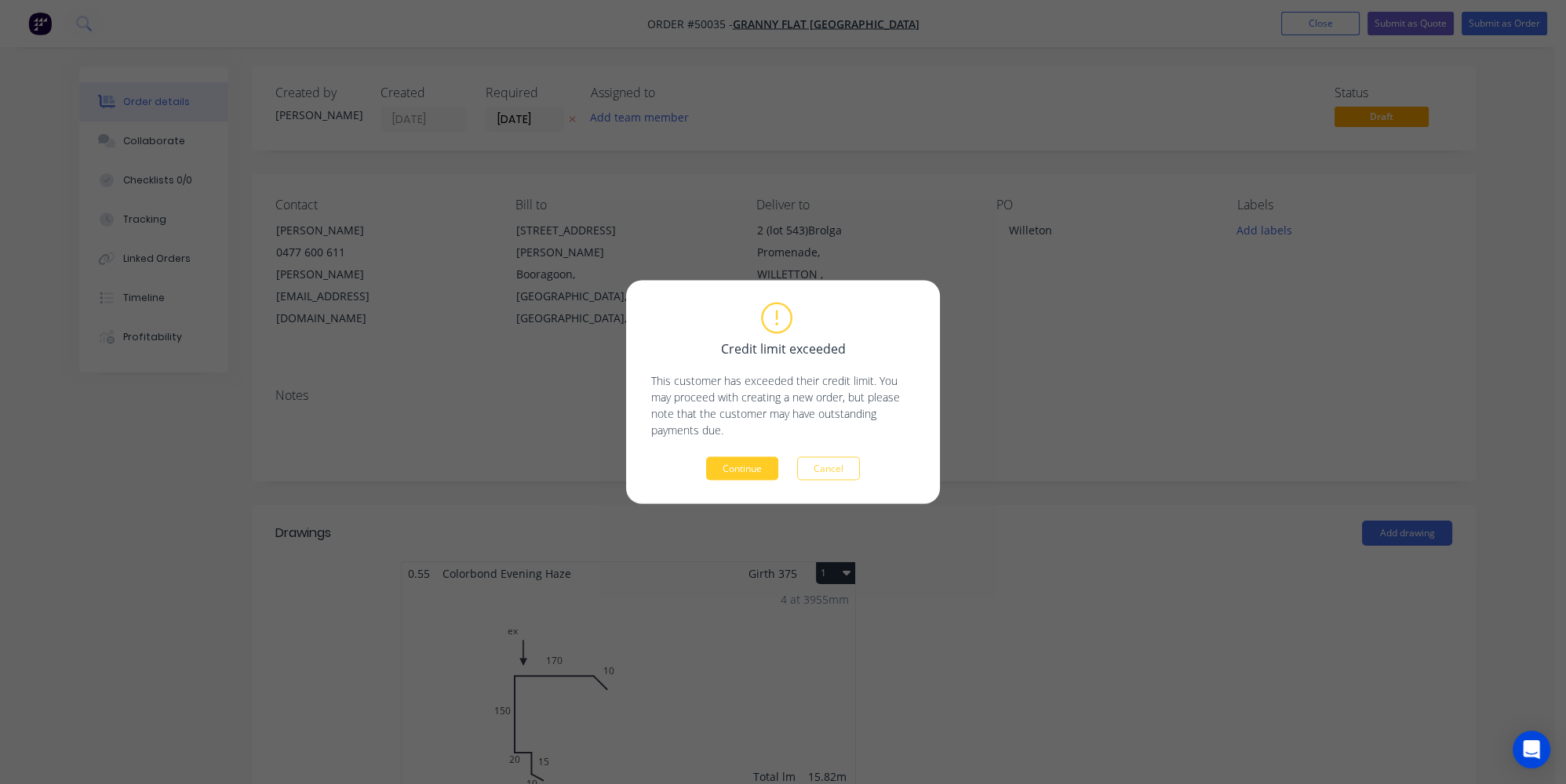
click at [730, 471] on button "Continue" at bounding box center [742, 469] width 72 height 24
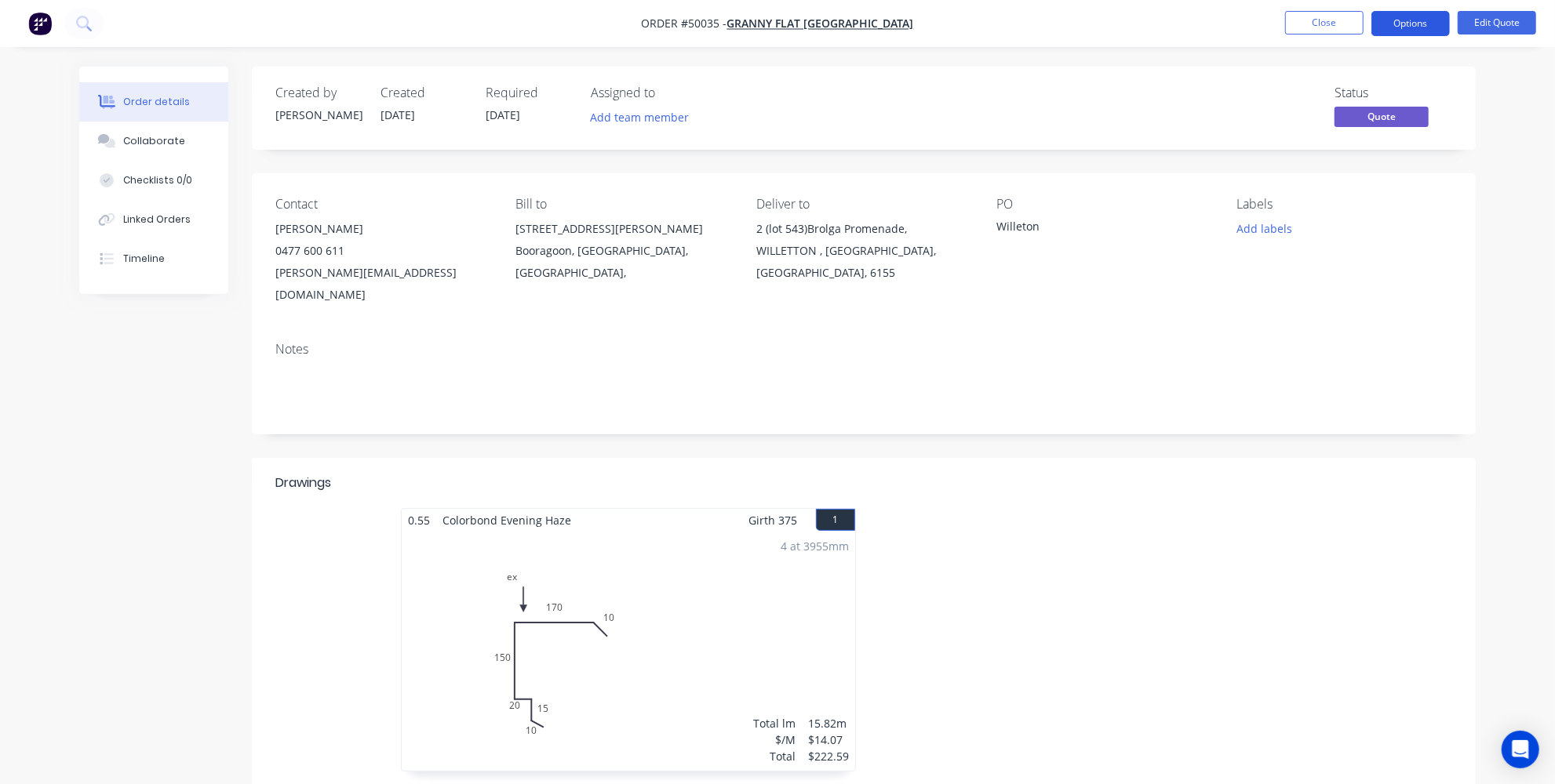
click at [1407, 23] on button "Options" at bounding box center [1411, 23] width 79 height 25
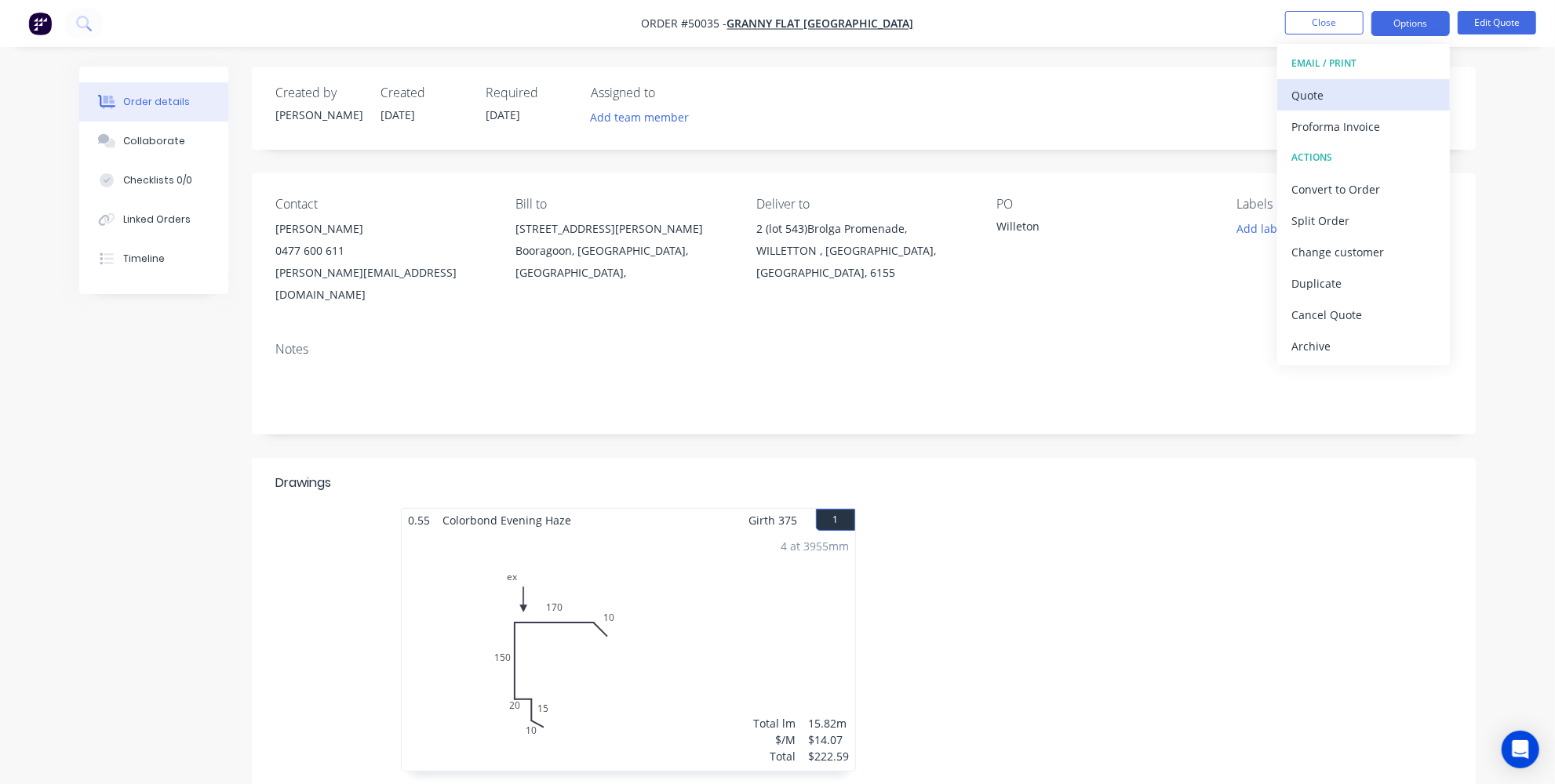
click at [1361, 87] on div "Quote" at bounding box center [1364, 95] width 145 height 23
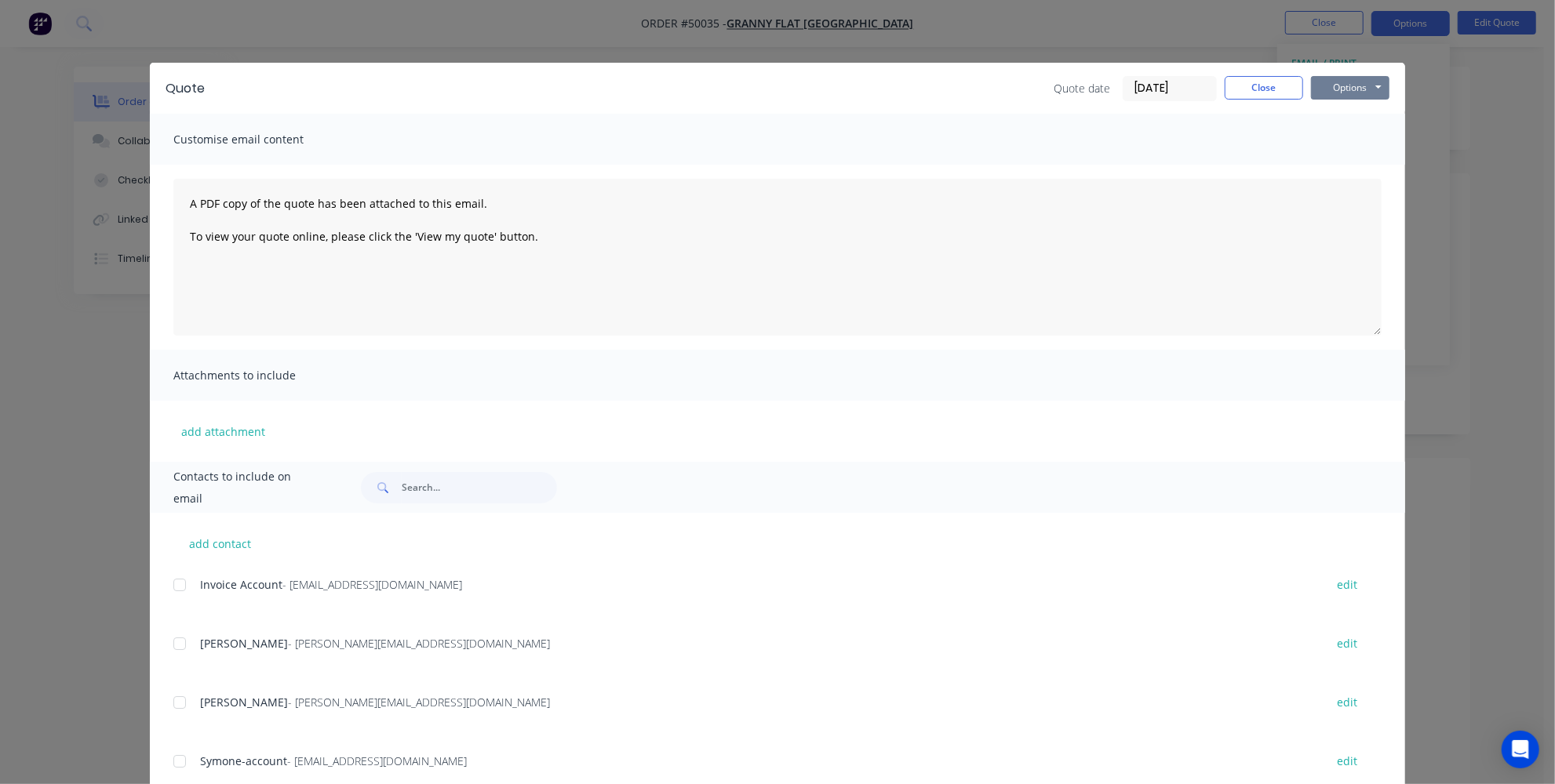
click at [1340, 84] on button "Options" at bounding box center [1351, 88] width 79 height 24
click at [1345, 144] on button "Print" at bounding box center [1362, 141] width 101 height 26
click at [1259, 80] on button "Close" at bounding box center [1265, 88] width 79 height 24
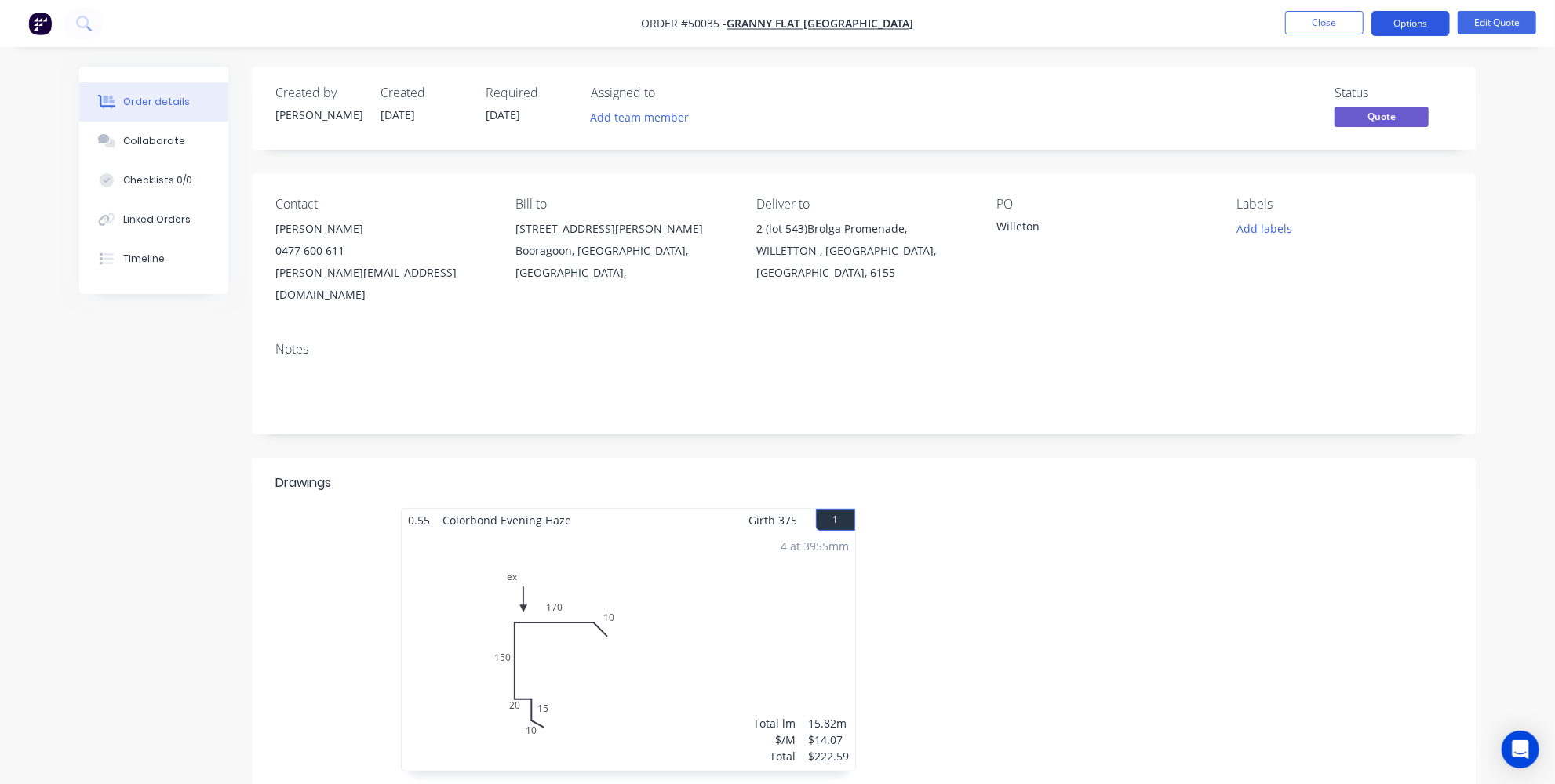
click at [1385, 30] on button "Options" at bounding box center [1411, 23] width 79 height 25
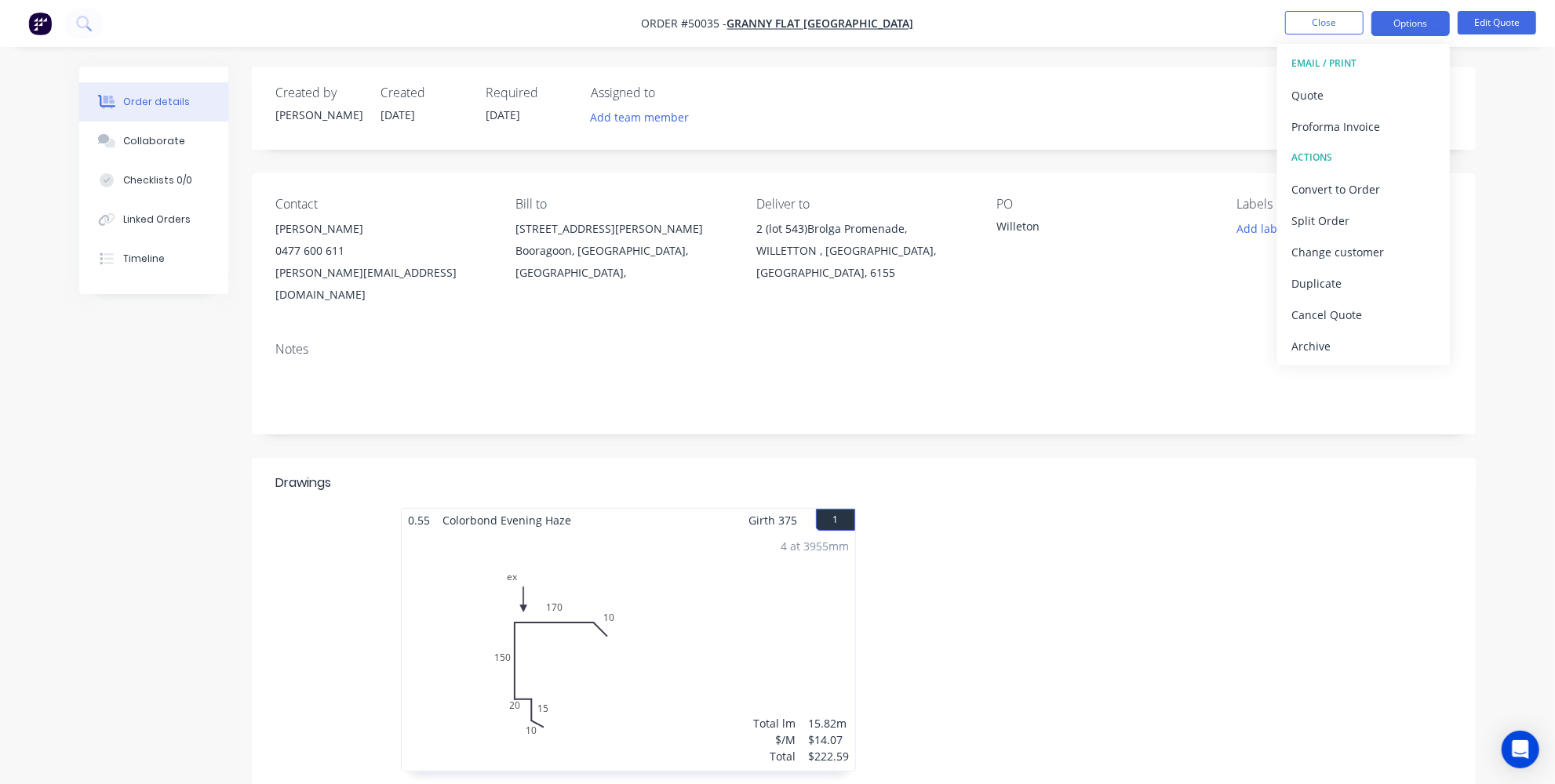
click at [1086, 136] on div "Created by Jessica Created 06/10/25 Required 17/10/25 Assigned to Add team memb…" at bounding box center [864, 108] width 1224 height 83
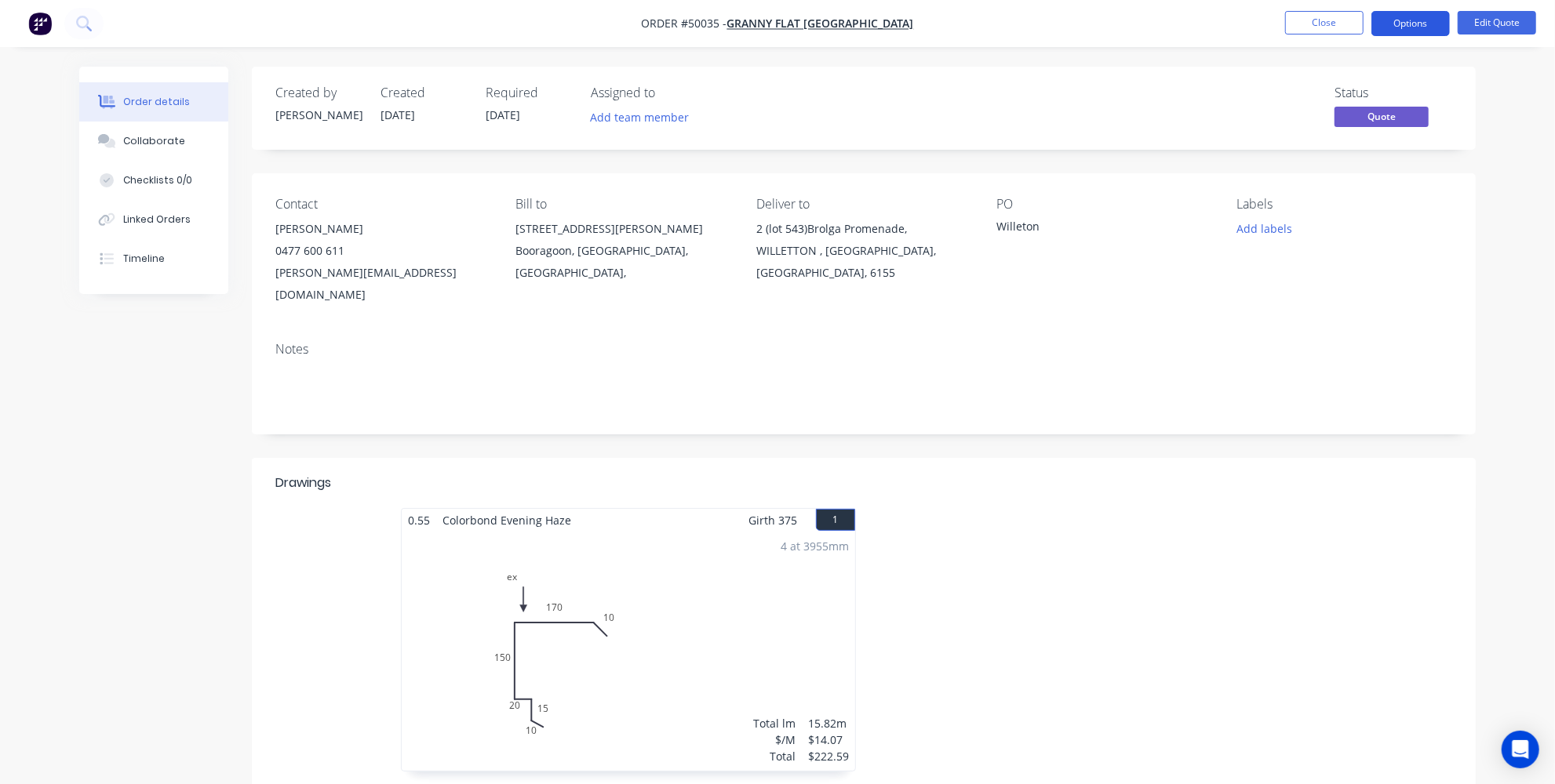
click at [1404, 25] on button "Options" at bounding box center [1411, 23] width 79 height 25
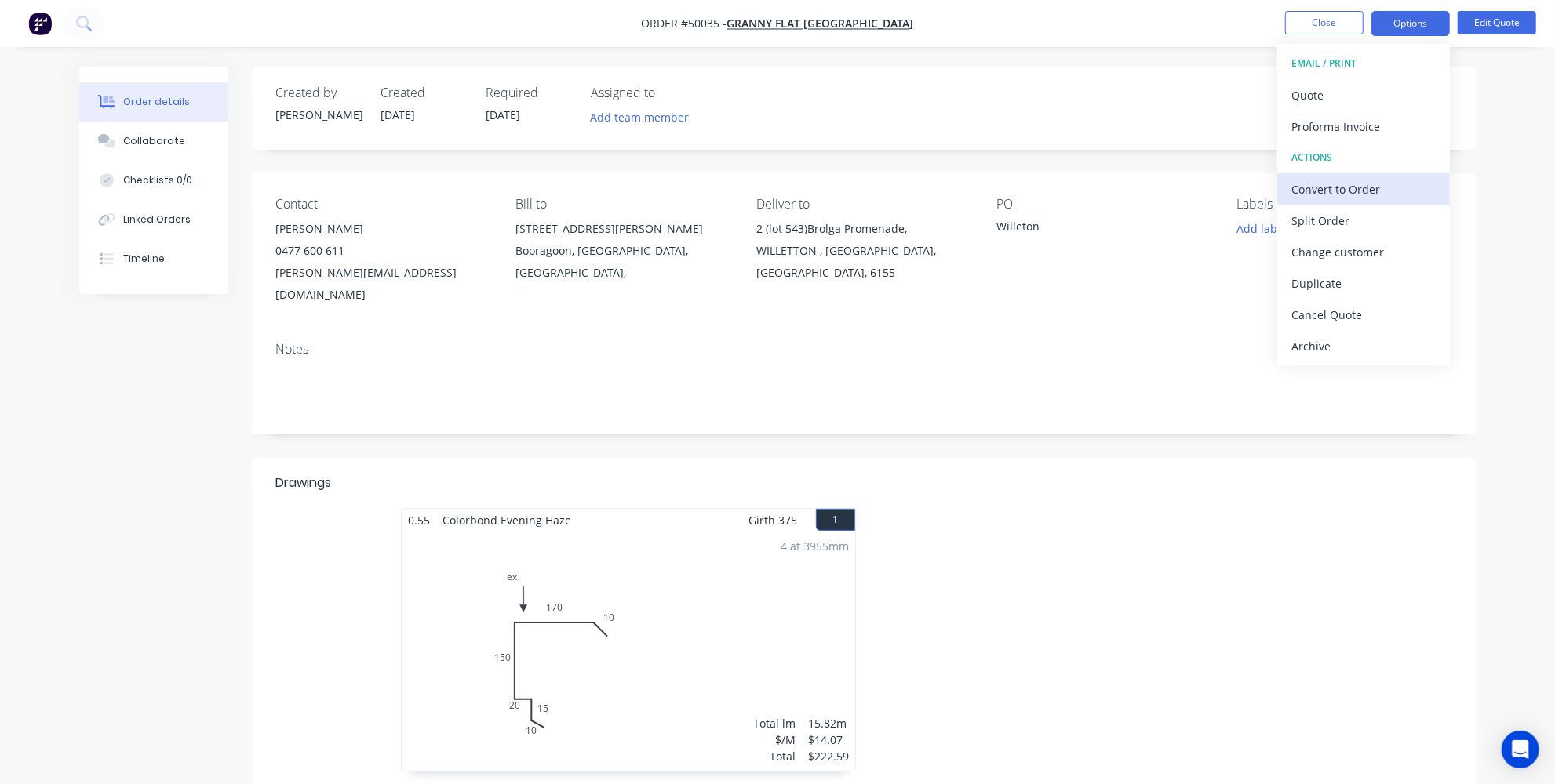
click at [1337, 188] on div "Convert to Order" at bounding box center [1364, 189] width 145 height 23
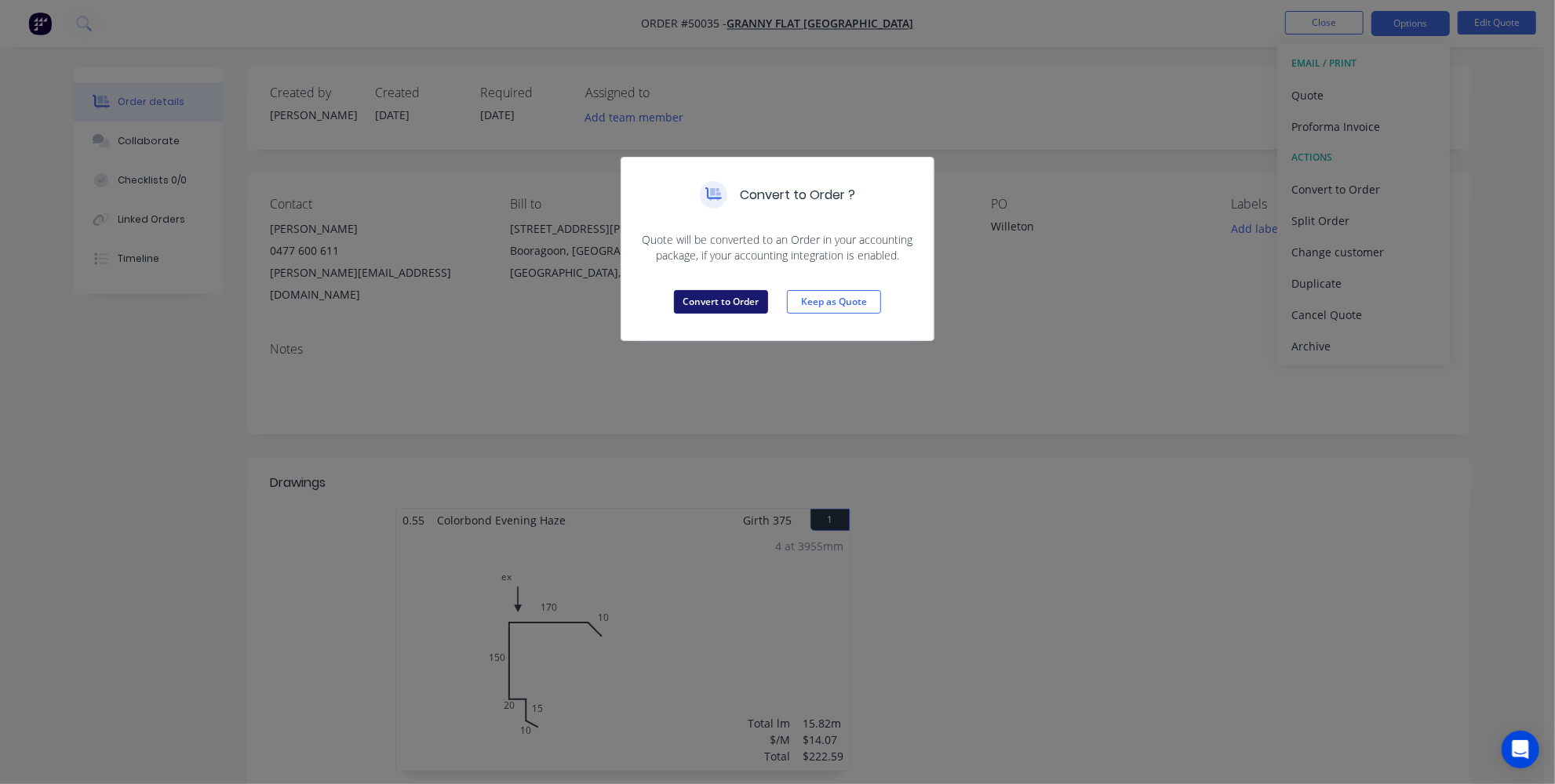
click at [755, 299] on button "Convert to Order" at bounding box center [721, 302] width 94 height 24
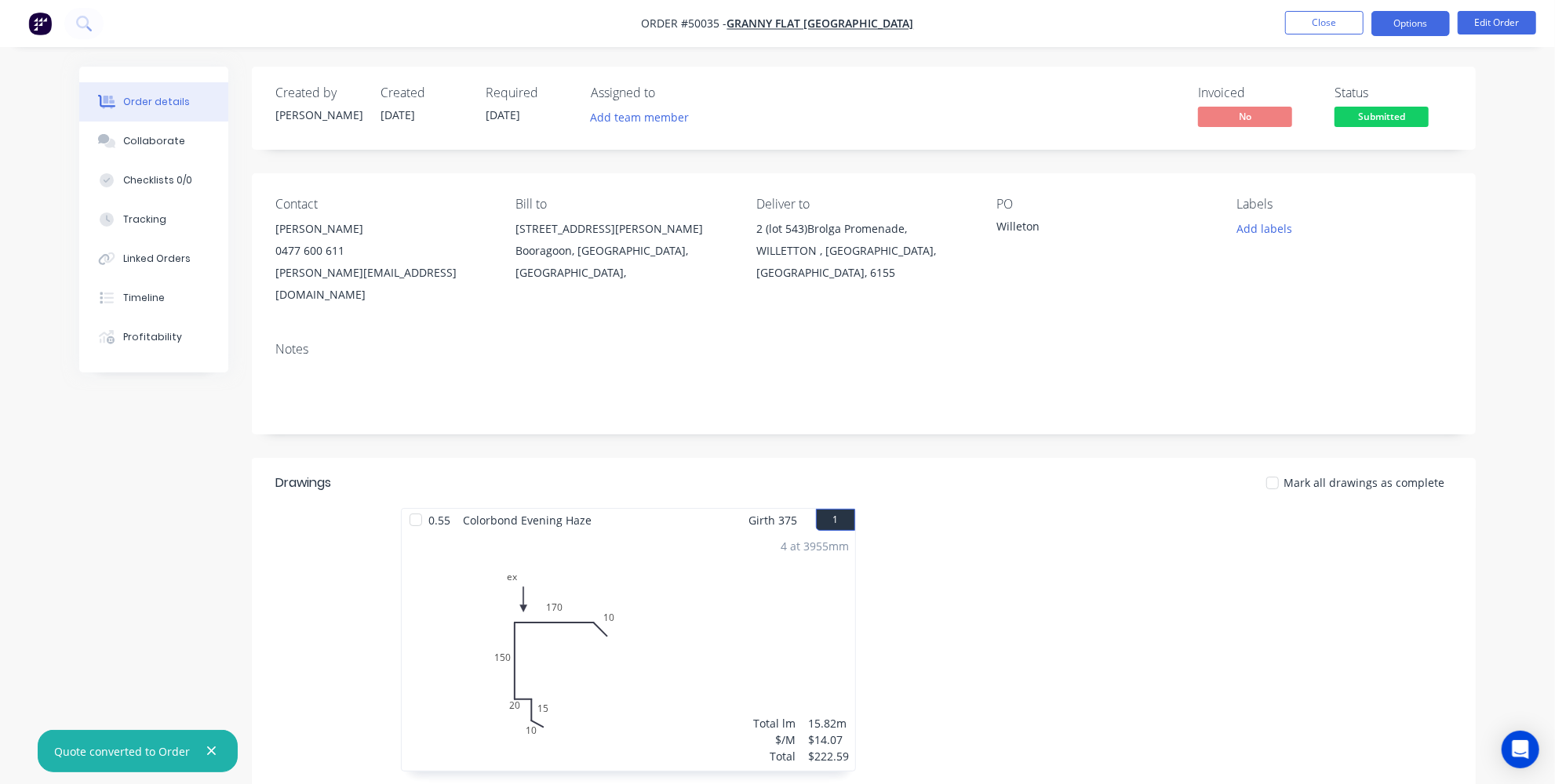
click at [1402, 30] on button "Options" at bounding box center [1411, 23] width 79 height 25
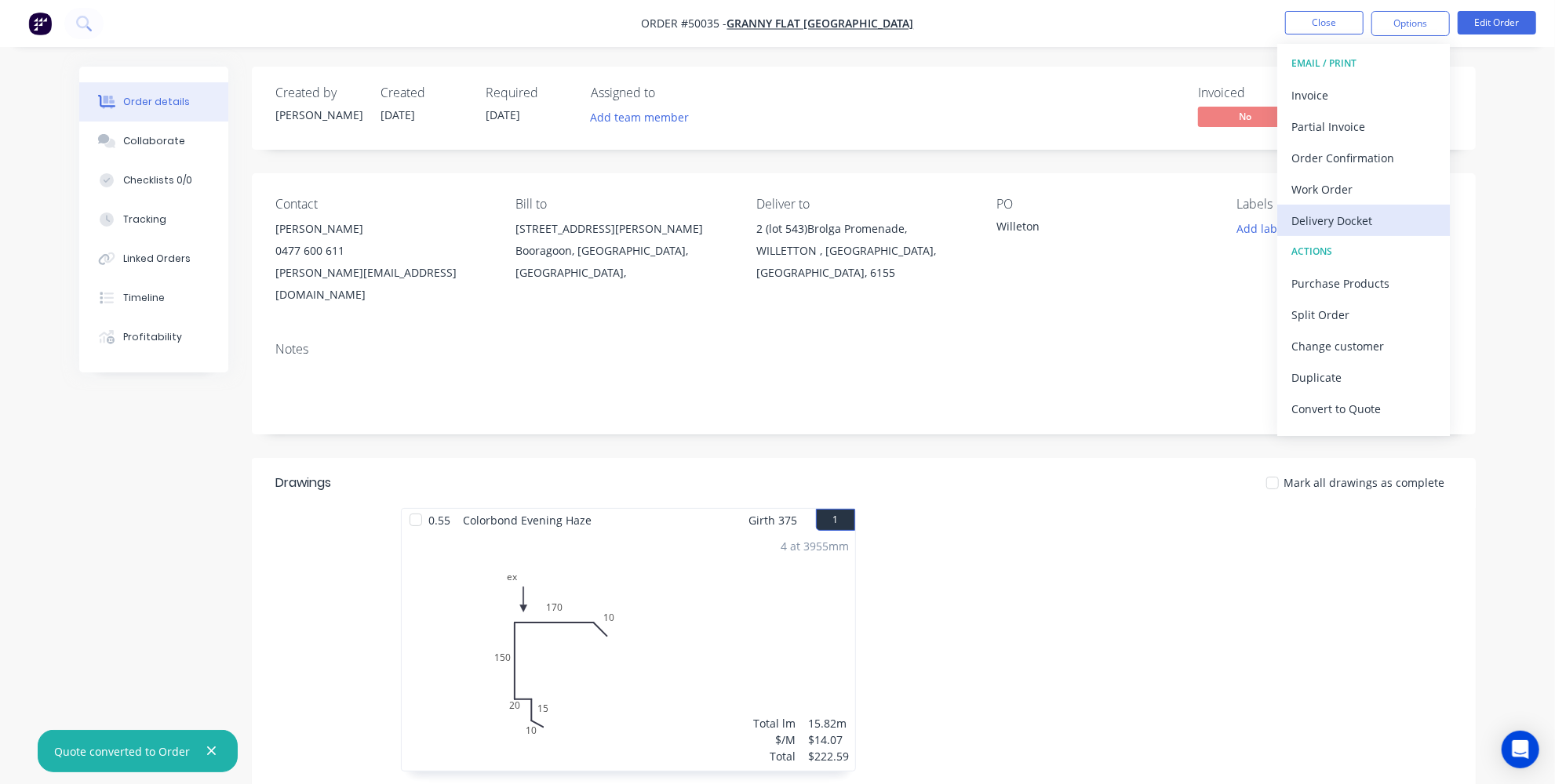
click at [1345, 219] on div "Delivery Docket" at bounding box center [1364, 221] width 145 height 23
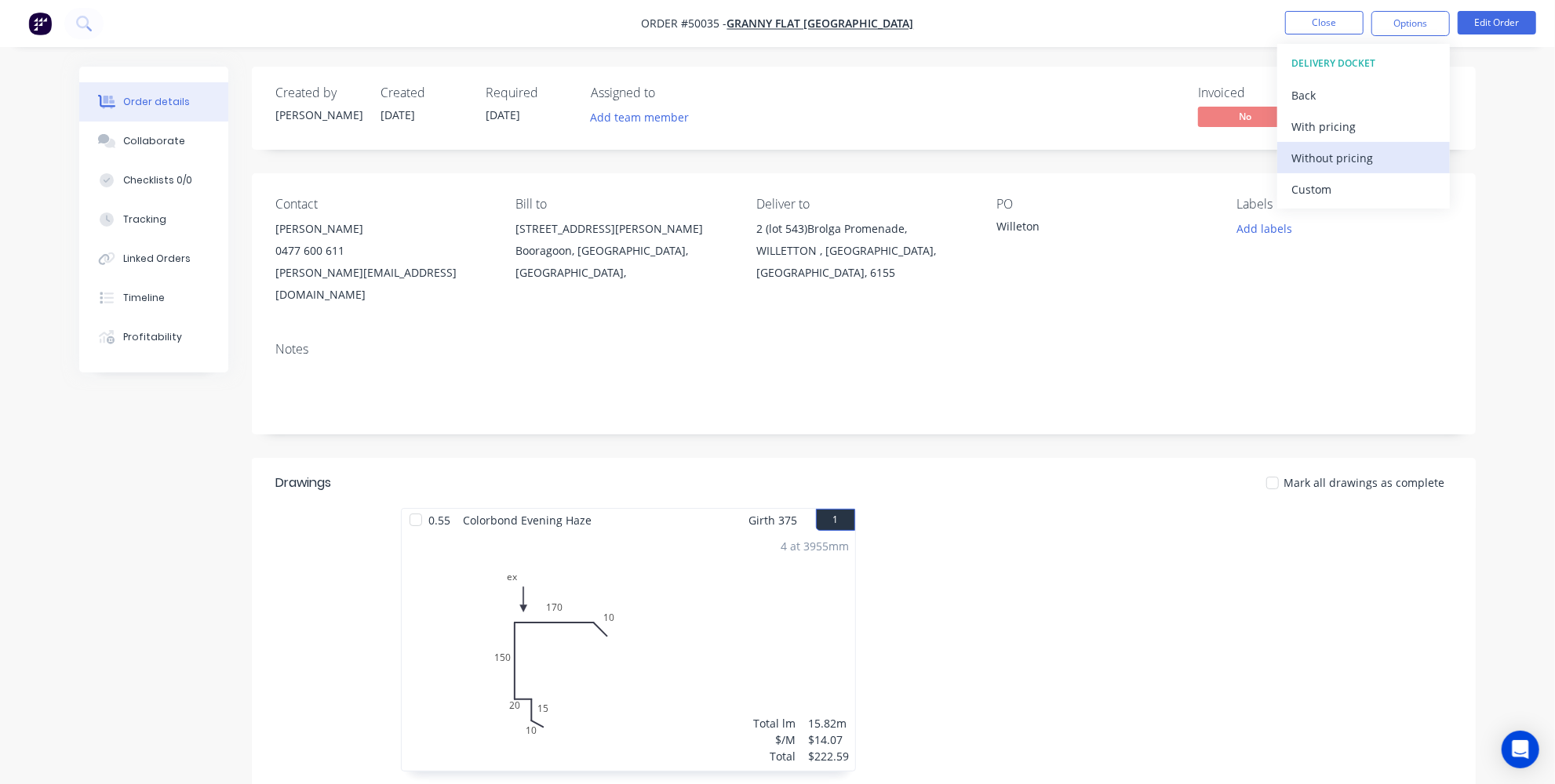
click at [1332, 161] on div "Without pricing" at bounding box center [1364, 158] width 145 height 23
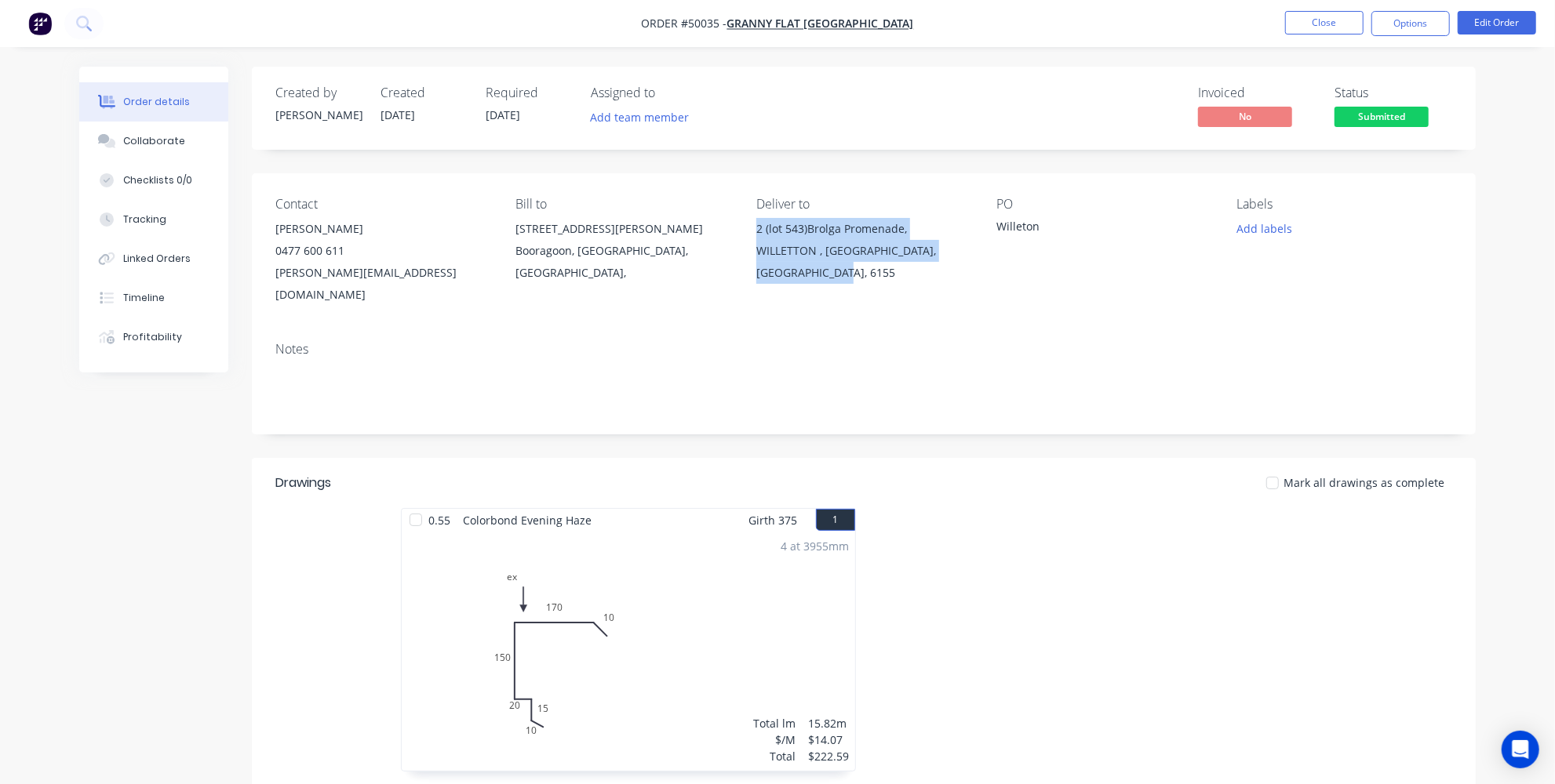
drag, startPoint x: 817, startPoint y: 267, endPoint x: 754, endPoint y: 223, distance: 76.8
click at [754, 223] on div "Contact Karl Chandler 0477 600 611 karl@grannyflatswa.com Bill to 92 McCoy st B…" at bounding box center [864, 251] width 1224 height 156
copy div "2 (lot 543)Brolga Promenade, WILLETTON , Western Australia, Australia, 6155"
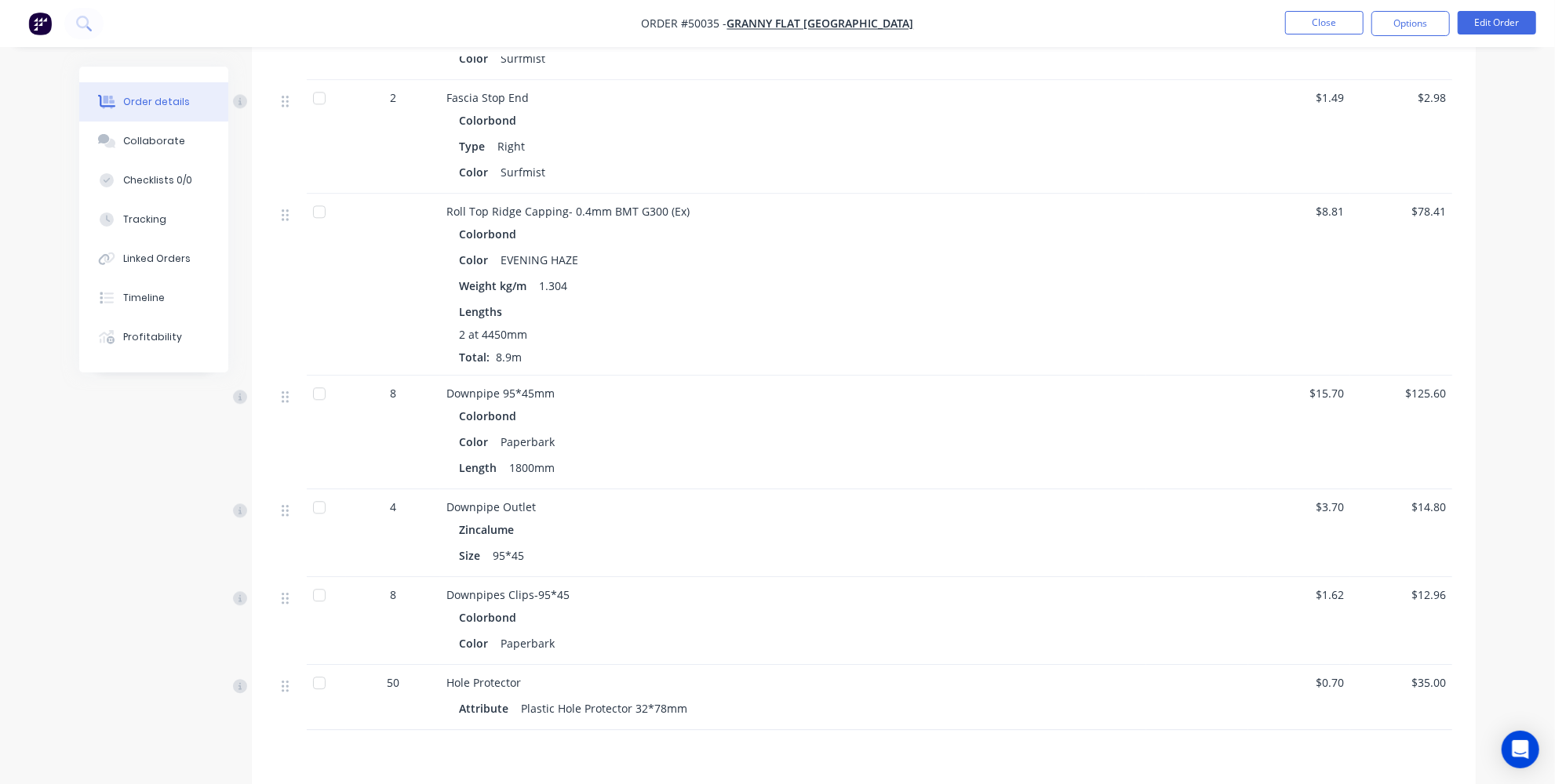
scroll to position [2924, 0]
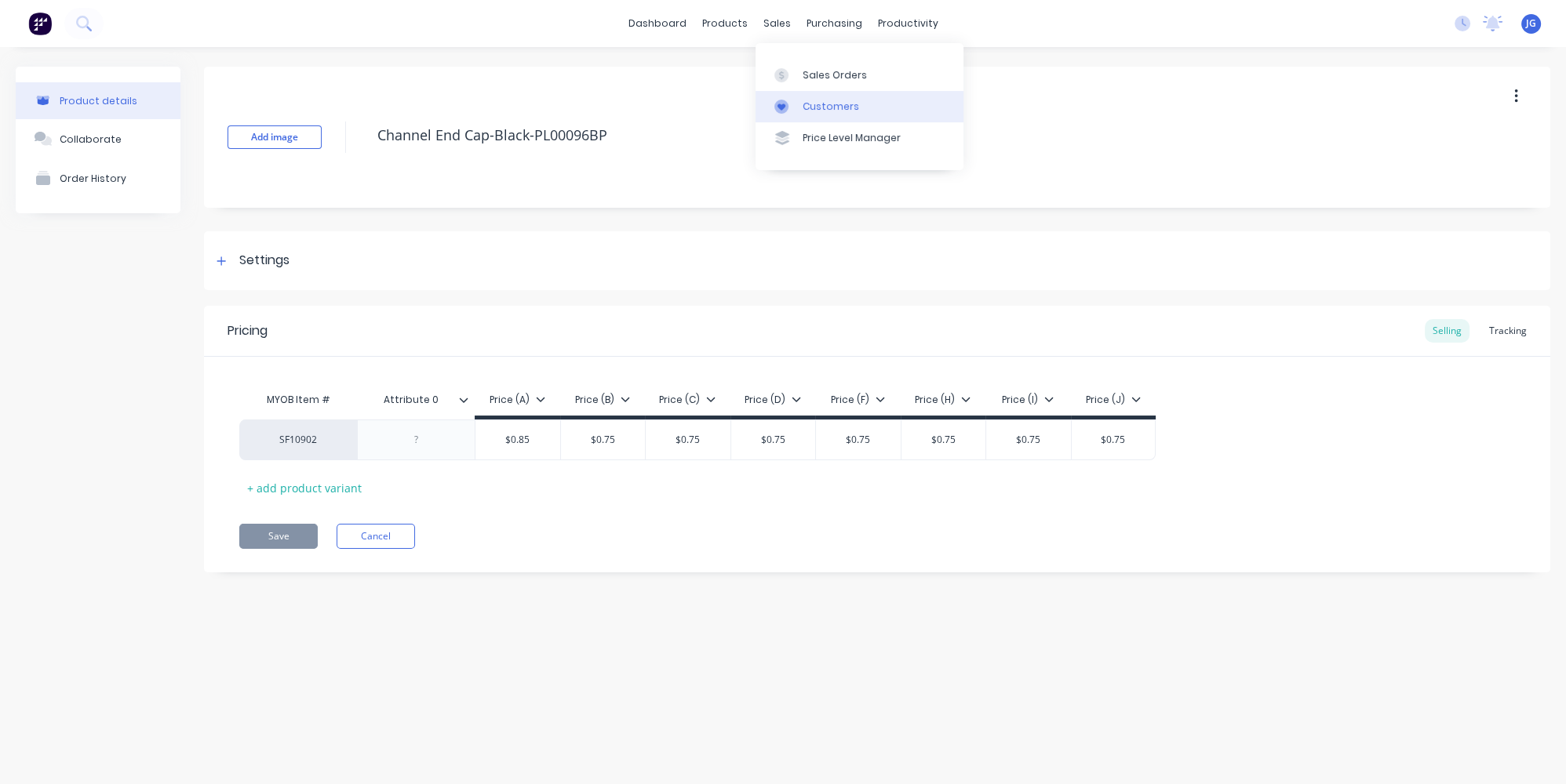
click at [806, 103] on div "Customers" at bounding box center [831, 106] width 57 height 14
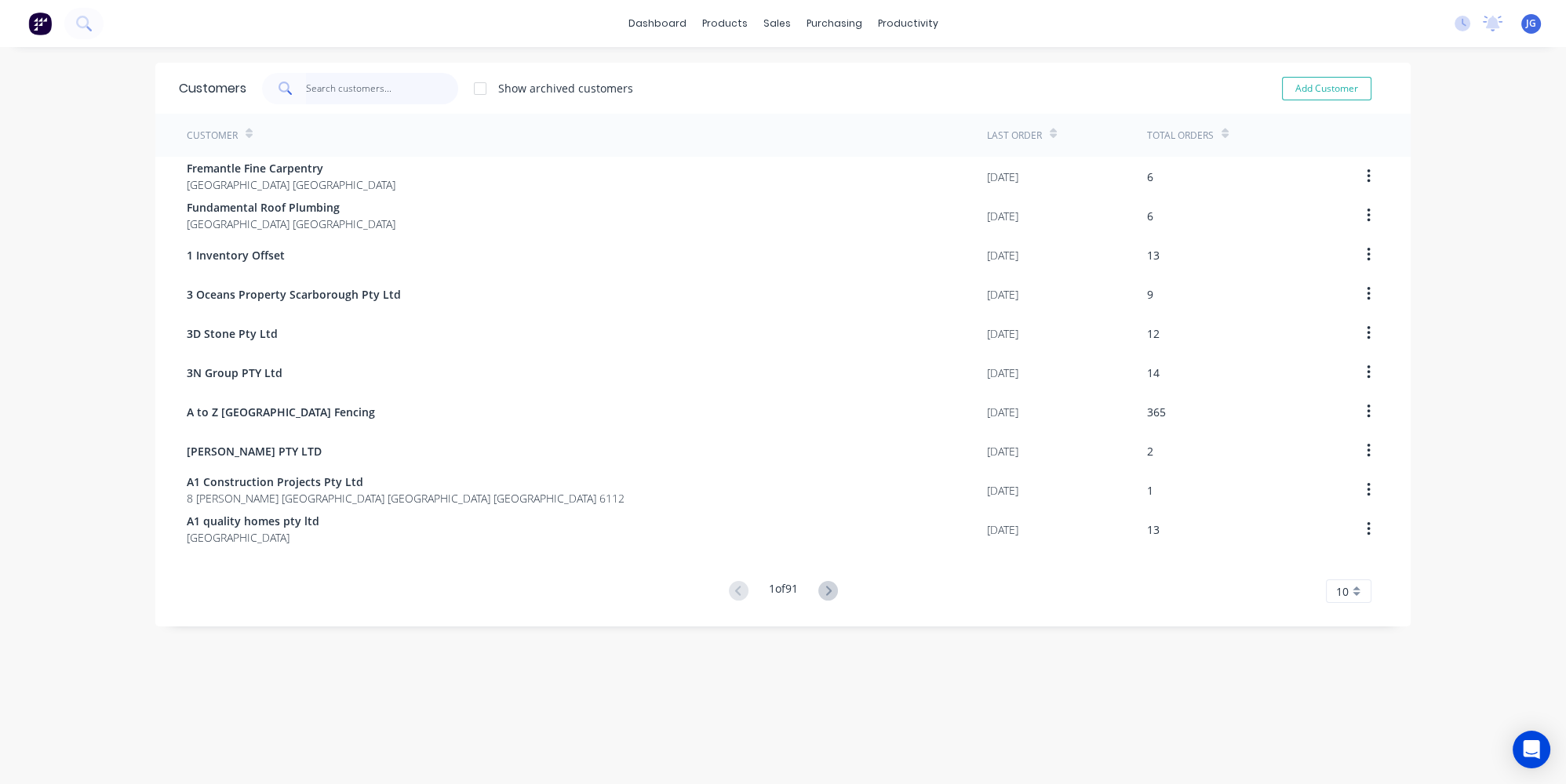
click at [422, 84] on input "text" at bounding box center [382, 89] width 153 height 31
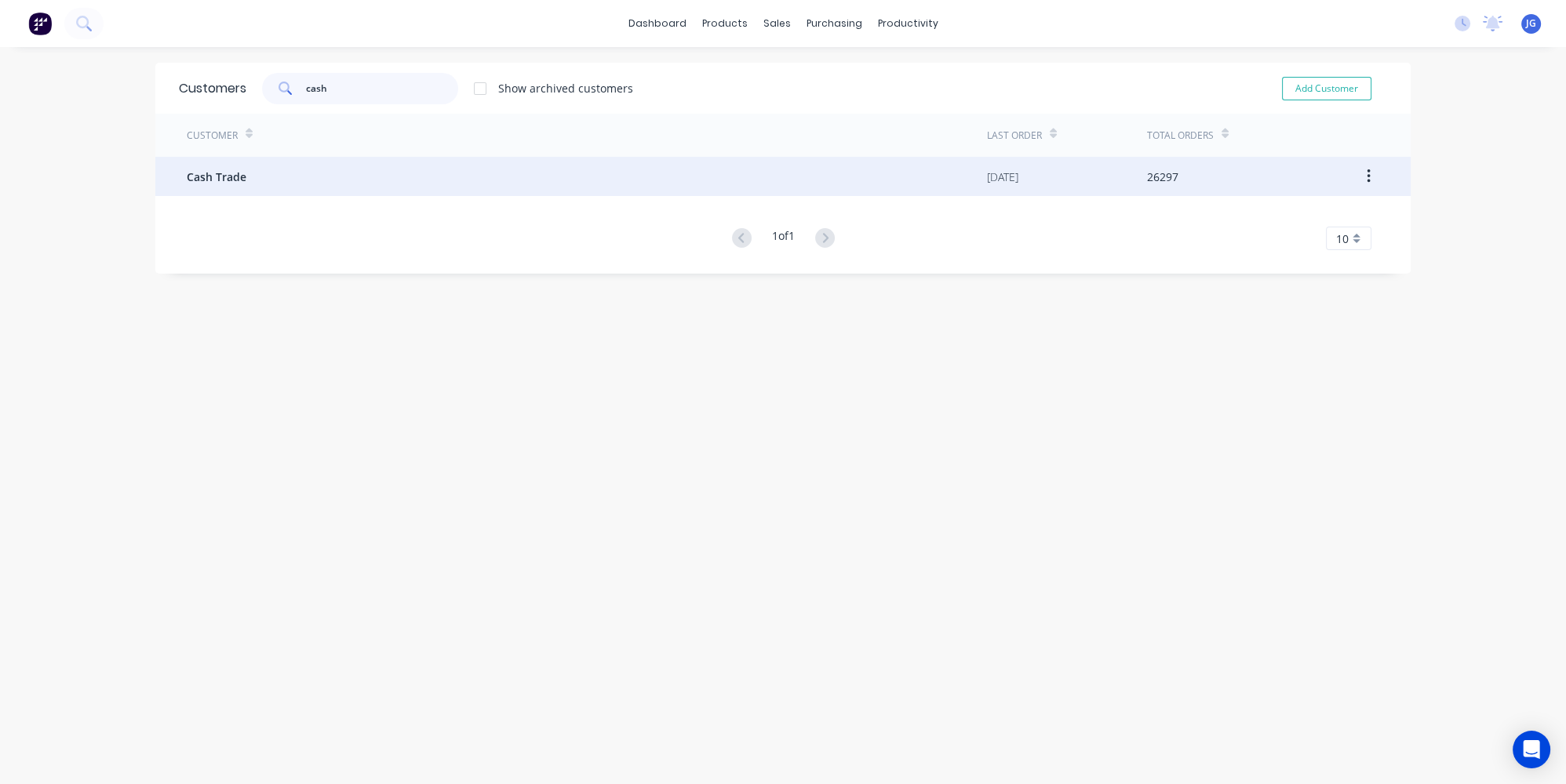
type input "cash"
click at [187, 172] on span "Cash Trade" at bounding box center [216, 177] width 60 height 16
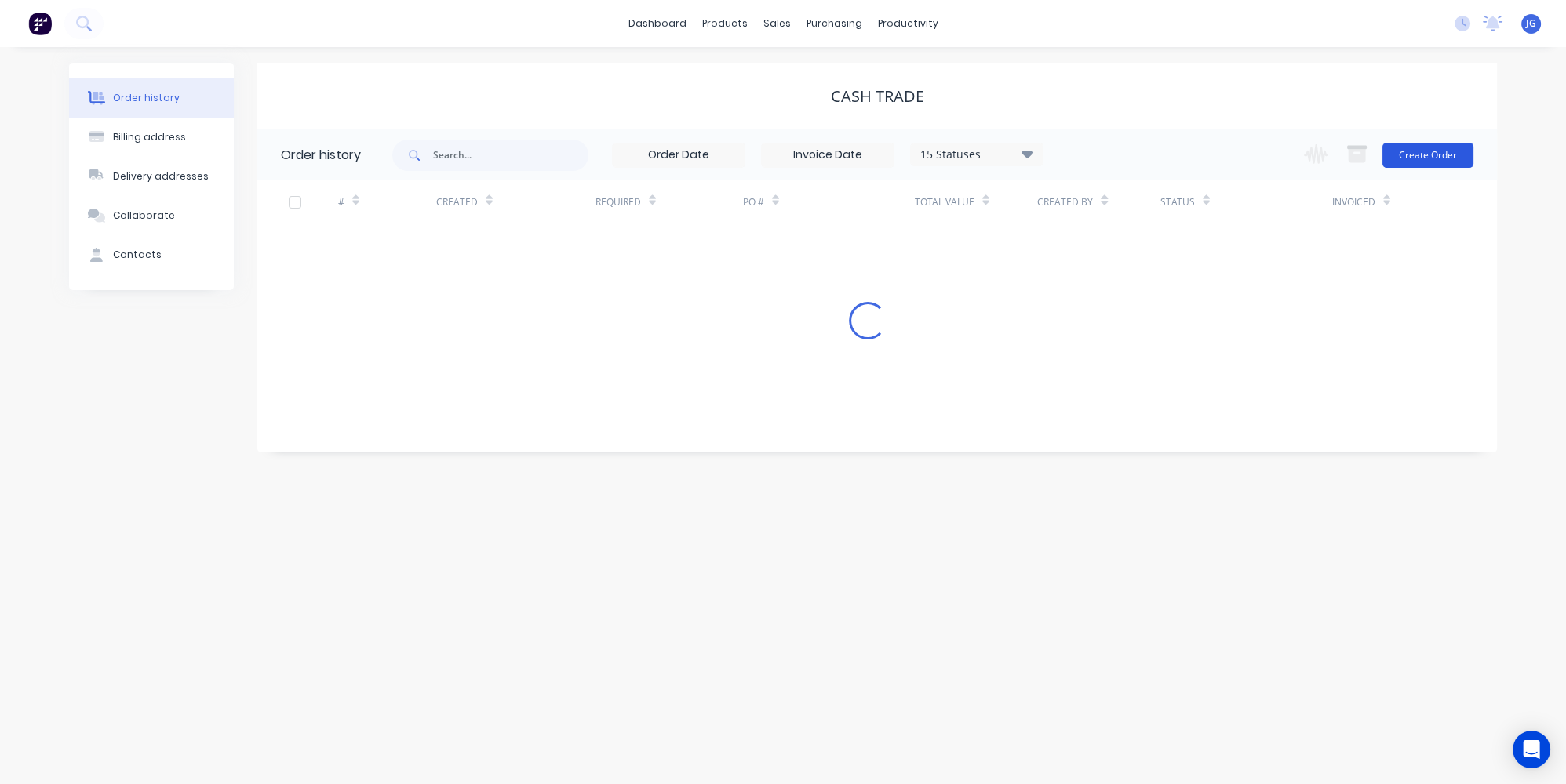
click at [1421, 156] on button "Create Order" at bounding box center [1428, 155] width 91 height 25
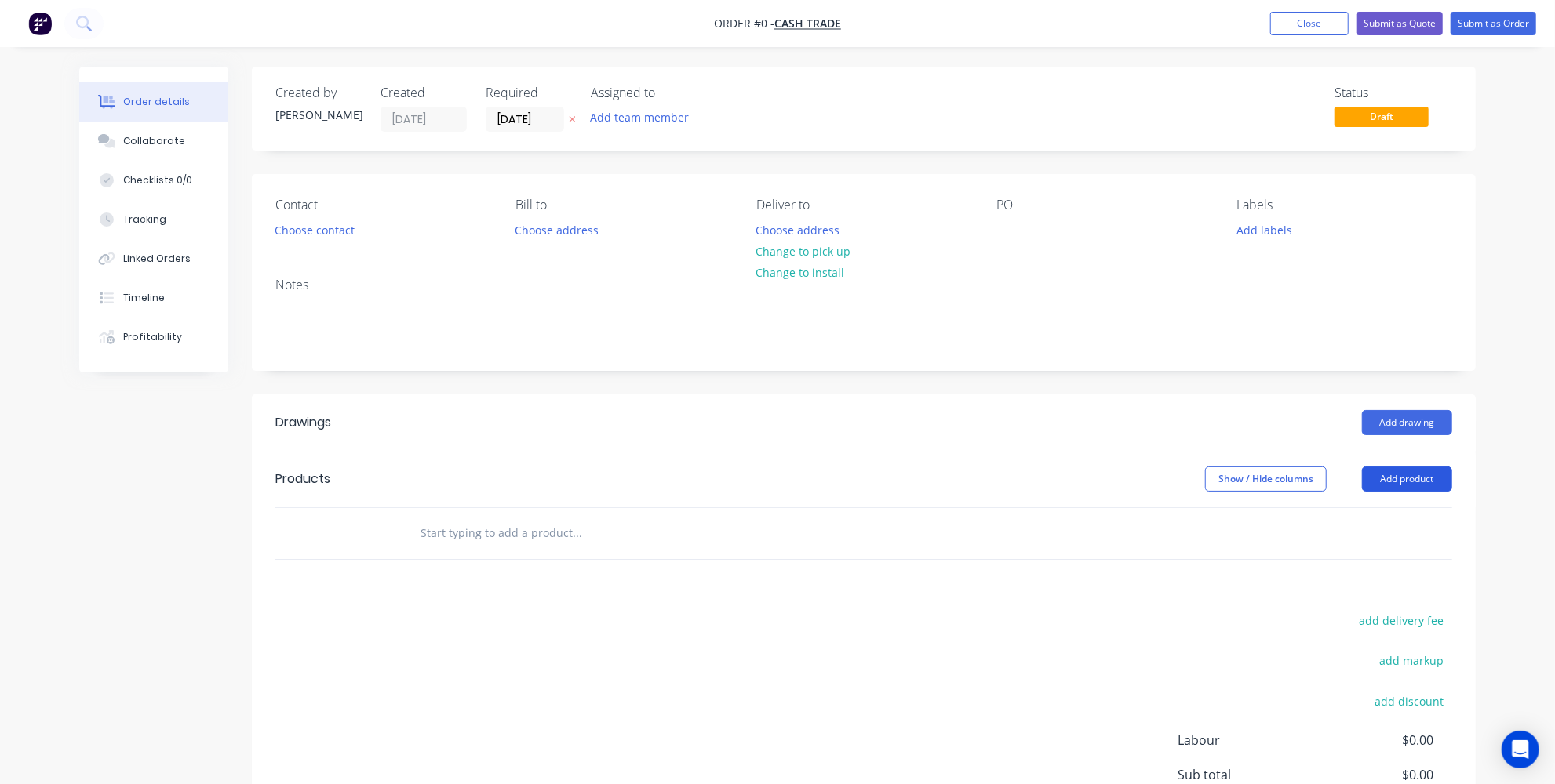
click at [1383, 470] on button "Add product" at bounding box center [1407, 479] width 90 height 25
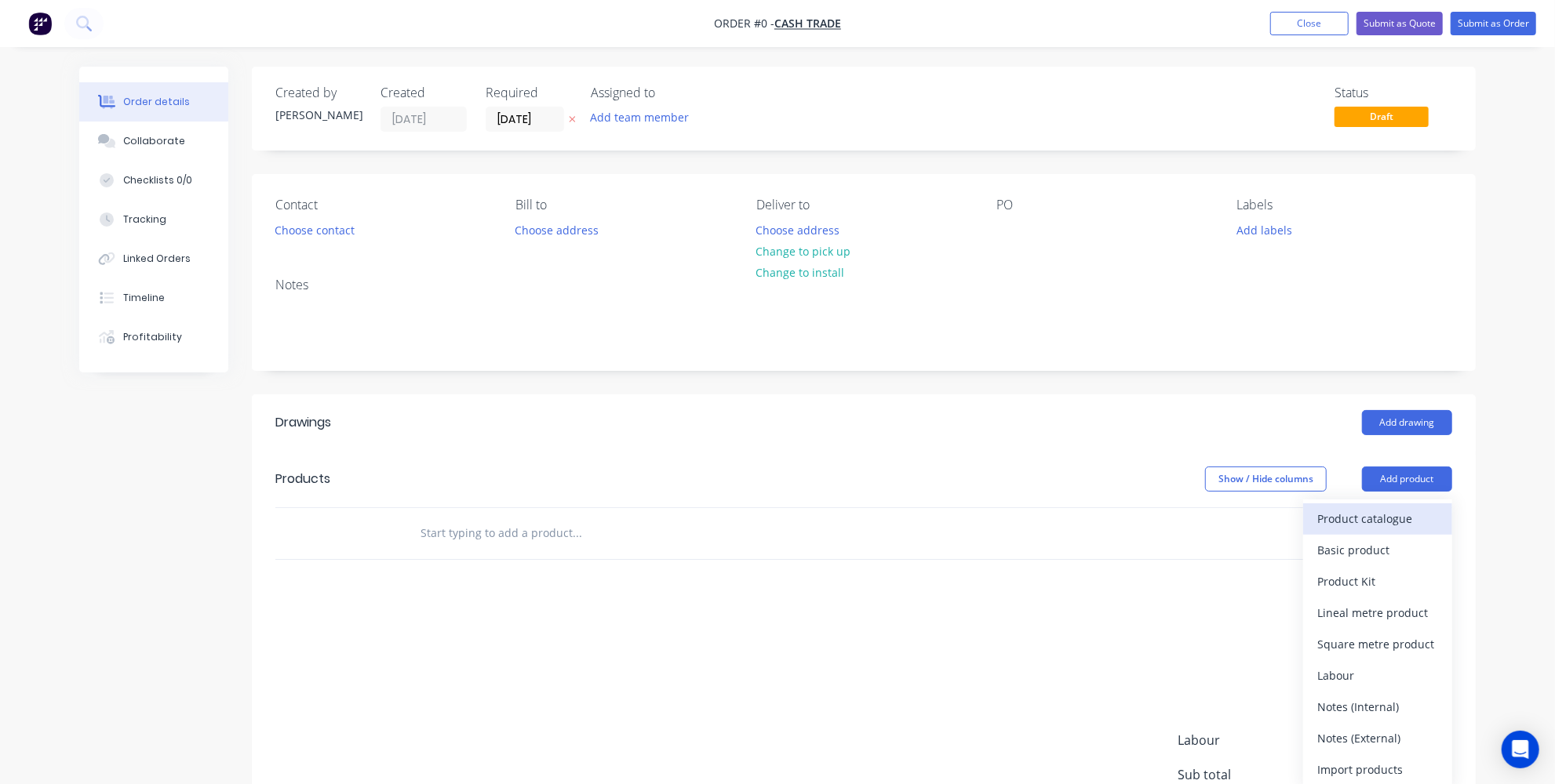
click at [1347, 513] on div "Product catalogue" at bounding box center [1378, 518] width 121 height 23
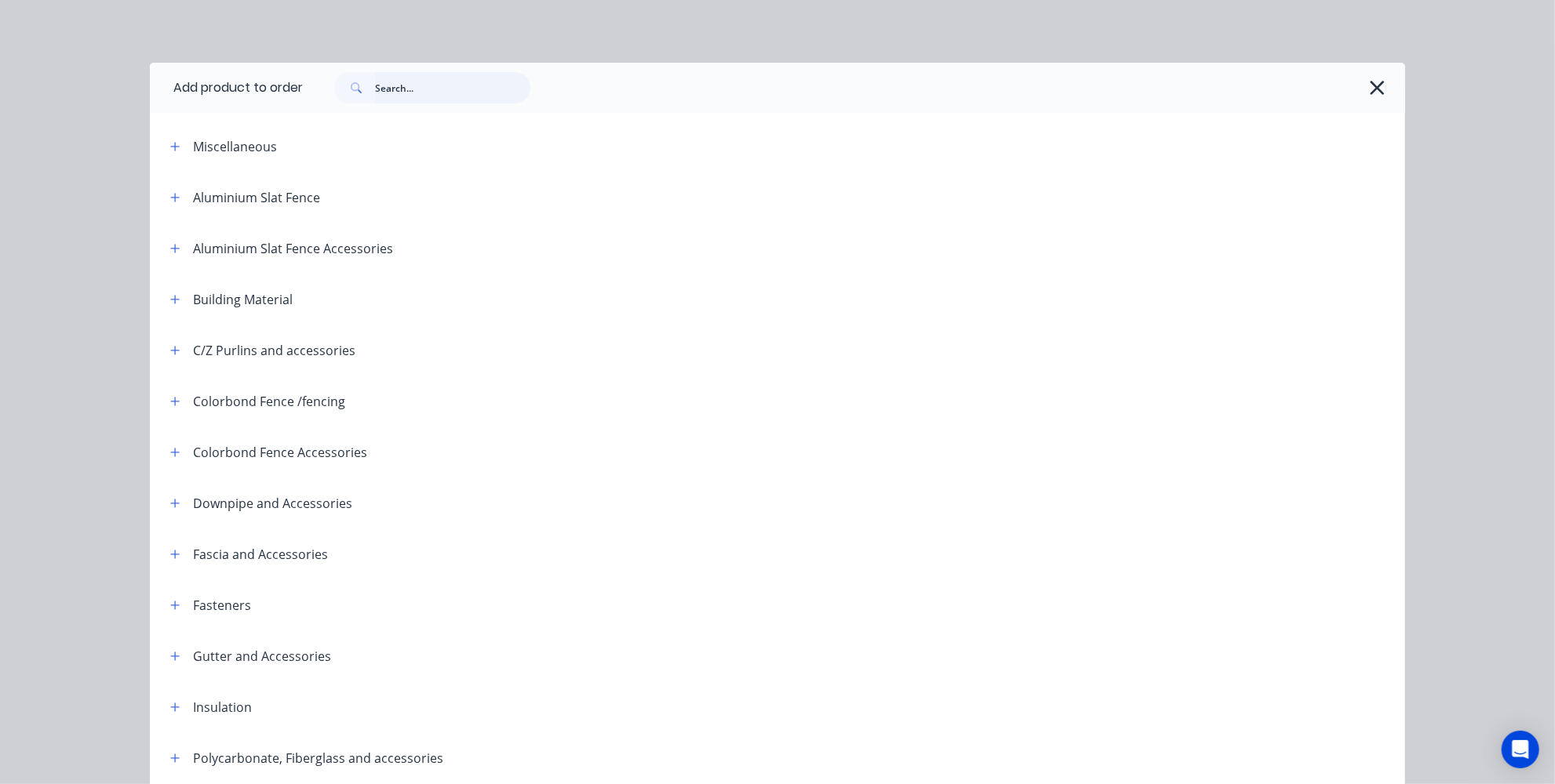
click at [445, 93] on input "text" at bounding box center [453, 88] width 156 height 31
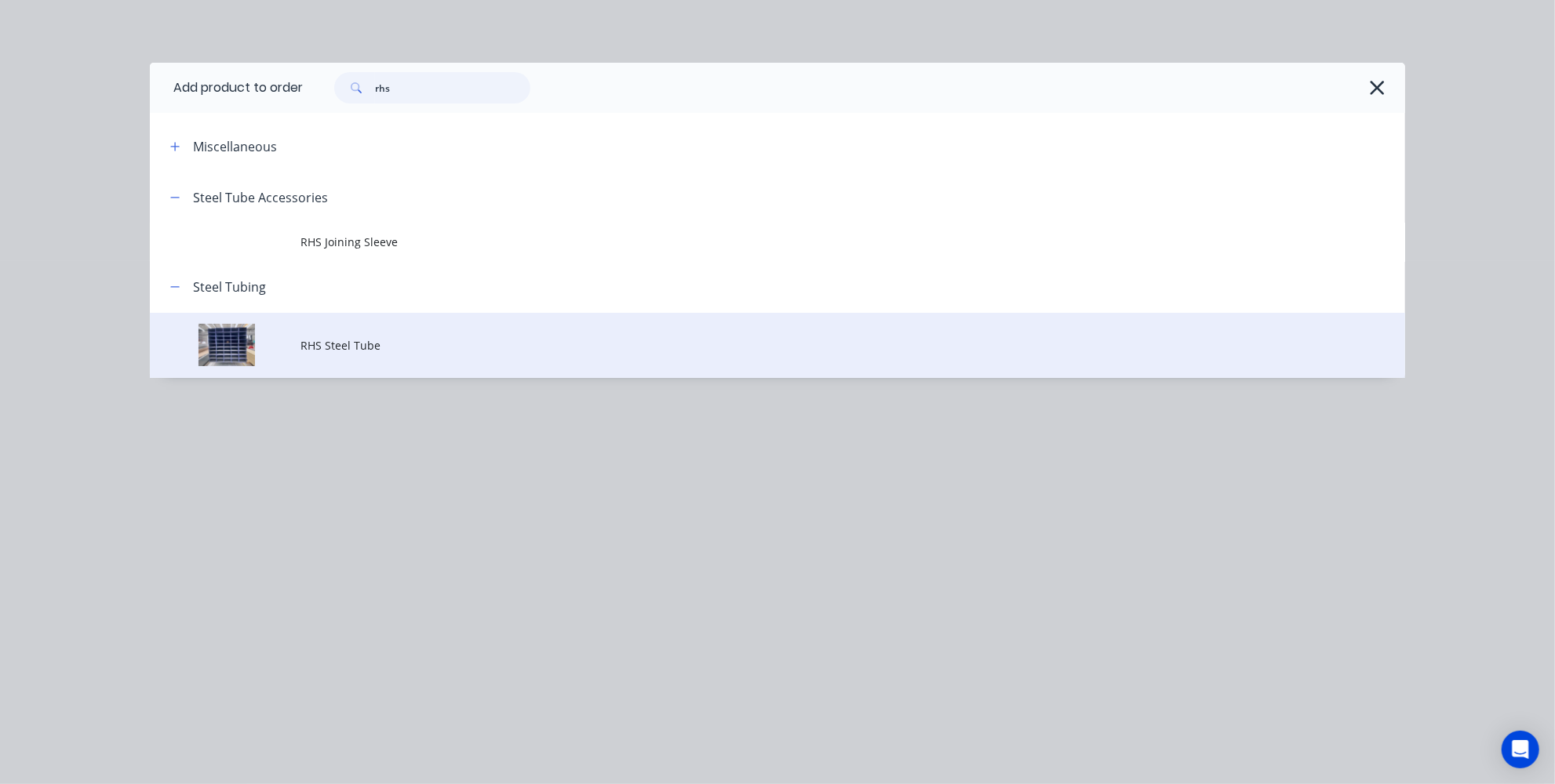
type input "rhs"
click at [331, 349] on span "RHS Steel Tube" at bounding box center [742, 345] width 883 height 16
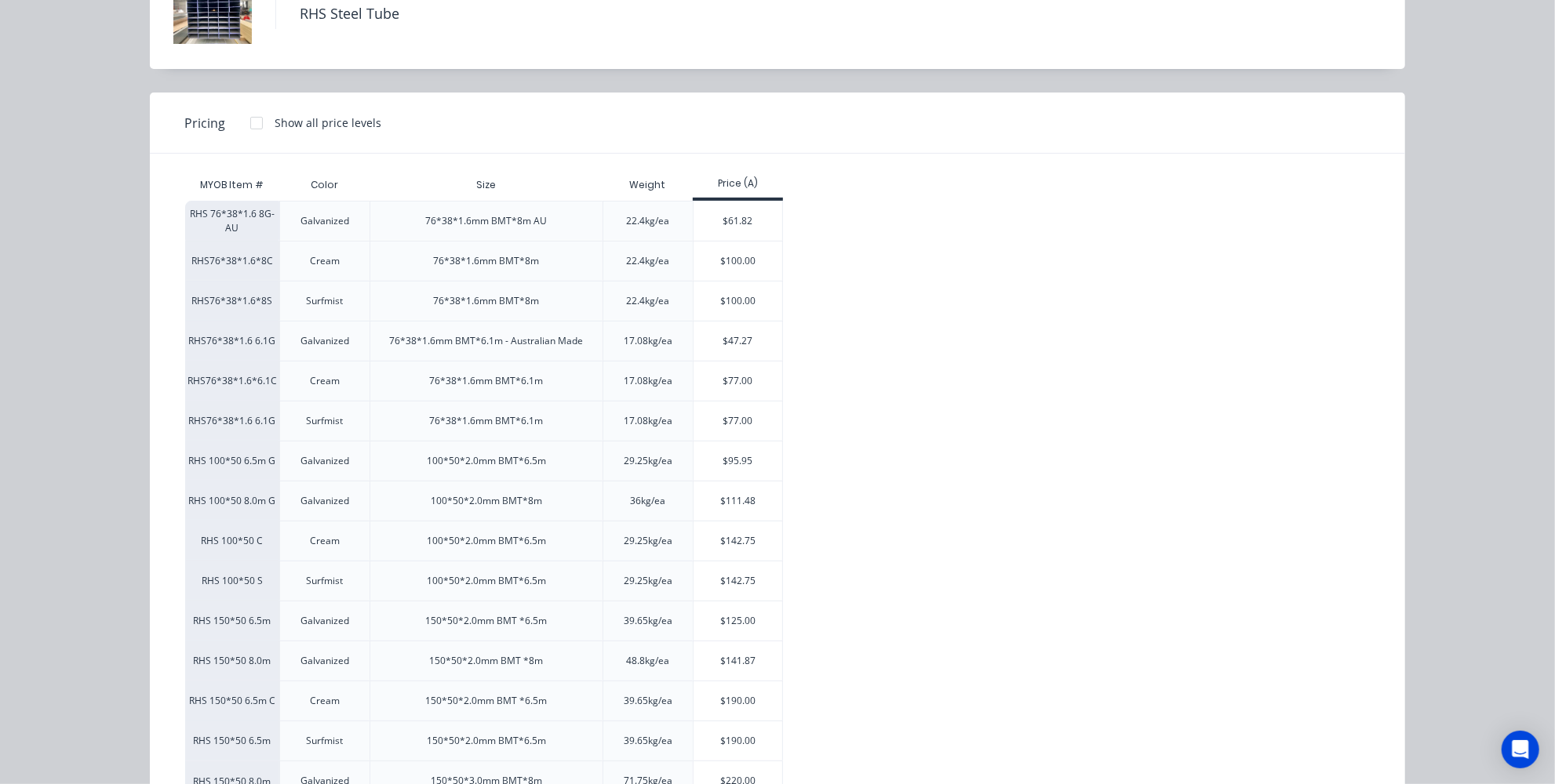
scroll to position [159, 0]
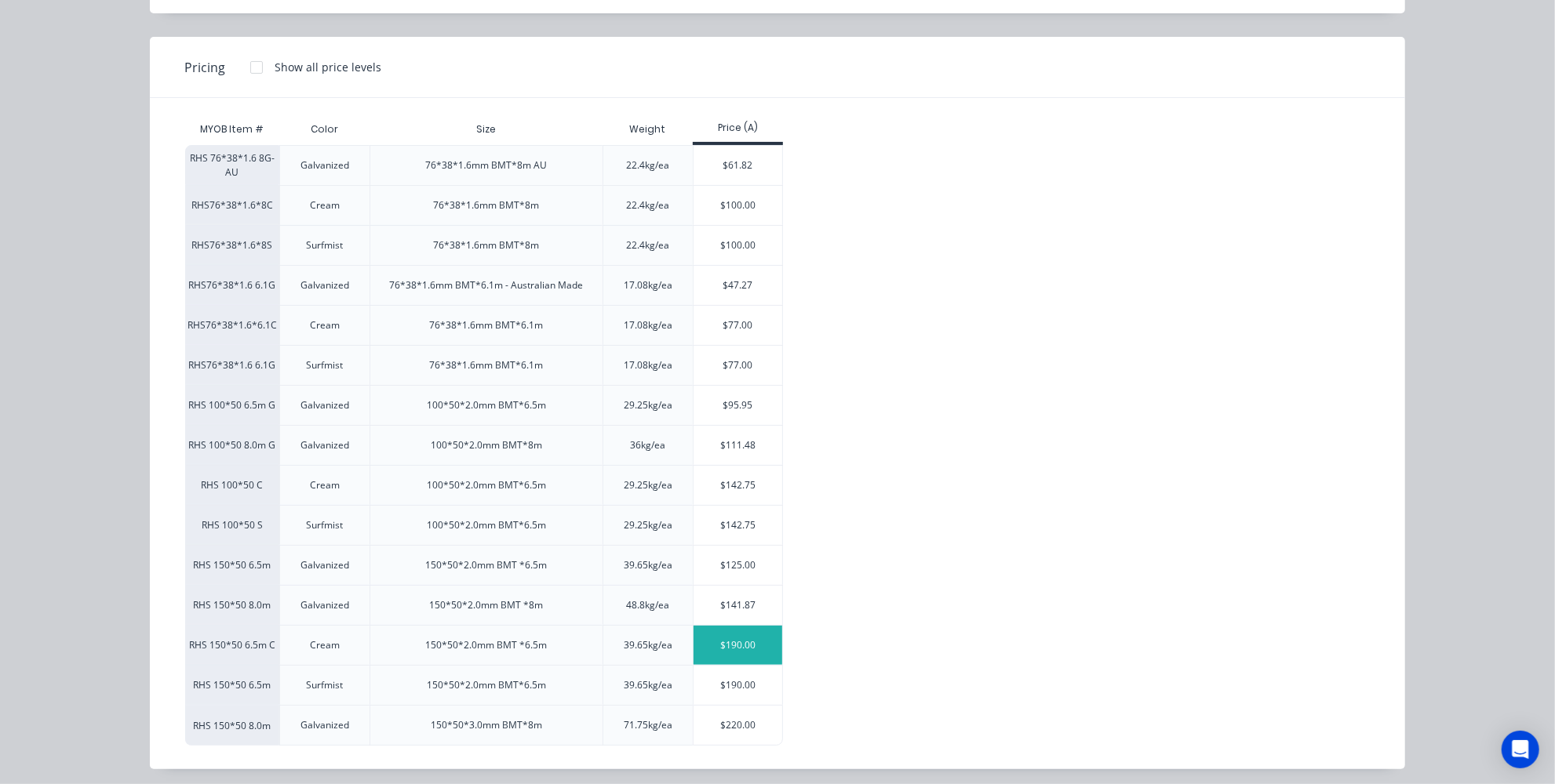
click at [723, 640] on div "$190.00" at bounding box center [738, 645] width 89 height 39
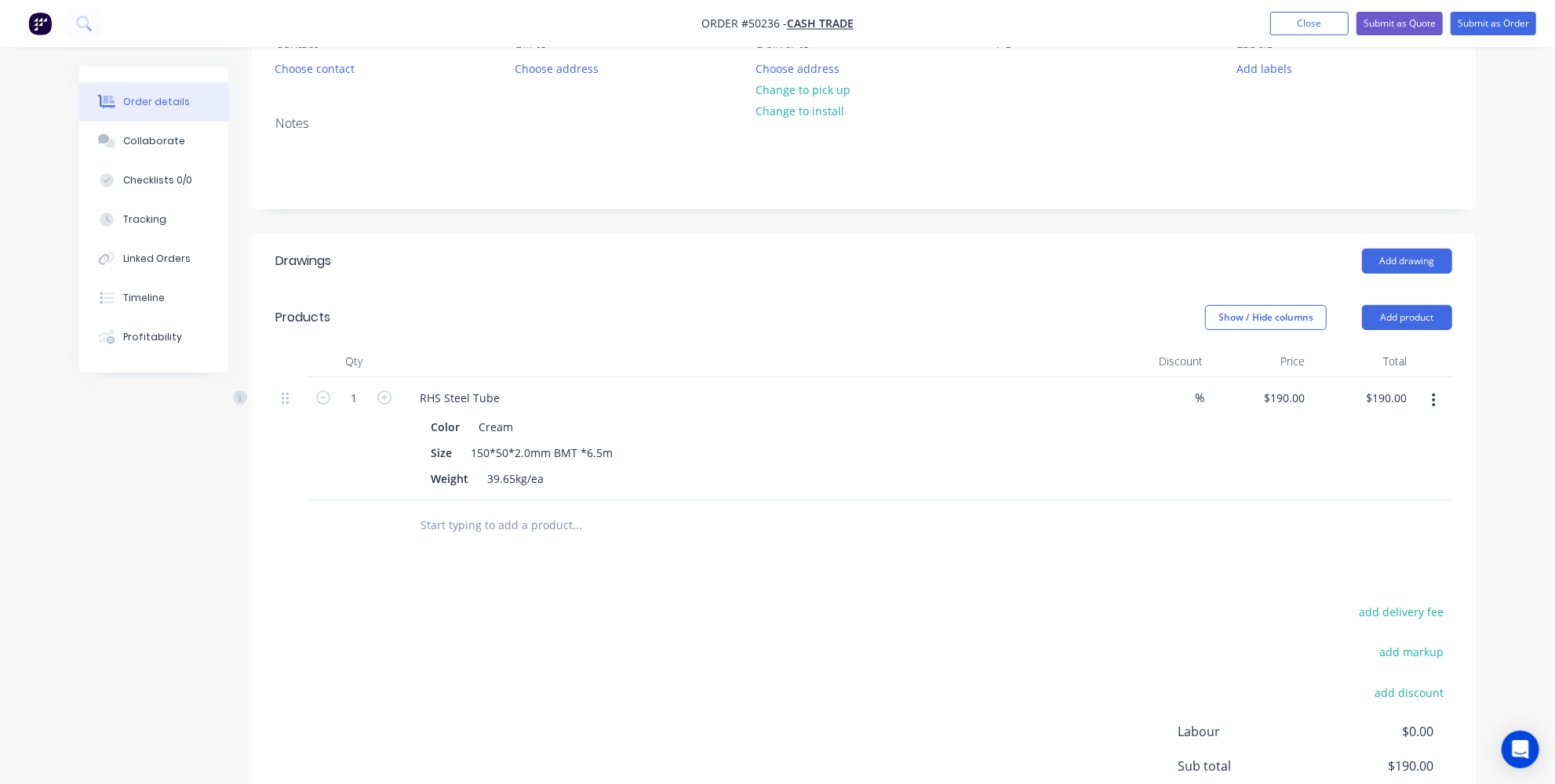
scroll to position [142, 0]
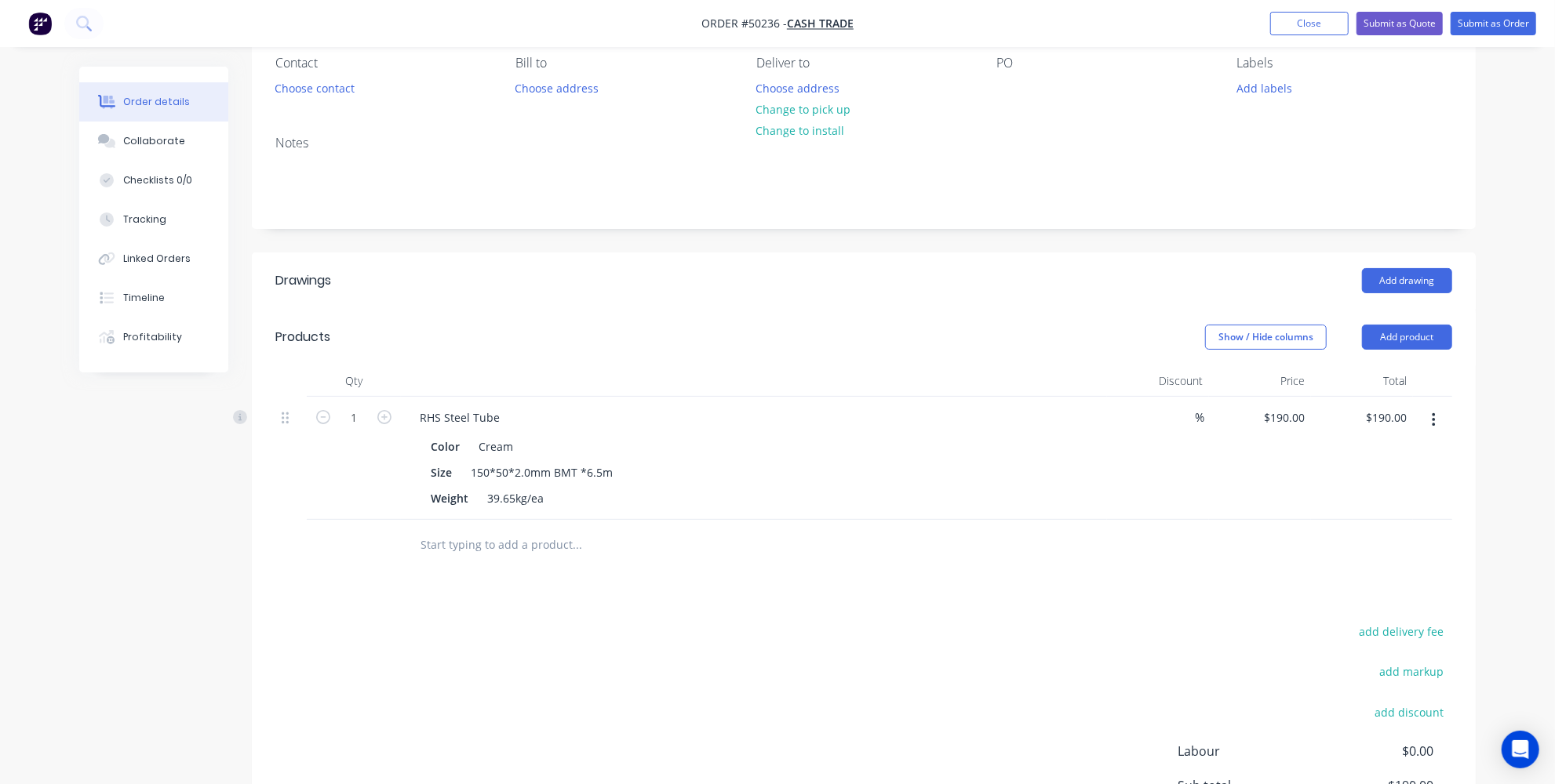
click at [682, 646] on div "add delivery fee add markup add discount Labour $0.00 Sub total $190.00 Tax $19…" at bounding box center [864, 755] width 1177 height 268
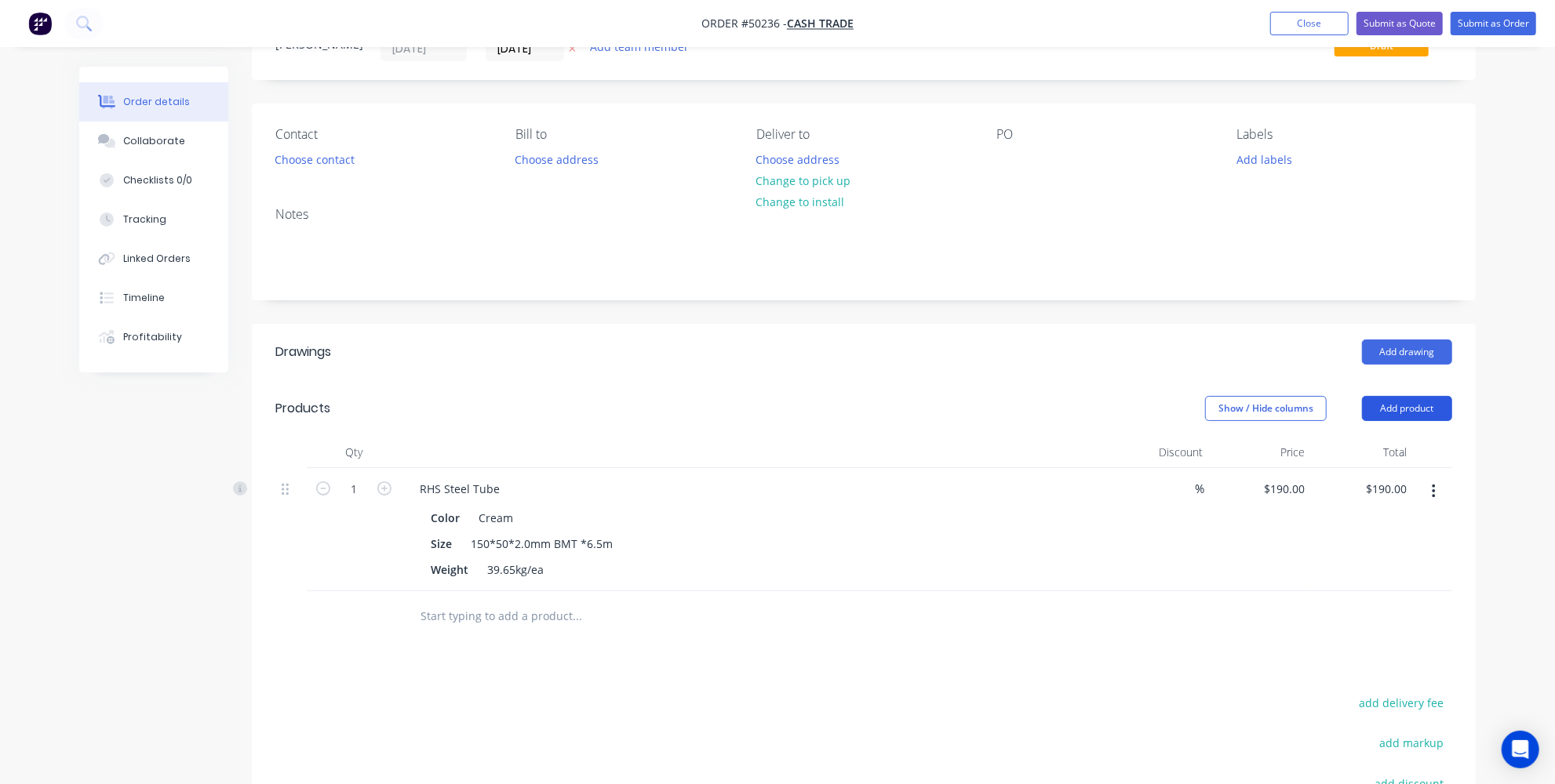
click at [1411, 405] on button "Add product" at bounding box center [1407, 408] width 90 height 25
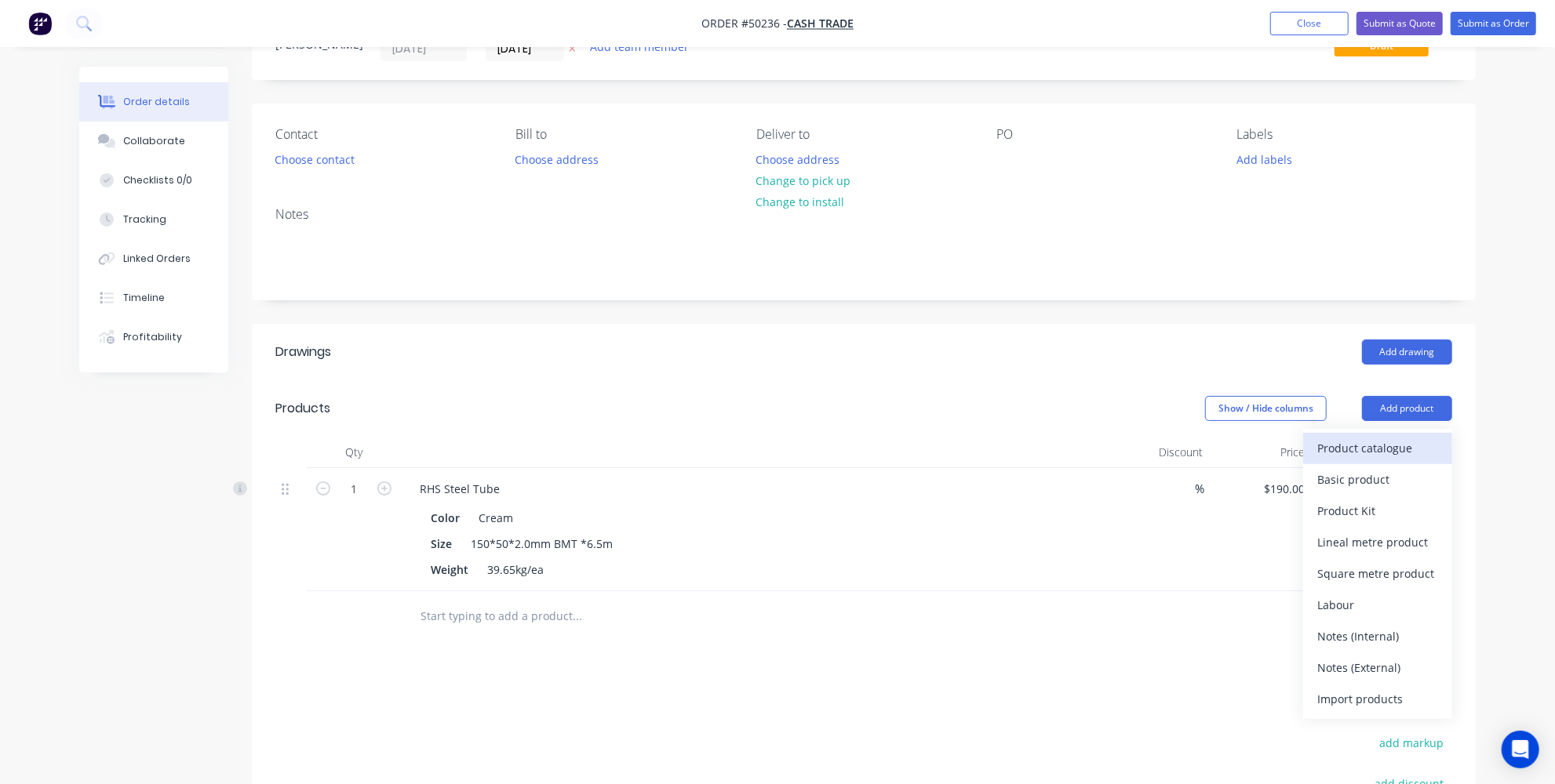
click at [1387, 454] on div "Product catalogue" at bounding box center [1378, 448] width 121 height 23
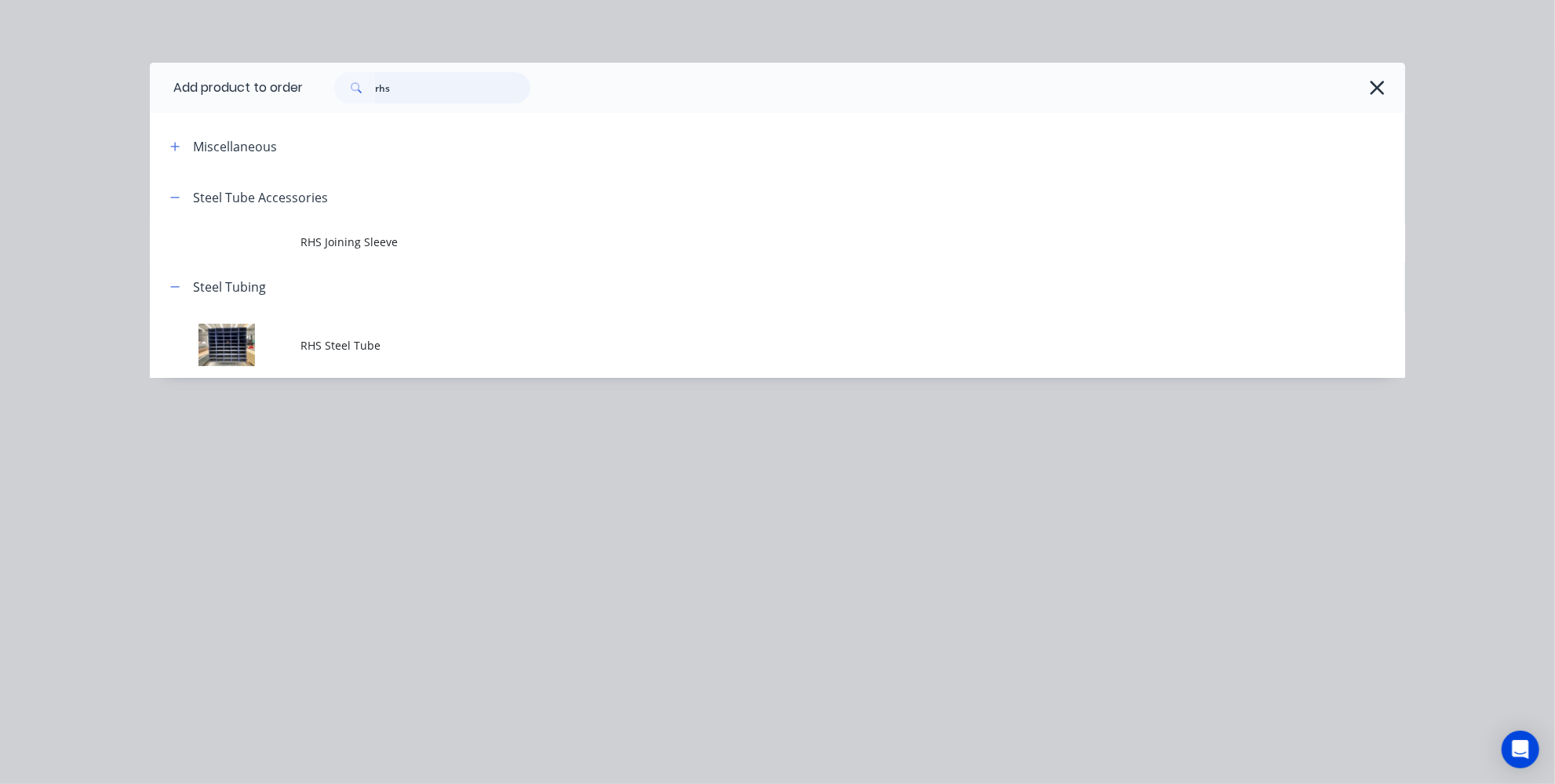
drag, startPoint x: 159, startPoint y: 80, endPoint x: 95, endPoint y: 75, distance: 64.2
click at [117, 74] on div "Add product to order rhs Miscellaneous Steel Tube Accessories RHS Joining Sleev…" at bounding box center [777, 392] width 1555 height 784
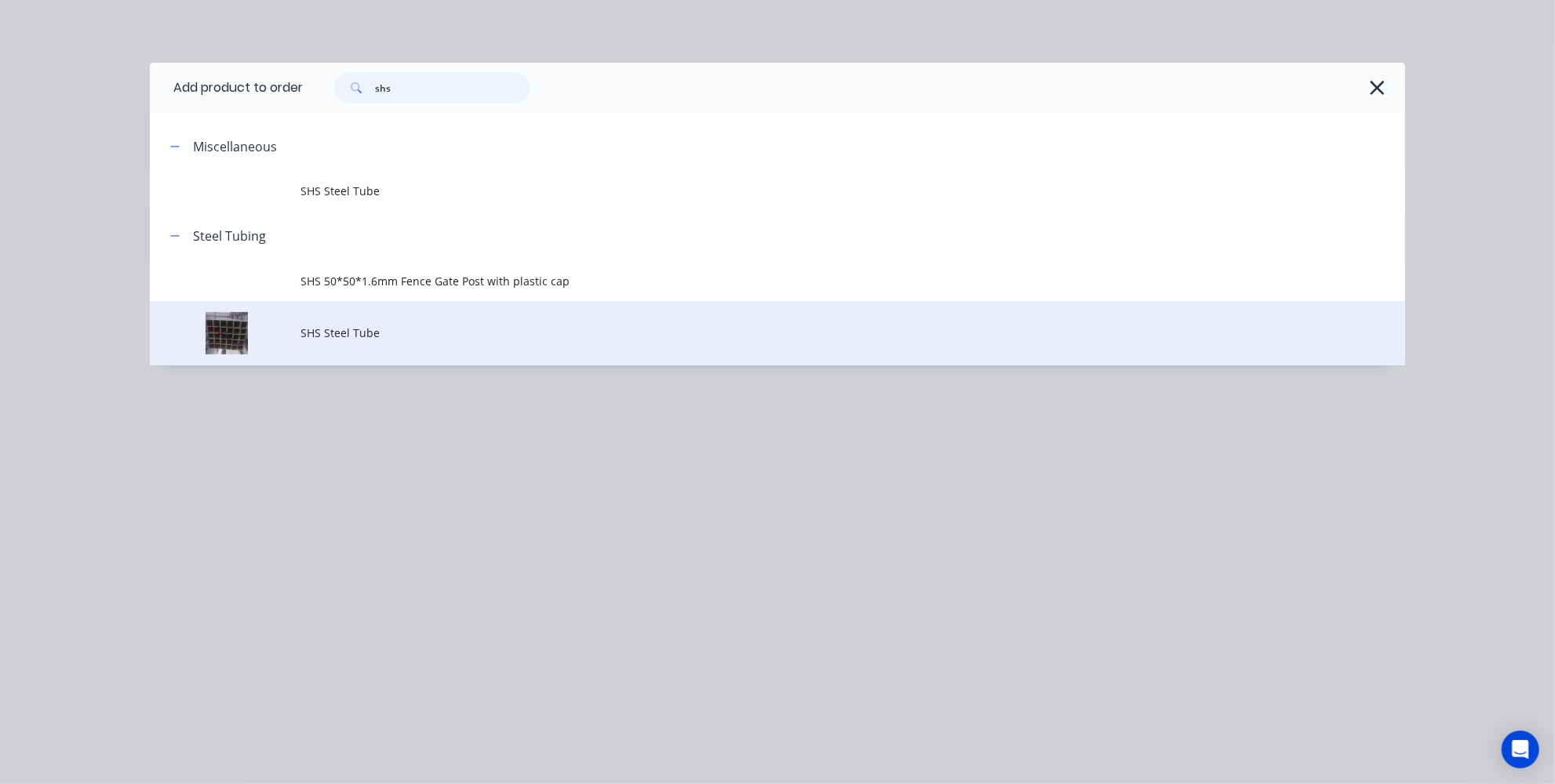
type input "shs"
click at [351, 335] on span "SHS Steel Tube" at bounding box center [742, 333] width 883 height 16
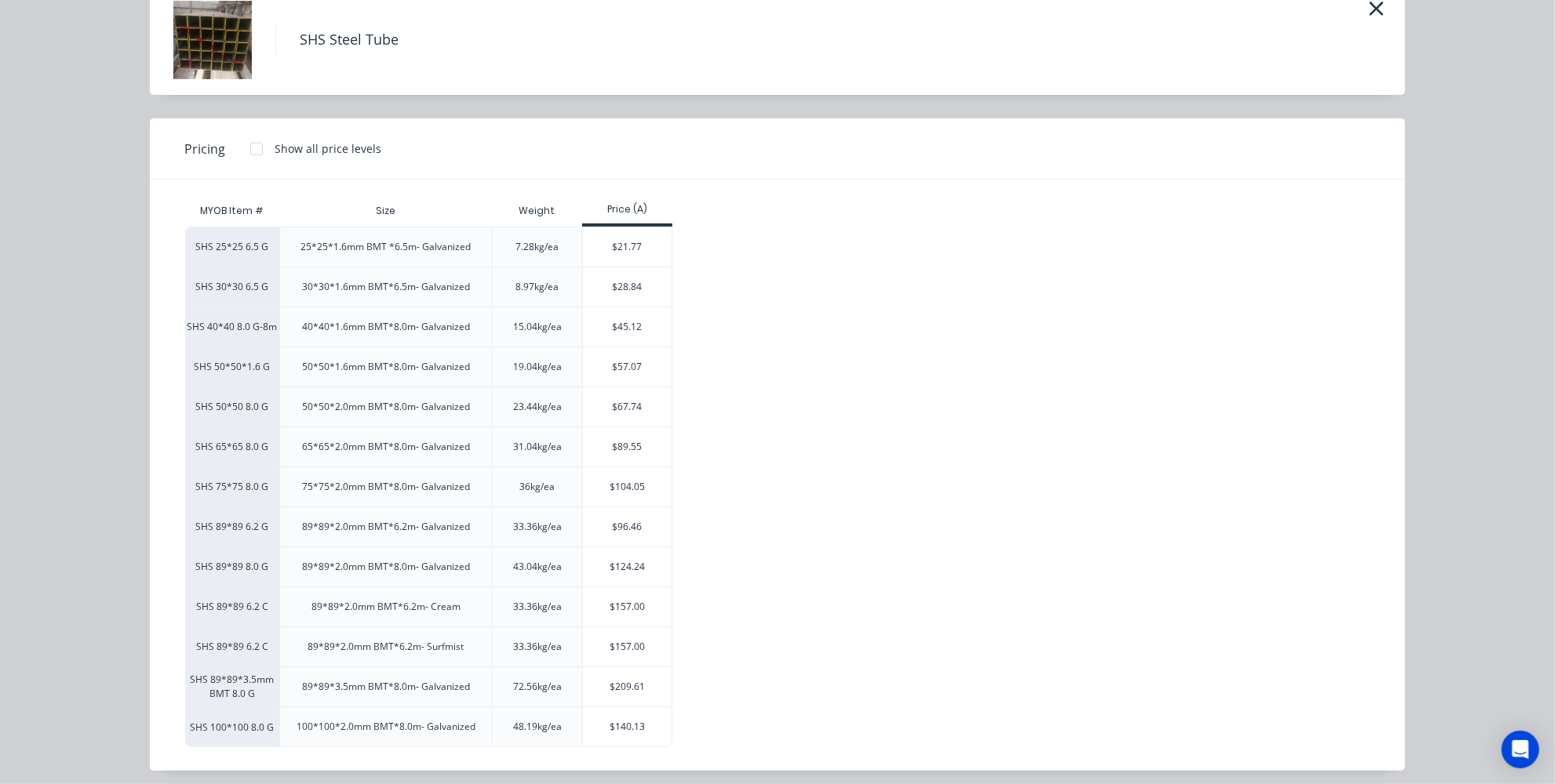
scroll to position [80, 0]
click at [611, 600] on div "$157.00" at bounding box center [627, 604] width 89 height 39
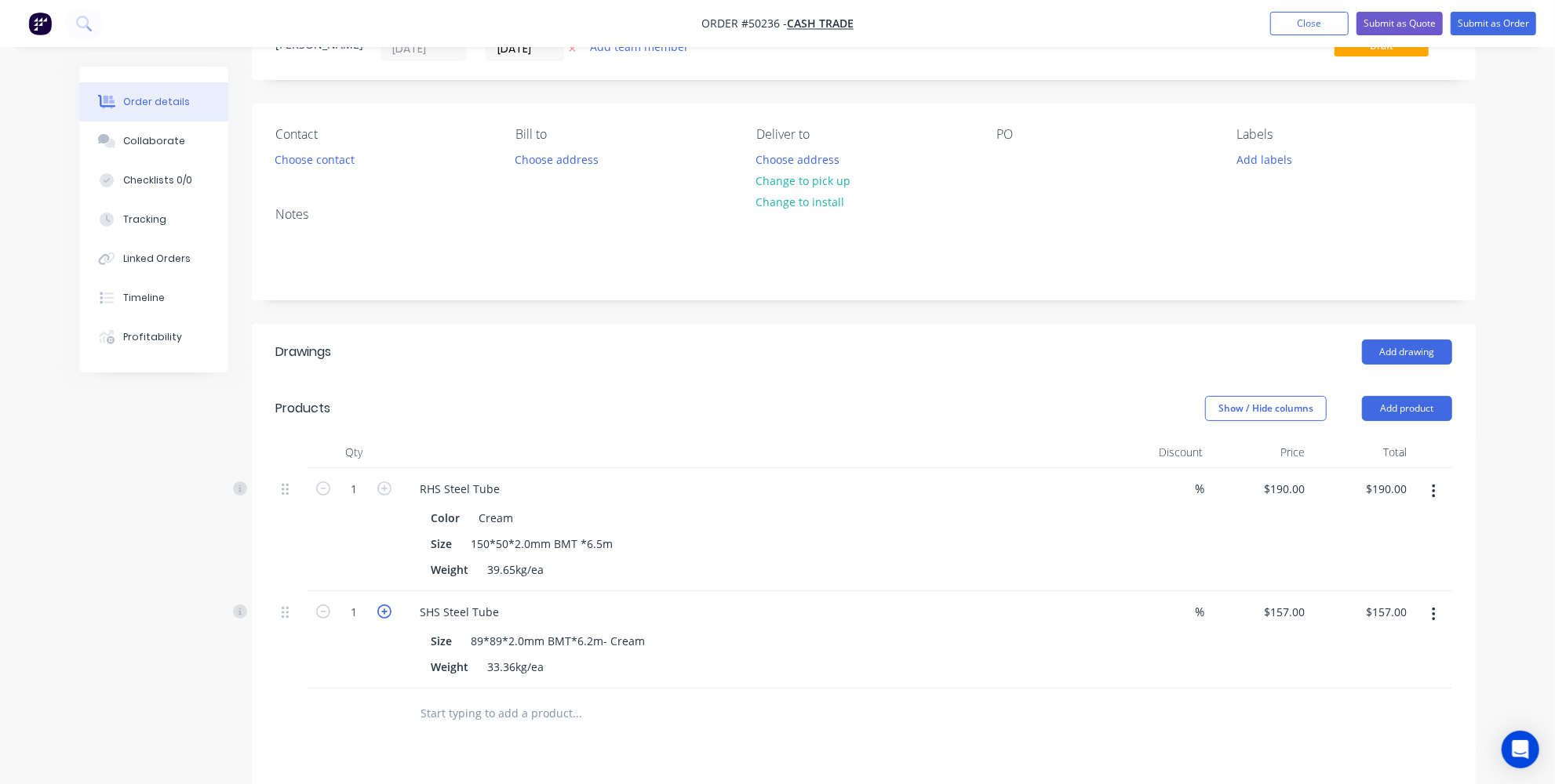
click at [383, 612] on icon "button" at bounding box center [384, 611] width 14 height 14
type input "2"
type input "$314.00"
click at [320, 611] on icon "button" at bounding box center [323, 611] width 14 height 14
type input "1"
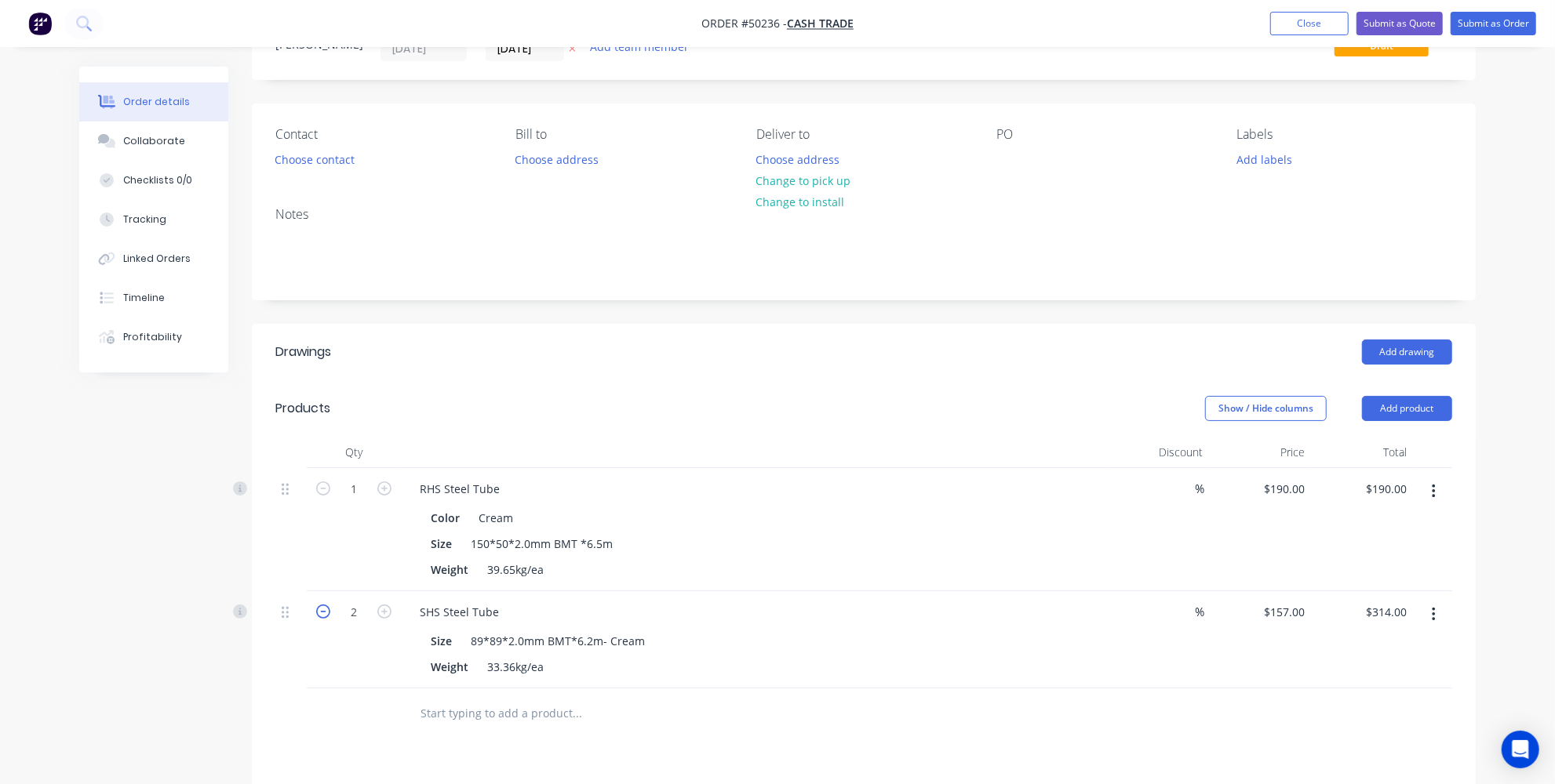
type input "$157.00"
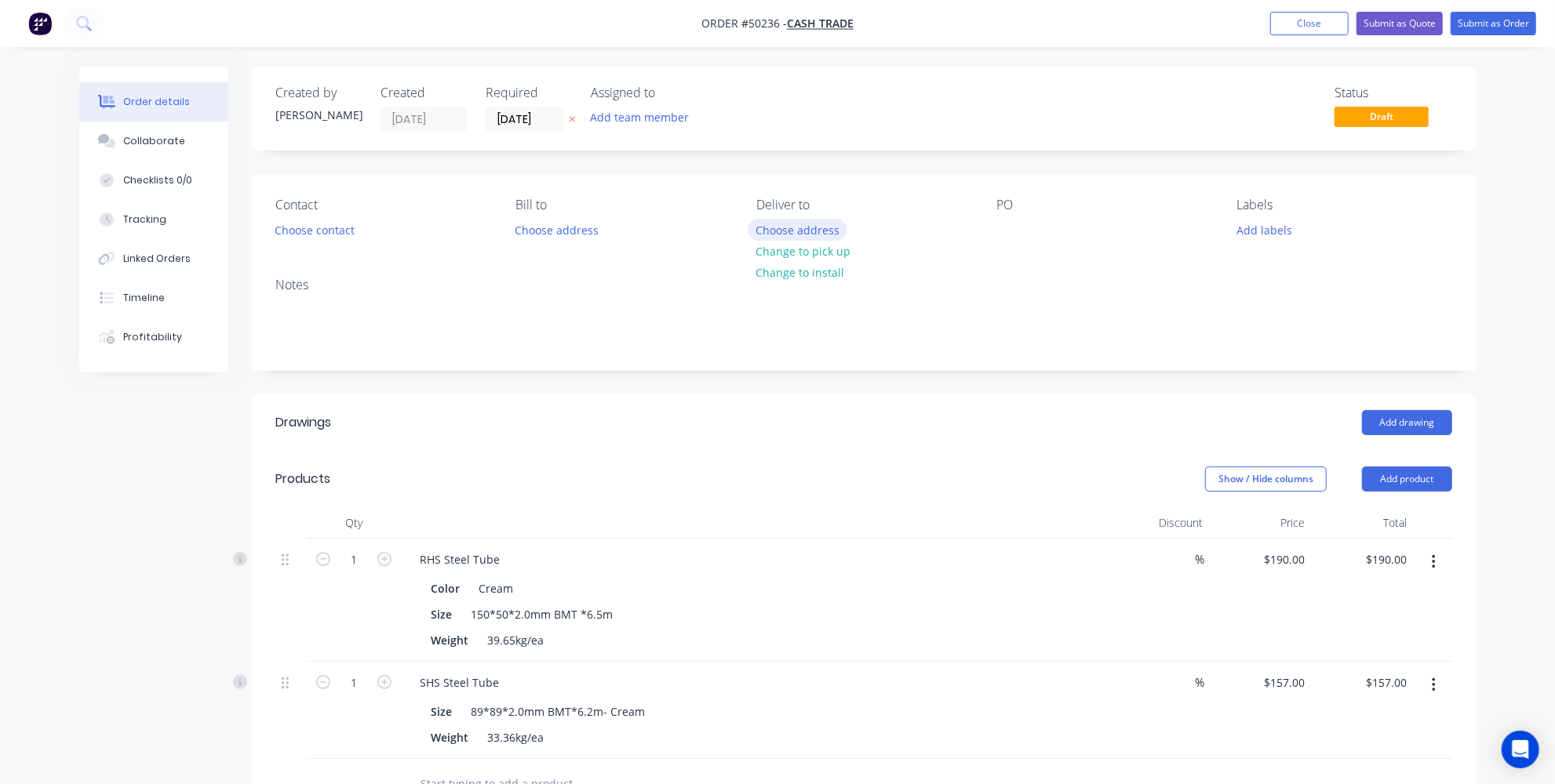
click at [829, 231] on button "Choose address" at bounding box center [798, 229] width 101 height 21
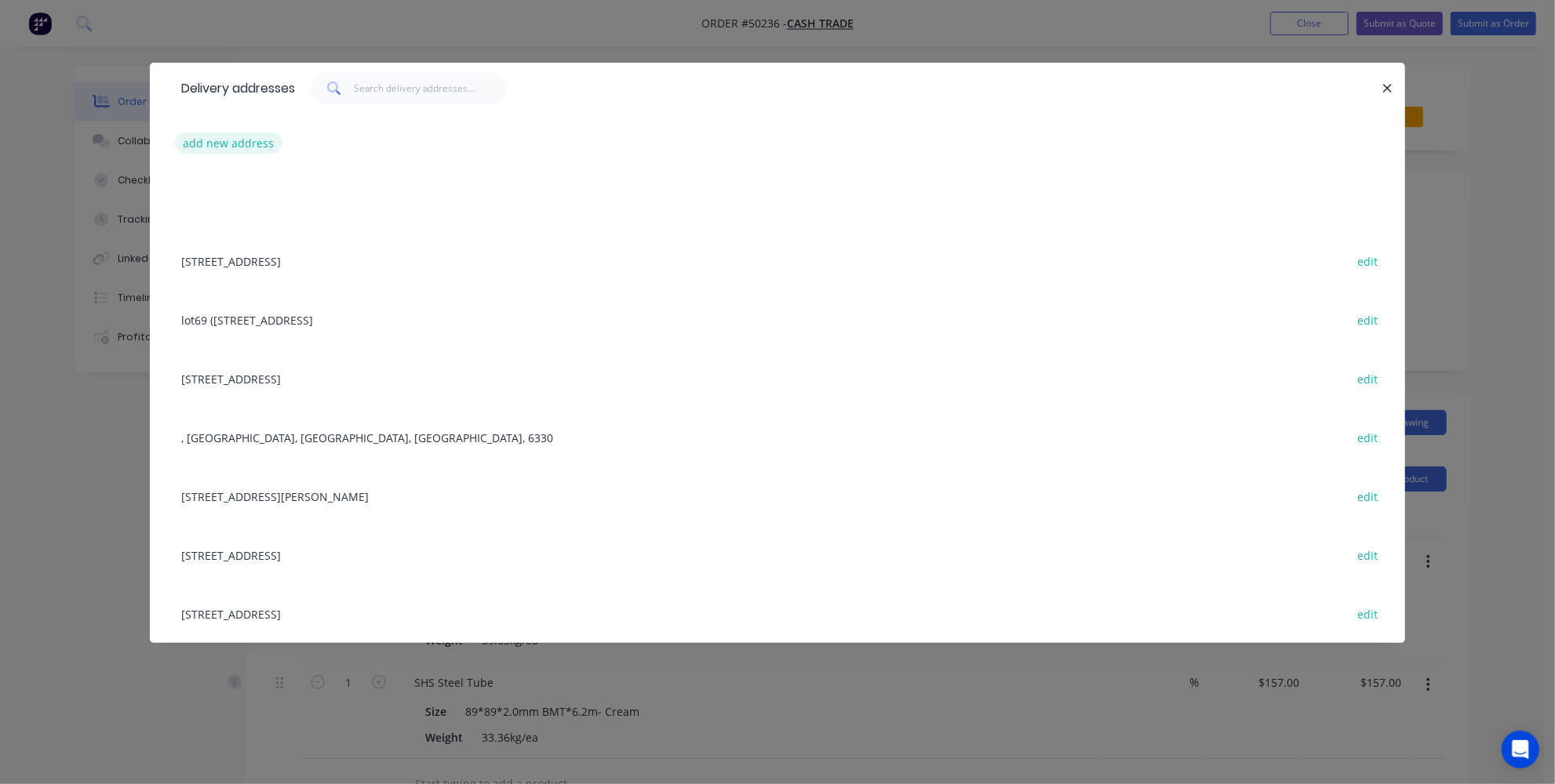
click at [257, 137] on button "add new address" at bounding box center [228, 143] width 107 height 21
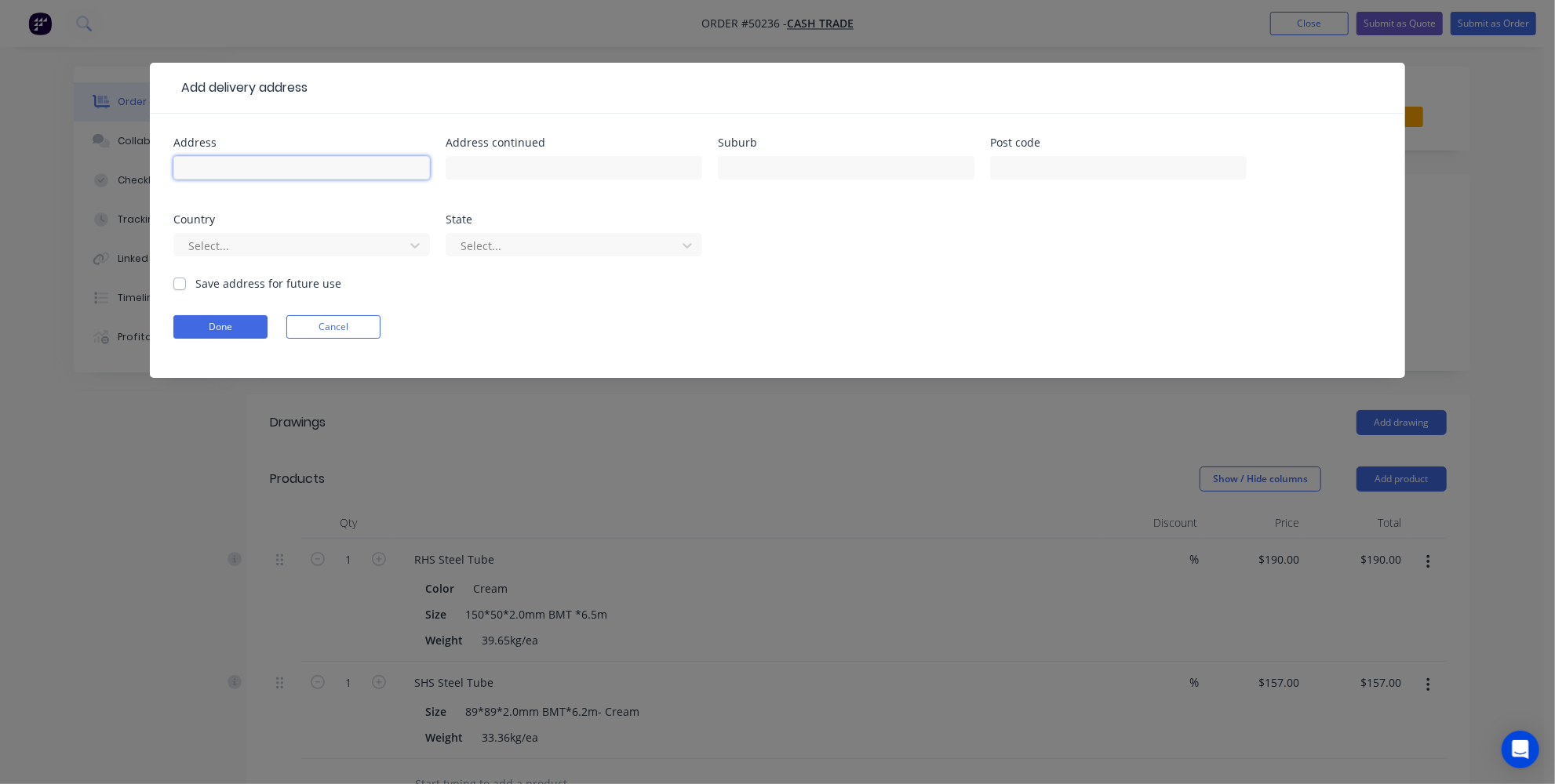
click at [261, 175] on input "text" at bounding box center [301, 168] width 257 height 24
paste input "30A Midgley St, Lathlain WA 6100"
drag, startPoint x: 302, startPoint y: 173, endPoint x: 263, endPoint y: 171, distance: 39.1
click at [263, 171] on input "30A Midgley St, Lathlain WA 6100" at bounding box center [301, 168] width 257 height 24
type input "30A Midgley St, Lathlain WA 6100"
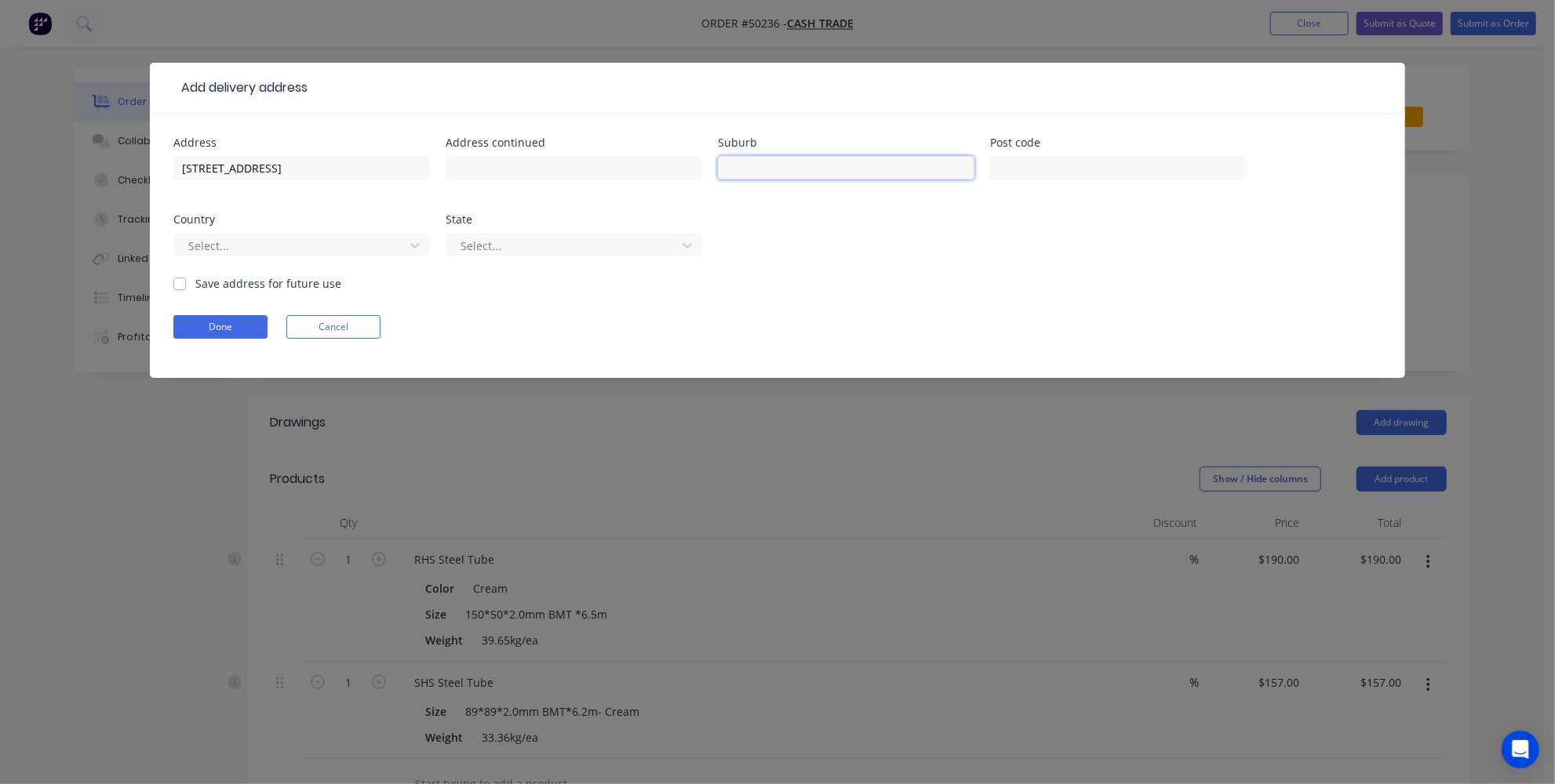
click at [811, 167] on input "text" at bounding box center [847, 168] width 257 height 24
paste input "Lathlain"
type input "Lathlain"
click at [1121, 157] on input "text" at bounding box center [1119, 168] width 257 height 24
type input "6100"
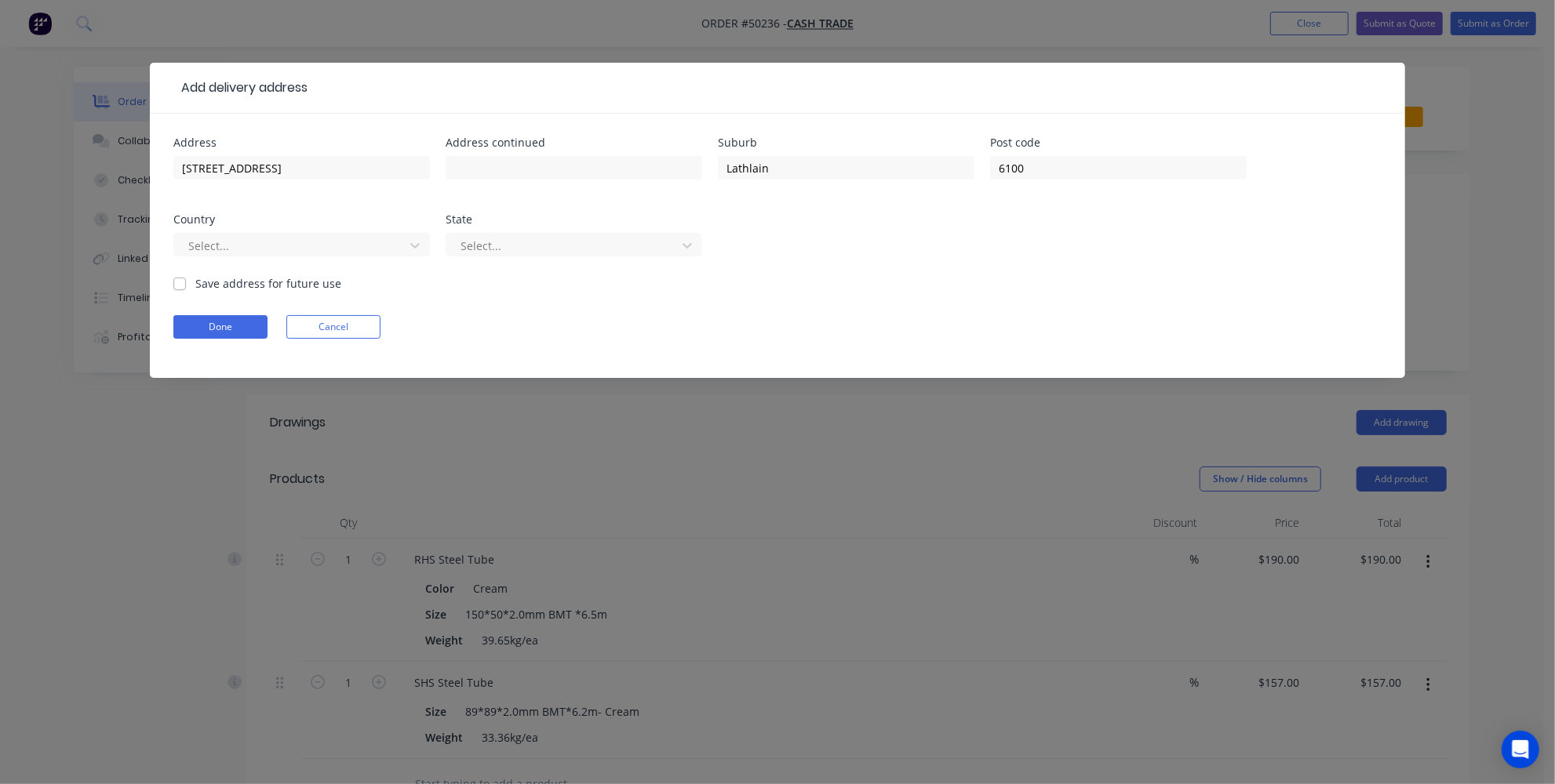
click at [912, 292] on form "Address 30A Midgley St, Lathlain WA 6100 Address continued Suburb Lathlain Post…" at bounding box center [777, 257] width 1209 height 241
click at [350, 248] on div at bounding box center [291, 245] width 210 height 19
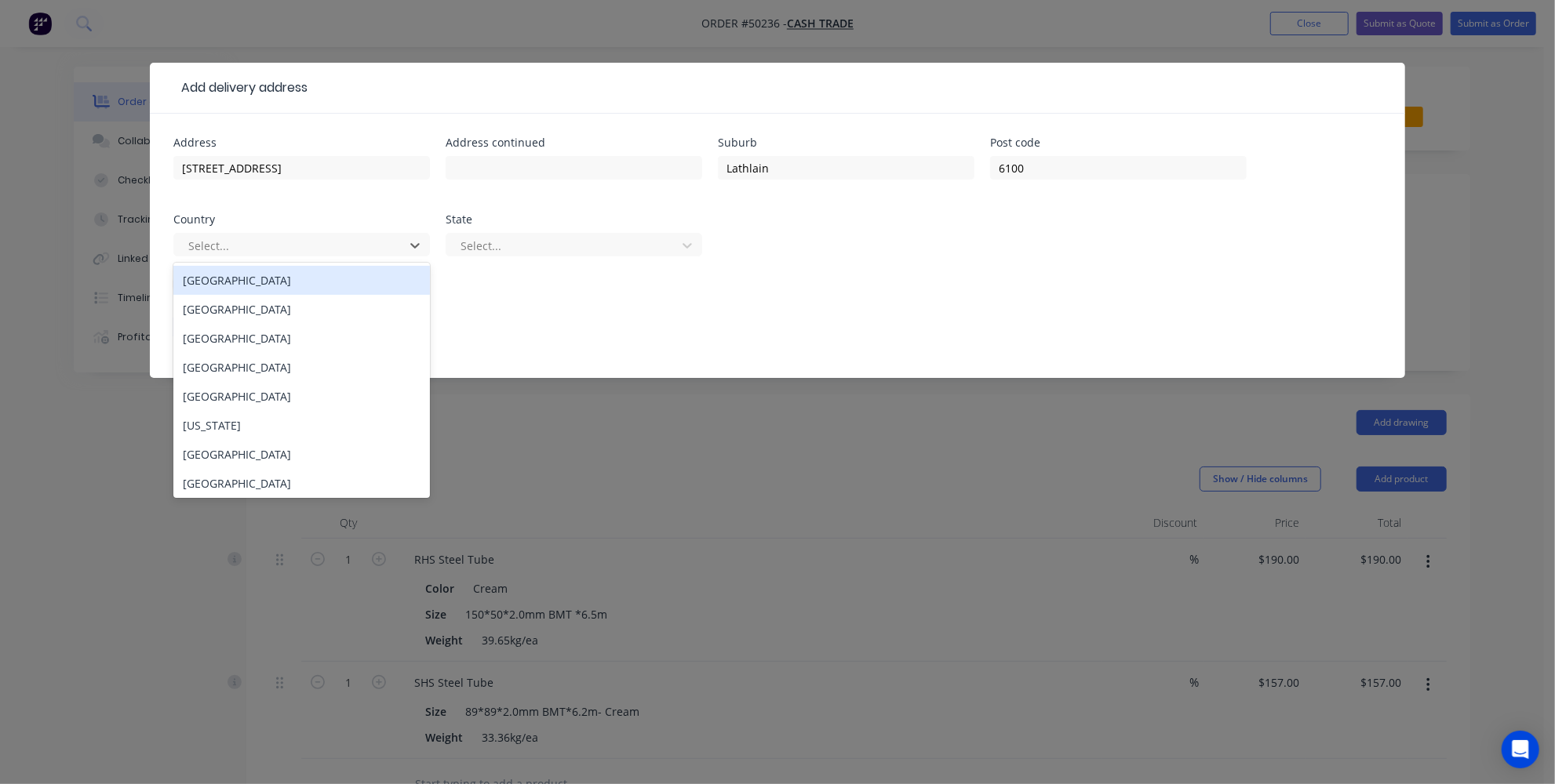
drag, startPoint x: 281, startPoint y: 278, endPoint x: 420, endPoint y: 265, distance: 139.6
click at [284, 278] on div "Australia" at bounding box center [301, 280] width 257 height 29
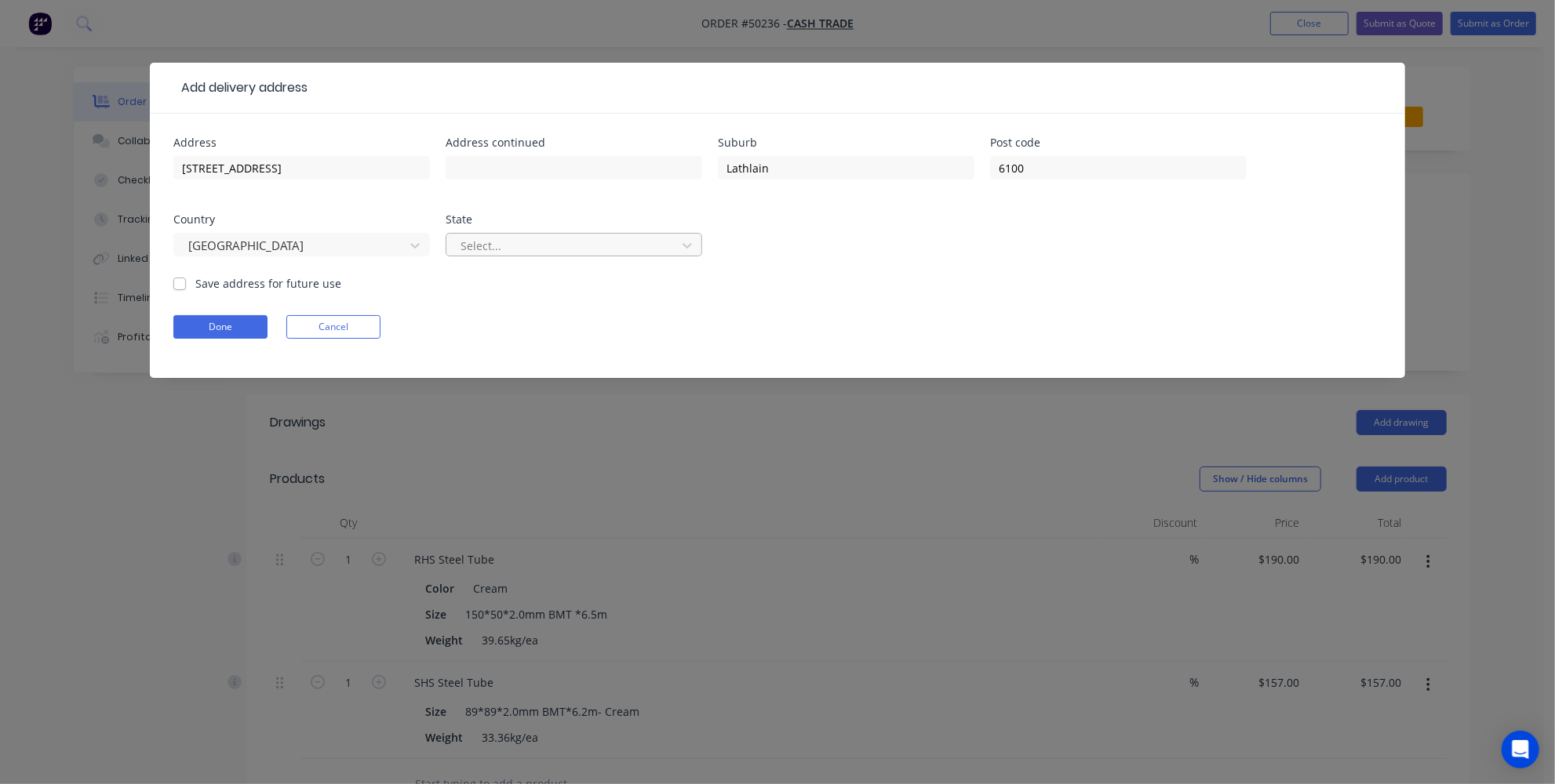
drag, startPoint x: 448, startPoint y: 252, endPoint x: 471, endPoint y: 245, distance: 24.0
click at [450, 252] on div "Select..." at bounding box center [574, 245] width 257 height 24
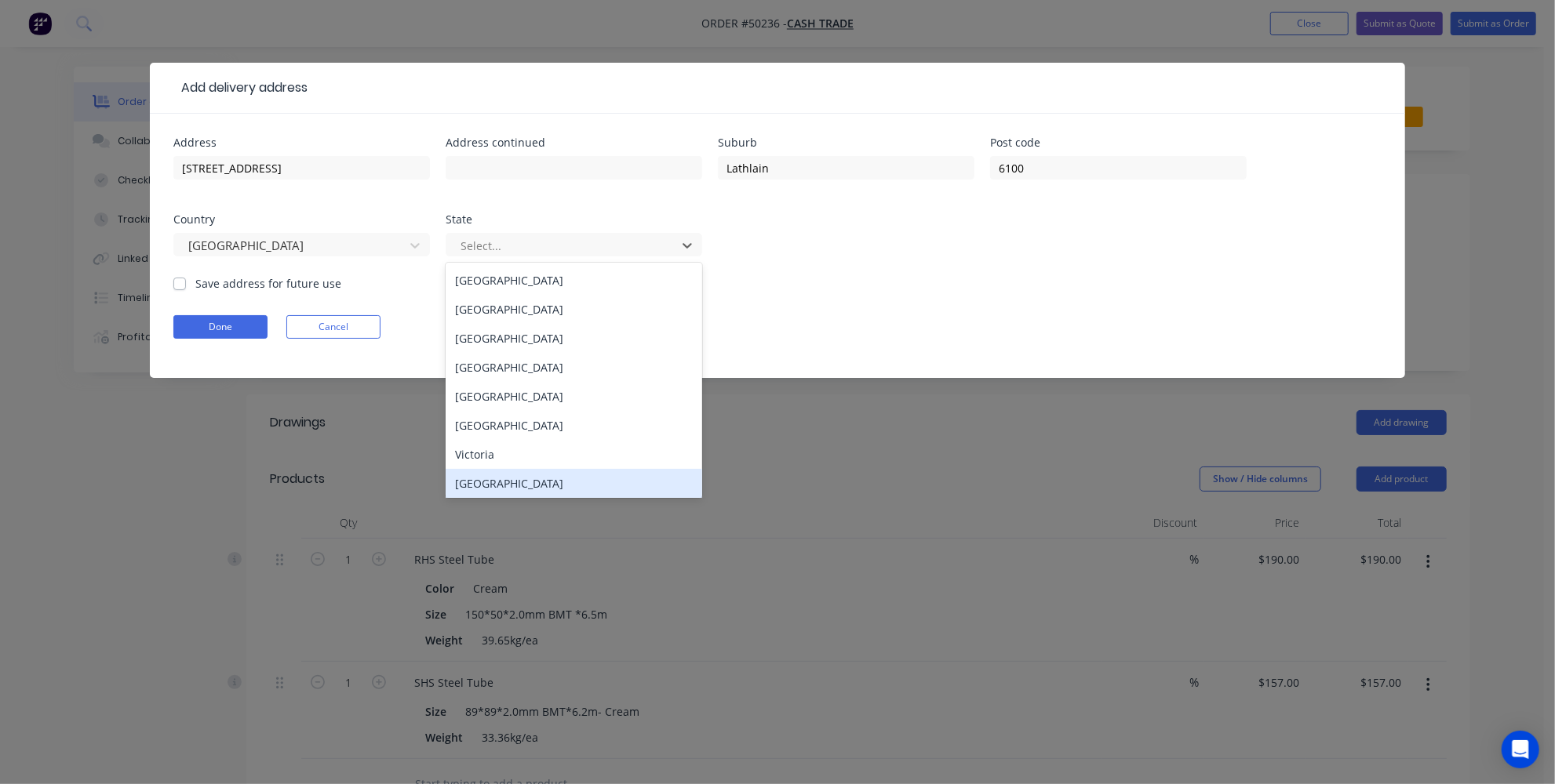
drag, startPoint x: 497, startPoint y: 480, endPoint x: 492, endPoint y: 422, distance: 58.2
click at [497, 473] on div "Western Australia" at bounding box center [574, 484] width 257 height 29
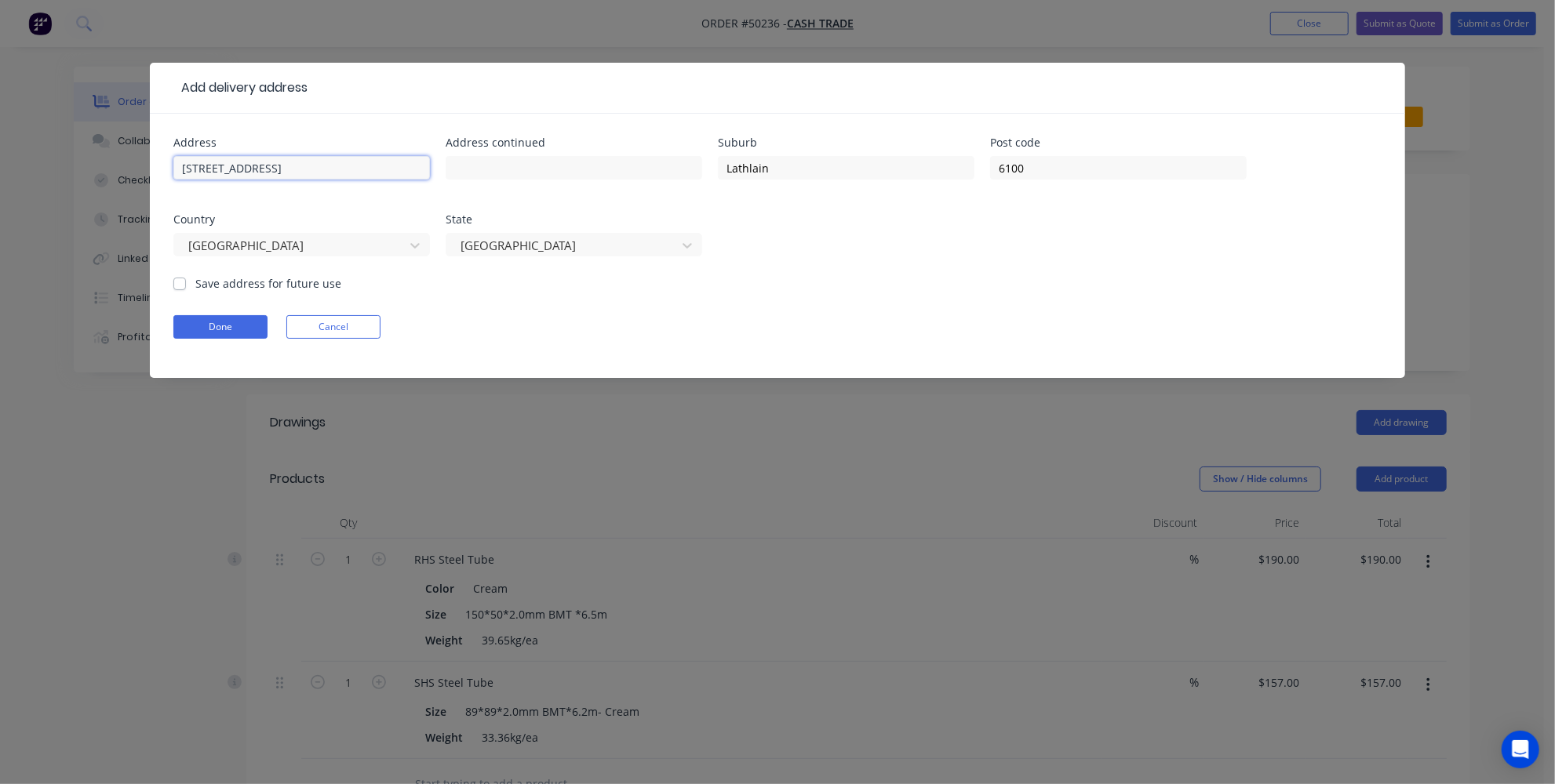
drag, startPoint x: 379, startPoint y: 161, endPoint x: 268, endPoint y: 159, distance: 111.0
click at [268, 159] on input "30A Midgley St, Lathlain WA 6100" at bounding box center [301, 168] width 257 height 24
type input "30A Midgley Street"
click at [227, 326] on button "Done" at bounding box center [220, 327] width 94 height 24
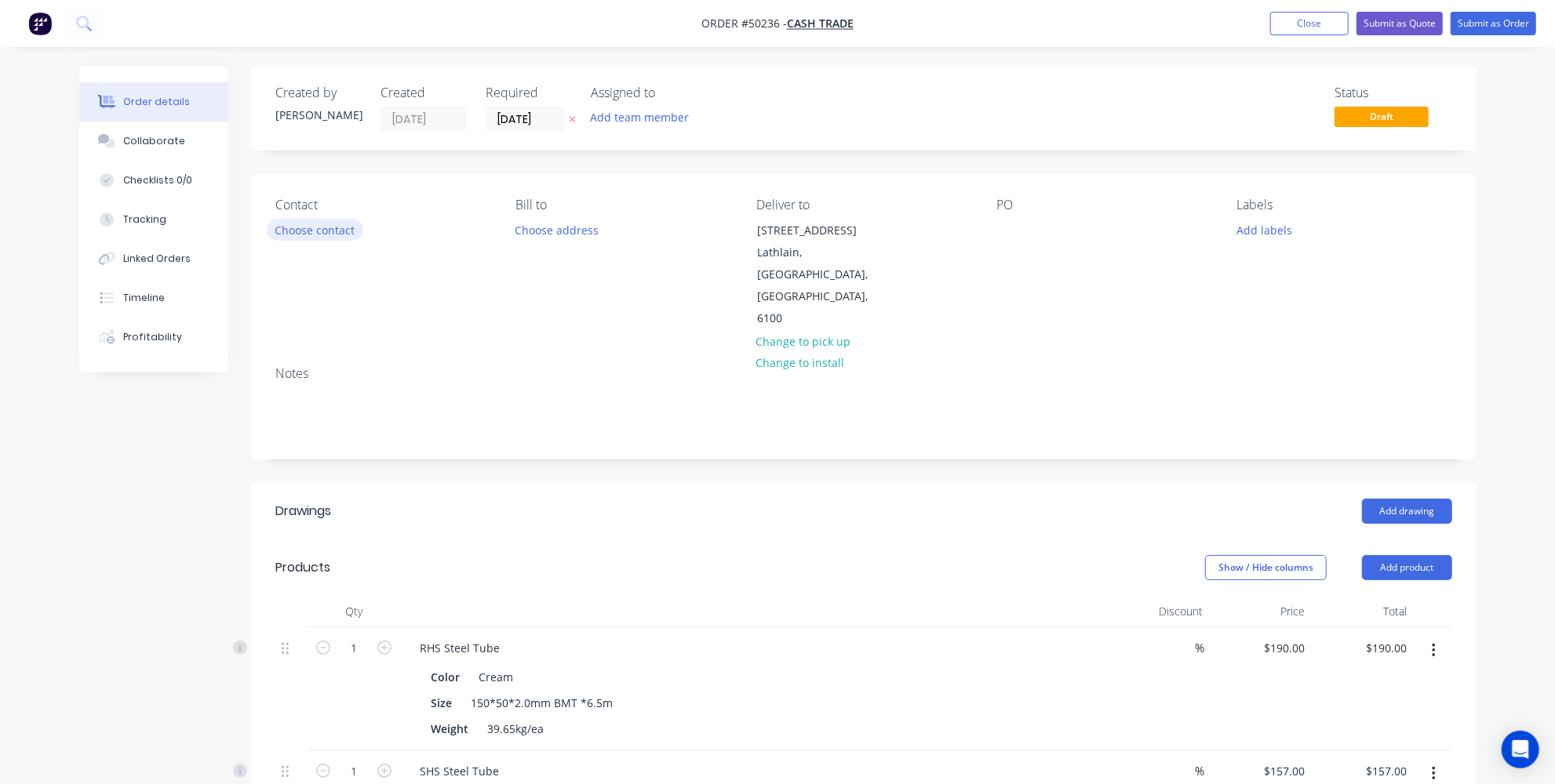
click at [328, 224] on button "Choose contact" at bounding box center [314, 229] width 96 height 21
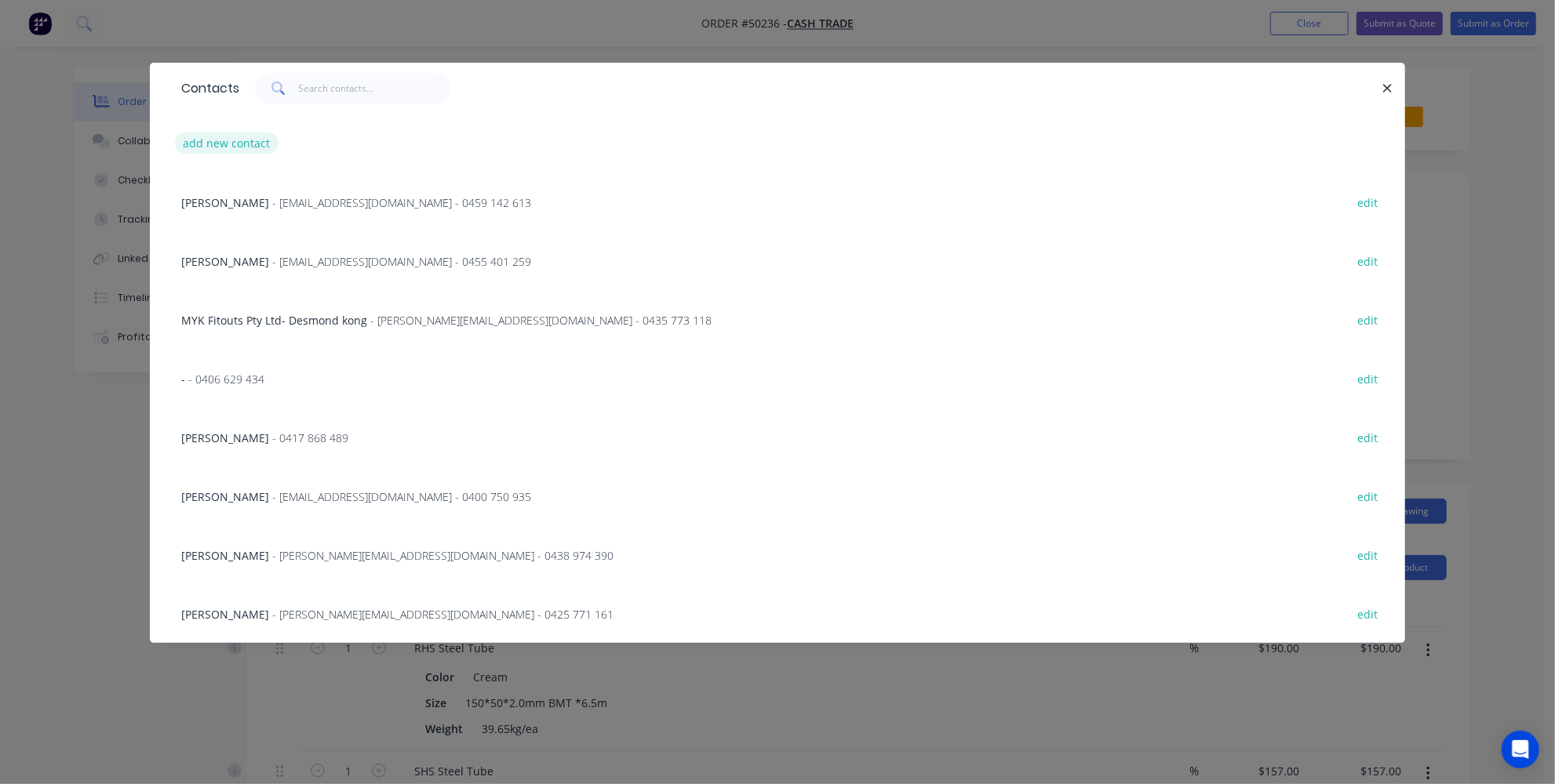
click at [246, 147] on button "add new contact" at bounding box center [226, 143] width 104 height 21
select select "AU"
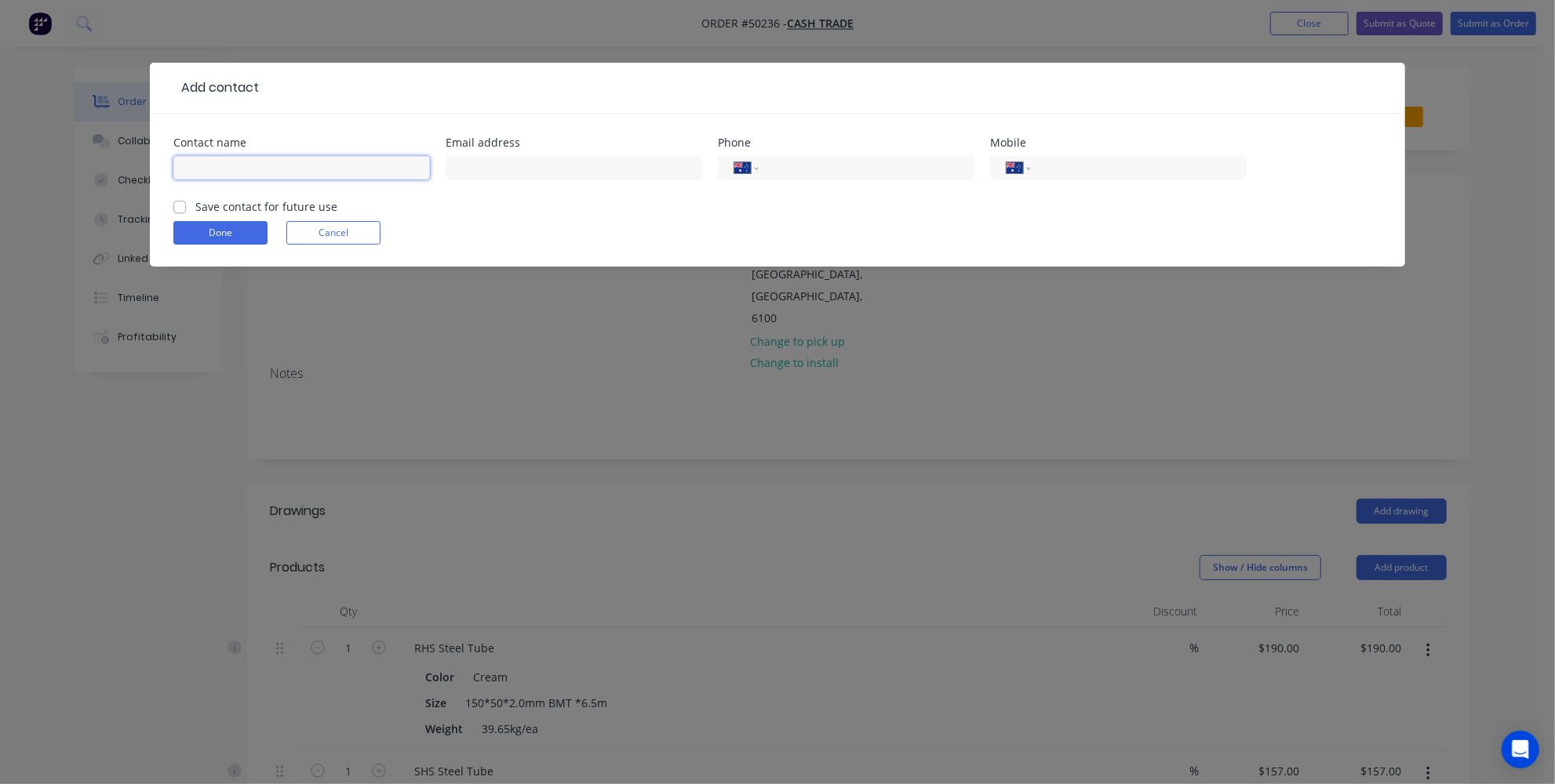
click at [279, 158] on input "text" at bounding box center [301, 168] width 257 height 24
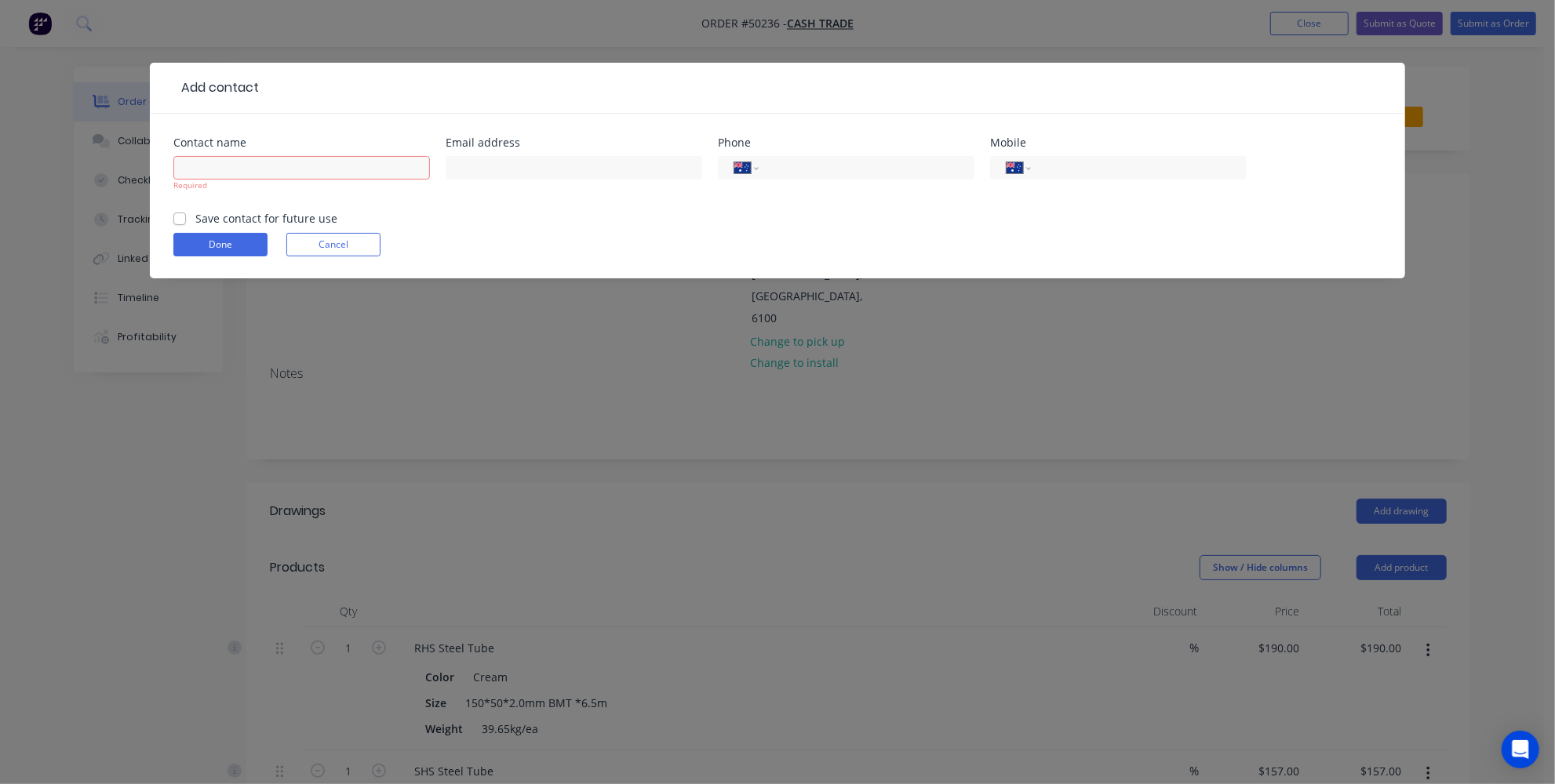
click at [177, 205] on form "Contact name Required Email address Phone International Afghanistan Åland Islan…" at bounding box center [777, 208] width 1209 height 141
click at [195, 216] on label "Save contact for future use" at bounding box center [266, 219] width 142 height 16
click at [183, 216] on input "Save contact for future use" at bounding box center [180, 218] width 13 height 15
checkbox input "true"
click at [232, 165] on input "text" at bounding box center [301, 168] width 257 height 24
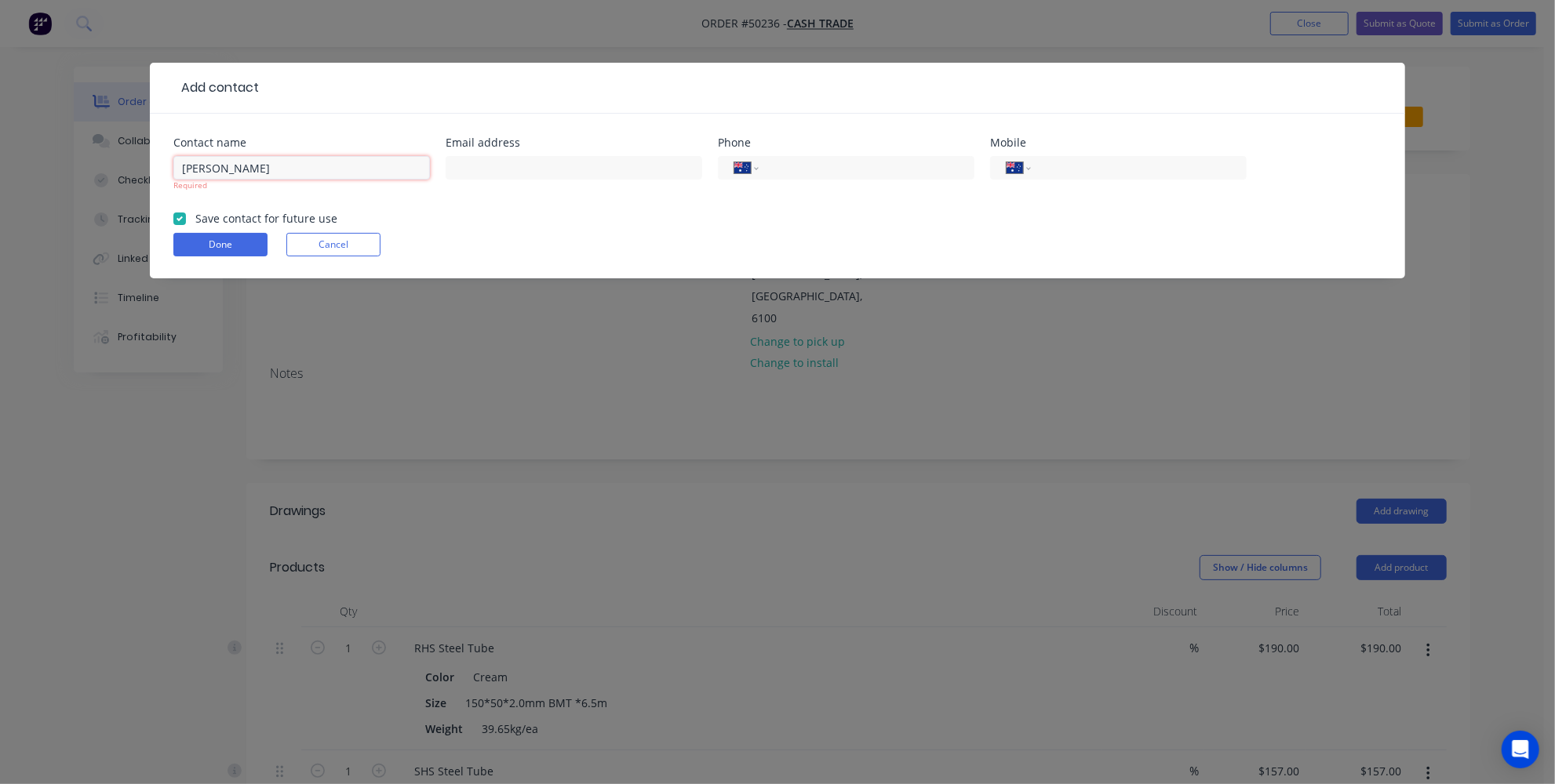
type input "Tom Mchugh"
click at [503, 162] on input "text" at bounding box center [574, 168] width 257 height 24
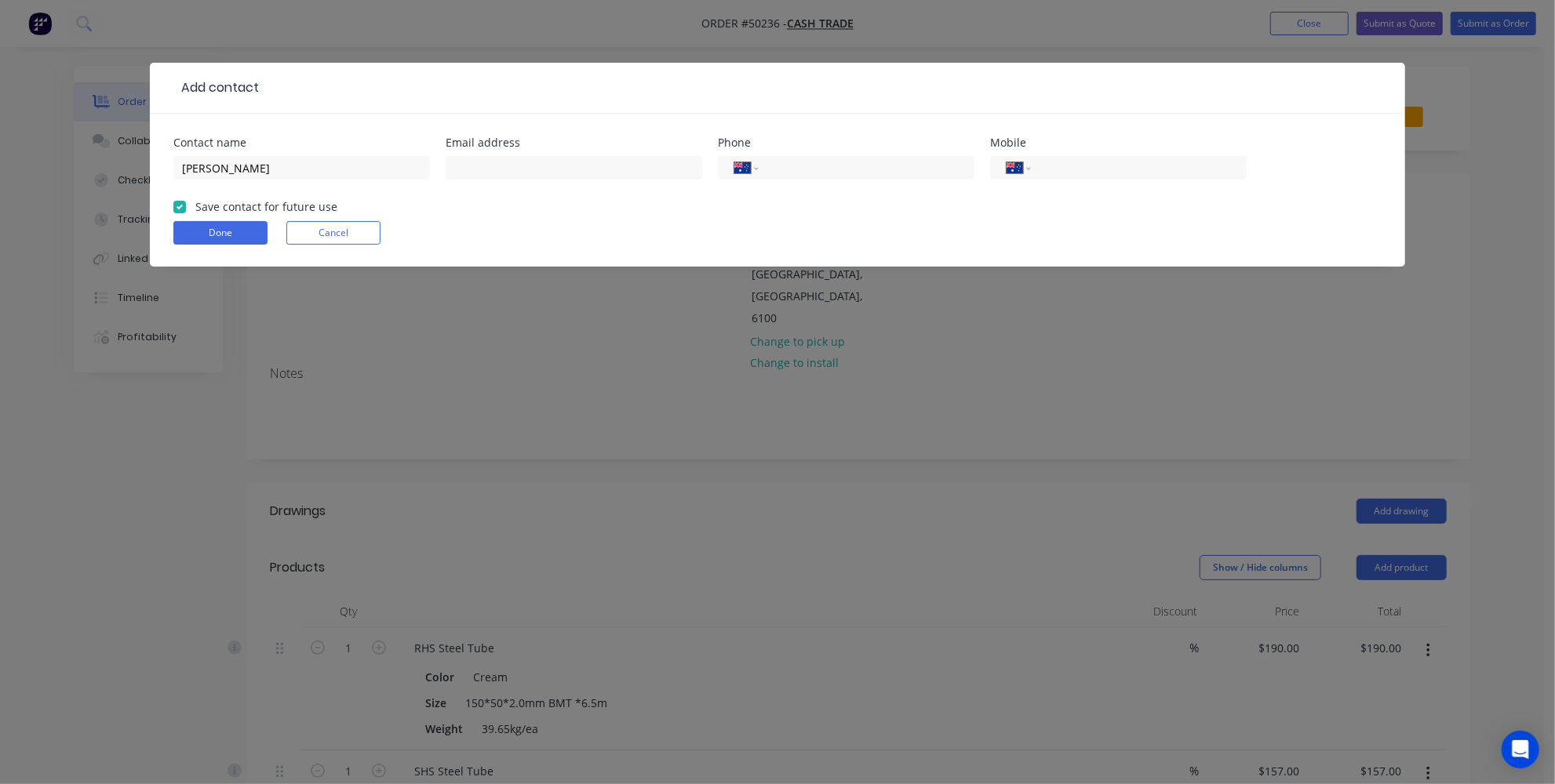
click at [340, 230] on button "Cancel" at bounding box center [334, 233] width 94 height 24
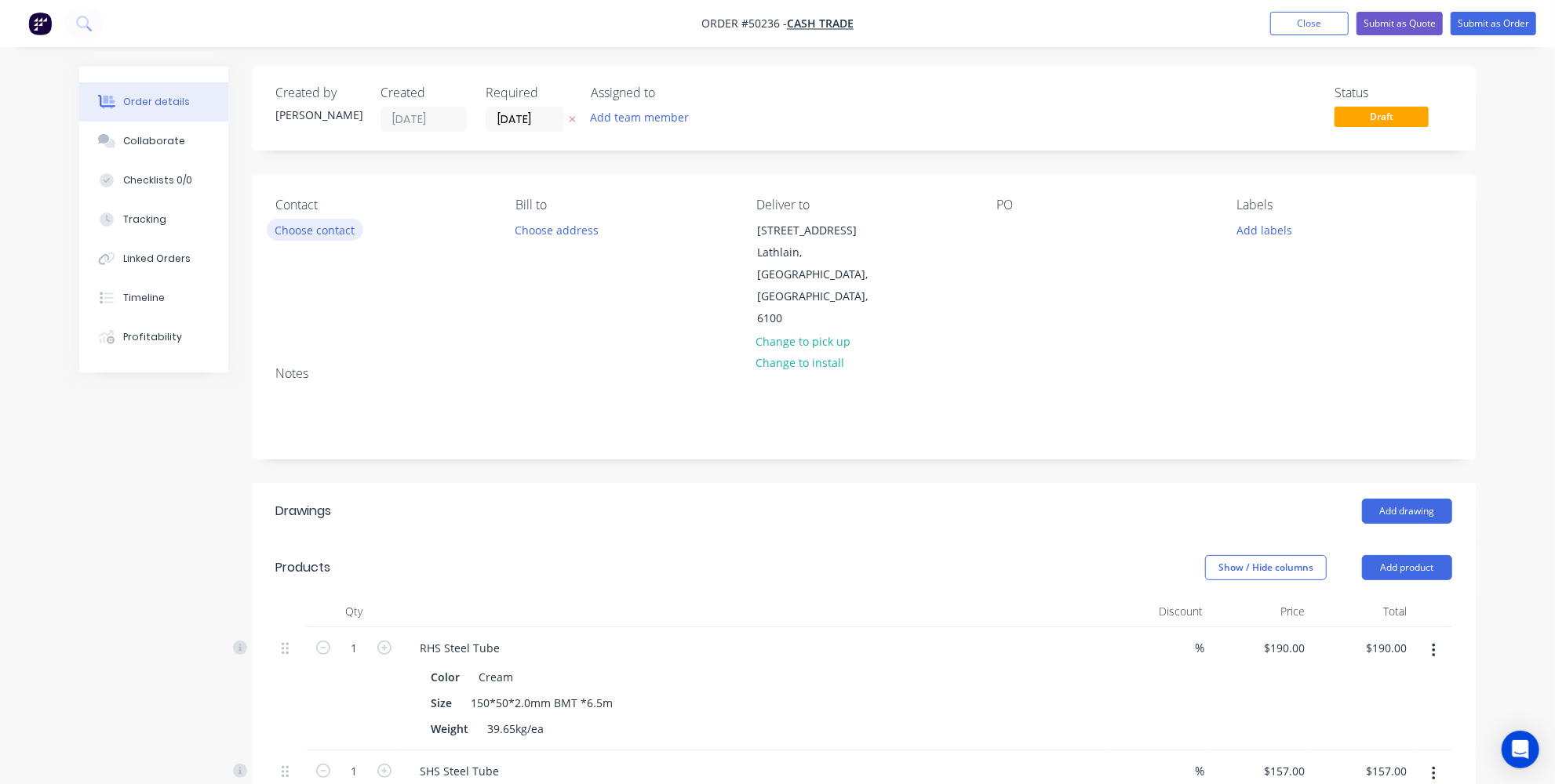
click at [312, 230] on button "Choose contact" at bounding box center [314, 229] width 96 height 21
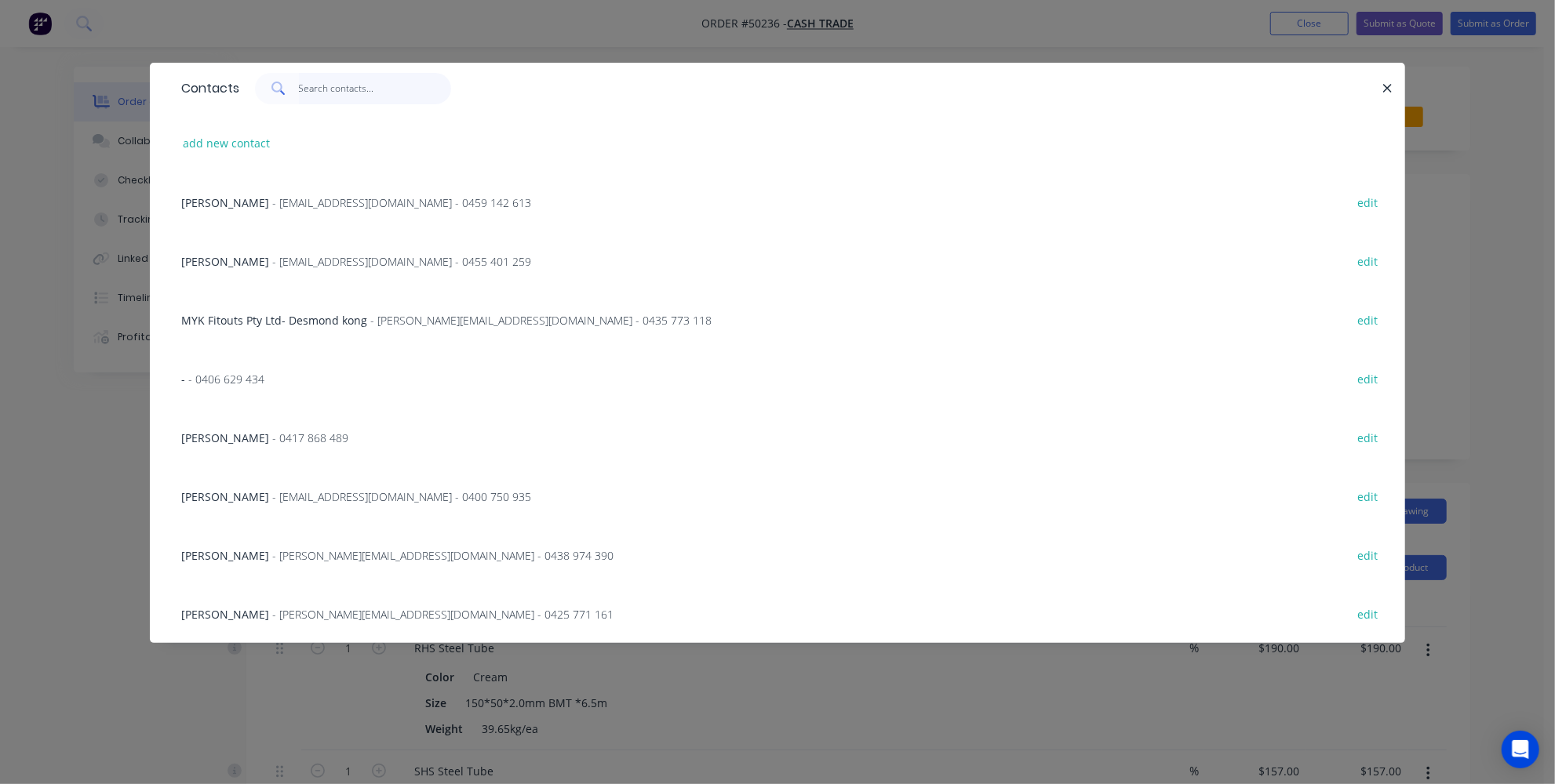
click at [379, 82] on input "text" at bounding box center [375, 89] width 153 height 31
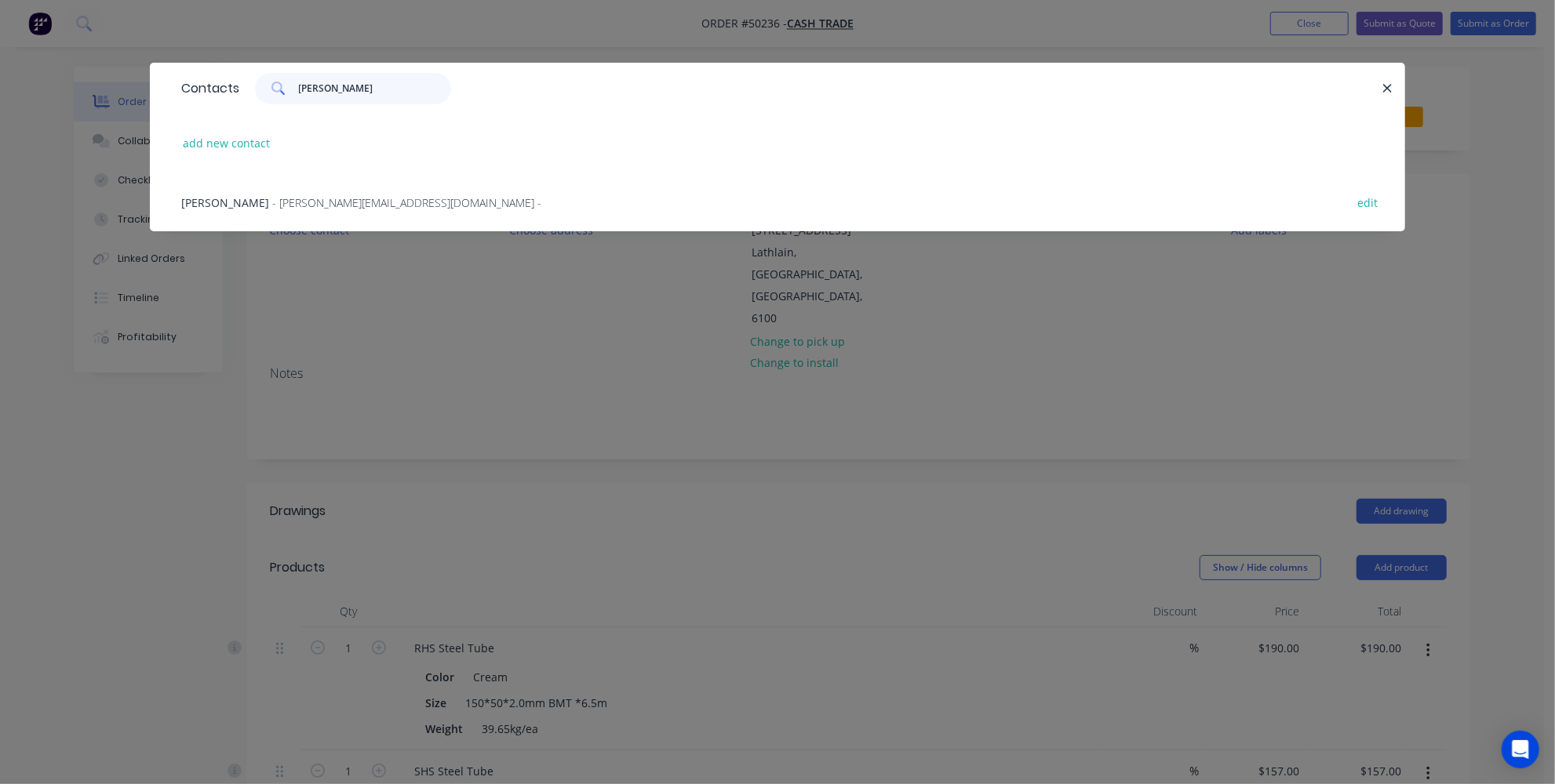
type input "tom m"
click at [306, 193] on div "Tom Mchugh - tom.mchugh2@gmail.com - edit" at bounding box center [777, 201] width 1209 height 59
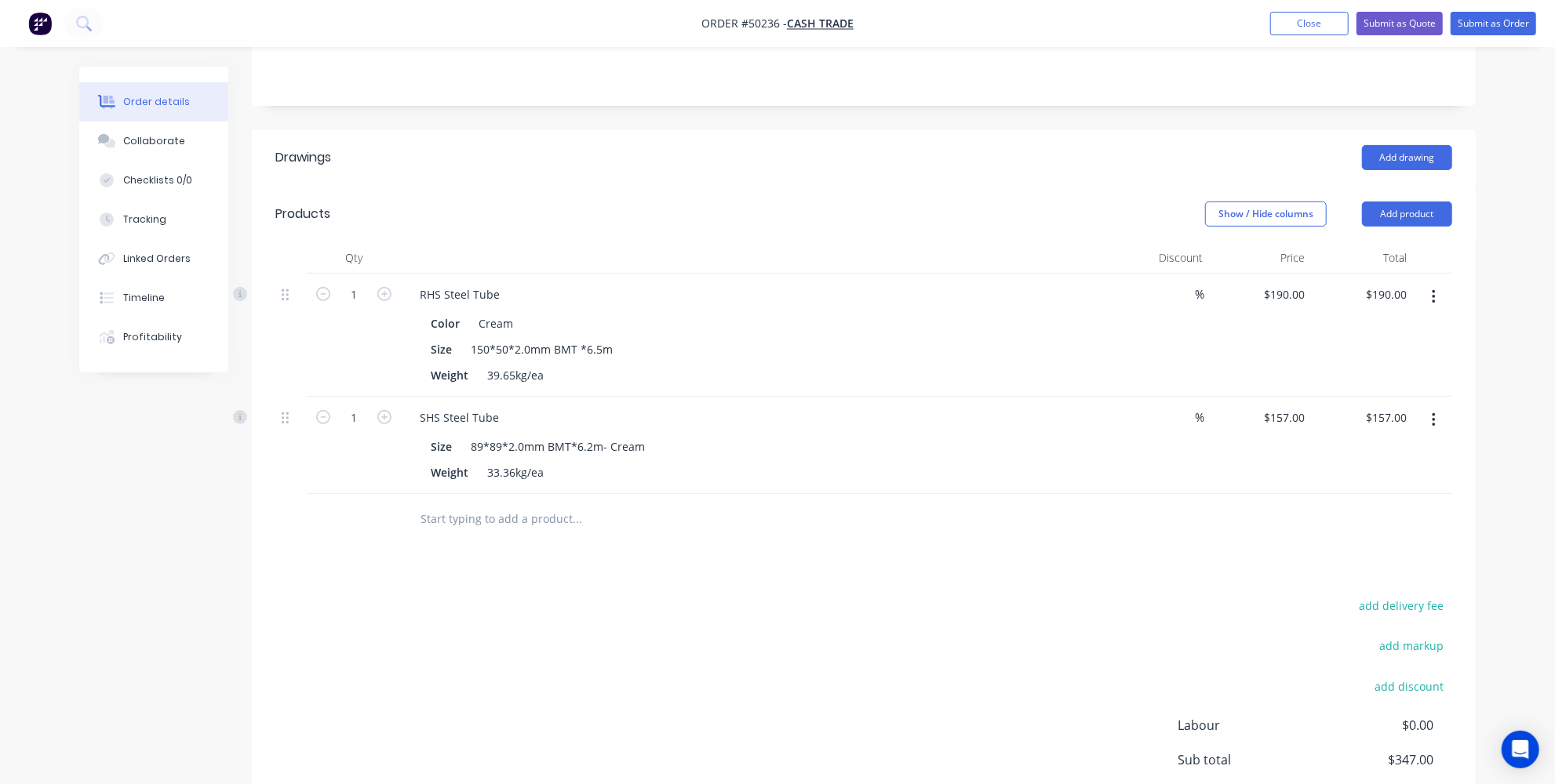
scroll to position [428, 0]
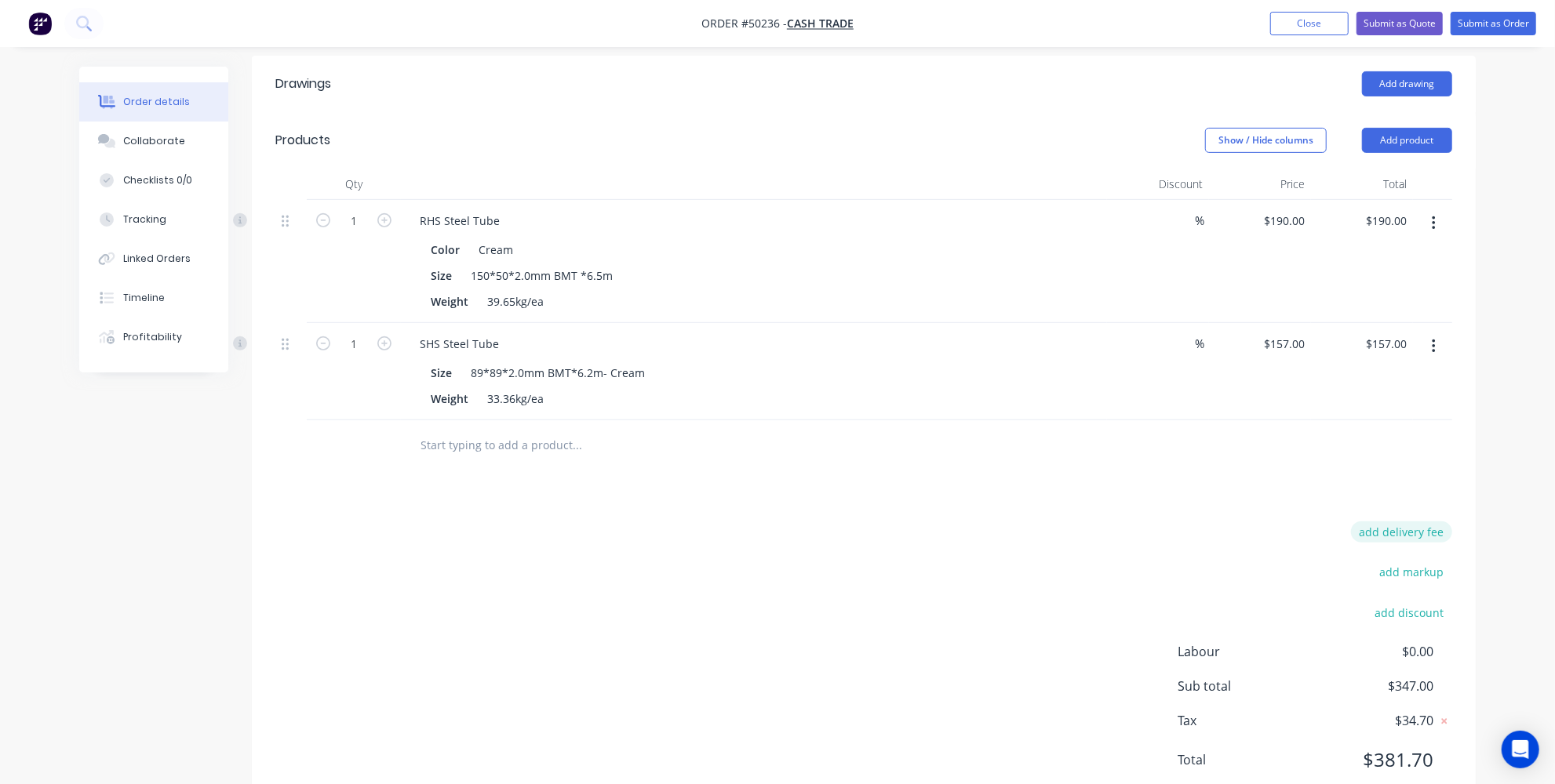
click at [1411, 521] on button "add delivery fee" at bounding box center [1402, 531] width 101 height 21
type input "70"
click at [1517, 419] on div "Order details Collaborate Checklists 0/0 Tracking Linked Orders Timeline Profit…" at bounding box center [777, 205] width 1555 height 1259
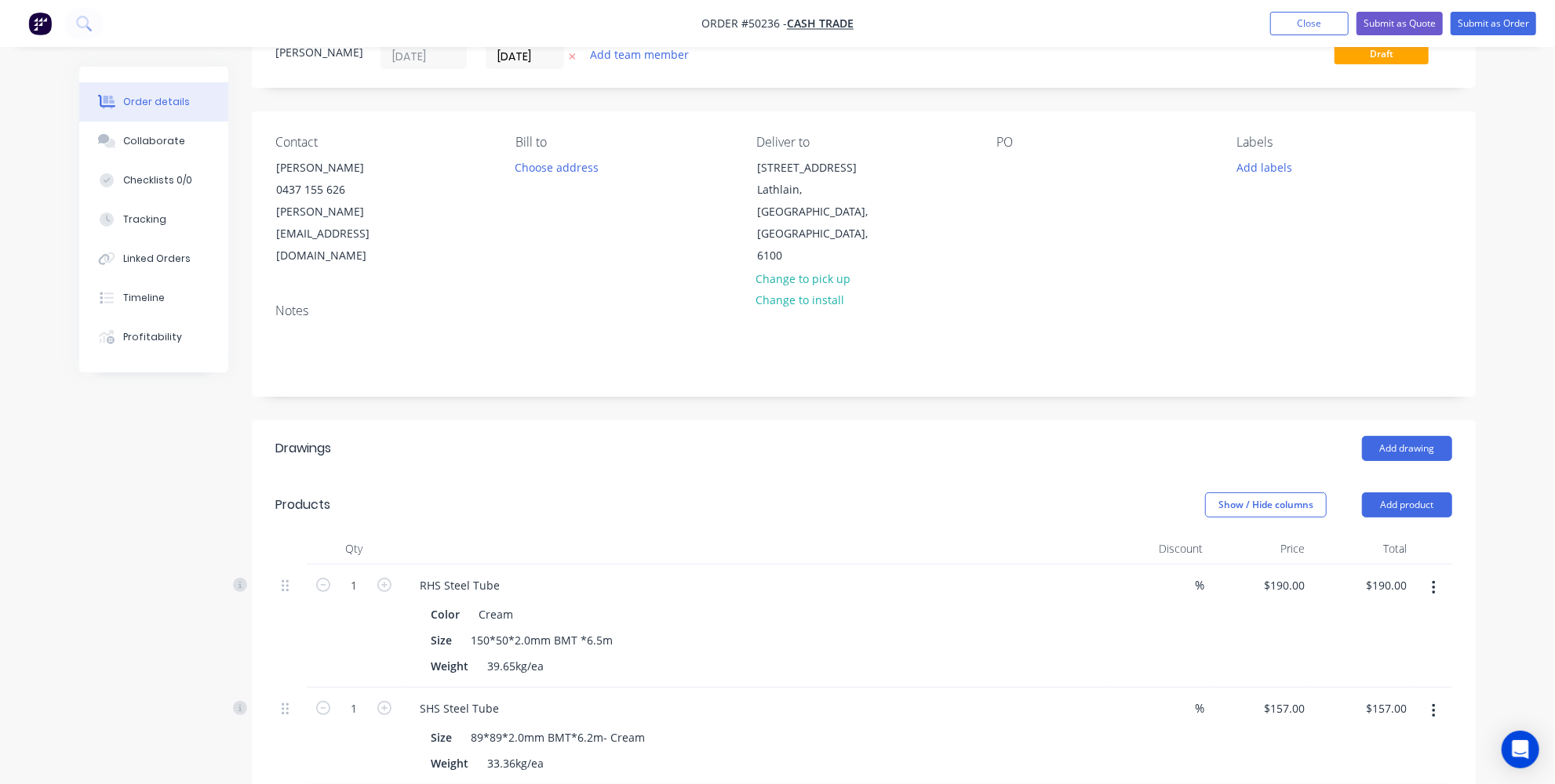
scroll to position [0, 0]
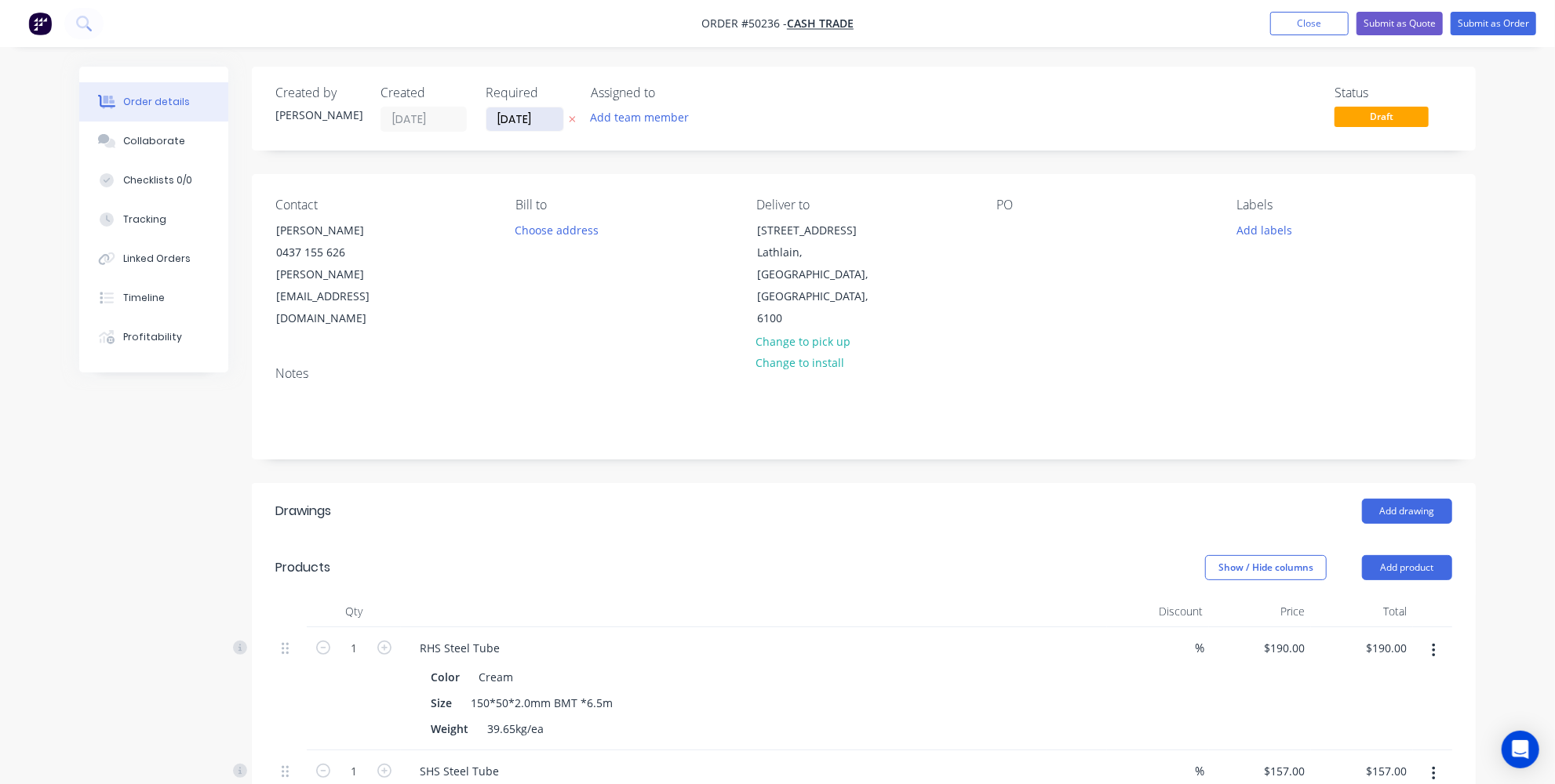
click at [510, 119] on input "[DATE]" at bounding box center [525, 119] width 77 height 24
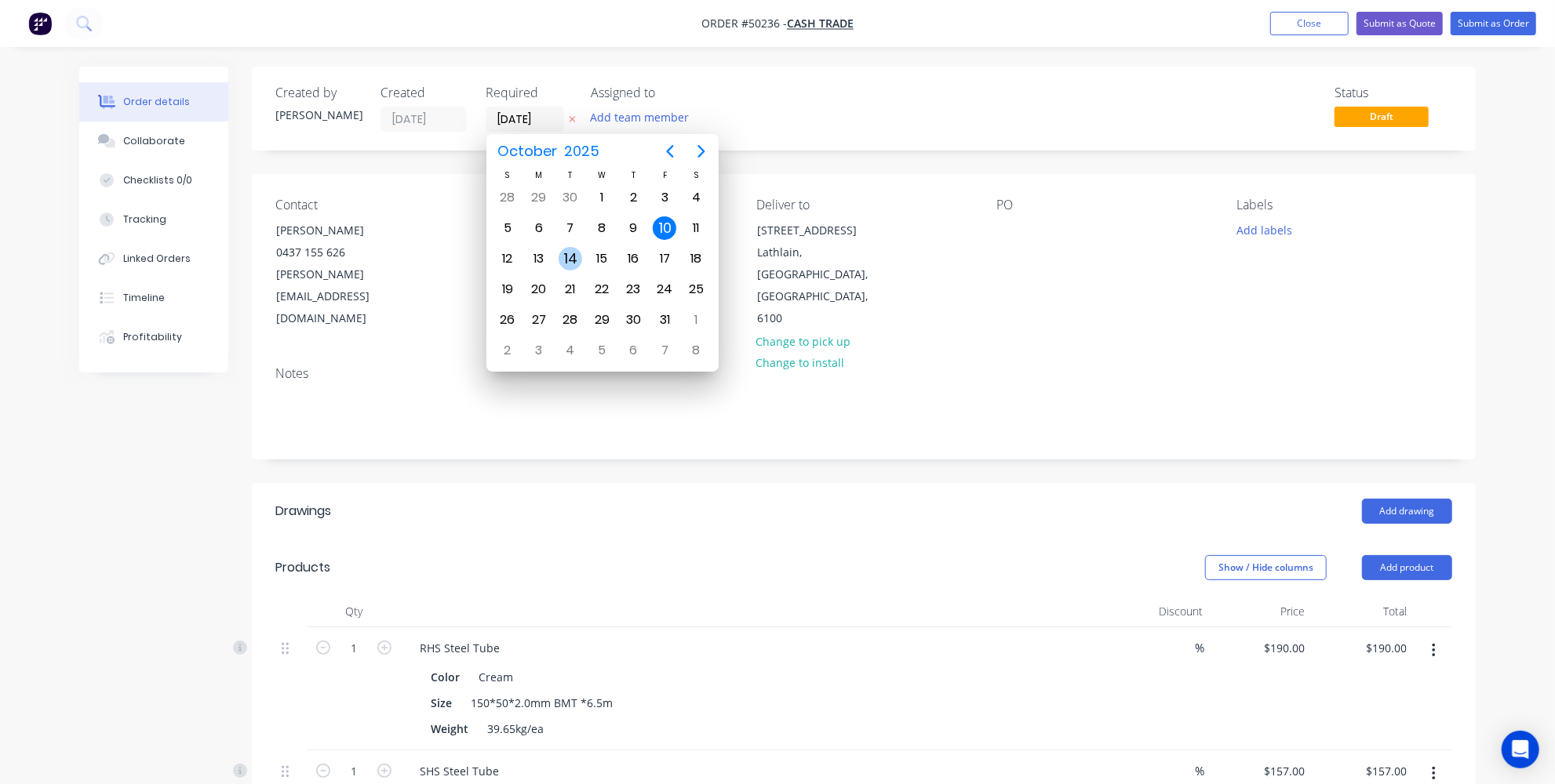
click at [566, 257] on div "14" at bounding box center [571, 259] width 24 height 24
type input "14/10/25"
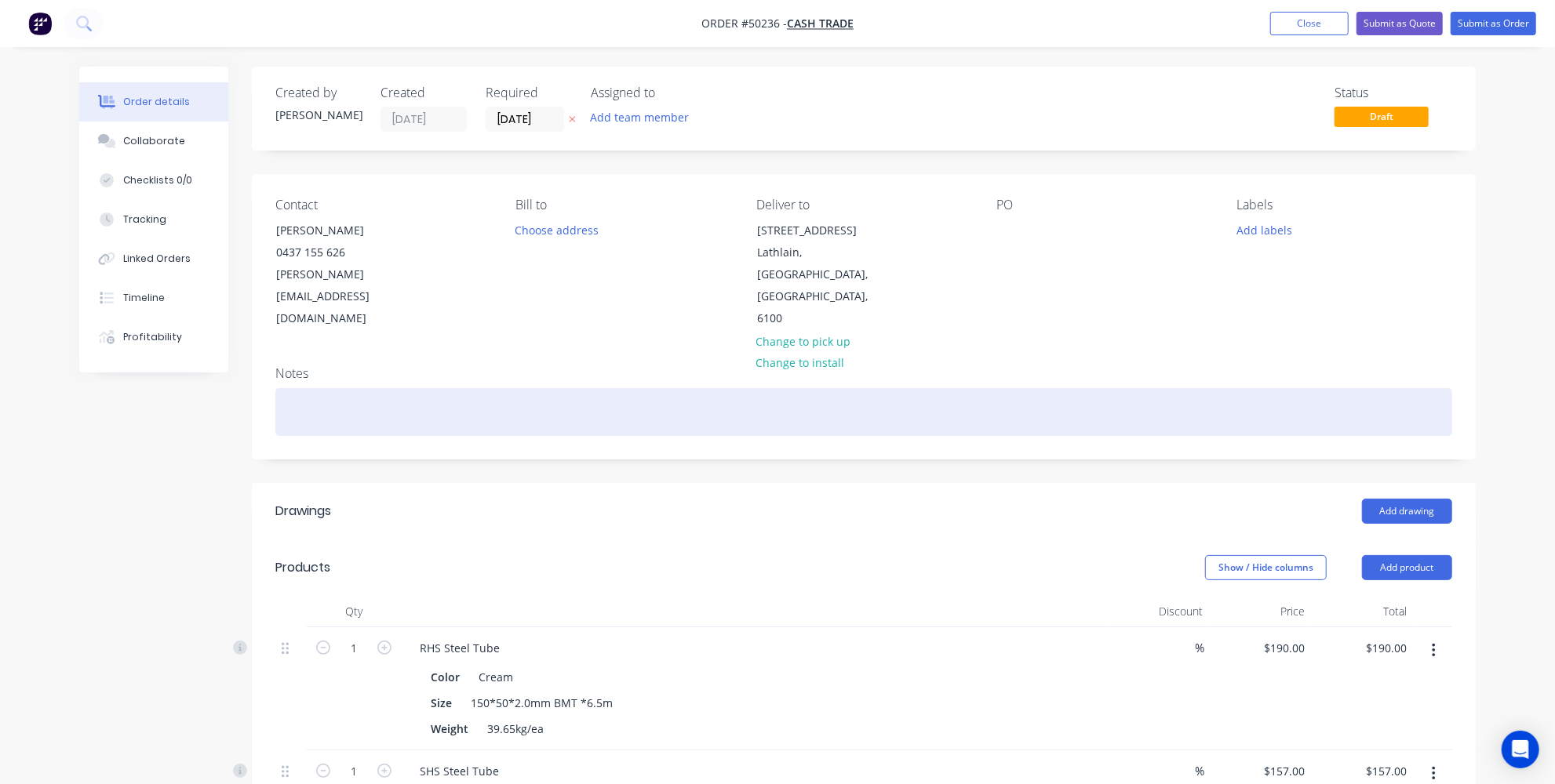
click at [757, 388] on div at bounding box center [864, 412] width 1177 height 48
click at [341, 388] on div "call 30 minuites before delivery" at bounding box center [864, 412] width 1177 height 48
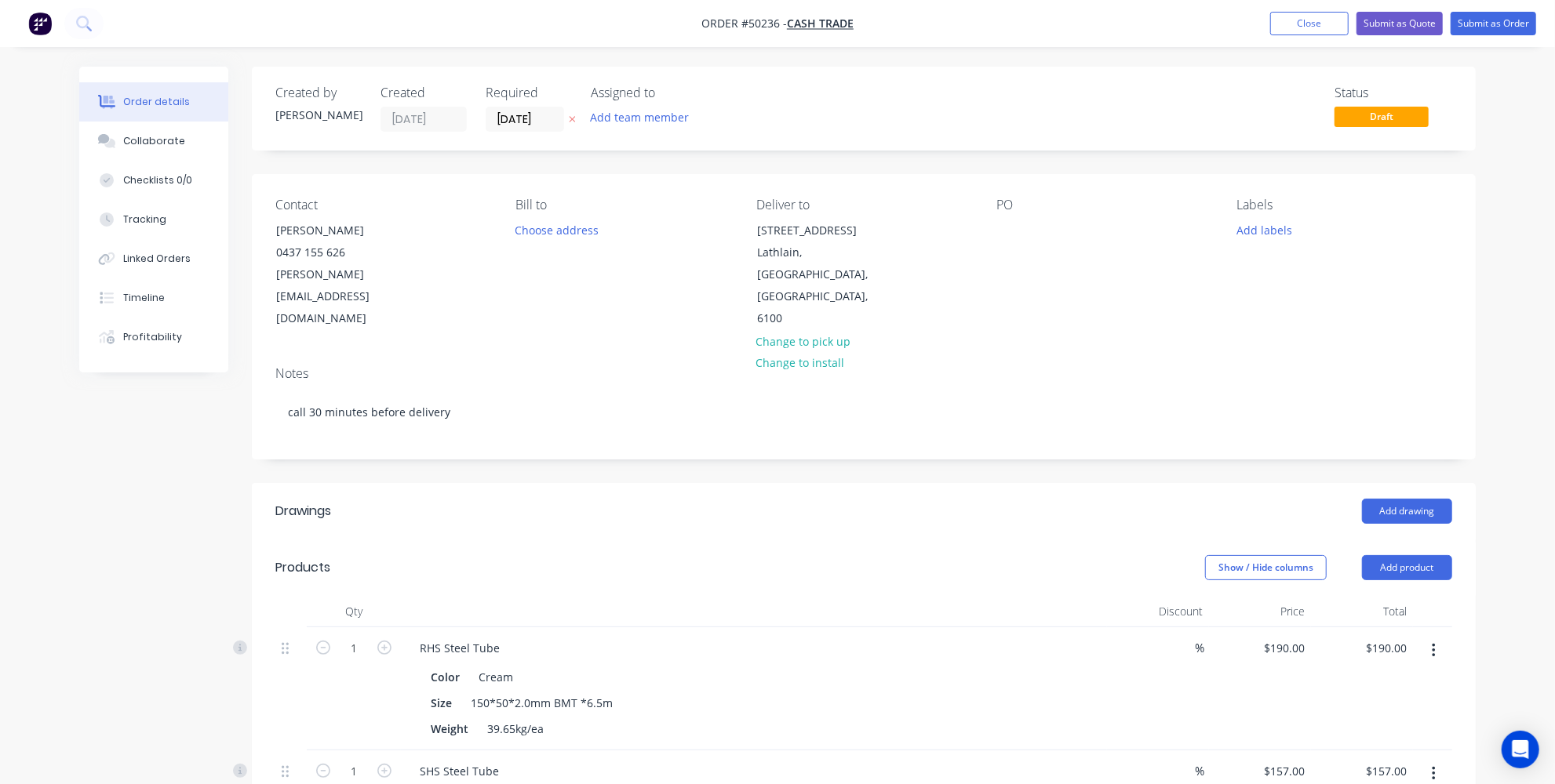
click at [715, 499] on div "Add drawing" at bounding box center [989, 511] width 926 height 25
click at [1421, 34] on button "Submit as Quote" at bounding box center [1400, 24] width 86 height 24
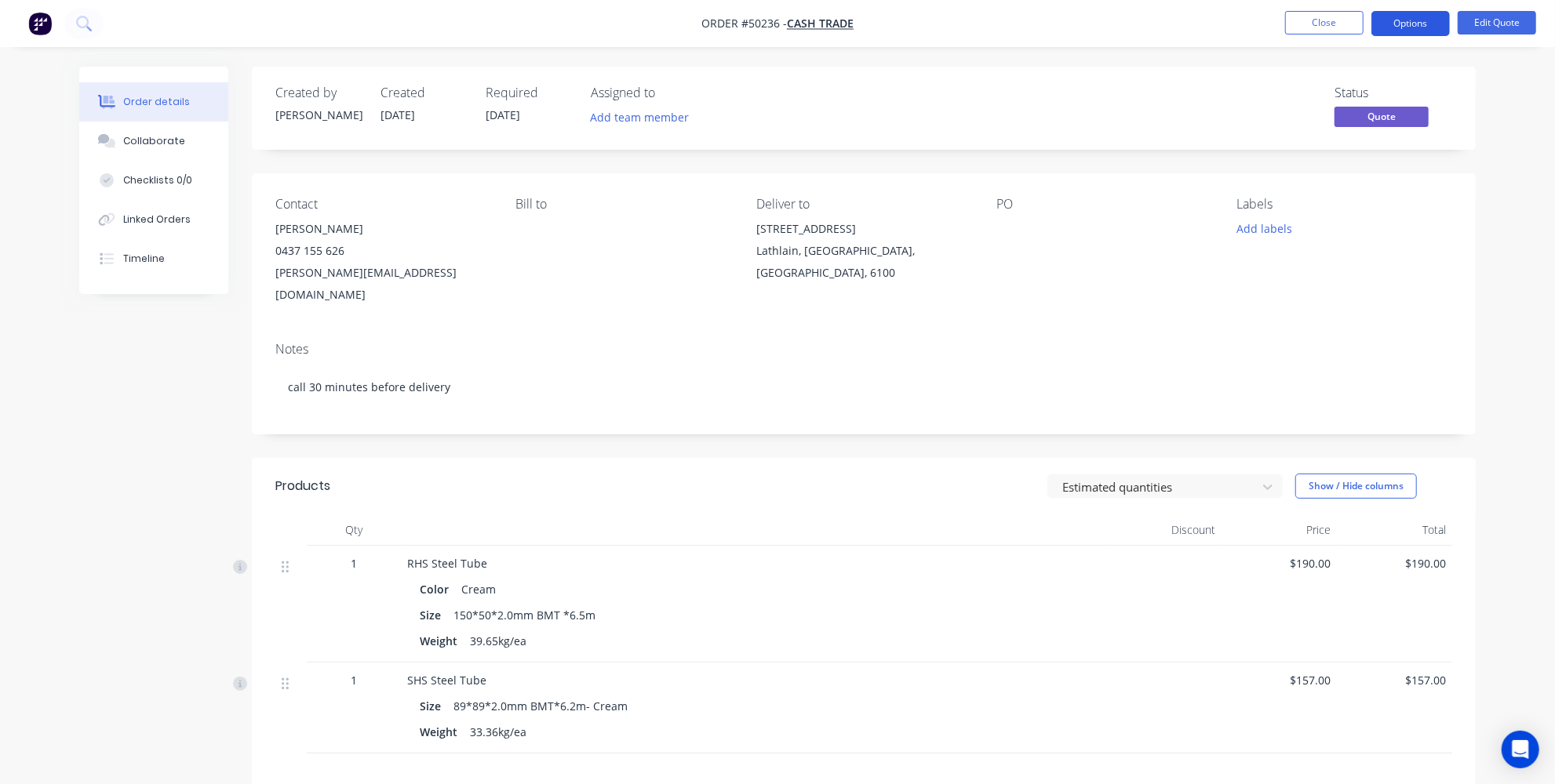
click at [1396, 19] on button "Options" at bounding box center [1411, 23] width 79 height 25
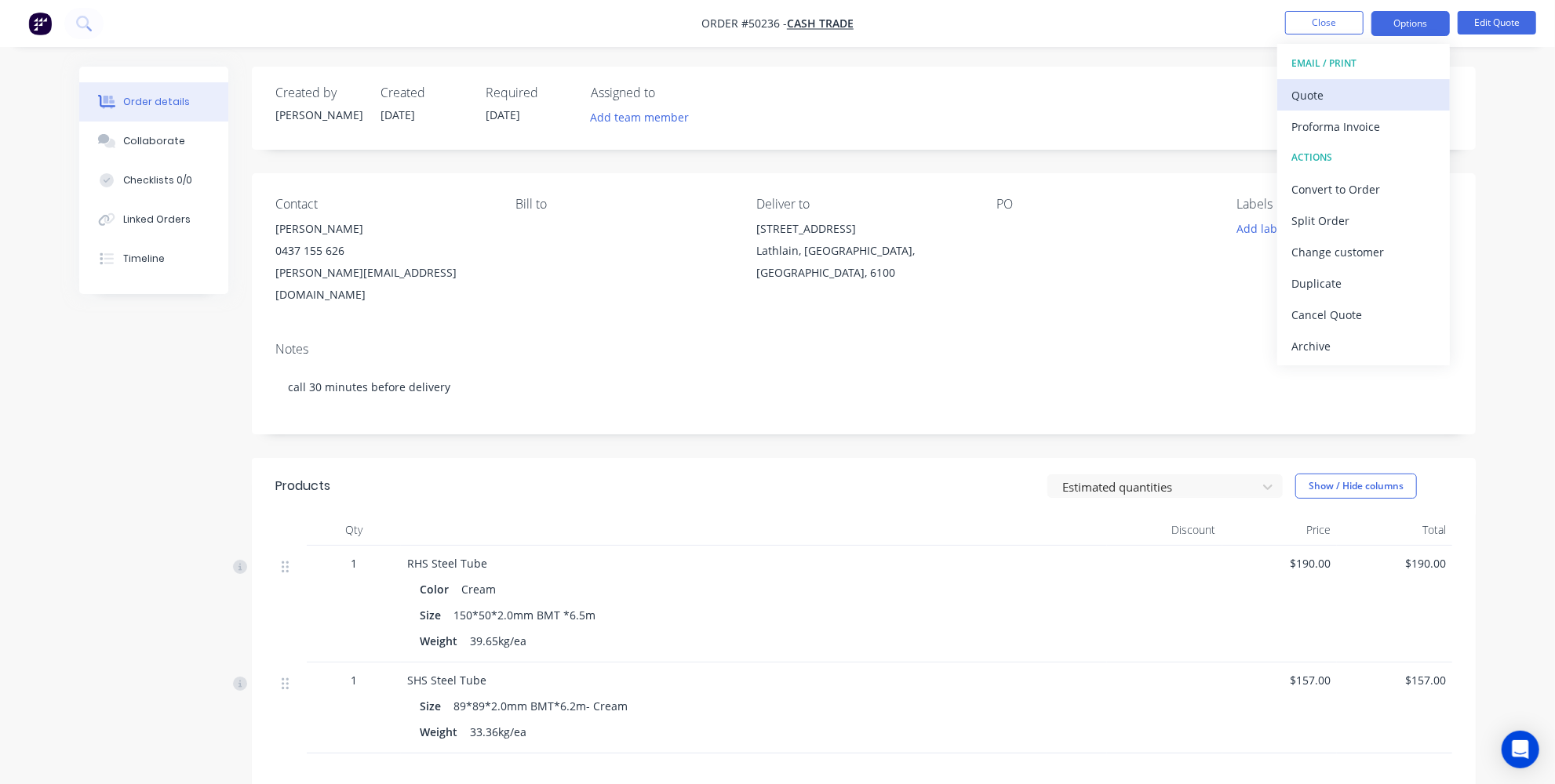
click at [1334, 84] on div "Quote" at bounding box center [1364, 95] width 145 height 23
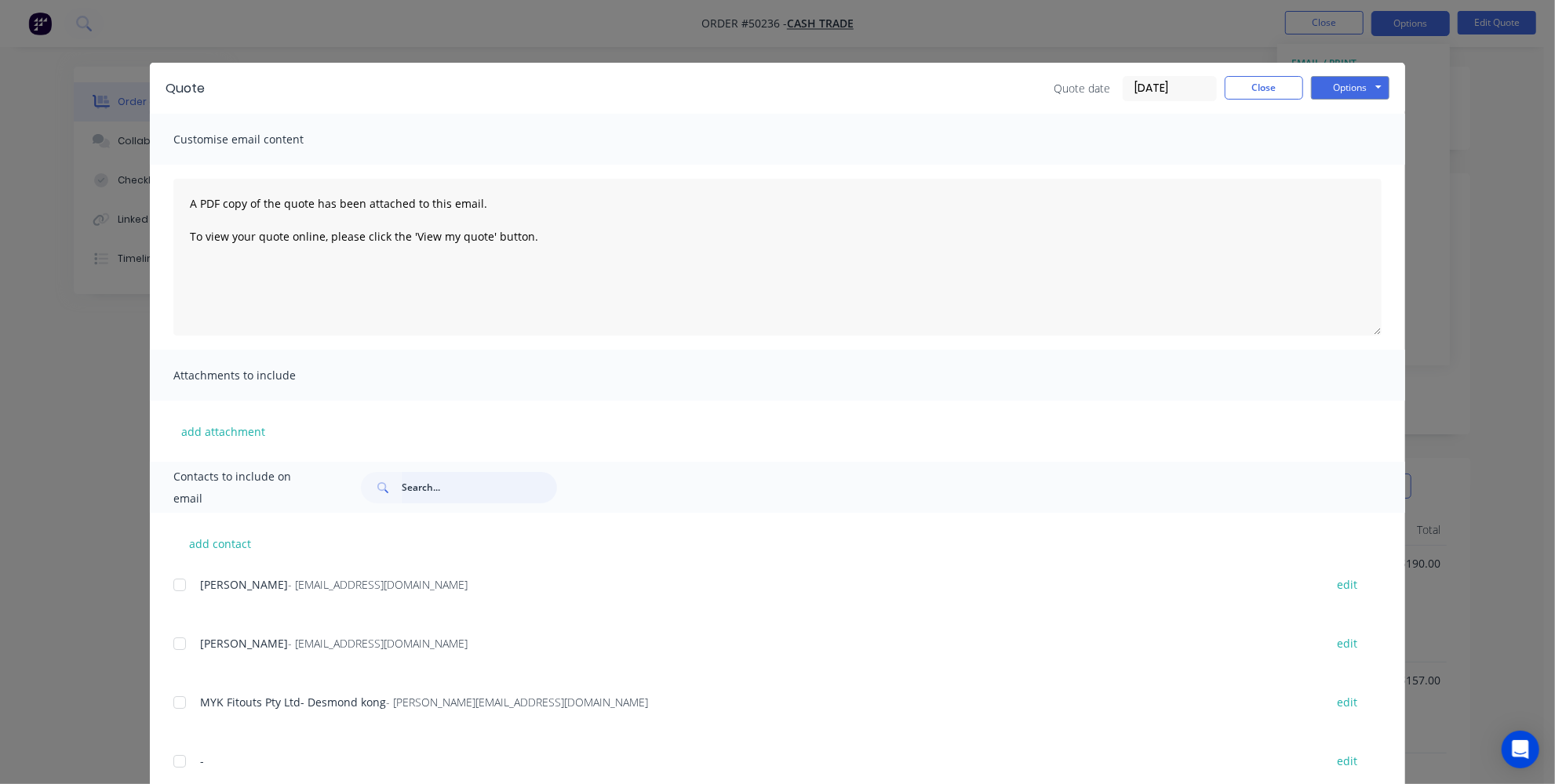
click at [439, 485] on input "text" at bounding box center [479, 488] width 156 height 31
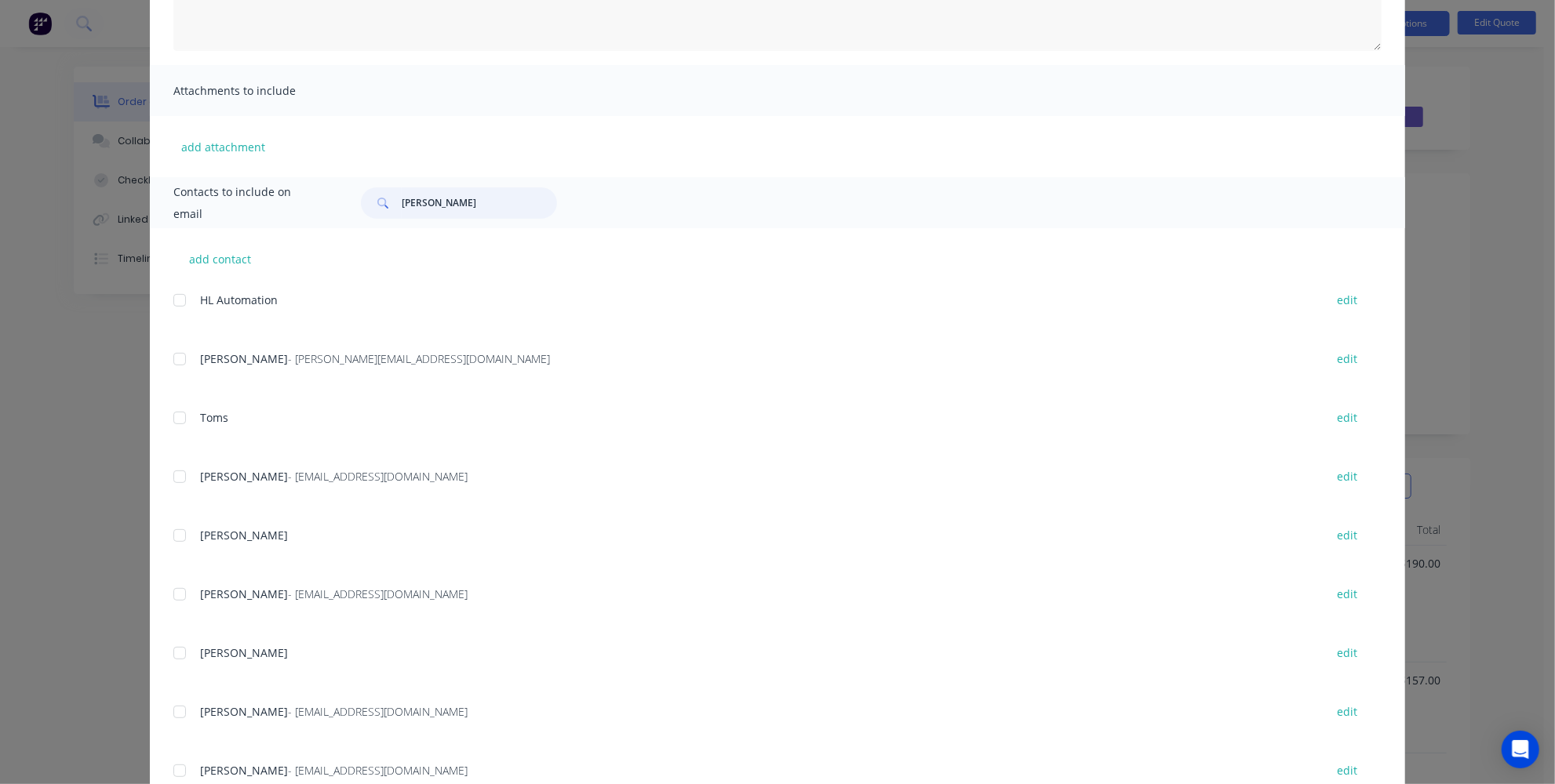
scroll to position [400, 0]
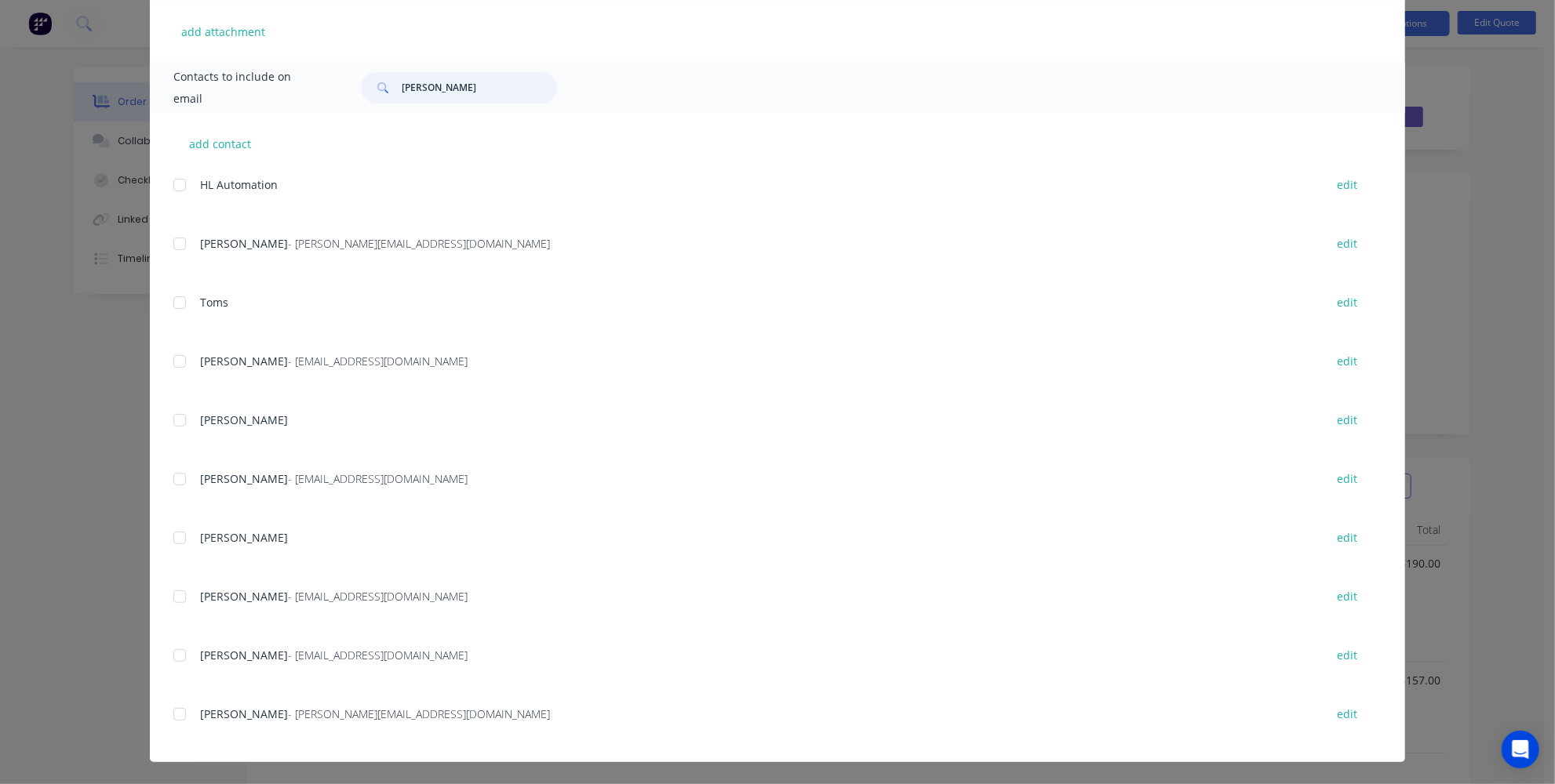
drag, startPoint x: 178, startPoint y: 708, endPoint x: 208, endPoint y: 688, distance: 36.1
click at [178, 709] on div at bounding box center [180, 714] width 31 height 31
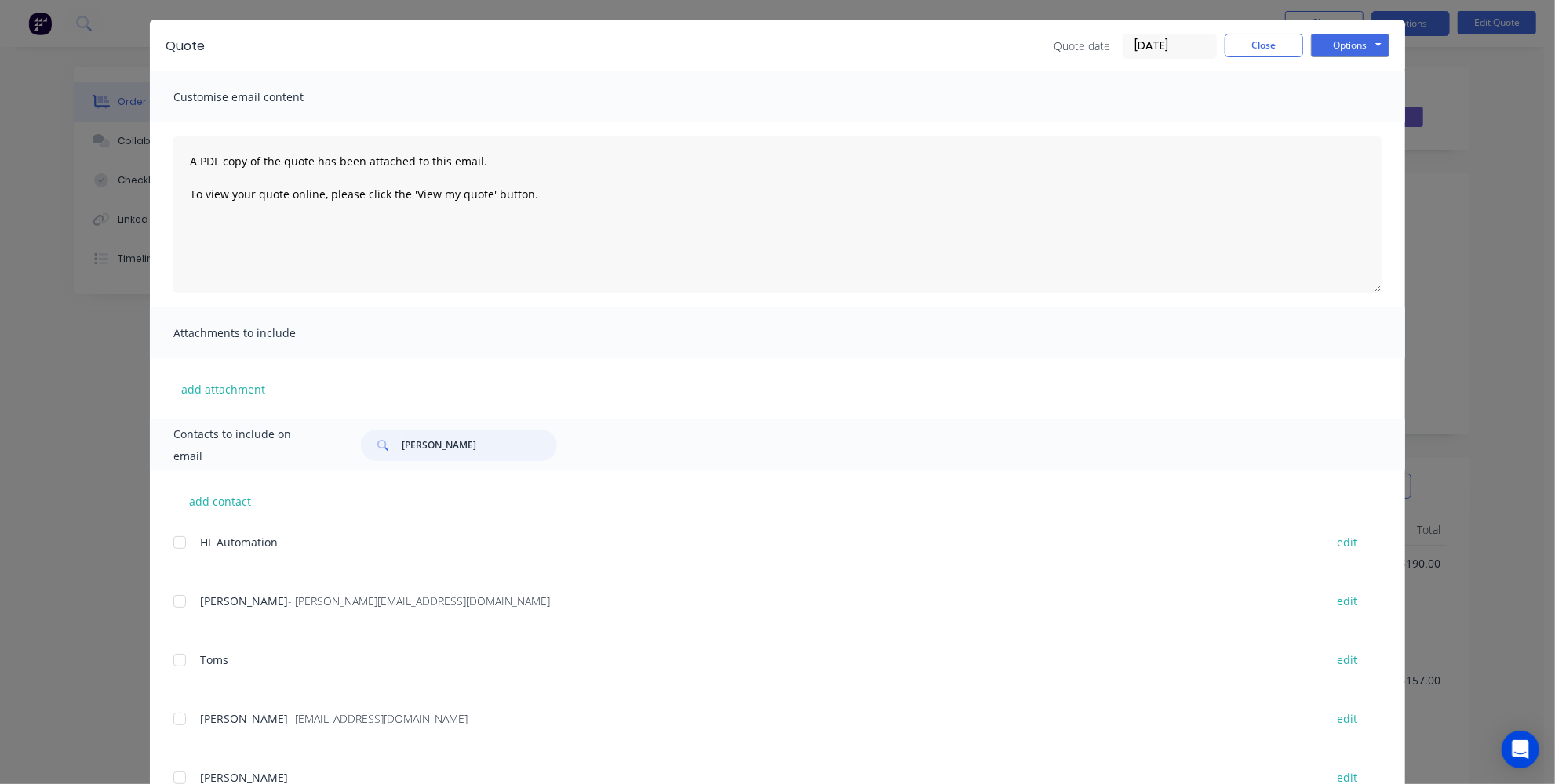
scroll to position [0, 0]
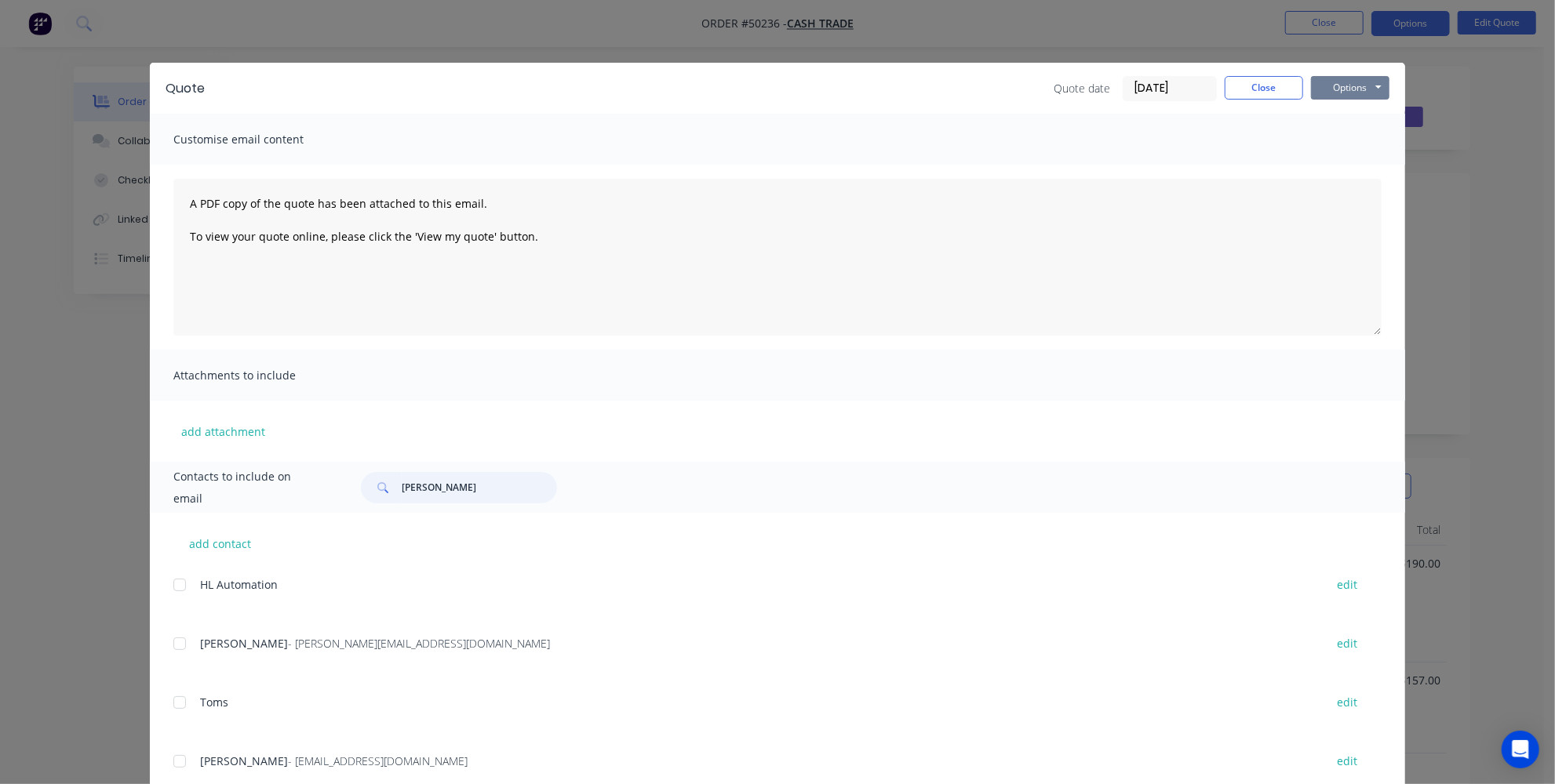
type input "tom"
click at [1362, 98] on button "Options" at bounding box center [1351, 88] width 79 height 24
click at [1336, 163] on button "Email" at bounding box center [1362, 168] width 101 height 26
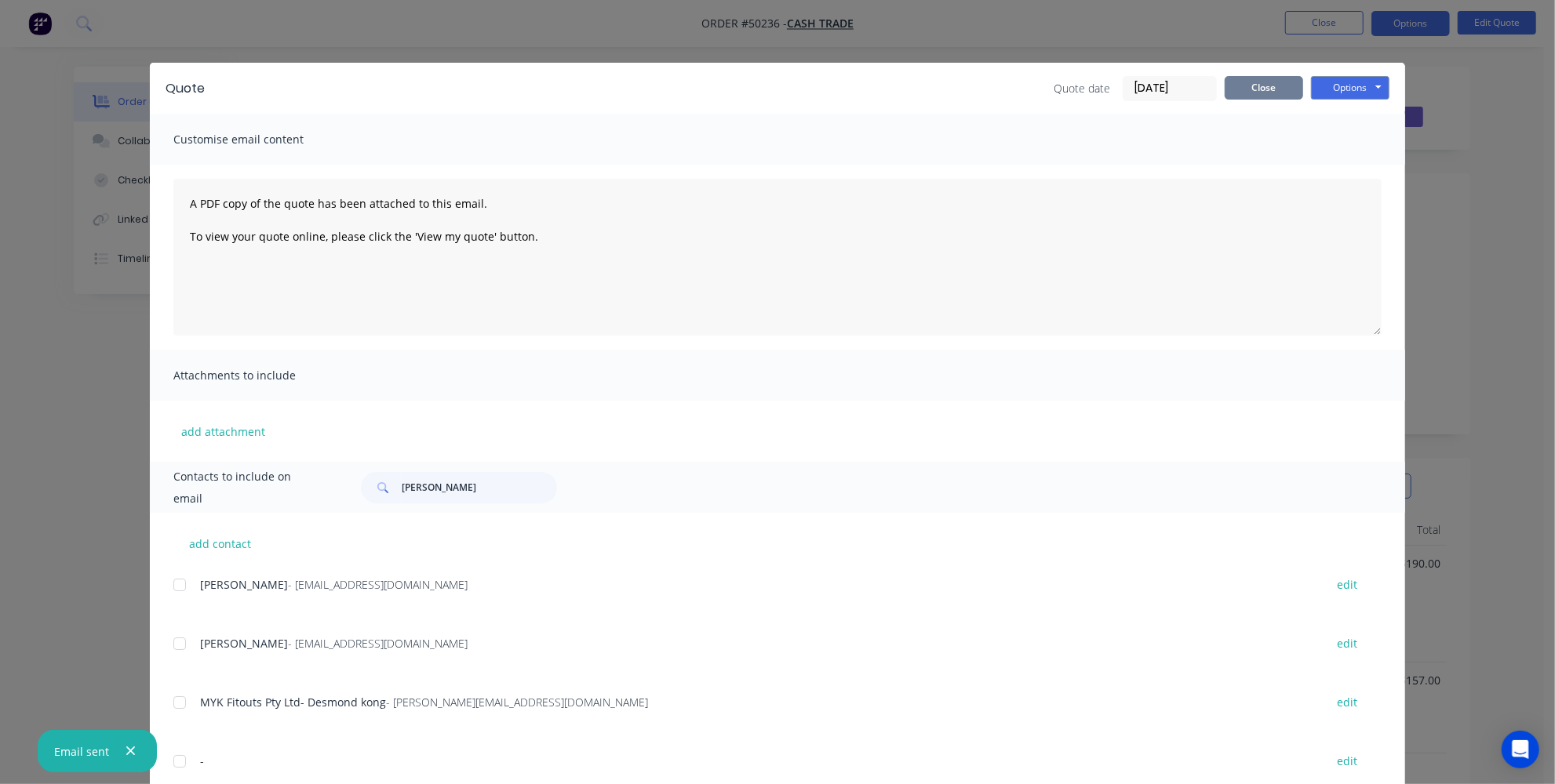
click at [1264, 83] on button "Close" at bounding box center [1265, 88] width 79 height 24
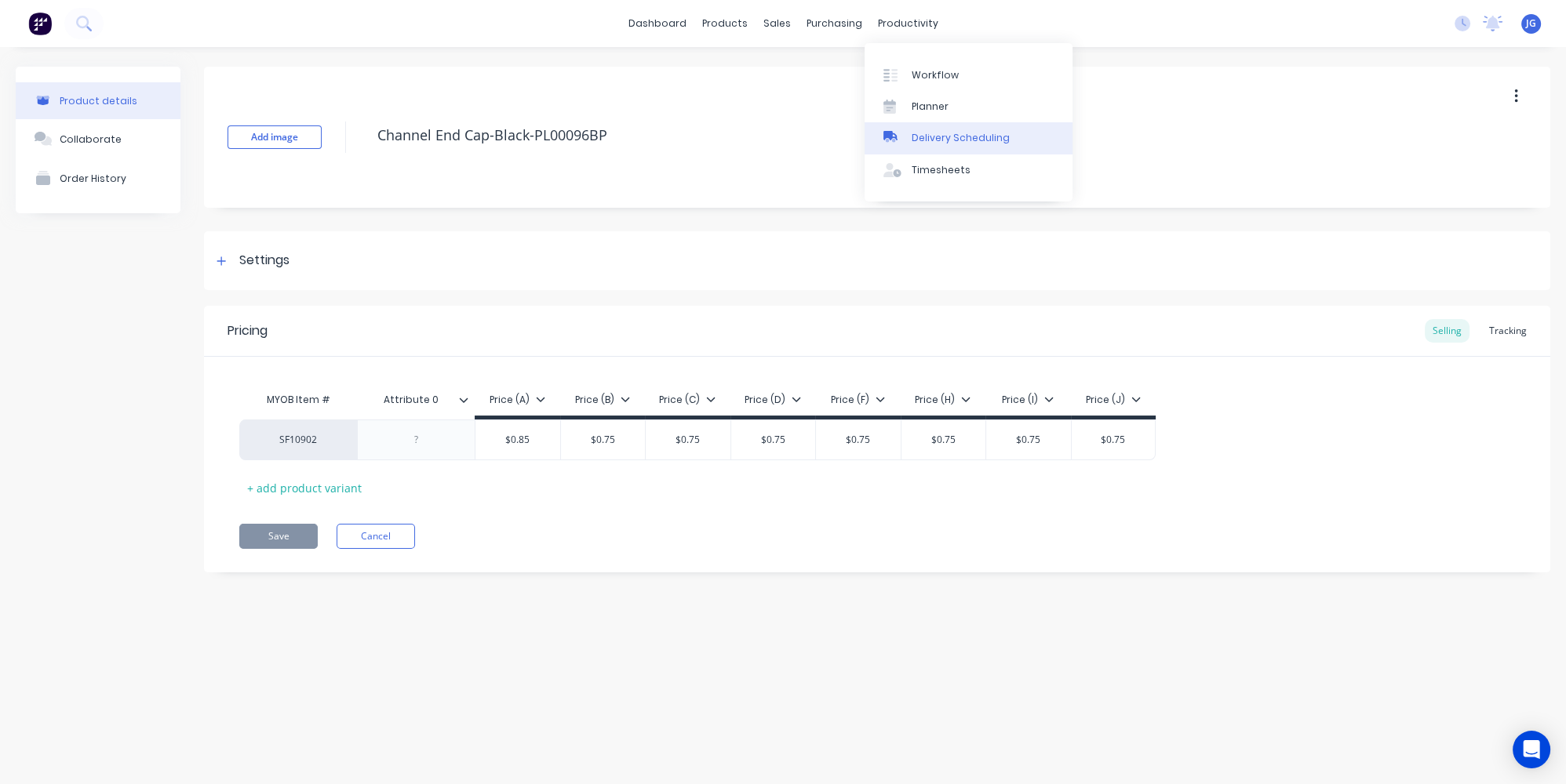
click at [913, 136] on div "Delivery Scheduling" at bounding box center [960, 137] width 98 height 14
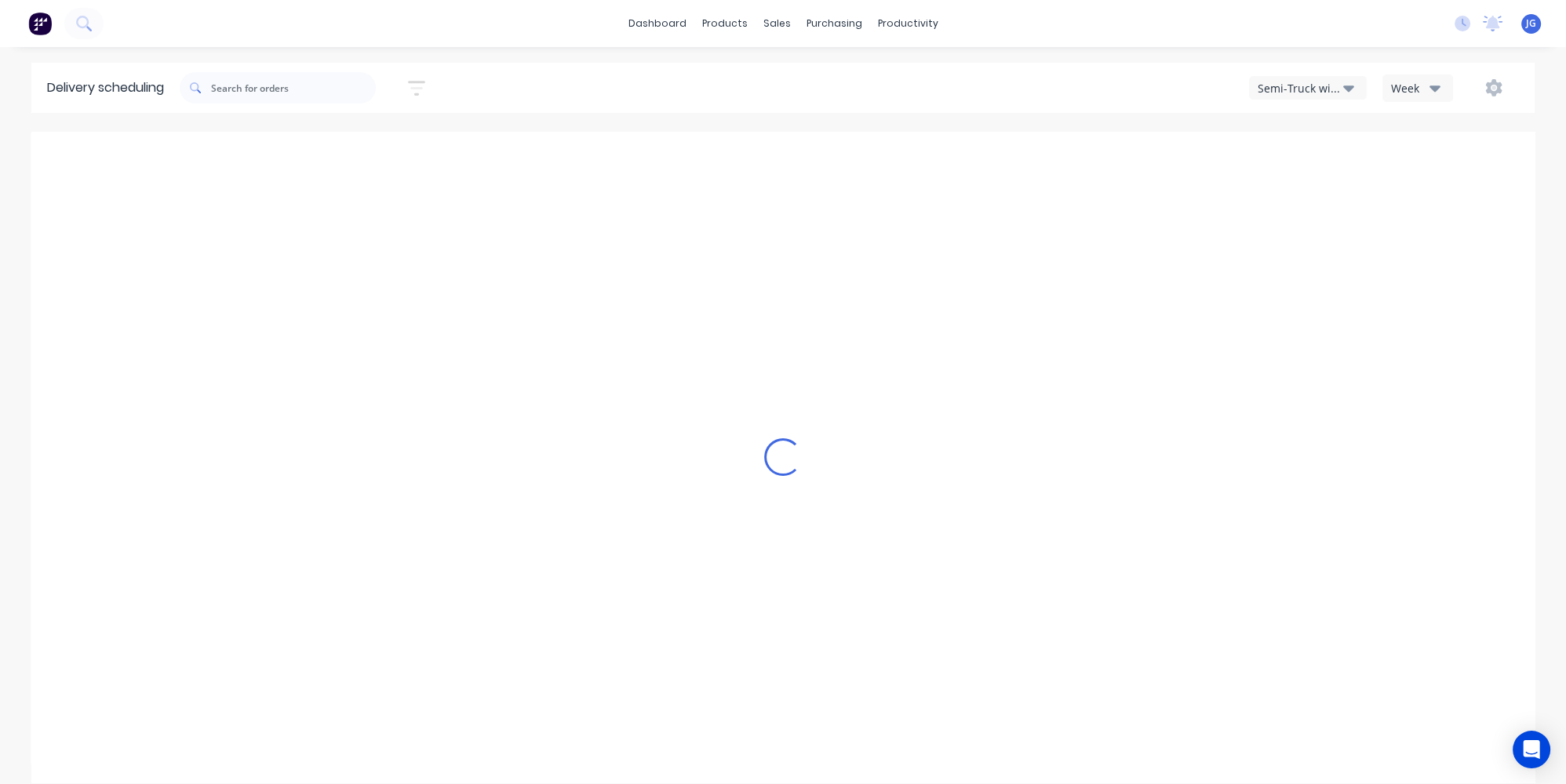
click at [1298, 89] on div "Semi-Truck with Hiab" at bounding box center [1300, 88] width 85 height 16
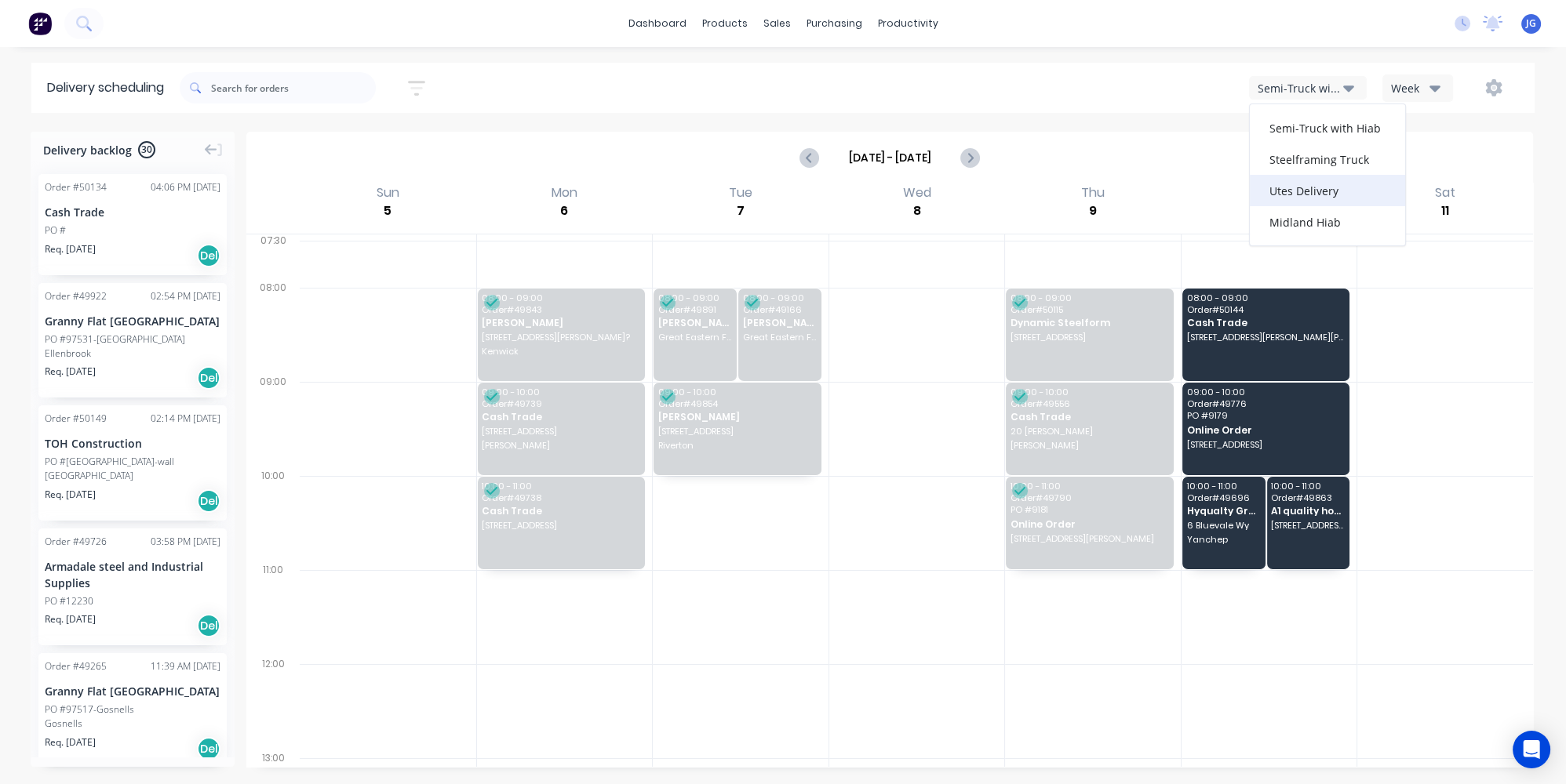
click at [1288, 190] on div "Utes Delivery" at bounding box center [1328, 191] width 156 height 31
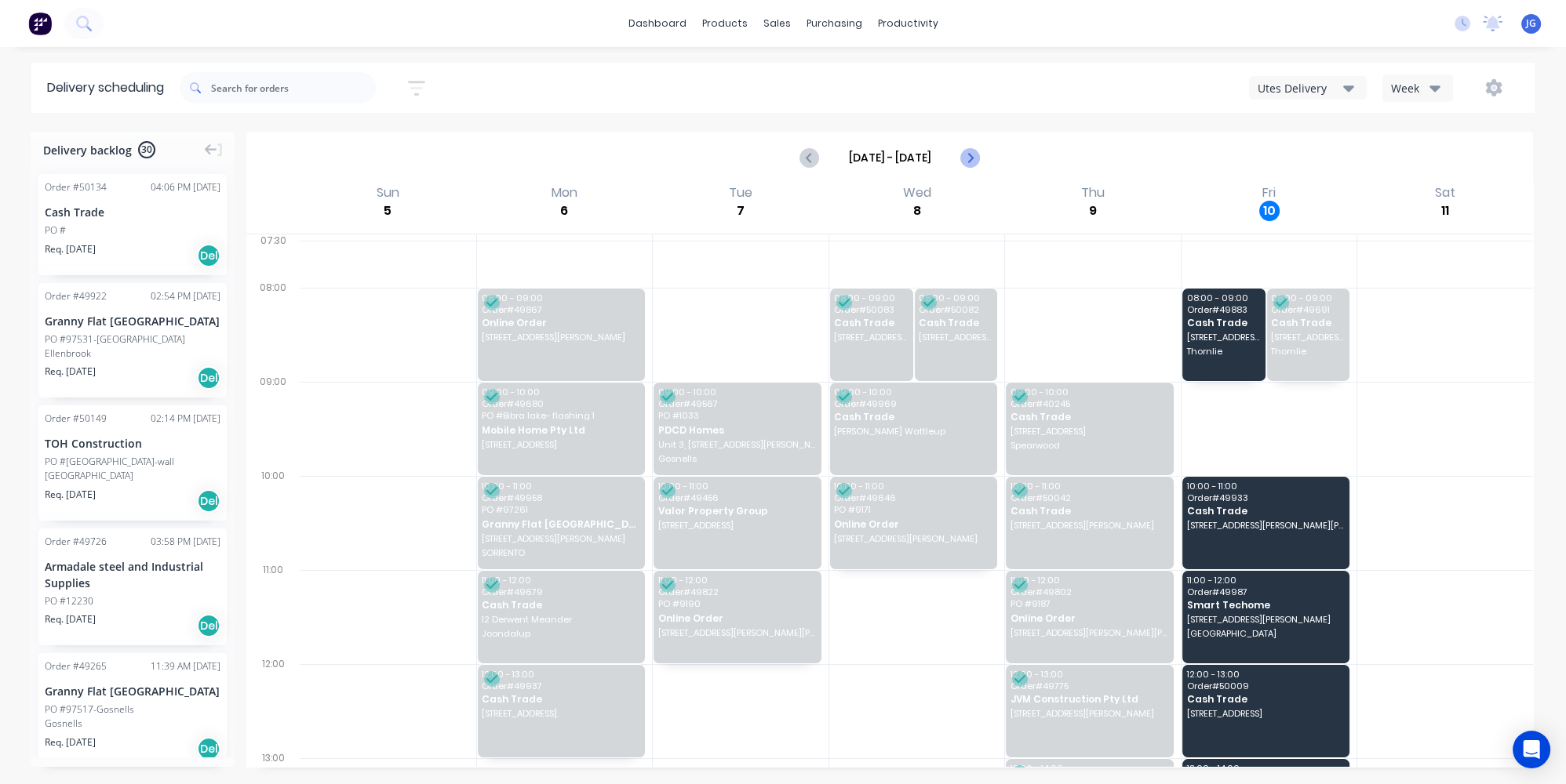
click at [974, 159] on icon "Next page" at bounding box center [969, 158] width 19 height 19
type input "Oct 12 - Oct 18"
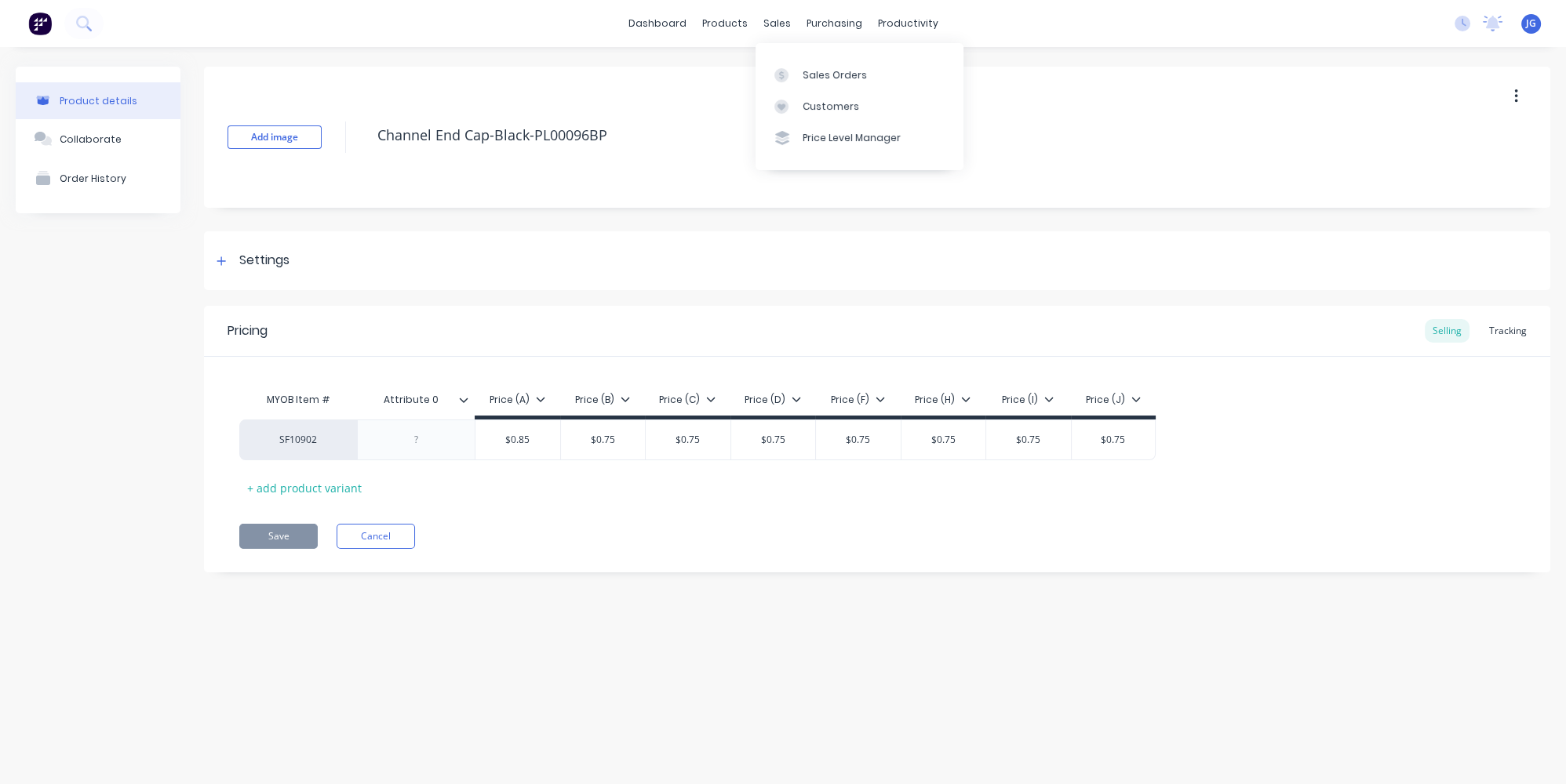
click at [768, 23] on div "sales" at bounding box center [777, 24] width 43 height 24
click at [805, 75] on div "Sales Orders" at bounding box center [835, 75] width 64 height 14
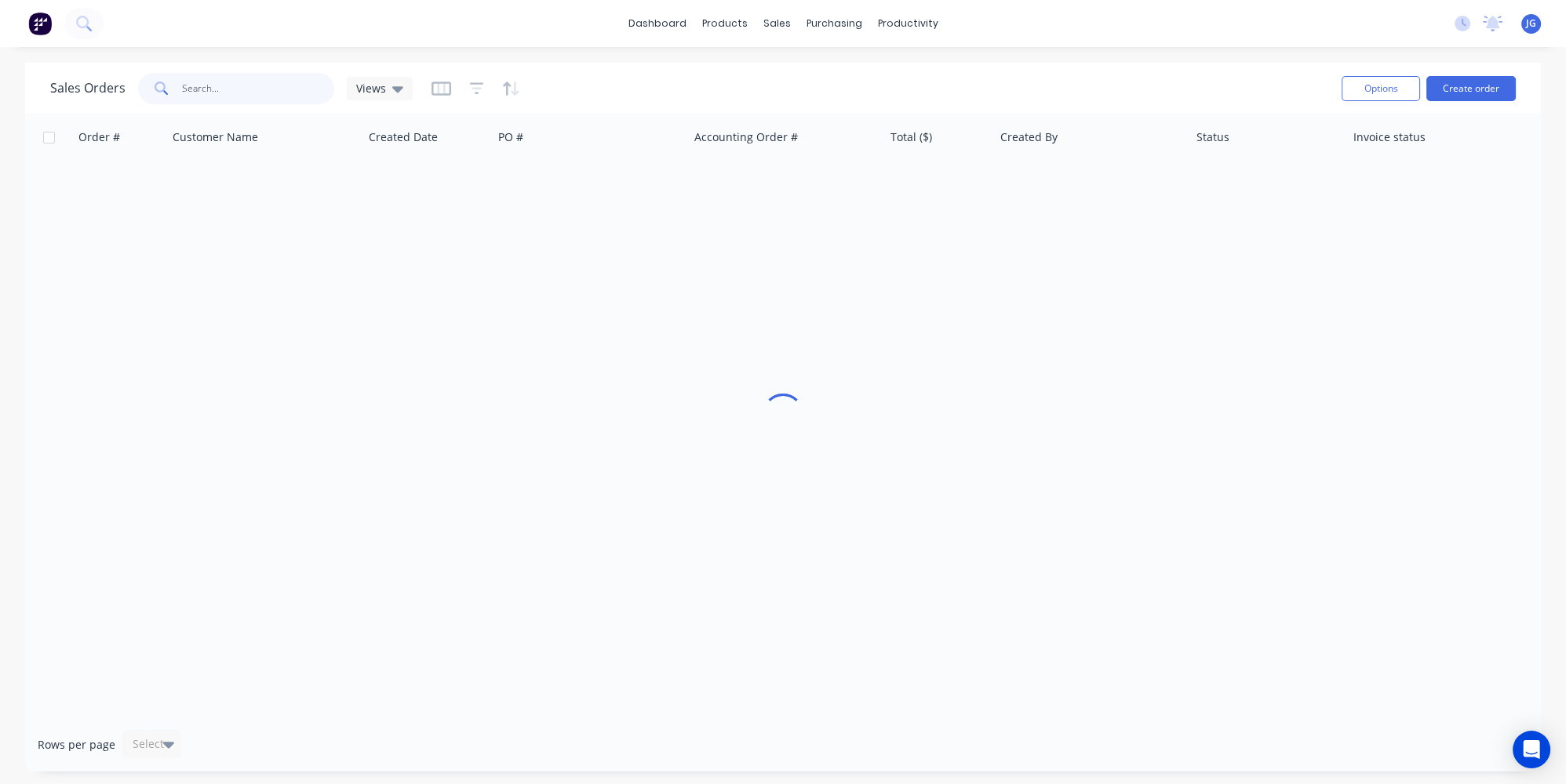
click at [205, 84] on input "text" at bounding box center [258, 89] width 153 height 31
type input "5"
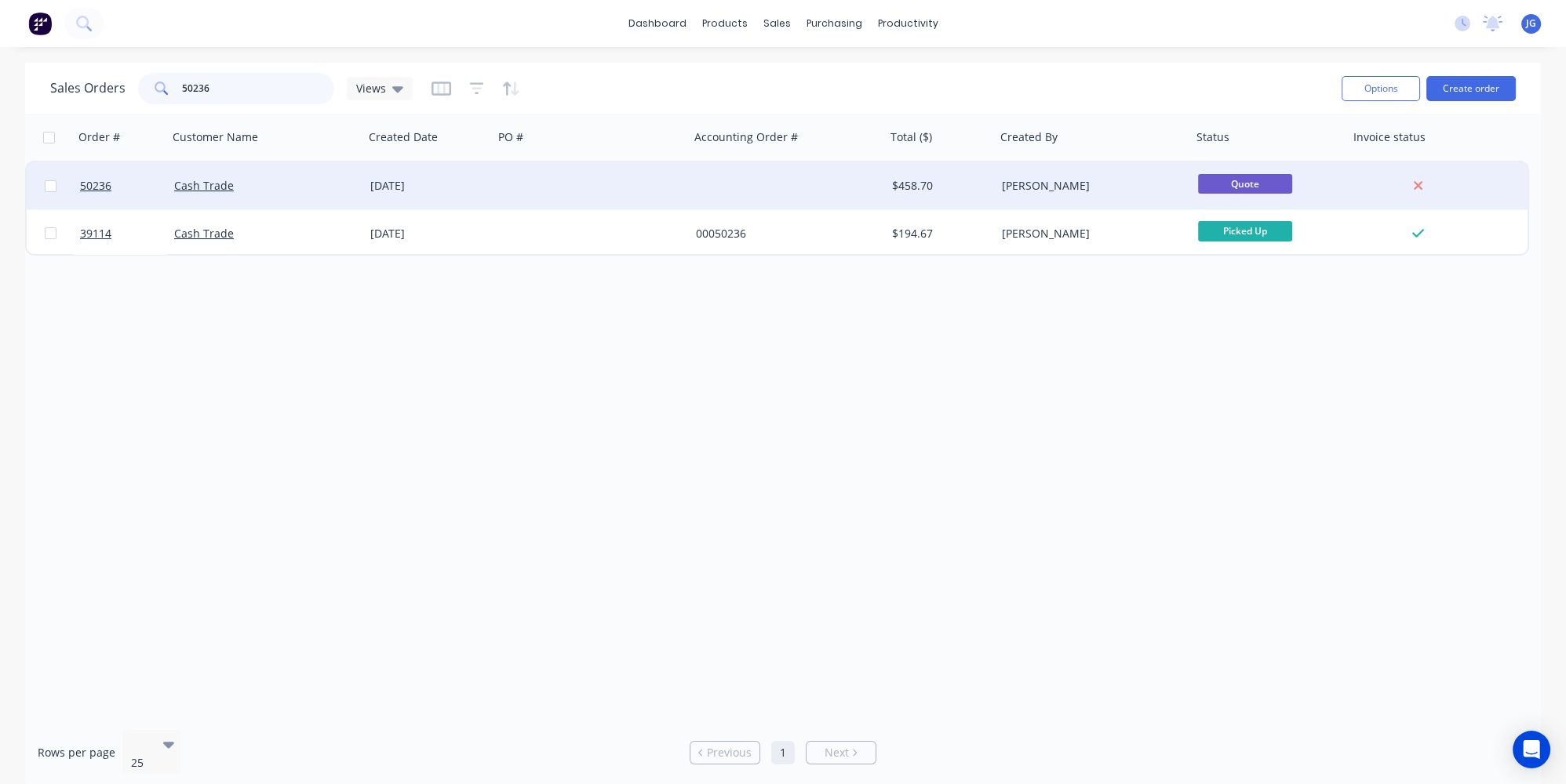
type input "50236"
click at [303, 197] on div "Cash Trade" at bounding box center [266, 185] width 196 height 47
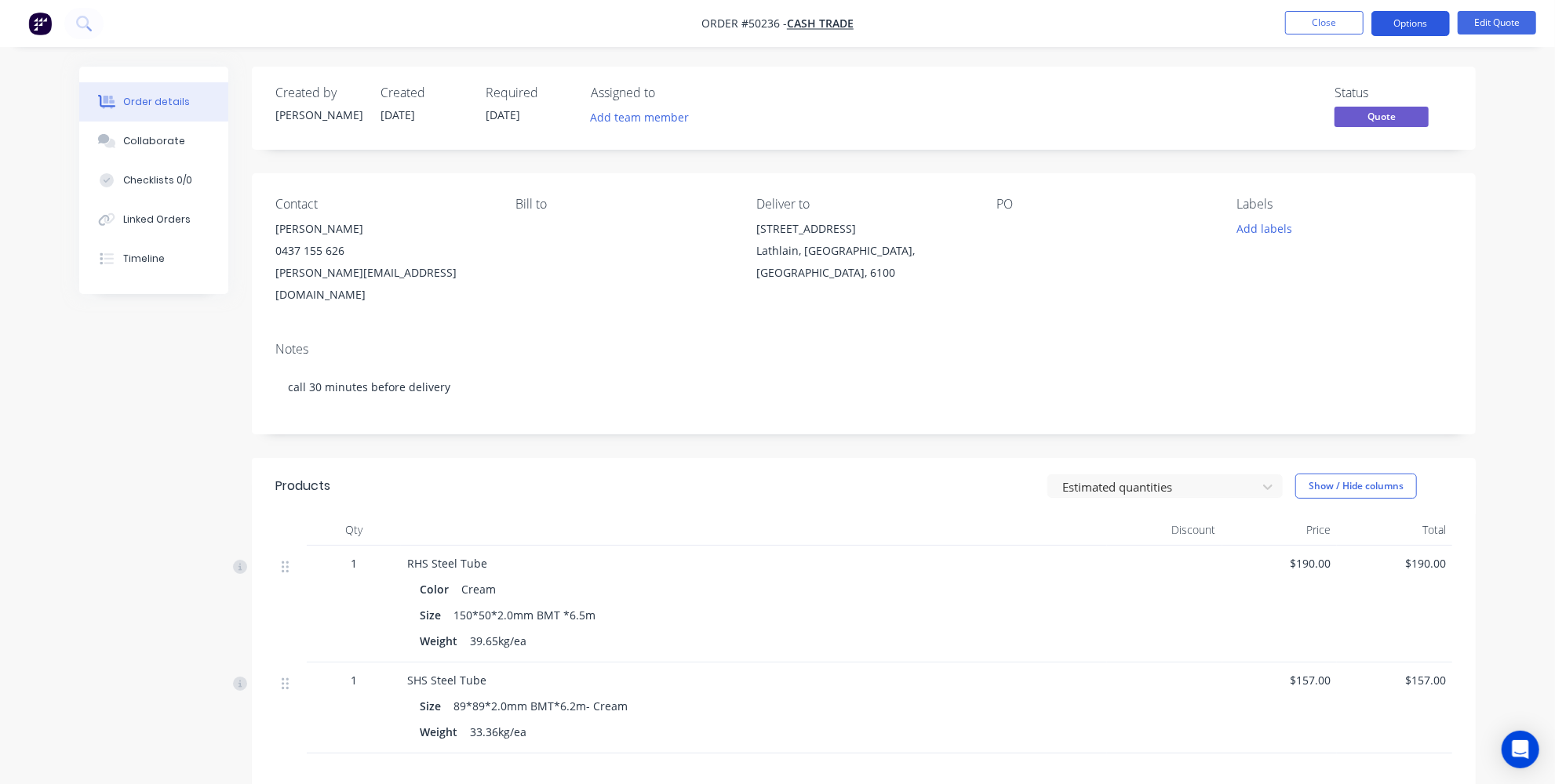
click at [1418, 27] on button "Options" at bounding box center [1411, 23] width 79 height 25
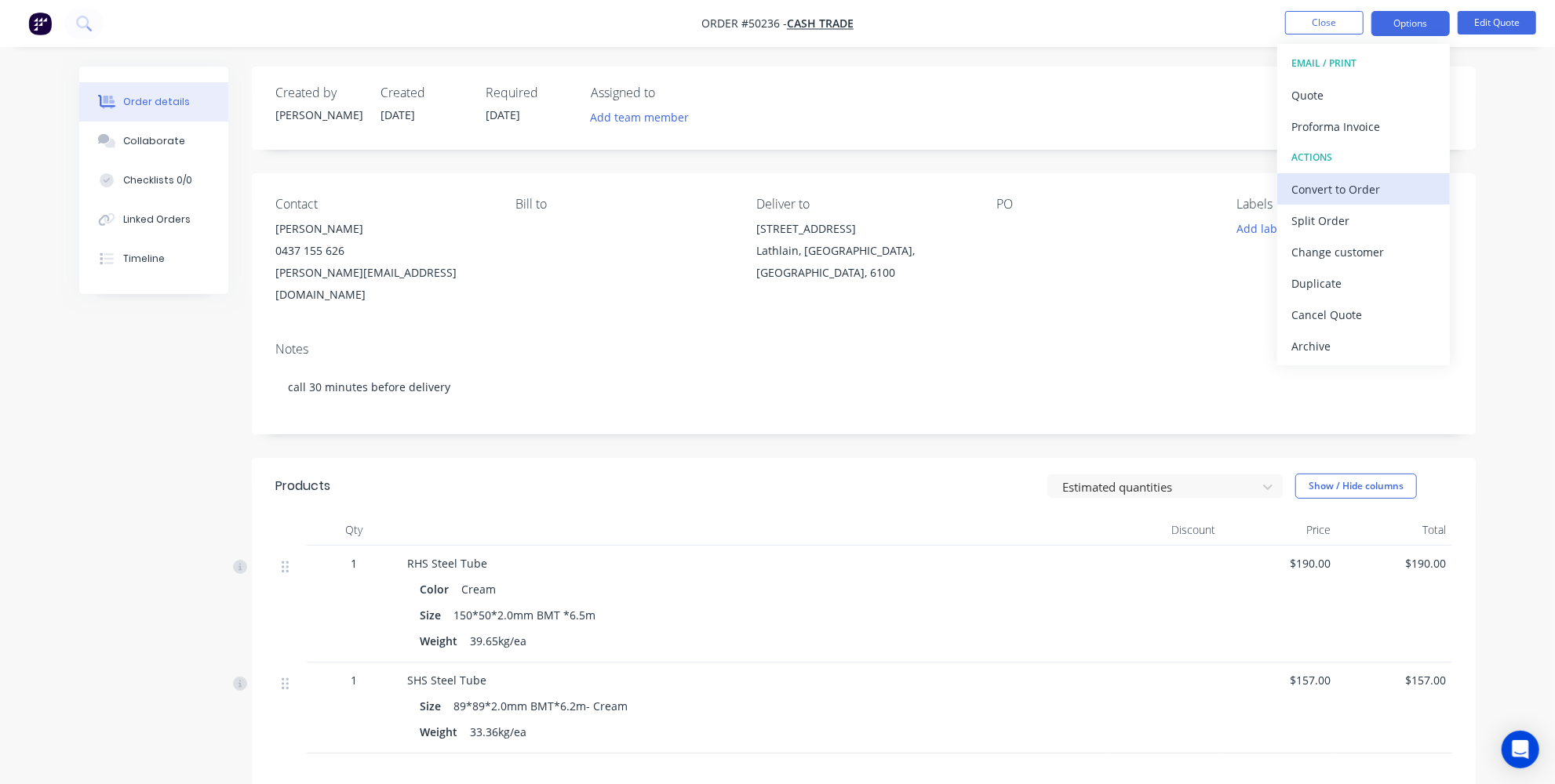
click at [1354, 178] on div "Convert to Order" at bounding box center [1364, 189] width 145 height 23
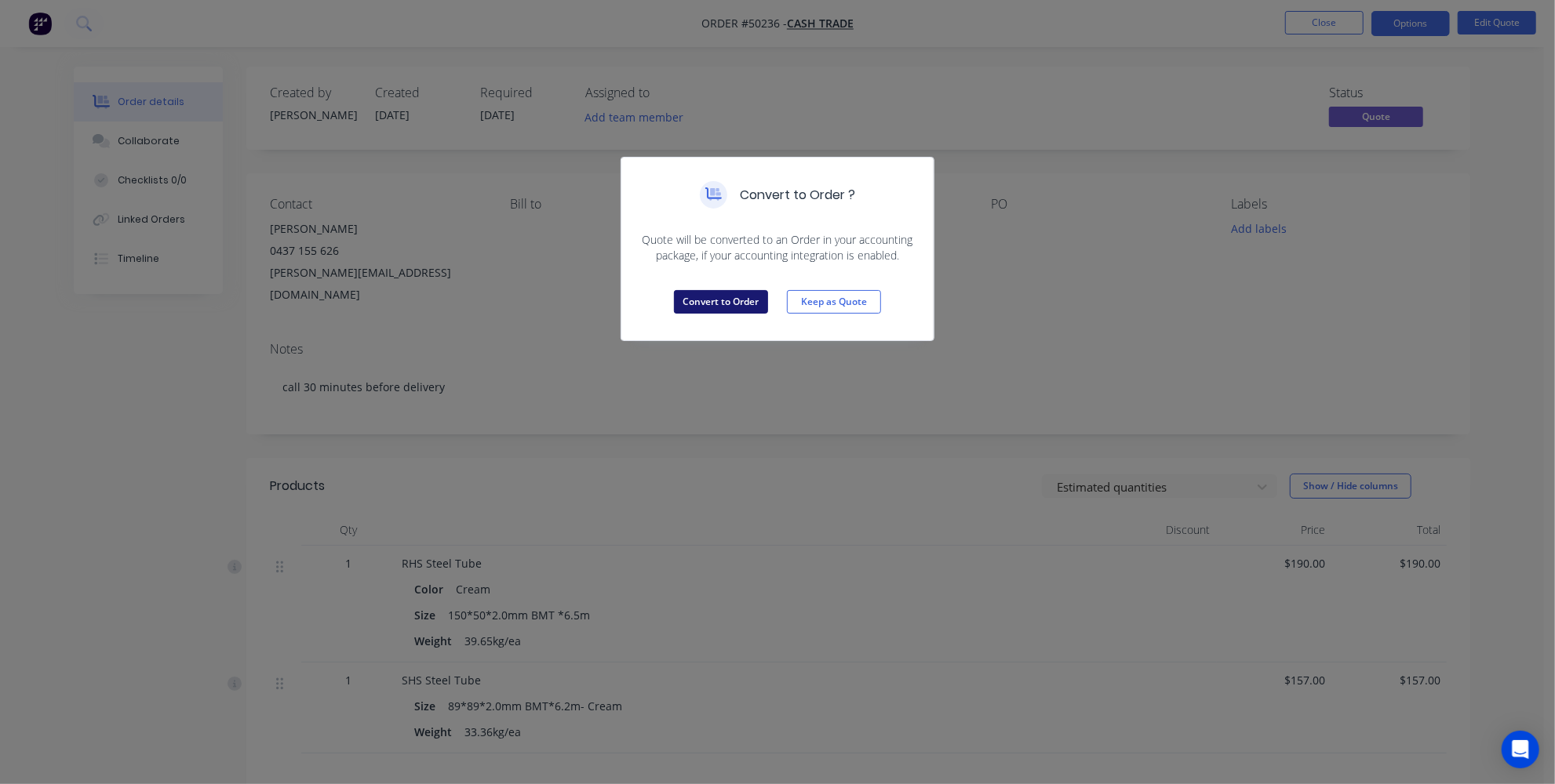
click at [718, 310] on button "Convert to Order" at bounding box center [721, 302] width 94 height 24
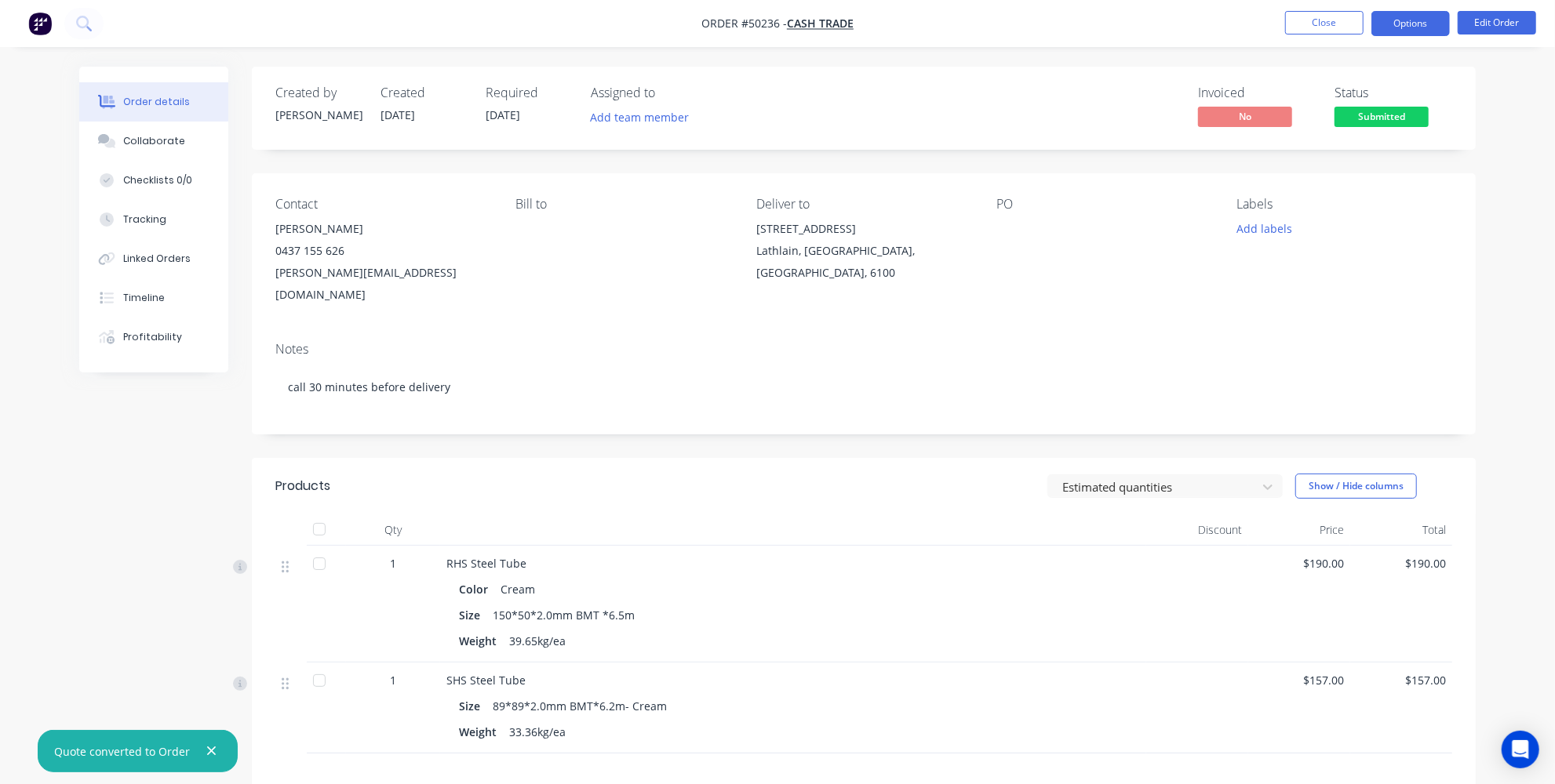
click at [1422, 22] on button "Options" at bounding box center [1411, 23] width 79 height 25
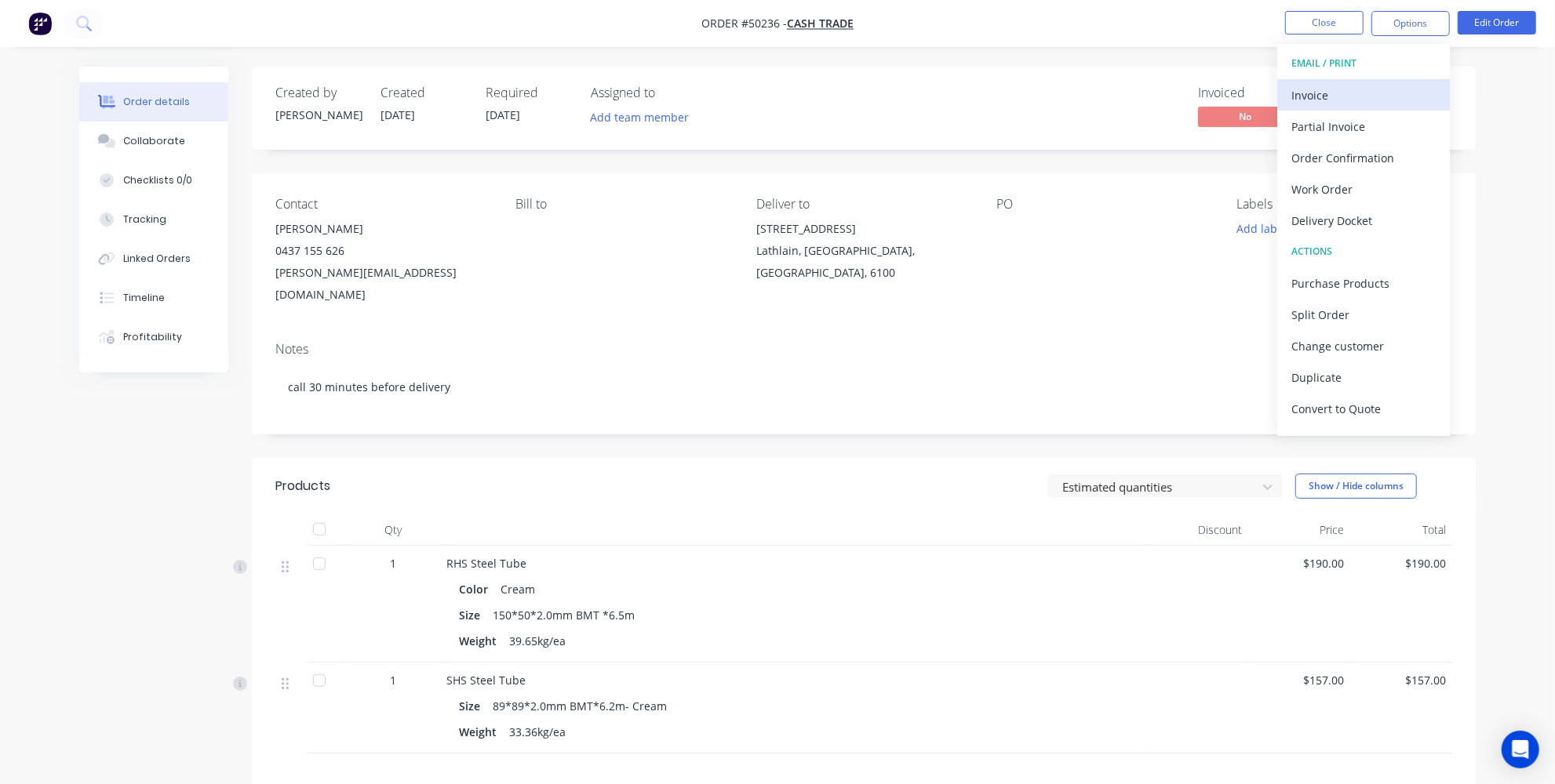
click at [1320, 100] on div "Invoice" at bounding box center [1364, 95] width 145 height 23
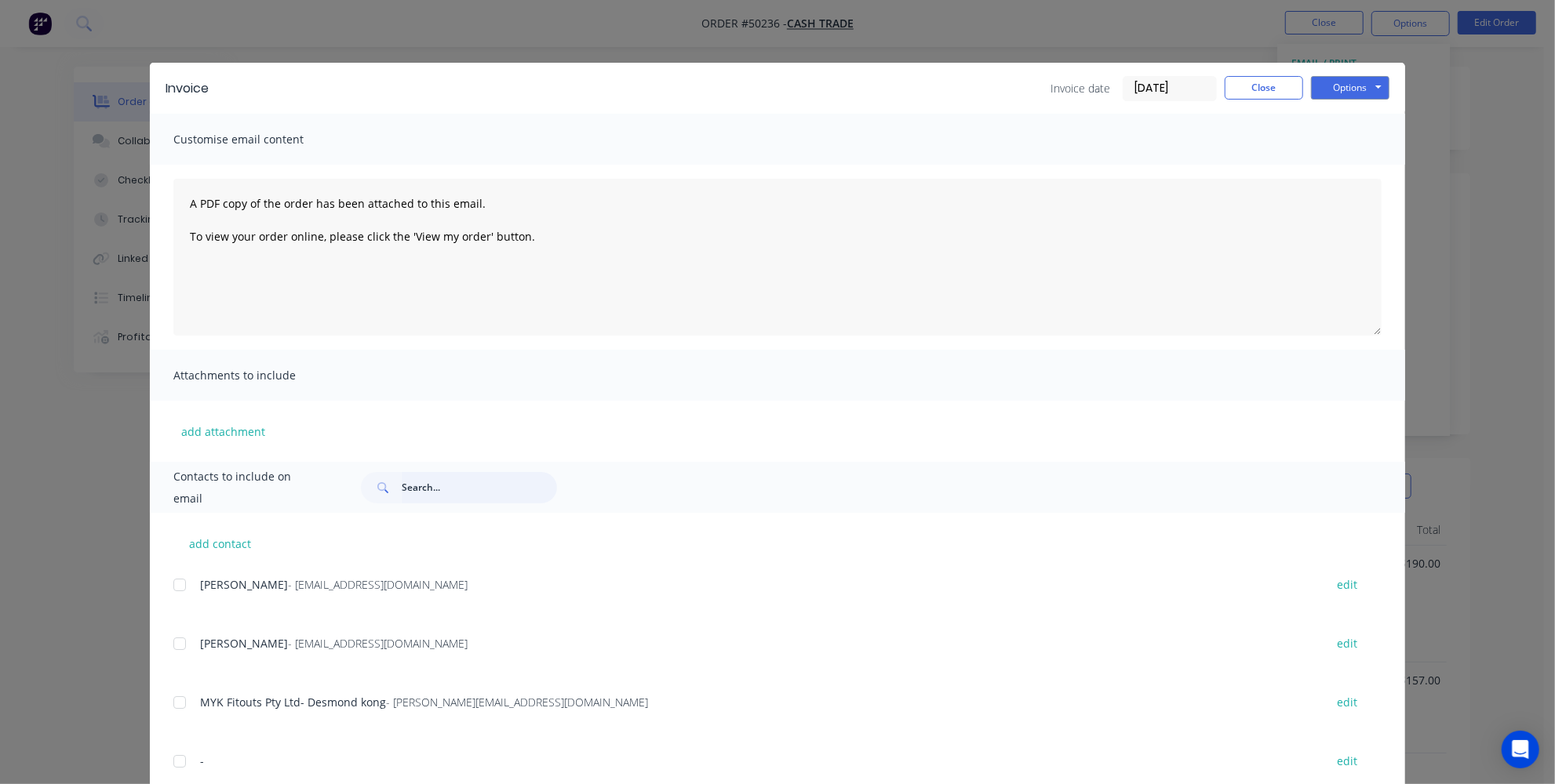
click at [422, 488] on input "text" at bounding box center [479, 488] width 156 height 31
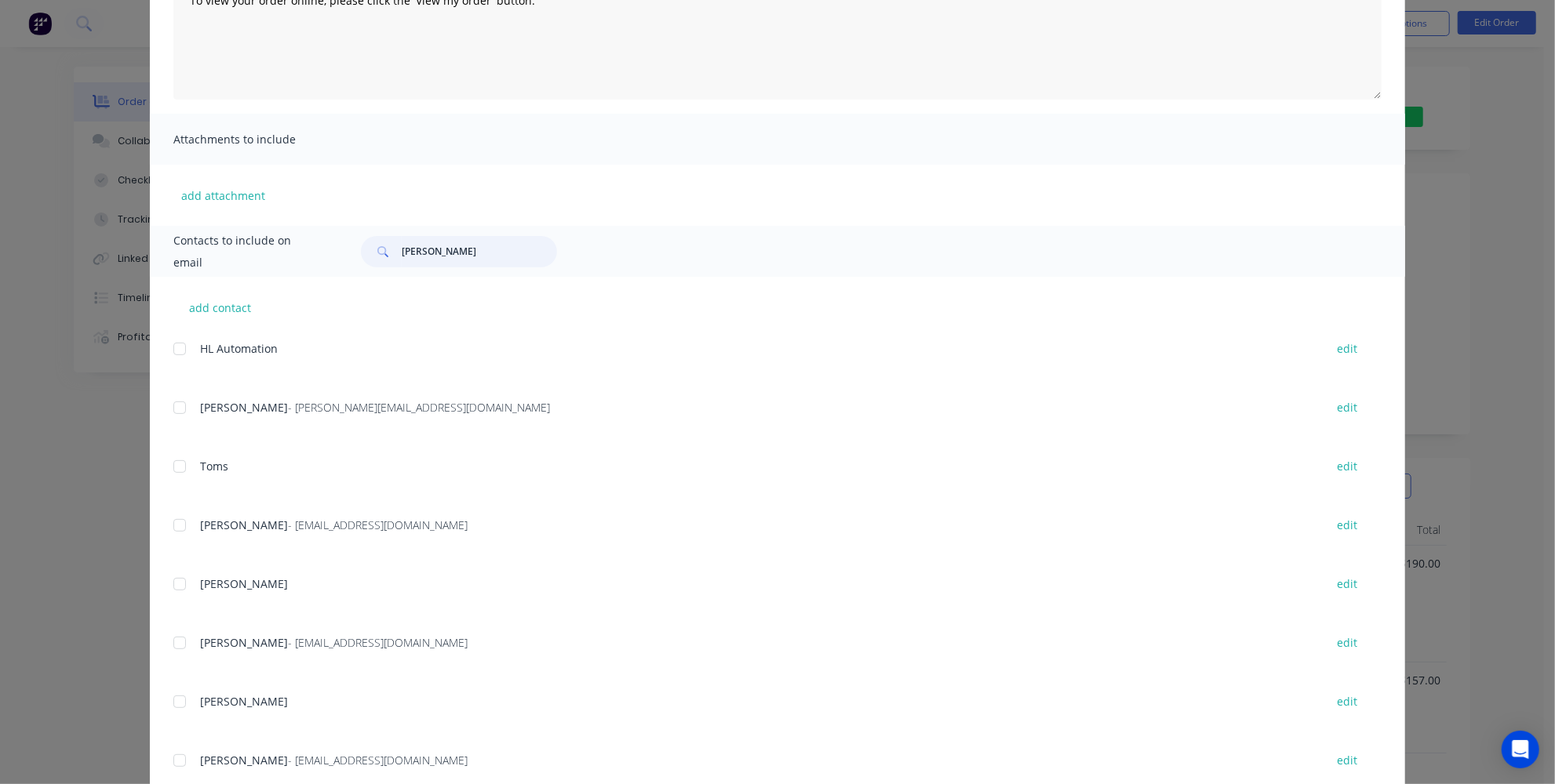
scroll to position [400, 0]
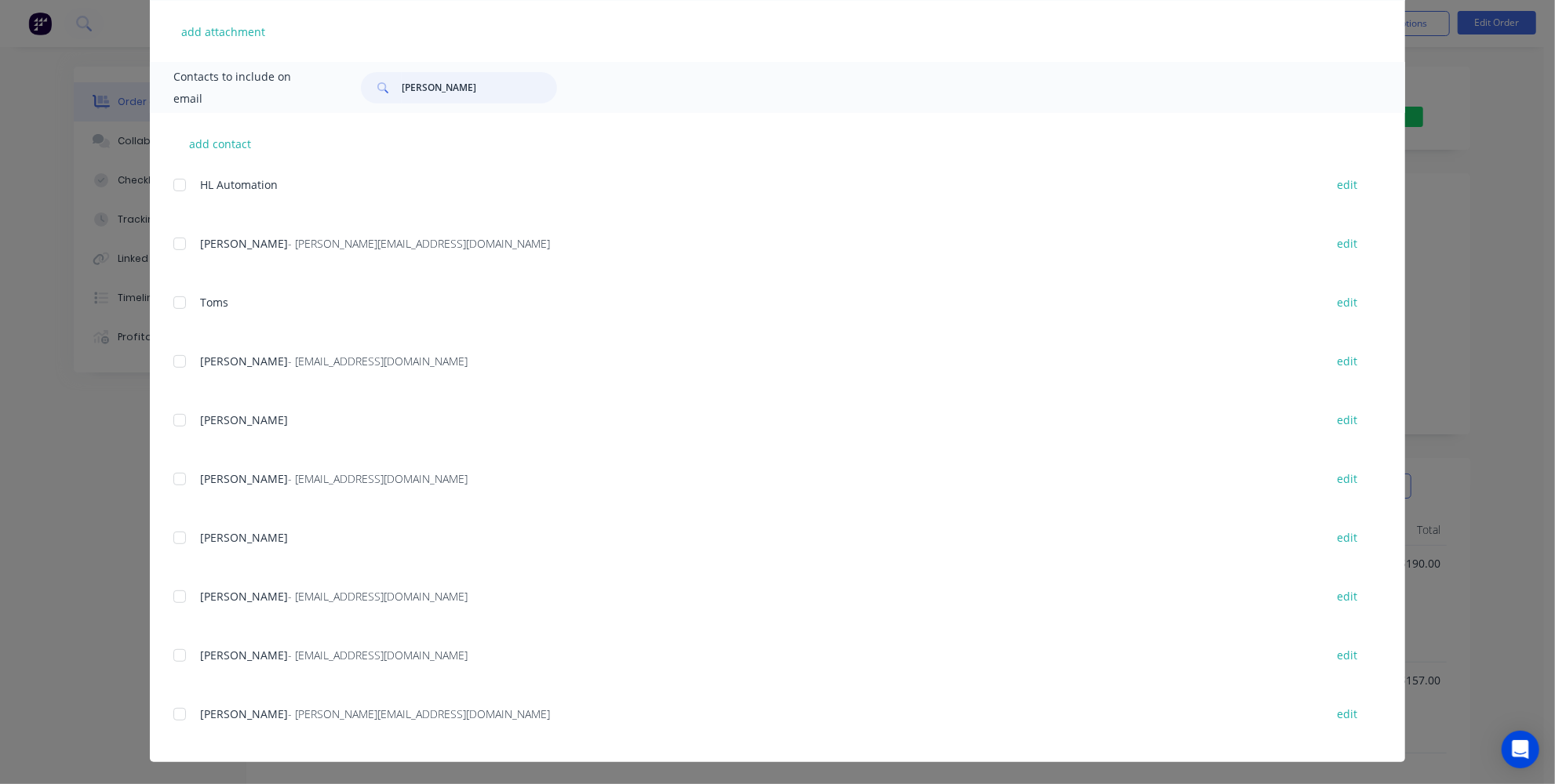
click at [181, 713] on div at bounding box center [180, 714] width 31 height 31
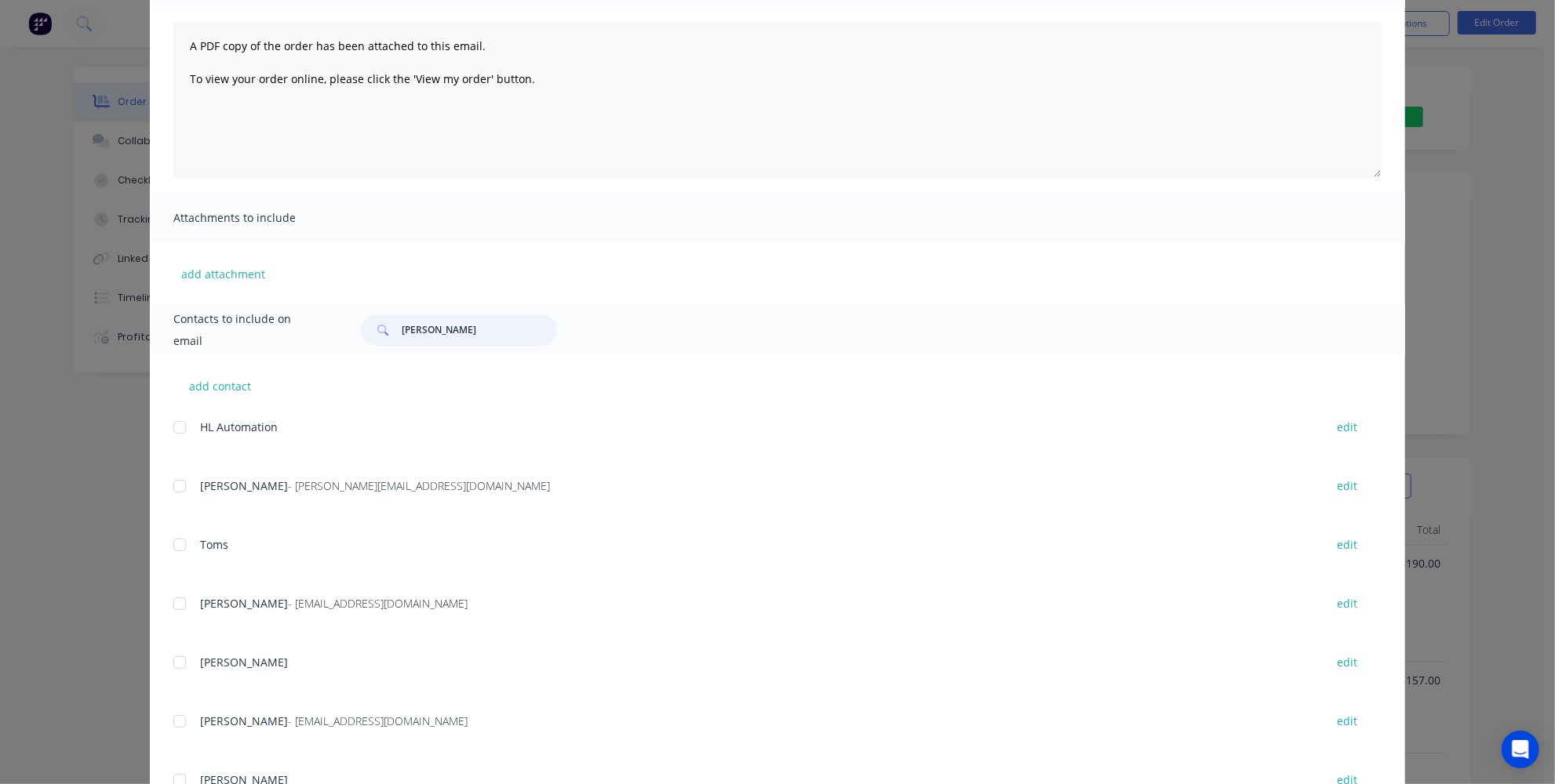
scroll to position [43, 0]
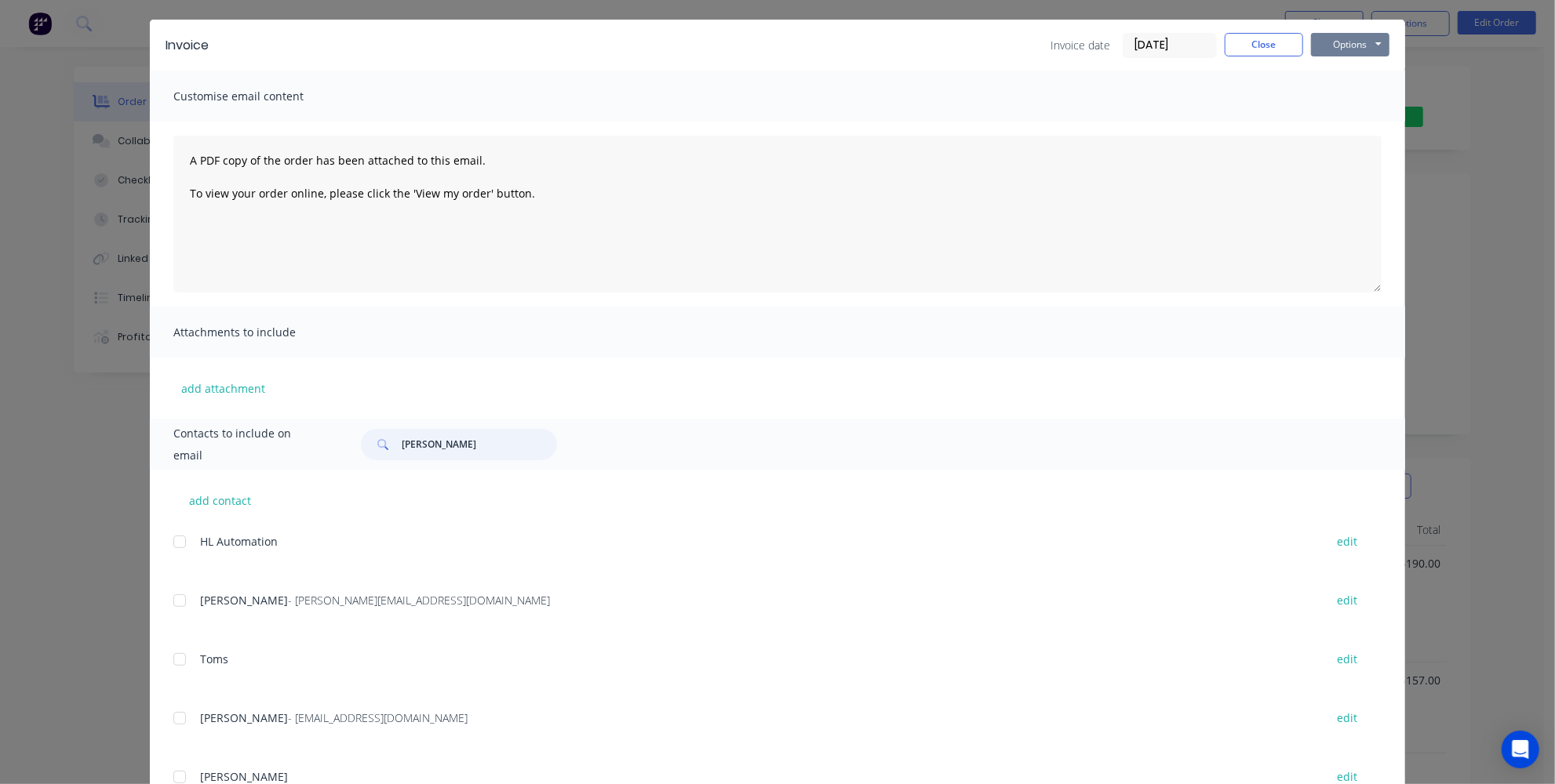
type input "tom"
click at [1357, 41] on button "Options" at bounding box center [1351, 45] width 79 height 24
click at [1338, 119] on button "Email" at bounding box center [1362, 125] width 101 height 26
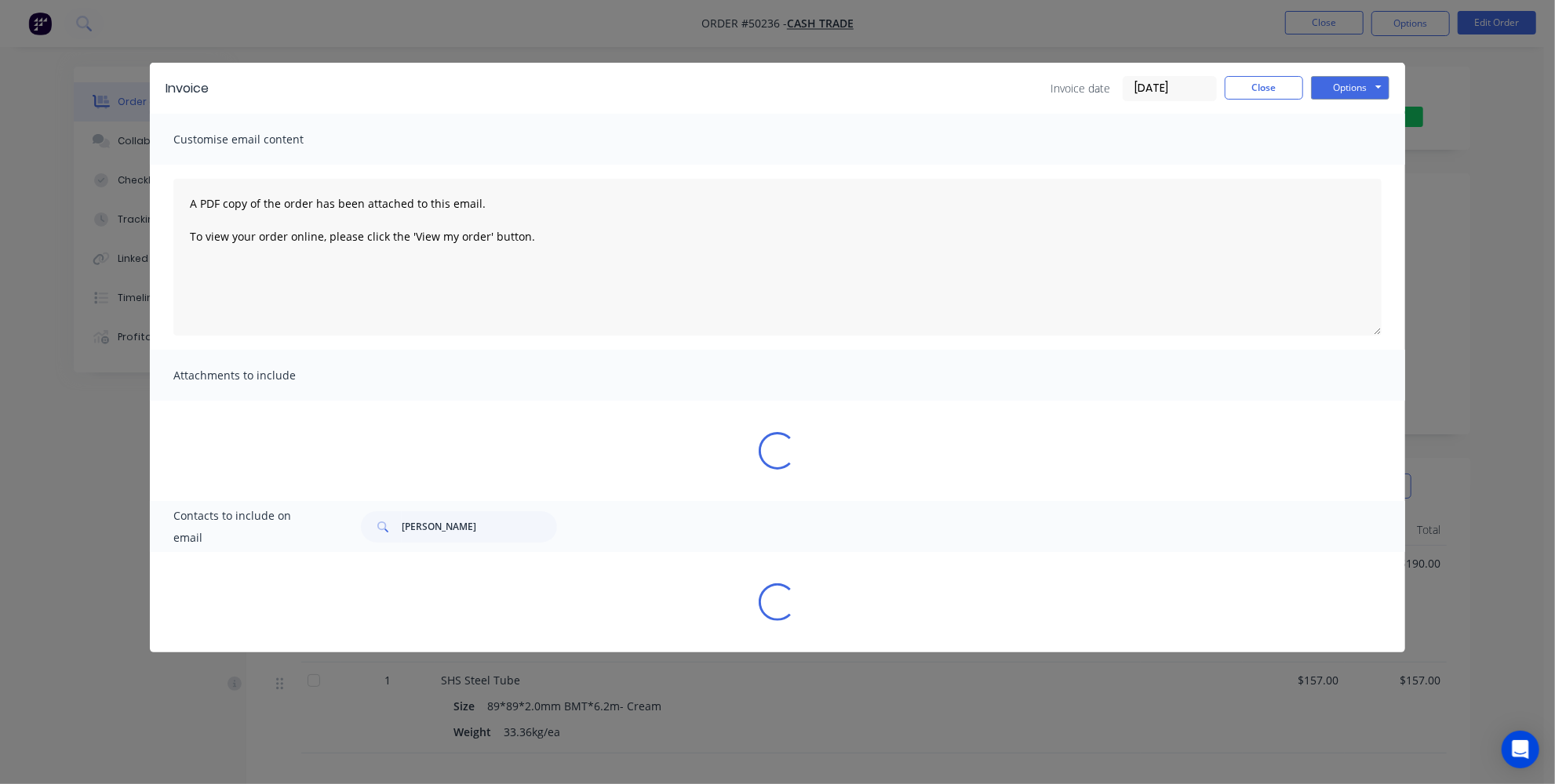
scroll to position [0, 0]
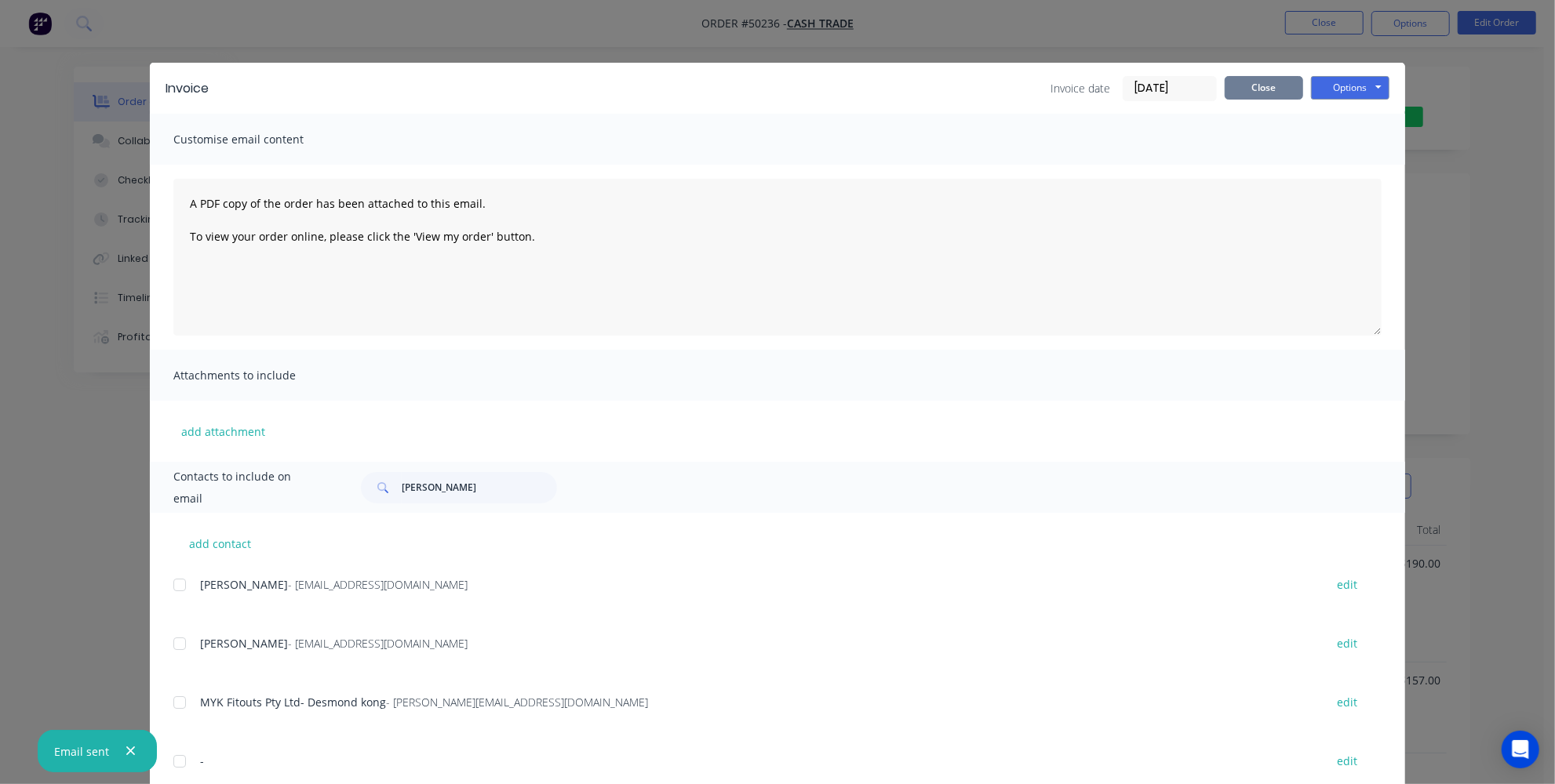
click at [1281, 98] on button "Close" at bounding box center [1265, 88] width 79 height 24
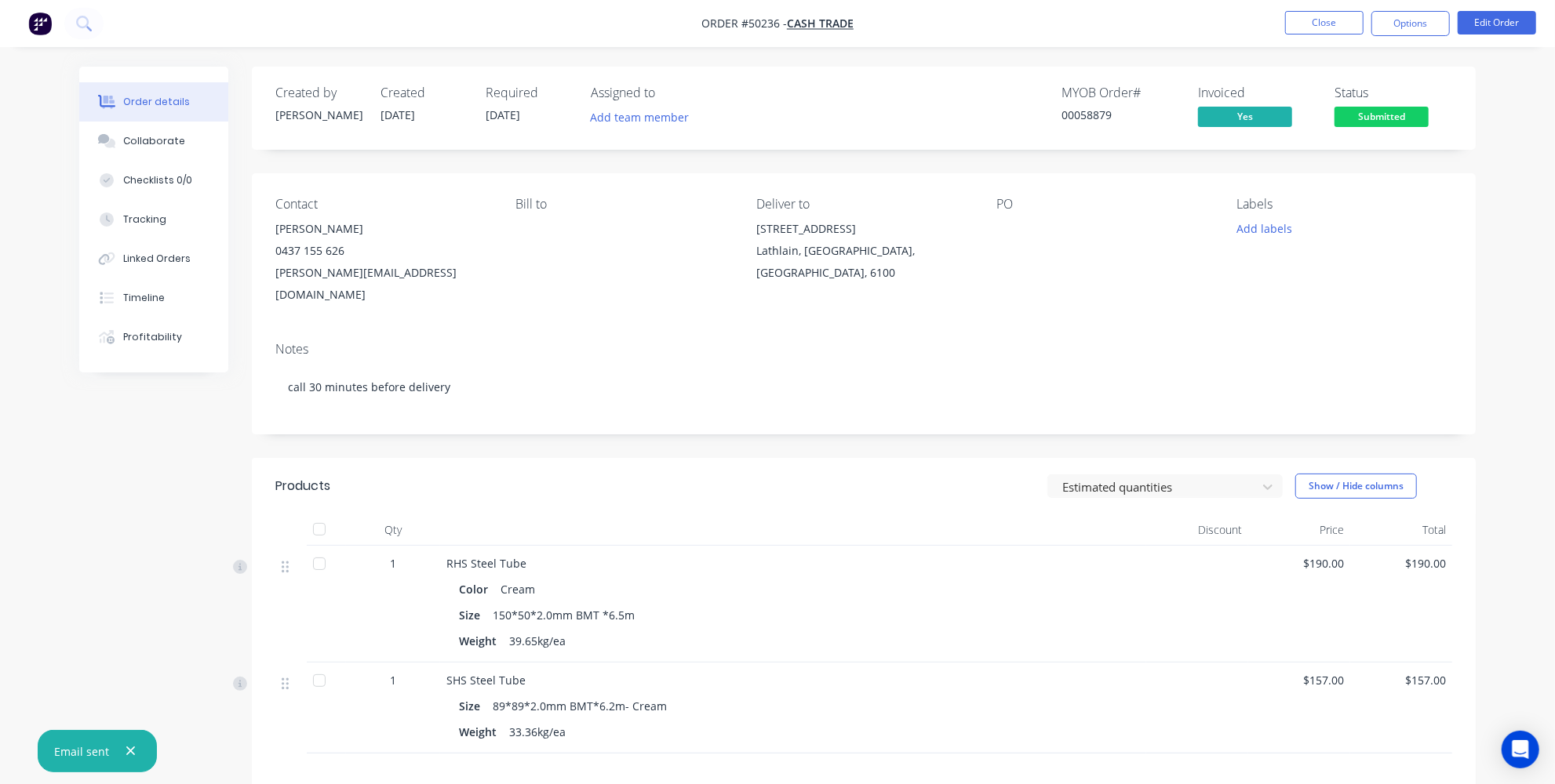
click at [1378, 117] on span "Submitted" at bounding box center [1382, 115] width 94 height 19
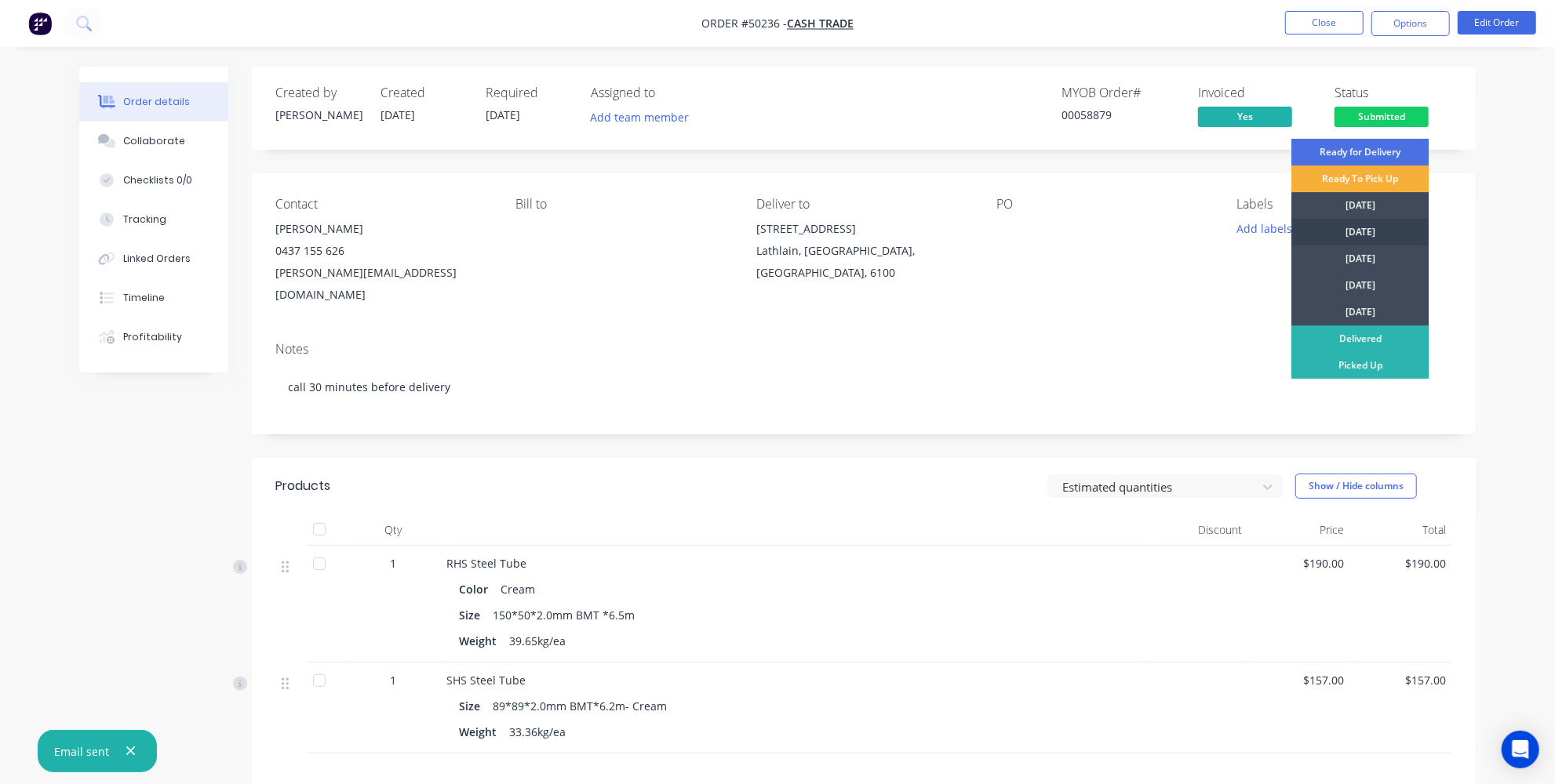
click at [1349, 232] on div "[DATE]" at bounding box center [1361, 232] width 137 height 27
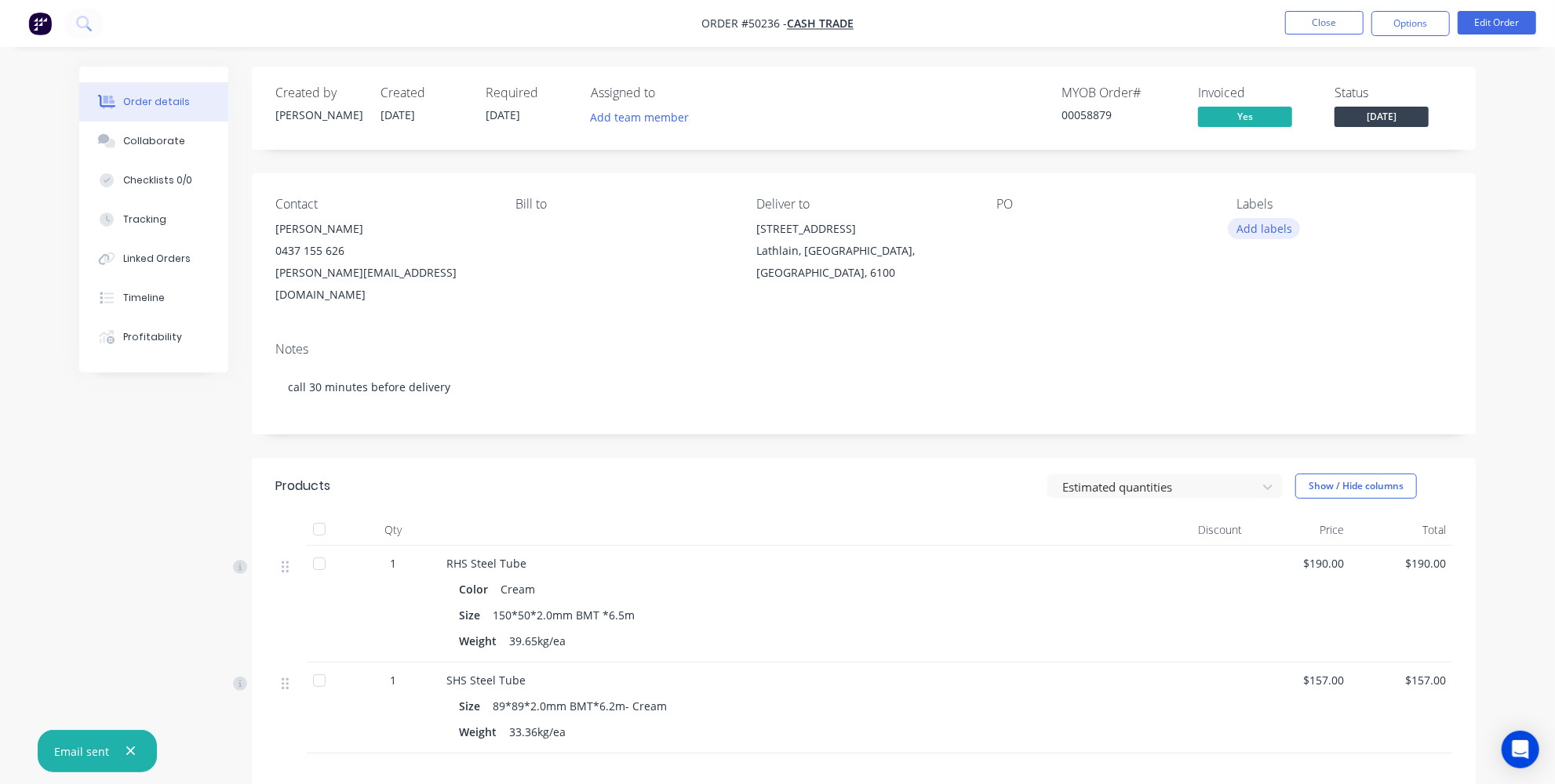
click at [1276, 232] on button "Add labels" at bounding box center [1264, 228] width 72 height 21
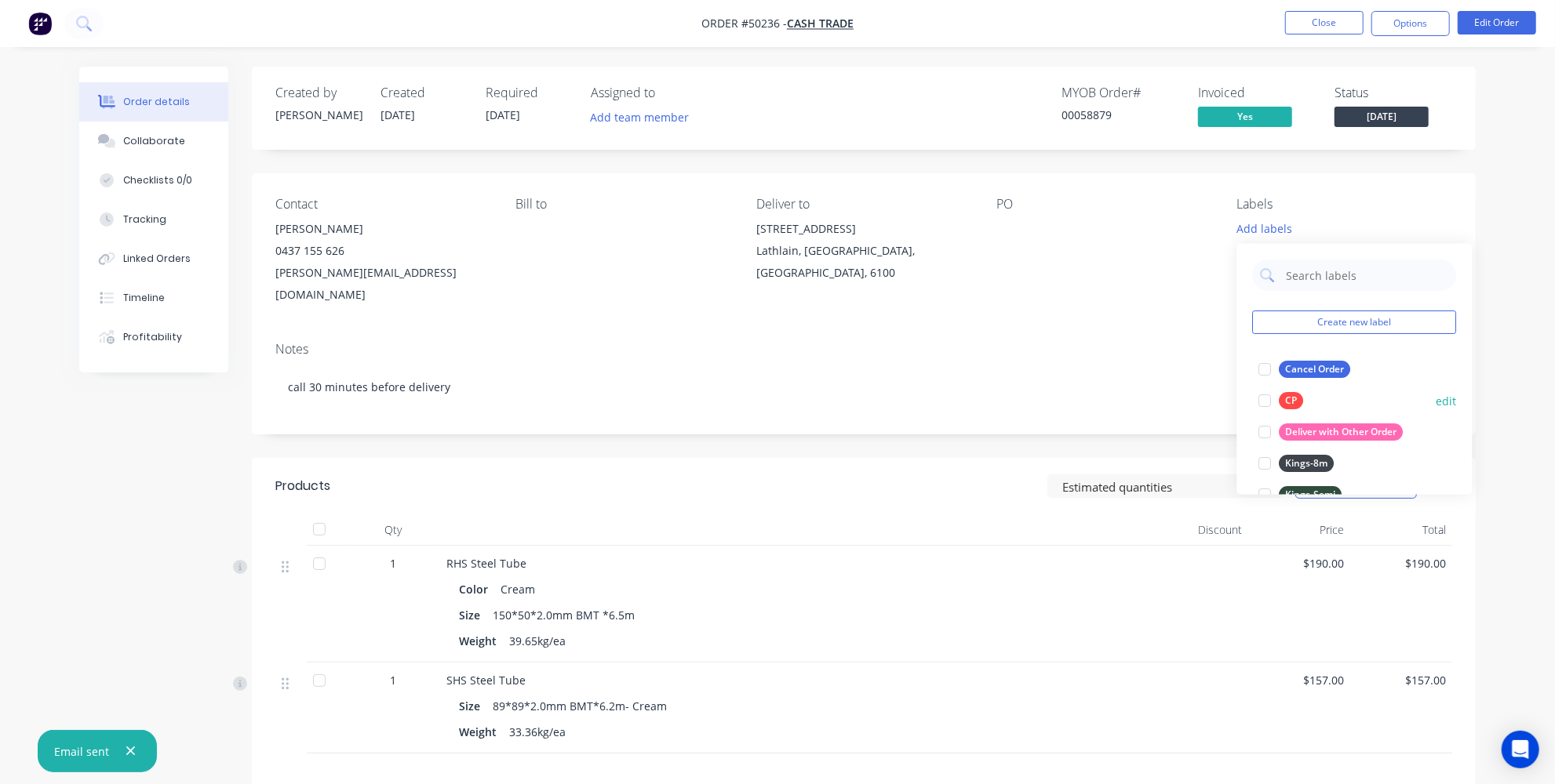
scroll to position [356, 0]
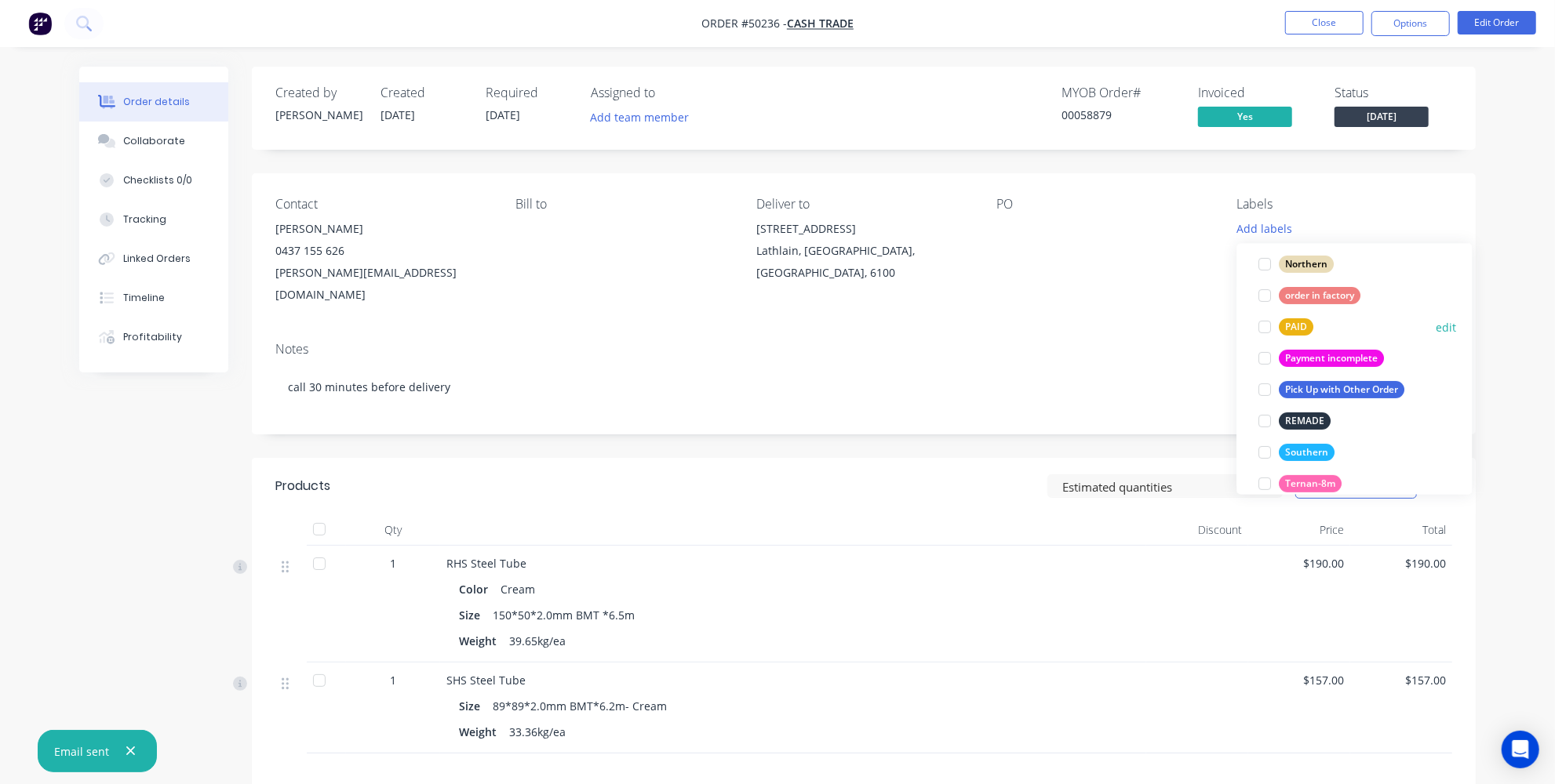
click at [1266, 324] on div at bounding box center [1265, 327] width 31 height 31
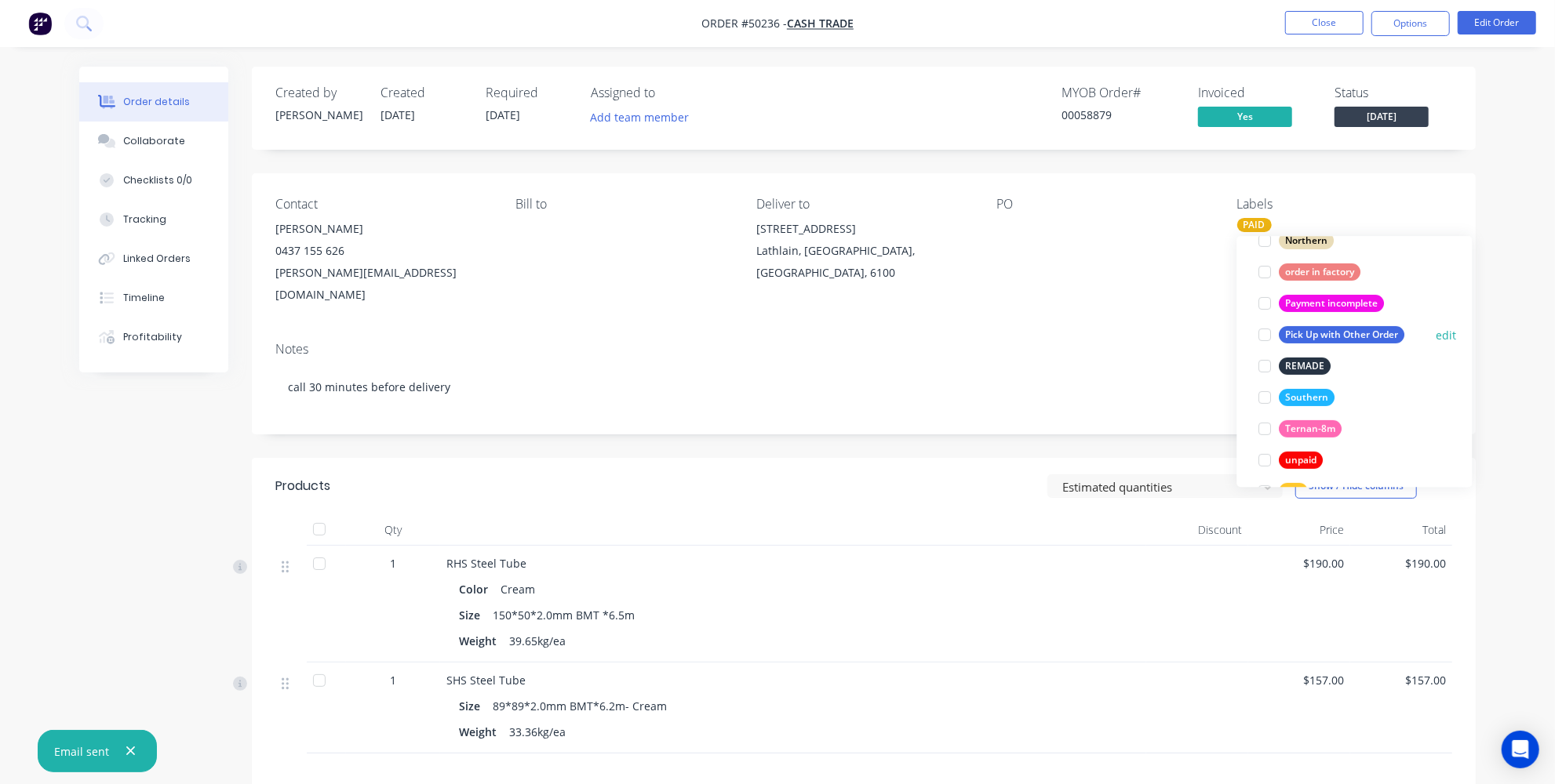
scroll to position [428, 0]
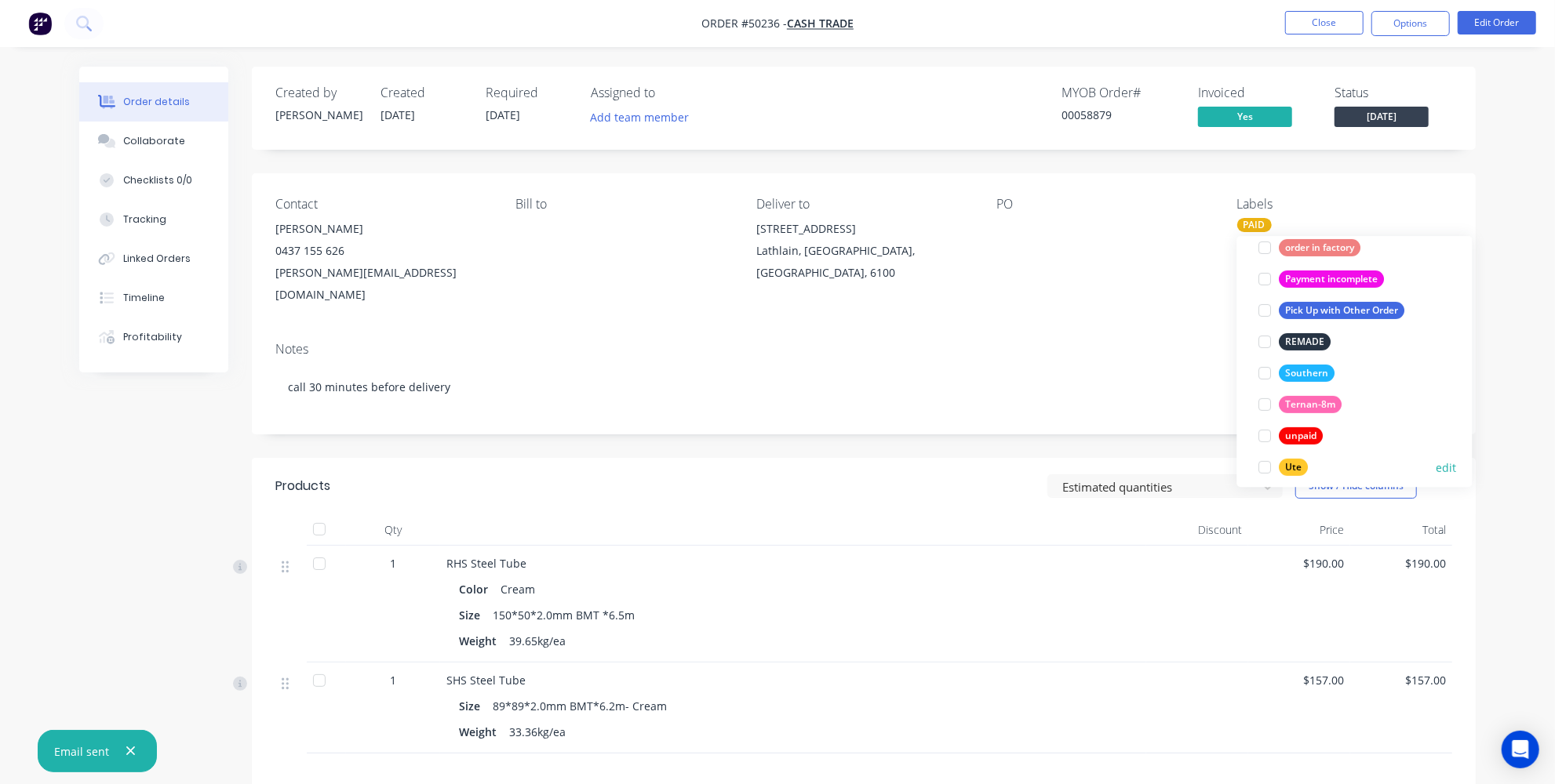
click at [1269, 463] on div at bounding box center [1265, 467] width 31 height 31
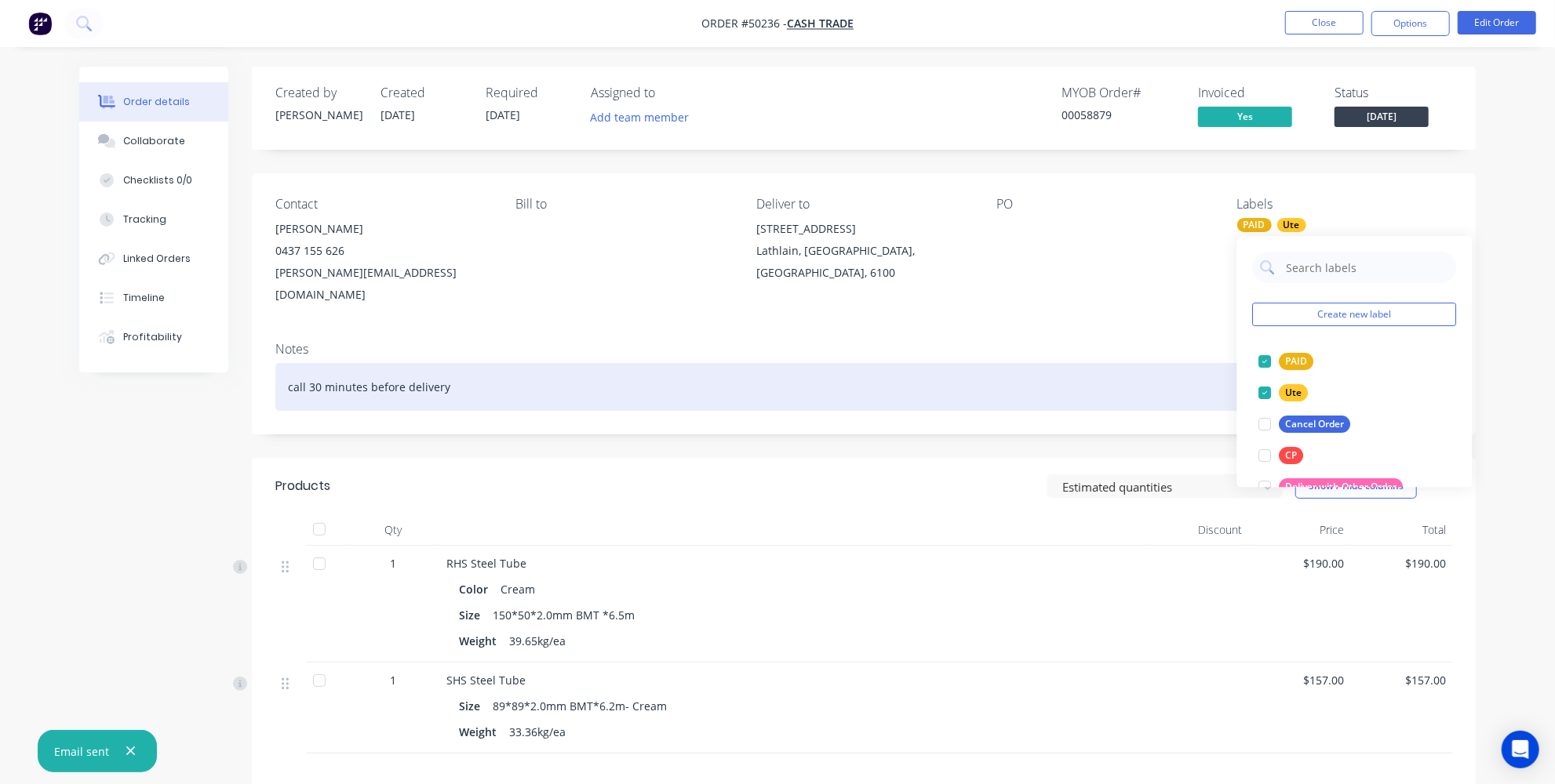
click at [1155, 363] on div "call 30 minutes before delivery" at bounding box center [864, 387] width 1177 height 48
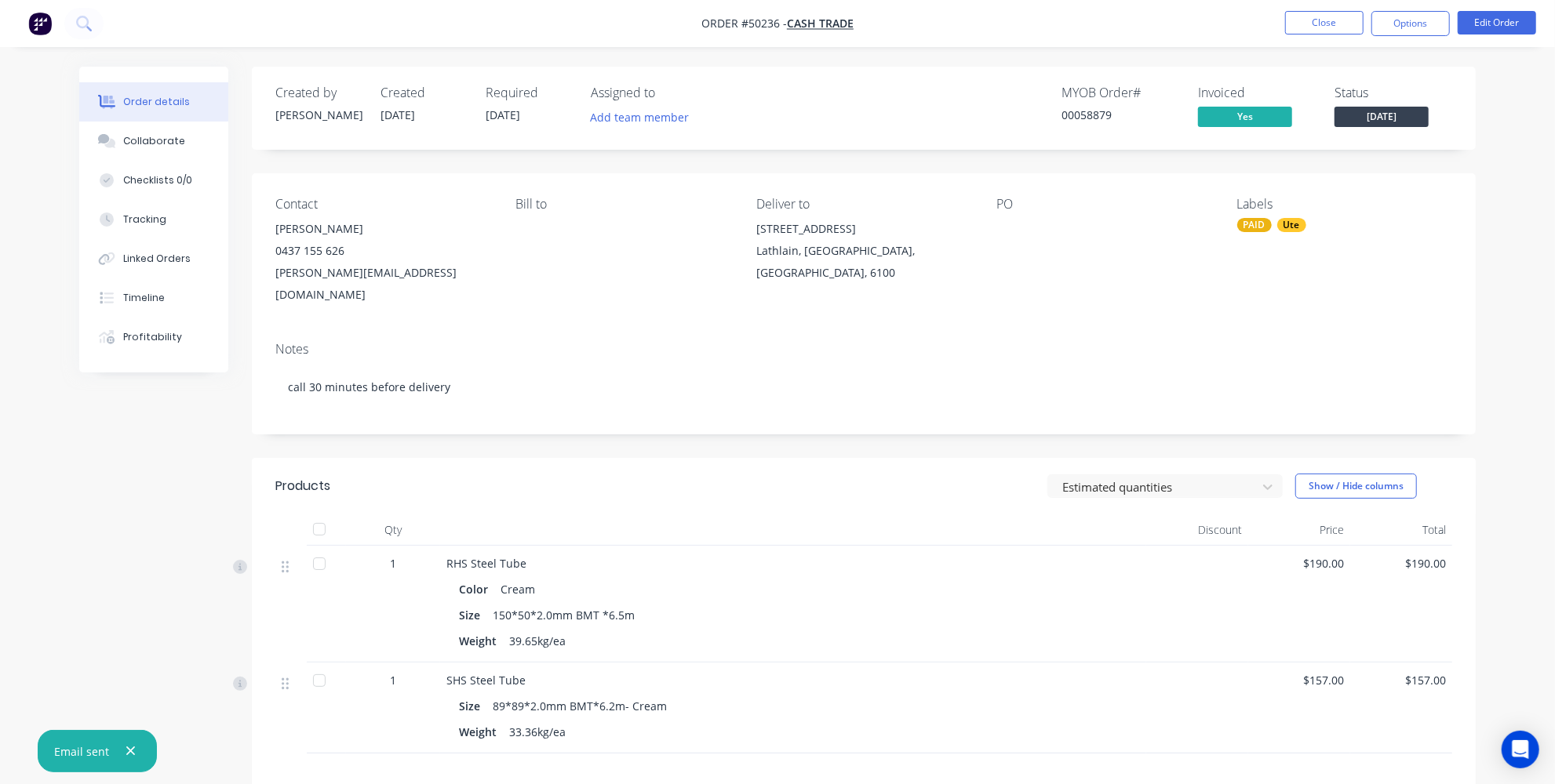
click at [1130, 330] on div "Notes call 30 minutes before delivery" at bounding box center [864, 382] width 1224 height 105
click at [1416, 21] on button "Options" at bounding box center [1411, 23] width 79 height 25
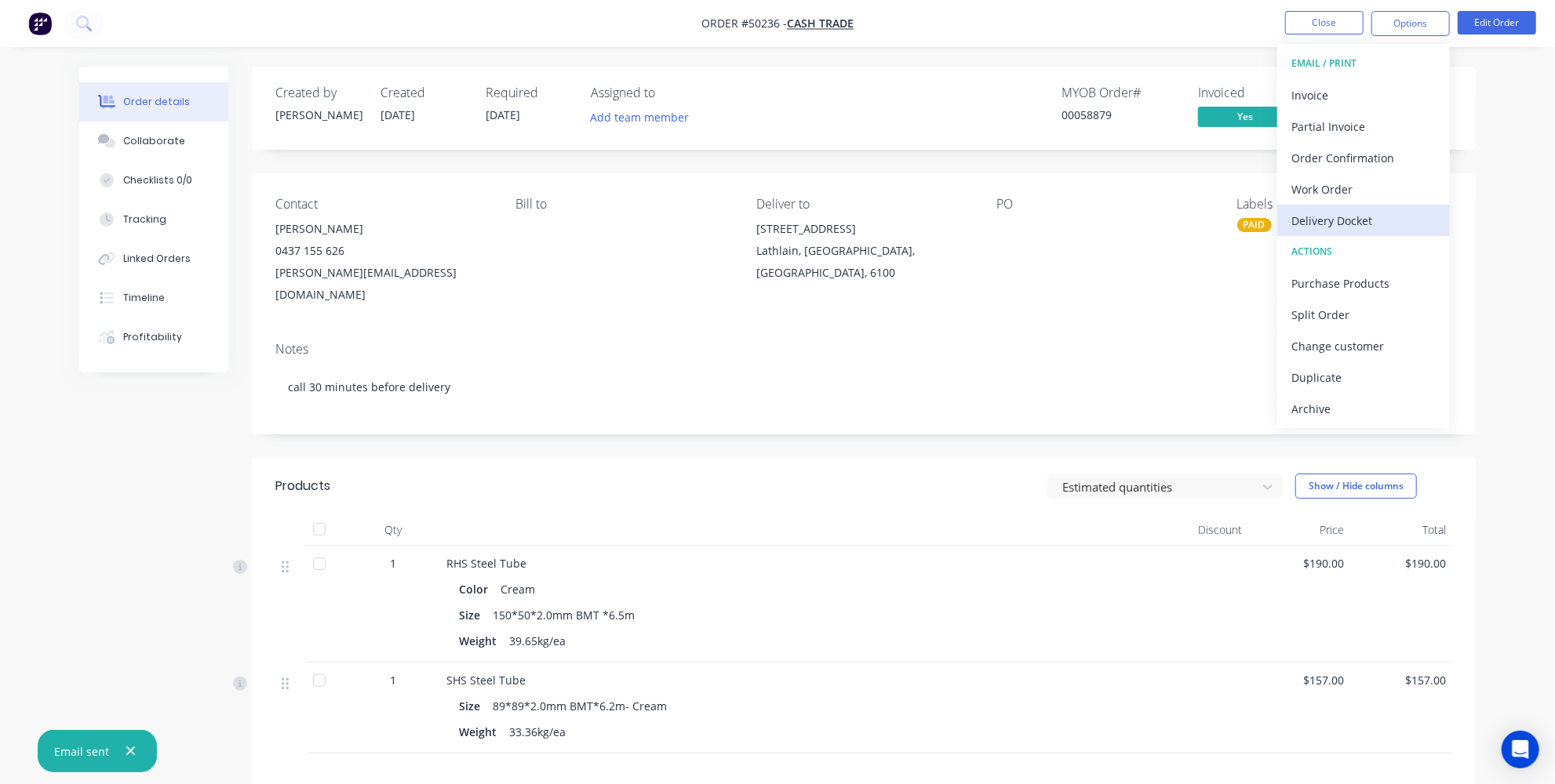
click at [1326, 220] on div "Delivery Docket" at bounding box center [1364, 221] width 145 height 23
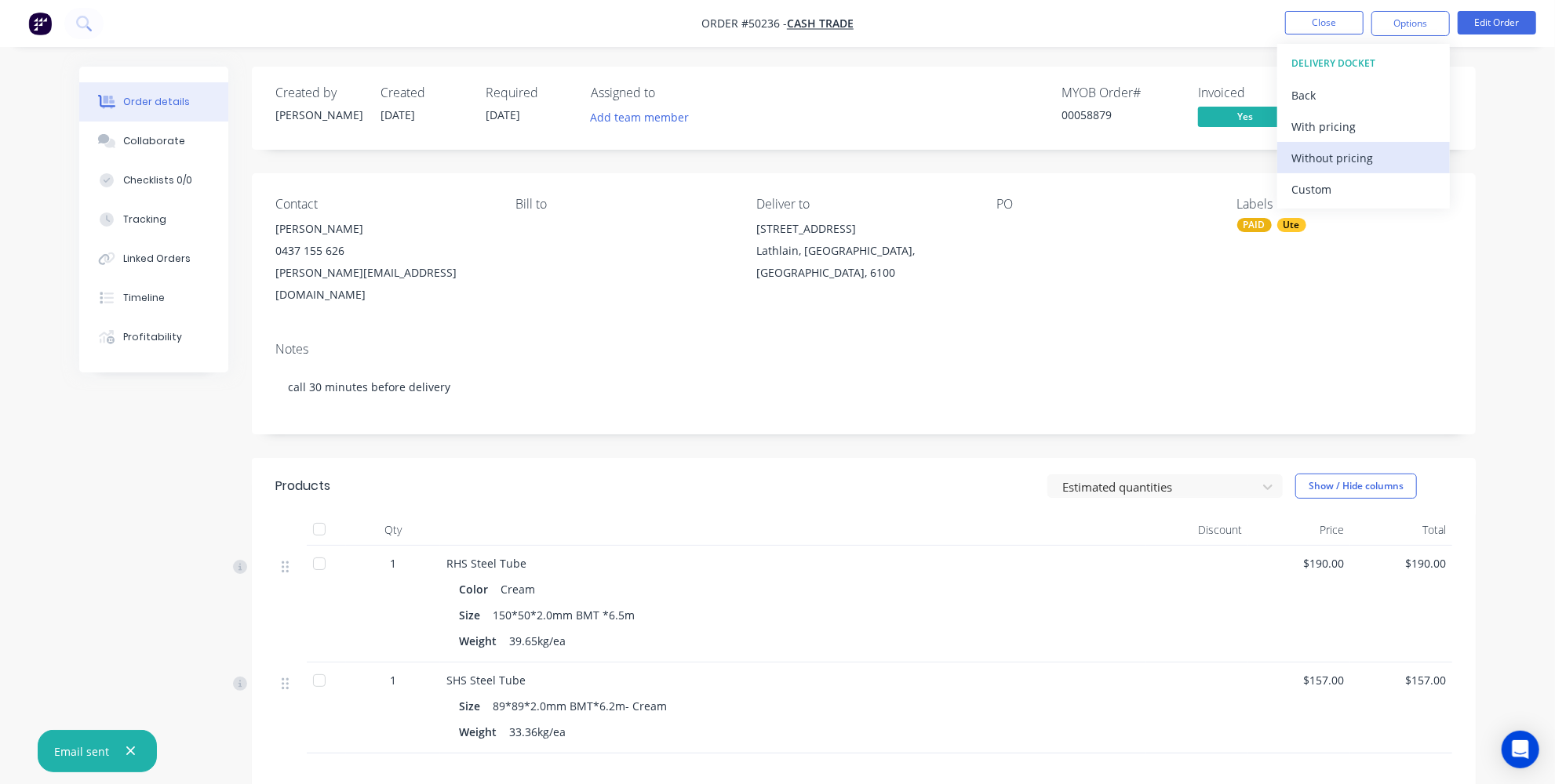
click at [1322, 171] on button "Without pricing" at bounding box center [1363, 158] width 172 height 31
click at [874, 418] on div "Created by Jessica Created 10/10/25 Required 14/10/25 Assigned to Add team memb…" at bounding box center [864, 538] width 1224 height 942
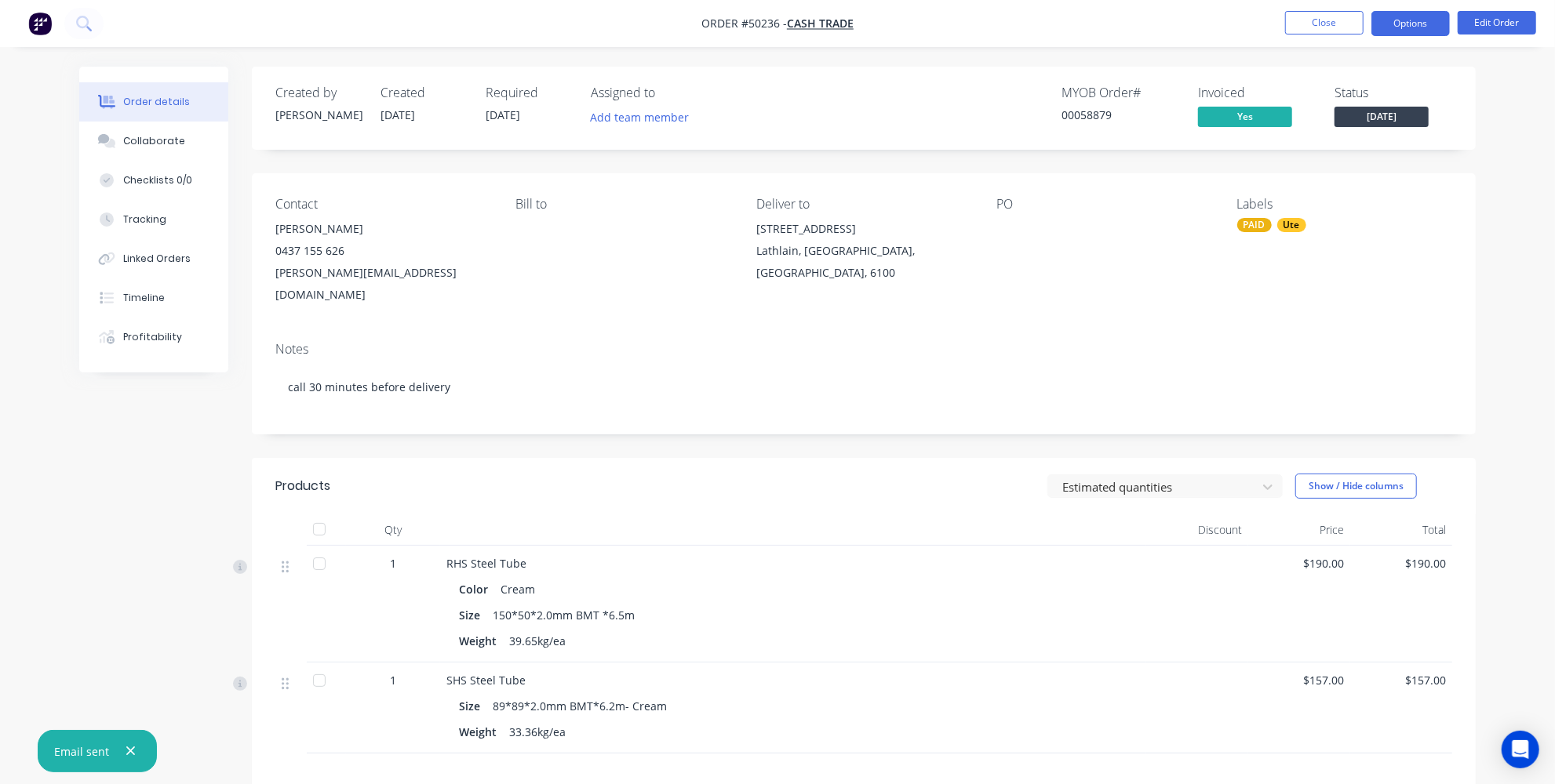
click at [1387, 25] on button "Options" at bounding box center [1411, 23] width 79 height 25
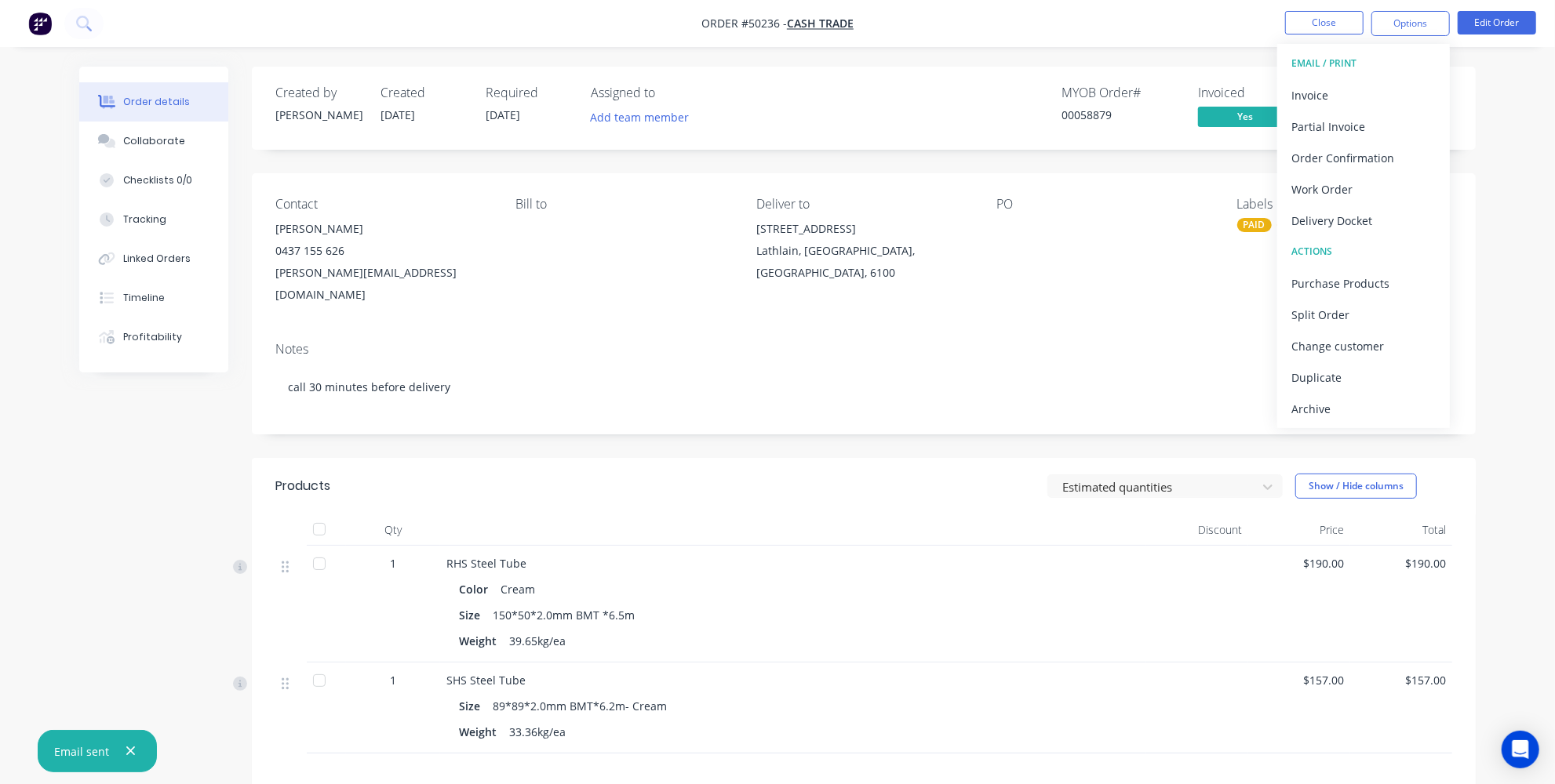
click at [1520, 256] on div "Order details Collaborate Checklists 0/0 Tracking Linked Orders Timeline Profit…" at bounding box center [777, 517] width 1555 height 1033
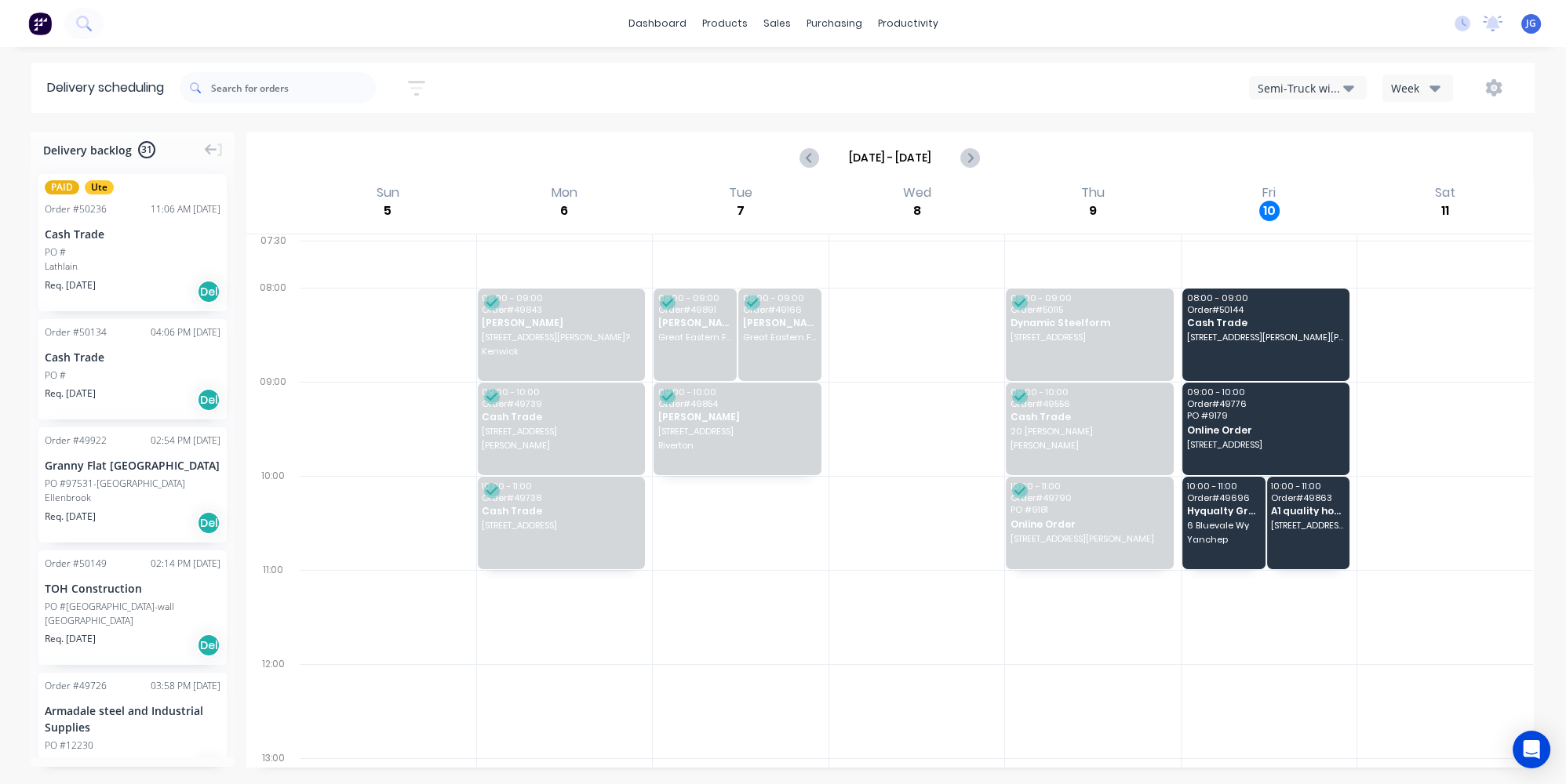
click at [1323, 92] on div "Semi-Truck with Hiab" at bounding box center [1300, 88] width 85 height 16
click at [1300, 191] on div "Utes Delivery" at bounding box center [1328, 191] width 156 height 31
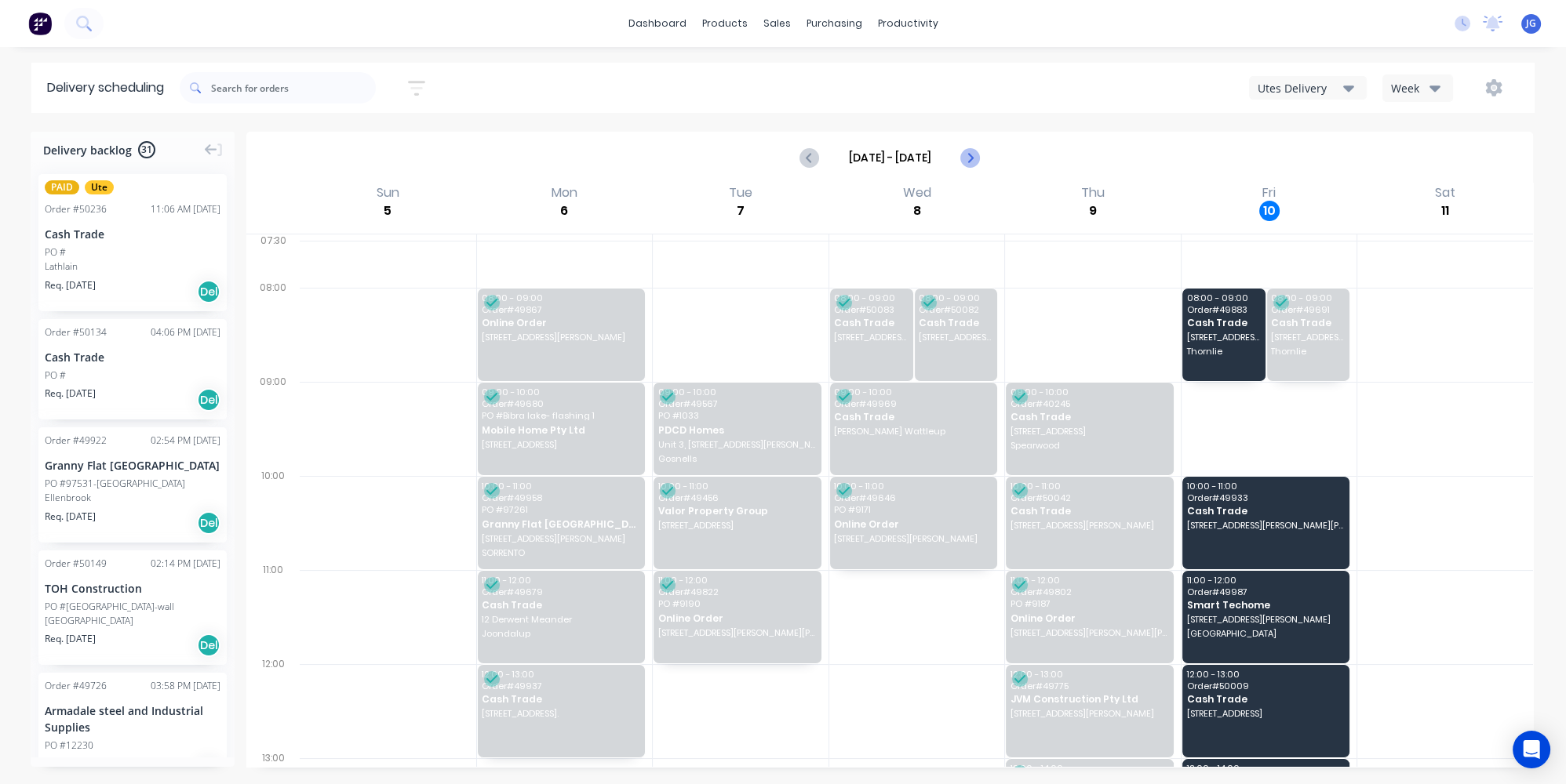
click at [969, 155] on icon "Next page" at bounding box center [969, 158] width 7 height 13
type input "[DATE] - [DATE]"
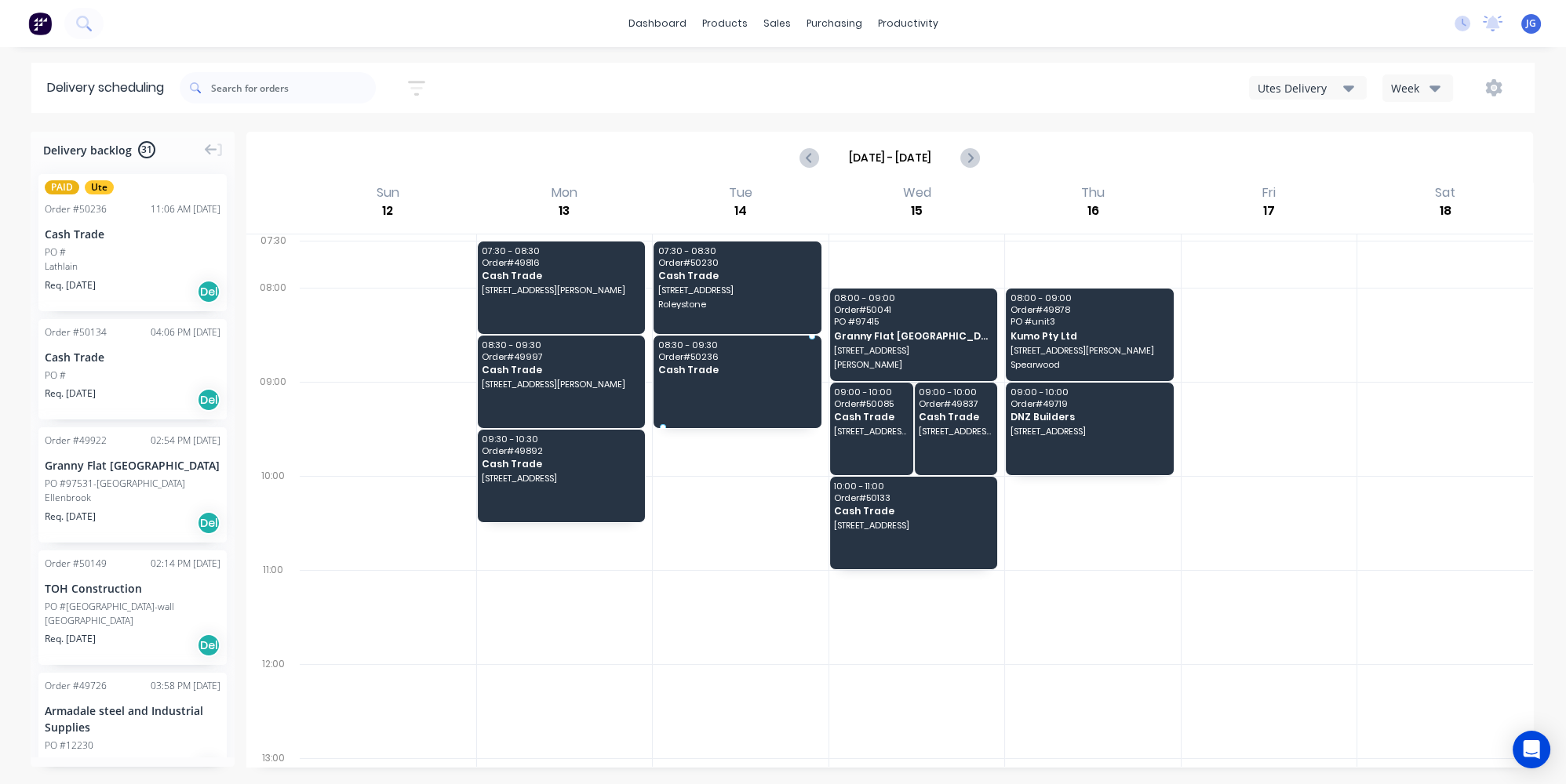
drag, startPoint x: 84, startPoint y: 235, endPoint x: 723, endPoint y: 372, distance: 653.5
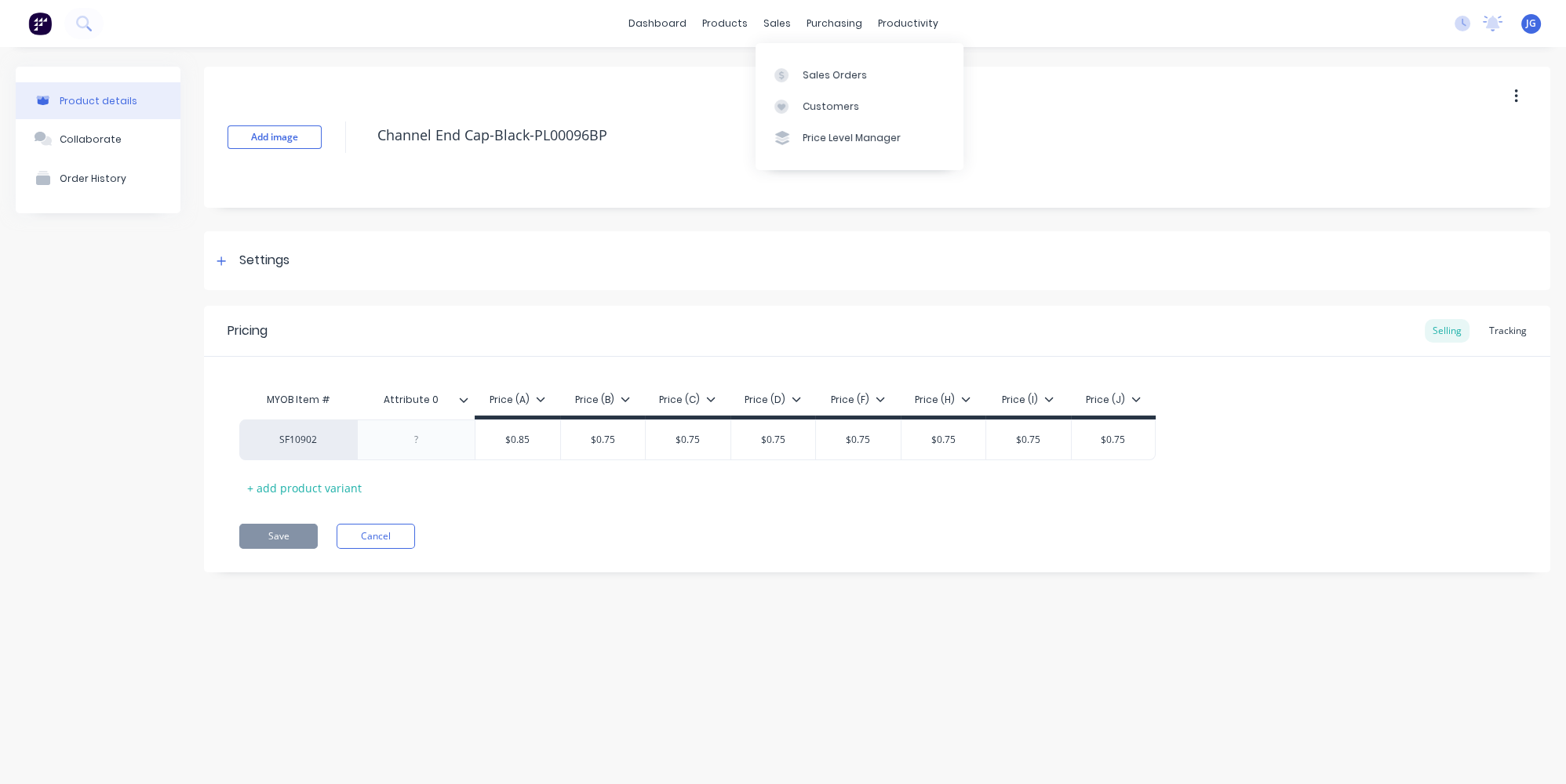
click at [783, 70] on icon at bounding box center [781, 75] width 14 height 14
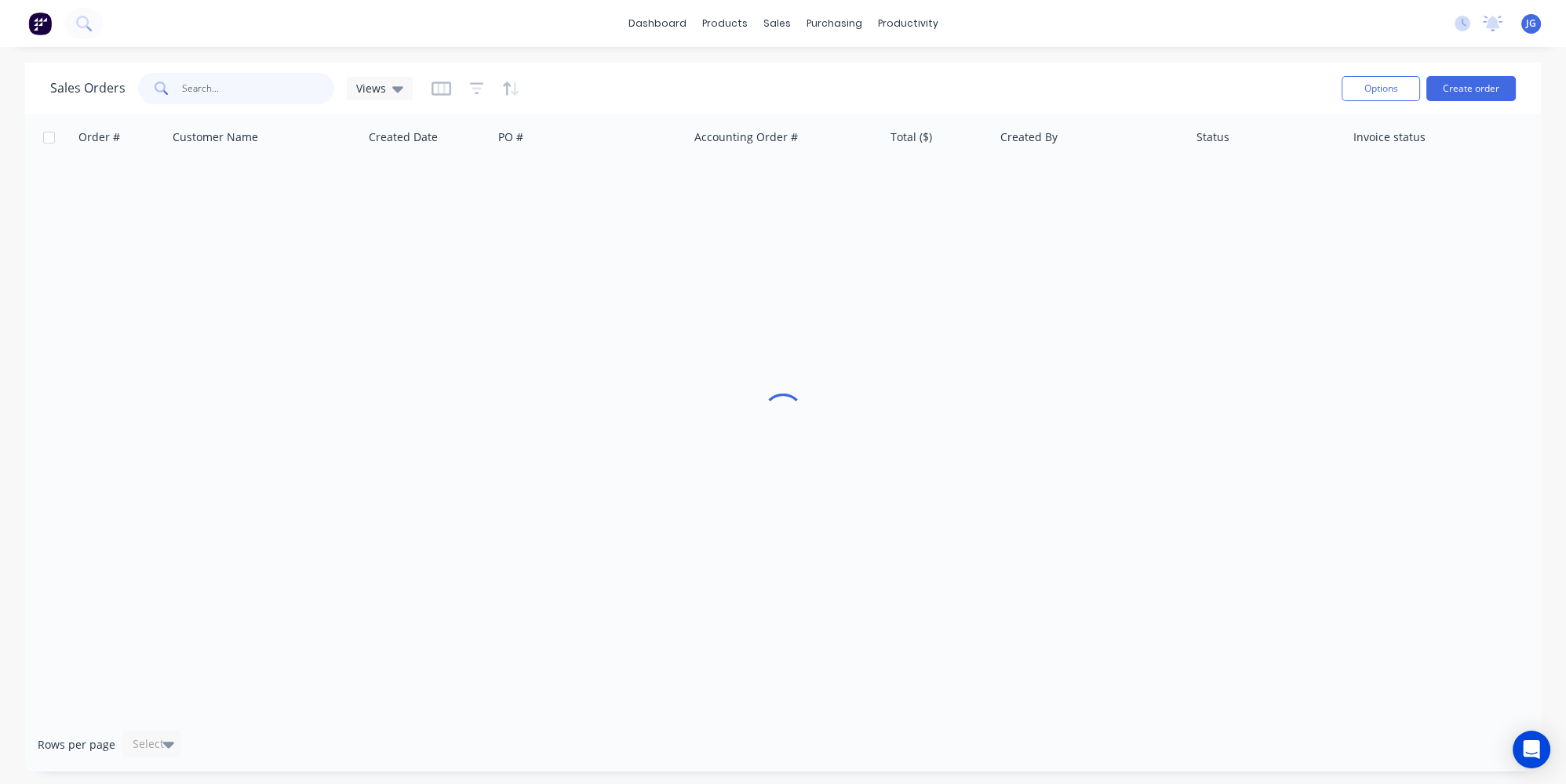
click at [244, 79] on input "text" at bounding box center [258, 89] width 153 height 31
paste input "47213"
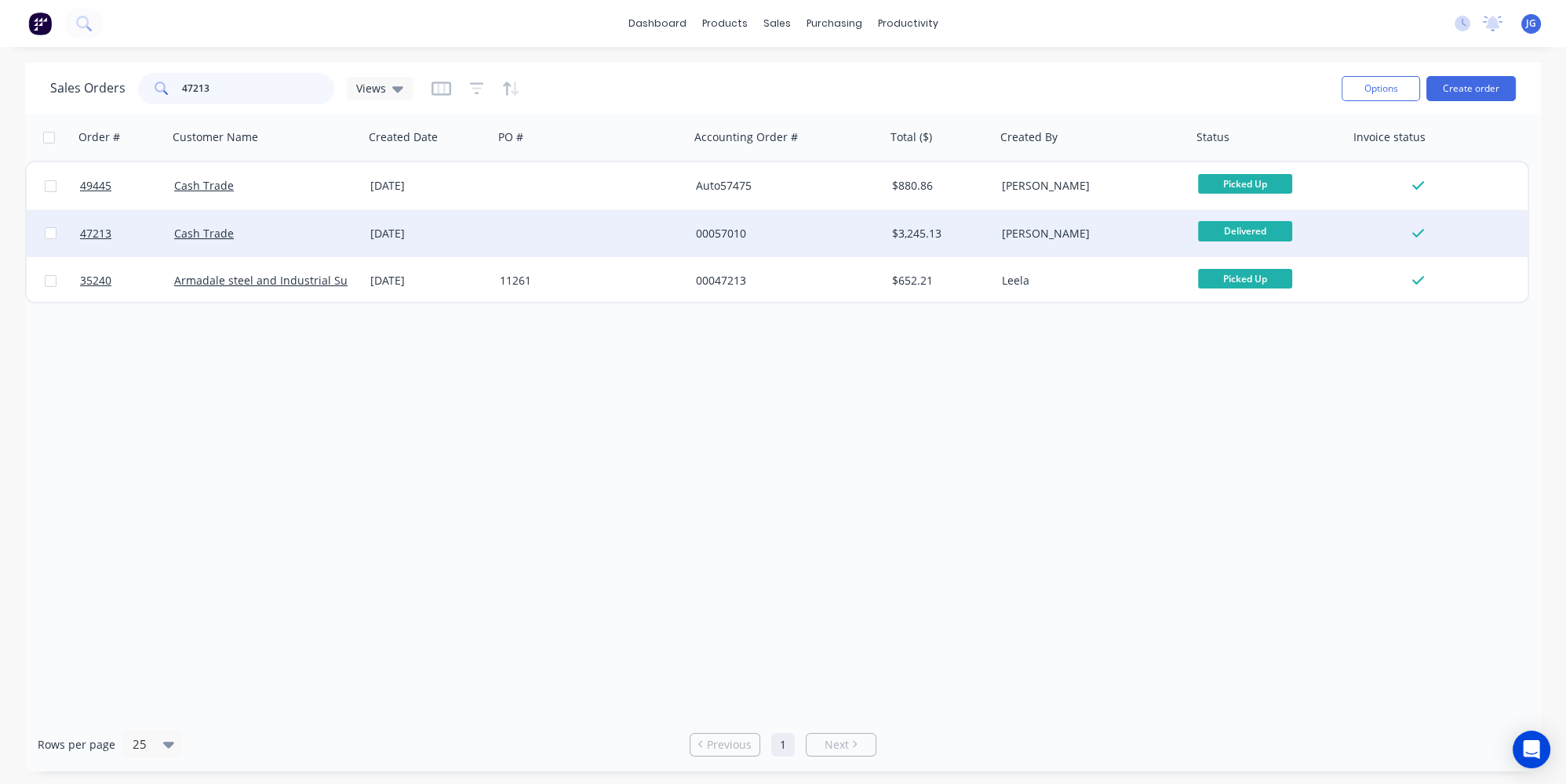
type input "47213"
click at [279, 237] on div "Cash Trade" at bounding box center [261, 234] width 174 height 16
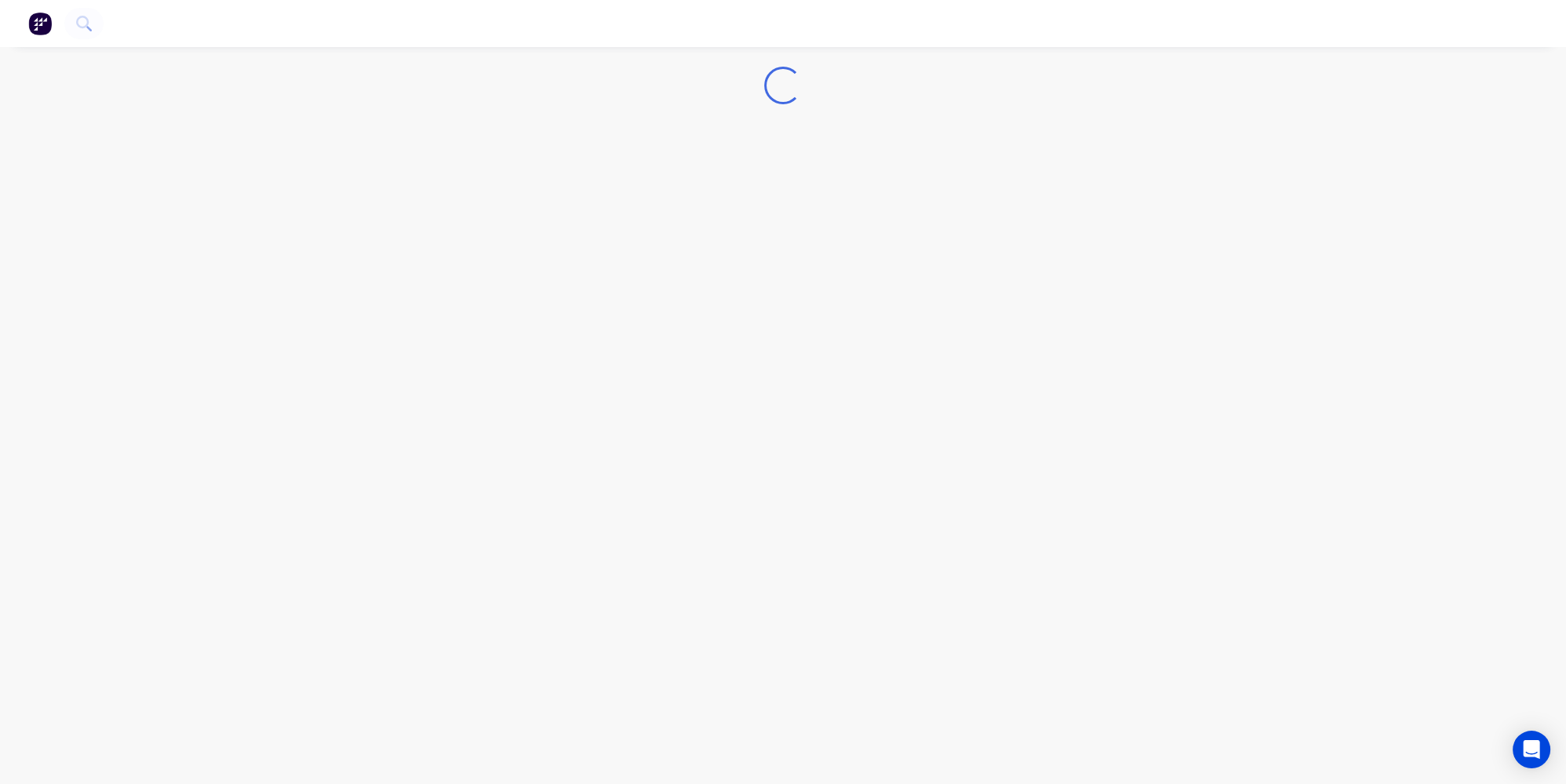
click at [279, 237] on div "Loading..." at bounding box center [783, 392] width 1566 height 784
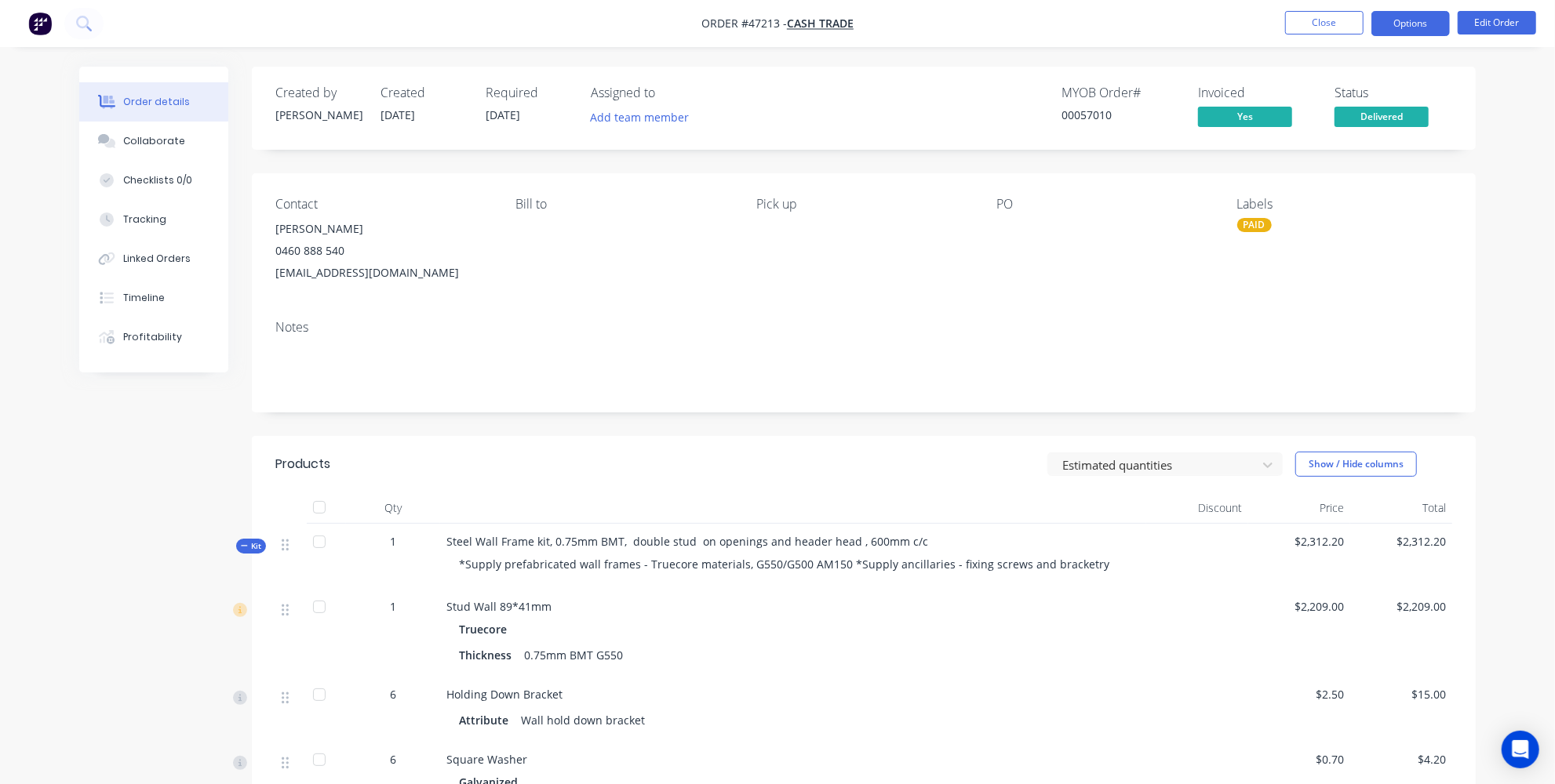
click at [1424, 25] on button "Options" at bounding box center [1411, 23] width 79 height 25
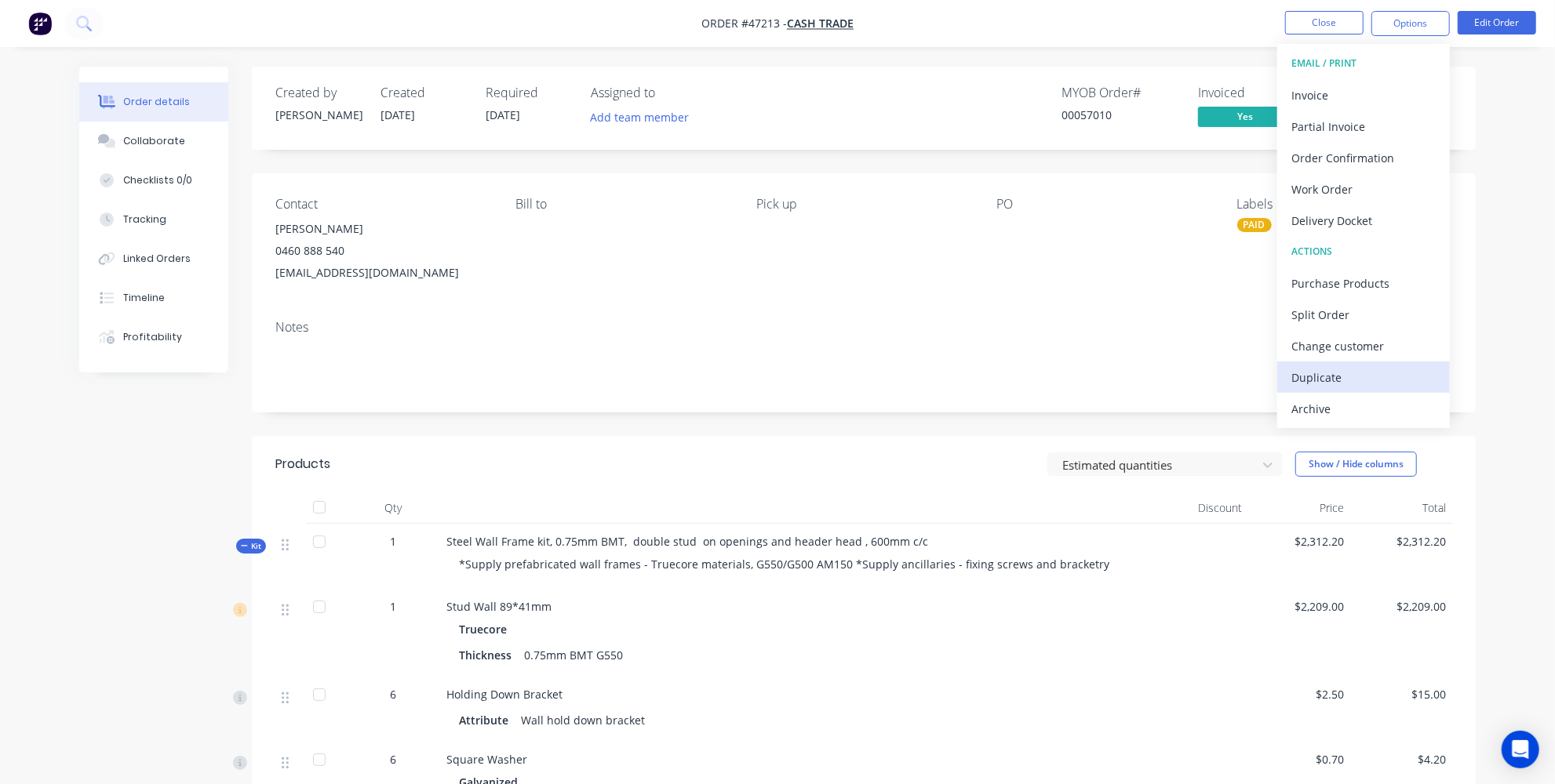
click at [1335, 380] on div "Duplicate" at bounding box center [1364, 377] width 145 height 23
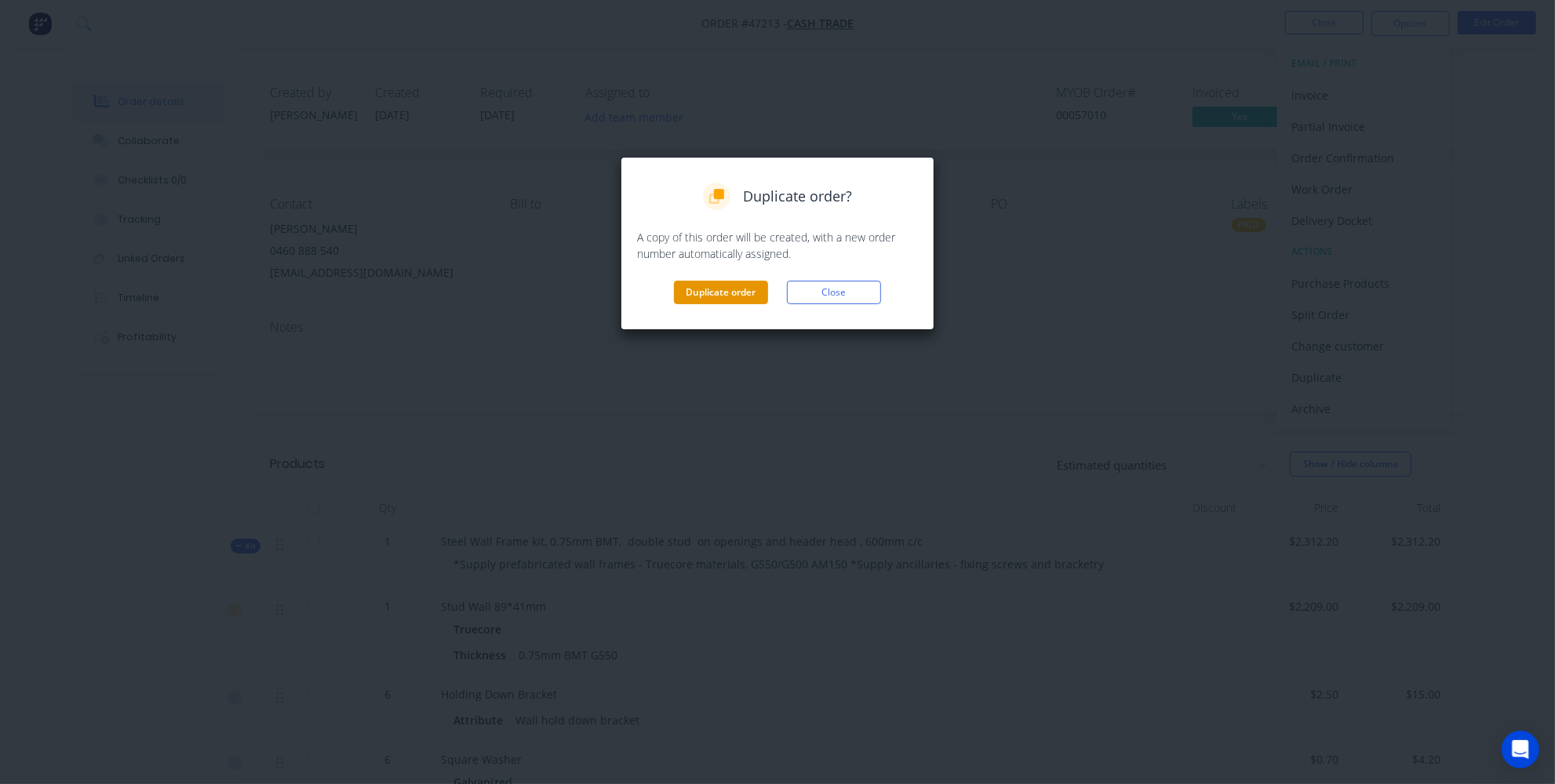
click at [727, 299] on button "Duplicate order" at bounding box center [721, 293] width 94 height 24
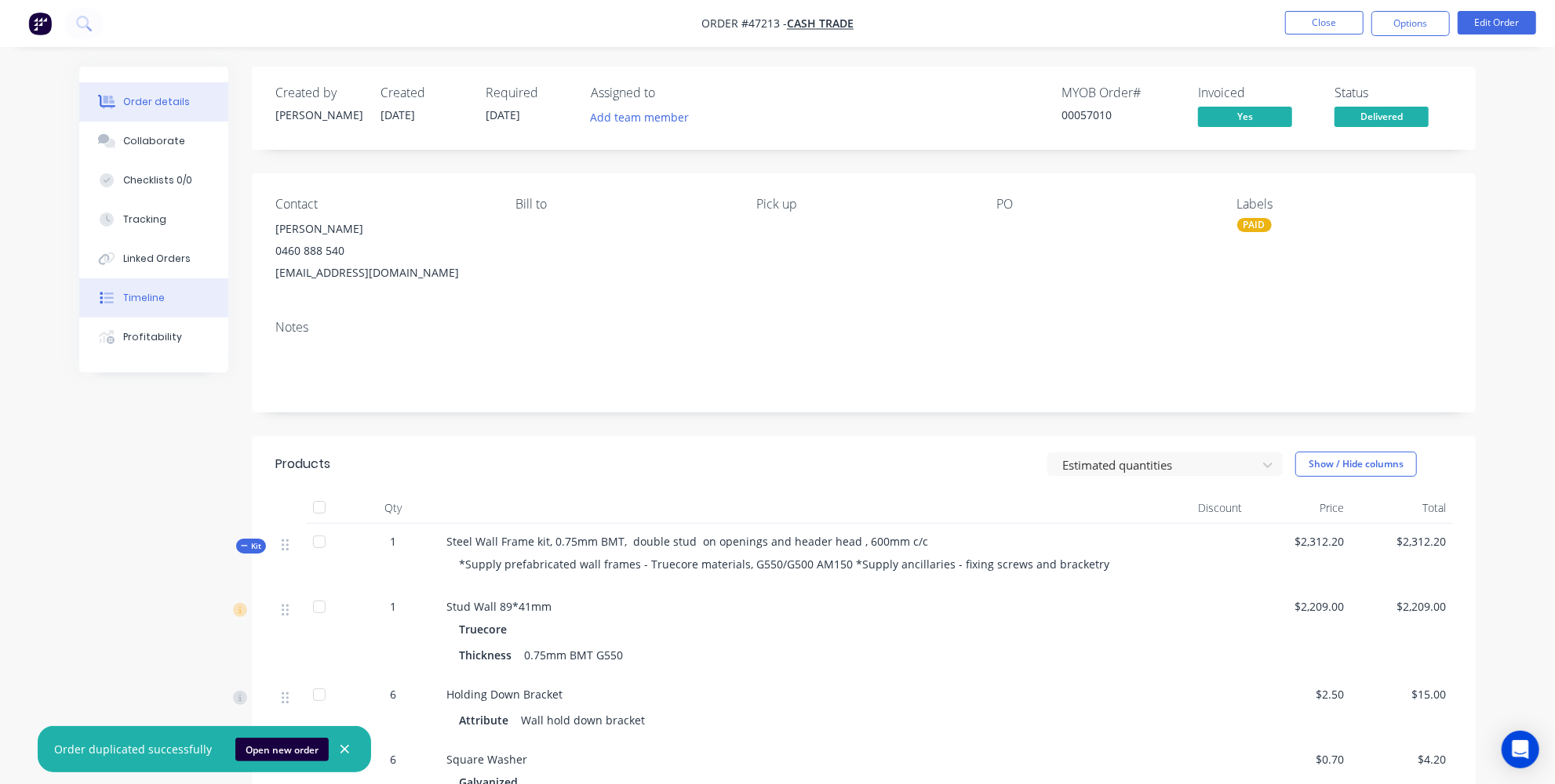
click at [131, 292] on div "Timeline" at bounding box center [143, 298] width 41 height 14
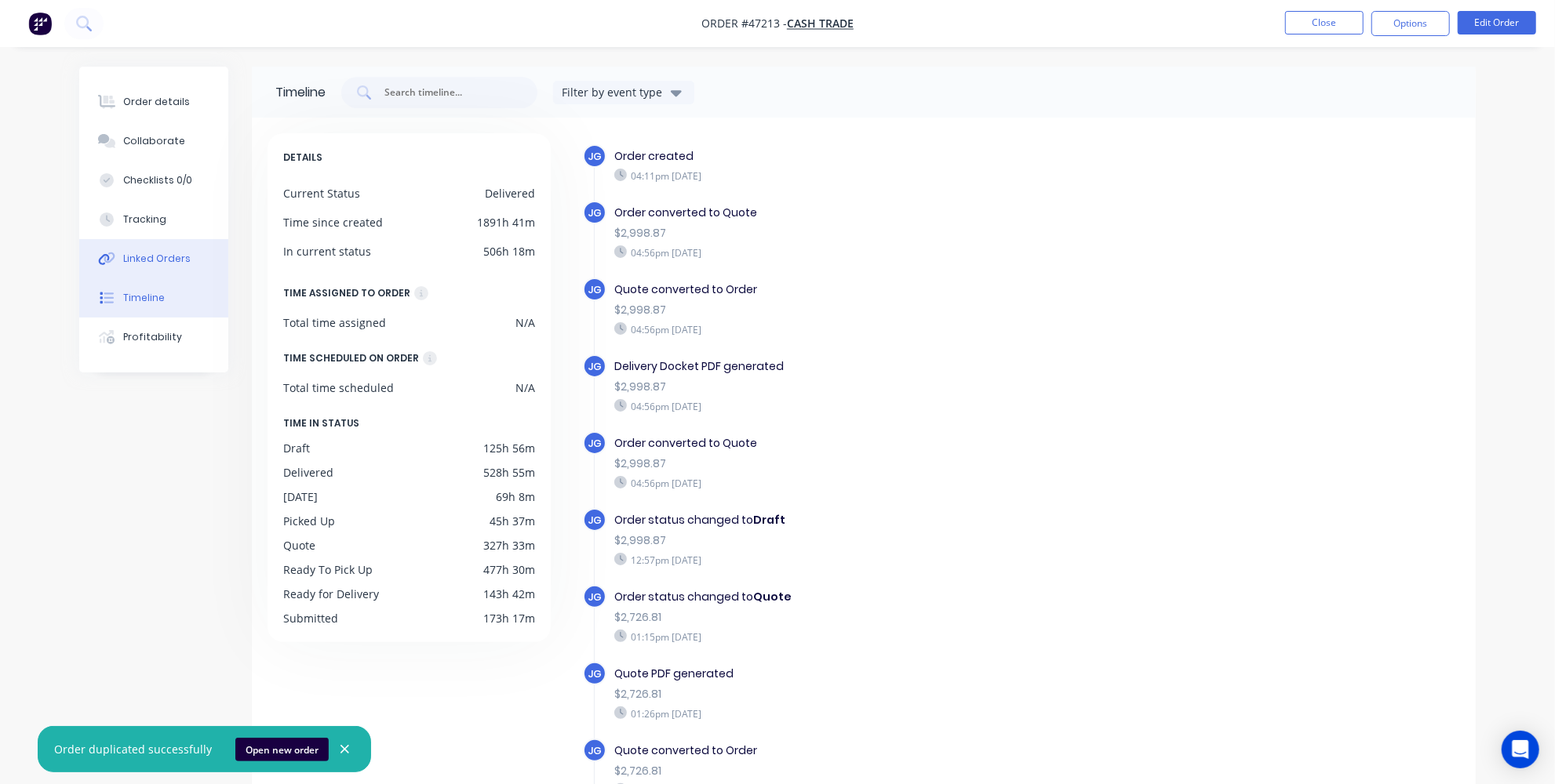
click at [115, 259] on div at bounding box center [107, 258] width 24 height 14
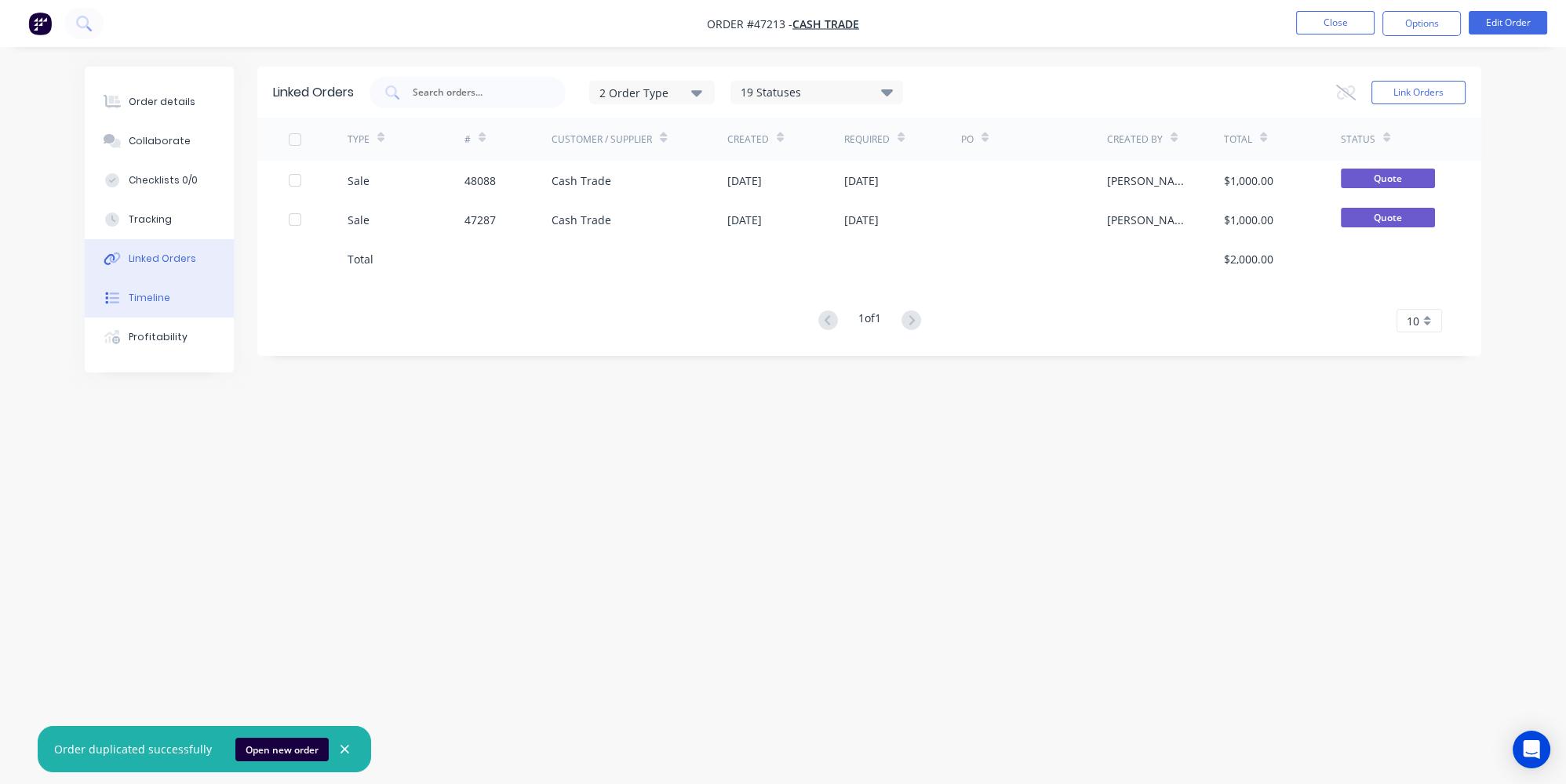
click at [139, 301] on div "Timeline" at bounding box center [148, 298] width 41 height 14
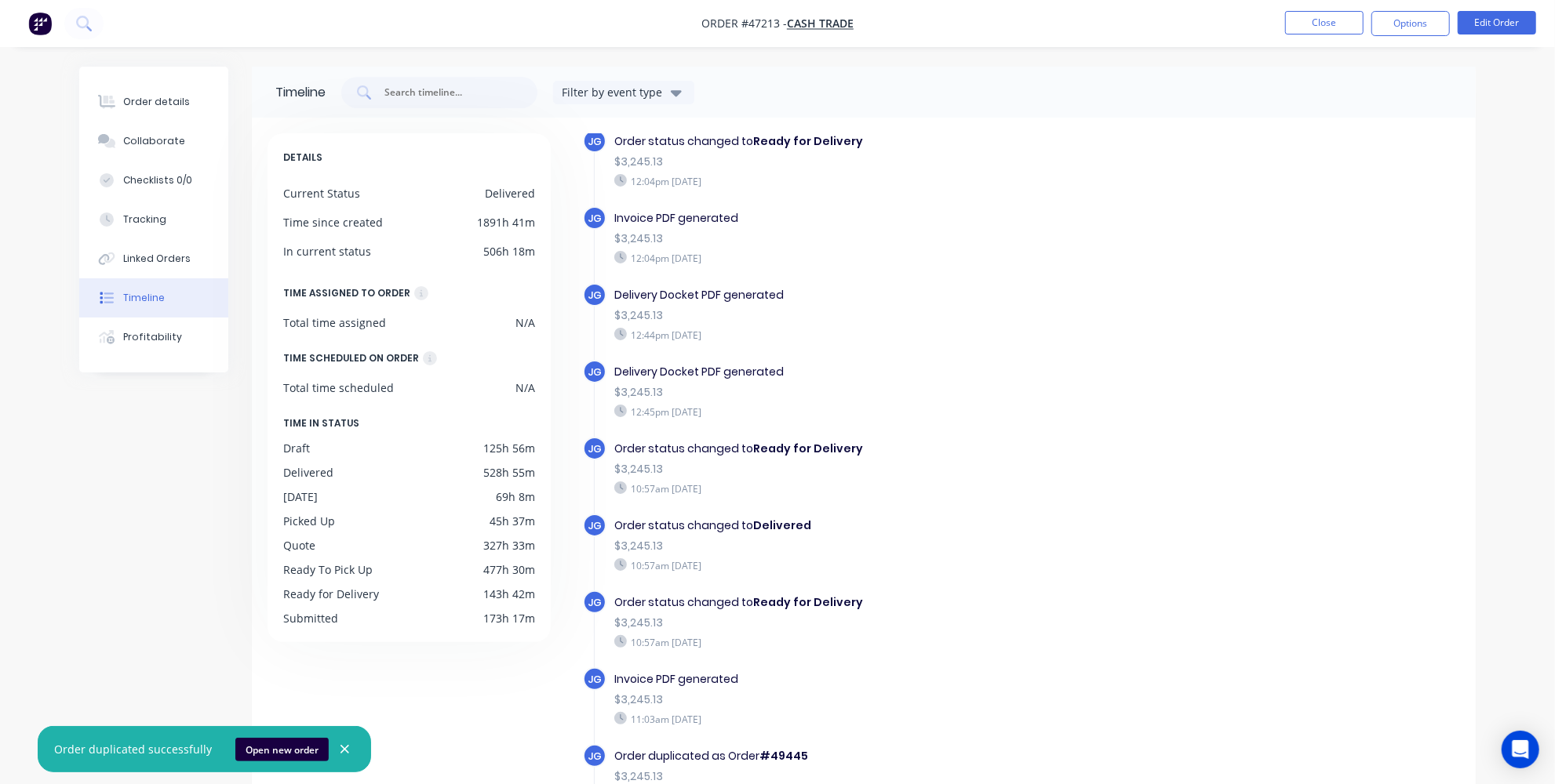
scroll to position [3568, 0]
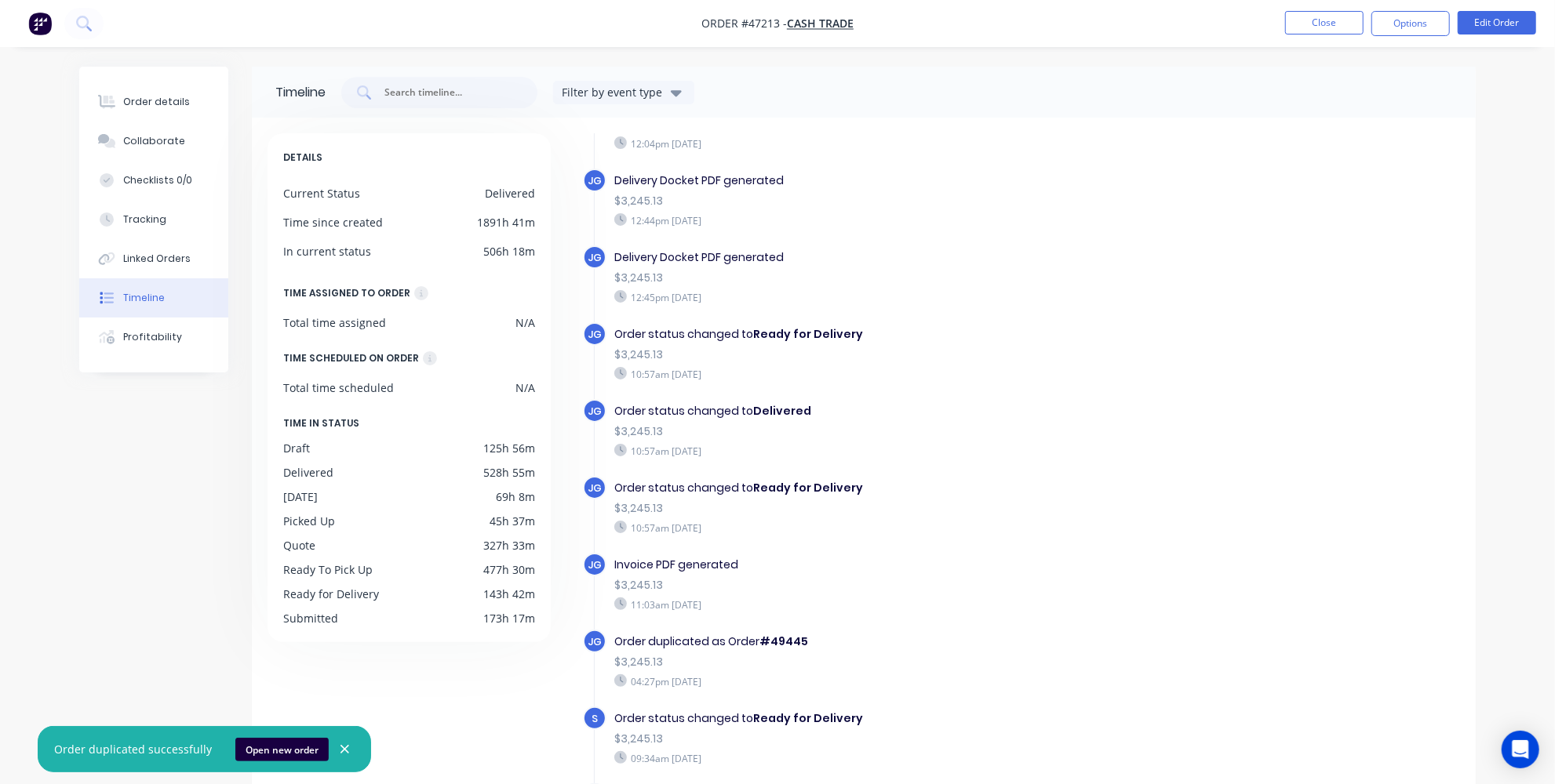
drag, startPoint x: 806, startPoint y: 768, endPoint x: 767, endPoint y: 768, distance: 39.0
click at [767, 784] on div "Order duplicated as Order #50241" at bounding box center [886, 796] width 543 height 16
copy b "50241"
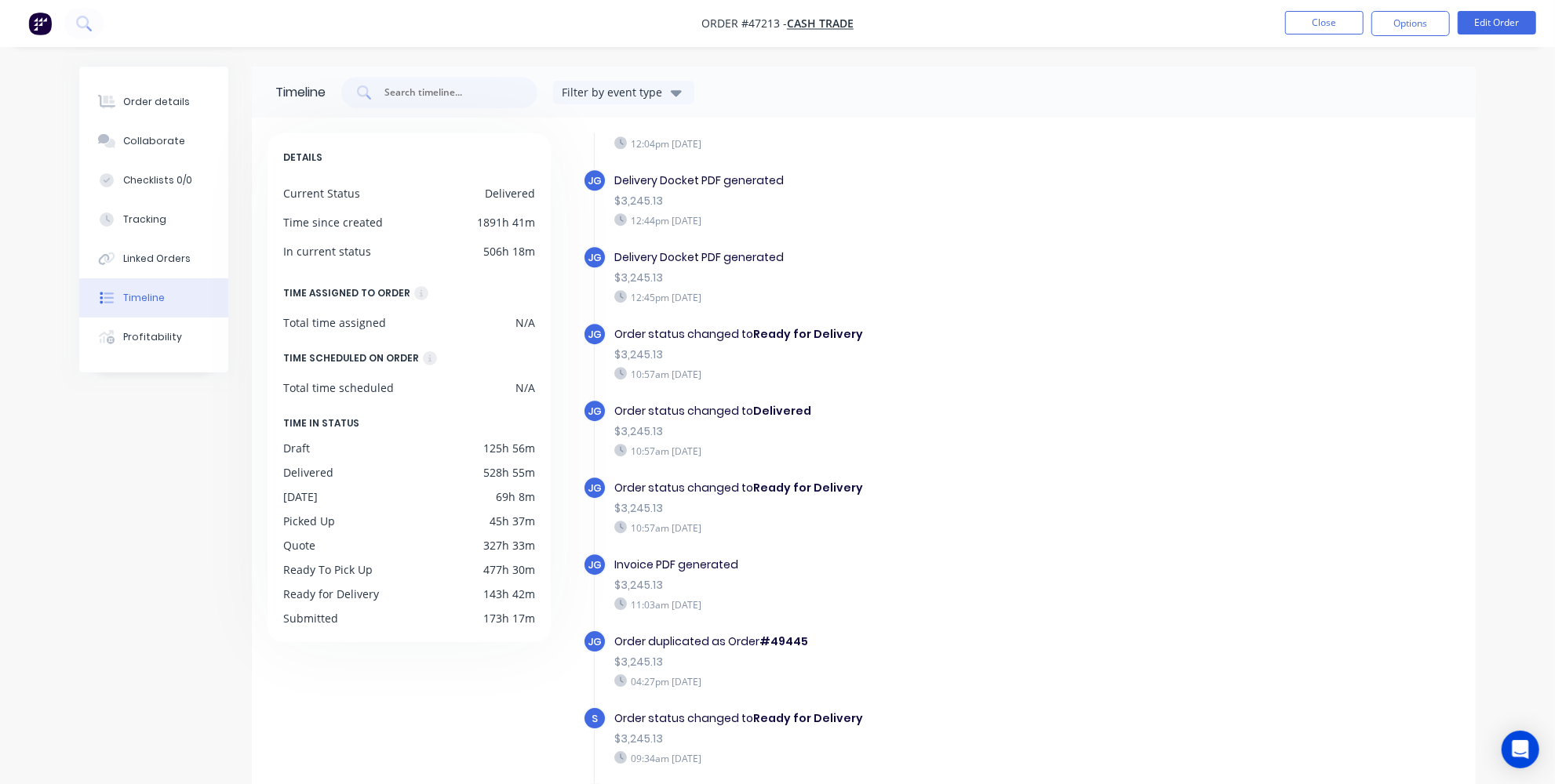
click at [45, 25] on img "button" at bounding box center [40, 24] width 24 height 24
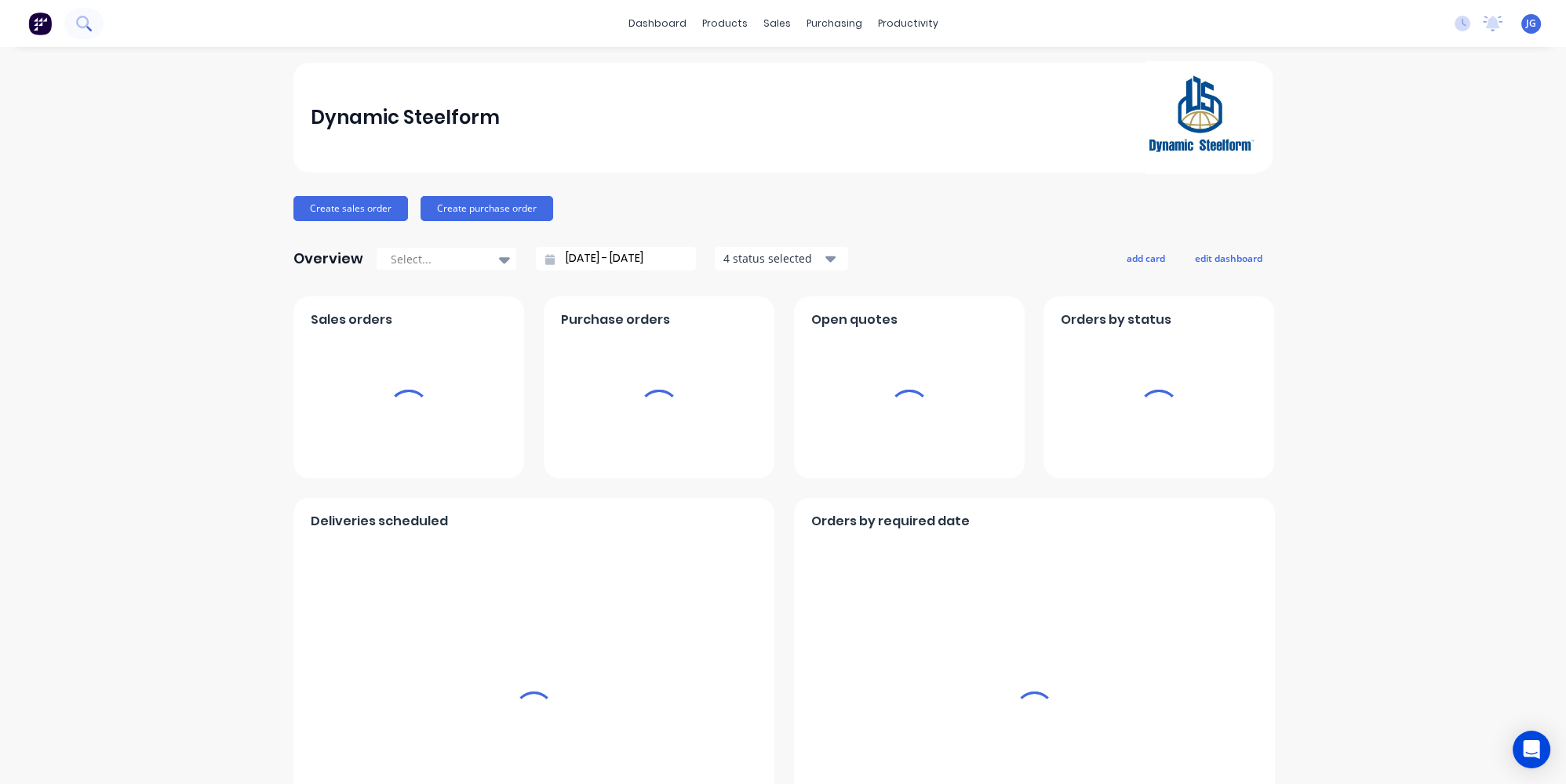
click at [87, 25] on icon at bounding box center [83, 23] width 15 height 15
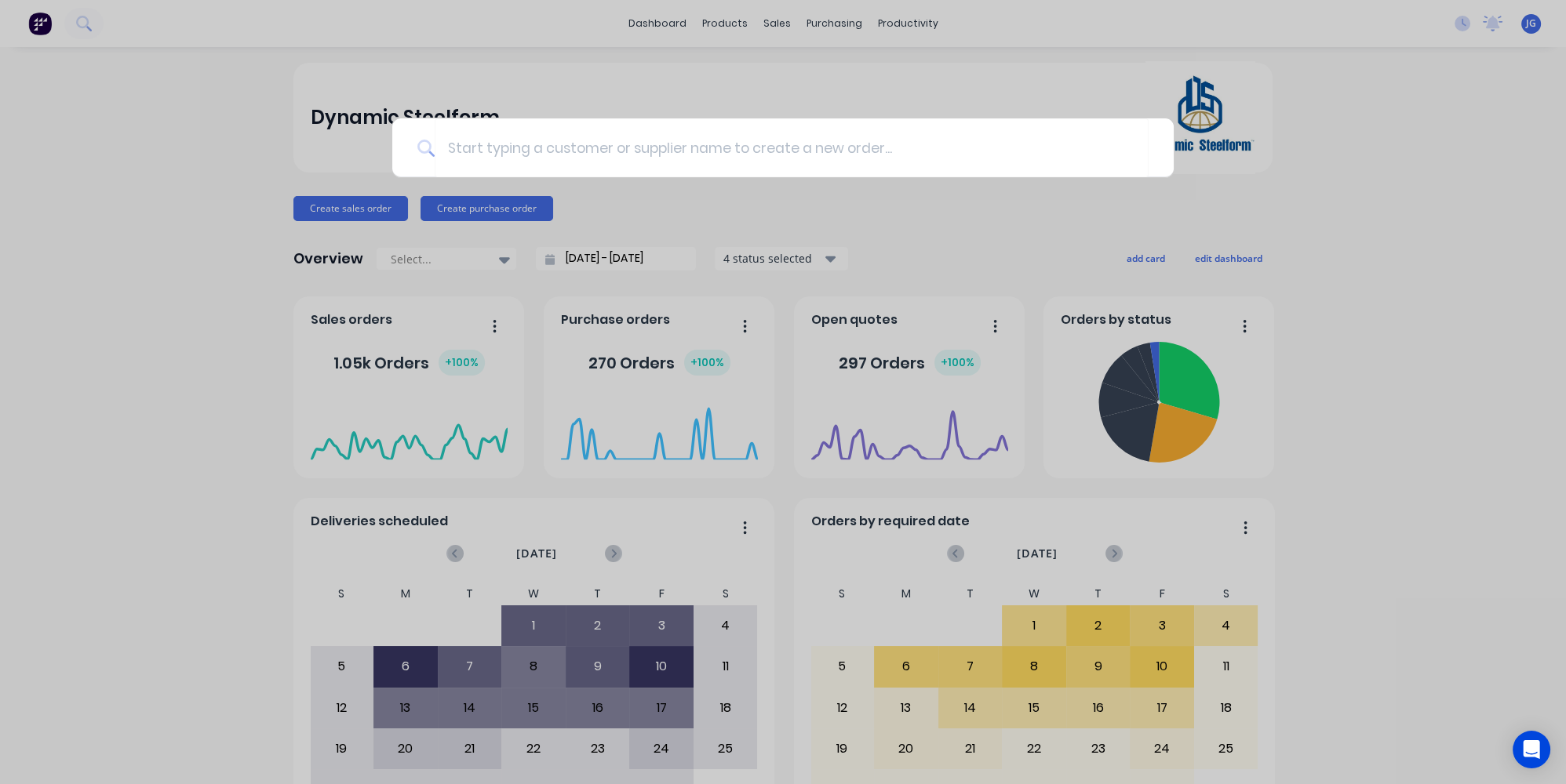
click at [672, 72] on div at bounding box center [783, 392] width 1566 height 784
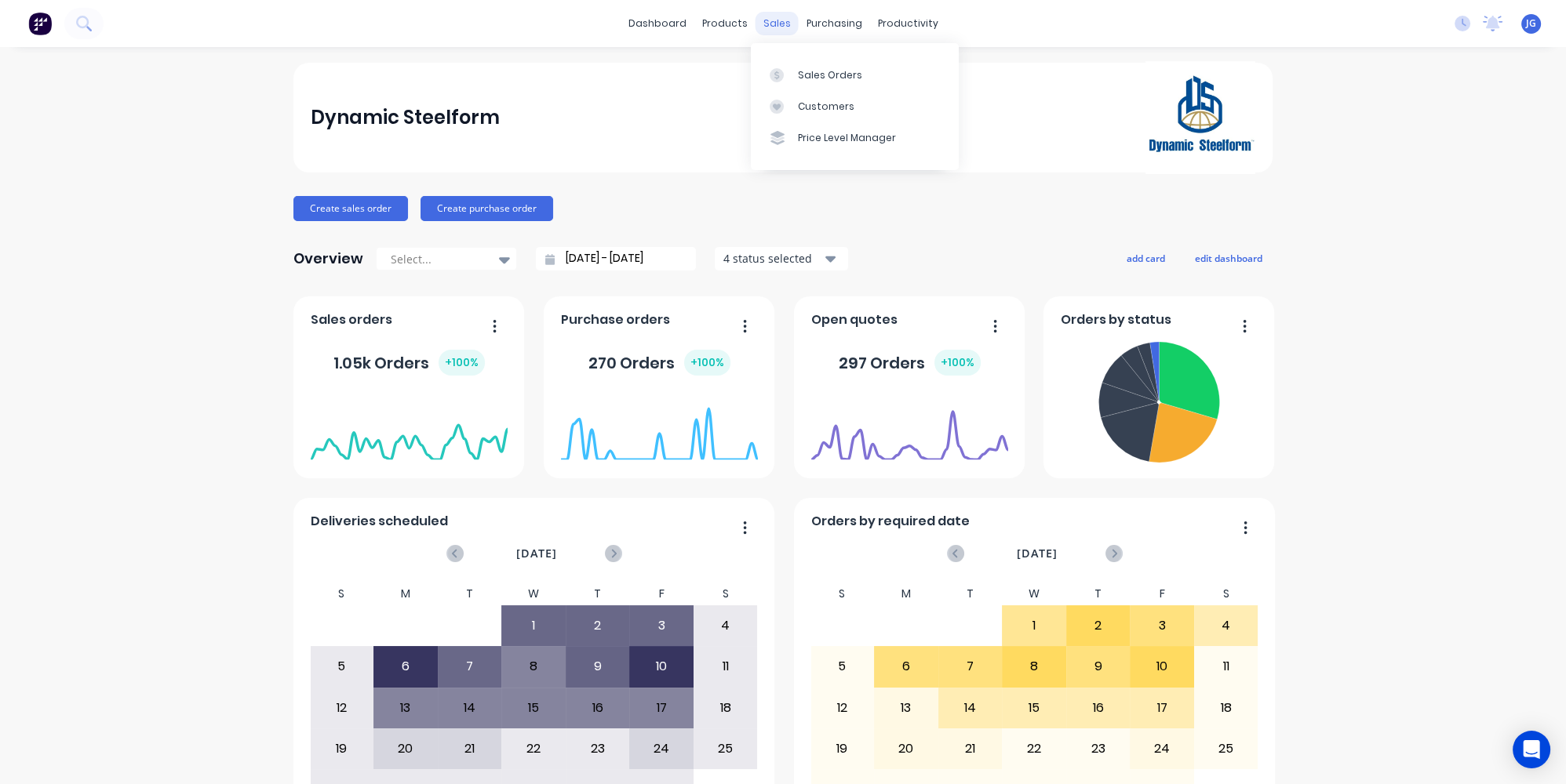
click at [767, 16] on div "sales" at bounding box center [777, 24] width 43 height 24
click at [789, 64] on link "Sales Orders" at bounding box center [855, 74] width 208 height 31
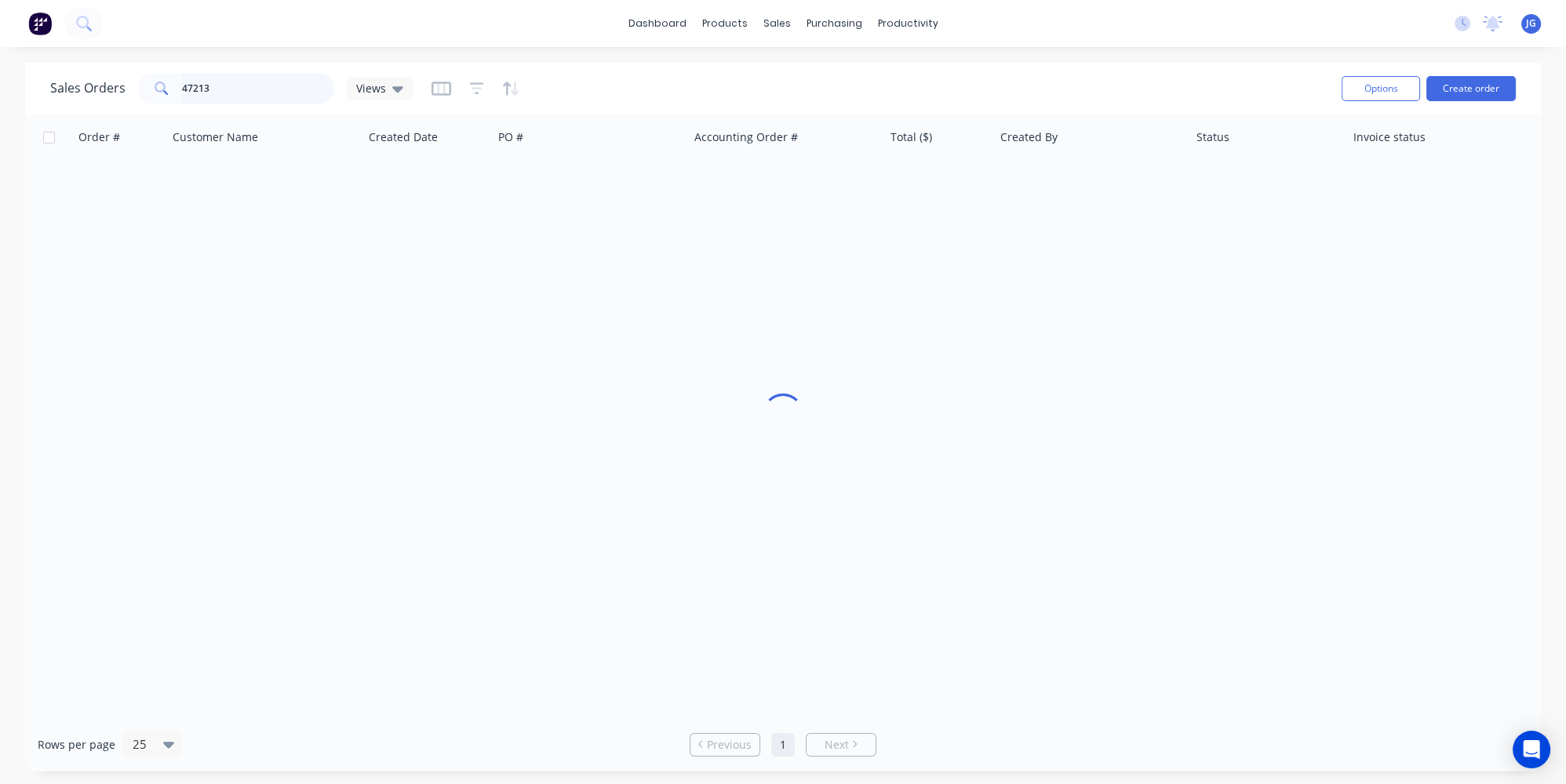
drag, startPoint x: 231, startPoint y: 91, endPoint x: 66, endPoint y: 89, distance: 165.0
click at [75, 90] on div "Sales Orders 47213 Views" at bounding box center [232, 89] width 363 height 31
paste input "50241"
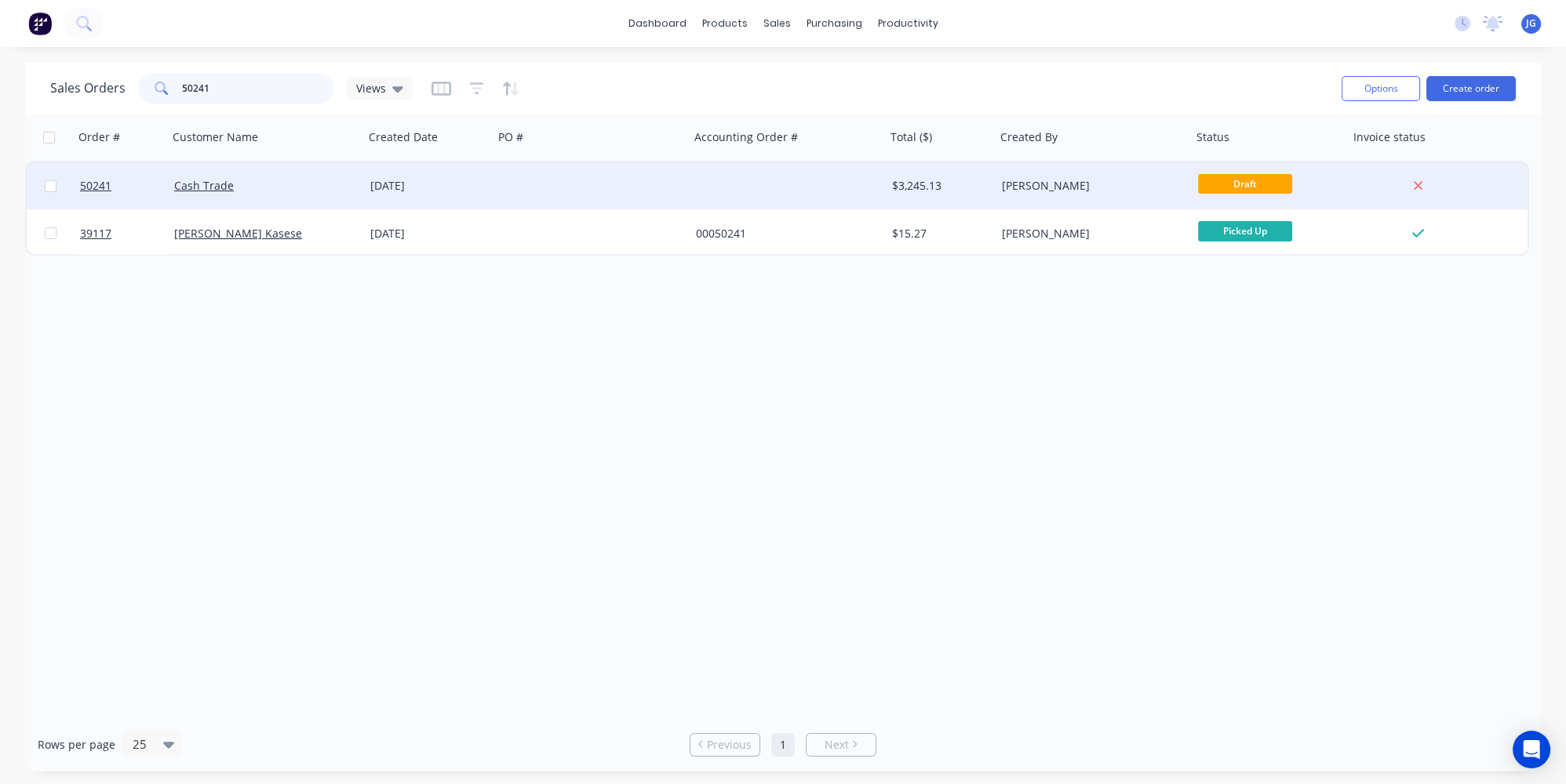
type input "50241"
click at [272, 189] on div "Cash Trade" at bounding box center [261, 185] width 174 height 16
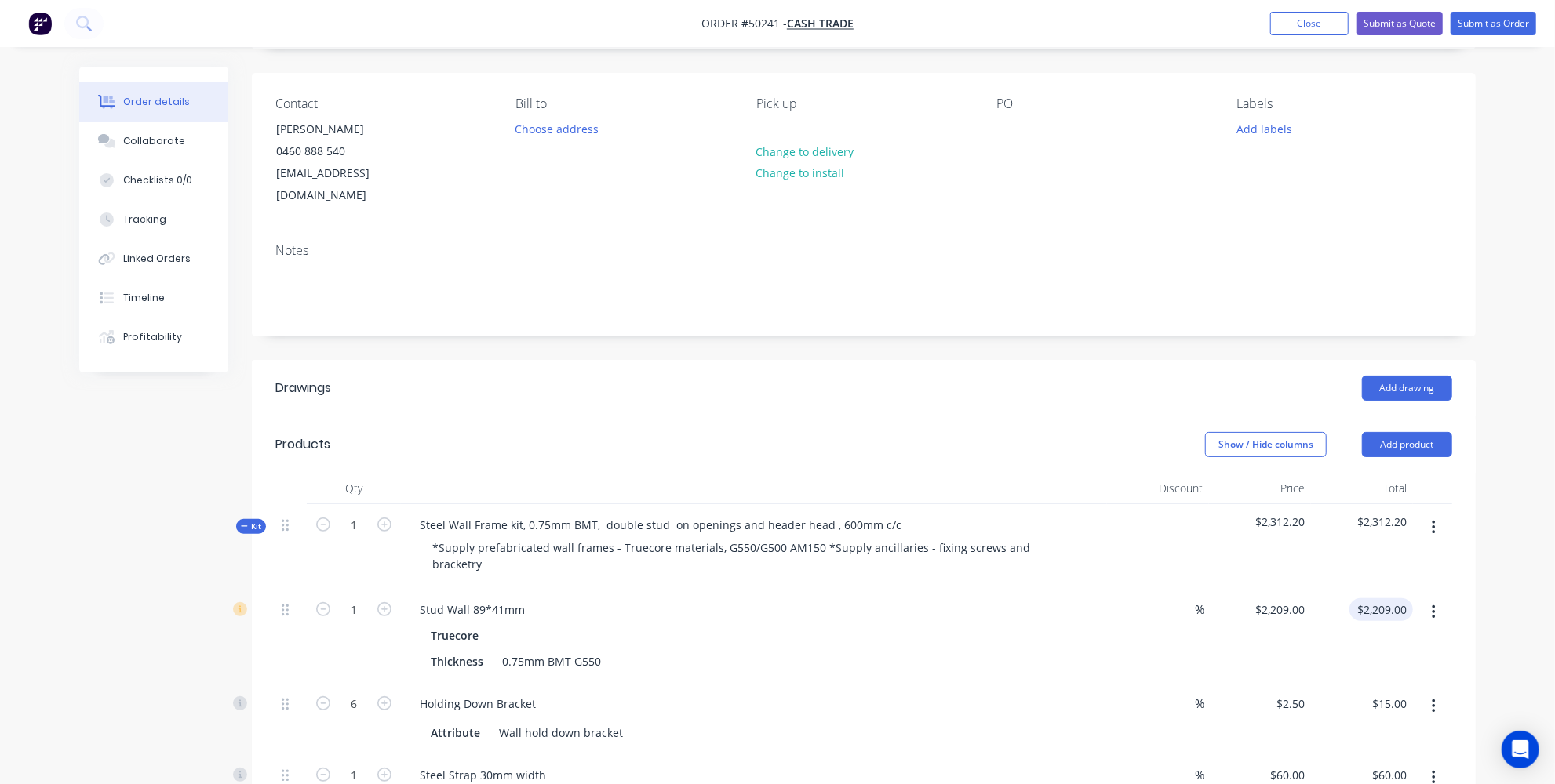
scroll to position [142, 0]
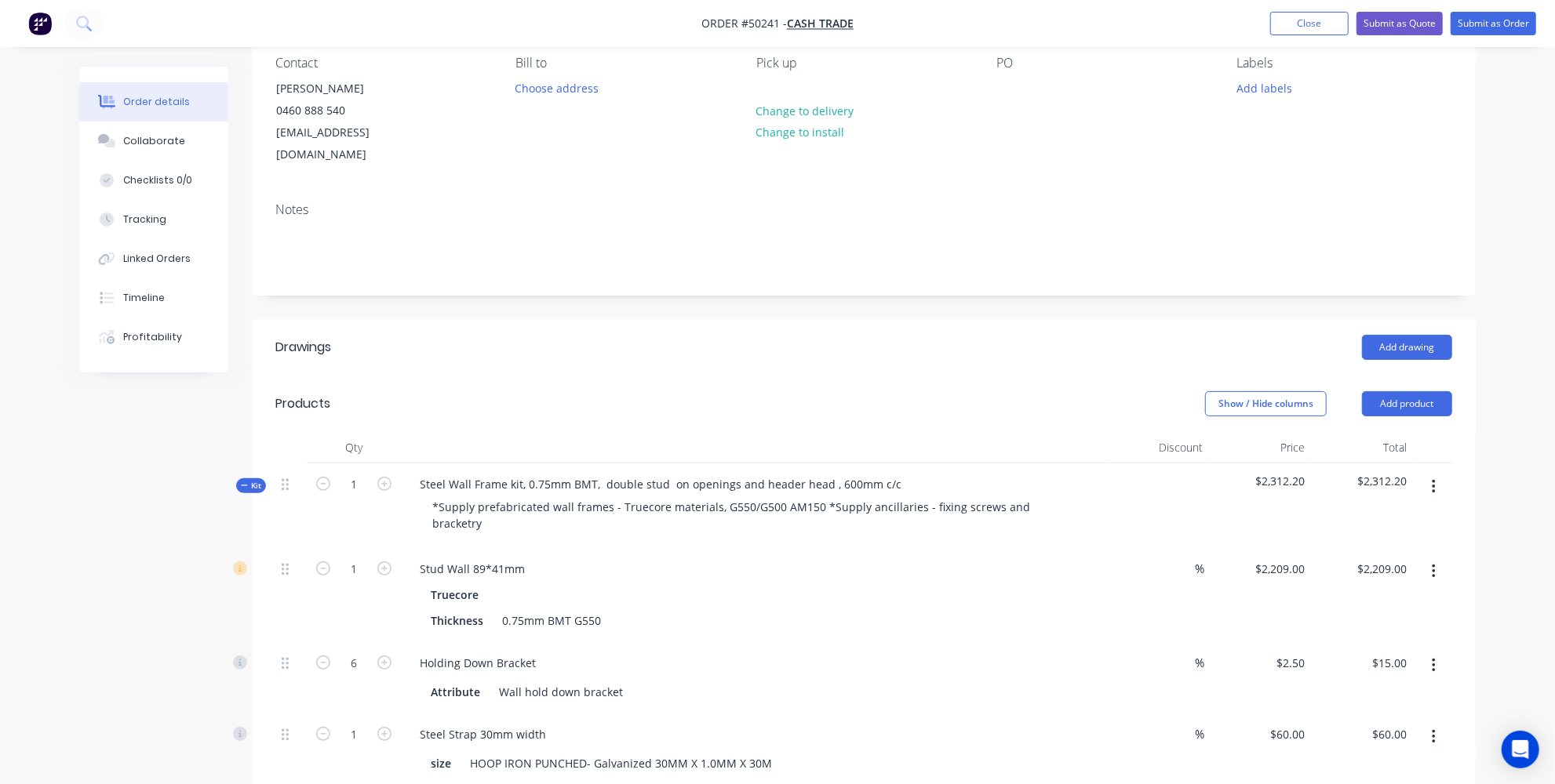
click at [1434, 480] on icon "button" at bounding box center [1433, 486] width 3 height 14
click at [1369, 611] on div "Delete" at bounding box center [1378, 622] width 121 height 23
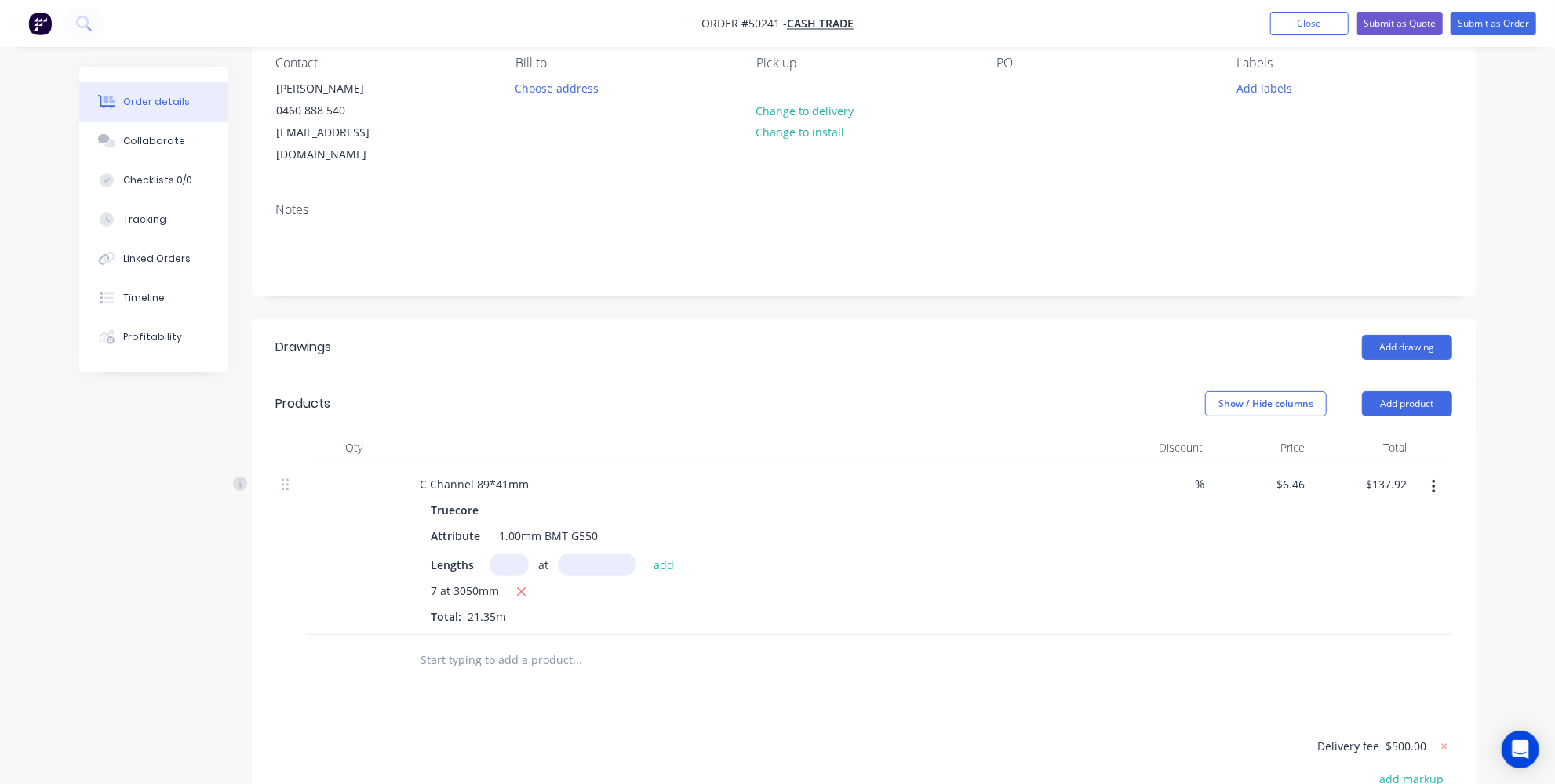
click at [1441, 473] on button "button" at bounding box center [1434, 486] width 37 height 28
click at [1333, 611] on div "Delete" at bounding box center [1378, 622] width 121 height 23
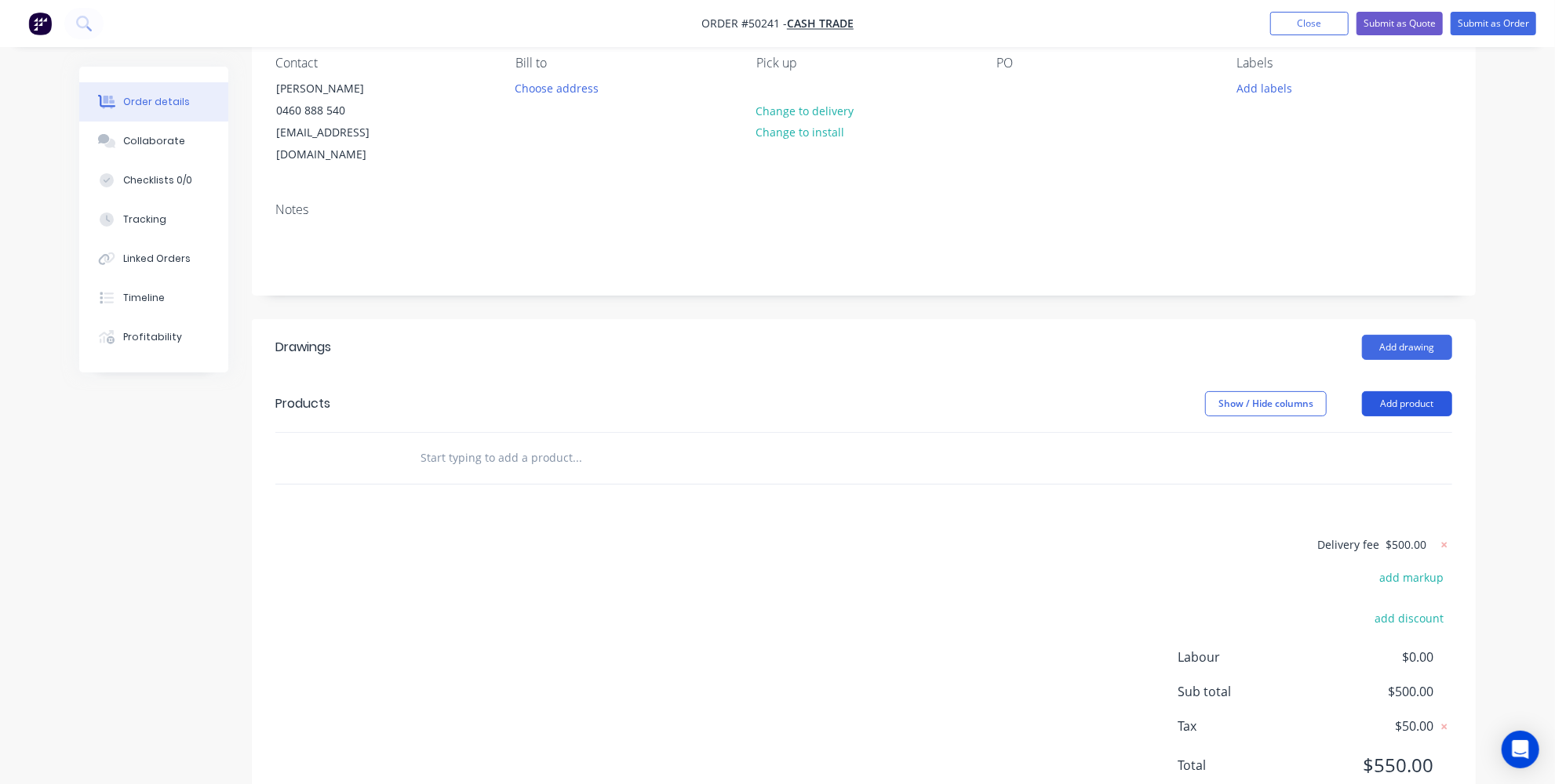
click at [1385, 391] on button "Add product" at bounding box center [1407, 403] width 90 height 25
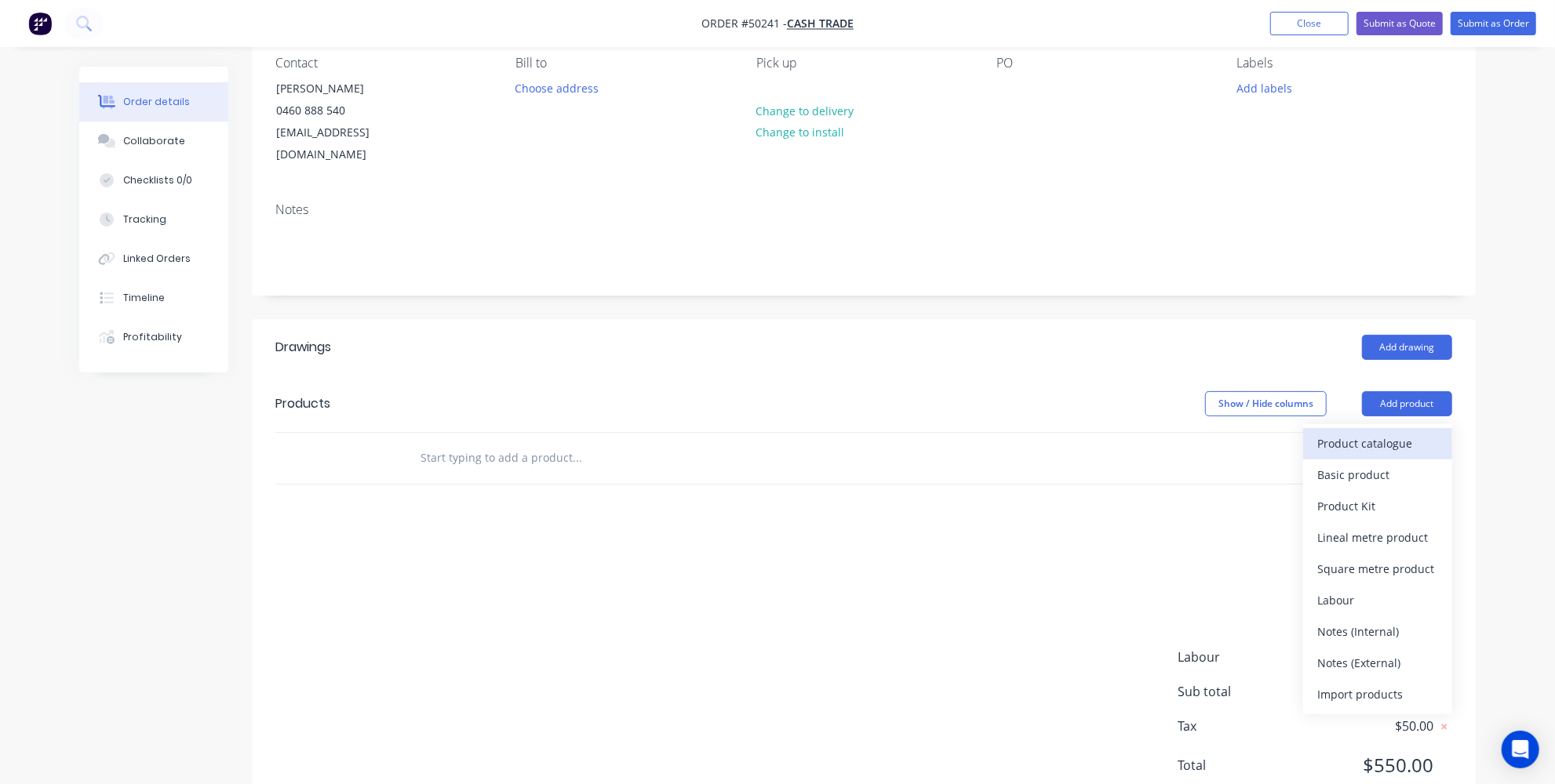
click at [1370, 432] on div "Product catalogue" at bounding box center [1378, 443] width 121 height 23
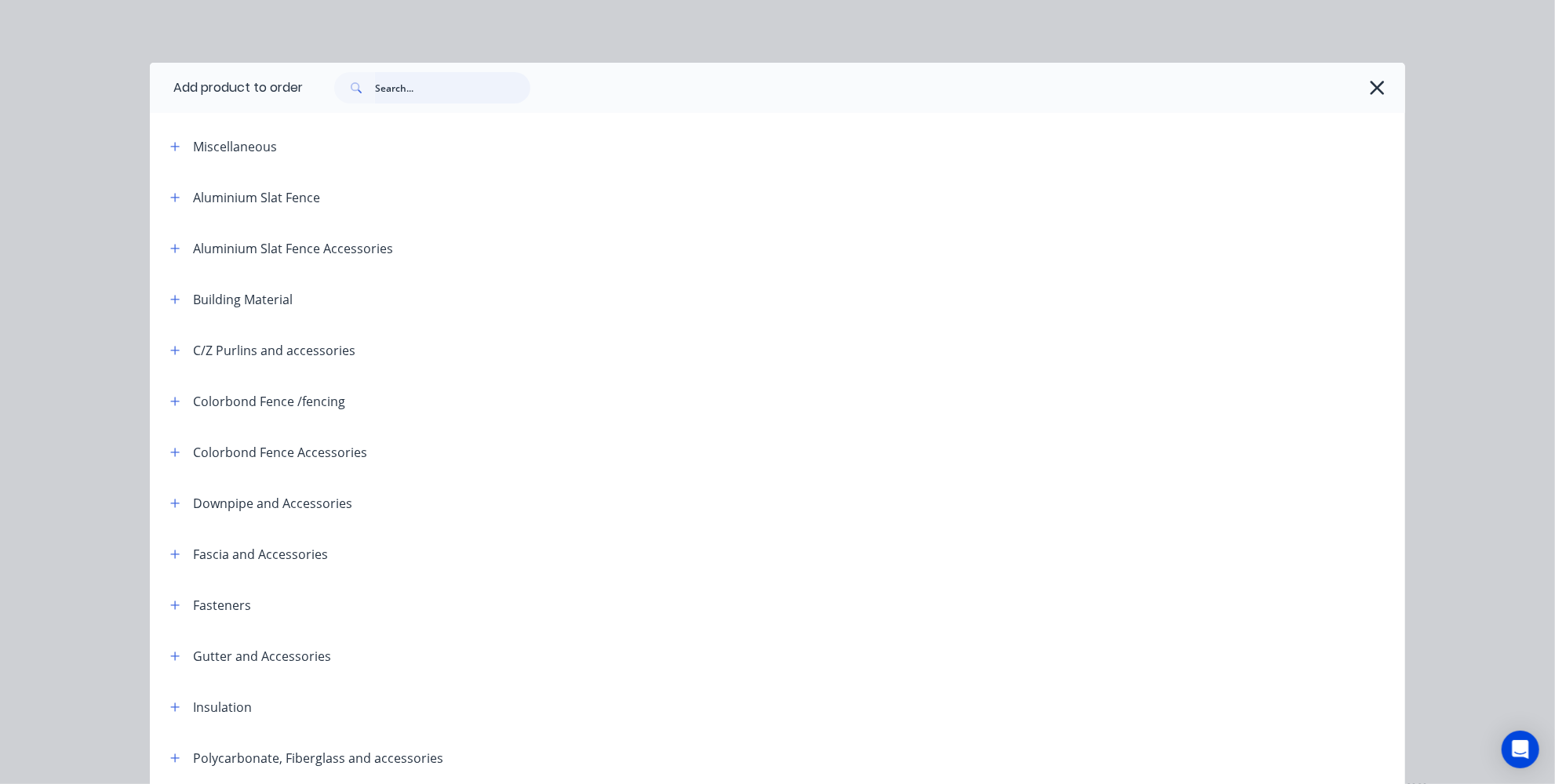
click at [479, 97] on input "text" at bounding box center [453, 88] width 156 height 31
type input "c cyhannel"
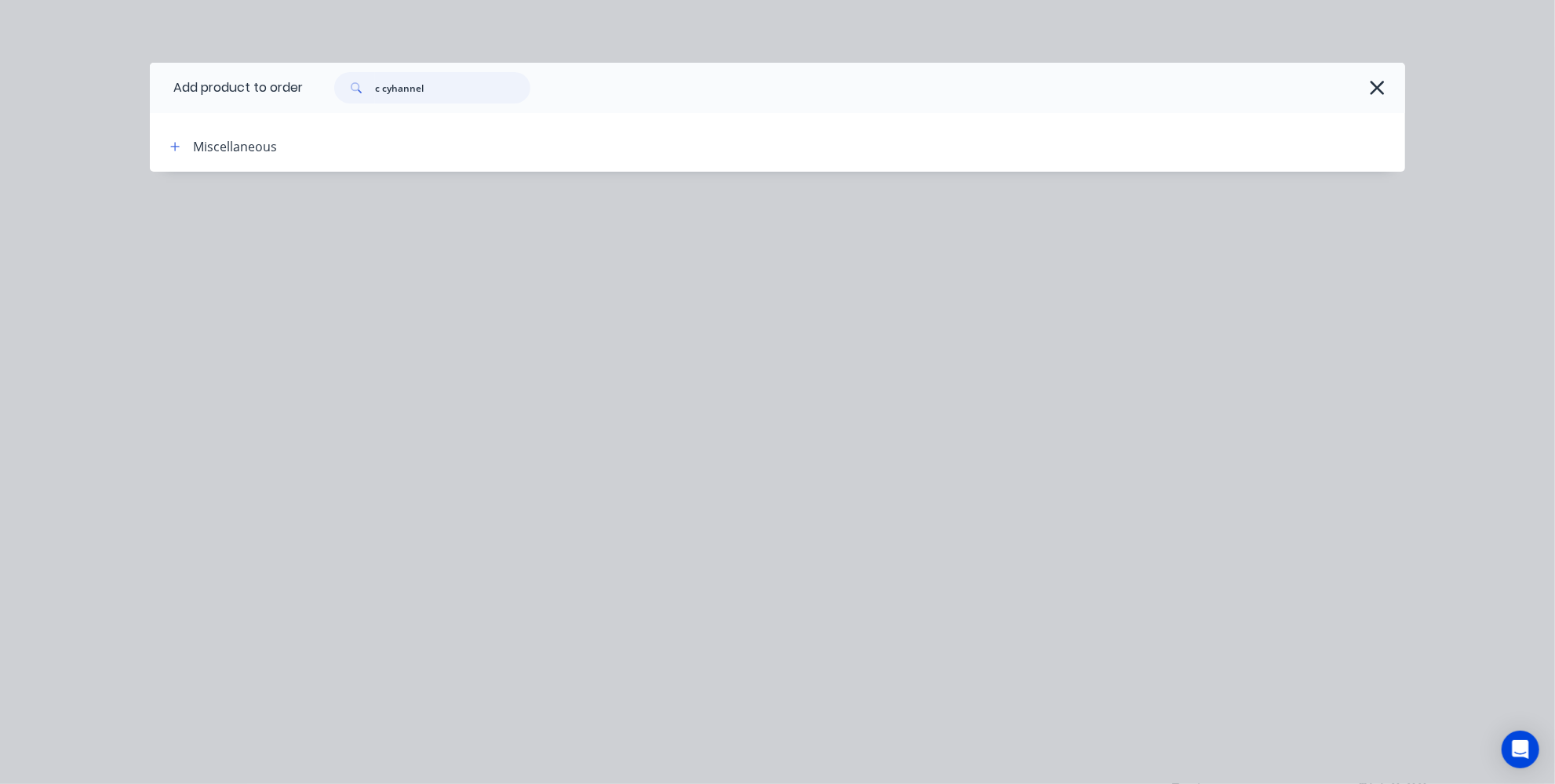
drag, startPoint x: 452, startPoint y: 78, endPoint x: 368, endPoint y: 101, distance: 87.1
click at [368, 101] on div "c cyhannel" at bounding box center [433, 88] width 196 height 31
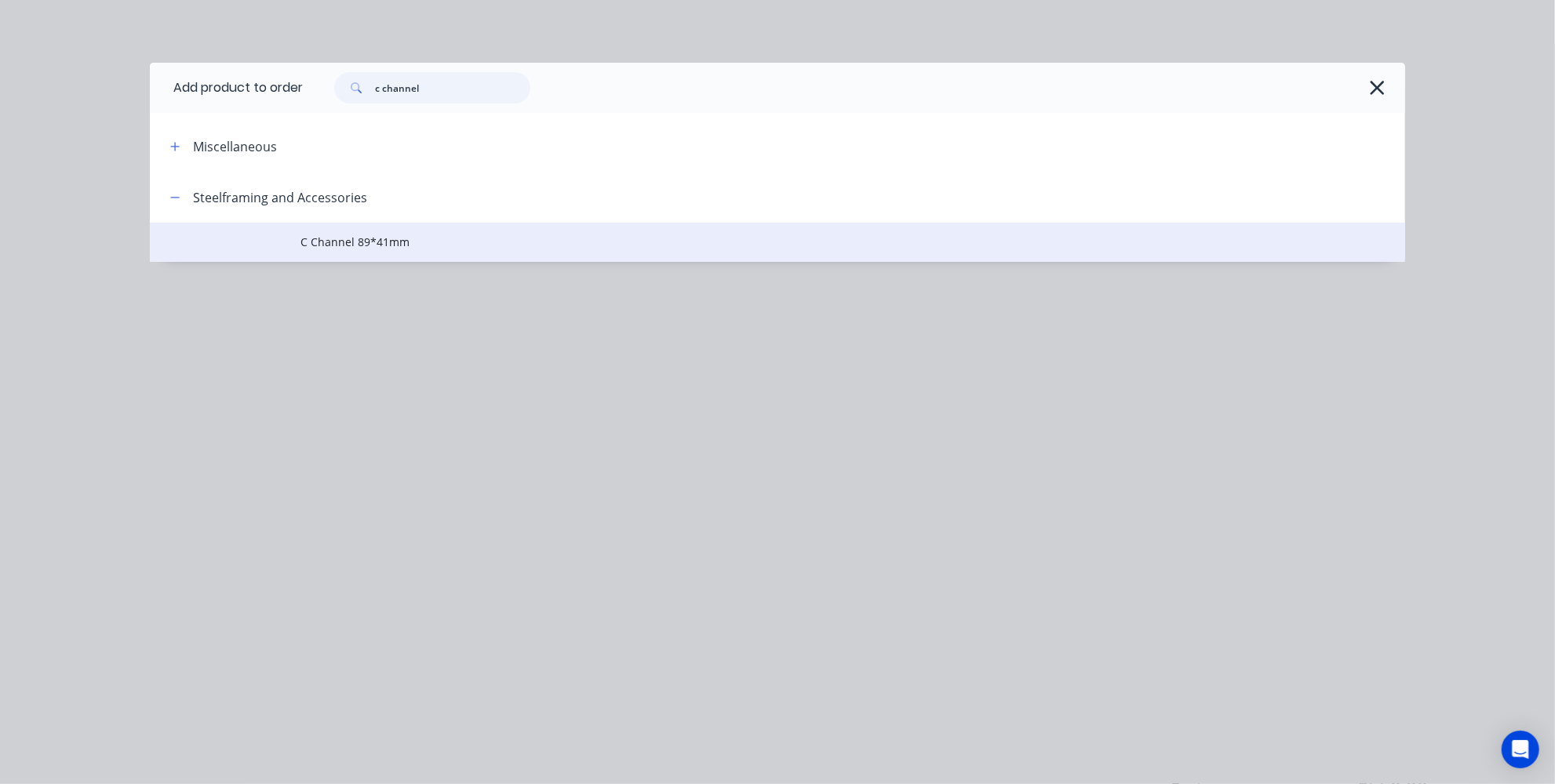
type input "c channel"
click at [357, 257] on td "C Channel 89*41mm" at bounding box center [853, 242] width 1105 height 39
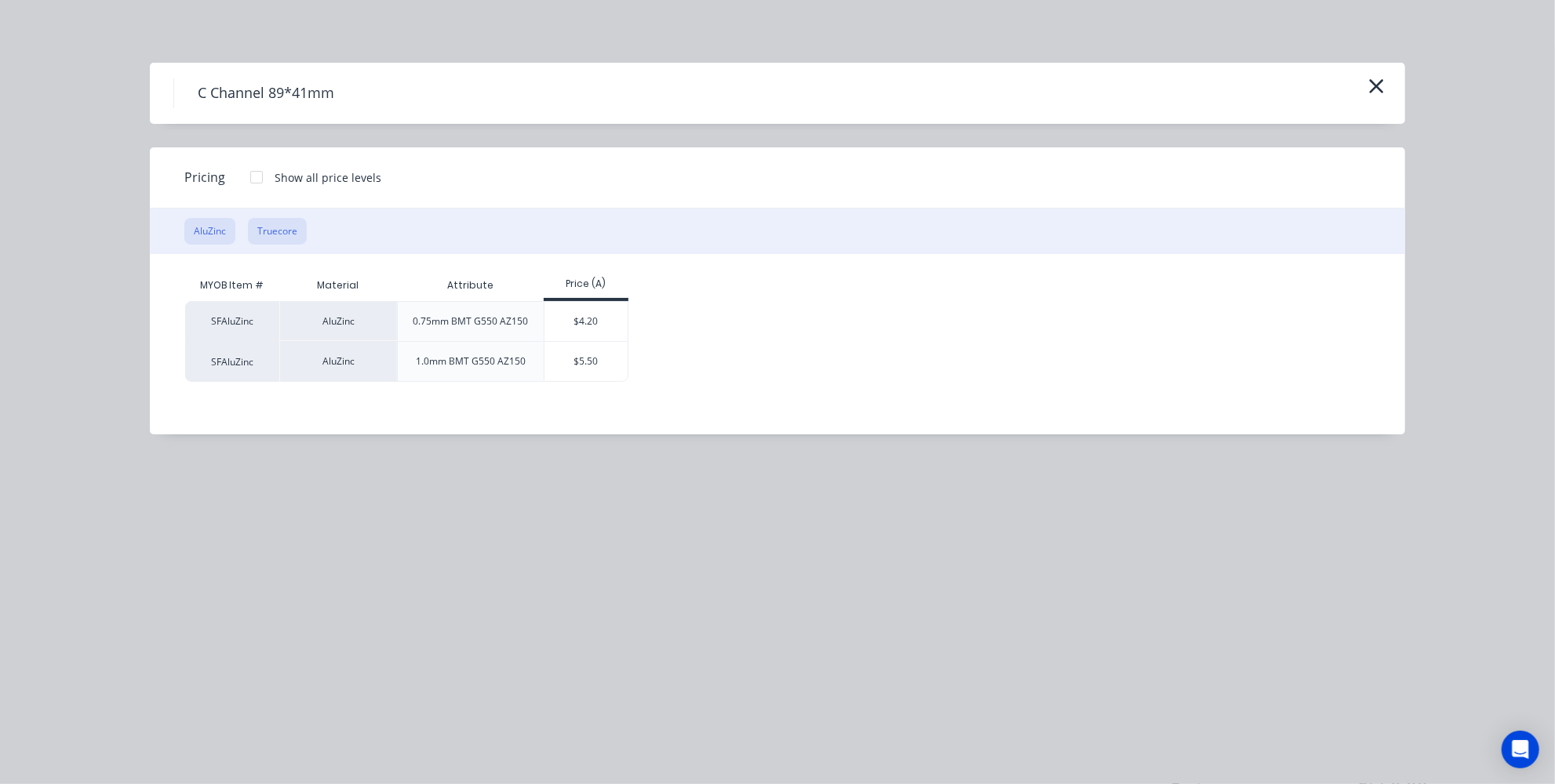
click at [268, 235] on button "Truecore" at bounding box center [278, 231] width 59 height 27
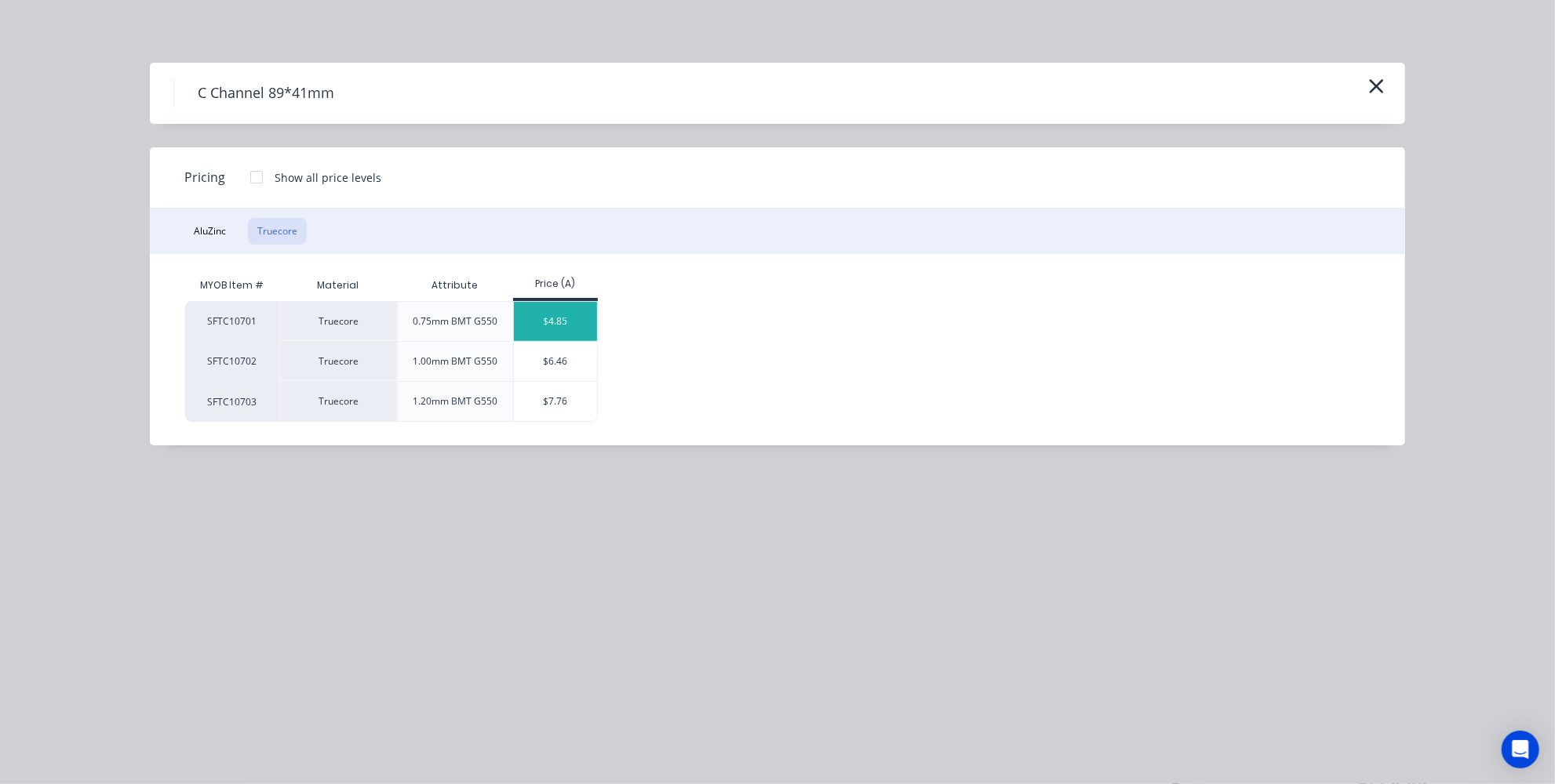
click at [571, 311] on div "$4.85" at bounding box center [556, 321] width 84 height 39
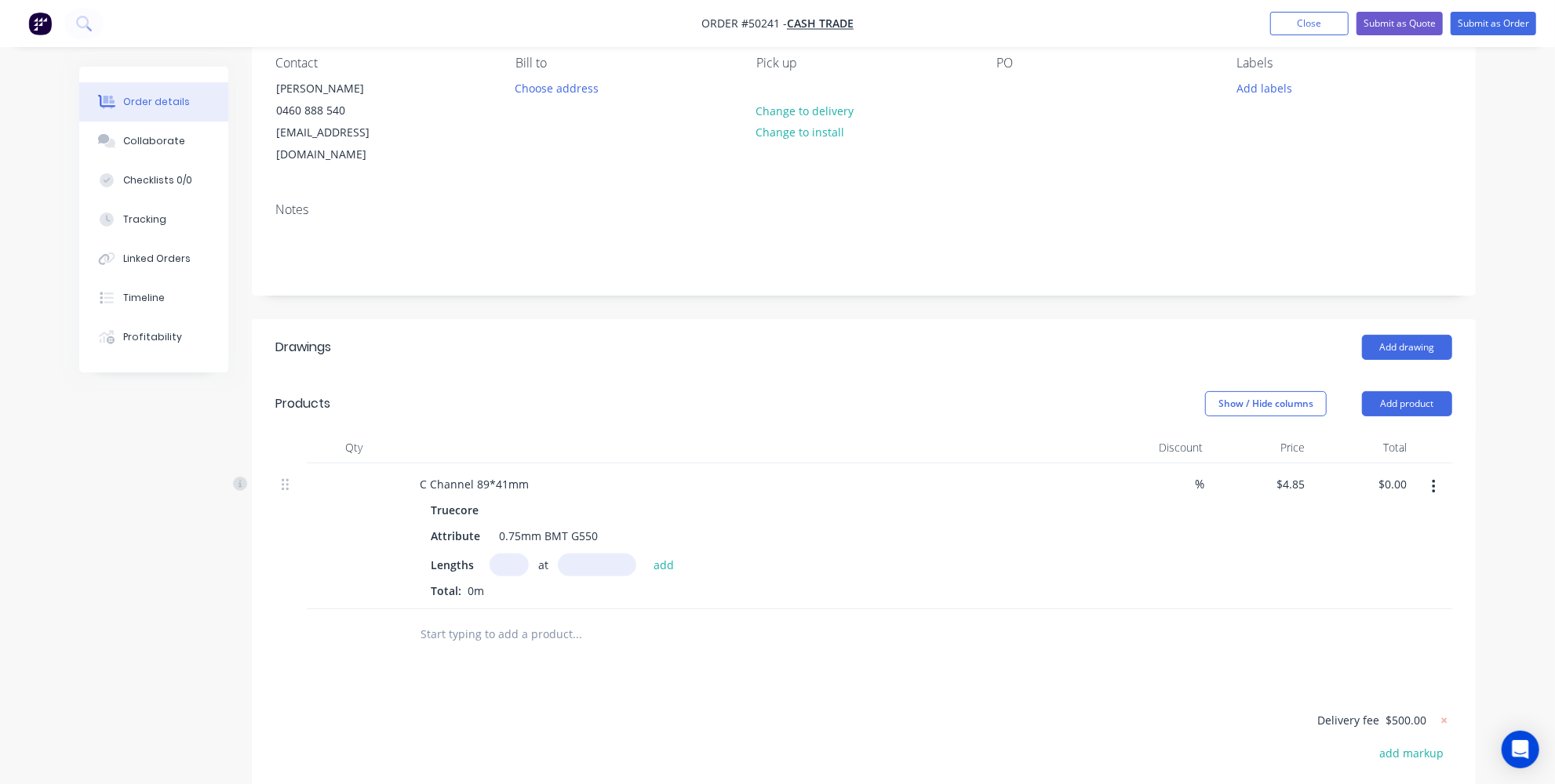
click at [496, 554] on input "text" at bounding box center [509, 565] width 39 height 23
type input "1"
click at [575, 554] on input "text" at bounding box center [597, 565] width 79 height 23
type input "5539mm"
click at [590, 634] on div at bounding box center [684, 635] width 565 height 51
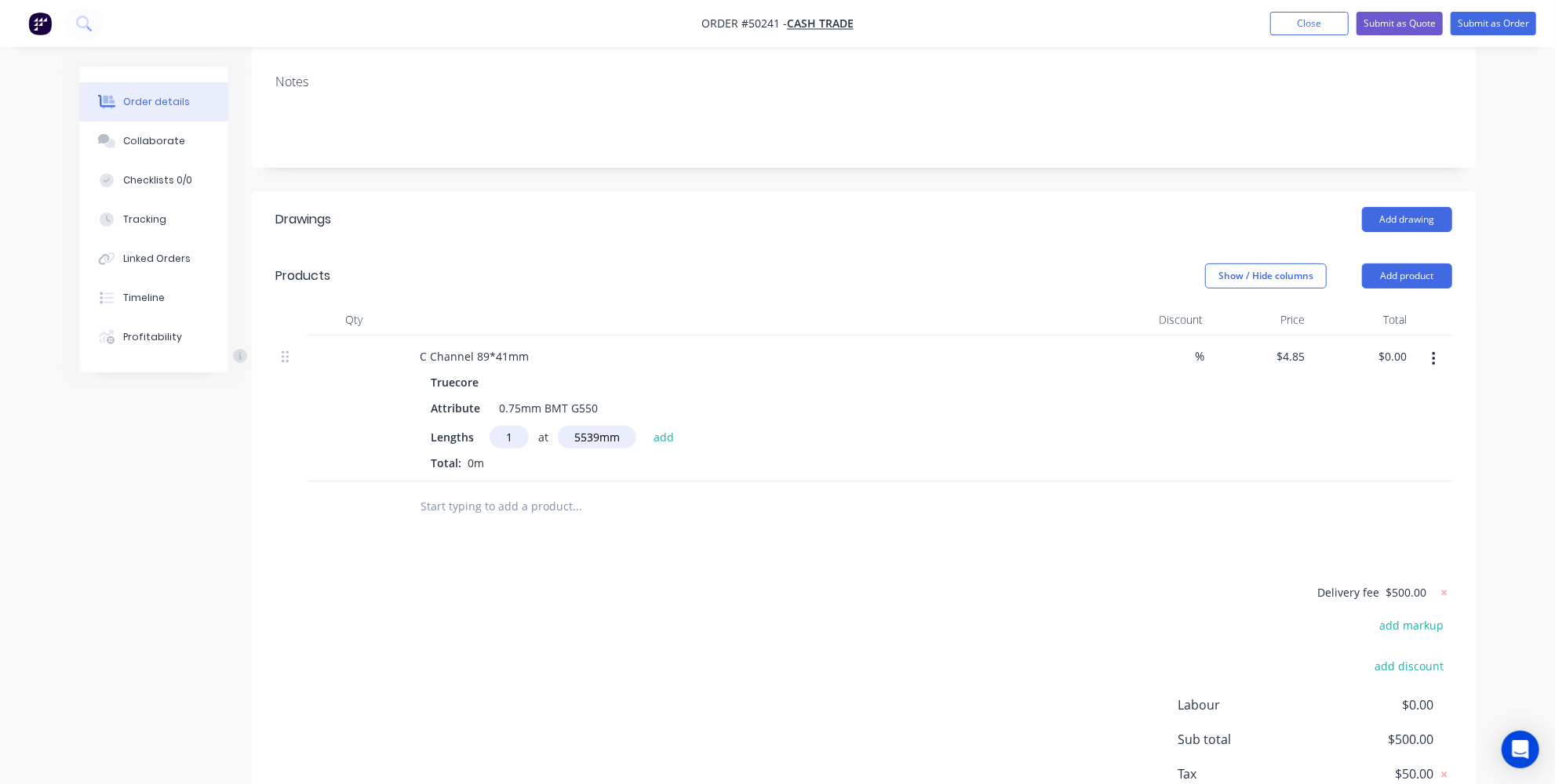
scroll to position [285, 0]
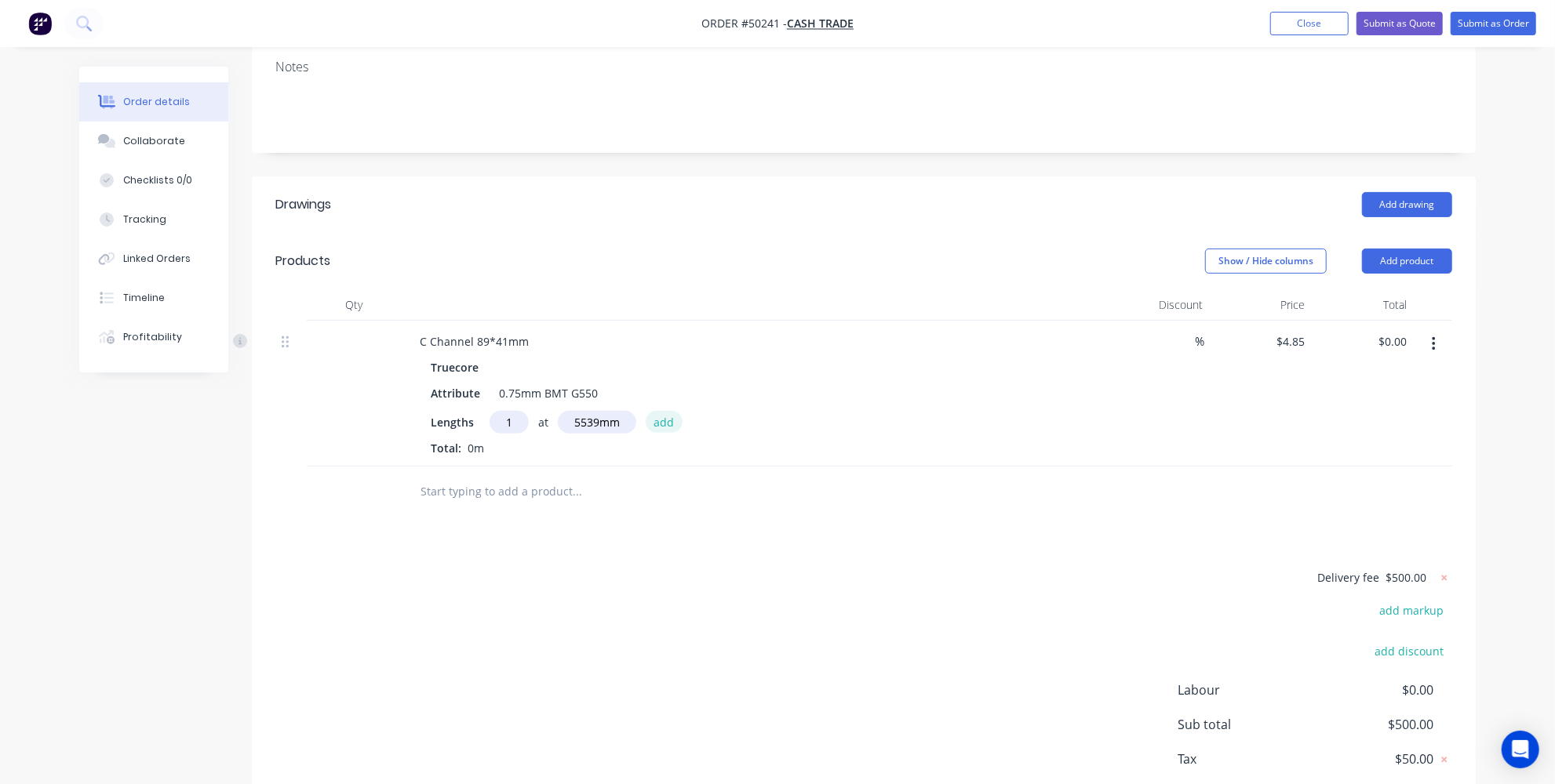
click at [674, 411] on button "add" at bounding box center [664, 421] width 37 height 21
type input "$26.86"
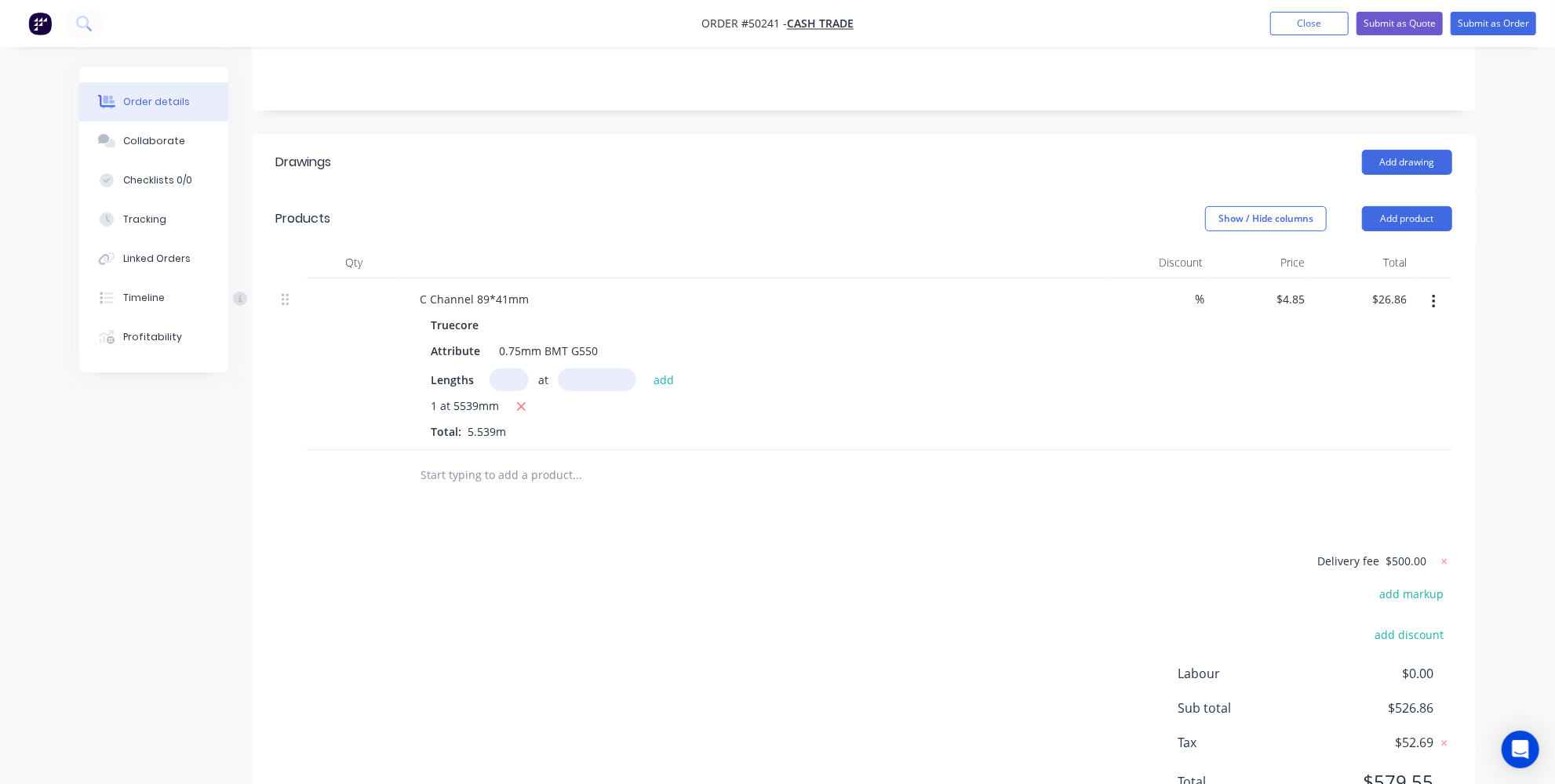
scroll to position [356, 0]
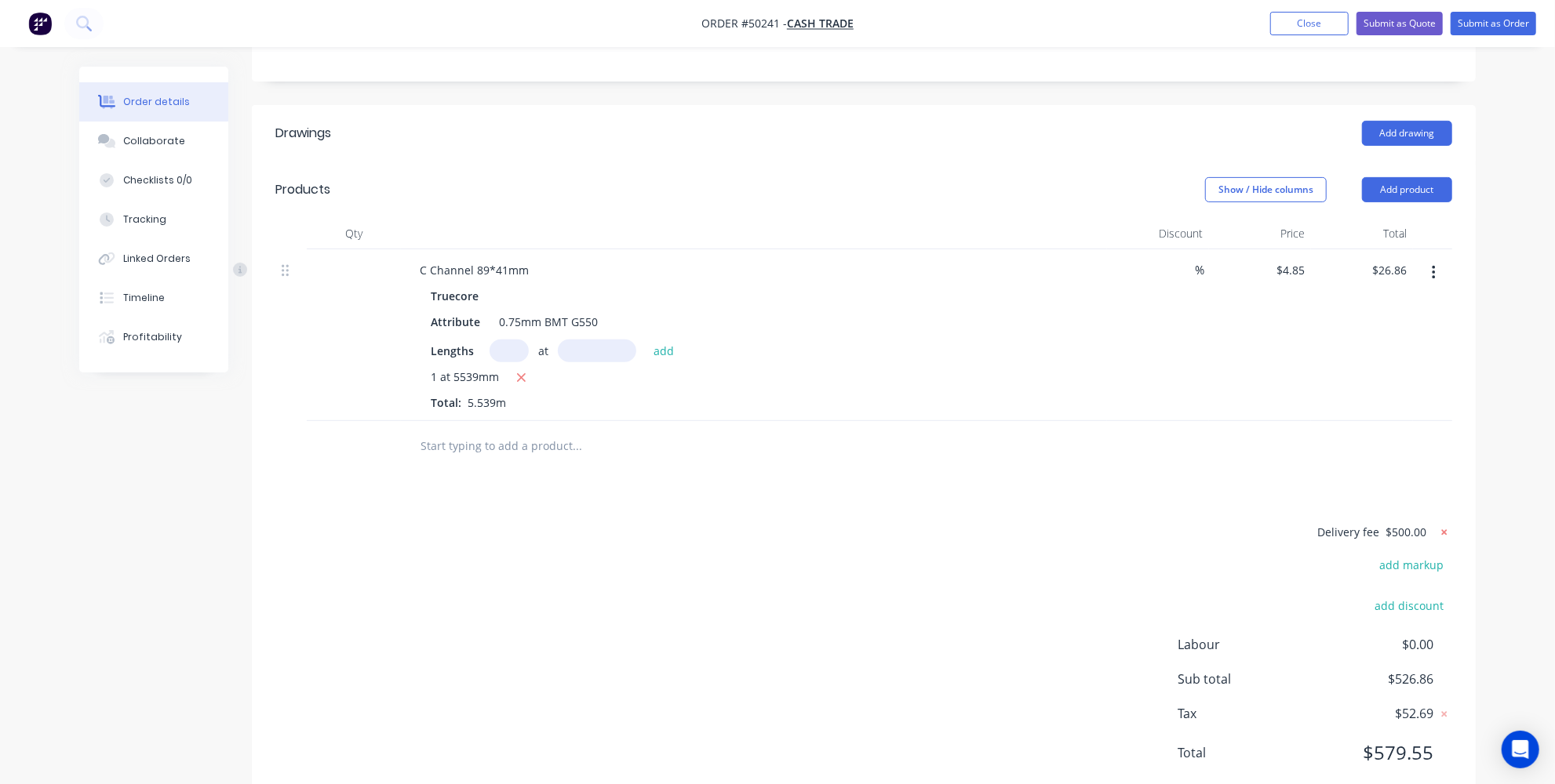
click at [1445, 529] on icon at bounding box center [1445, 532] width 5 height 5
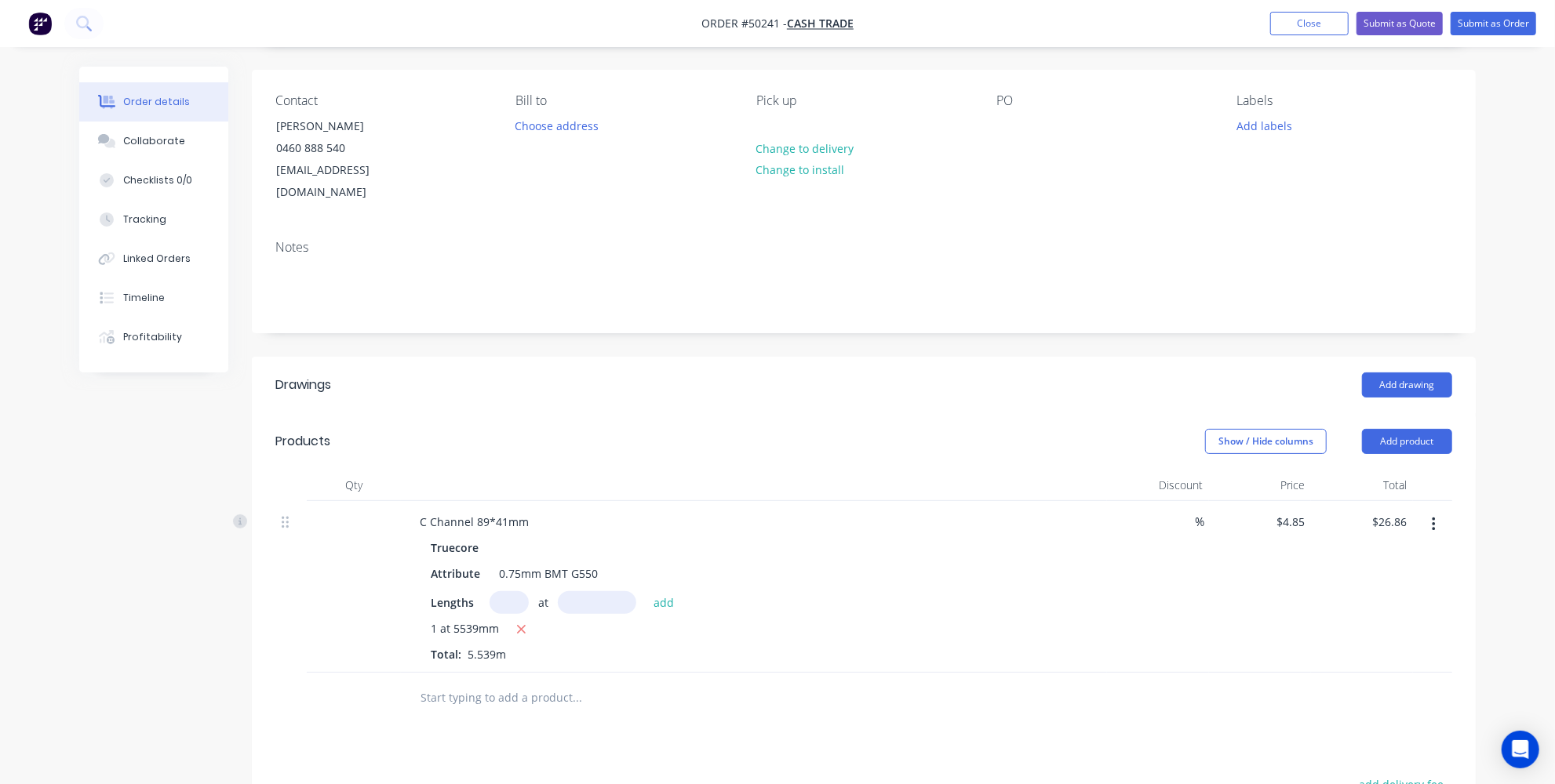
scroll to position [27, 0]
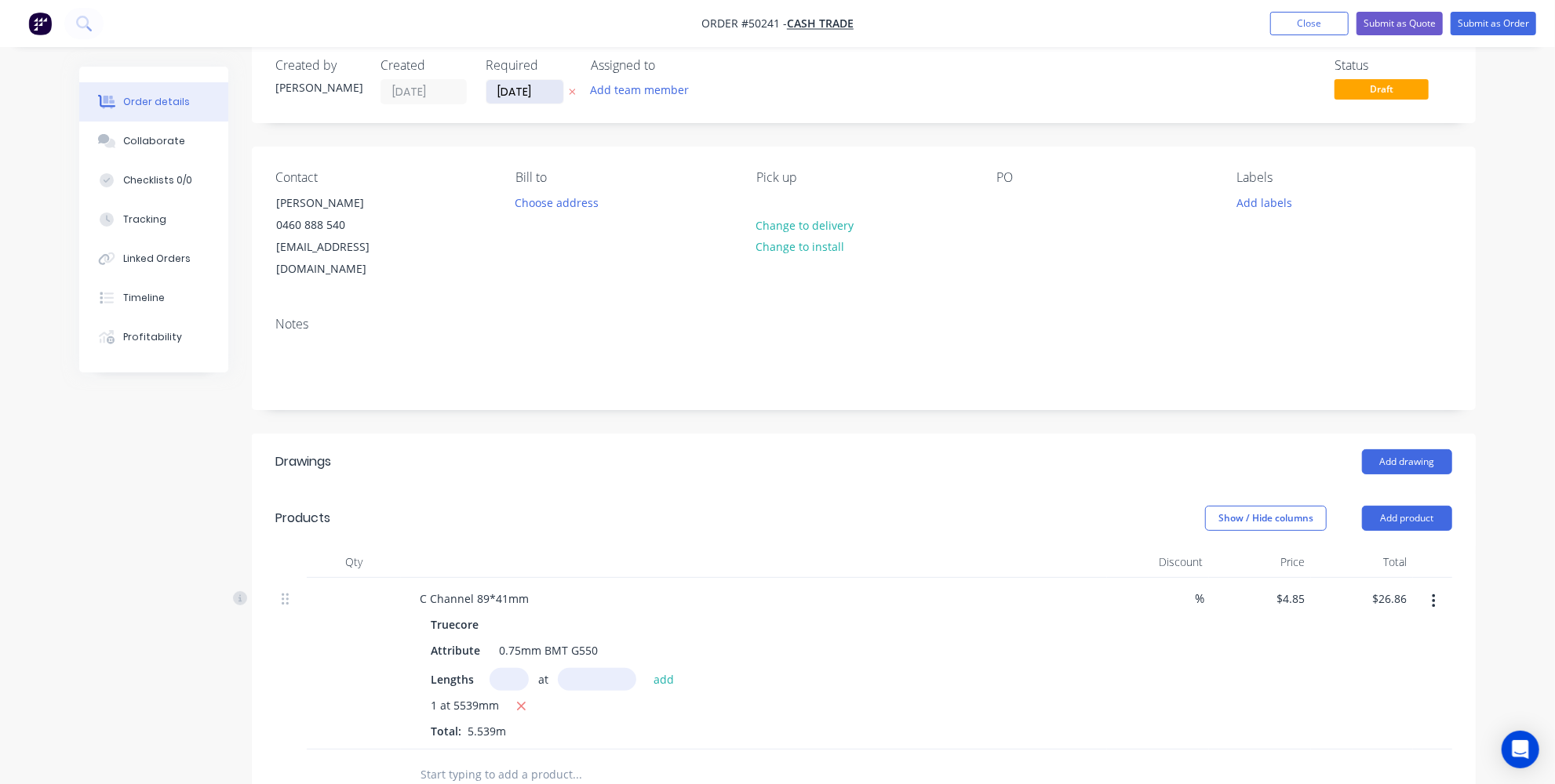
click at [505, 95] on input "[DATE]" at bounding box center [525, 92] width 77 height 24
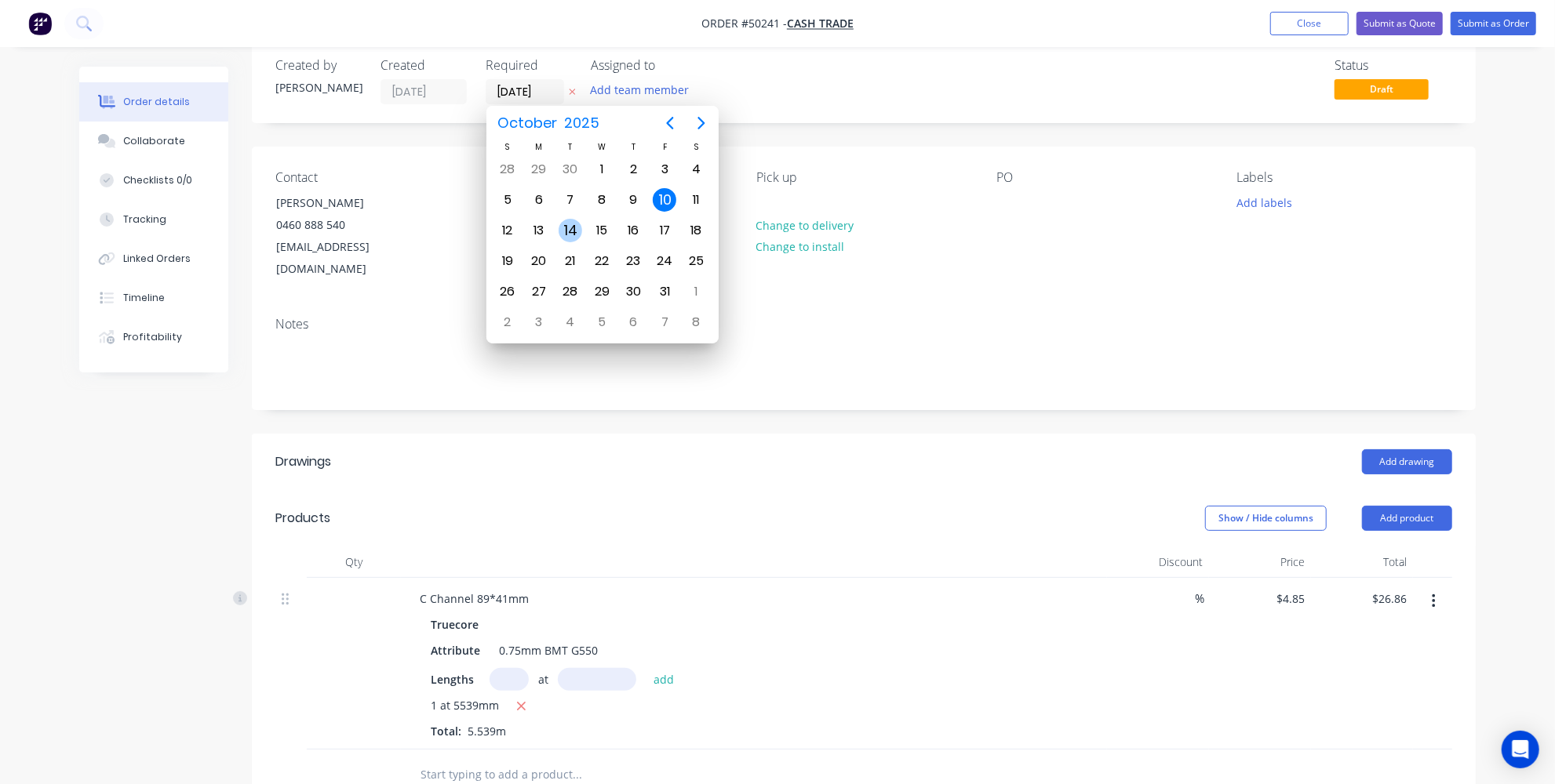
click at [568, 227] on div "14" at bounding box center [571, 231] width 24 height 24
type input "14/10/25"
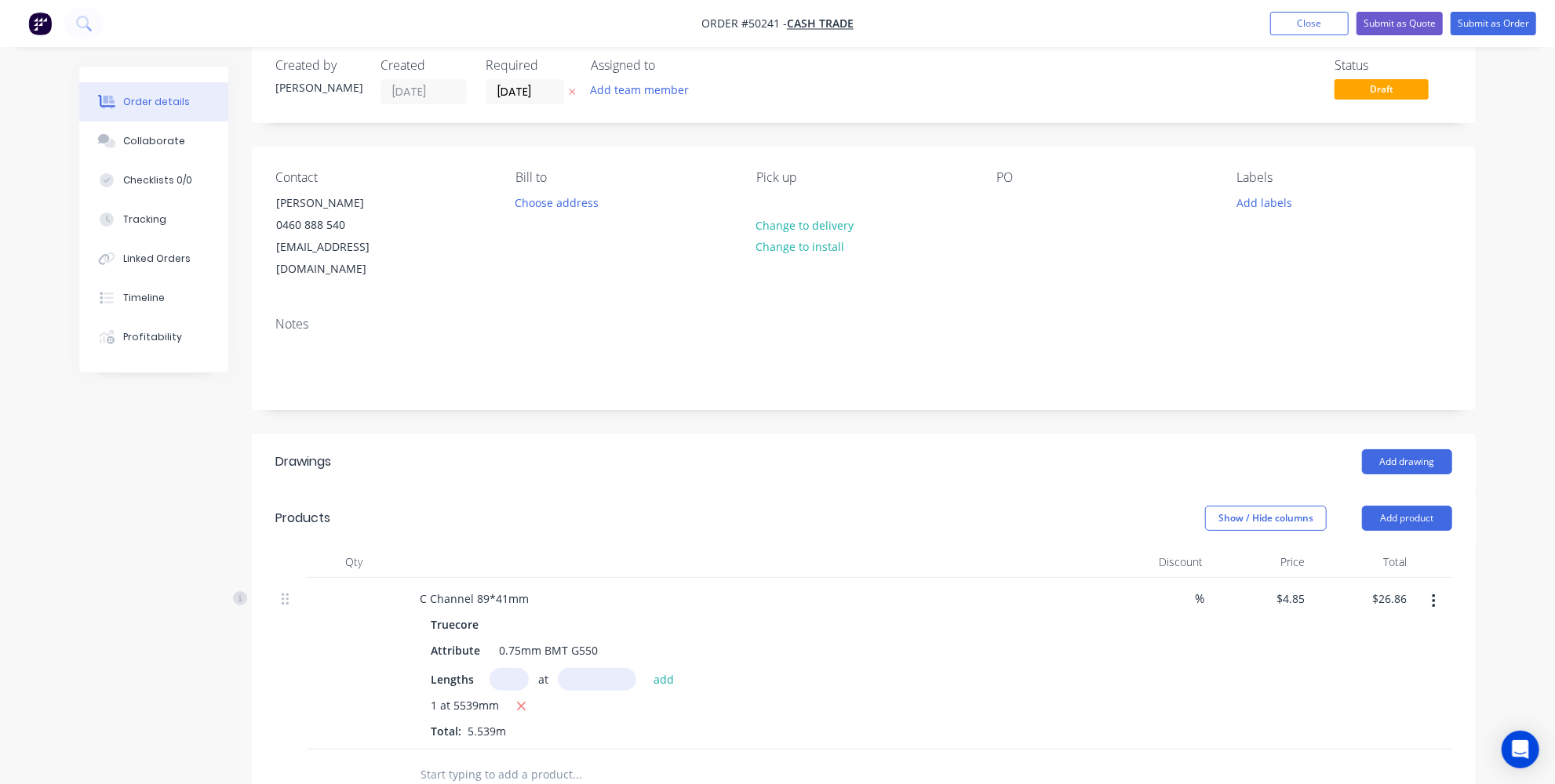
click at [611, 434] on header "Drawings Add drawing" at bounding box center [864, 463] width 1224 height 57
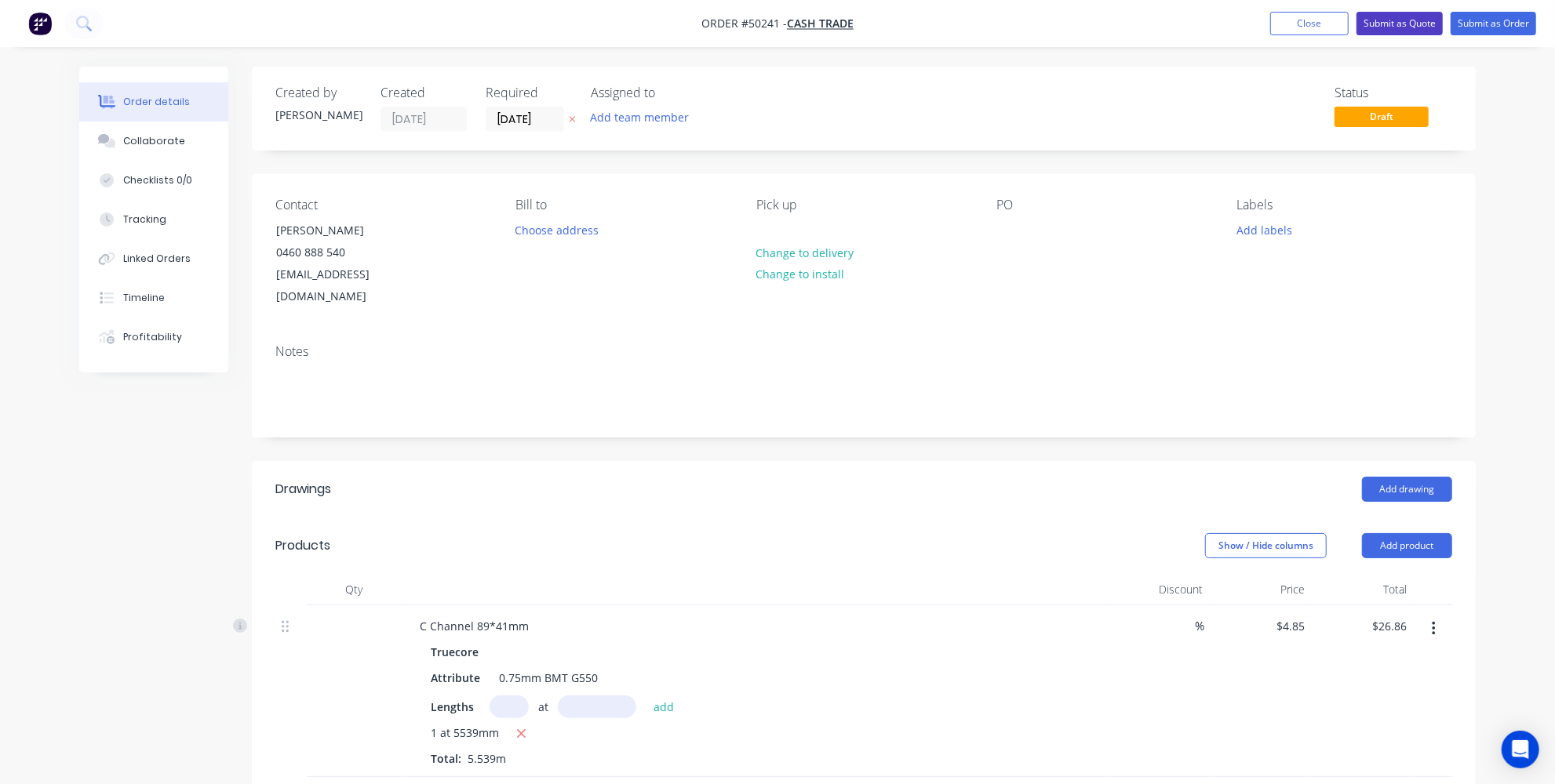
click at [1424, 30] on button "Submit as Quote" at bounding box center [1400, 24] width 86 height 24
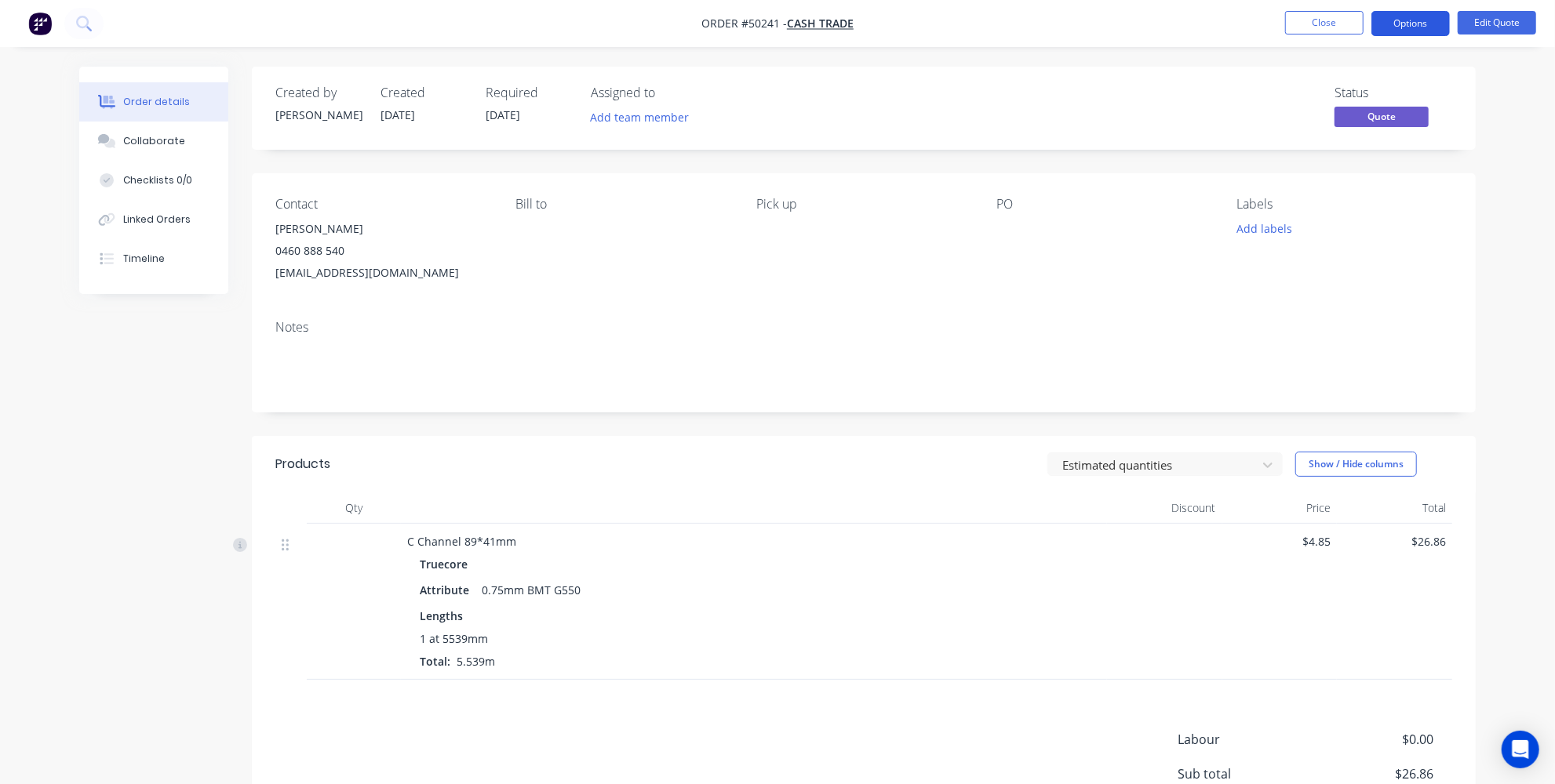
click at [1403, 28] on button "Options" at bounding box center [1411, 23] width 79 height 25
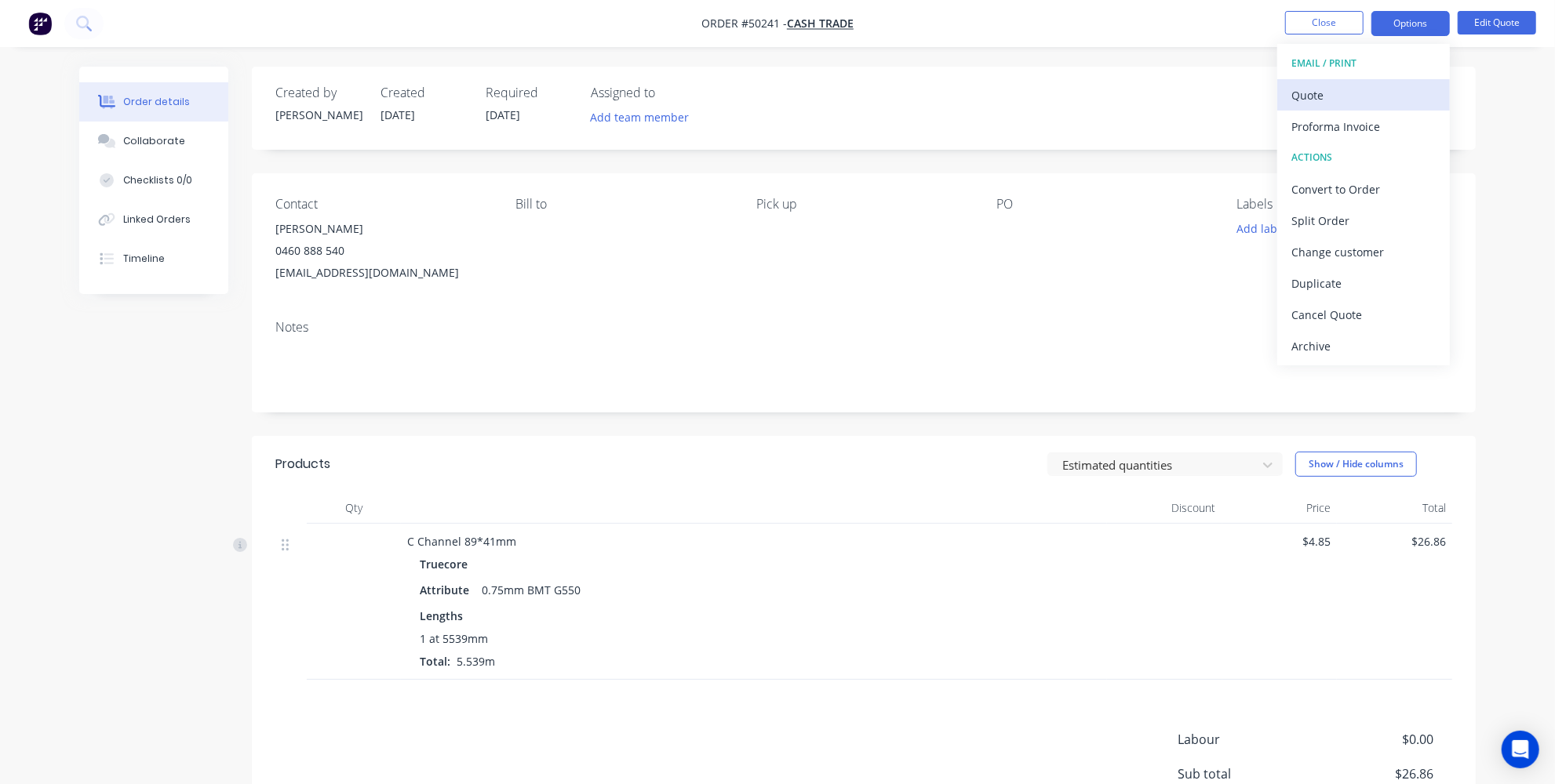
click at [1340, 93] on div "Quote" at bounding box center [1364, 95] width 145 height 23
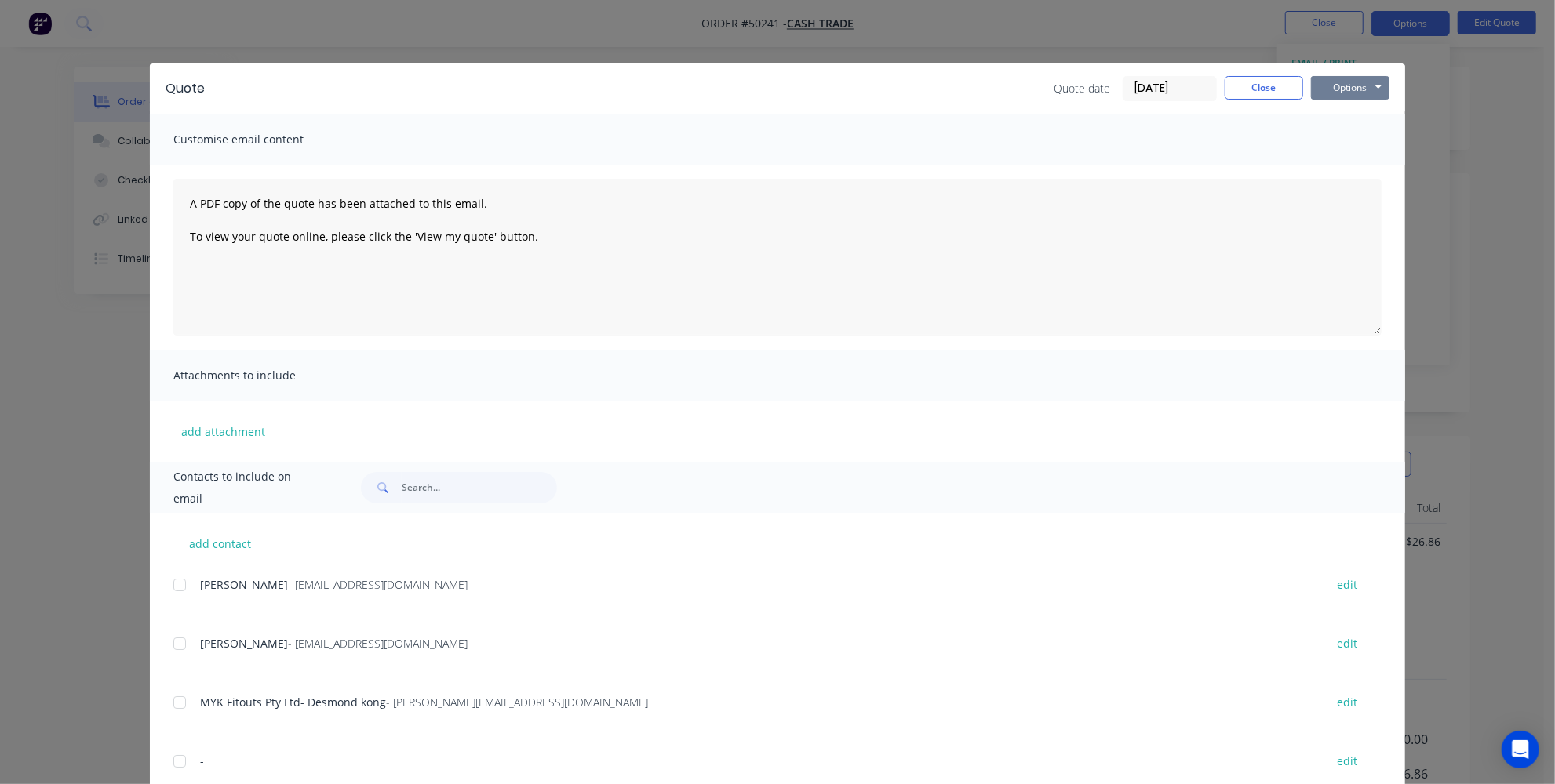
click at [1342, 89] on button "Options" at bounding box center [1351, 88] width 79 height 24
click at [1374, 136] on button "Print" at bounding box center [1362, 141] width 101 height 26
click at [1260, 87] on button "Close" at bounding box center [1265, 88] width 79 height 24
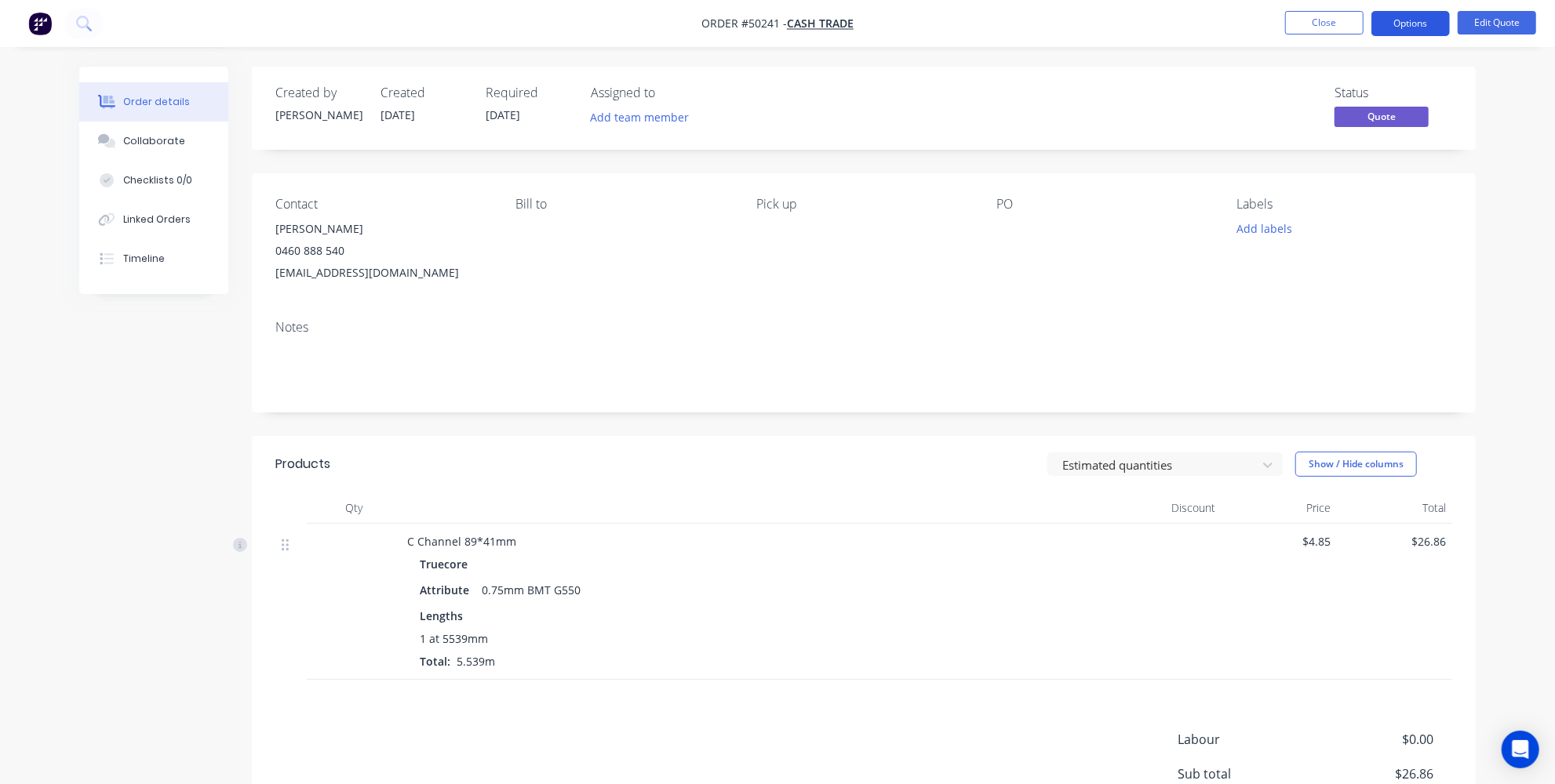
click at [1429, 18] on button "Options" at bounding box center [1411, 23] width 79 height 25
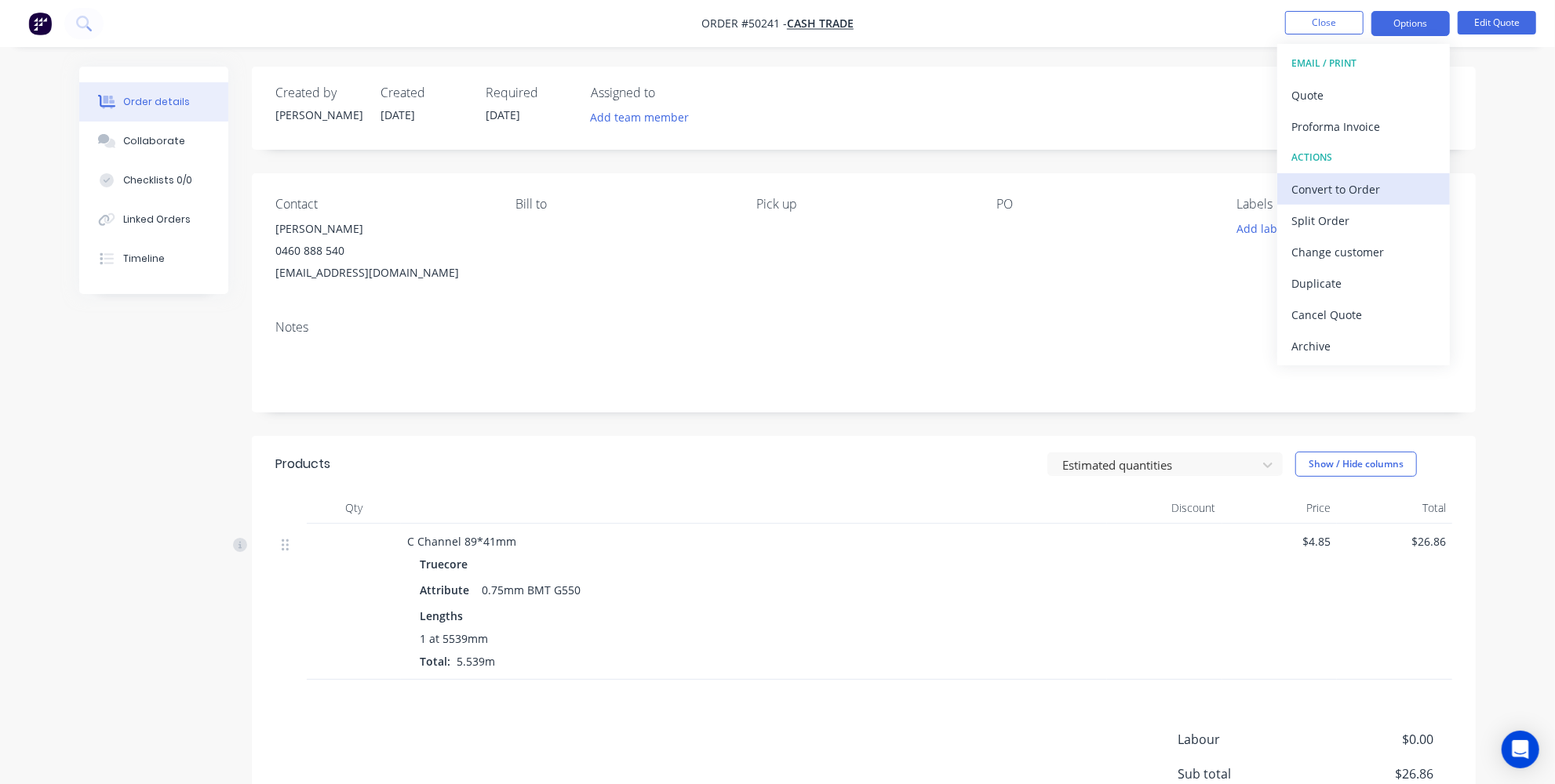
click at [1384, 188] on div "Convert to Order" at bounding box center [1364, 189] width 145 height 23
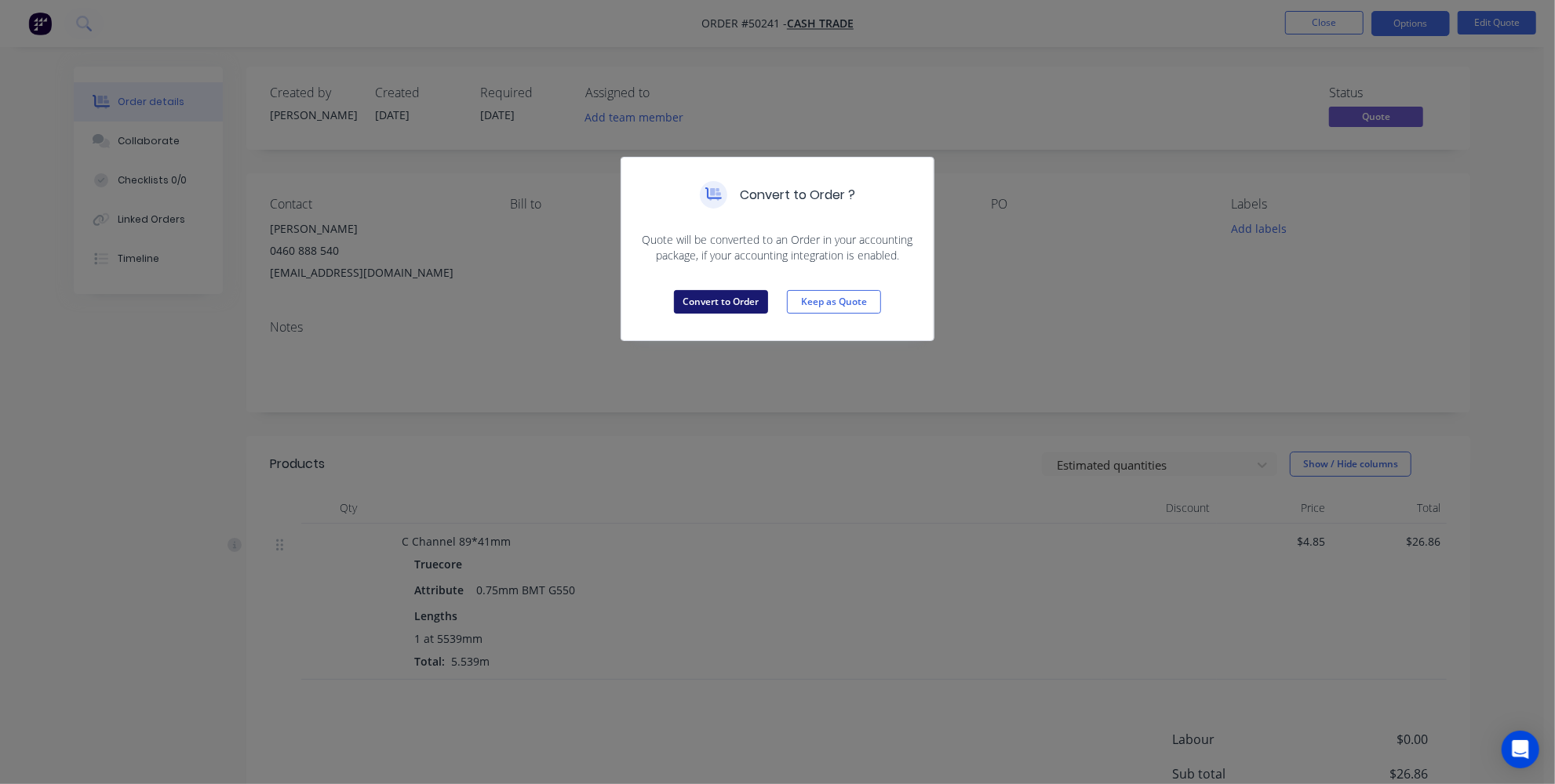
click at [696, 301] on button "Convert to Order" at bounding box center [721, 302] width 94 height 24
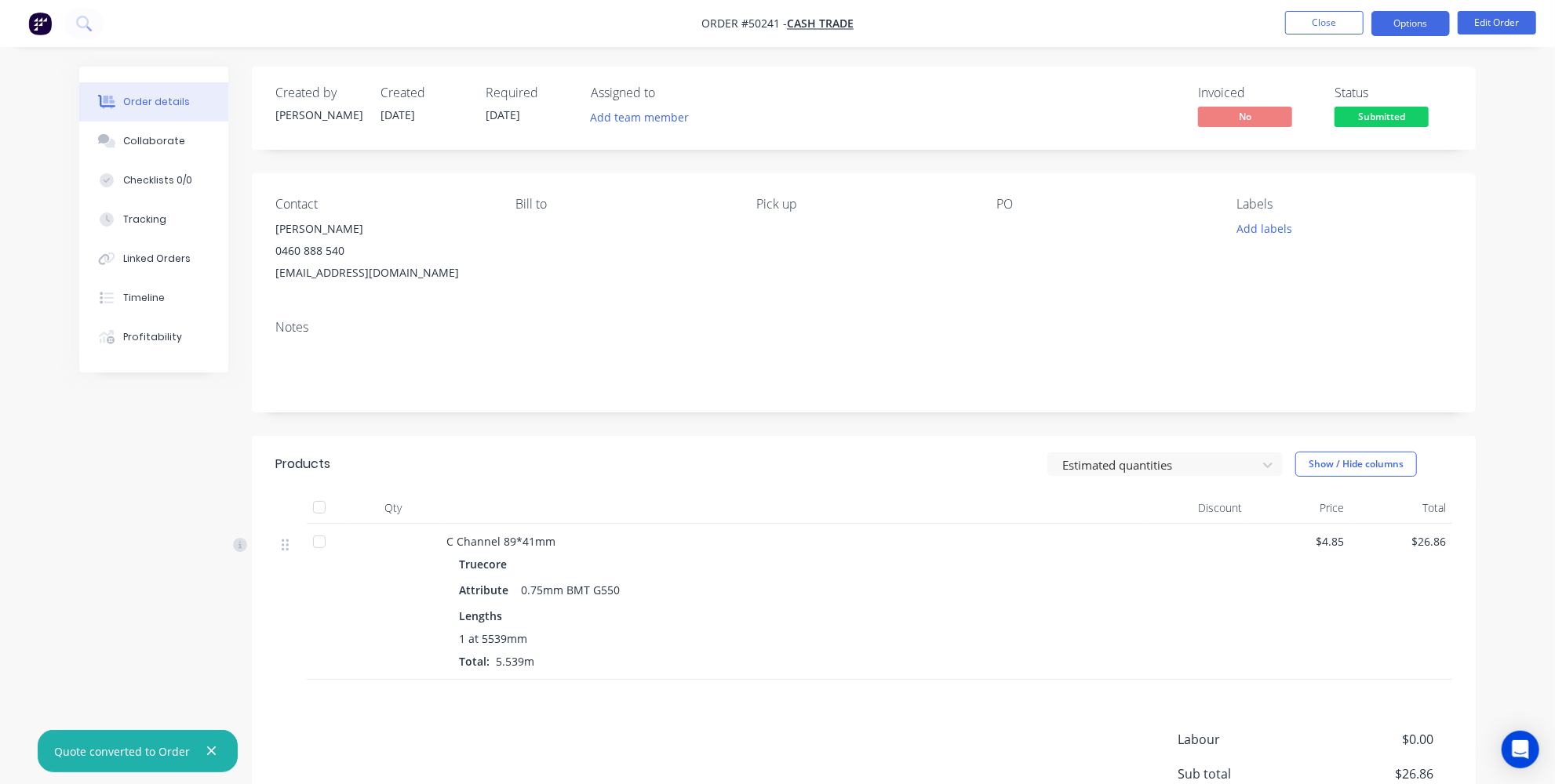
click at [1418, 16] on button "Options" at bounding box center [1411, 23] width 79 height 25
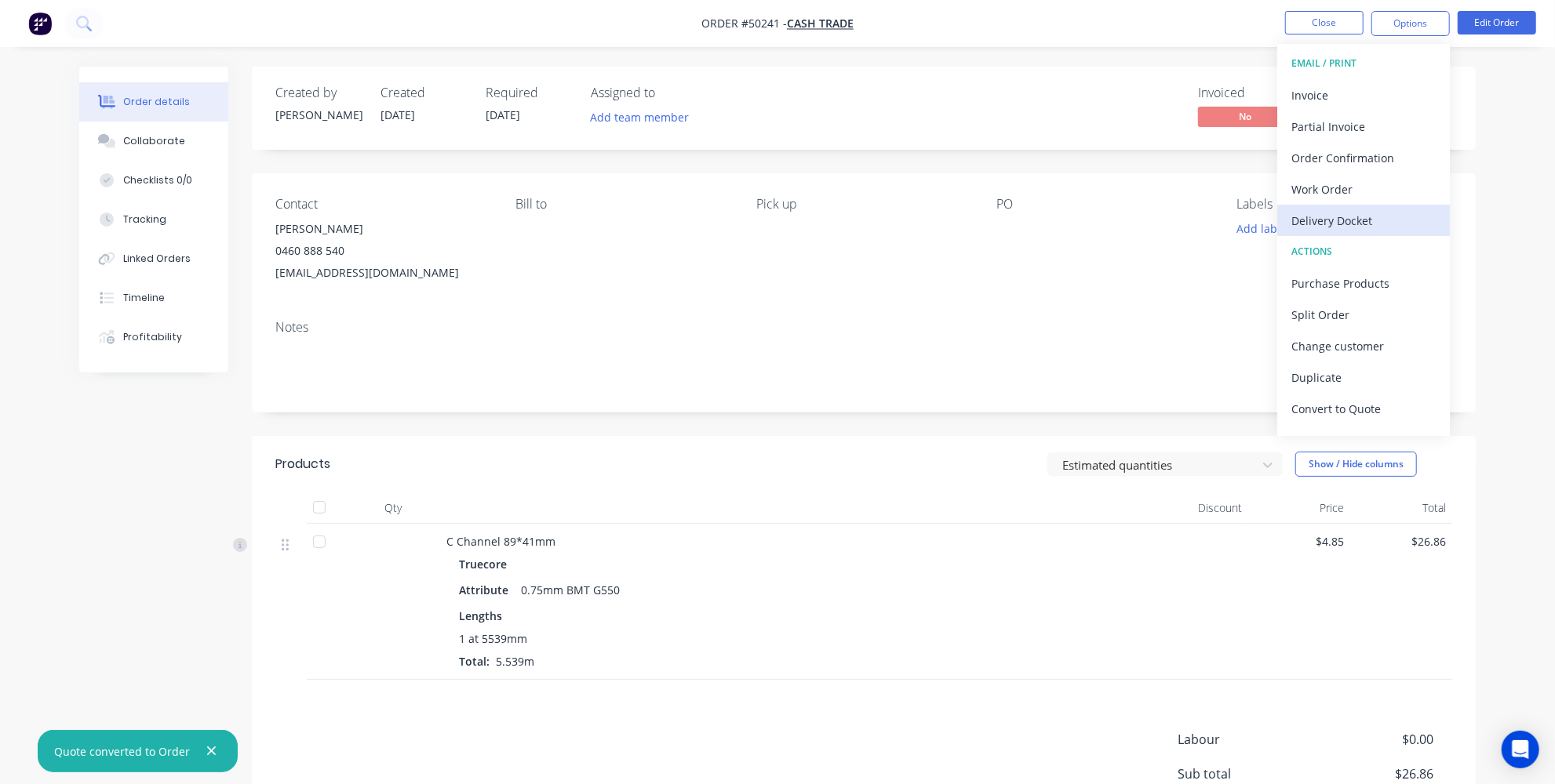
click at [1337, 220] on div "Delivery Docket" at bounding box center [1364, 221] width 145 height 23
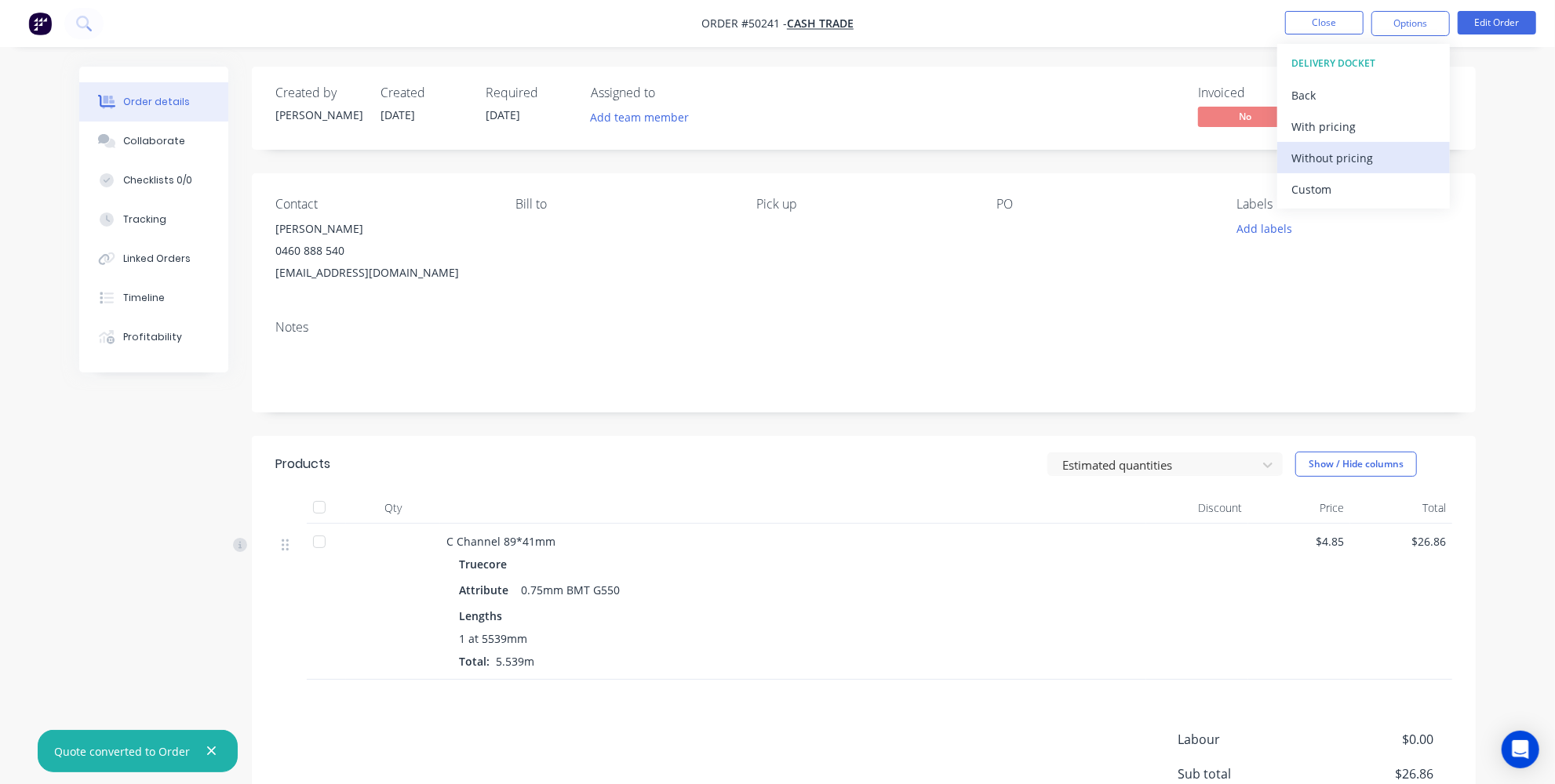
click at [1322, 153] on div "Without pricing" at bounding box center [1364, 158] width 145 height 23
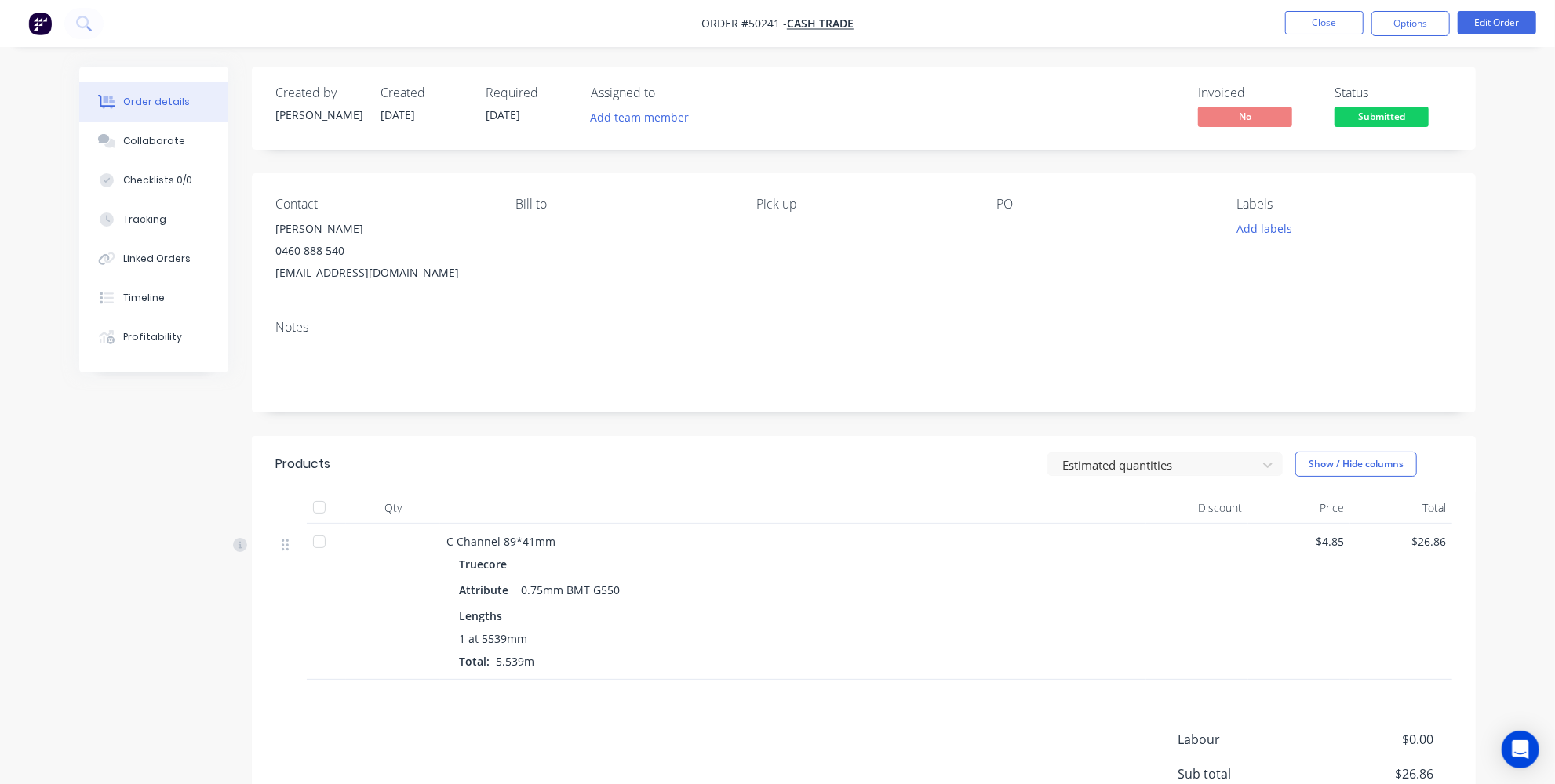
click at [794, 319] on div "Notes" at bounding box center [864, 360] width 1224 height 105
click at [1284, 232] on button "Add labels" at bounding box center [1264, 228] width 72 height 21
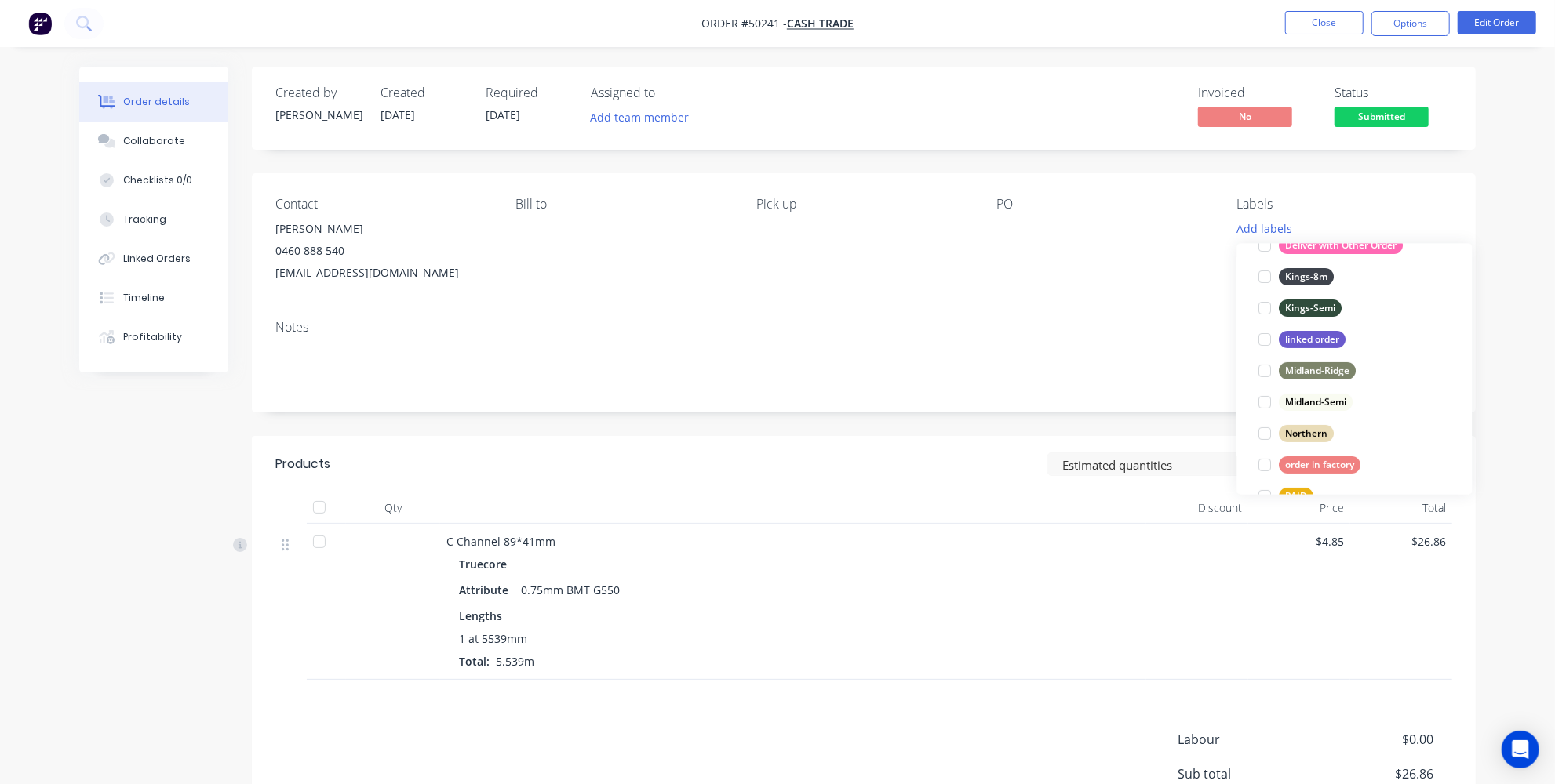
scroll to position [213, 0]
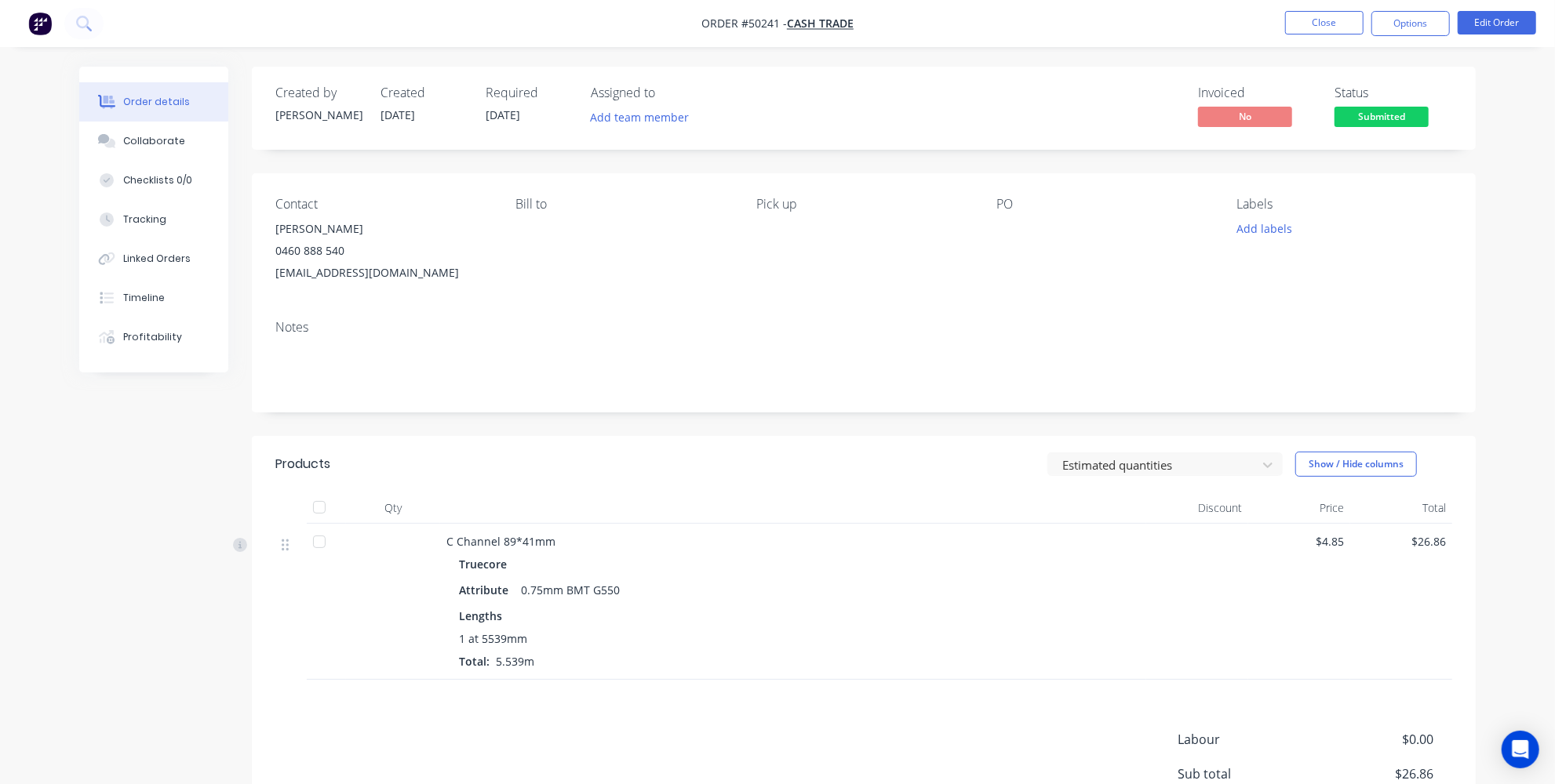
click at [1520, 389] on div "Order details Collaborate Checklists 0/0 Tracking Linked Orders Timeline Profit…" at bounding box center [777, 463] width 1555 height 925
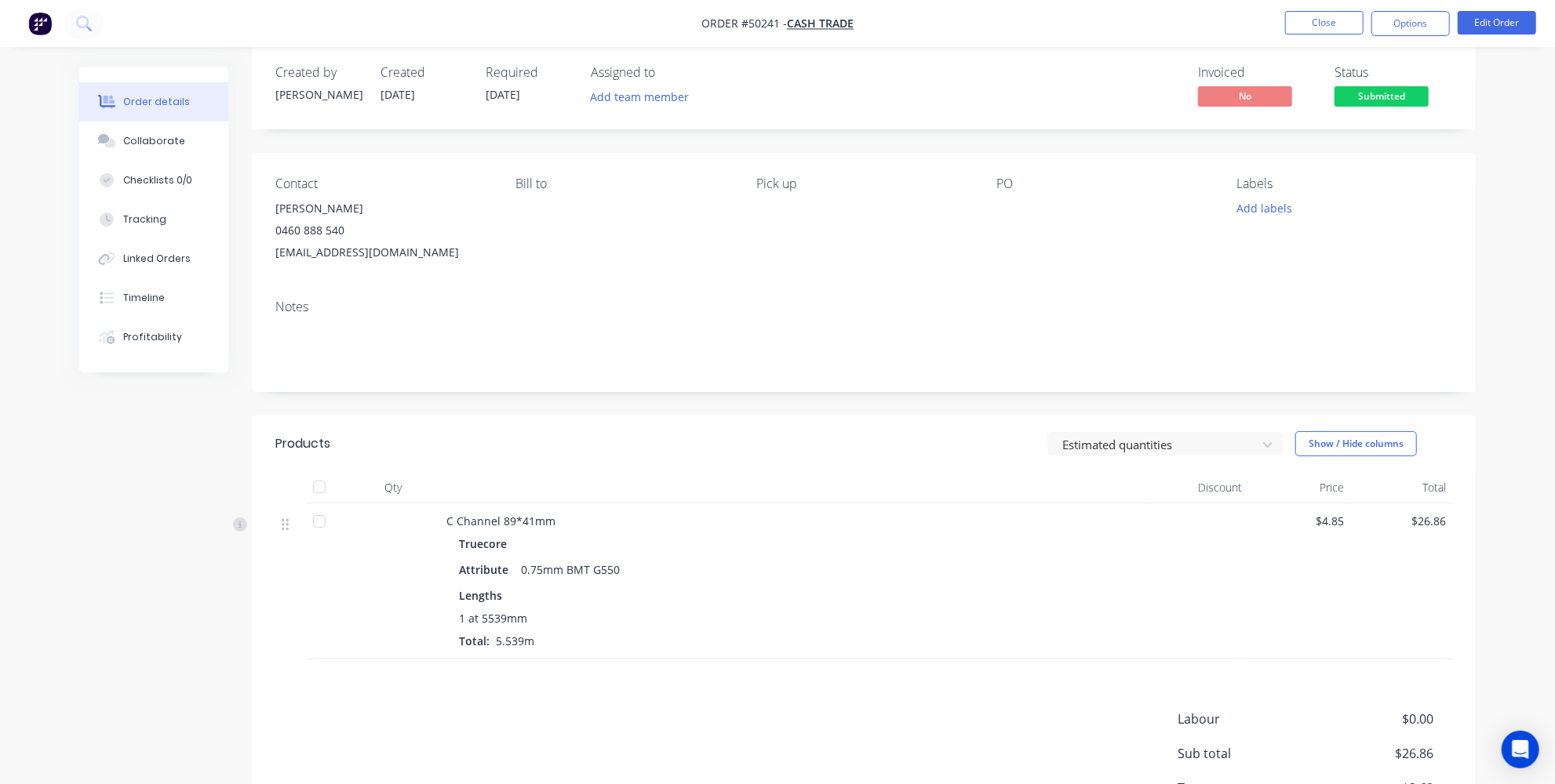
scroll to position [0, 0]
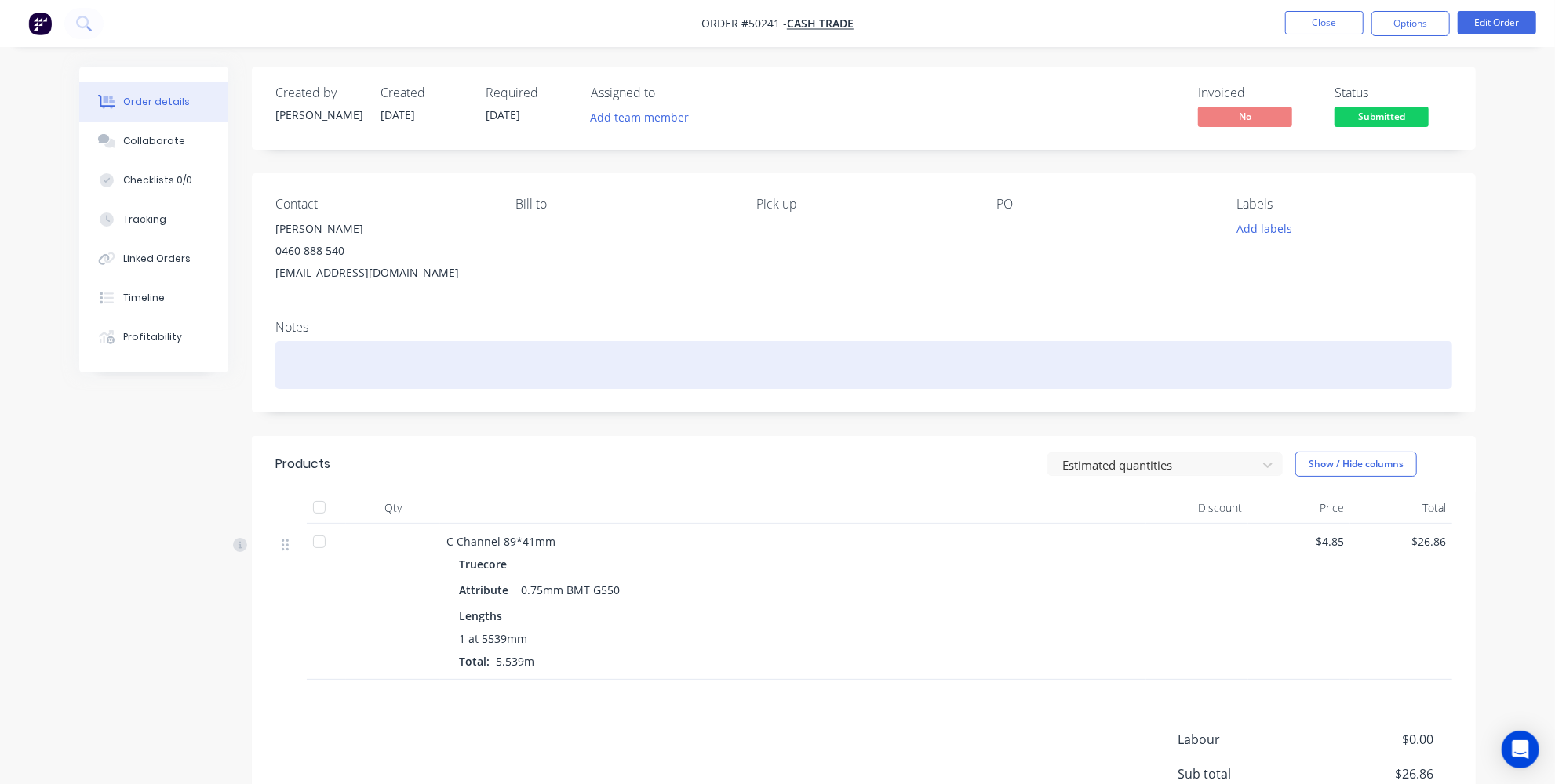
click at [431, 365] on div at bounding box center [864, 365] width 1177 height 48
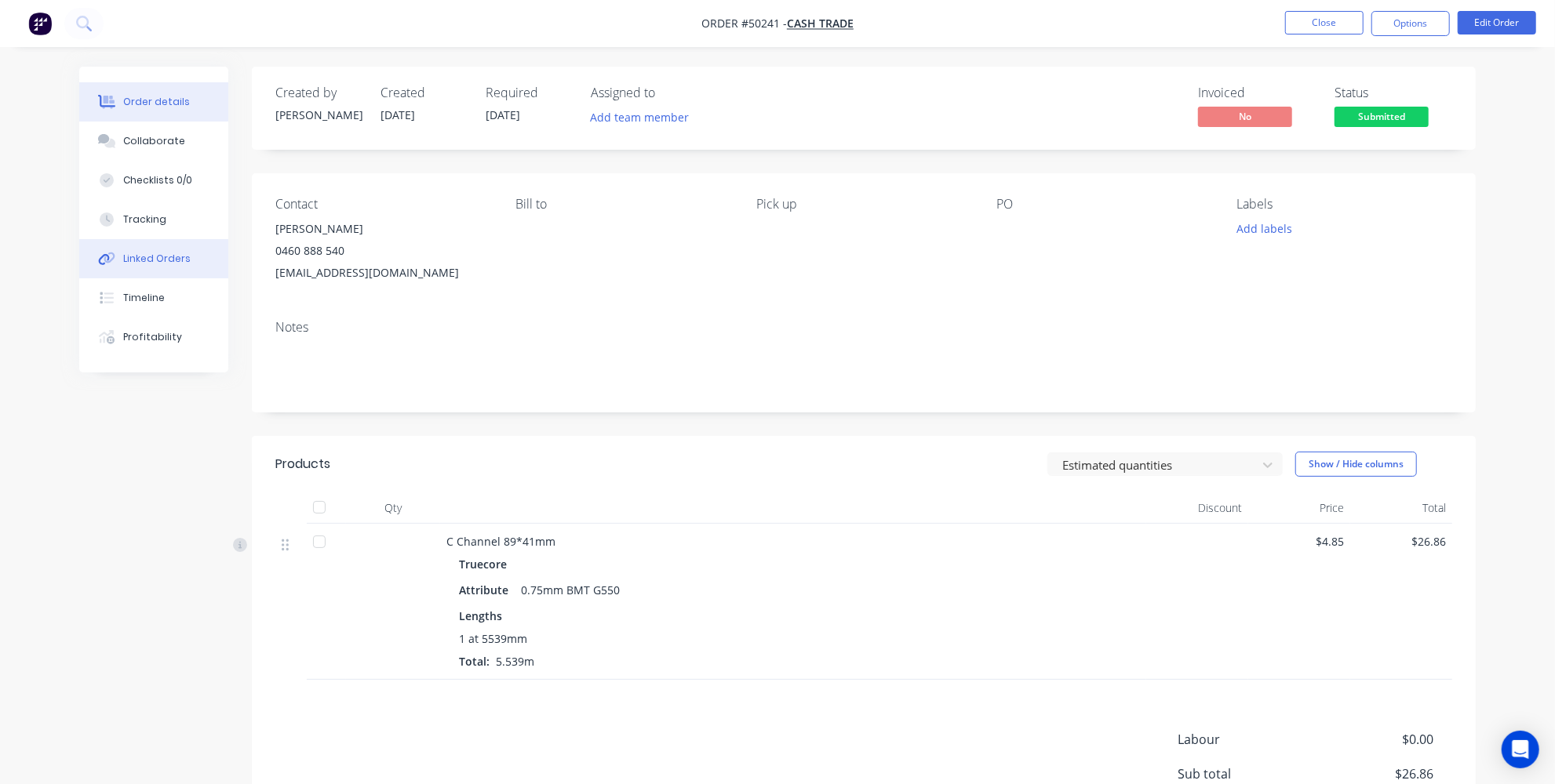
click at [152, 257] on div "Linked Orders" at bounding box center [157, 258] width 68 height 14
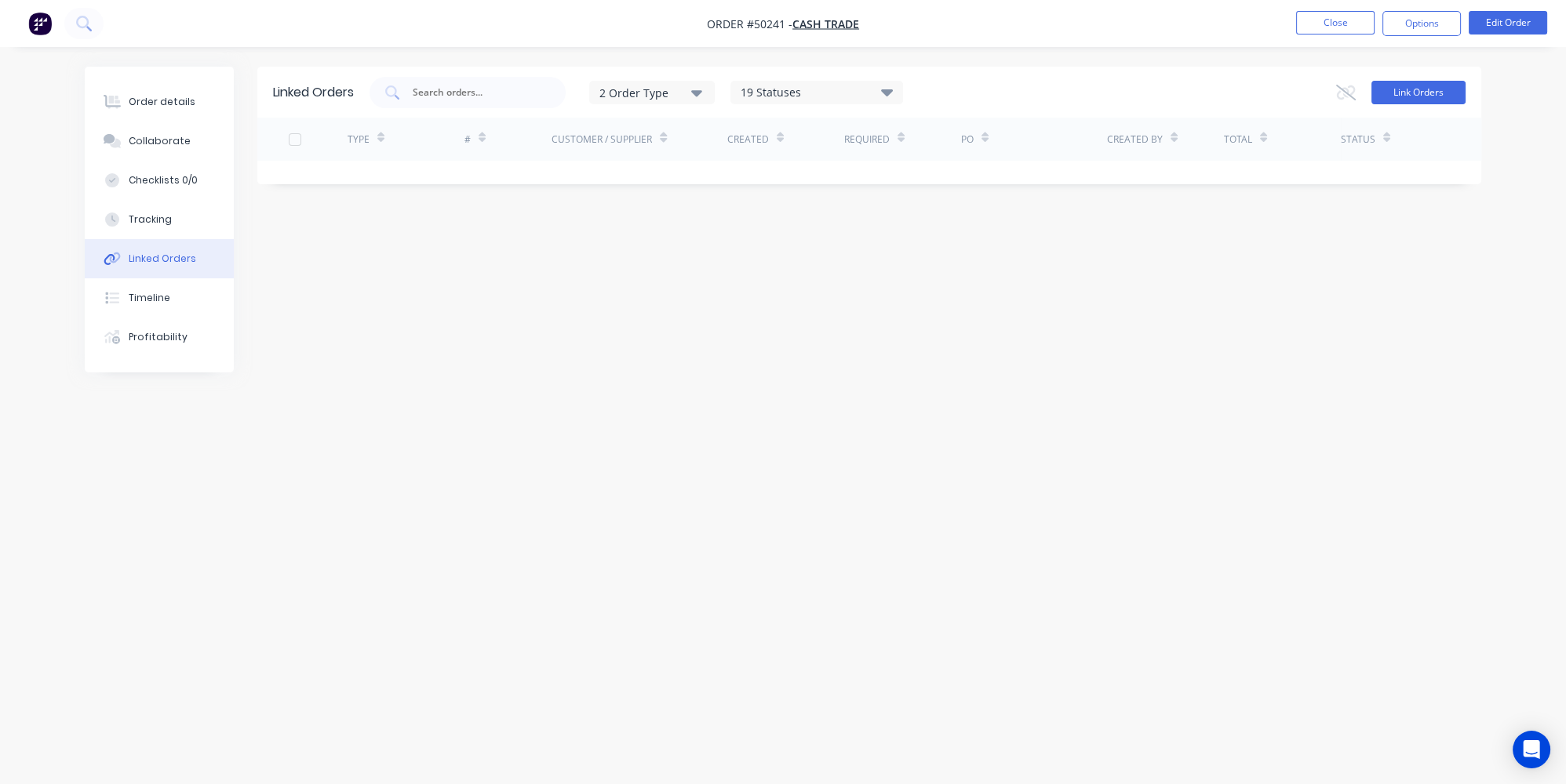
click at [1405, 91] on button "Link Orders" at bounding box center [1418, 93] width 94 height 24
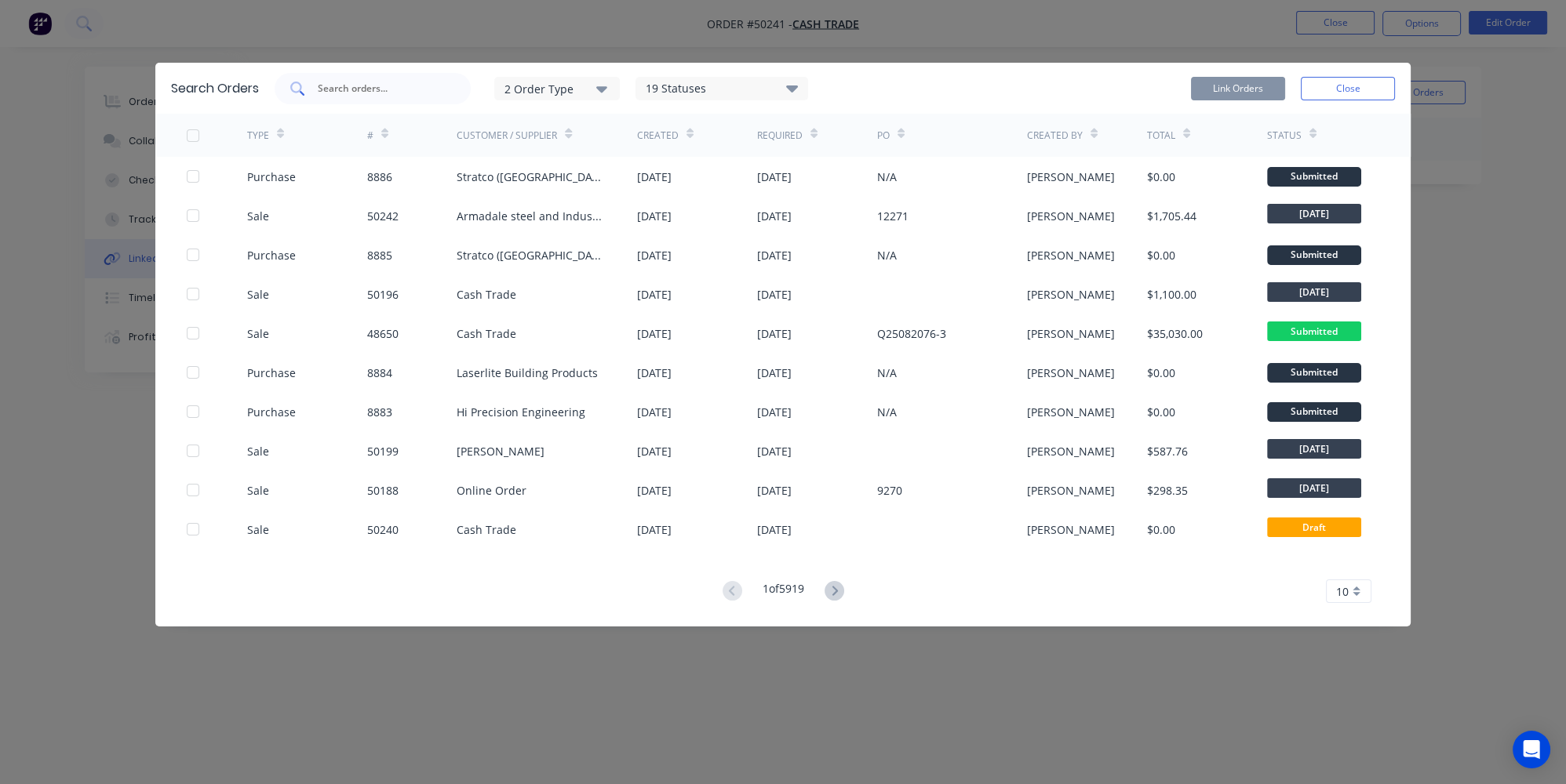
click at [407, 95] on div at bounding box center [373, 89] width 196 height 31
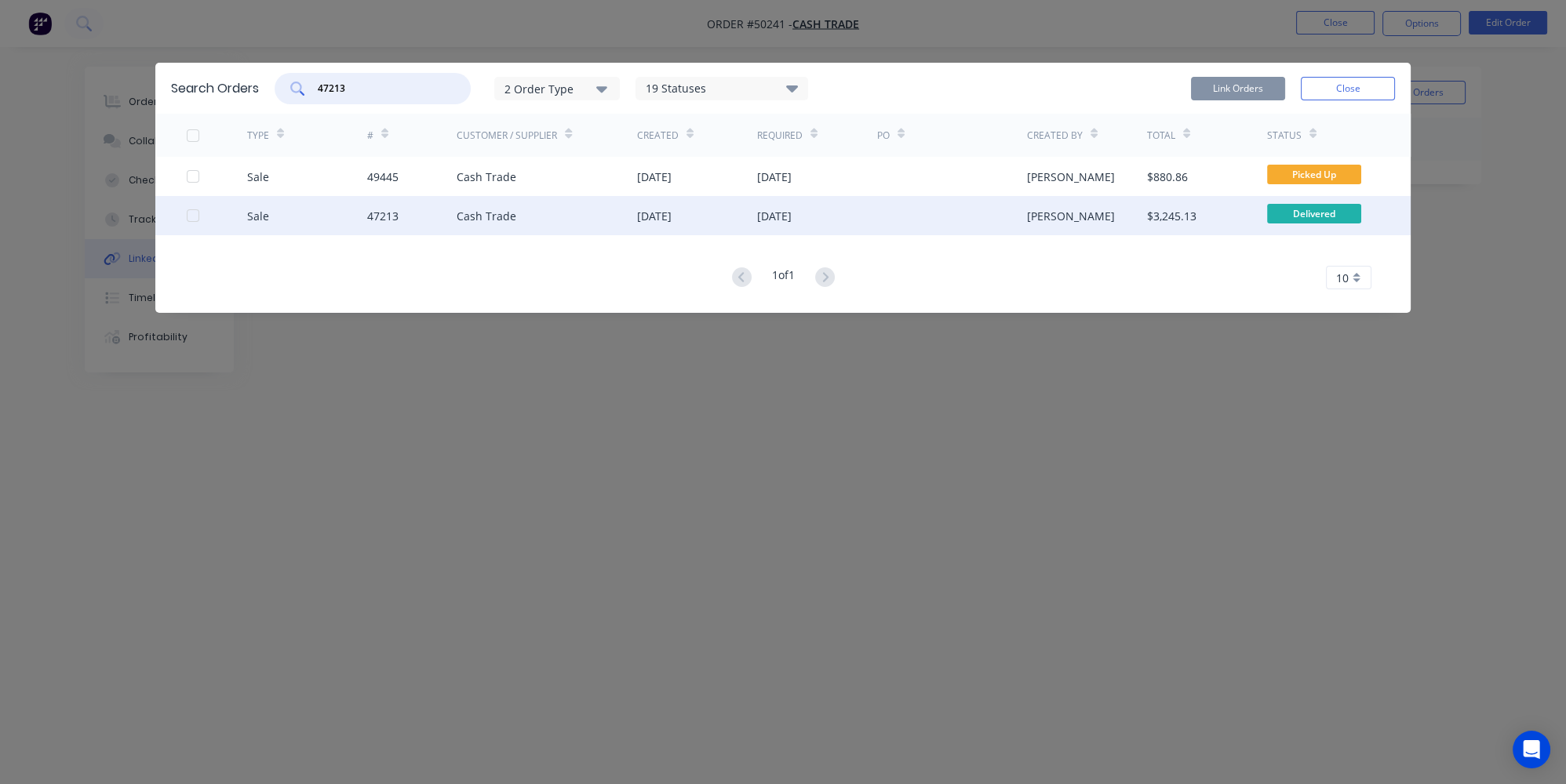
type input "47213"
click at [409, 216] on div "47213" at bounding box center [412, 215] width 90 height 39
click at [189, 216] on div at bounding box center [193, 215] width 31 height 31
click at [1224, 90] on button "Link Orders" at bounding box center [1238, 89] width 94 height 24
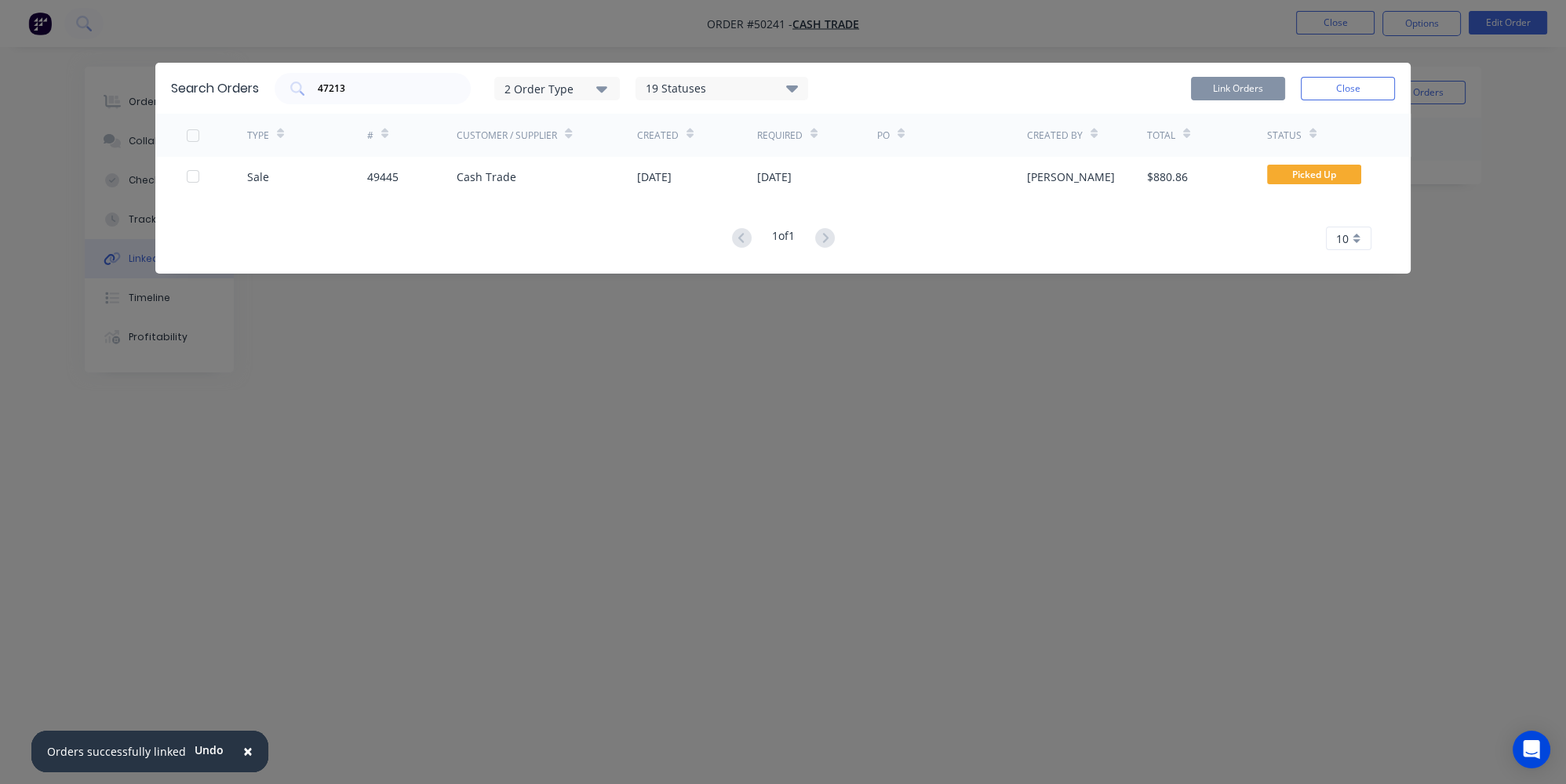
click at [950, 462] on div "Search Orders 47213 2 Order Type 19 Statuses Sales Order Status All Archived Dr…" at bounding box center [783, 392] width 1566 height 784
click at [1342, 86] on button "Close" at bounding box center [1348, 89] width 94 height 24
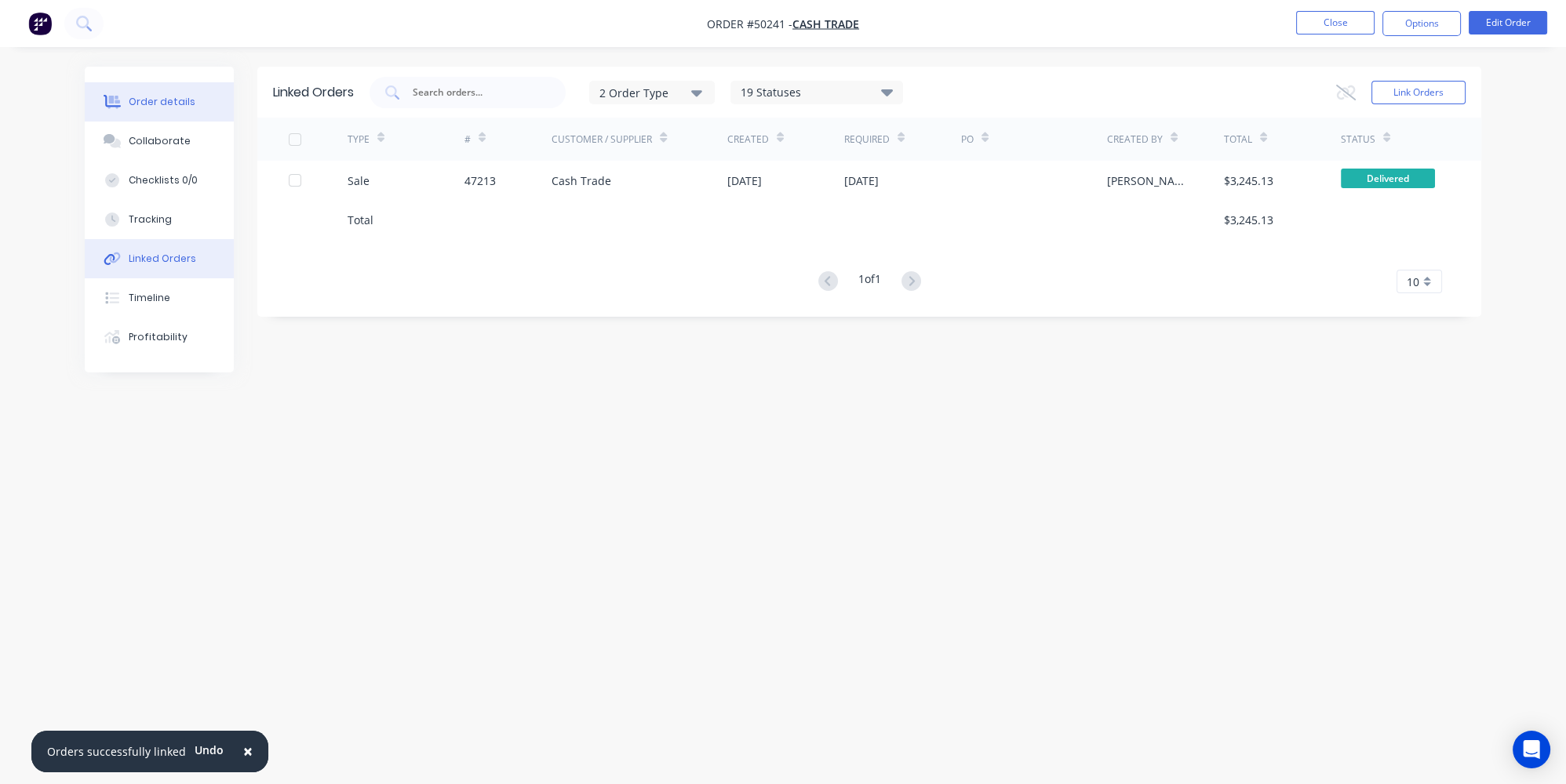
click at [148, 98] on div "Order details" at bounding box center [161, 102] width 67 height 14
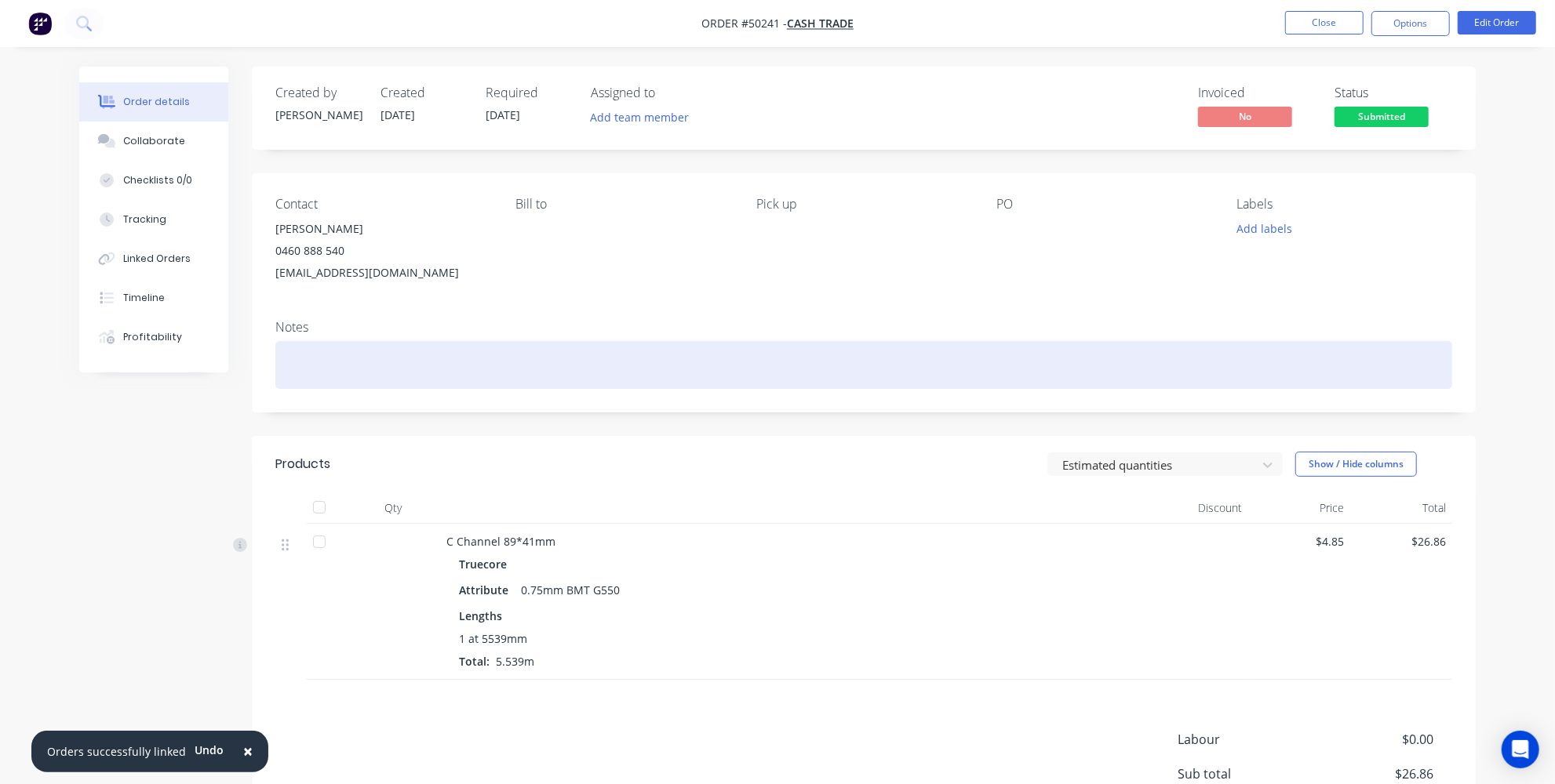
click at [515, 360] on div at bounding box center [864, 365] width 1177 height 48
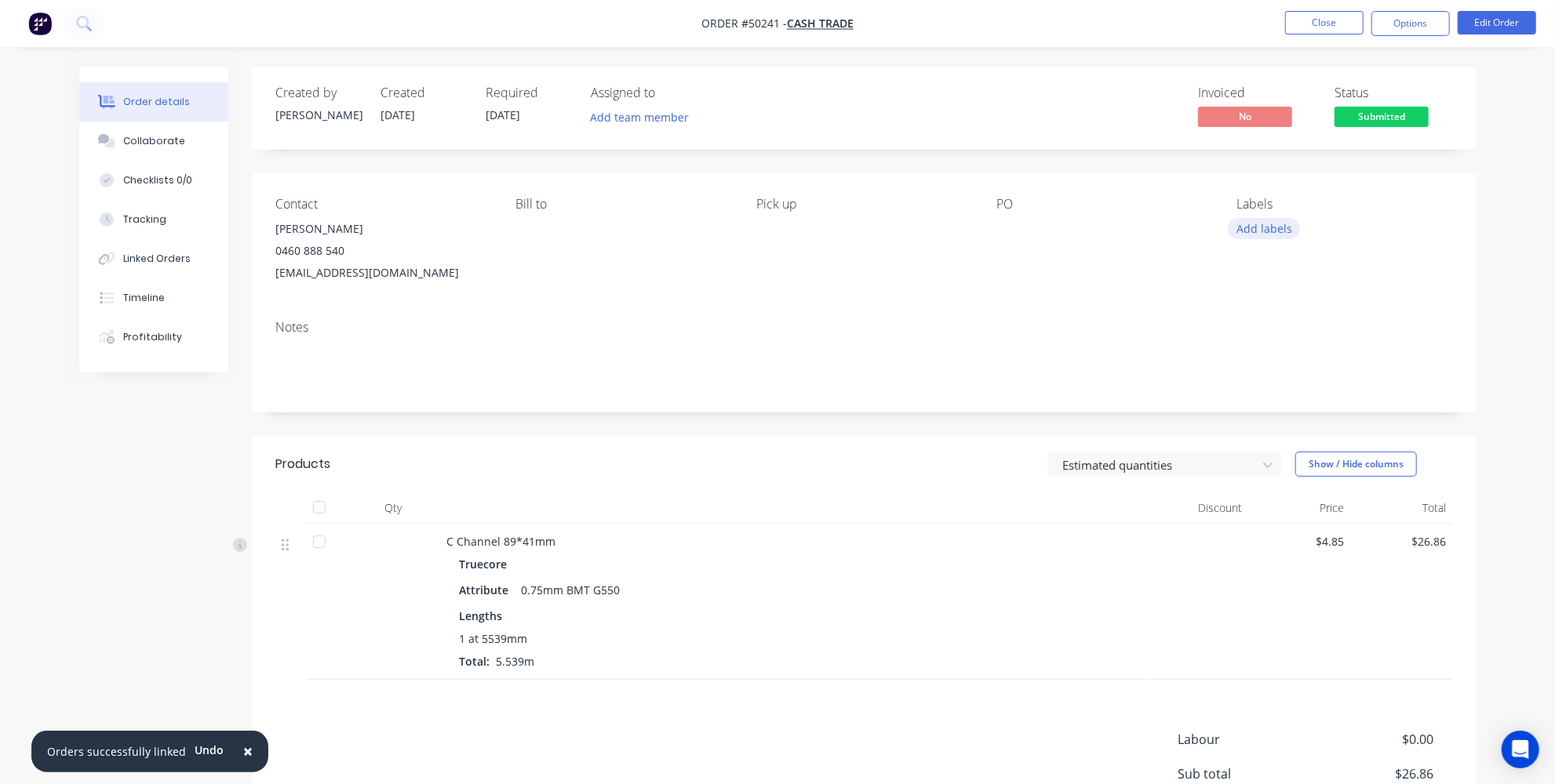
click at [1276, 223] on button "Add labels" at bounding box center [1264, 228] width 72 height 21
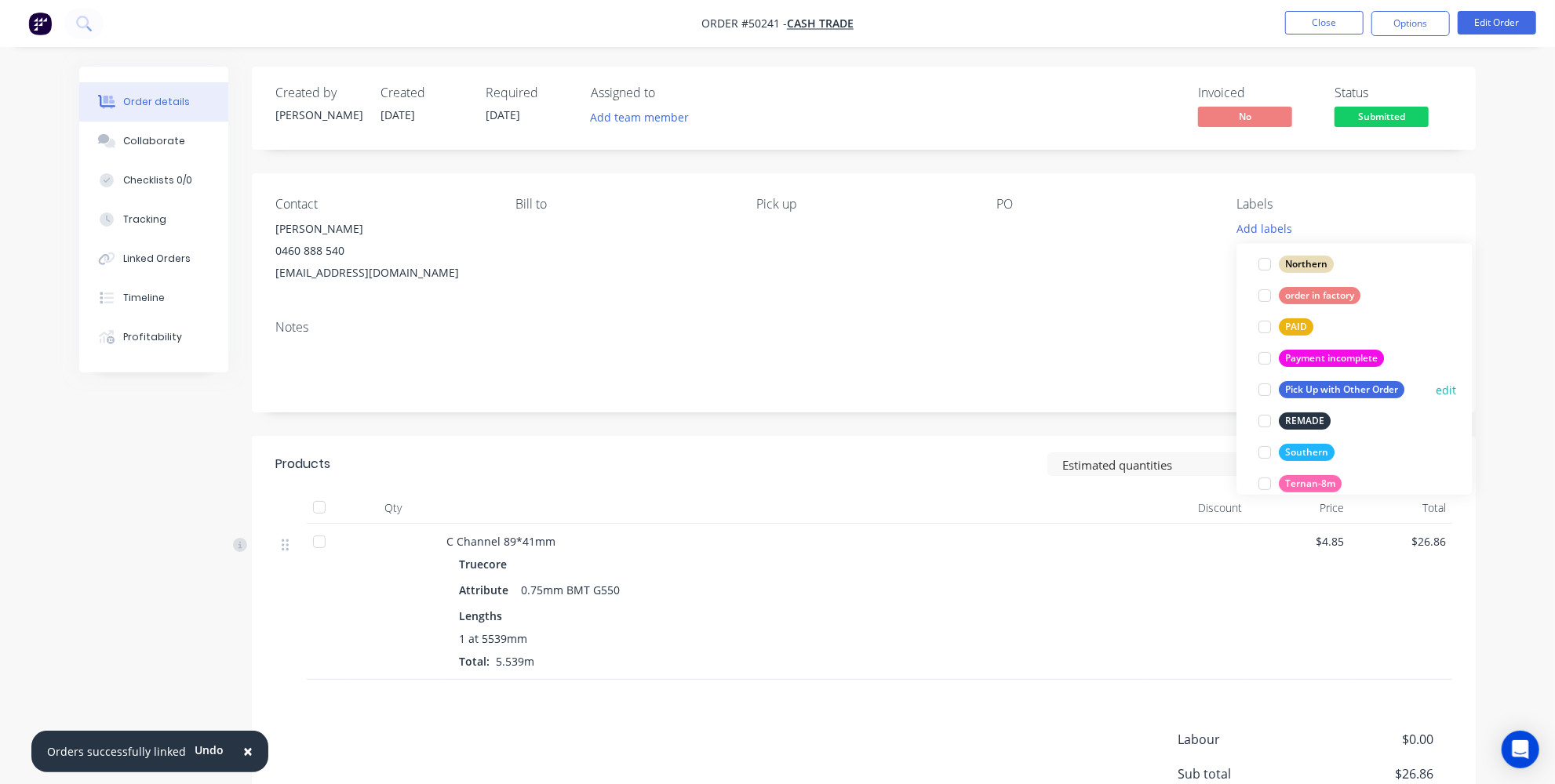
scroll to position [438, 0]
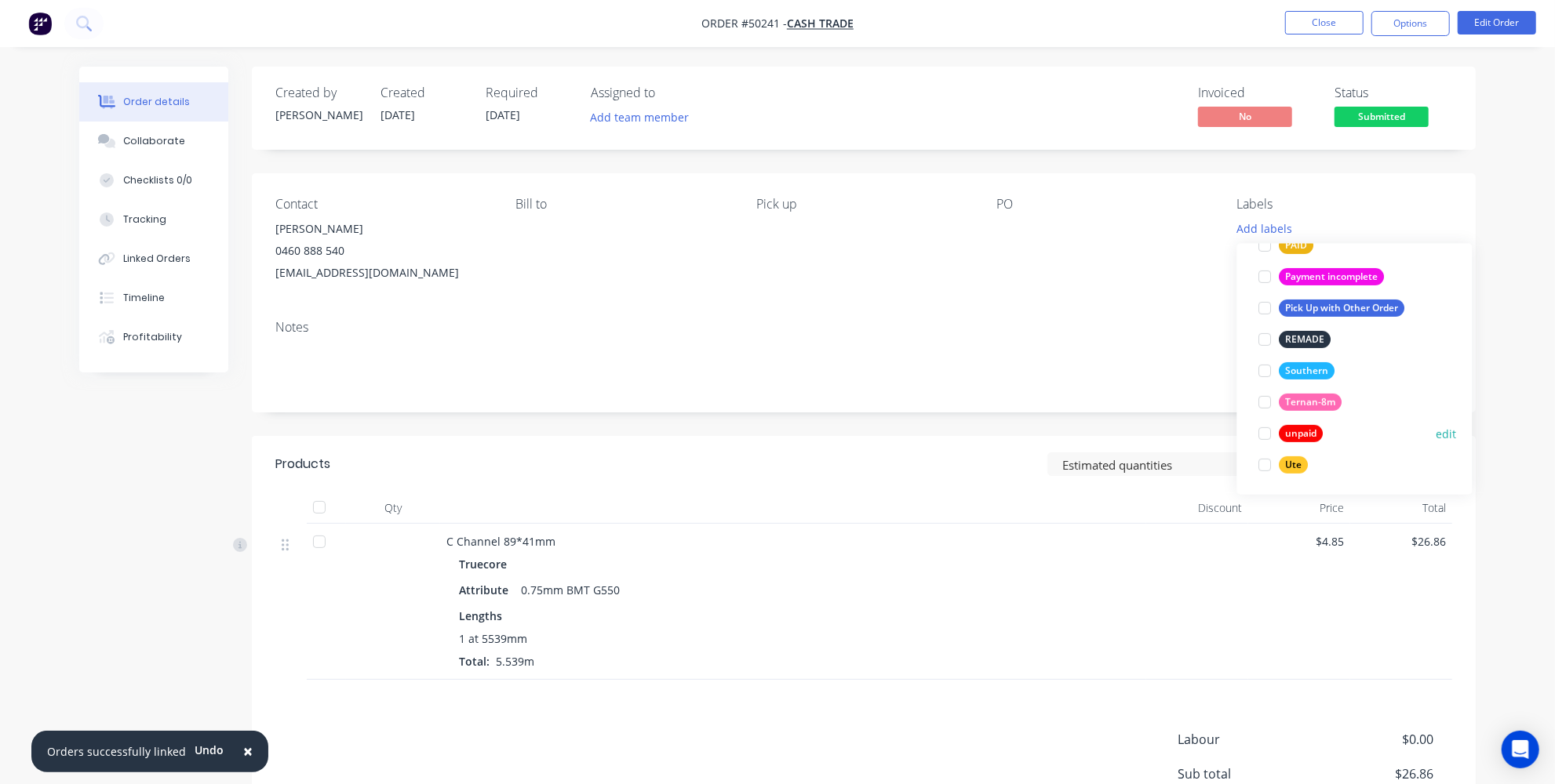
click at [1270, 431] on div at bounding box center [1265, 433] width 31 height 31
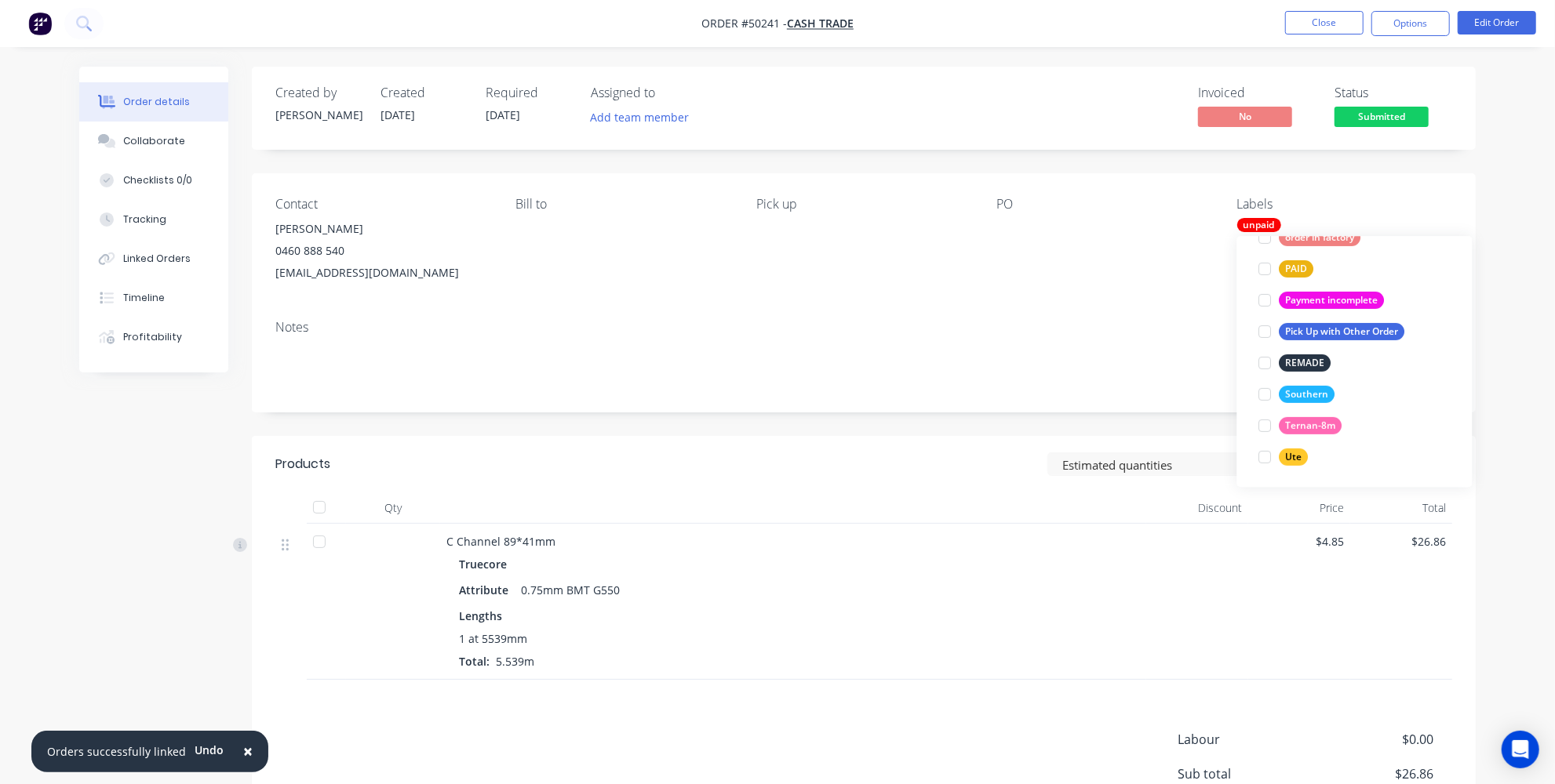
scroll to position [0, 0]
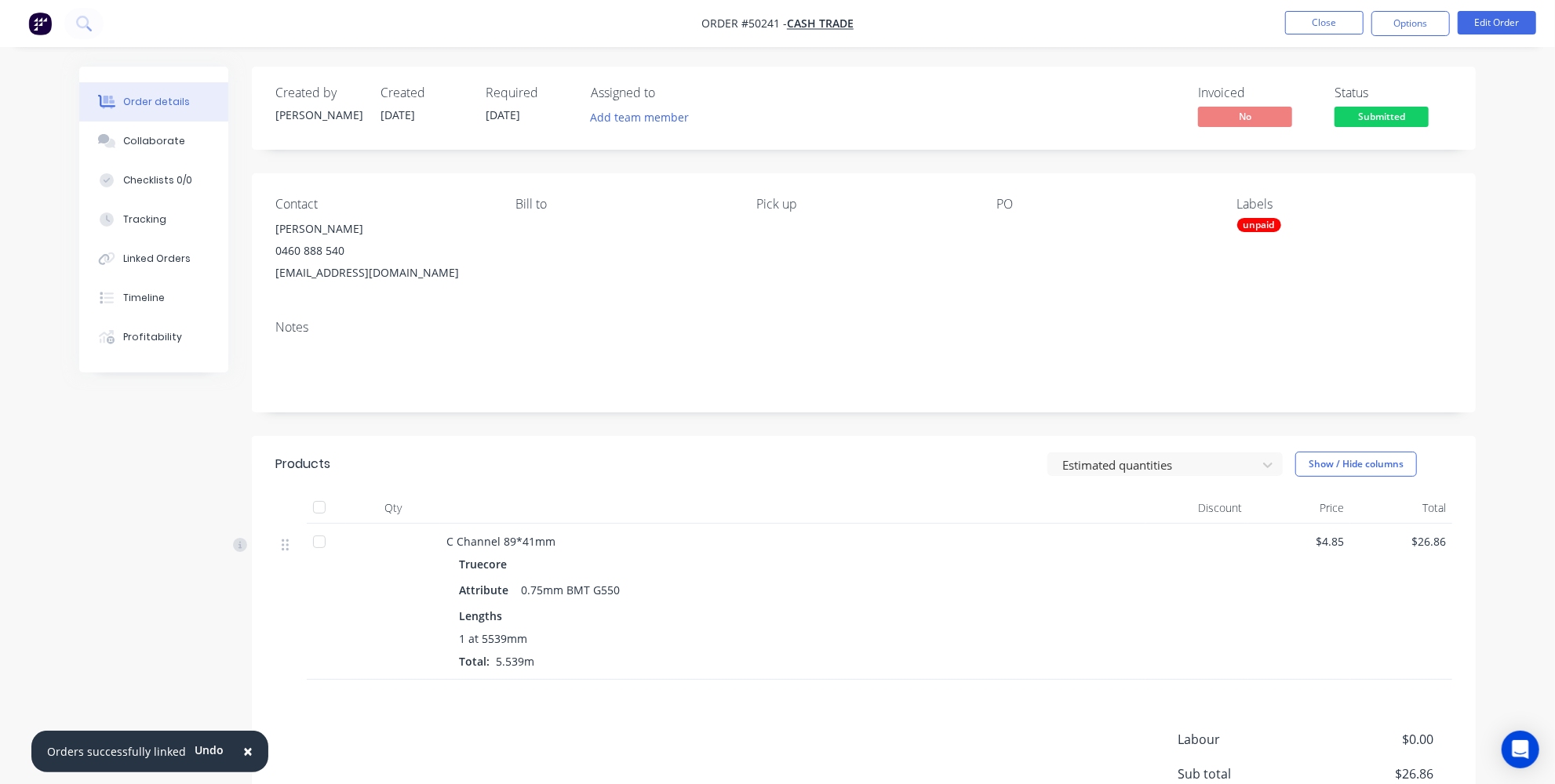
click at [1518, 369] on div "Order details Collaborate Checklists 0/0 Tracking Linked Orders Timeline Profit…" at bounding box center [777, 463] width 1555 height 925
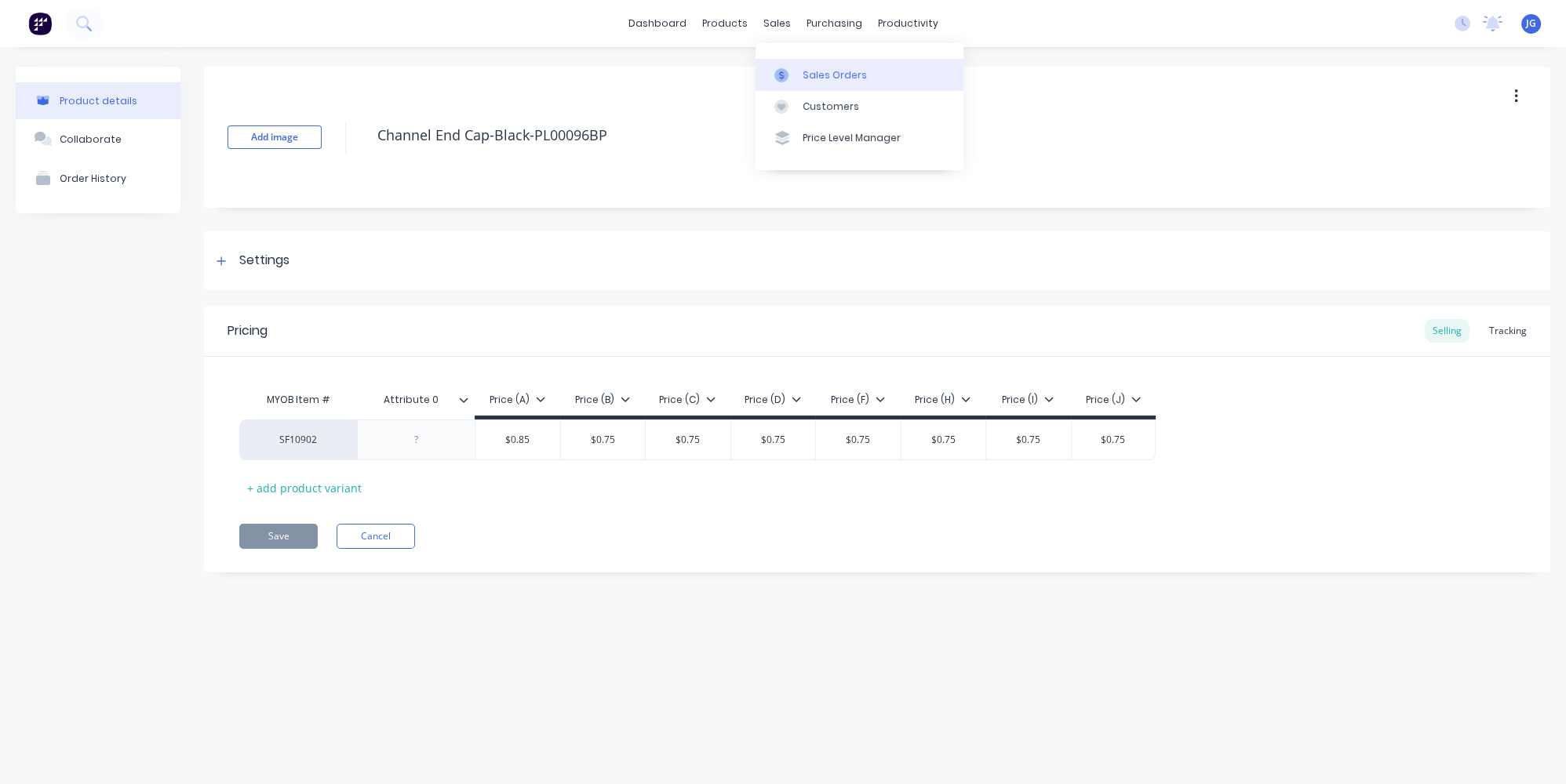
drag, startPoint x: 804, startPoint y: 70, endPoint x: 786, endPoint y: 76, distance: 19.0
click at [803, 71] on div "Sales Orders" at bounding box center [835, 75] width 64 height 14
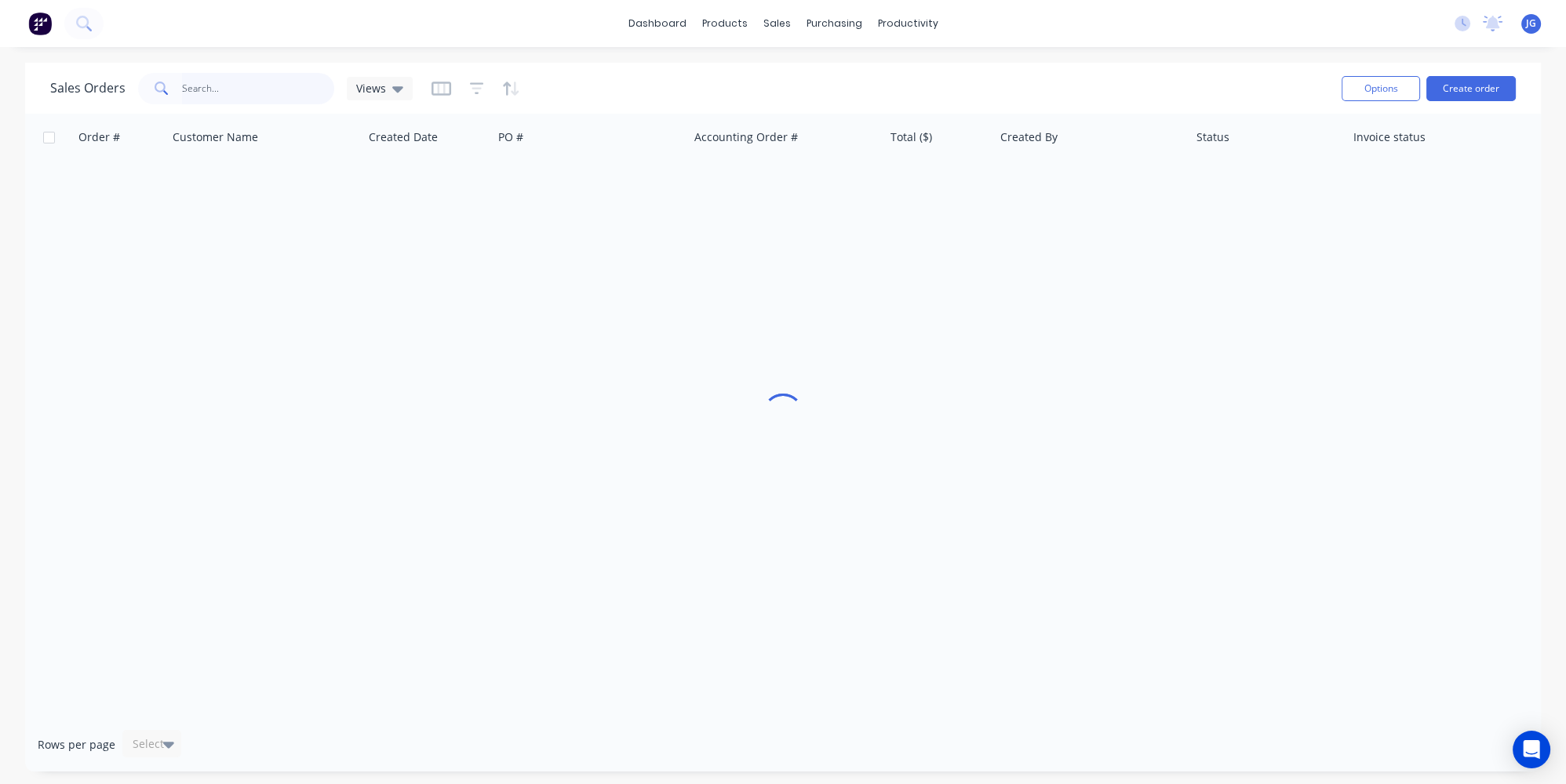
click at [211, 81] on input "text" at bounding box center [258, 89] width 153 height 31
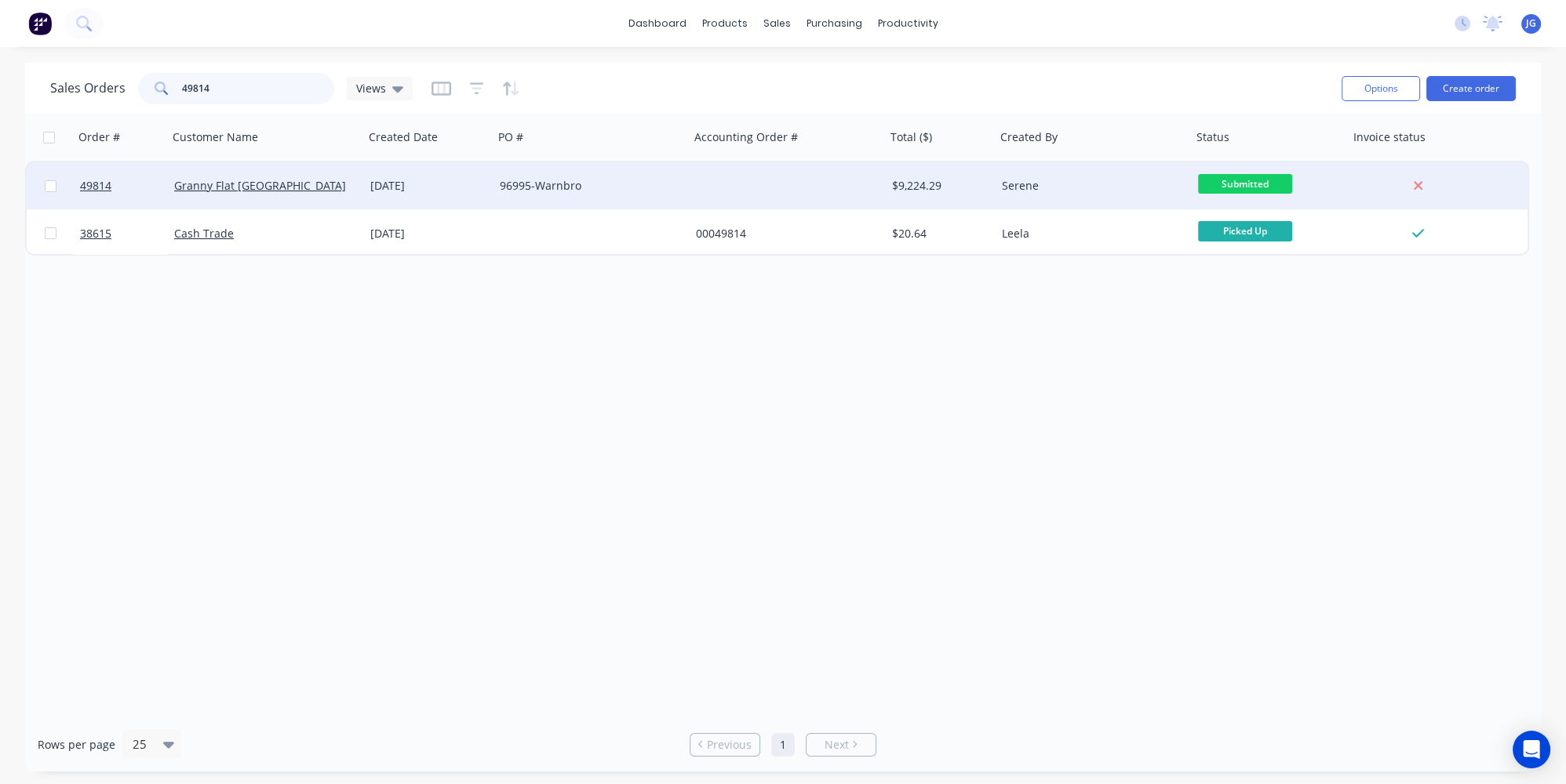
type input "49814"
click at [276, 187] on div "Granny Flat [GEOGRAPHIC_DATA]" at bounding box center [261, 185] width 174 height 16
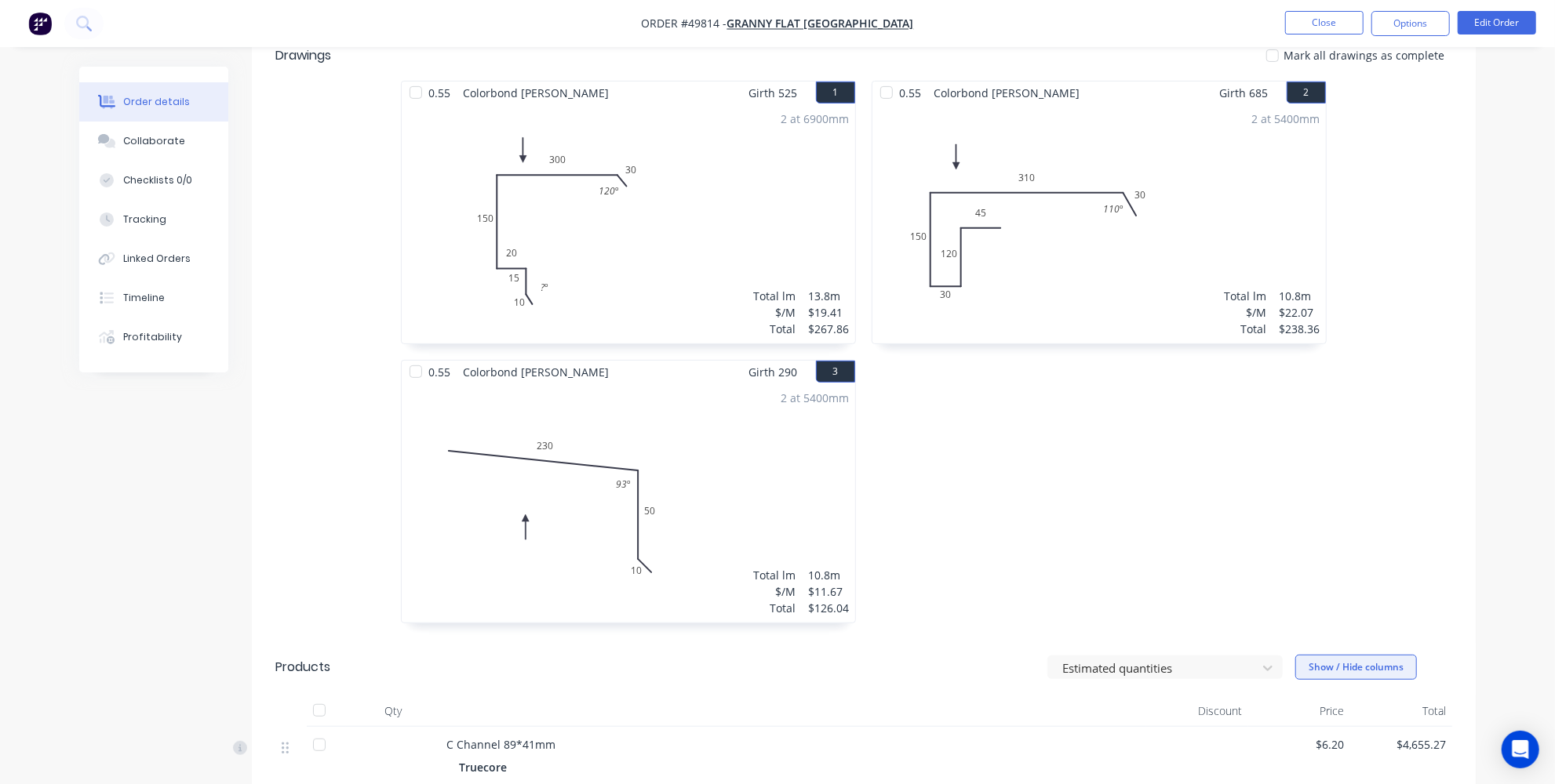
scroll to position [855, 0]
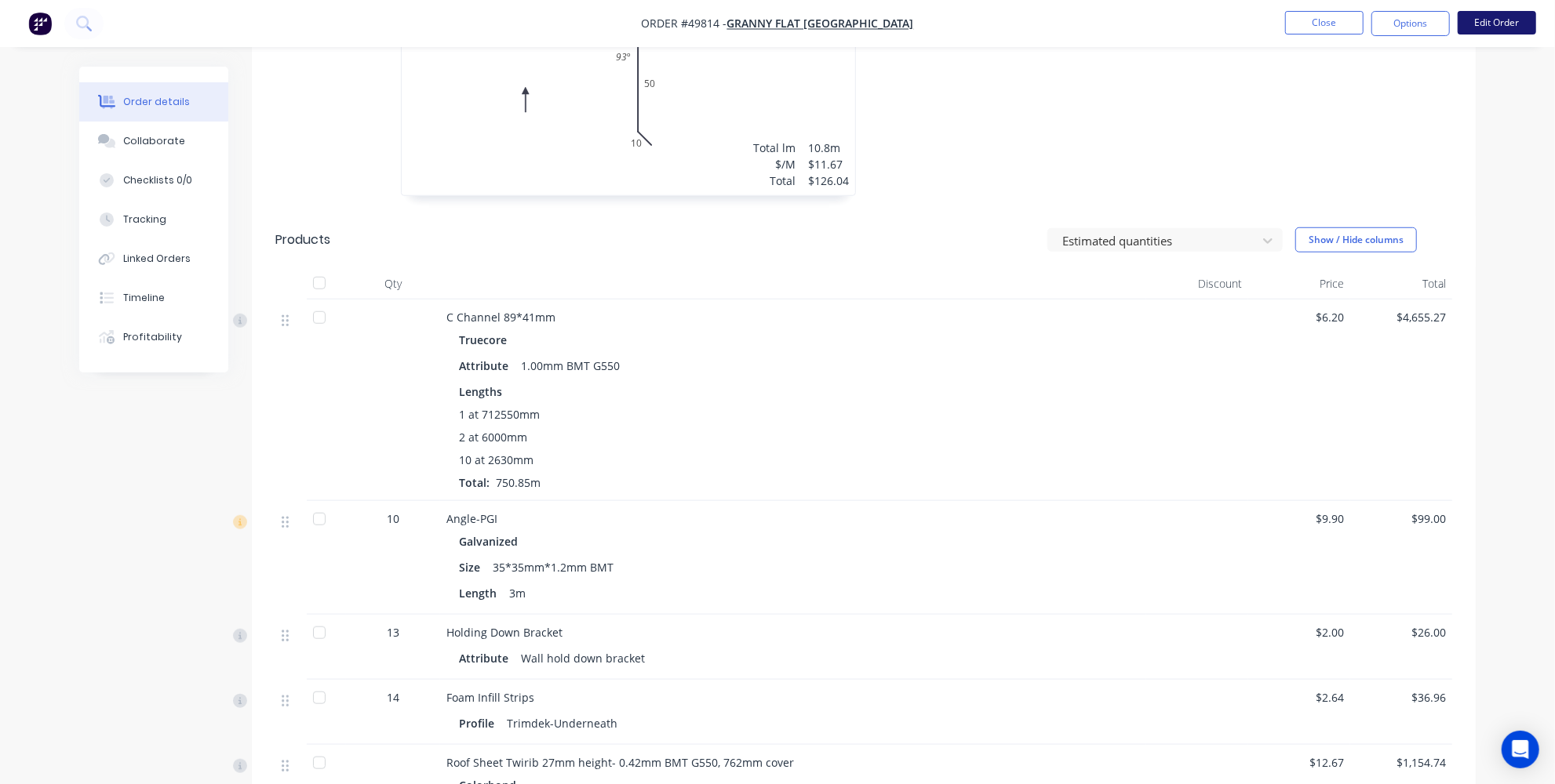
click at [1502, 16] on button "Edit Order" at bounding box center [1497, 23] width 79 height 24
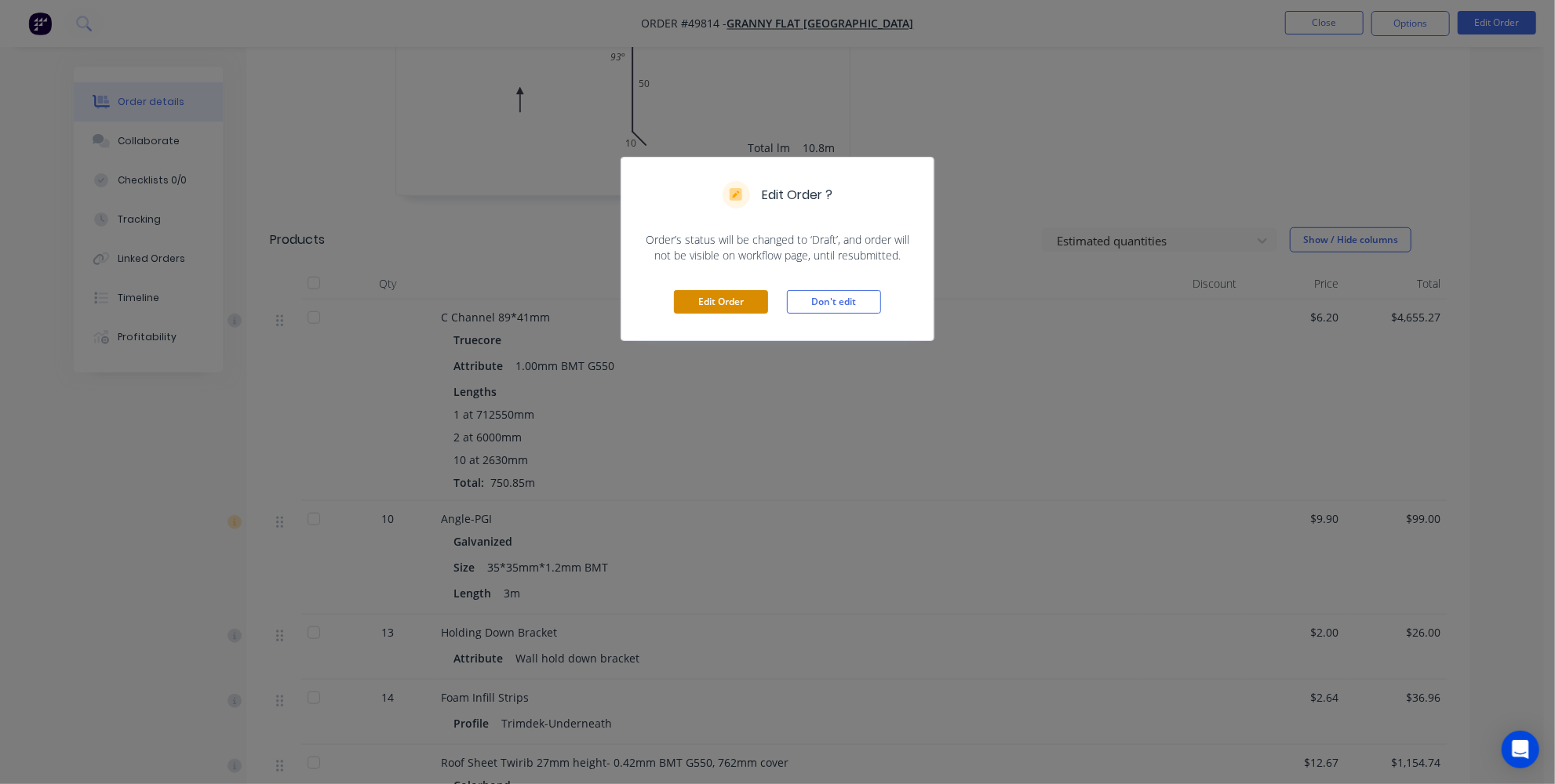
click at [712, 290] on button "Edit Order" at bounding box center [721, 302] width 94 height 24
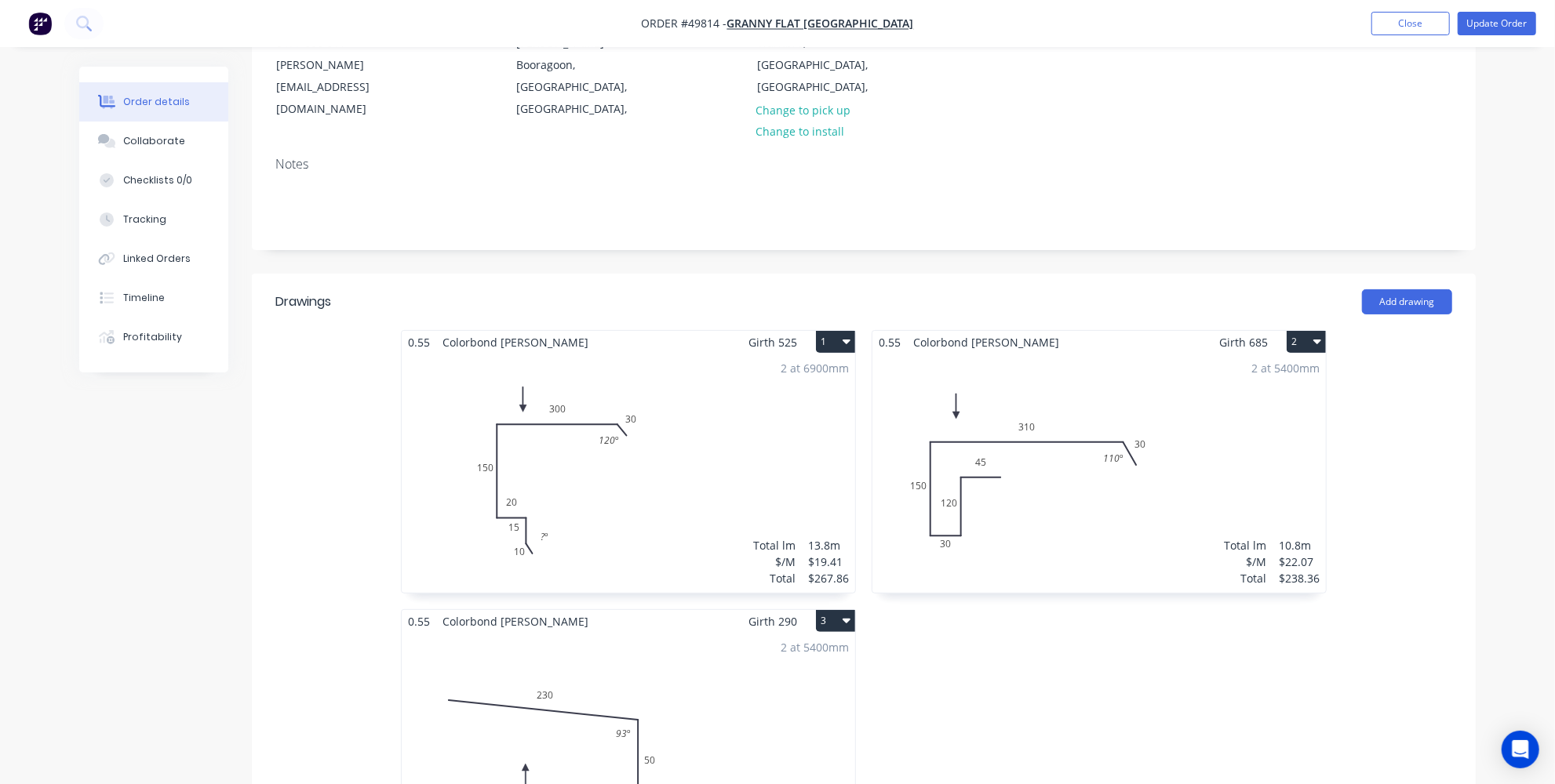
scroll to position [499, 0]
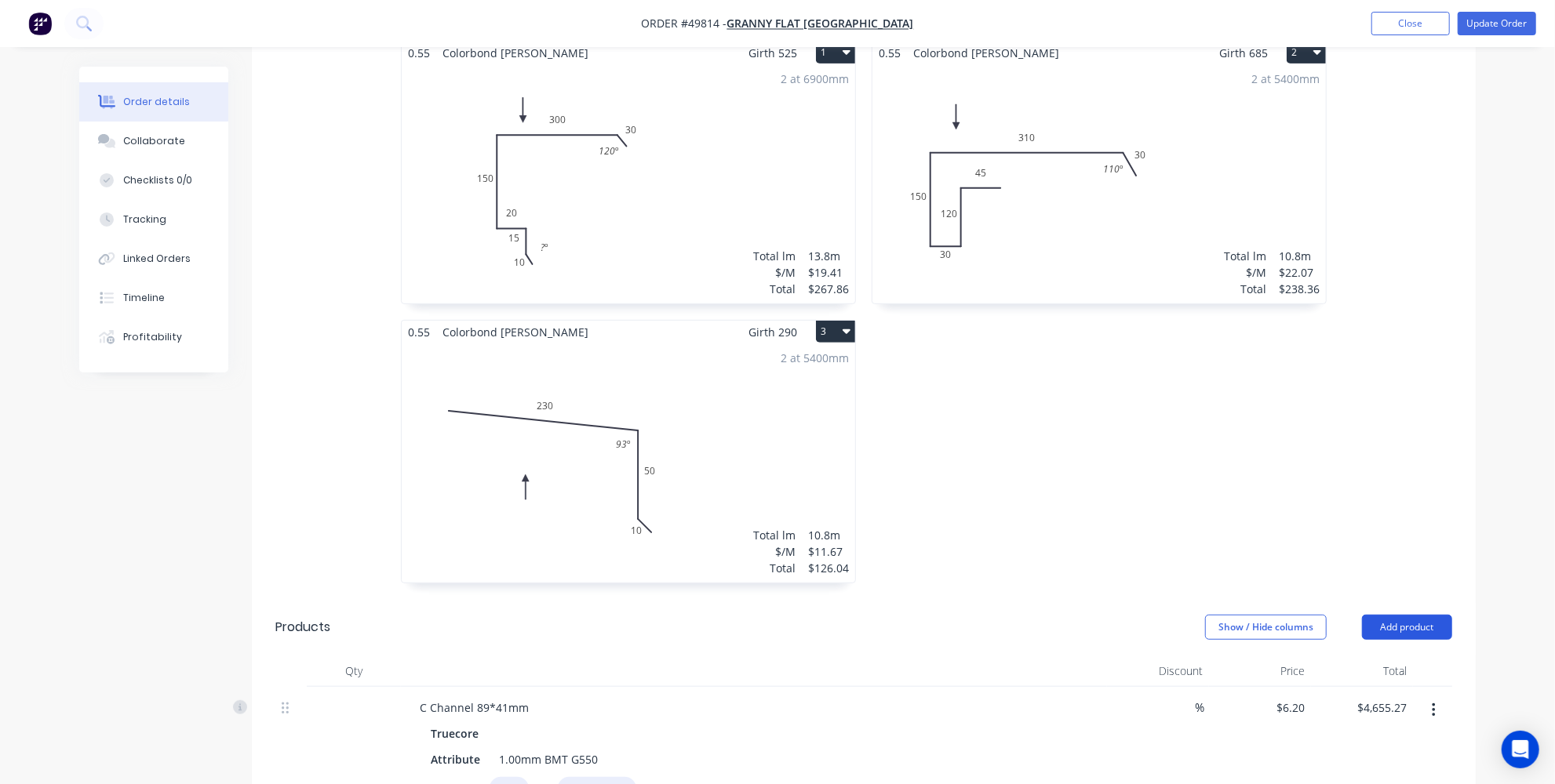
click at [1387, 615] on button "Add product" at bounding box center [1407, 626] width 90 height 25
click at [1370, 656] on div "Product catalogue" at bounding box center [1378, 667] width 121 height 23
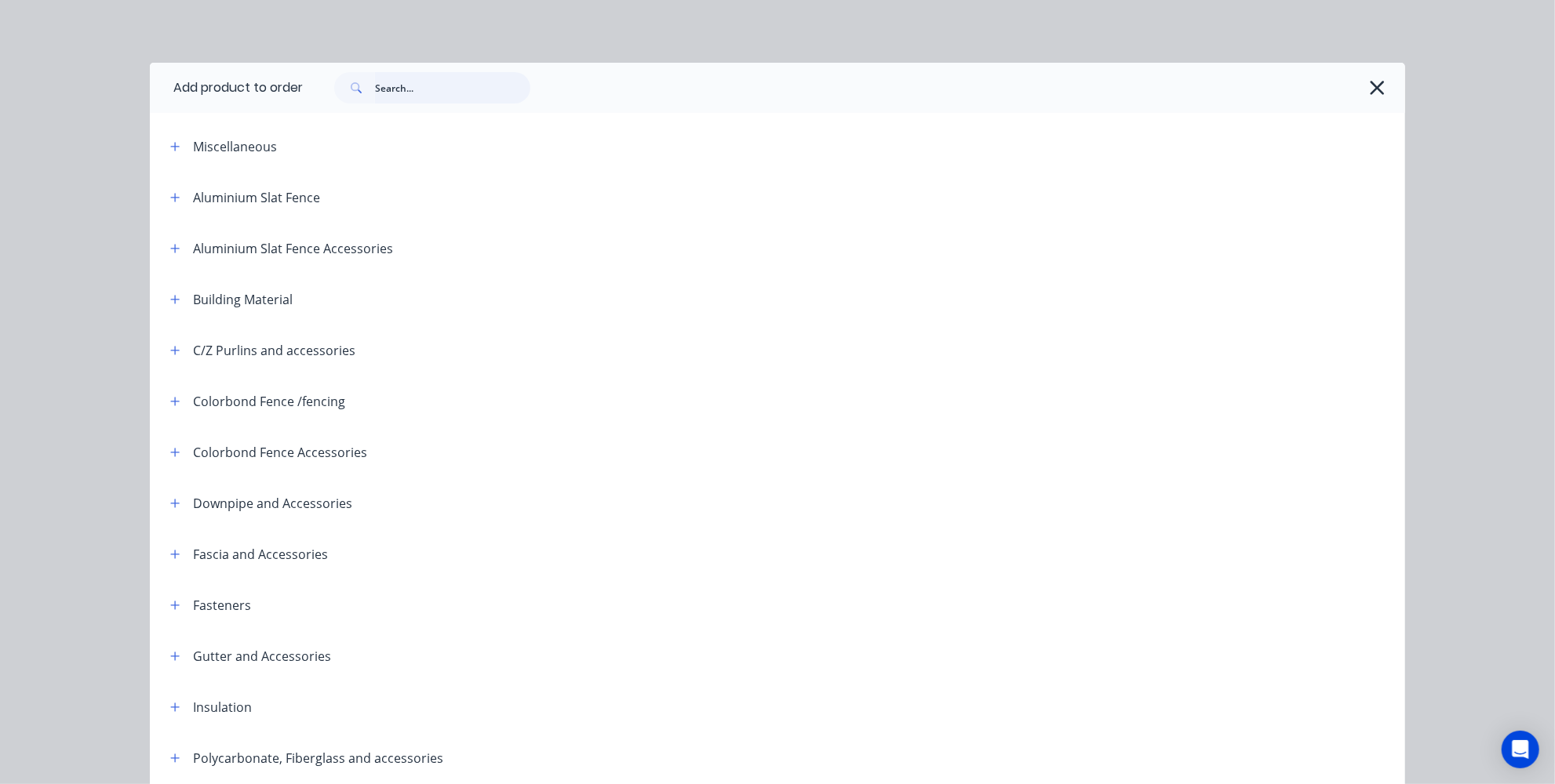
click at [413, 93] on input "text" at bounding box center [453, 88] width 156 height 31
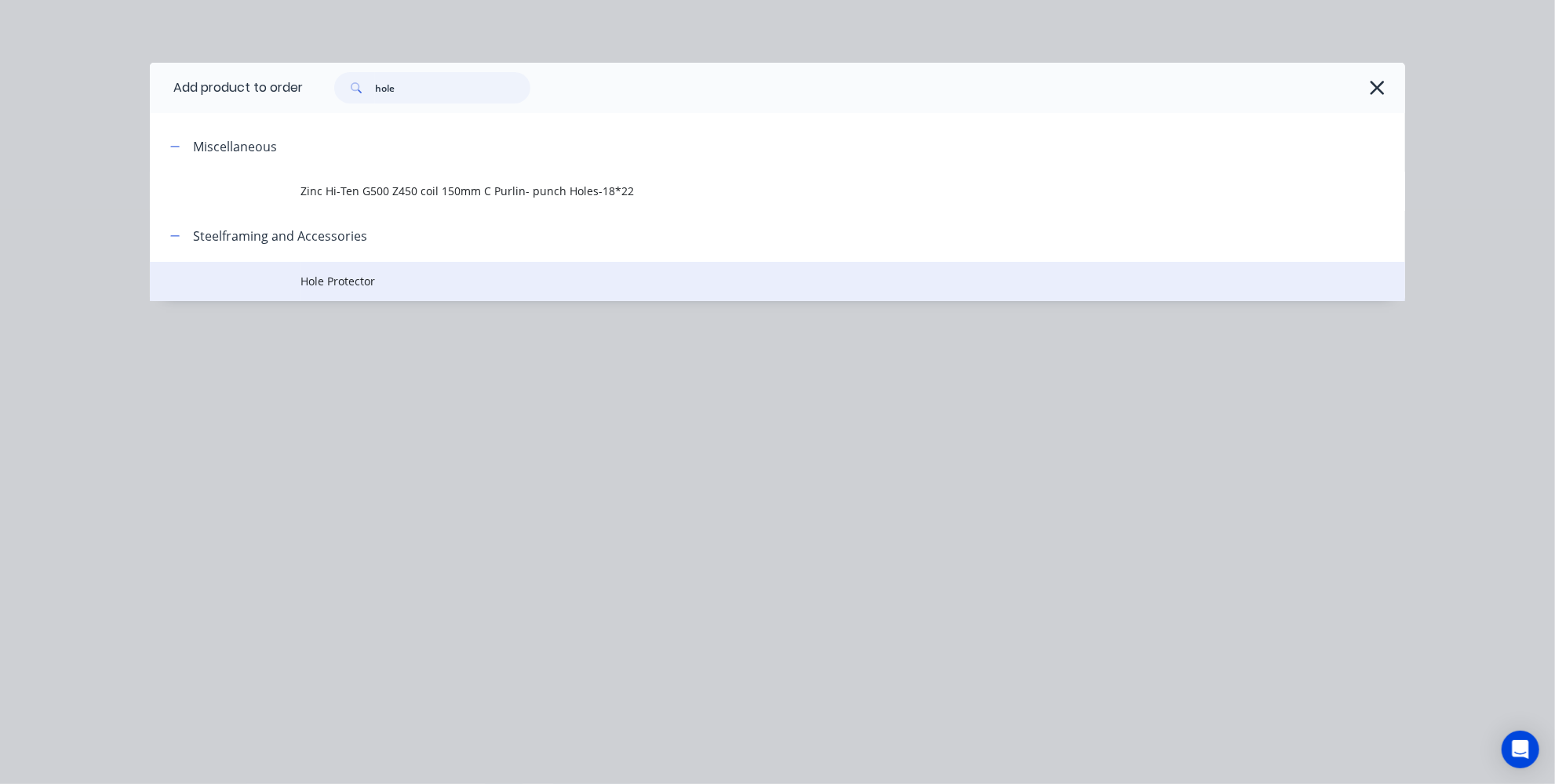
type input "hole"
click at [369, 284] on span "Hole Protector" at bounding box center [742, 281] width 883 height 16
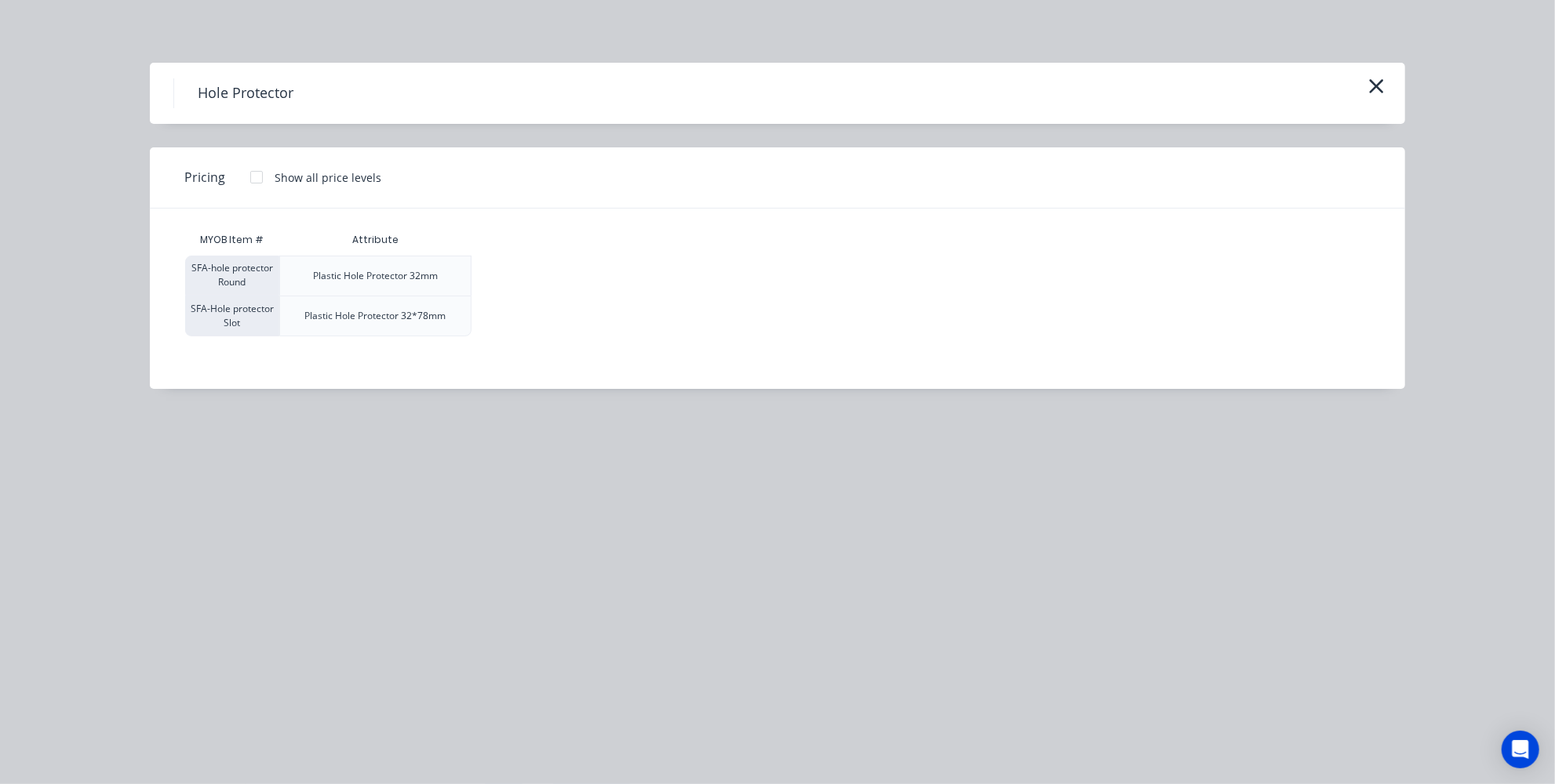
click at [257, 179] on div at bounding box center [257, 177] width 31 height 31
click at [507, 322] on div "$0.70" at bounding box center [515, 316] width 84 height 39
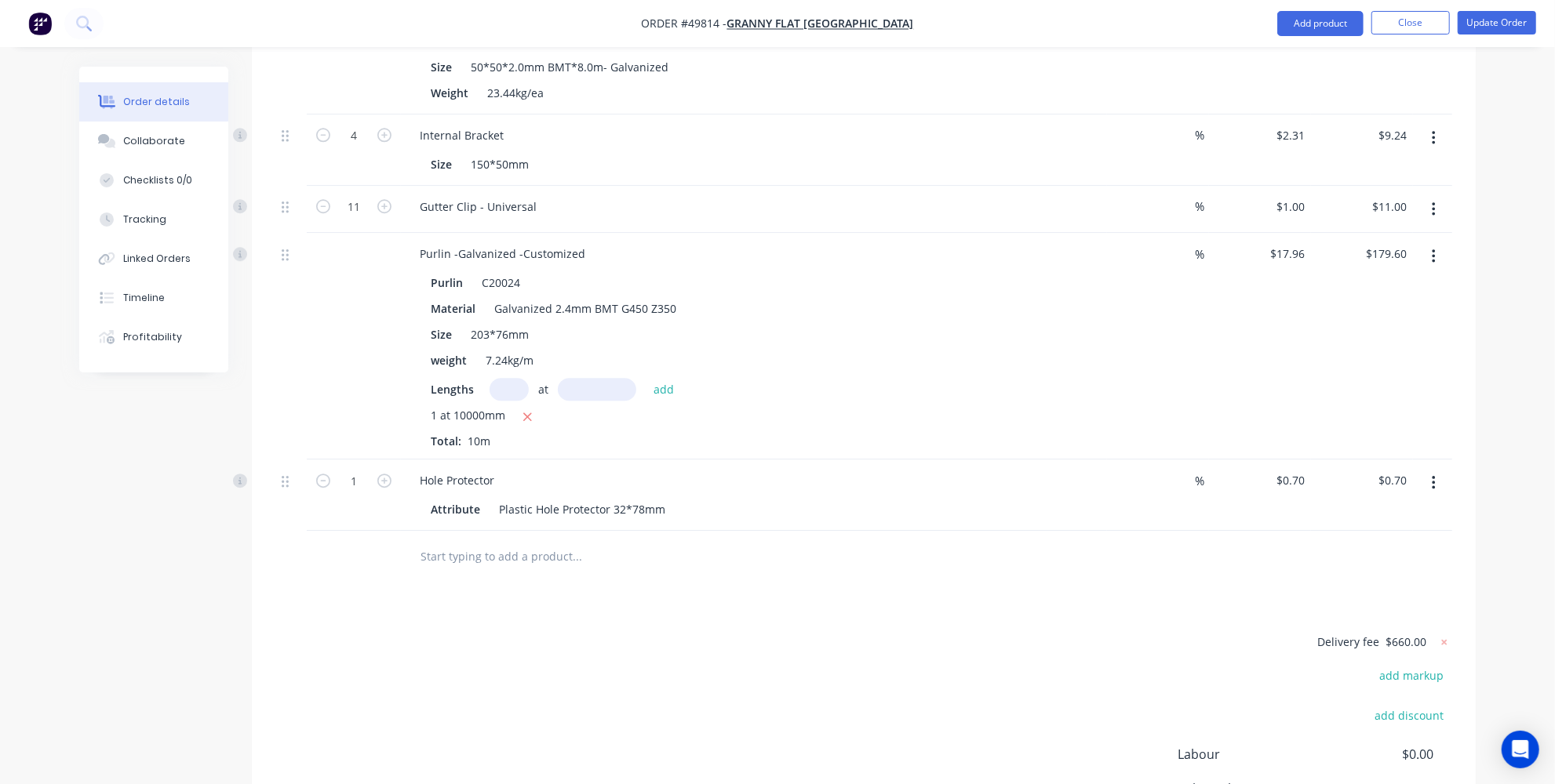
scroll to position [3354, 0]
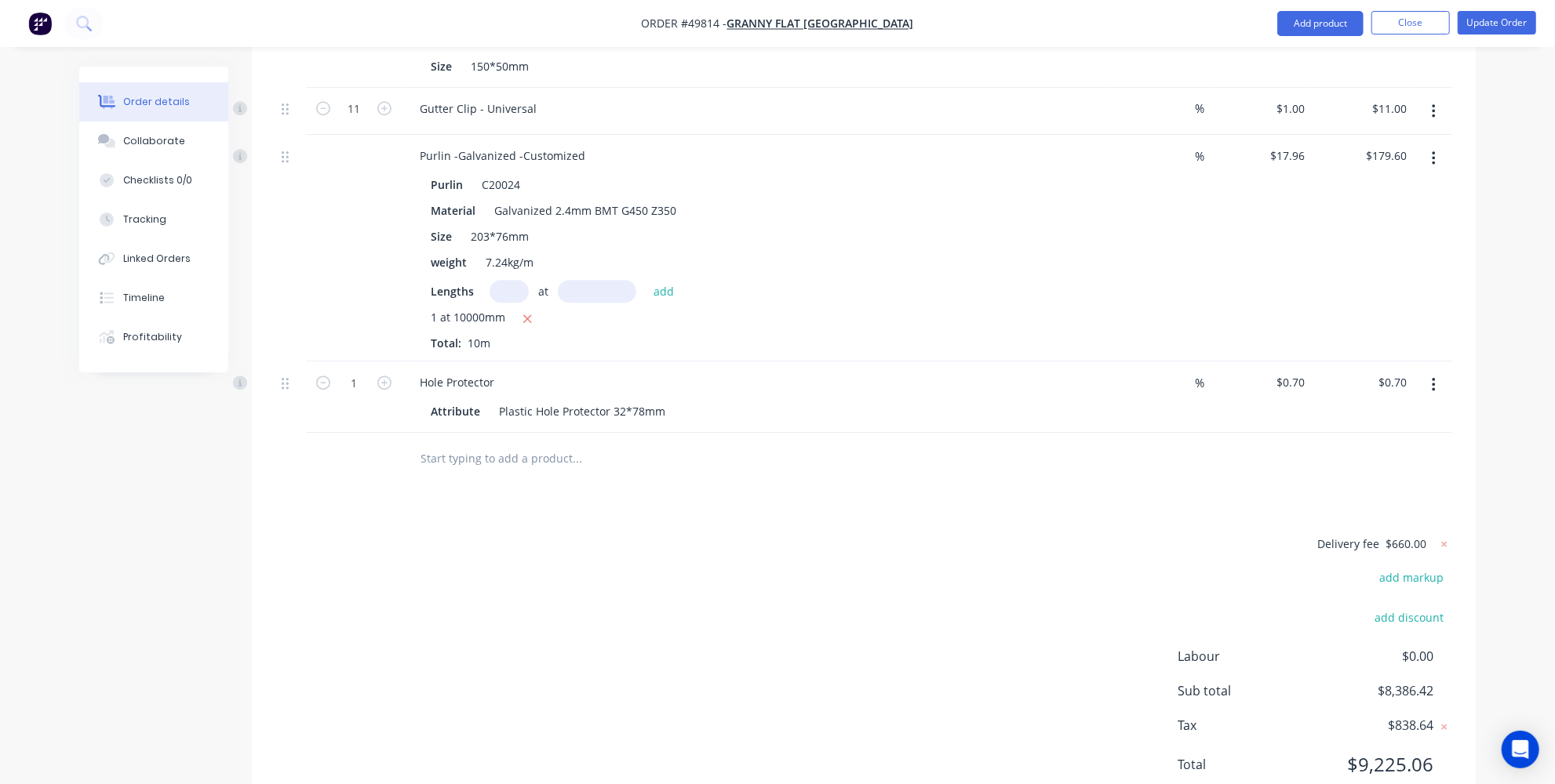
click at [375, 374] on button "button" at bounding box center [384, 382] width 20 height 16
type input "2"
type input "$1.40"
click at [368, 371] on input "2" at bounding box center [354, 383] width 41 height 24
type input "50"
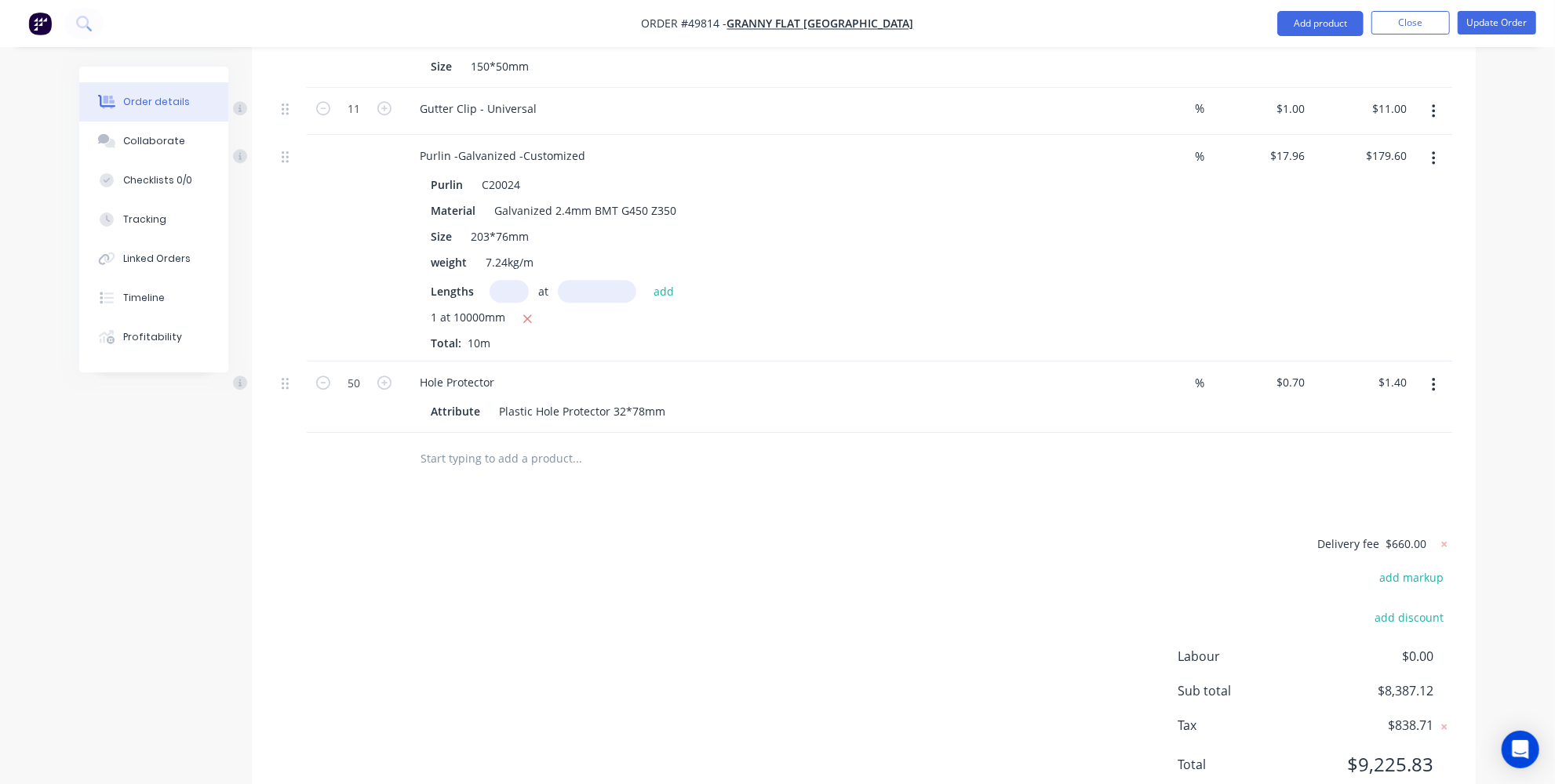
type input "$35.00"
click at [566, 534] on div "Delivery fee $660.00 add markup add discount Labour $0.00 Sub total $8,387.12 T…" at bounding box center [864, 664] width 1177 height 260
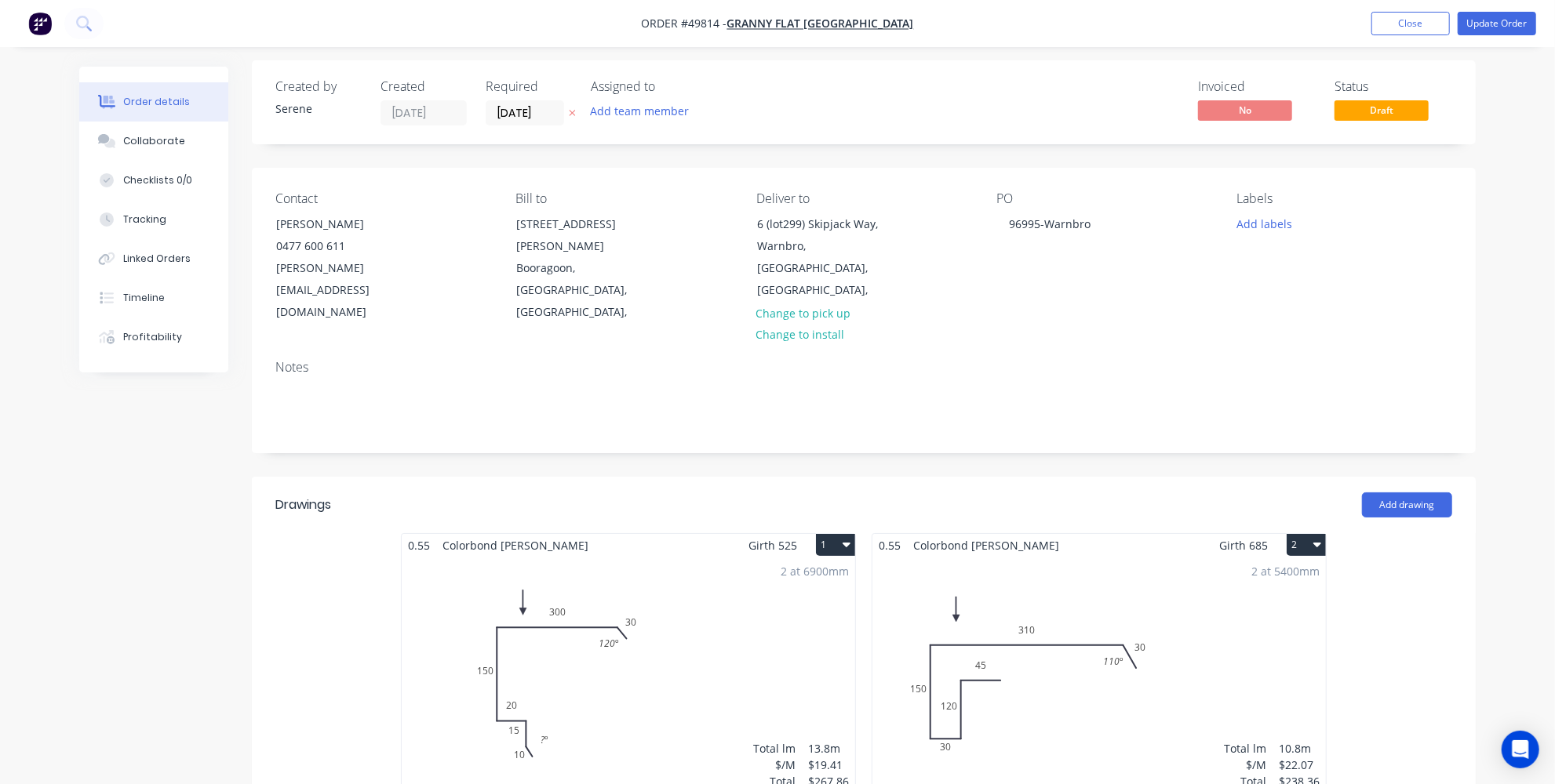
scroll to position [0, 0]
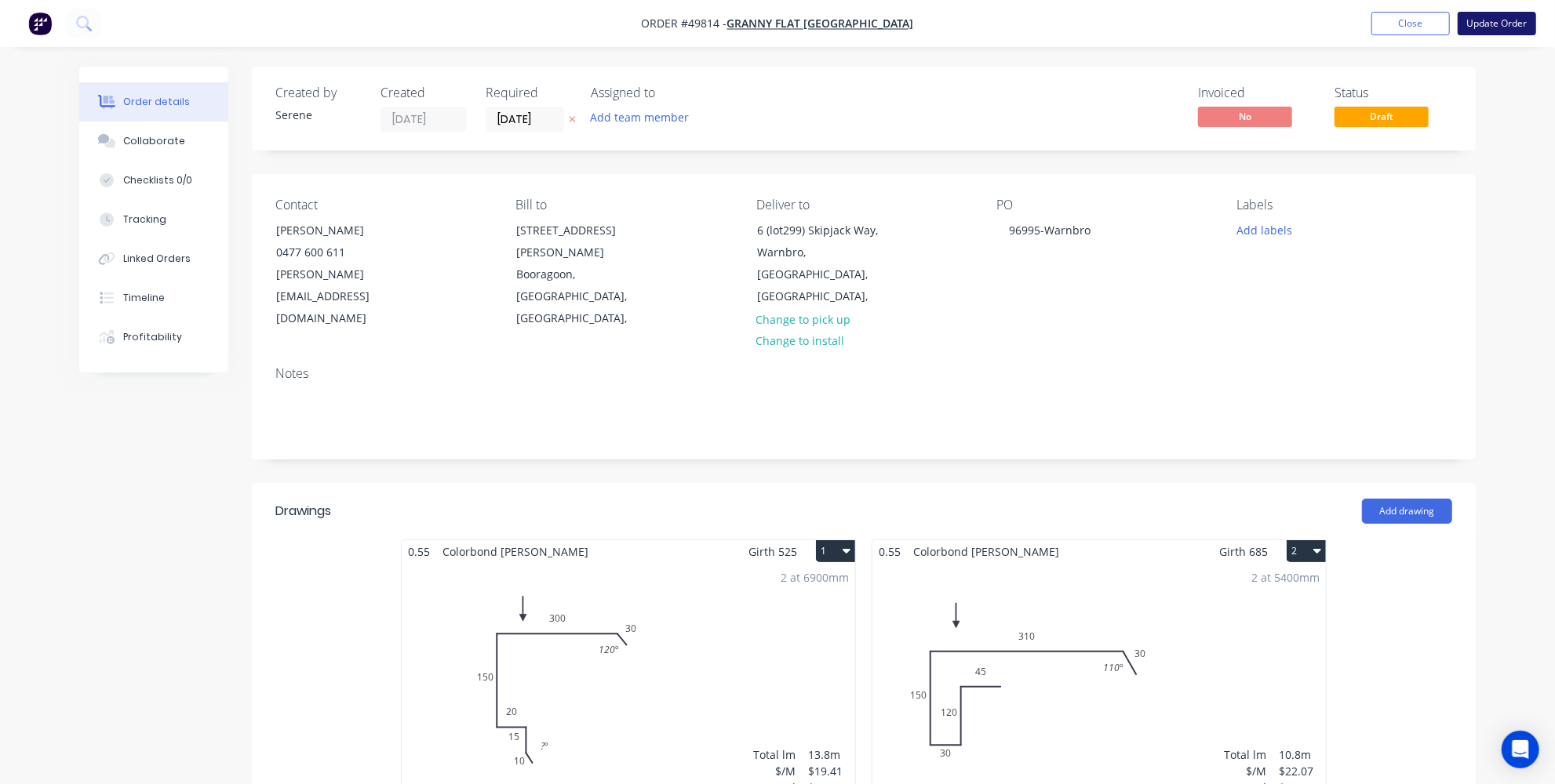
click at [1495, 29] on button "Update Order" at bounding box center [1497, 24] width 79 height 24
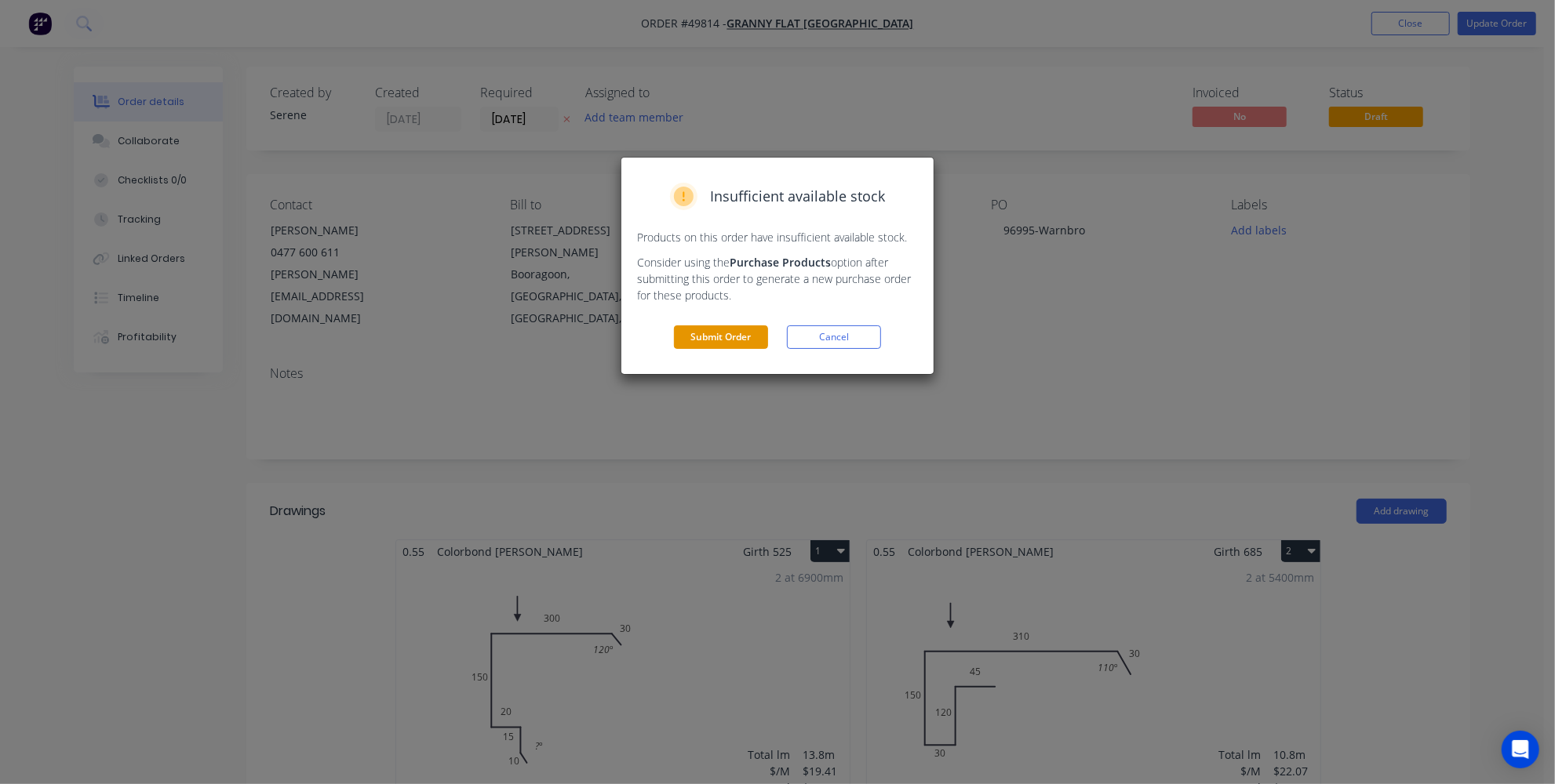
click at [708, 330] on button "Submit Order" at bounding box center [721, 337] width 94 height 24
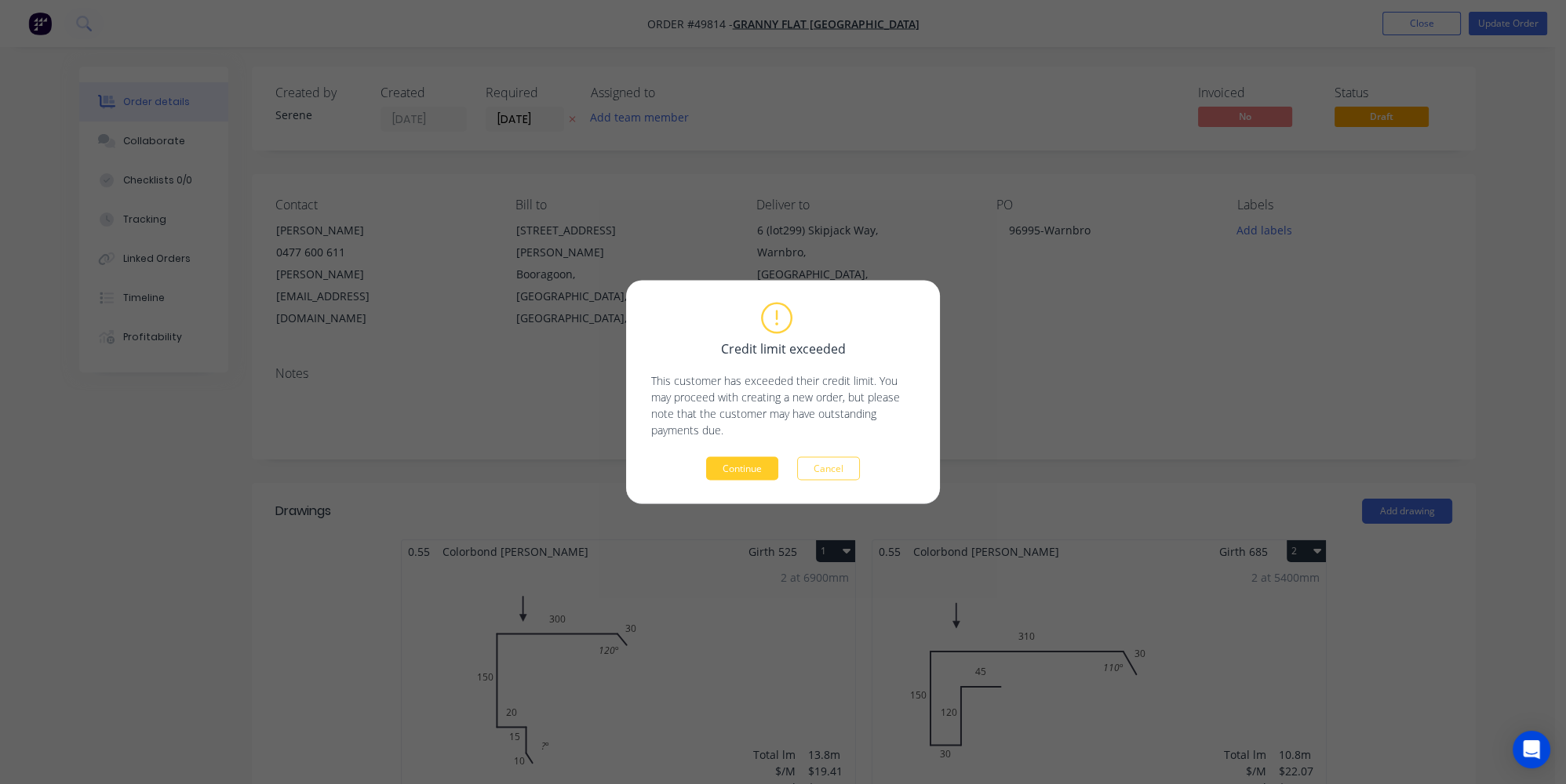
click at [728, 467] on button "Continue" at bounding box center [742, 469] width 72 height 24
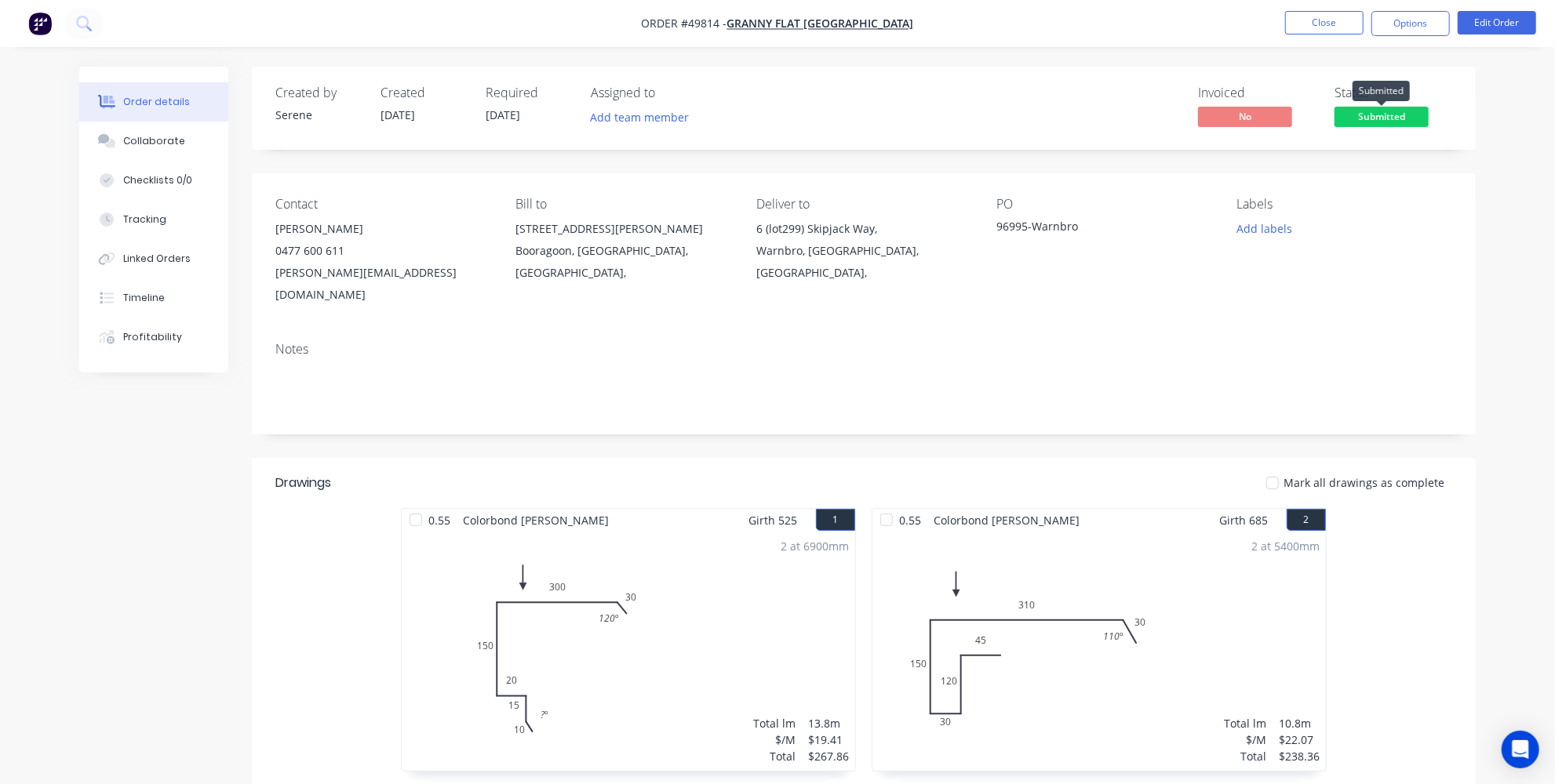
click at [1363, 108] on span "Submitted" at bounding box center [1382, 115] width 94 height 19
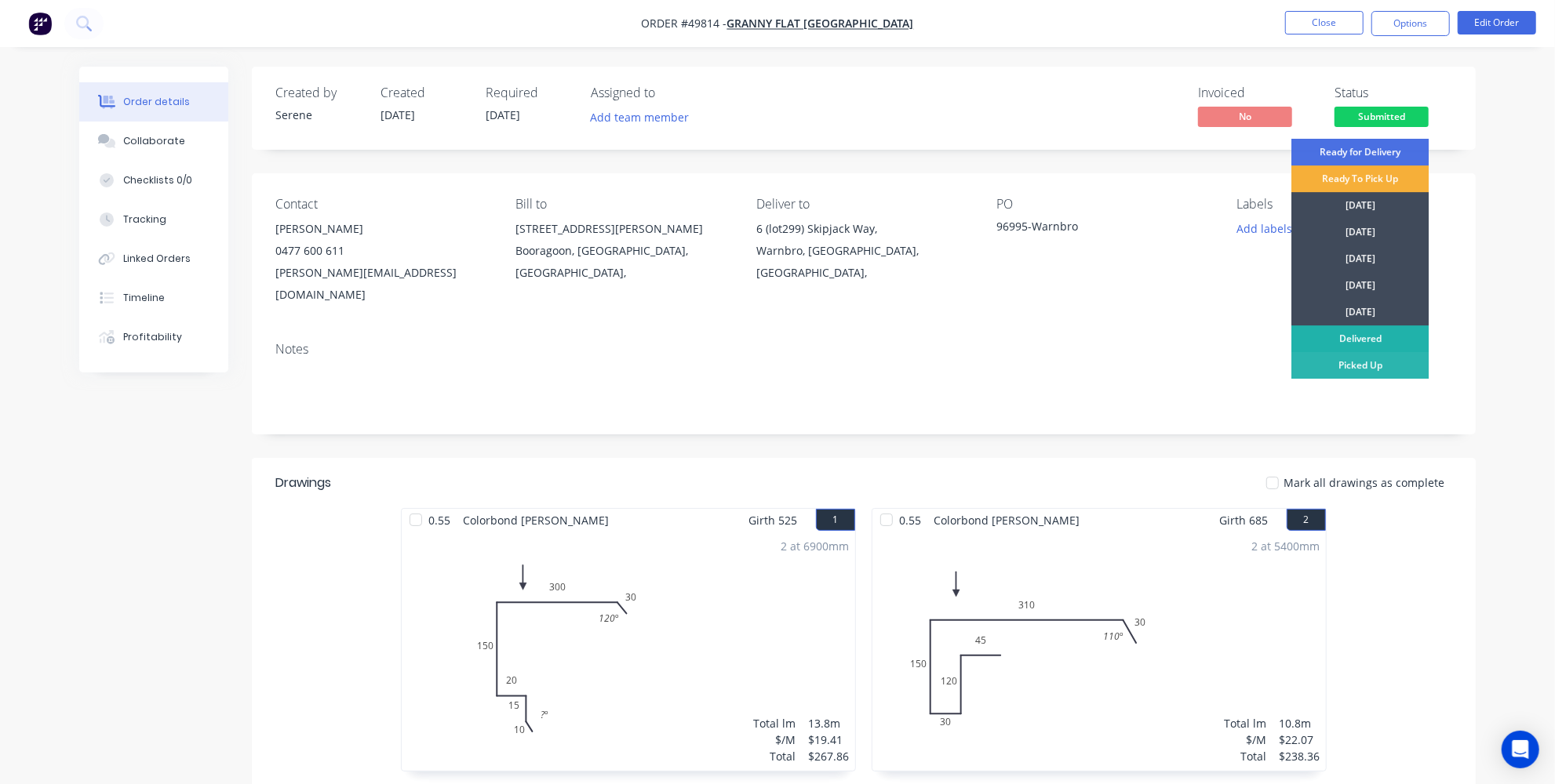
click at [1334, 332] on div "Delivered" at bounding box center [1361, 338] width 137 height 27
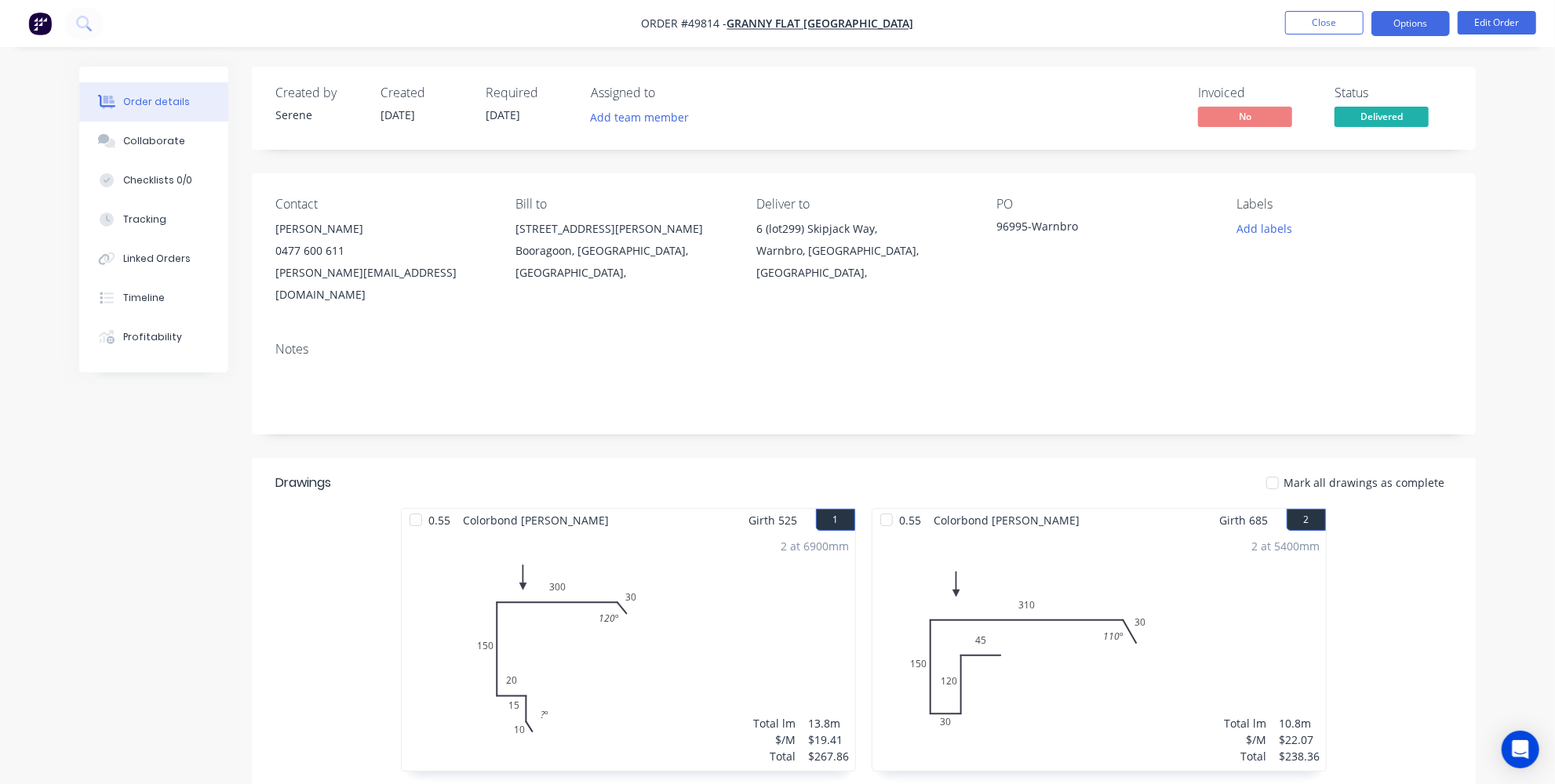
click at [1404, 30] on button "Options" at bounding box center [1411, 23] width 79 height 25
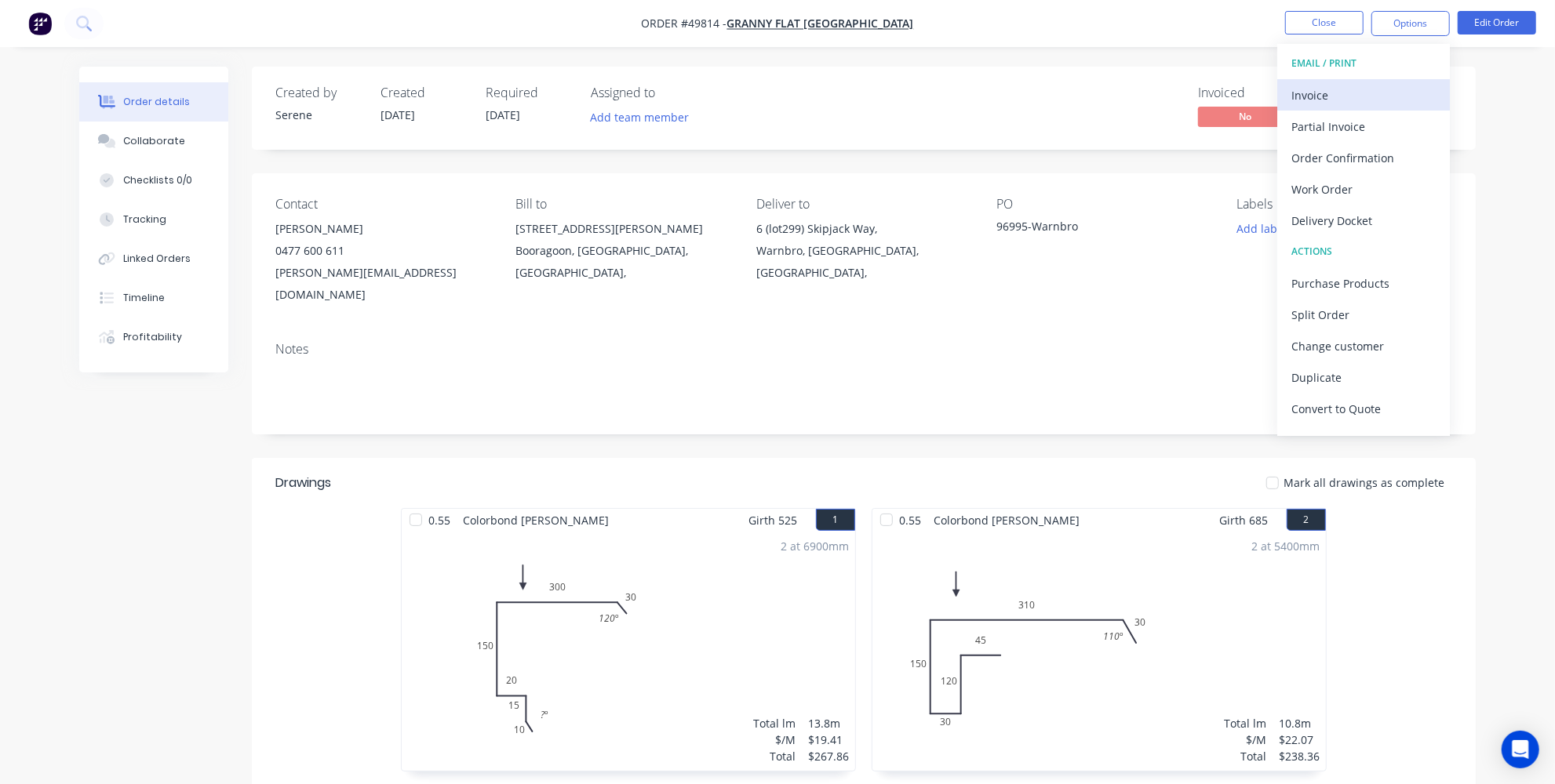
click at [1365, 95] on div "Invoice" at bounding box center [1364, 95] width 145 height 23
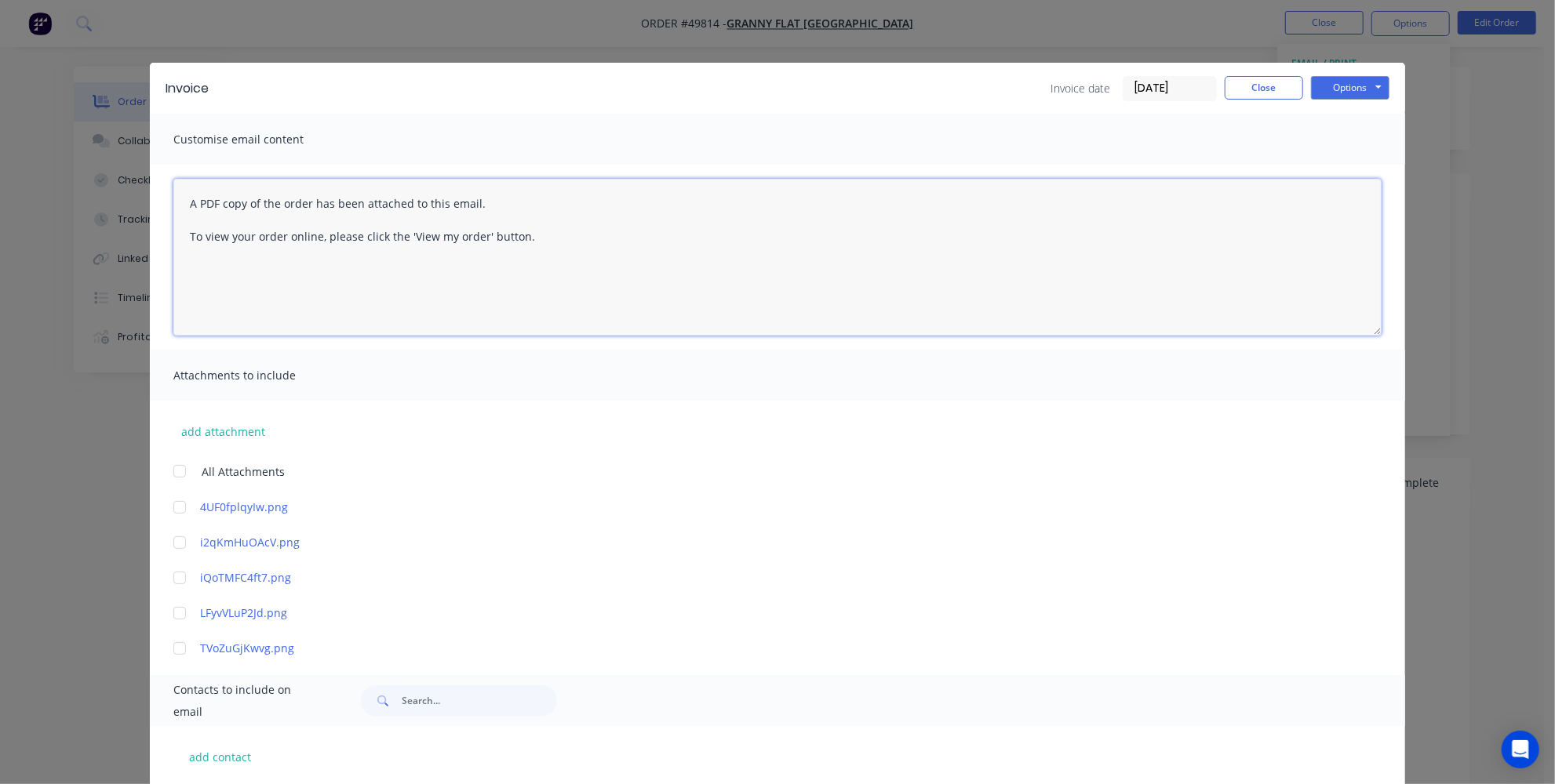
click at [184, 204] on textarea "A PDF copy of the order has been attached to this email. To view your order onl…" at bounding box center [777, 256] width 1209 height 157
type textarea "HA PDF copy of the order has been attached to this email. To view your order on…"
click at [1259, 84] on button "Close" at bounding box center [1265, 88] width 79 height 24
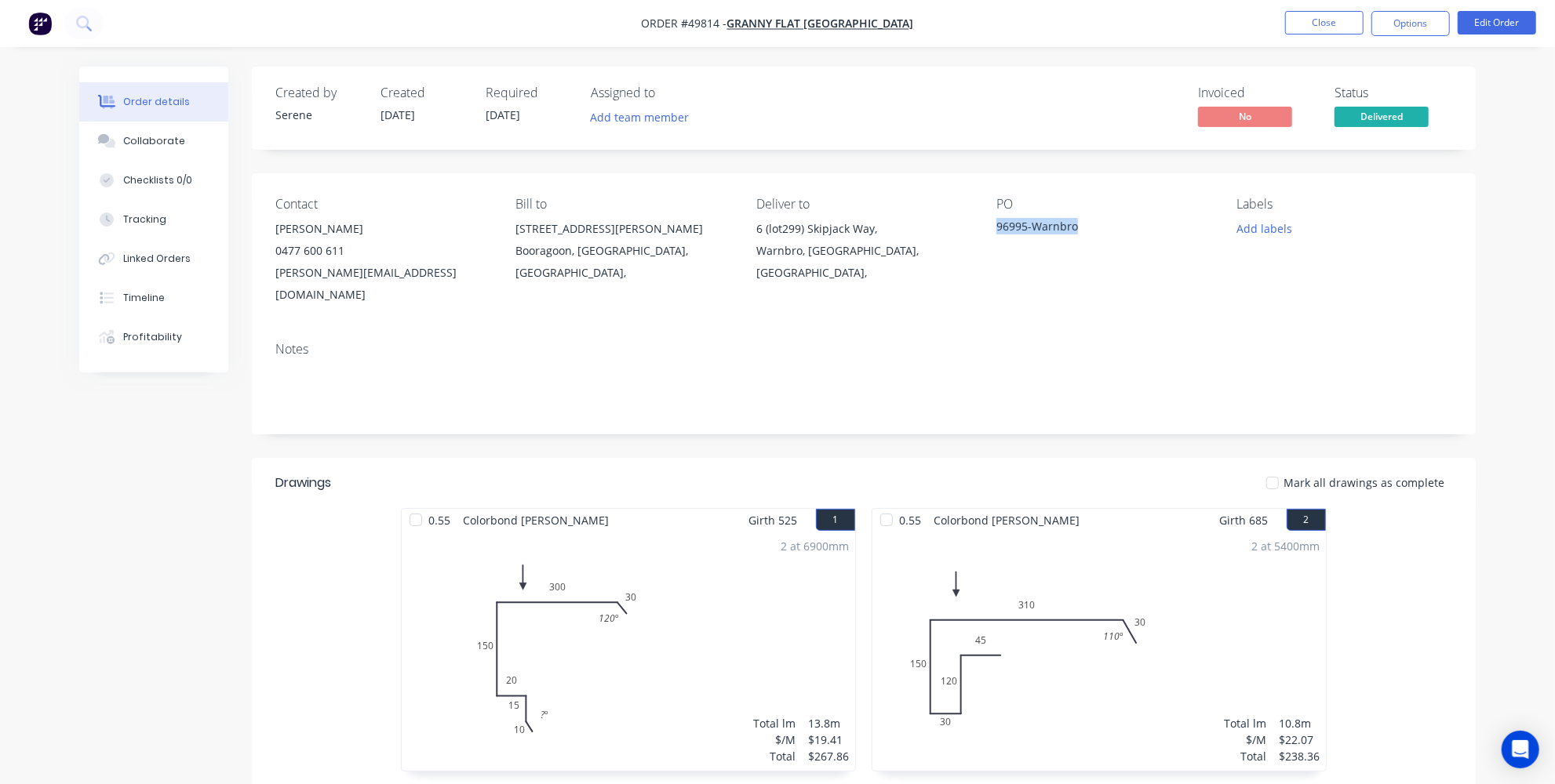
drag, startPoint x: 1090, startPoint y: 218, endPoint x: 987, endPoint y: 234, distance: 104.2
click at [987, 234] on div "Contact Karl Chandler 0477 600 611 karl@grannyflatswa.com Bill to 92 McCoy st B…" at bounding box center [864, 251] width 1224 height 156
copy div "96995-Warnbro"
click at [1400, 29] on button "Options" at bounding box center [1411, 23] width 79 height 25
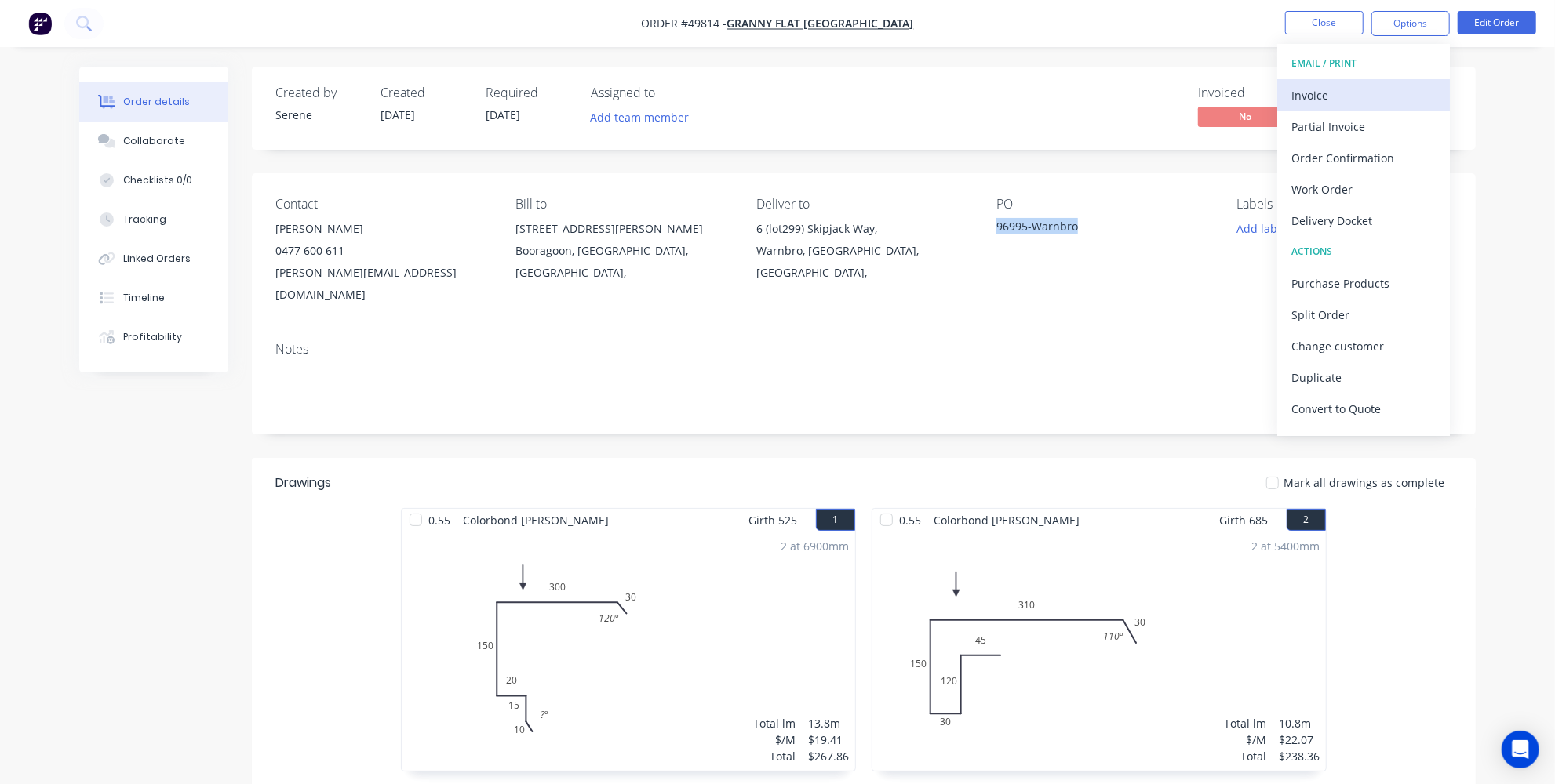
click at [1364, 97] on div "Invoice" at bounding box center [1364, 95] width 145 height 23
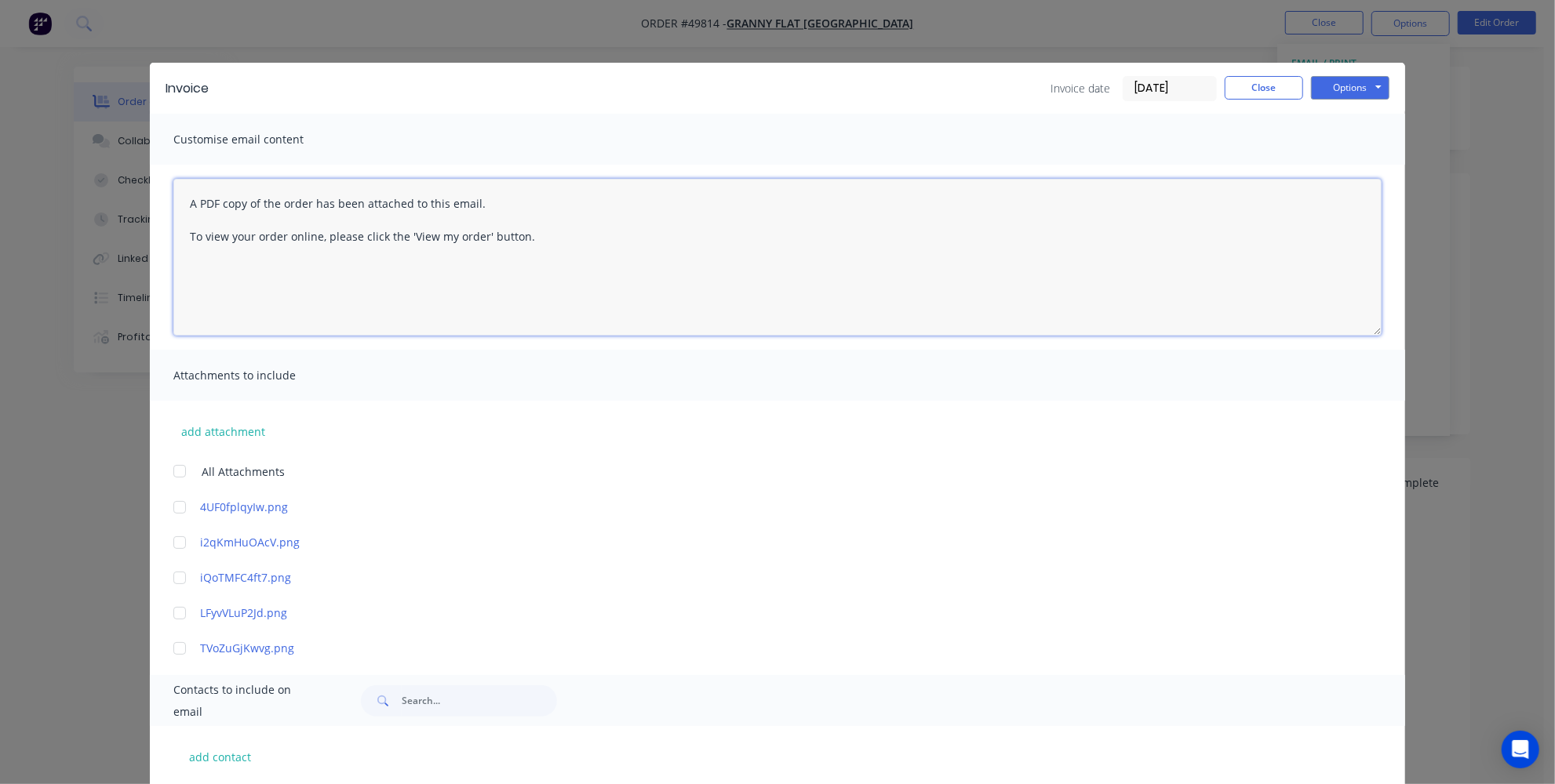
click at [184, 208] on textarea "A PDF copy of the order has been attached to this email. To view your order onl…" at bounding box center [777, 256] width 1209 height 157
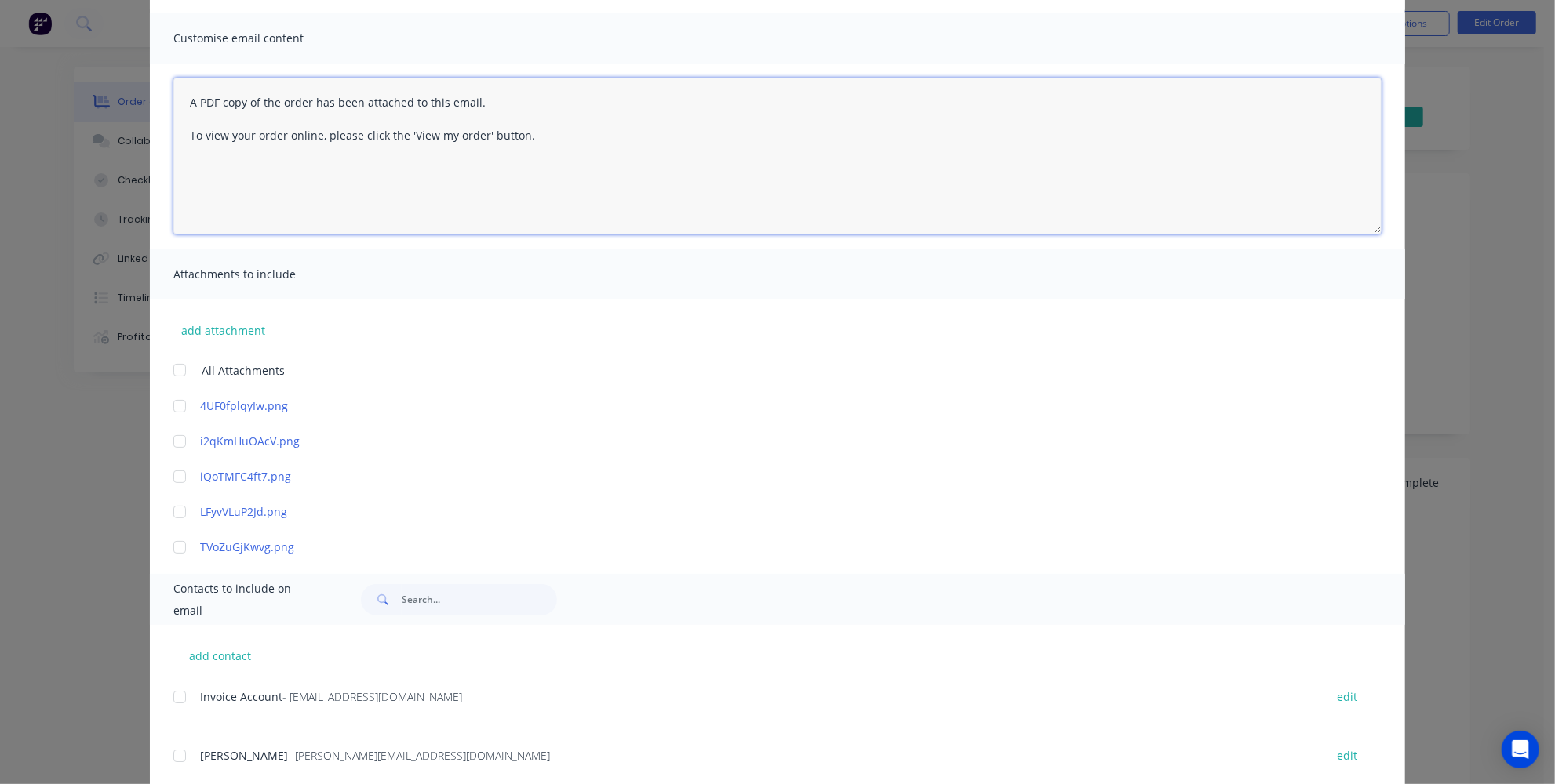
scroll to position [142, 0]
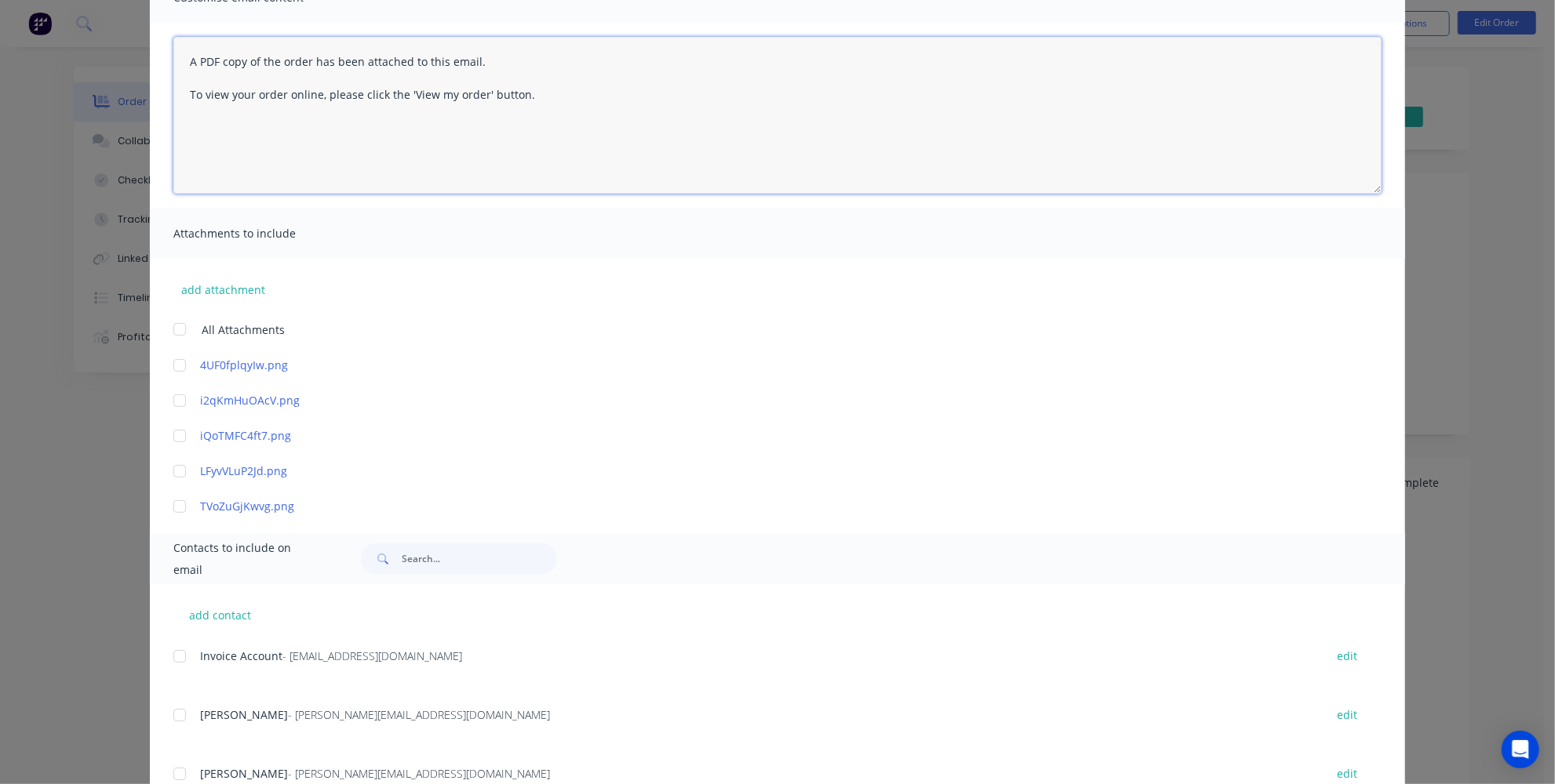
click at [169, 655] on div at bounding box center [180, 657] width 31 height 31
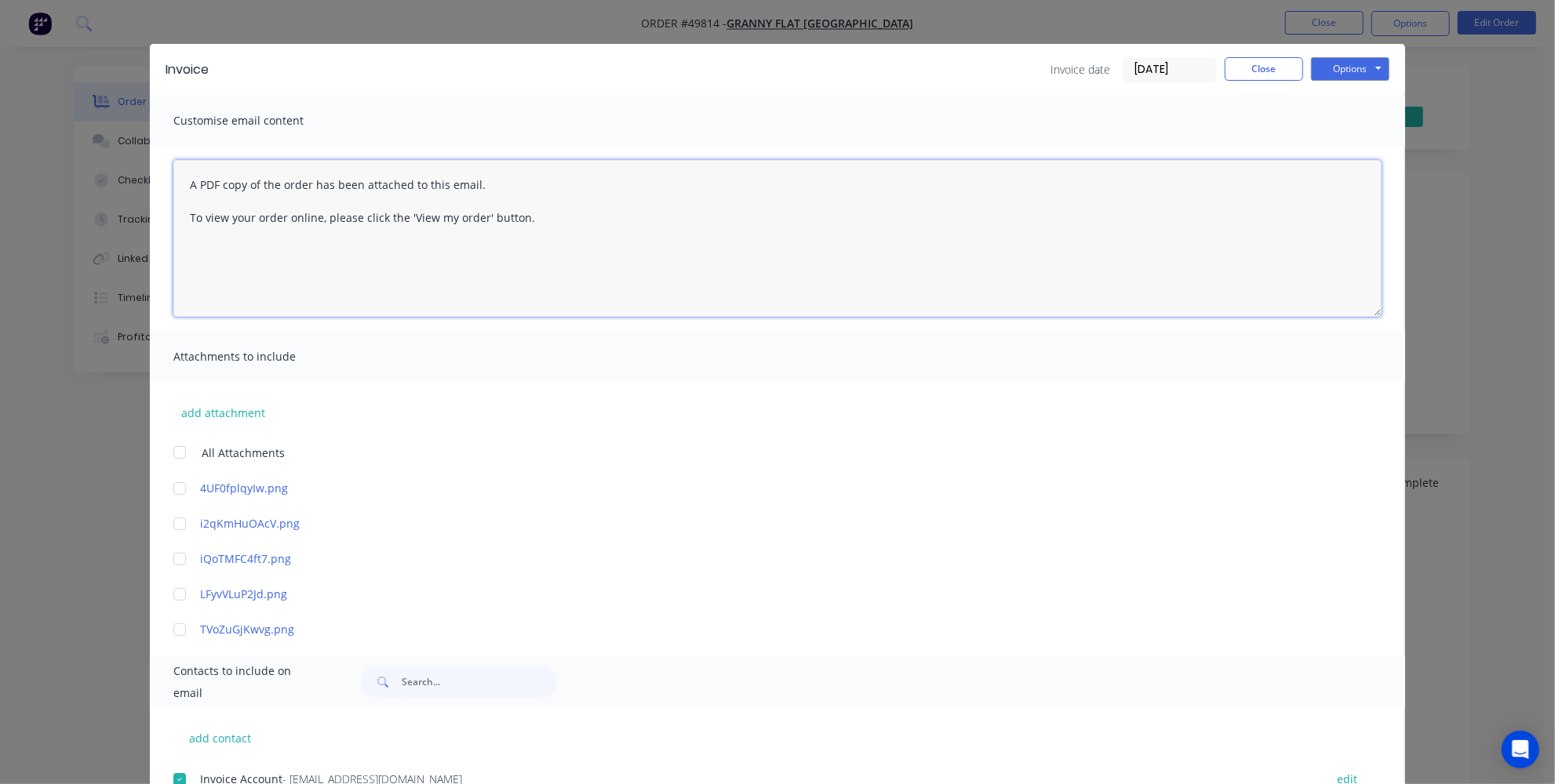
scroll to position [0, 0]
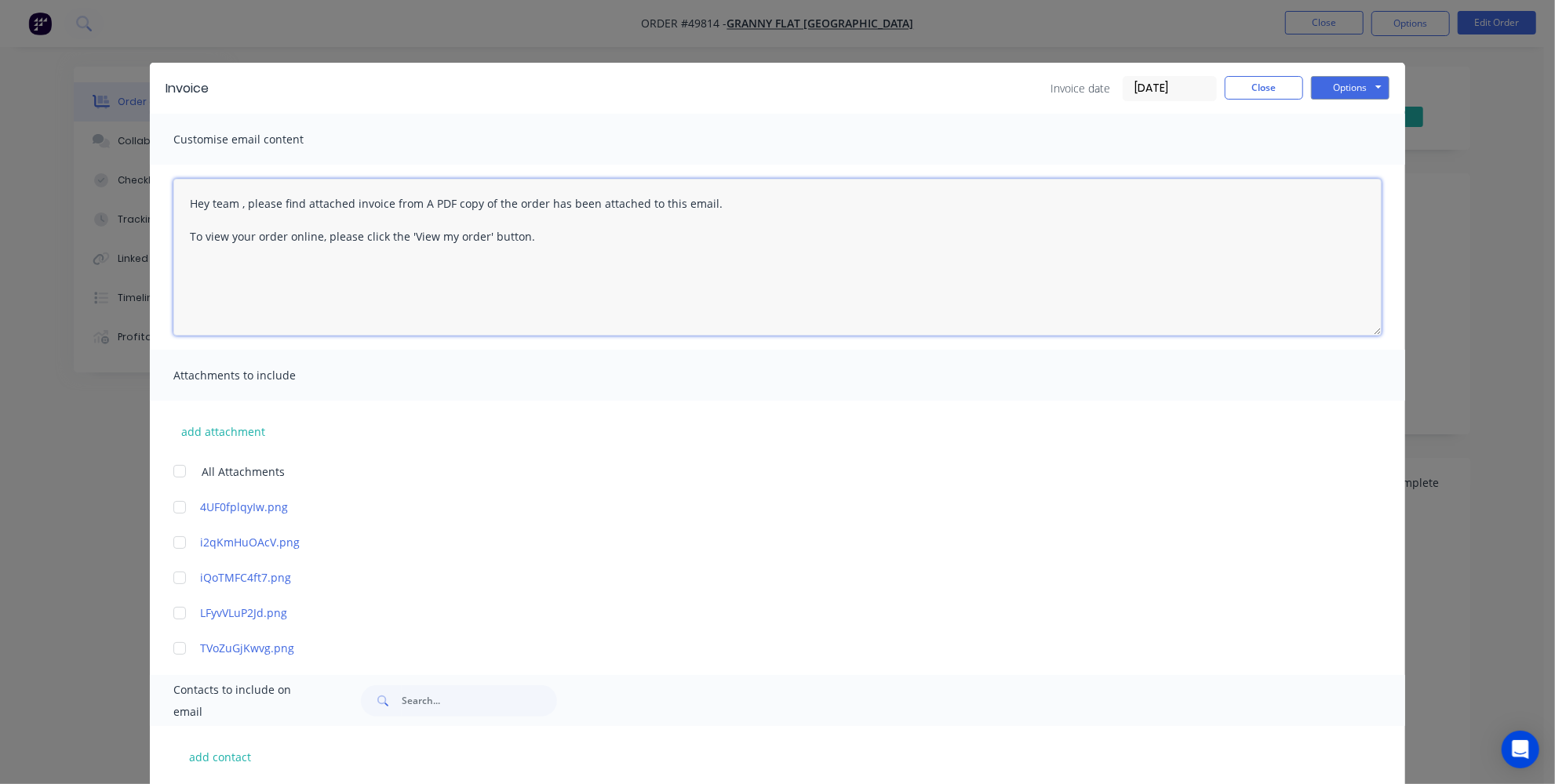
paste textarea "96995-Warnbro"
type textarea "Hey team , please find attached invoice from 96995-Warnbro A PDF copy of the or…"
click at [1347, 87] on button "Options" at bounding box center [1351, 88] width 79 height 24
click at [1334, 162] on button "Email" at bounding box center [1362, 168] width 101 height 26
click at [1253, 87] on button "Close" at bounding box center [1265, 88] width 79 height 24
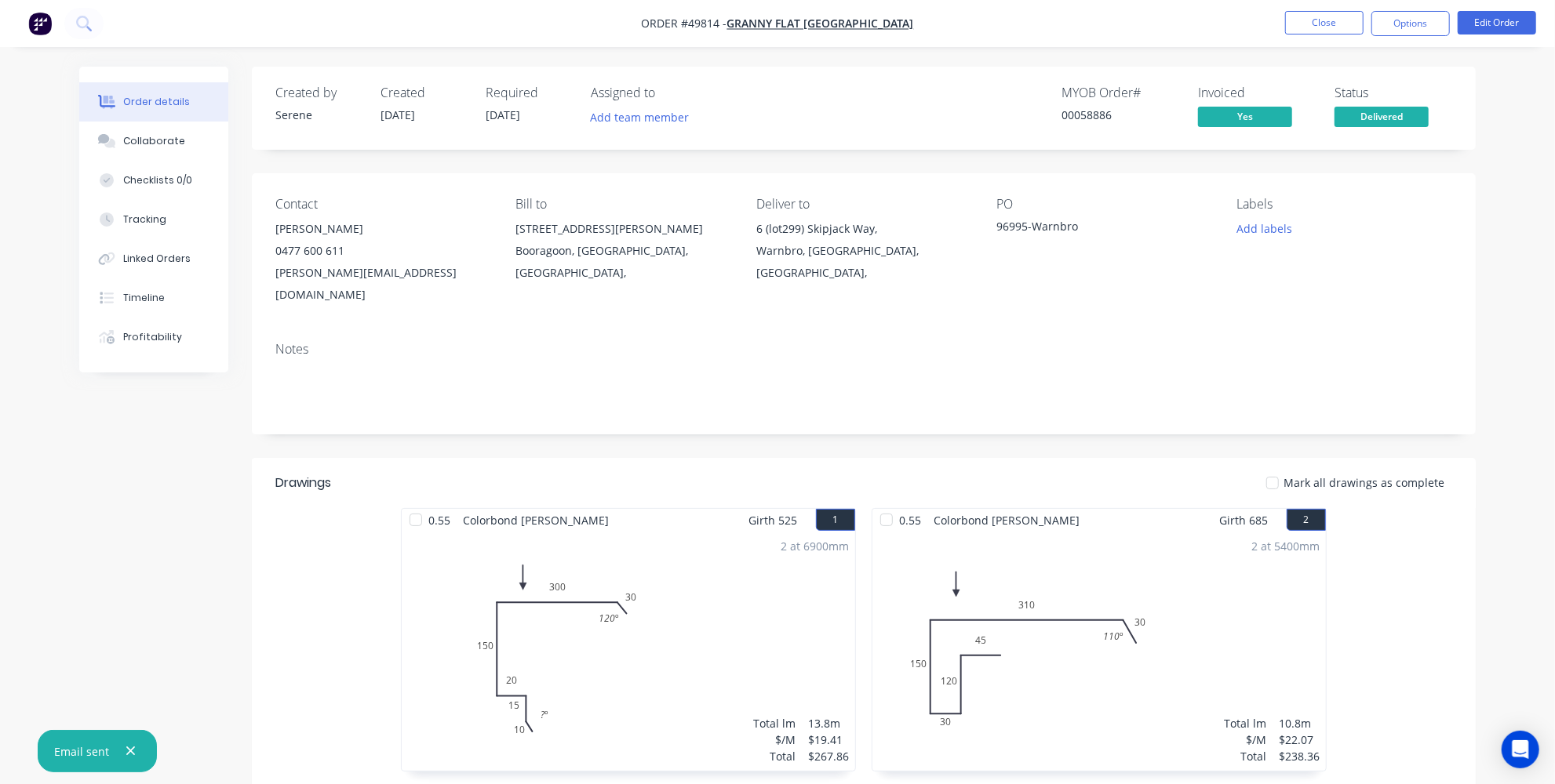
click at [34, 27] on img "button" at bounding box center [40, 24] width 24 height 24
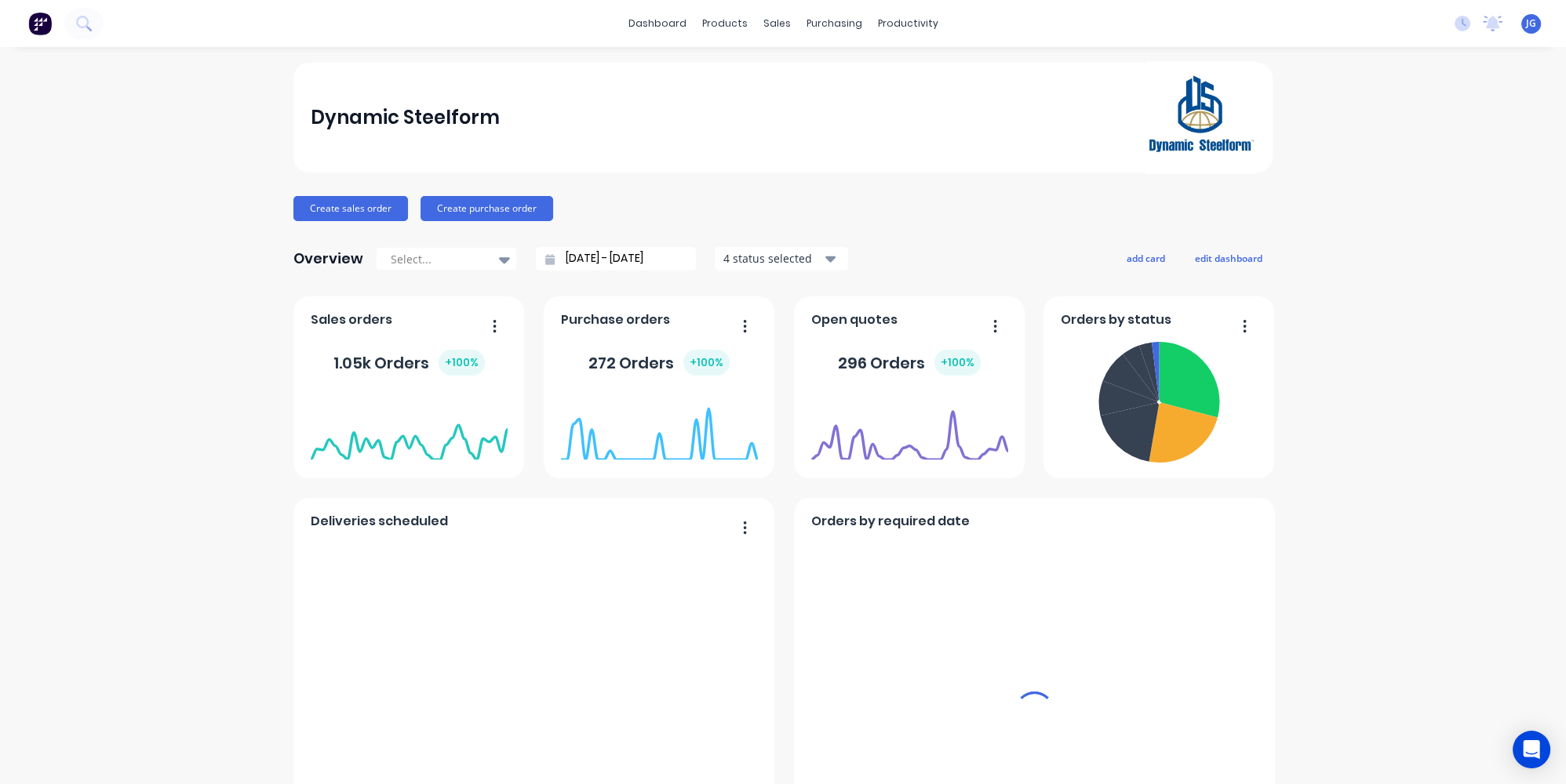
click at [773, 24] on div "sales" at bounding box center [777, 24] width 43 height 24
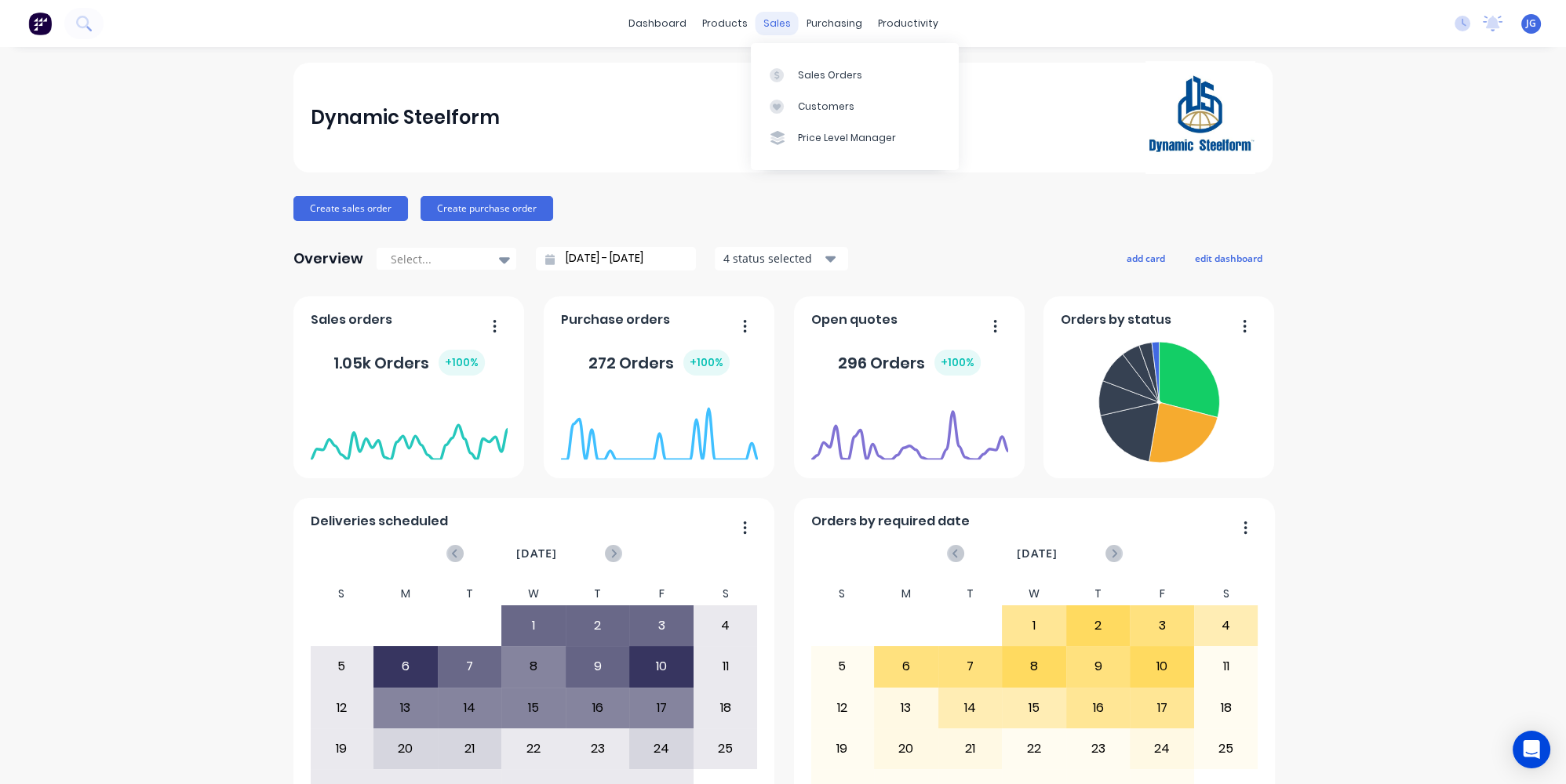
click at [781, 31] on div "sales" at bounding box center [777, 24] width 43 height 24
click at [795, 77] on link "Sales Orders" at bounding box center [855, 74] width 208 height 31
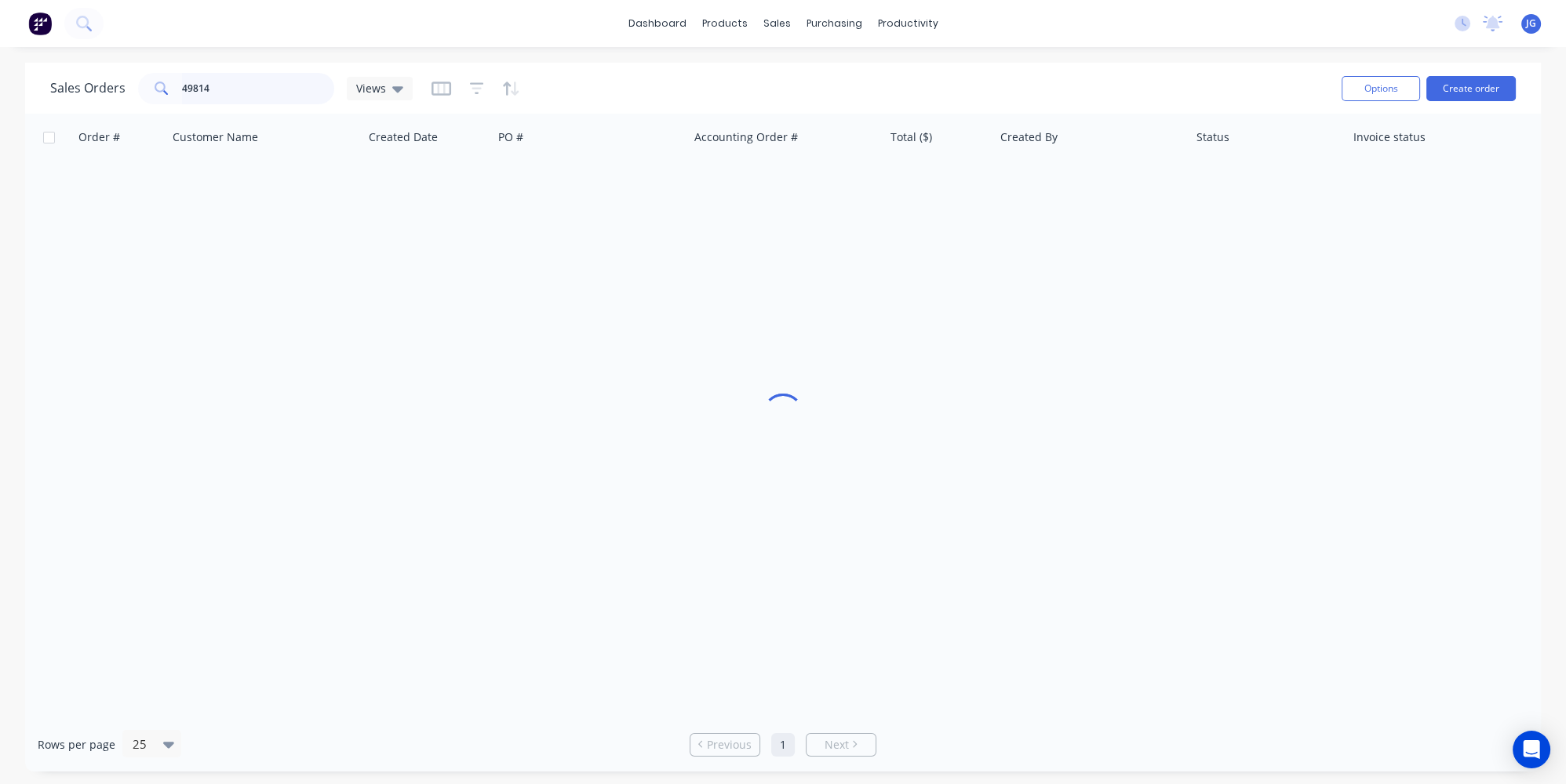
drag, startPoint x: 249, startPoint y: 91, endPoint x: 134, endPoint y: 81, distance: 115.4
click at [134, 83] on div "Sales Orders 49814 Views" at bounding box center [232, 89] width 363 height 31
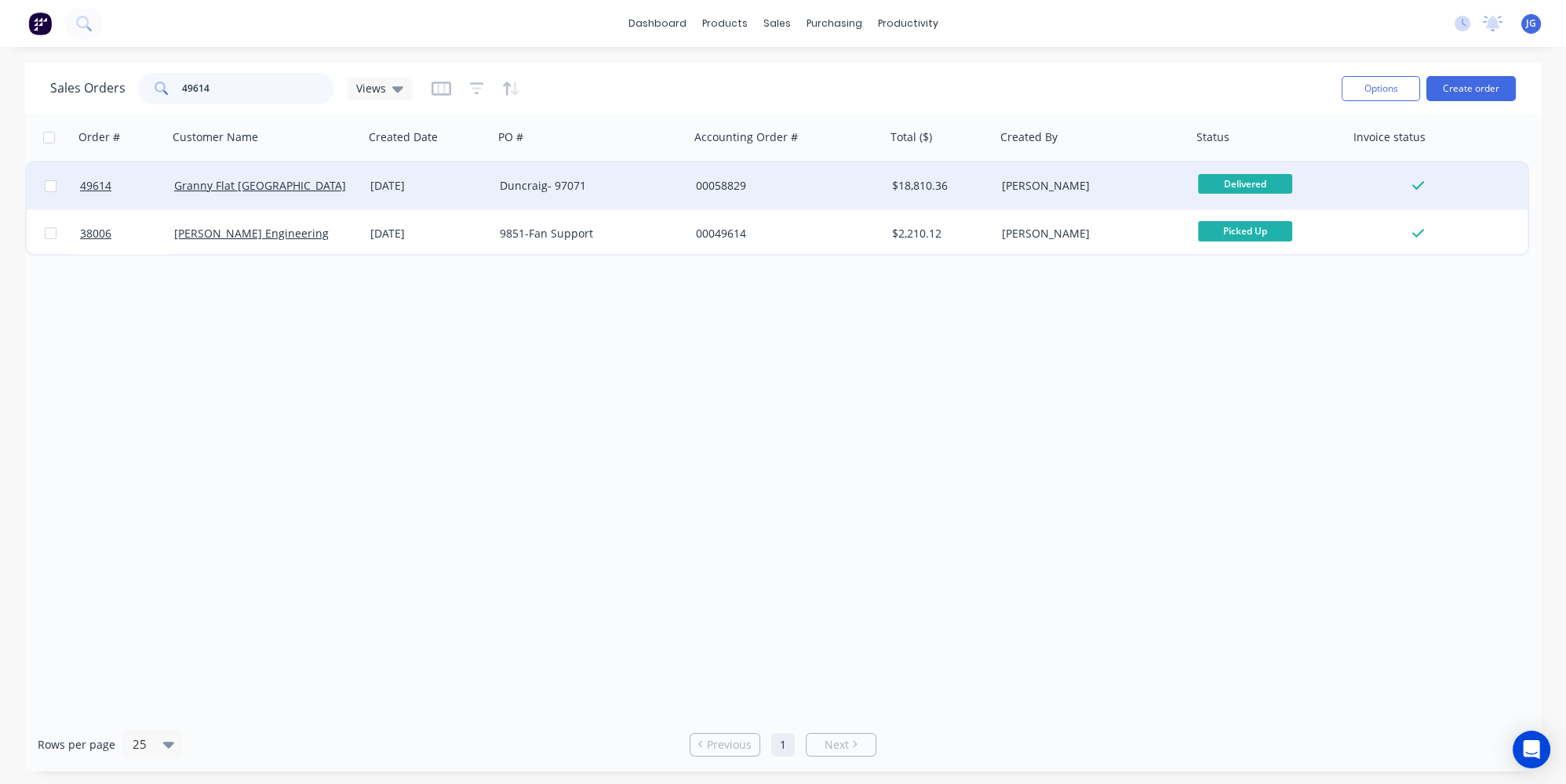
type input "49614"
click at [312, 193] on div "Granny Flat [GEOGRAPHIC_DATA]" at bounding box center [261, 185] width 174 height 16
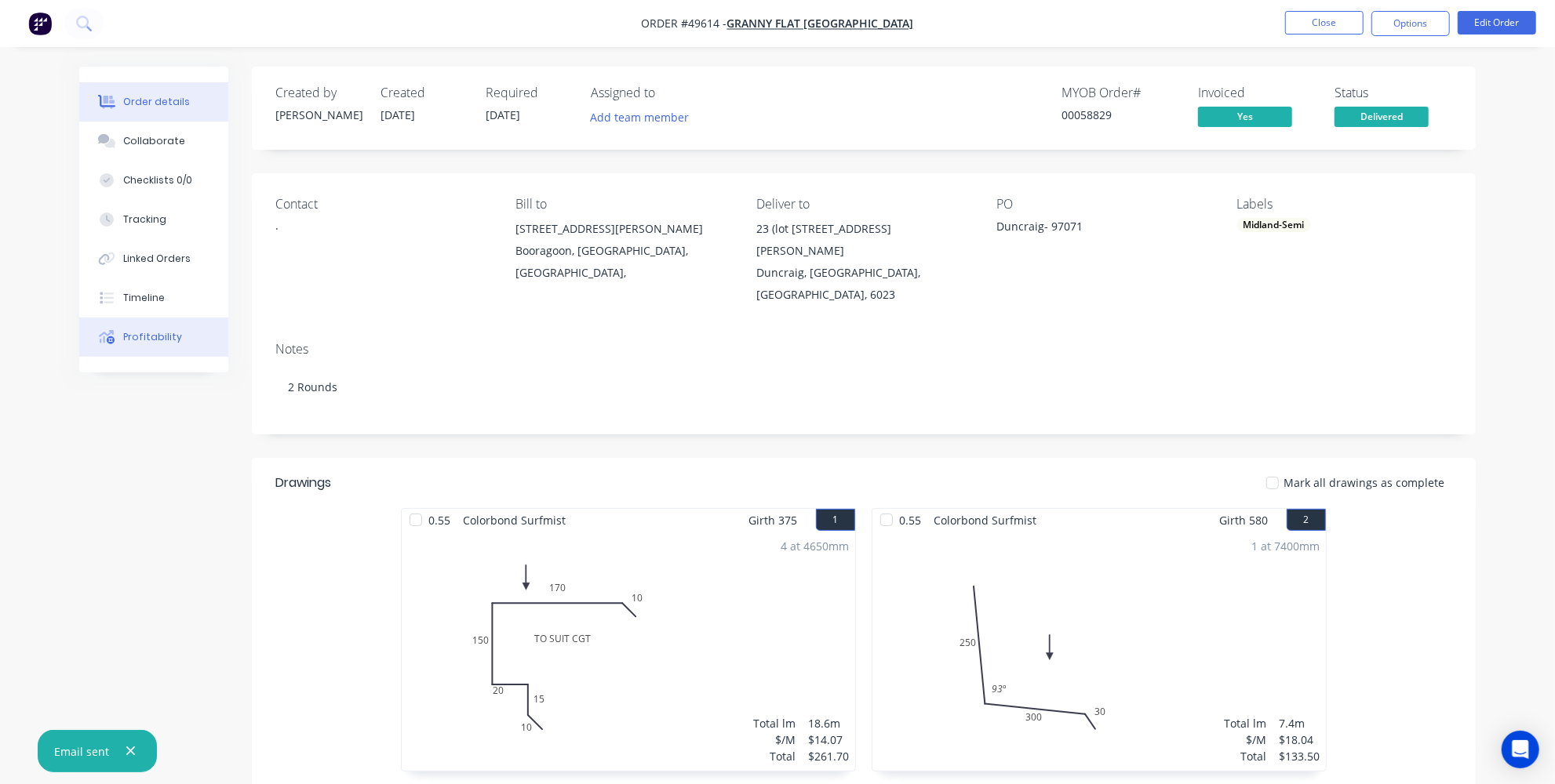
click at [149, 340] on div "Profitability" at bounding box center [152, 337] width 59 height 14
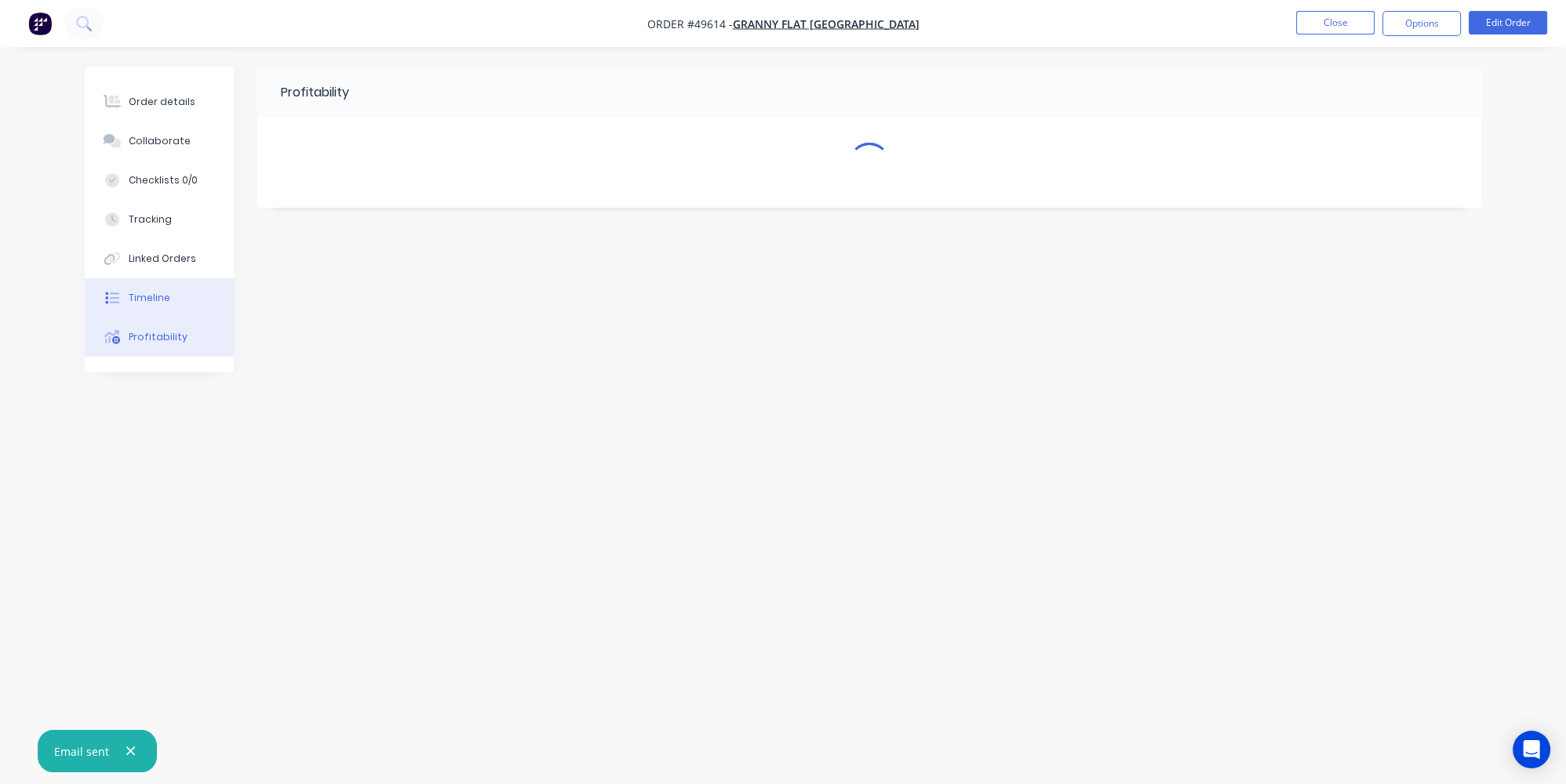
click at [139, 301] on div "Timeline" at bounding box center [148, 298] width 41 height 14
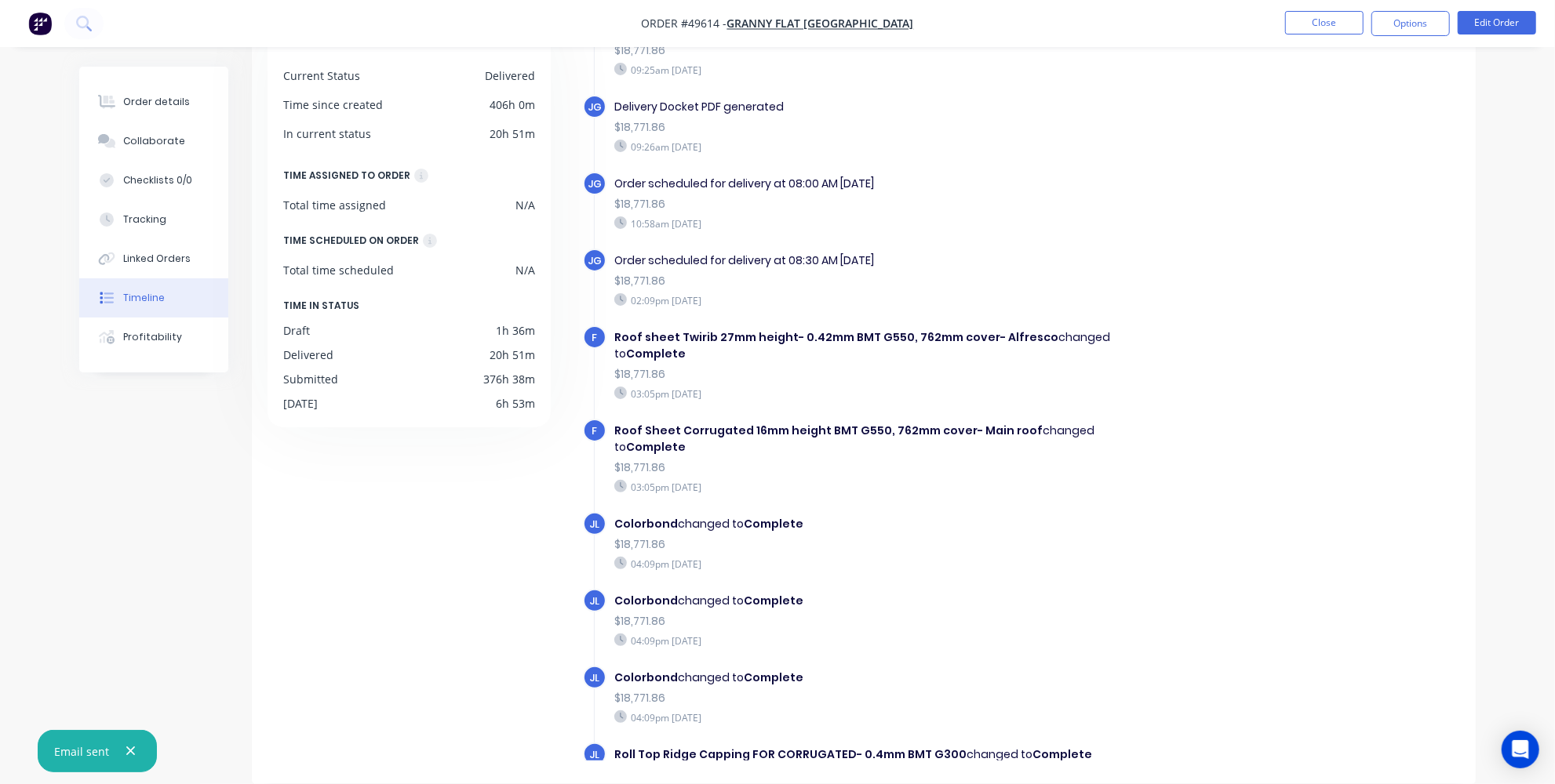
scroll to position [2132, 0]
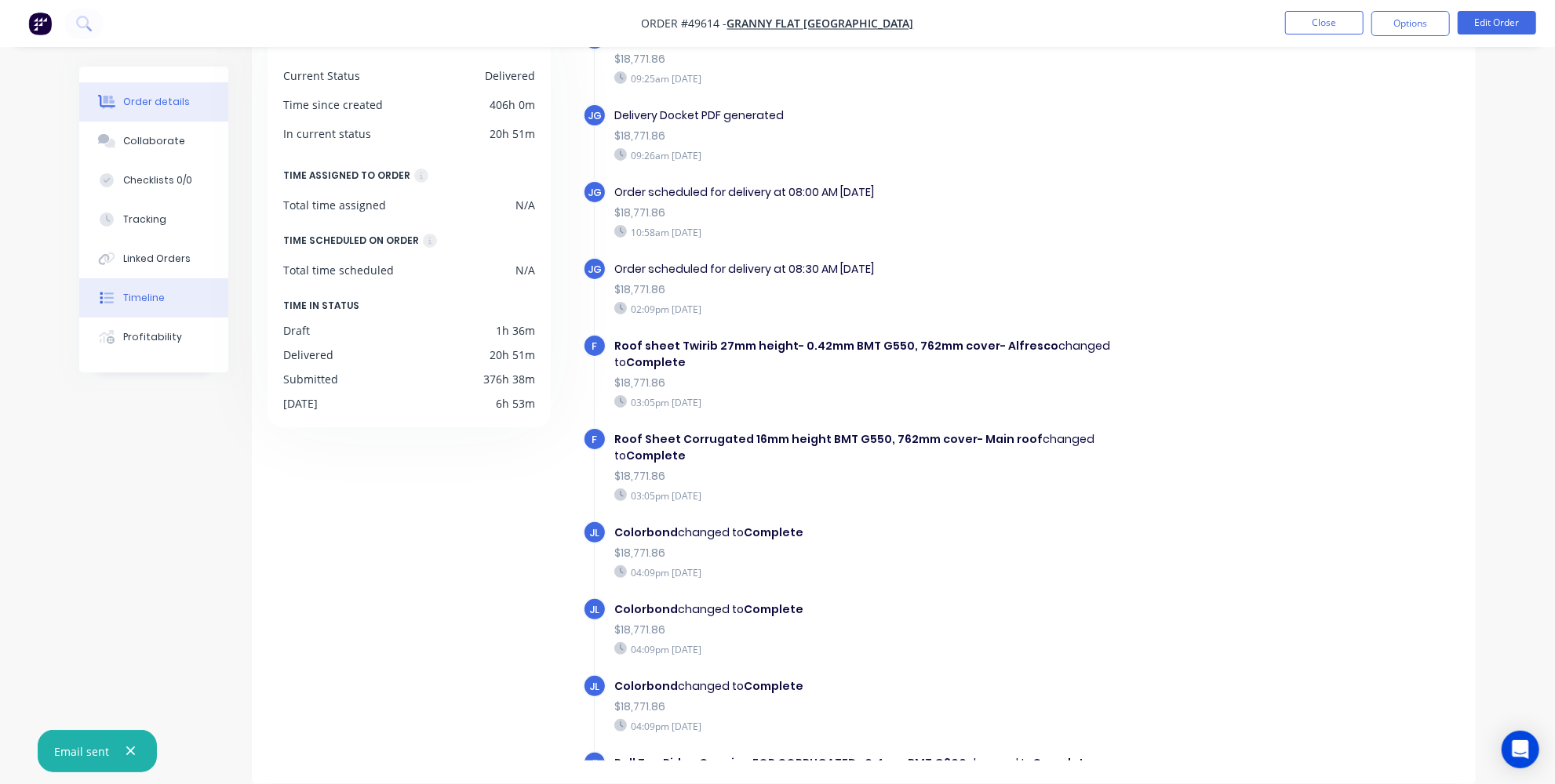
click at [159, 111] on button "Order details" at bounding box center [153, 102] width 149 height 39
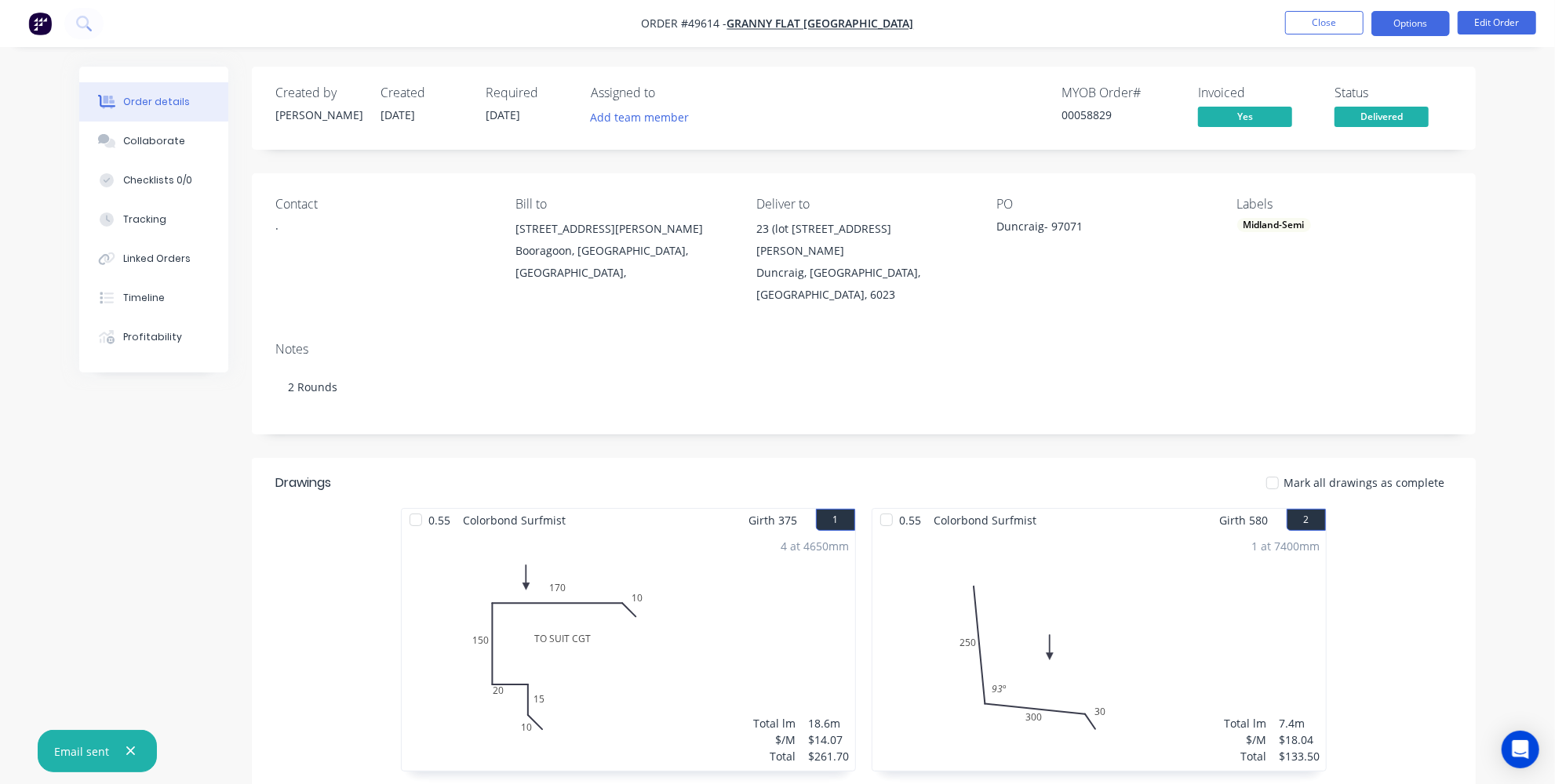
click at [1410, 25] on button "Options" at bounding box center [1411, 23] width 79 height 25
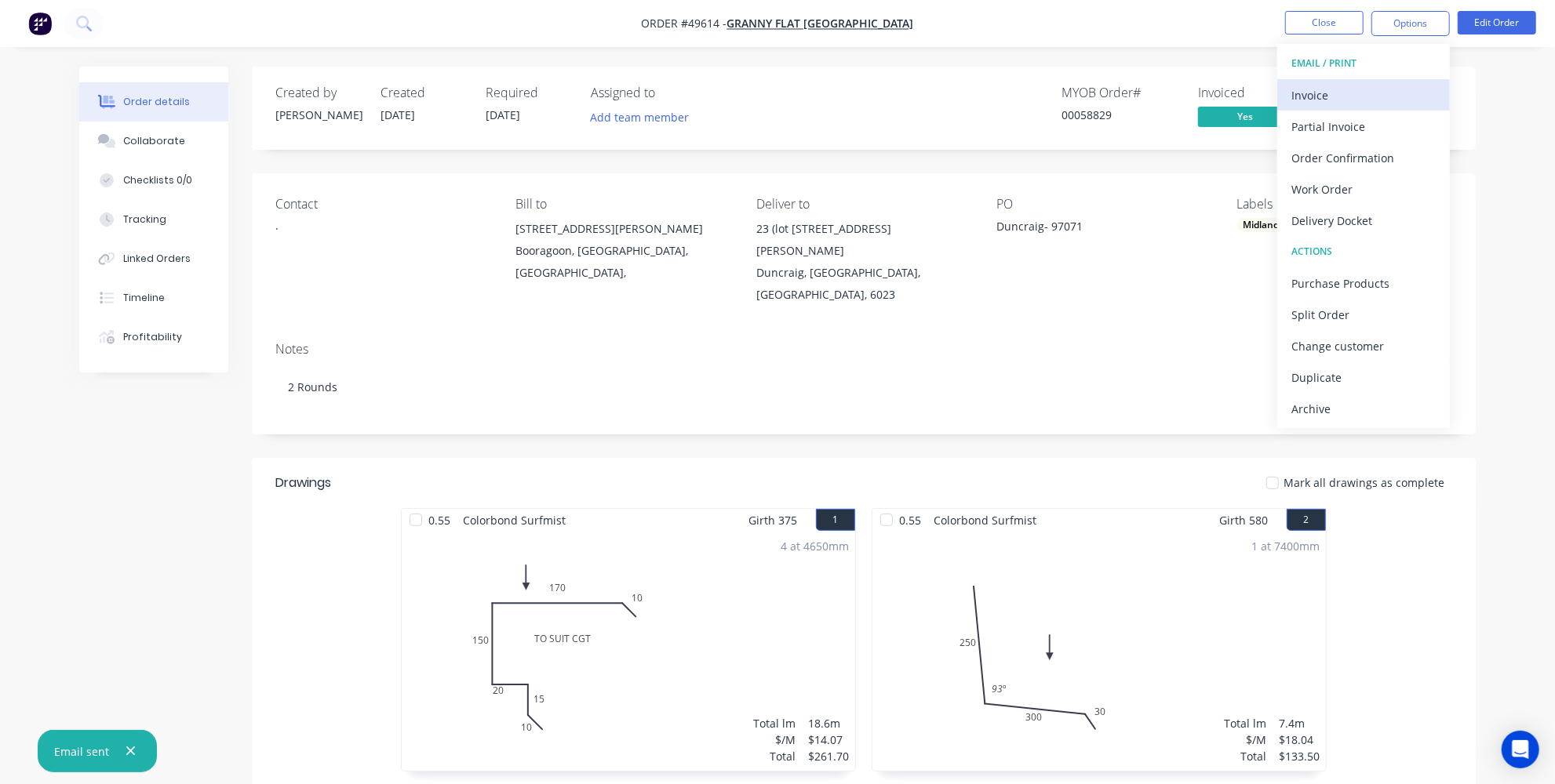
click at [1338, 80] on button "Invoice" at bounding box center [1363, 94] width 172 height 31
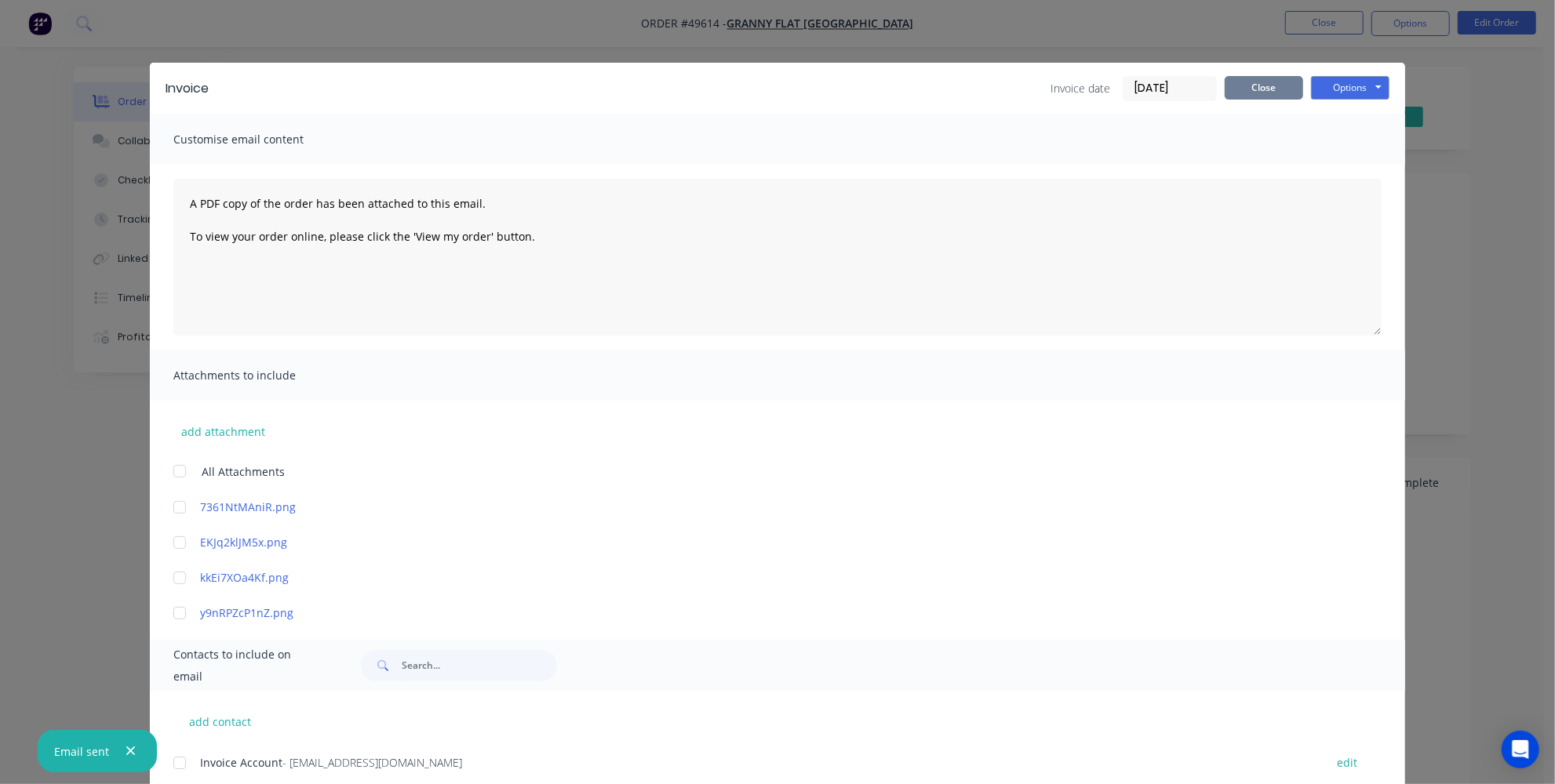
click at [1254, 76] on div "Invoice date 09/10/25 Close Options Preview Print Email" at bounding box center [1221, 88] width 339 height 25
click at [1277, 82] on button "Close" at bounding box center [1265, 88] width 79 height 24
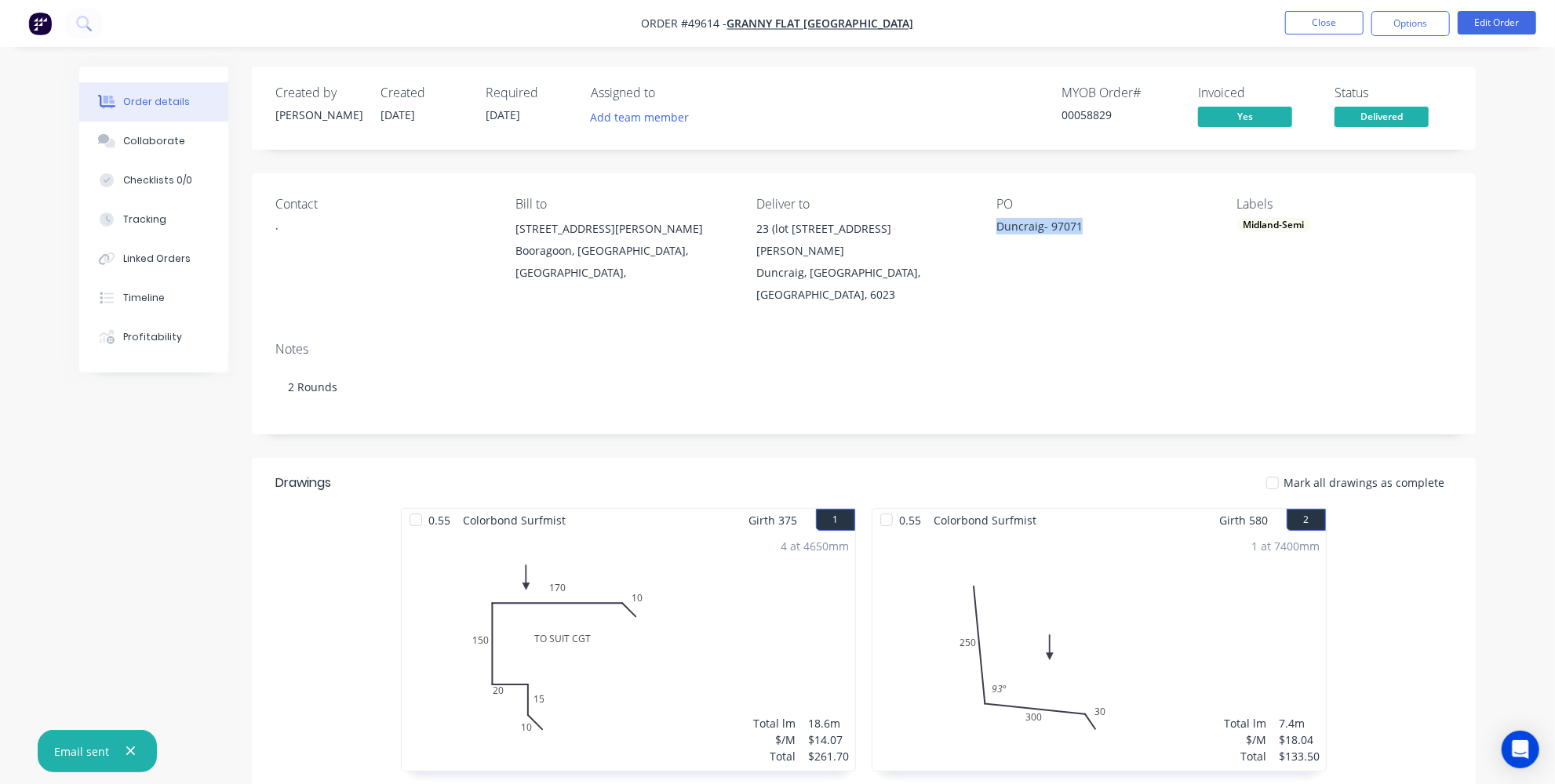
drag, startPoint x: 1105, startPoint y: 224, endPoint x: 987, endPoint y: 231, distance: 118.2
click at [987, 231] on div "Contact · Bill to 92 McCoy st Booragoon, Western Australia, Australia, Deliver …" at bounding box center [864, 251] width 1224 height 156
copy div "Duncraig- 97071"
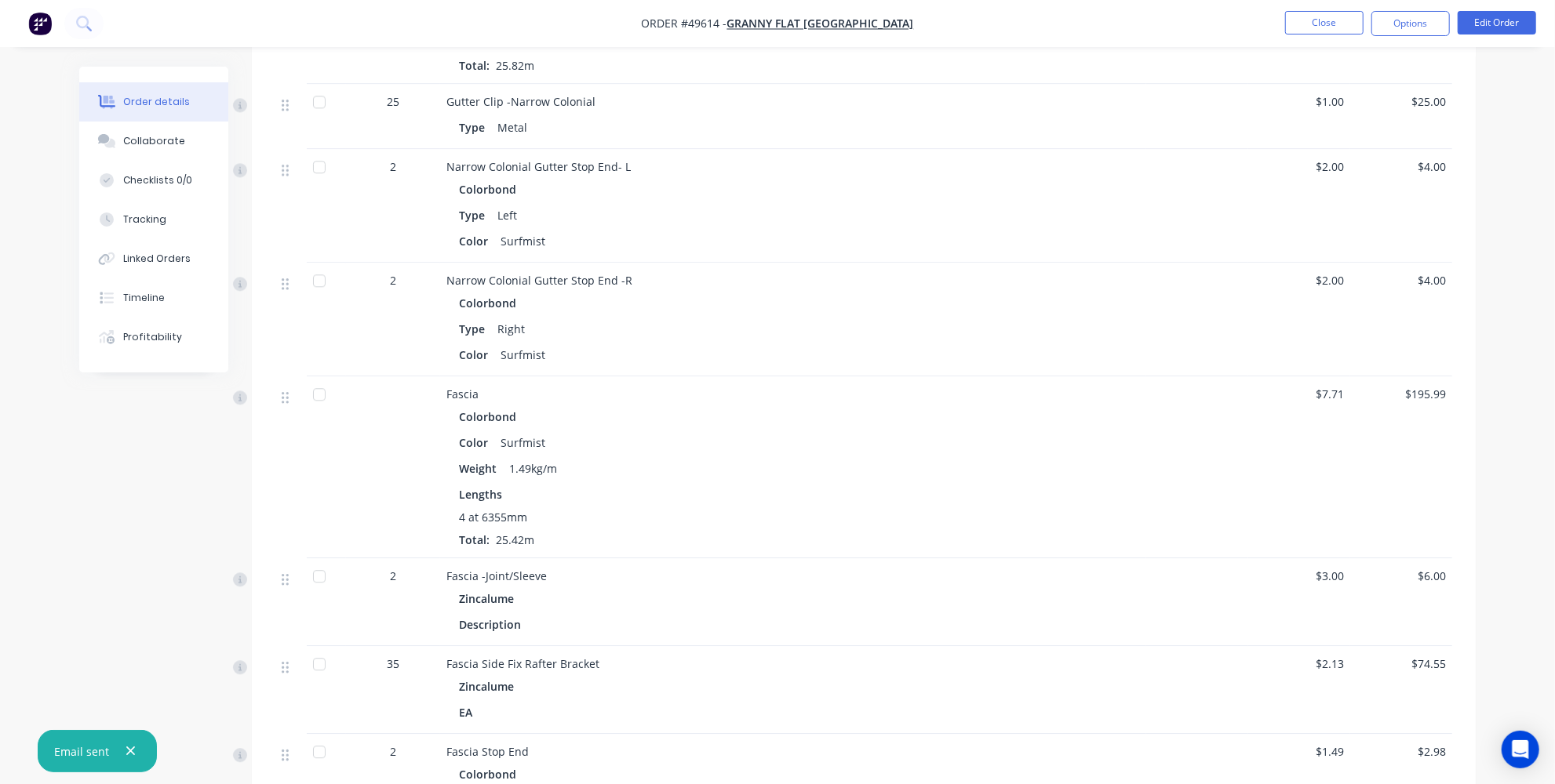
scroll to position [2912, 0]
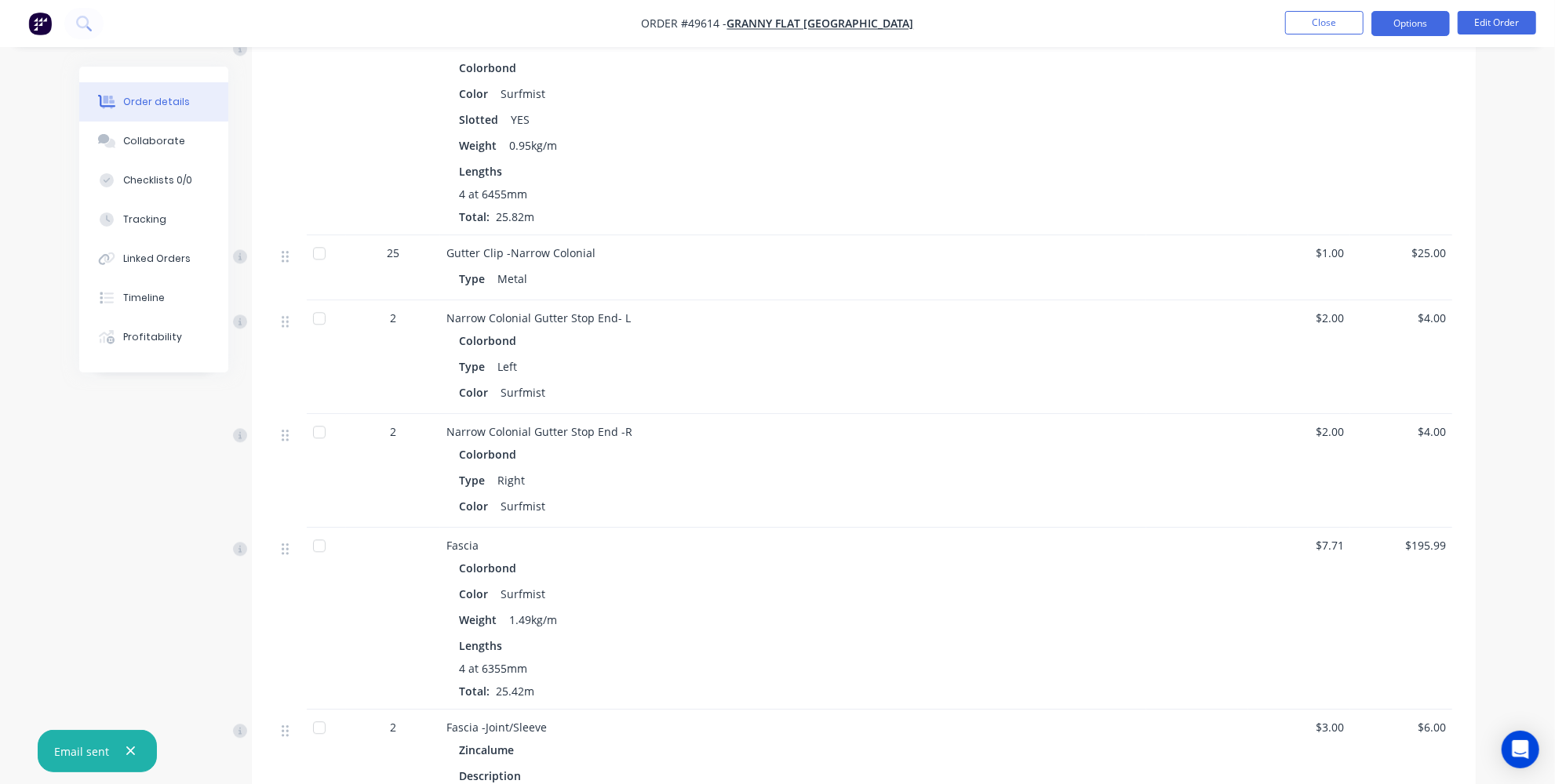
click at [1427, 28] on button "Options" at bounding box center [1411, 23] width 79 height 25
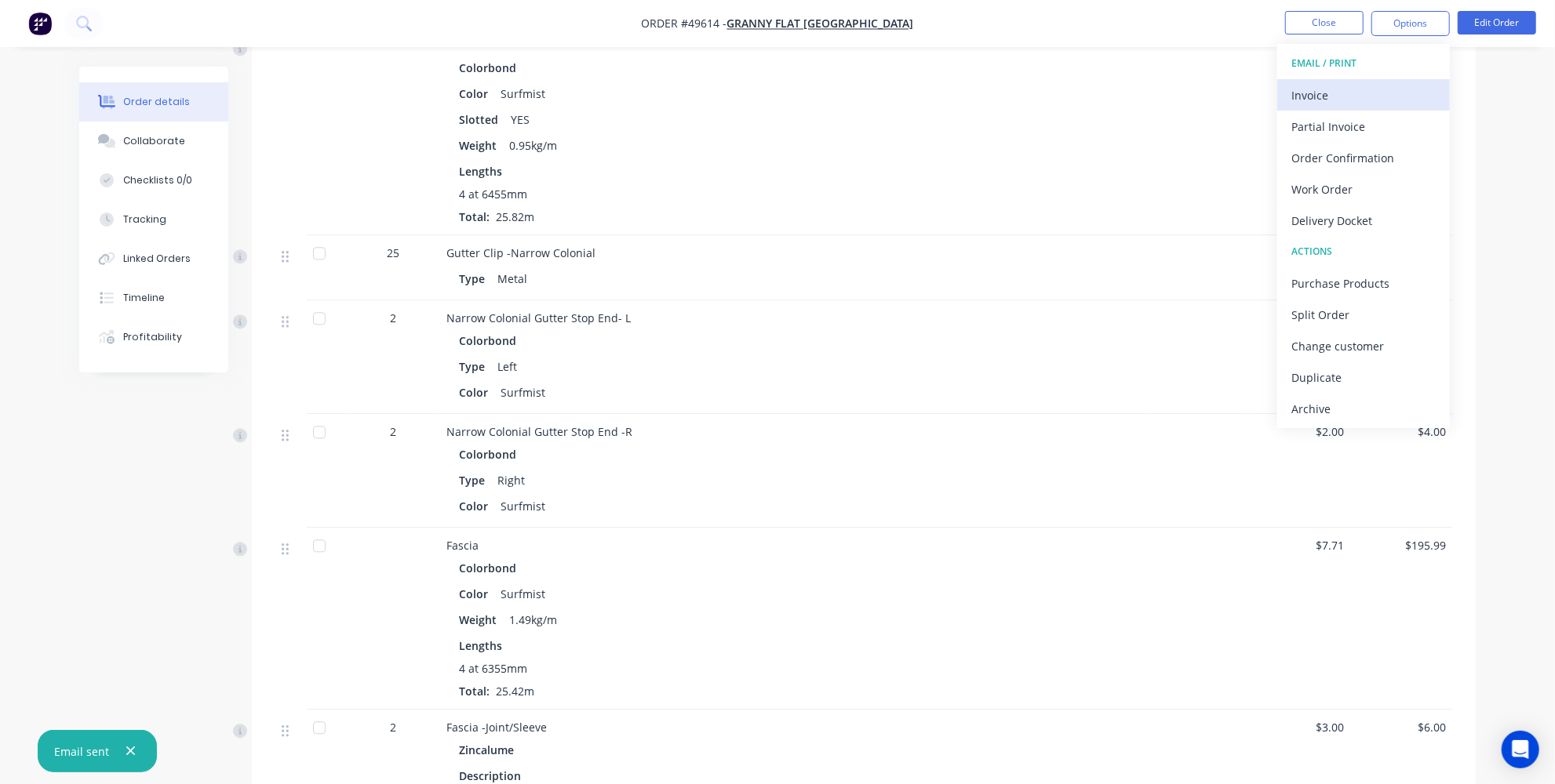
click at [1352, 88] on div "Invoice" at bounding box center [1364, 95] width 145 height 23
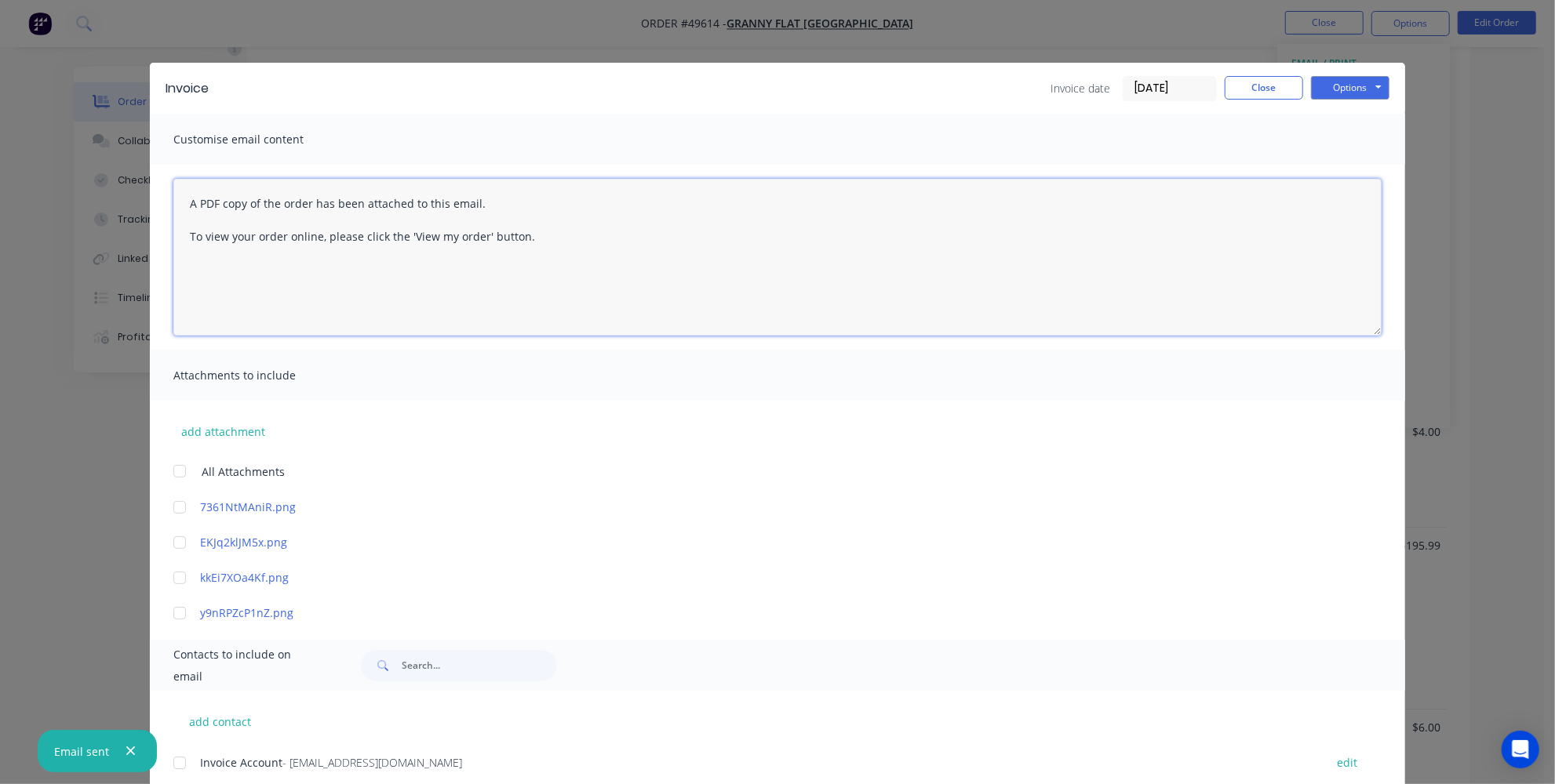
drag, startPoint x: 181, startPoint y: 206, endPoint x: 191, endPoint y: 193, distance: 16.4
click at [189, 198] on textarea "A PDF copy of the order has been attached to this email. To view your order onl…" at bounding box center [777, 256] width 1209 height 157
click at [173, 761] on div at bounding box center [180, 763] width 31 height 31
click at [181, 195] on textarea "A PDF copy of the order has been attached to this email. To view your order onl…" at bounding box center [777, 256] width 1209 height 157
paste textarea "Duncraig- 97071"
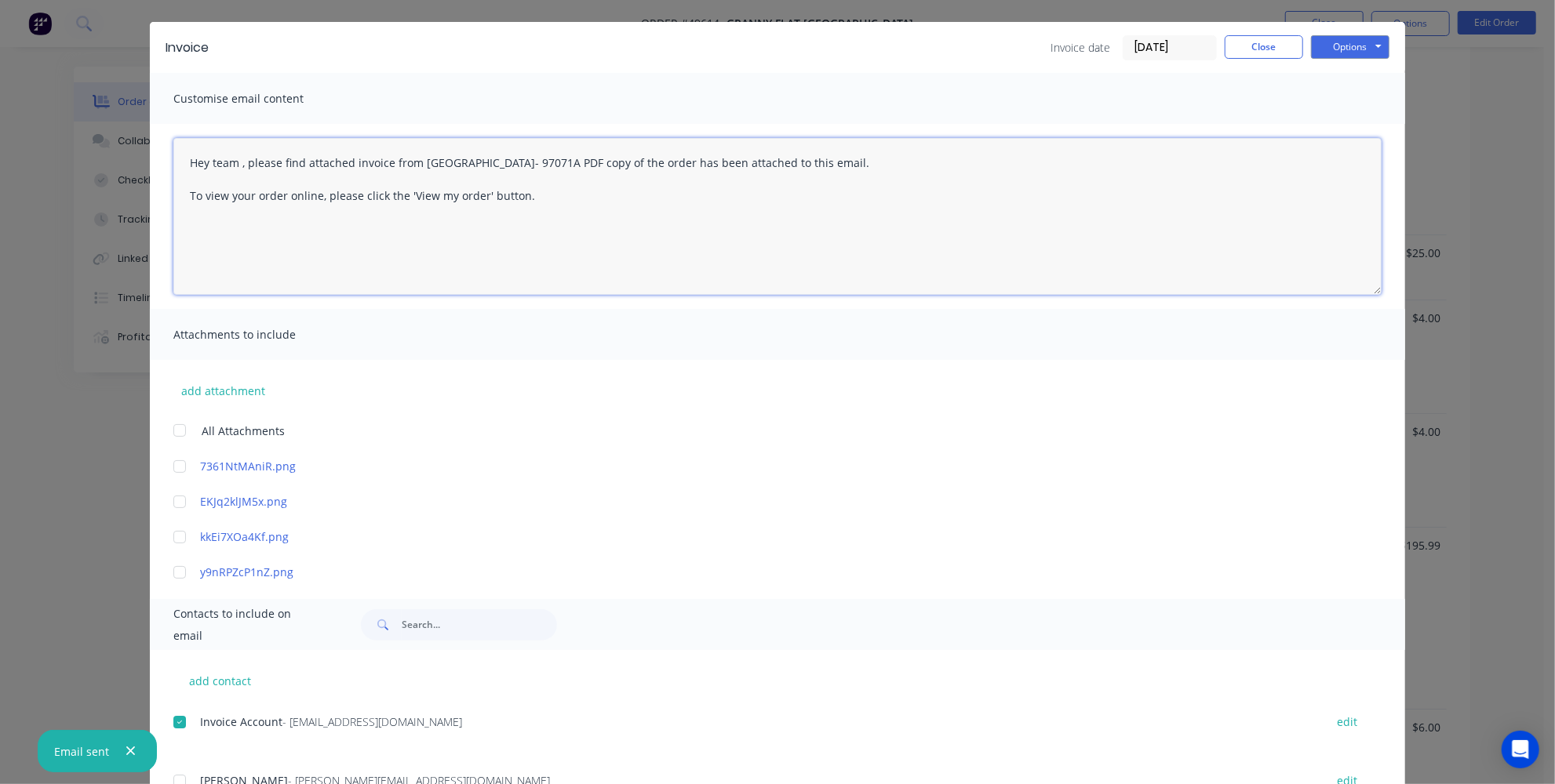
scroll to position [0, 0]
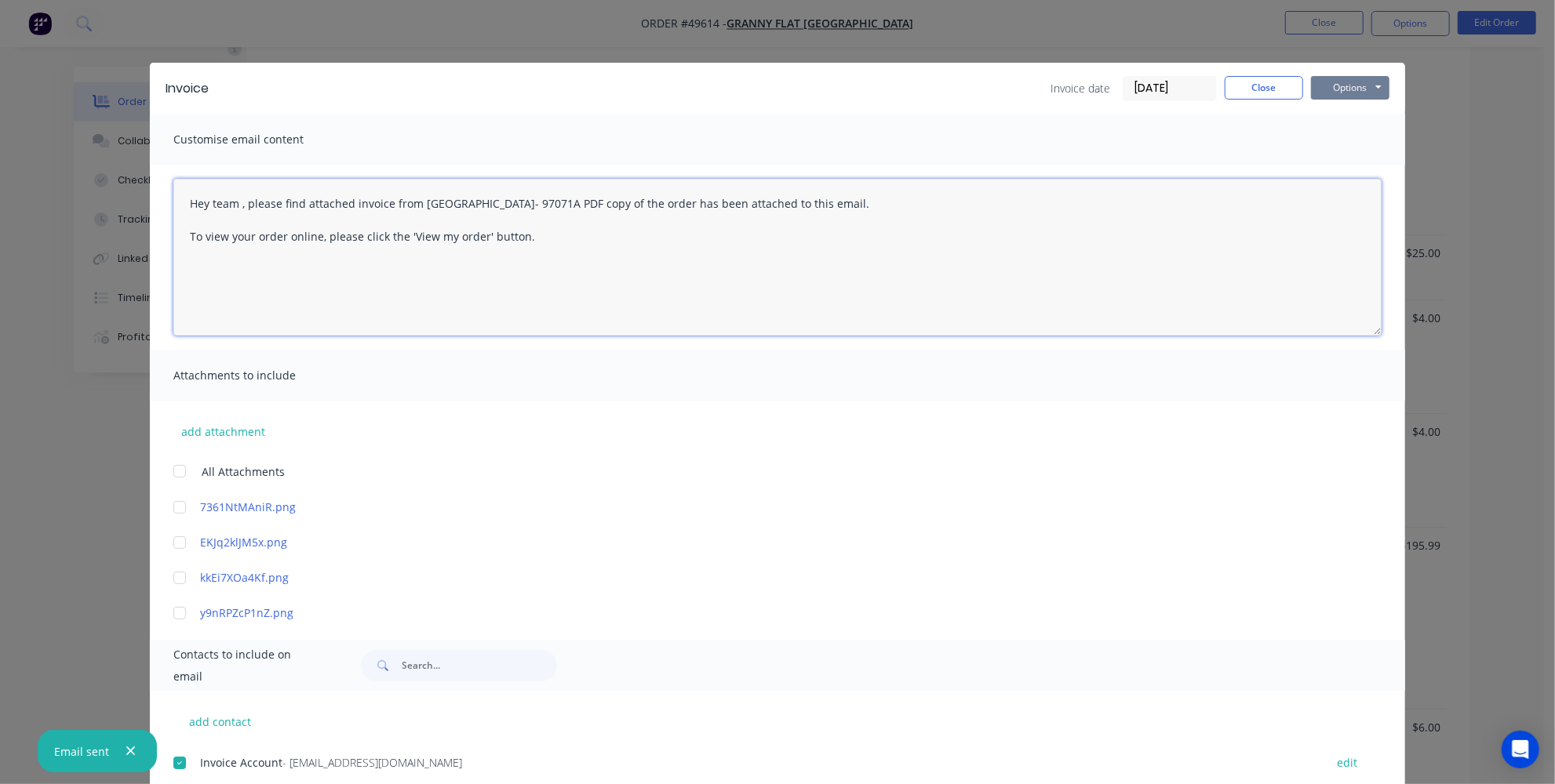
type textarea "Hey team , please find attached invoice from Duncraig- 97071A PDF copy of the o…"
click at [1336, 94] on button "Options" at bounding box center [1351, 88] width 79 height 24
click at [1342, 169] on button "Email" at bounding box center [1362, 168] width 101 height 26
click at [1205, 80] on input "09/10/25" at bounding box center [1169, 89] width 93 height 24
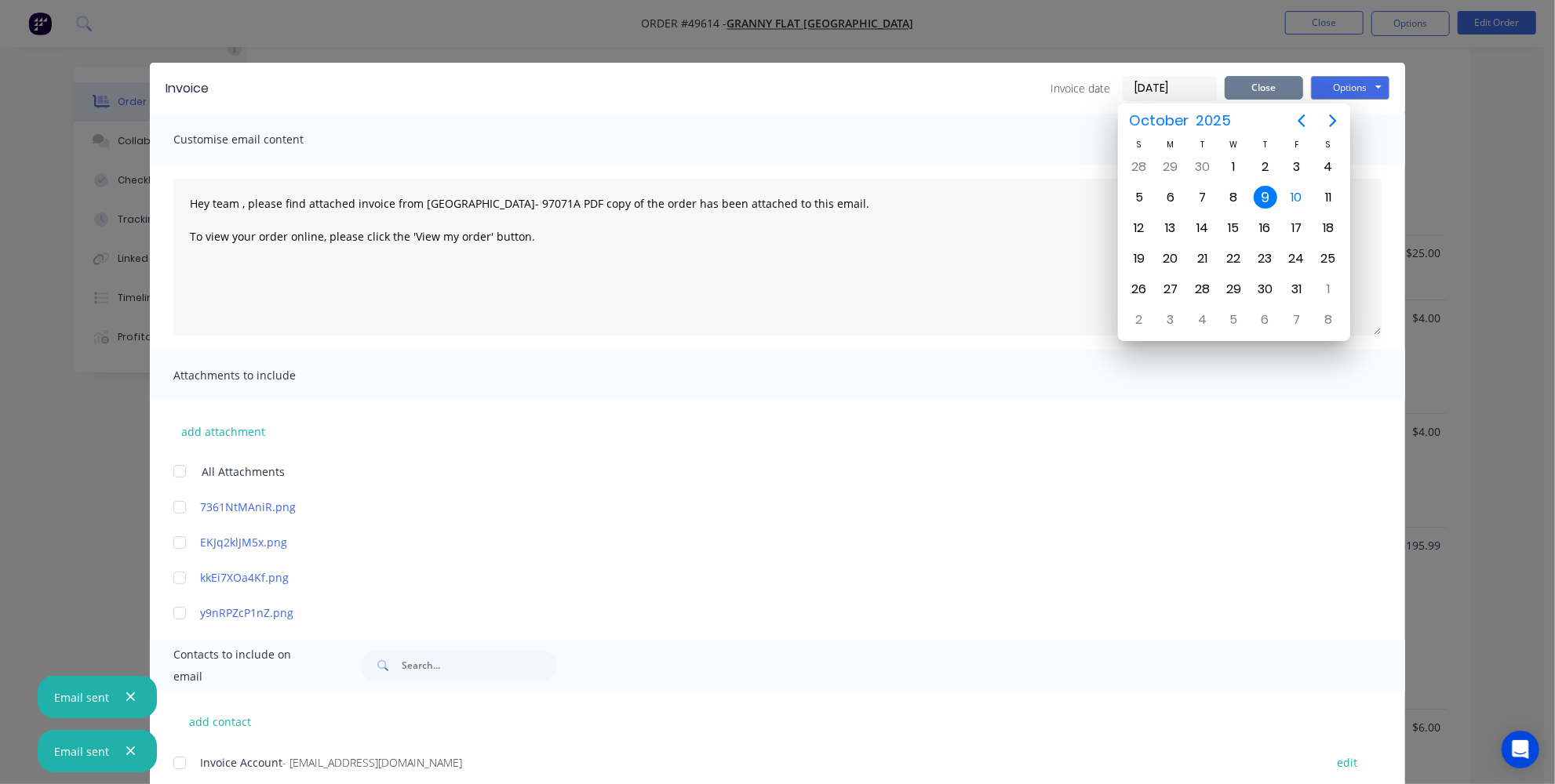
click at [1266, 94] on button "Close" at bounding box center [1265, 88] width 79 height 24
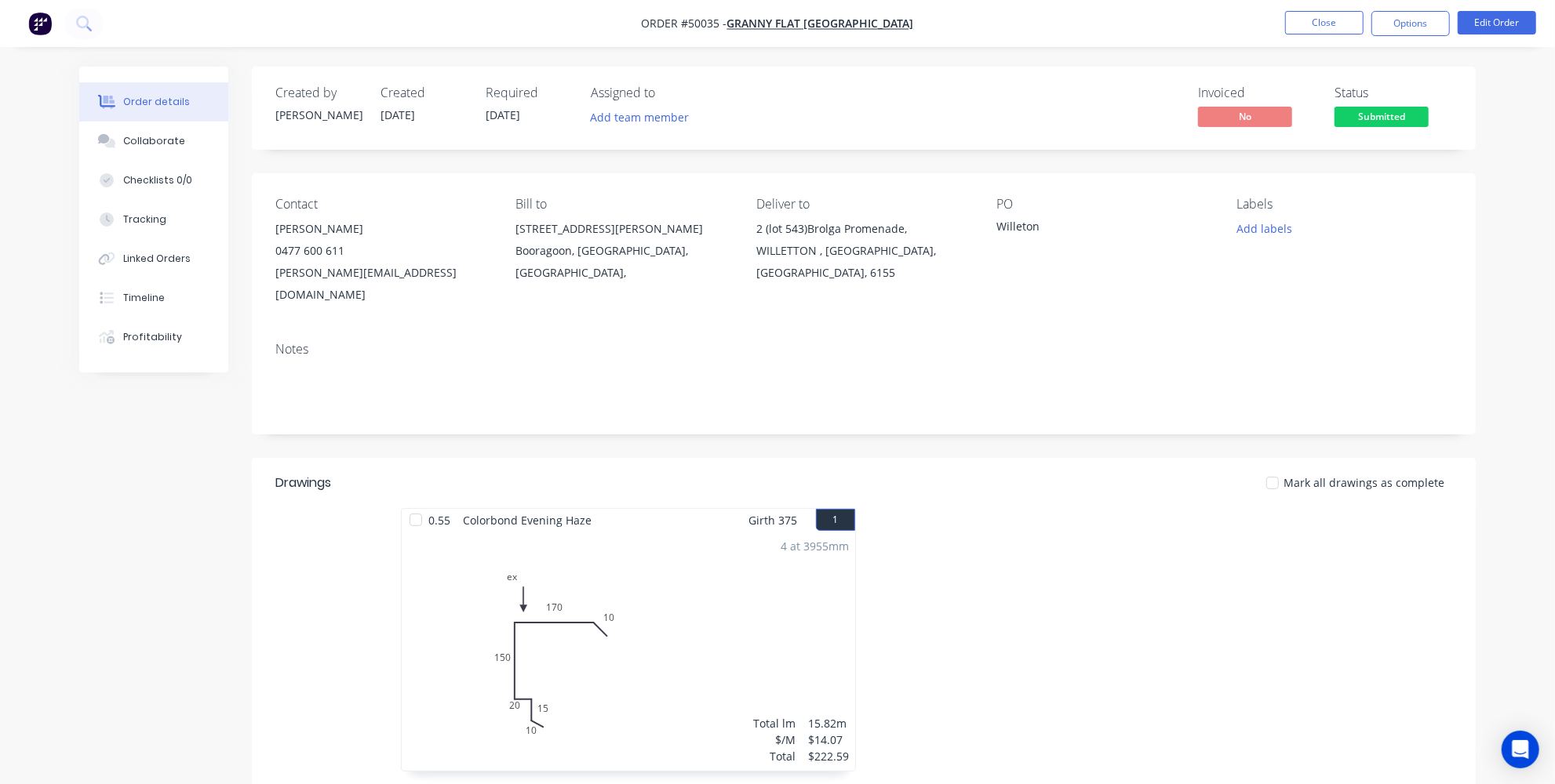
click at [1031, 221] on div "Willeton" at bounding box center [1095, 229] width 196 height 22
click at [1505, 16] on button "Edit Order" at bounding box center [1497, 23] width 79 height 24
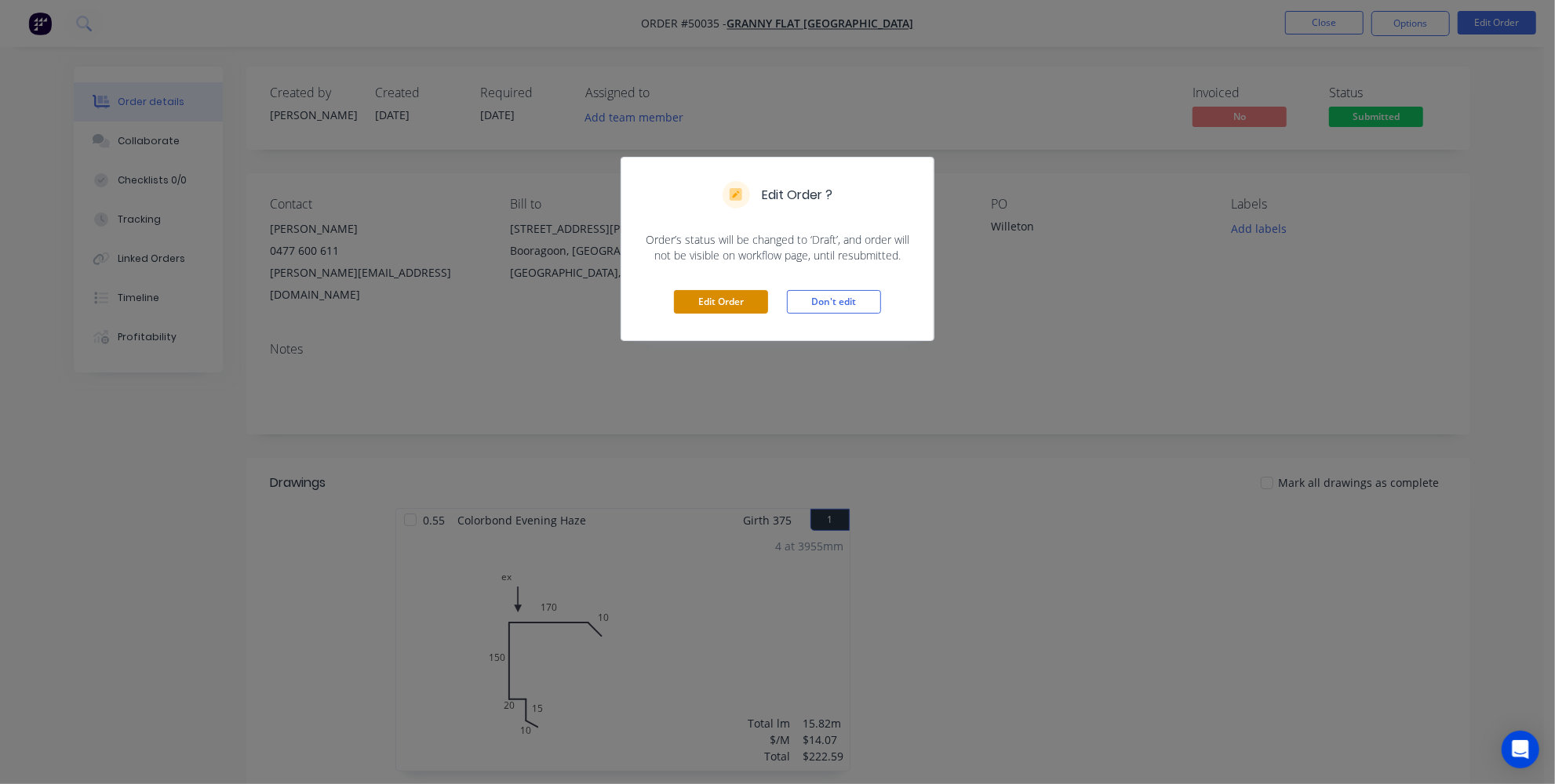
click at [707, 299] on button "Edit Order" at bounding box center [721, 302] width 94 height 24
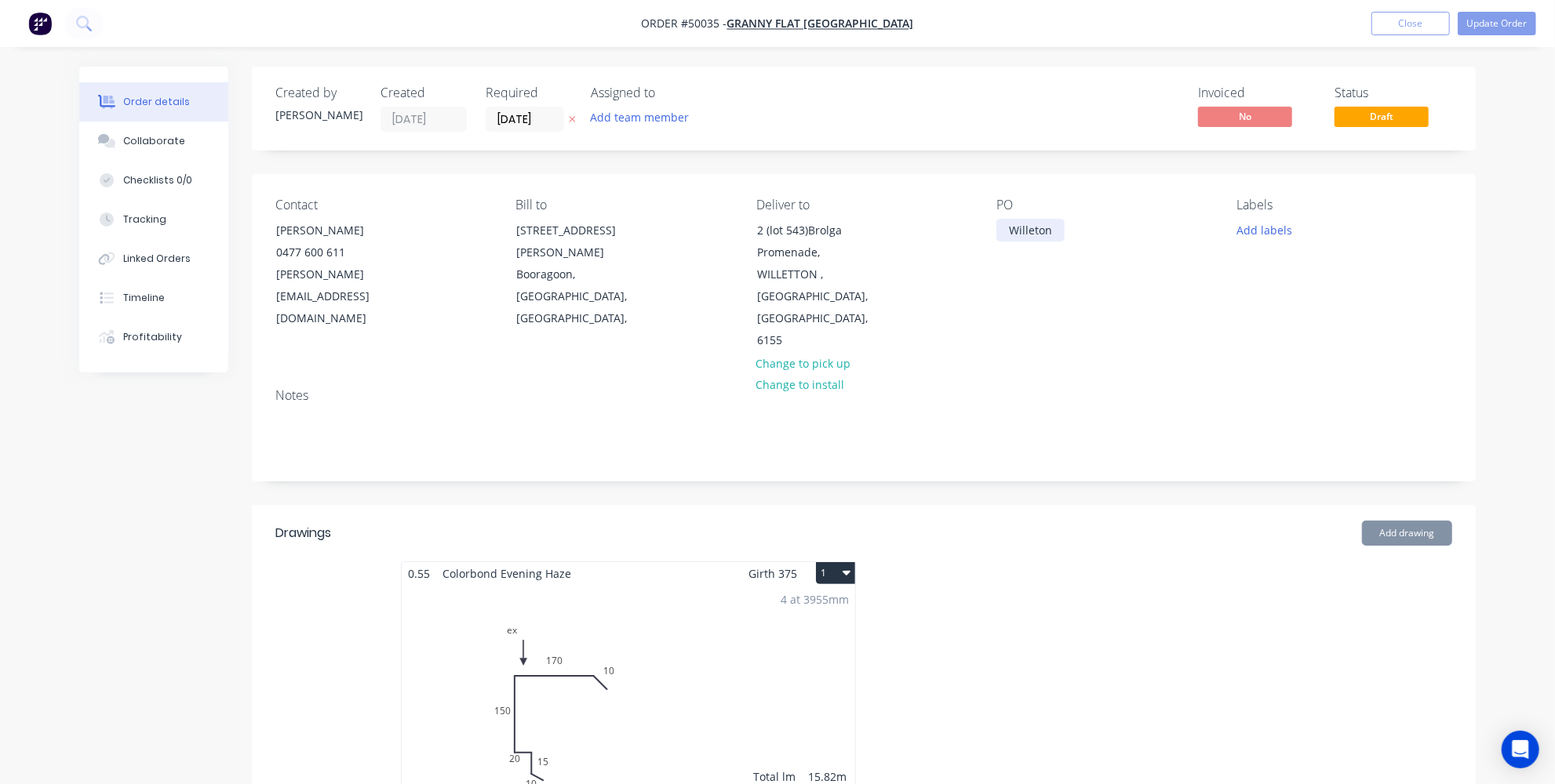
click at [1056, 232] on div "Willeton" at bounding box center [1031, 230] width 69 height 23
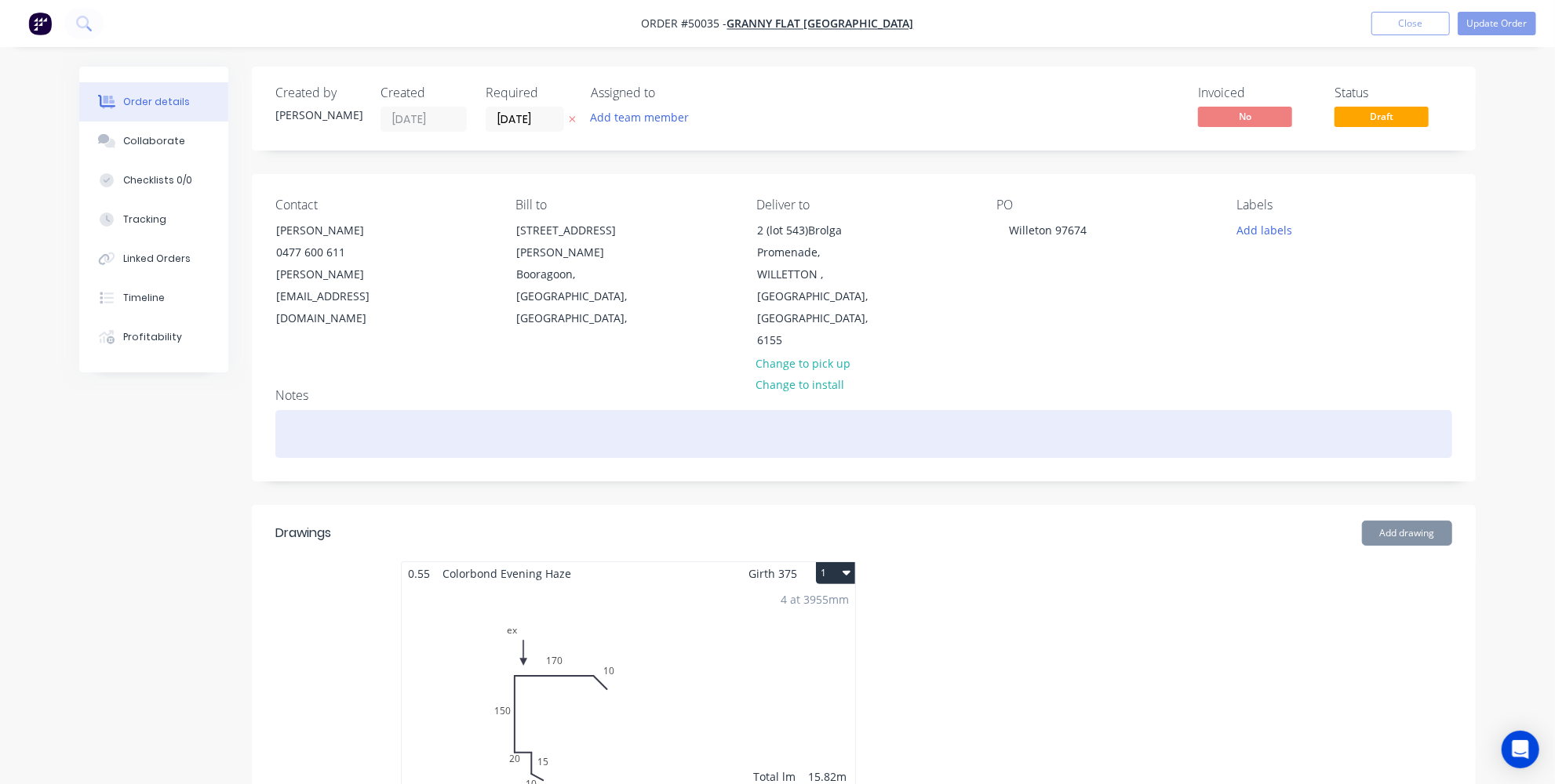
click at [1062, 410] on div at bounding box center [864, 434] width 1177 height 48
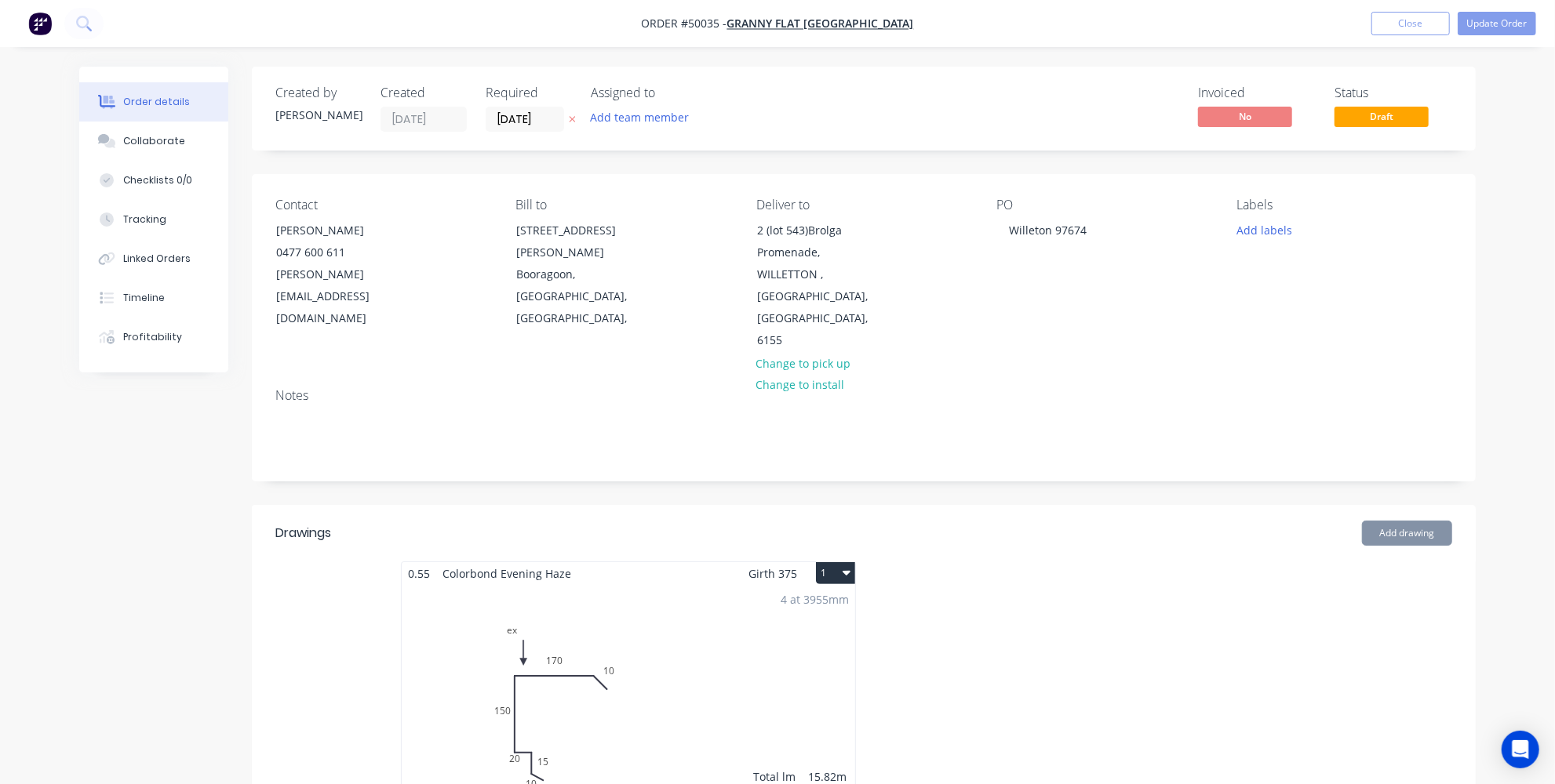
click at [1440, 321] on div "Contact [PERSON_NAME] [PHONE_NUMBER] [PERSON_NAME][EMAIL_ADDRESS][DOMAIN_NAME] …" at bounding box center [864, 275] width 1224 height 201
